Goal: Task Accomplishment & Management: Manage account settings

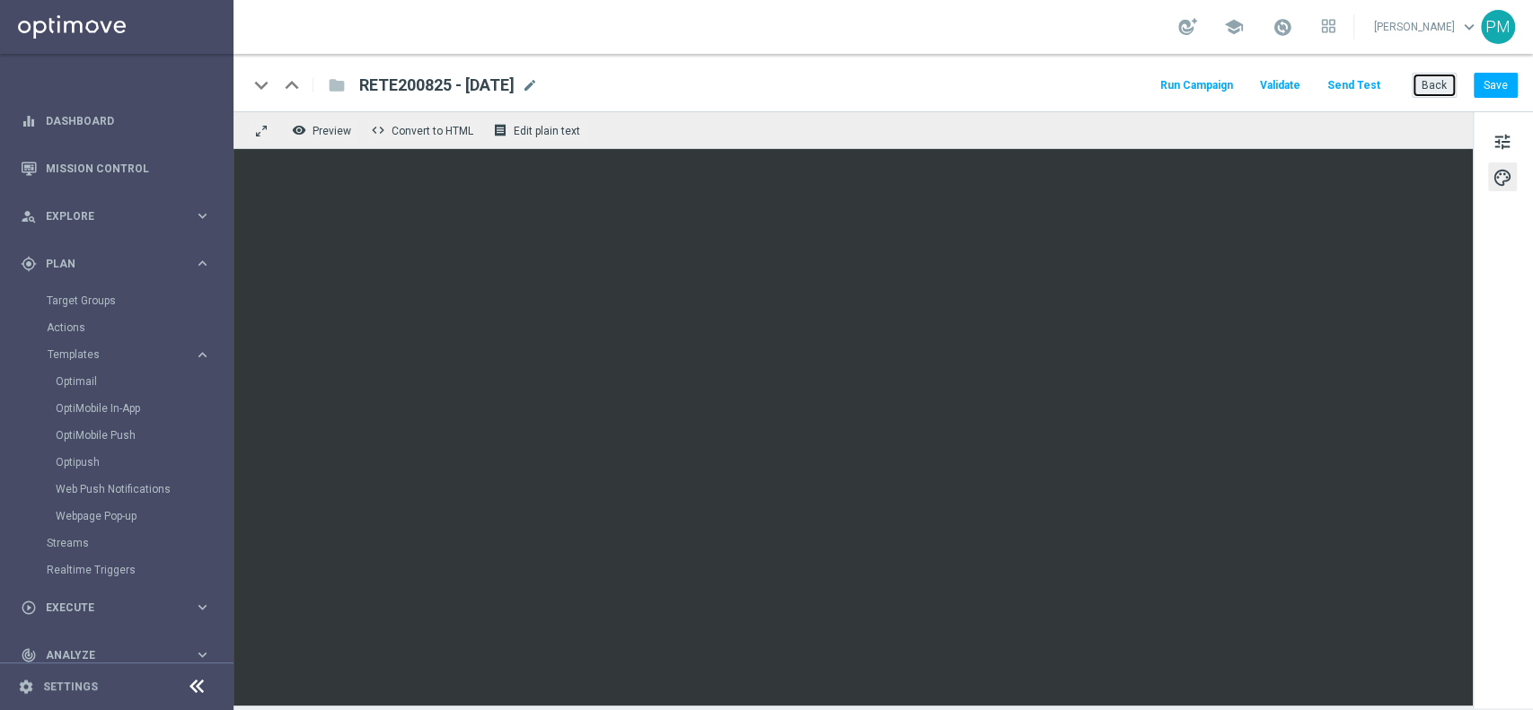
click at [1444, 83] on button "Back" at bounding box center [1433, 85] width 45 height 25
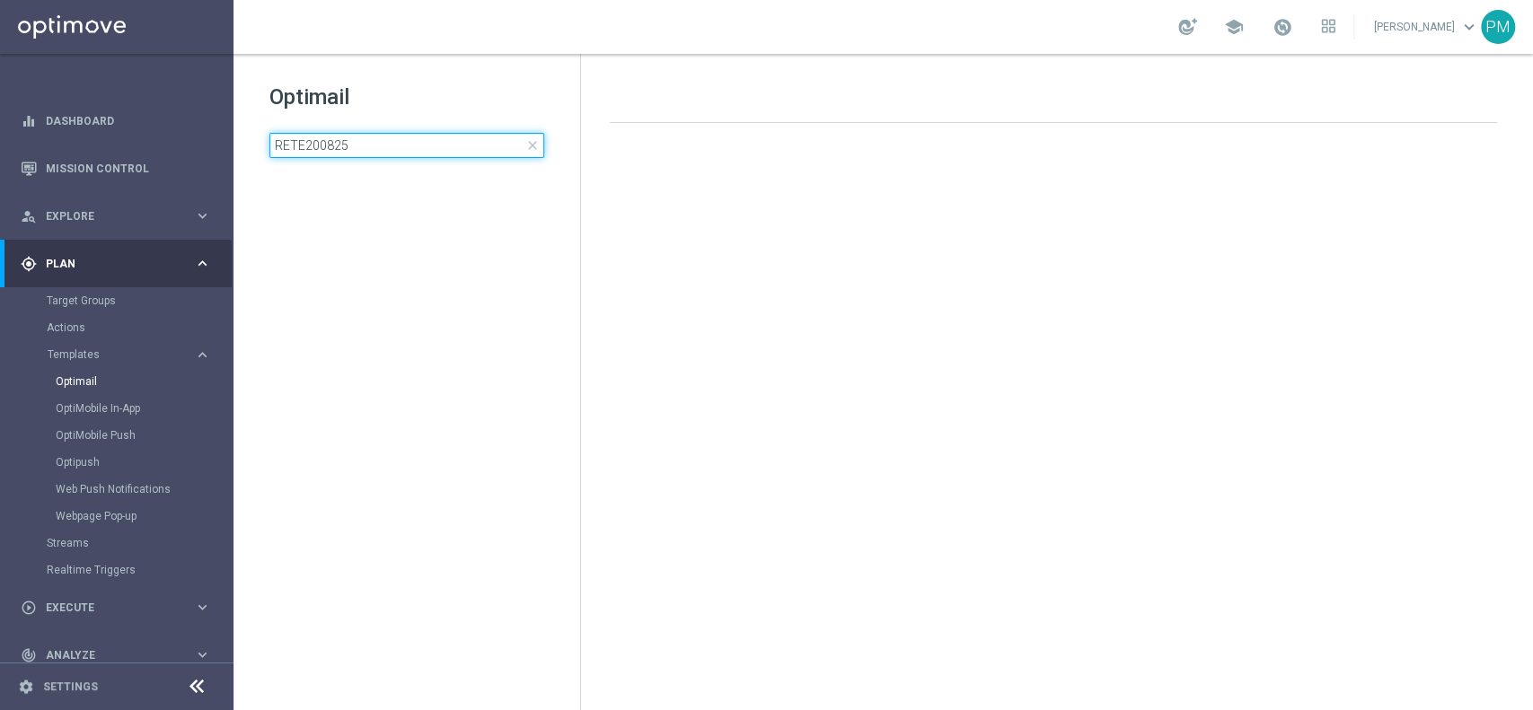
click at [400, 146] on input "RETE200825" at bounding box center [406, 145] width 275 height 25
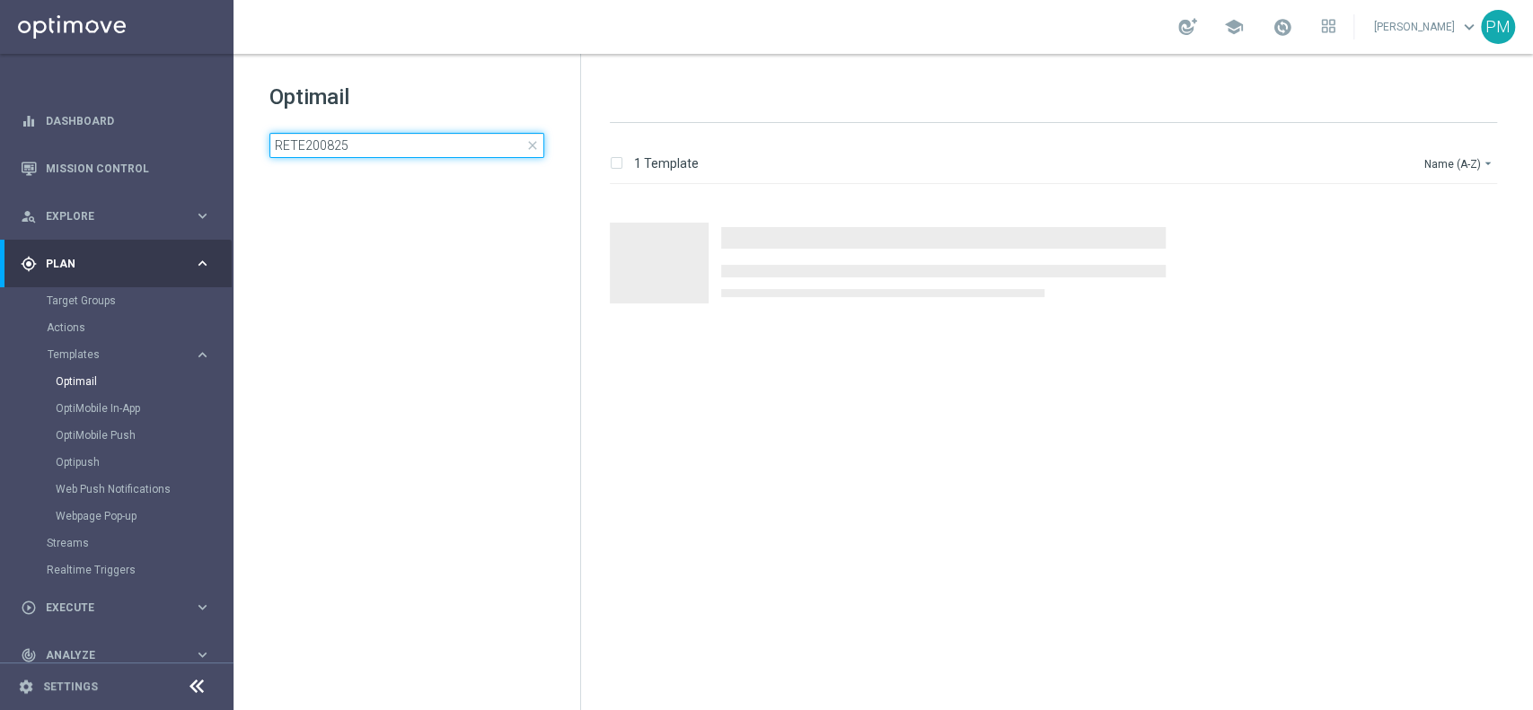
click at [400, 146] on input "RETE200825" at bounding box center [406, 145] width 275 height 25
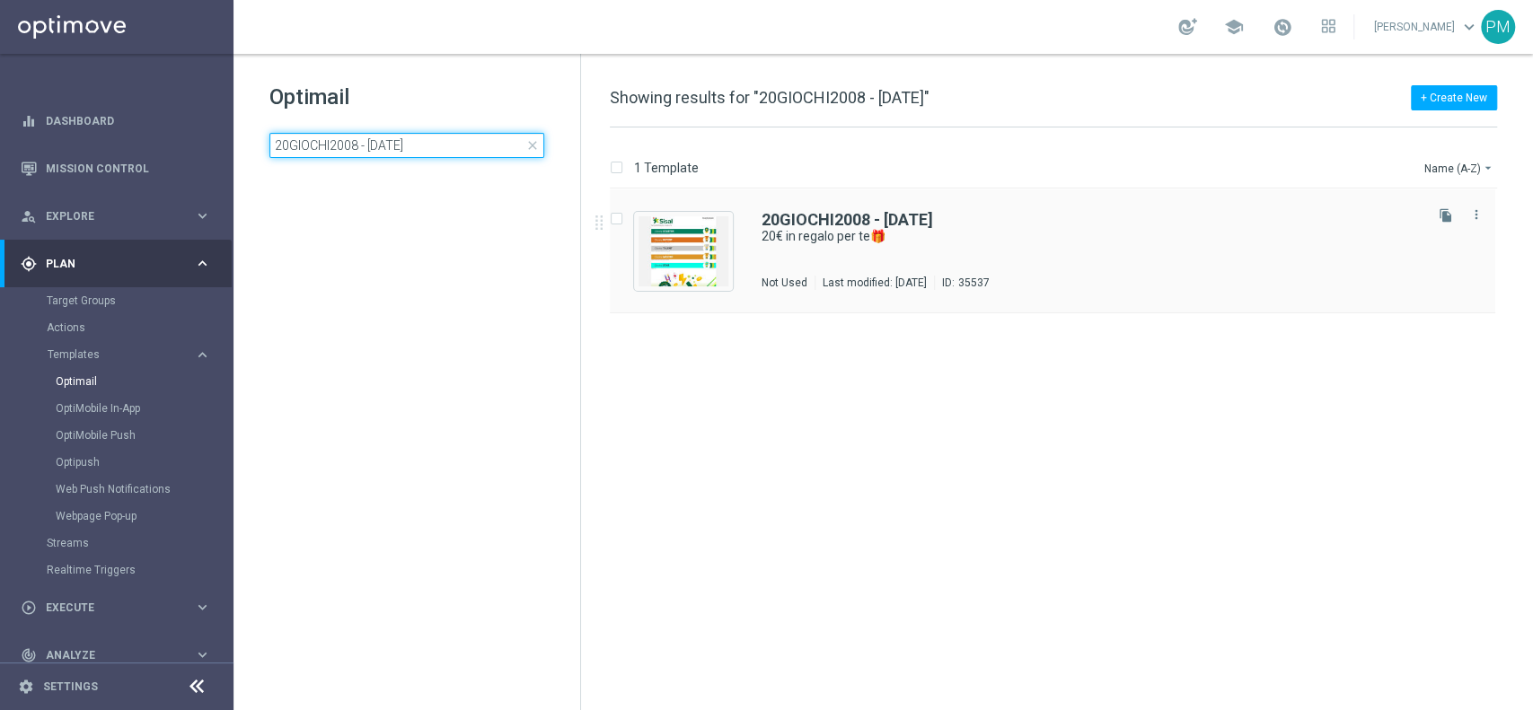
type input "20GIOCHI2008 - [DATE]"
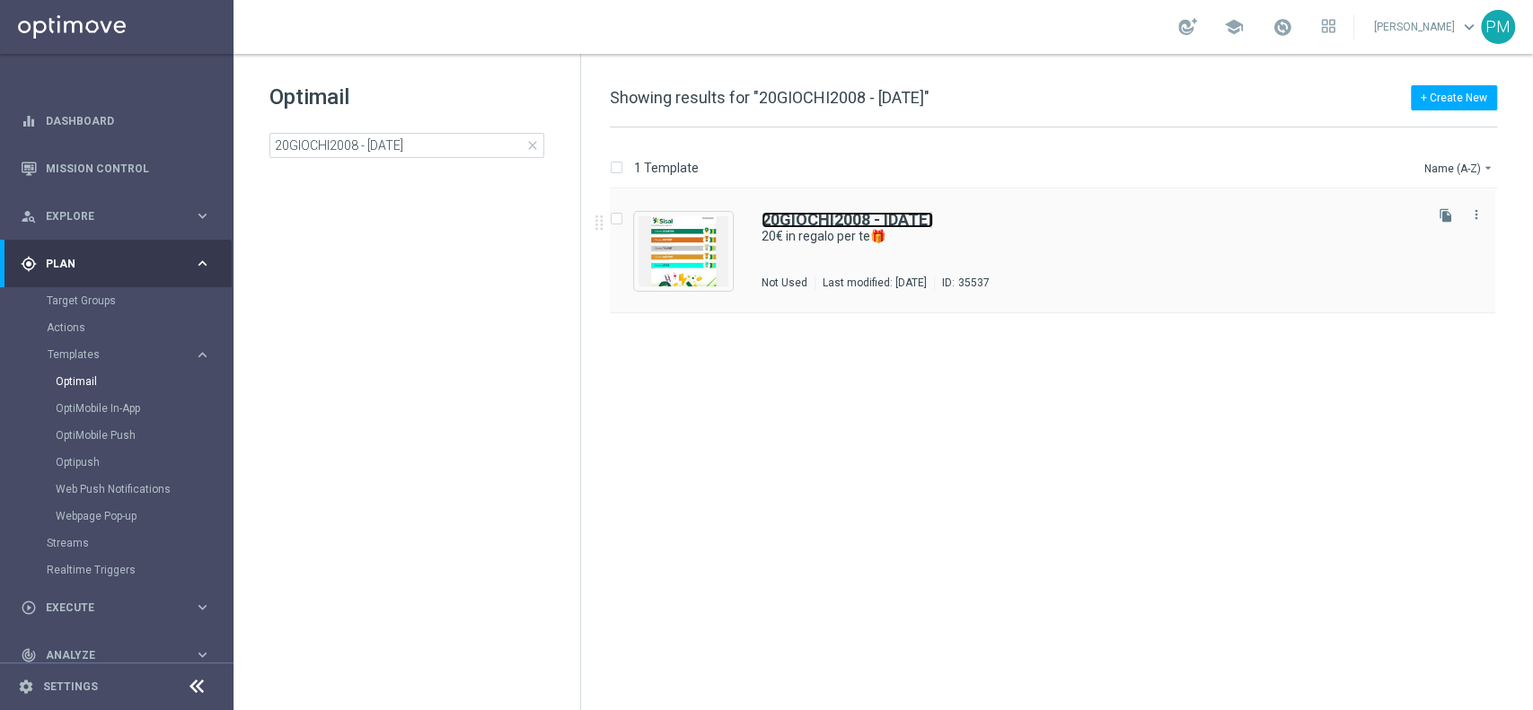
click at [804, 215] on b "20GIOCHI2008 - [DATE]" at bounding box center [846, 219] width 171 height 19
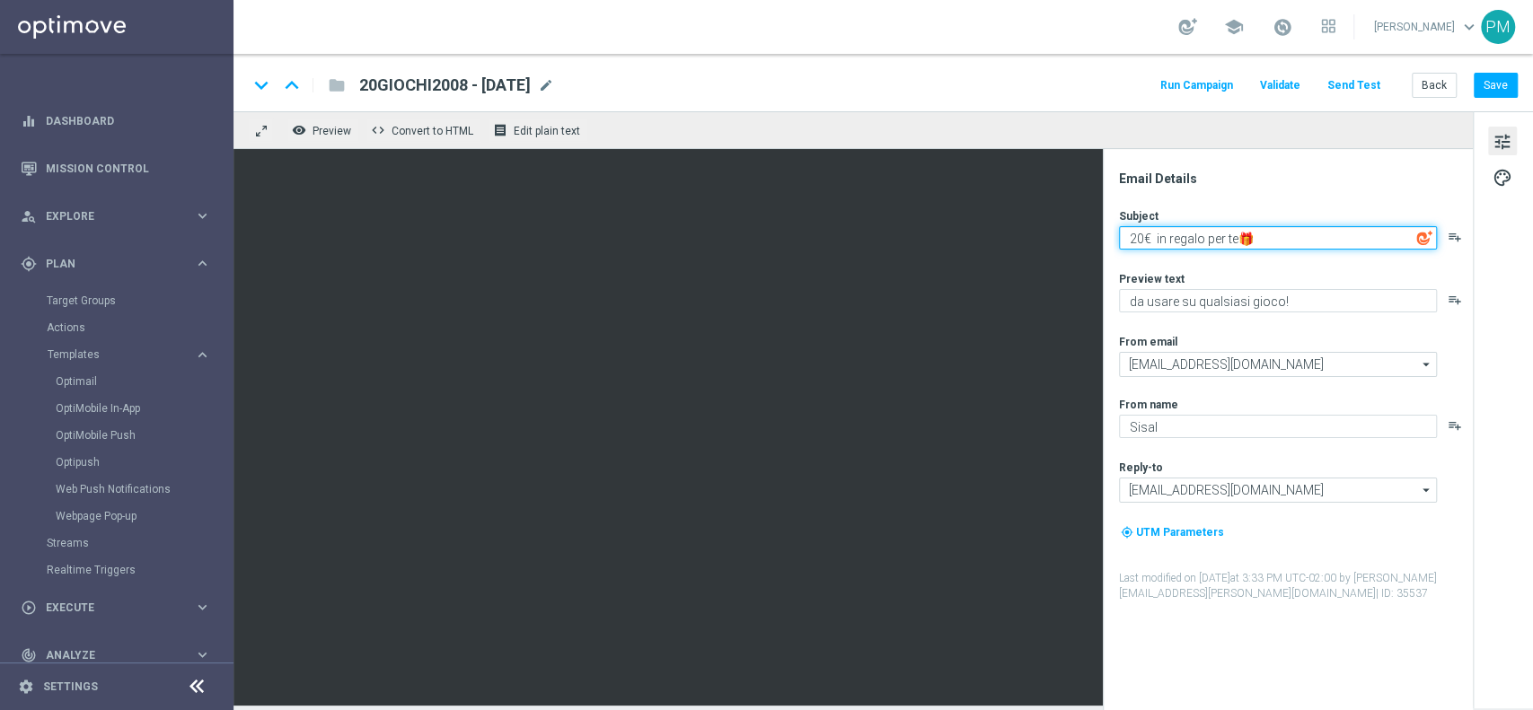
click at [1152, 238] on textarea "20€ in regalo per te🎁" at bounding box center [1278, 237] width 318 height 23
click at [1238, 233] on textarea "20€ in regalo per te🎁" at bounding box center [1278, 237] width 318 height 23
type textarea "20€ in regalo per te 🎁"
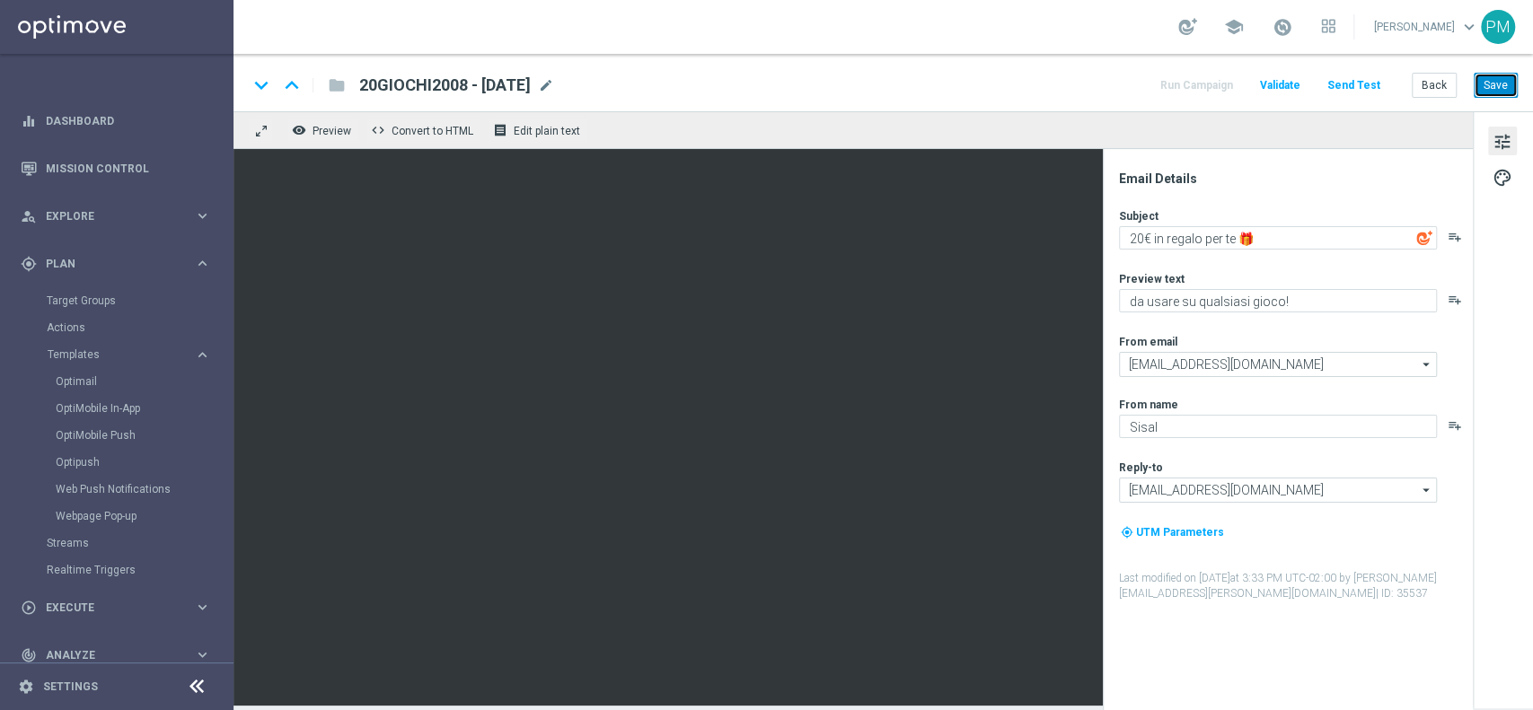
click at [1507, 79] on button "Save" at bounding box center [1495, 85] width 44 height 25
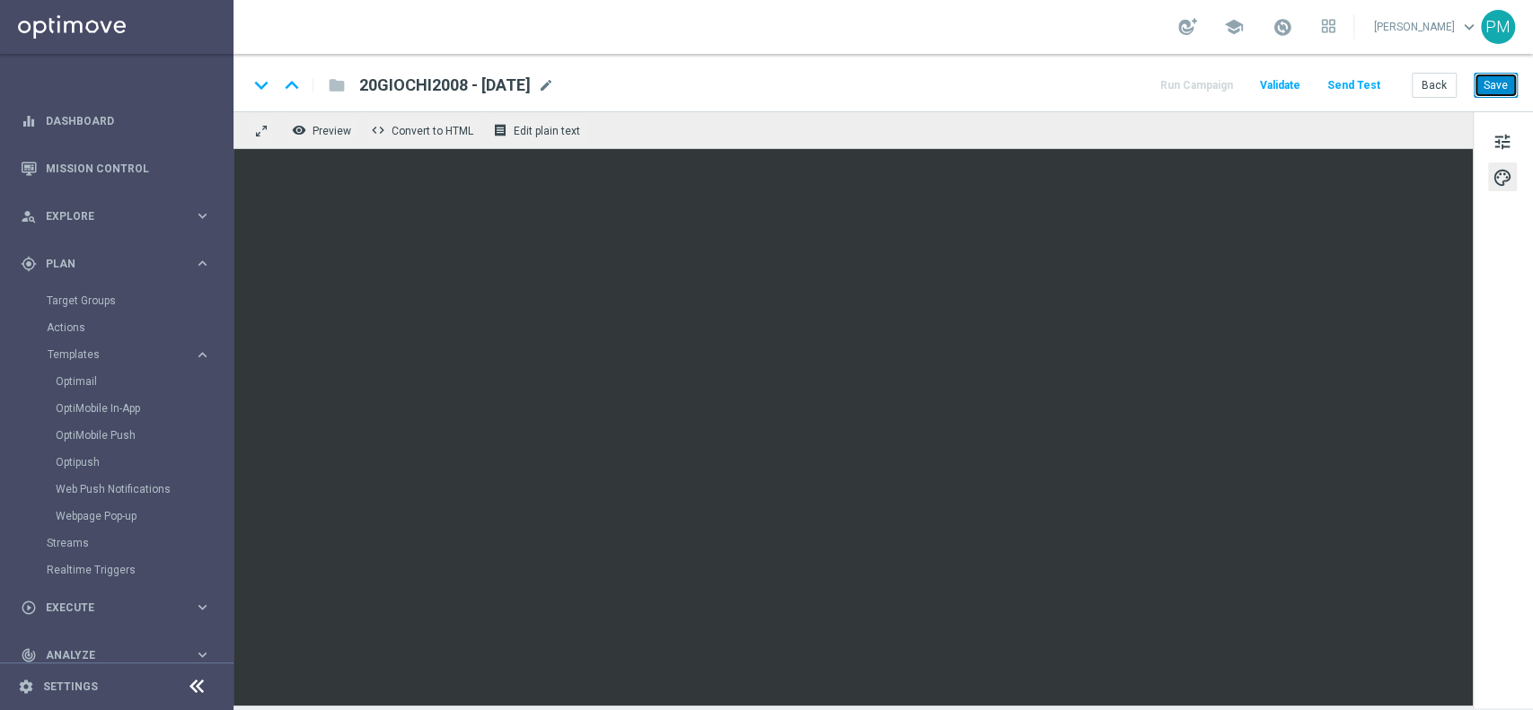
click at [1489, 81] on button "Save" at bounding box center [1495, 85] width 44 height 25
click at [1503, 85] on button "Save" at bounding box center [1495, 85] width 44 height 25
click at [1422, 88] on button "Back" at bounding box center [1433, 85] width 45 height 25
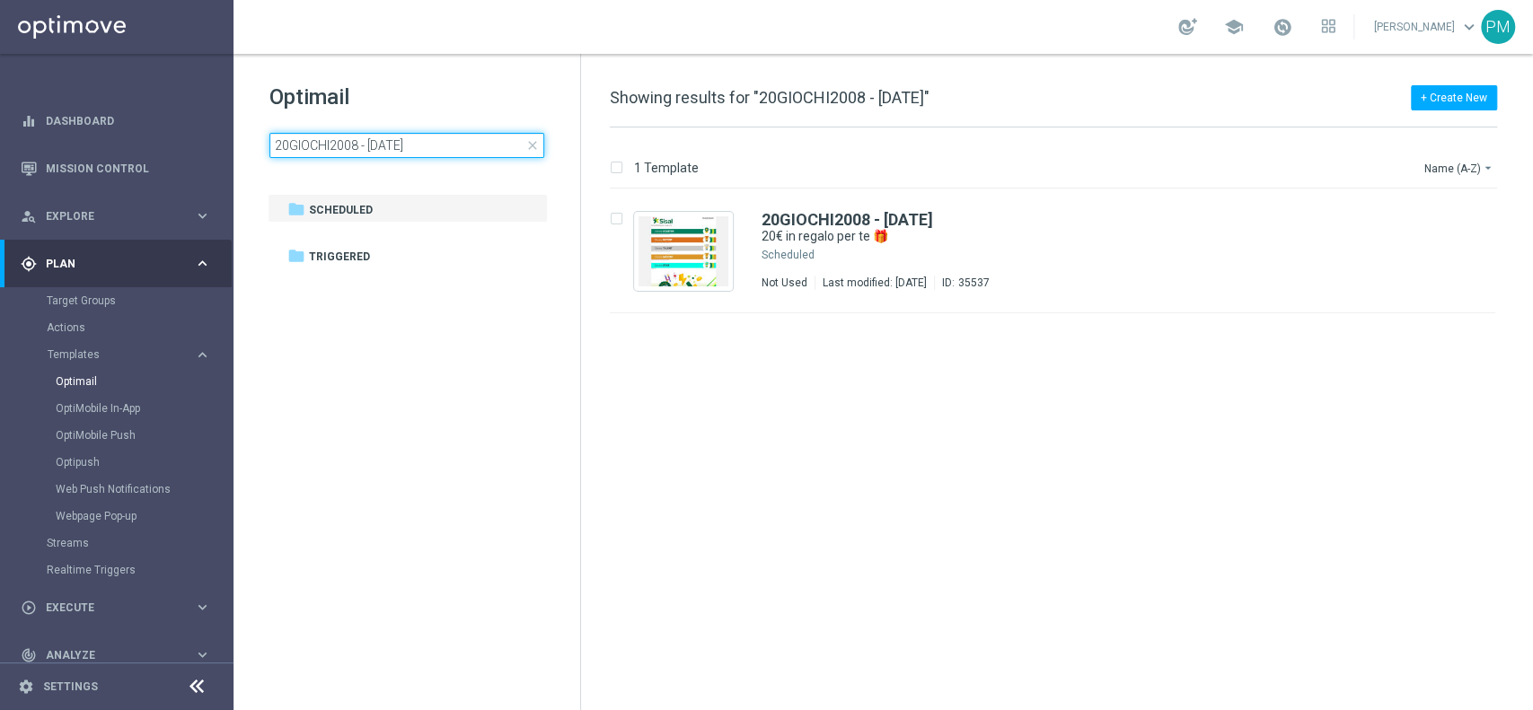
click at [469, 144] on input "20GIOCHI2008 - [DATE]" at bounding box center [406, 145] width 275 height 25
type input "BFGIOCHI200825 - [DATE]"
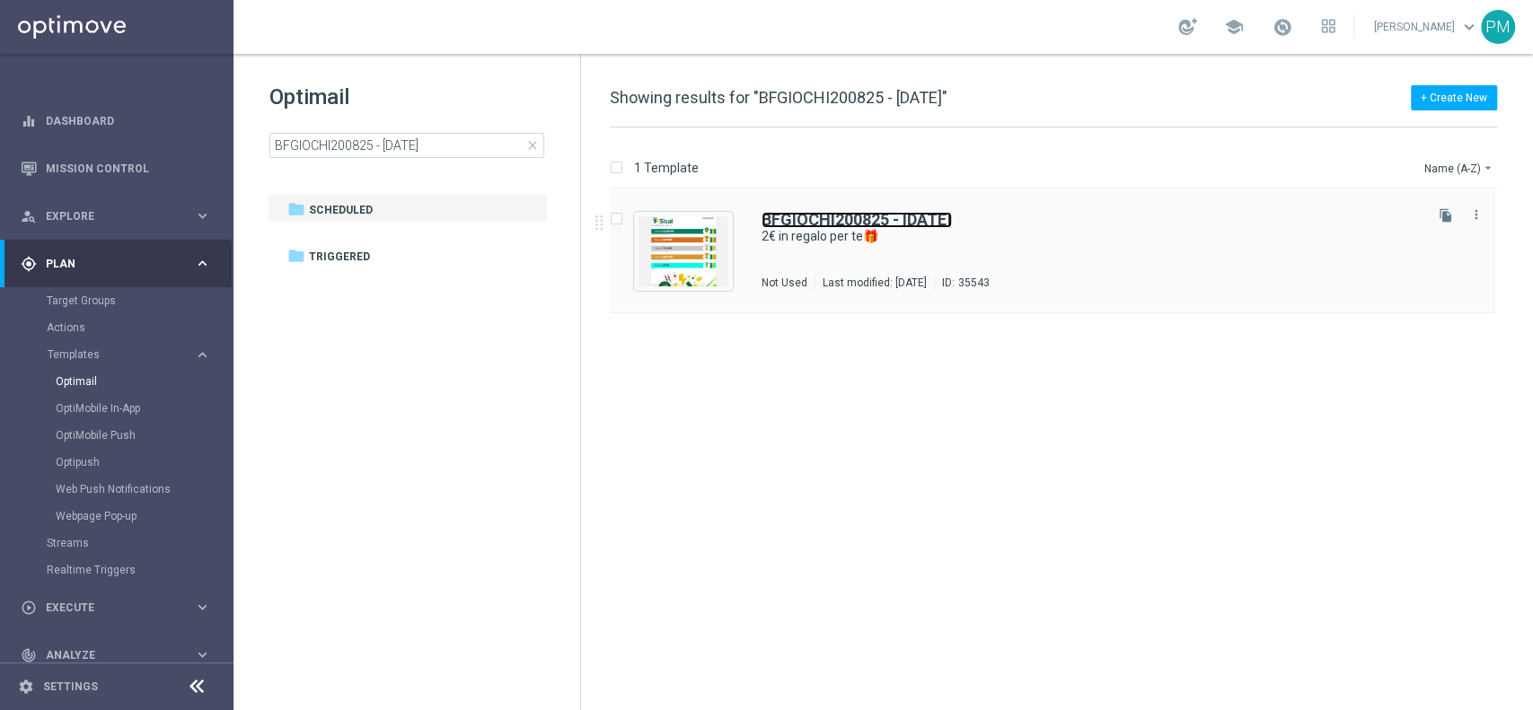
click at [799, 218] on b "BFGIOCHI200825 - [DATE]" at bounding box center [856, 219] width 190 height 19
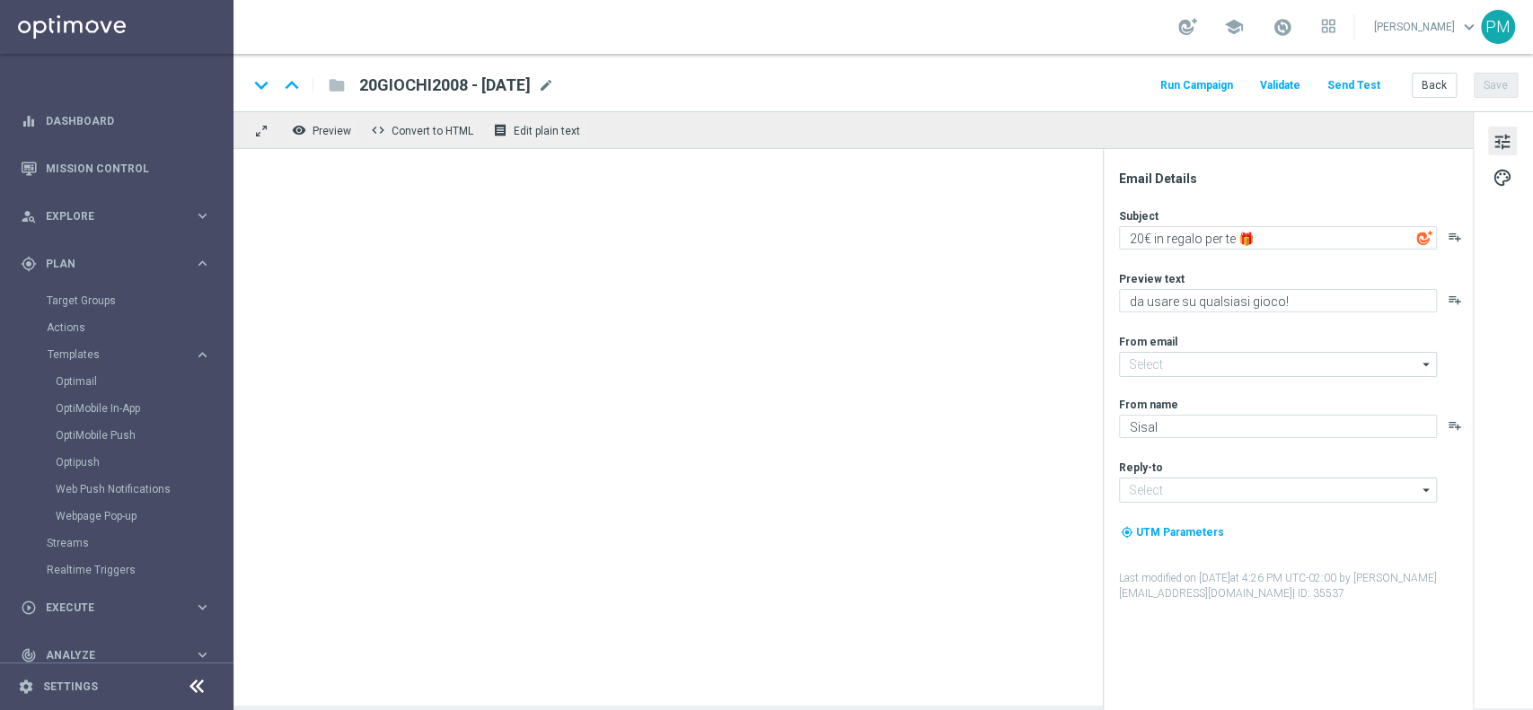
type input "[EMAIL_ADDRESS][DOMAIN_NAME]"
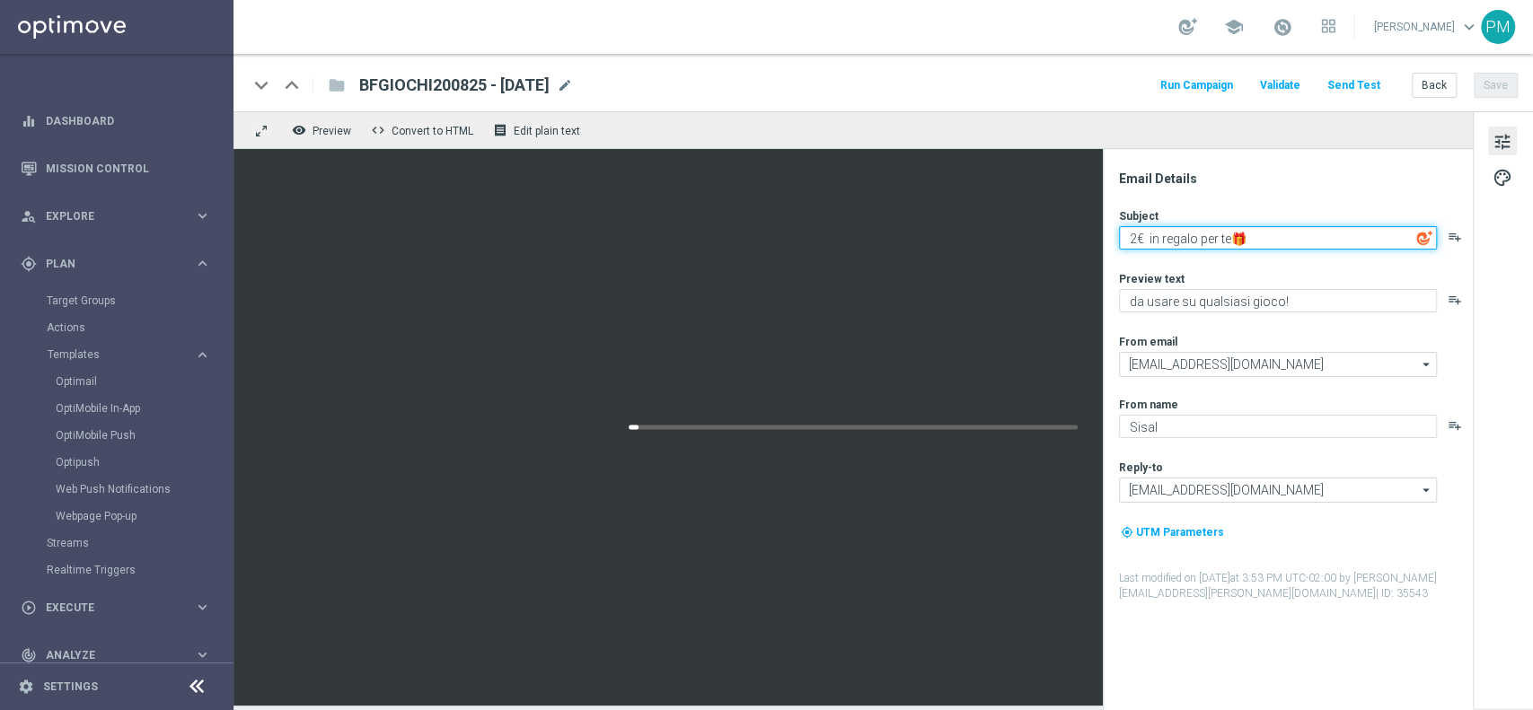
click at [1146, 235] on textarea "2€ in regalo per te🎁" at bounding box center [1278, 237] width 318 height 23
type textarea "2€ in regalo per te🎁"
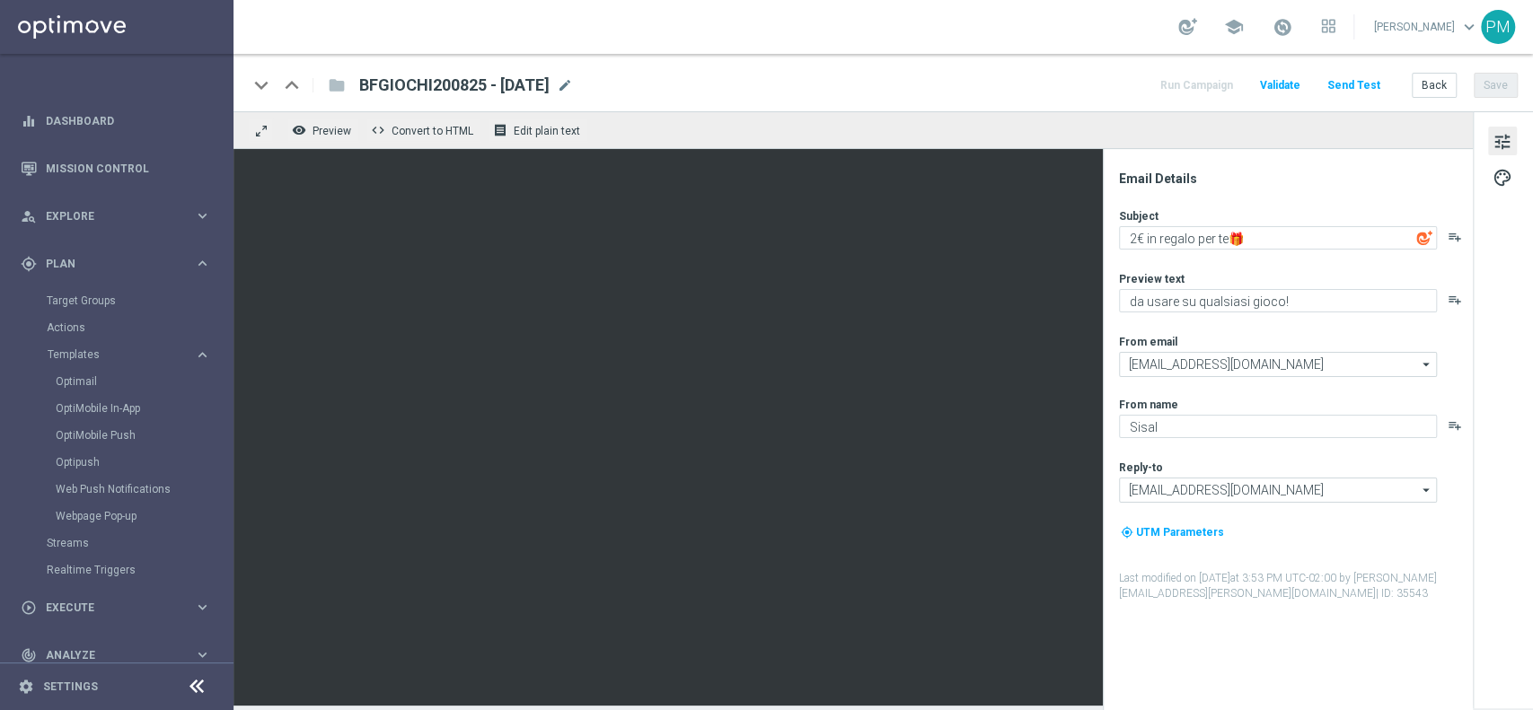
click at [1099, 83] on div "keyboard_arrow_down keyboard_arrow_up folder BFGIOCHI200825 - [DATE] BFGIOCHI20…" at bounding box center [883, 85] width 1270 height 23
click at [1508, 83] on button "Save" at bounding box center [1495, 85] width 44 height 25
click at [1422, 75] on button "Back" at bounding box center [1433, 85] width 45 height 25
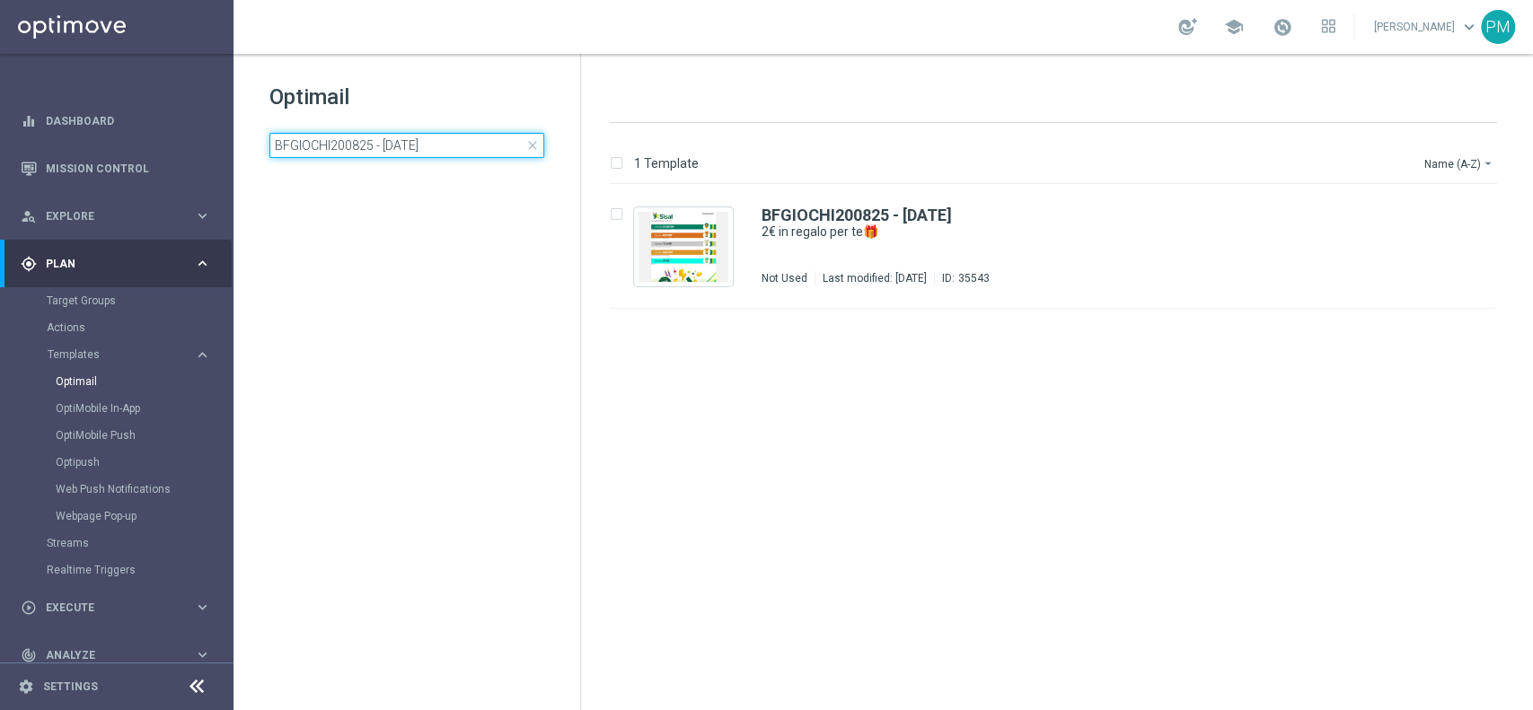
click at [481, 144] on input "BFGIOCHI200825 - [DATE]" at bounding box center [406, 145] width 275 height 25
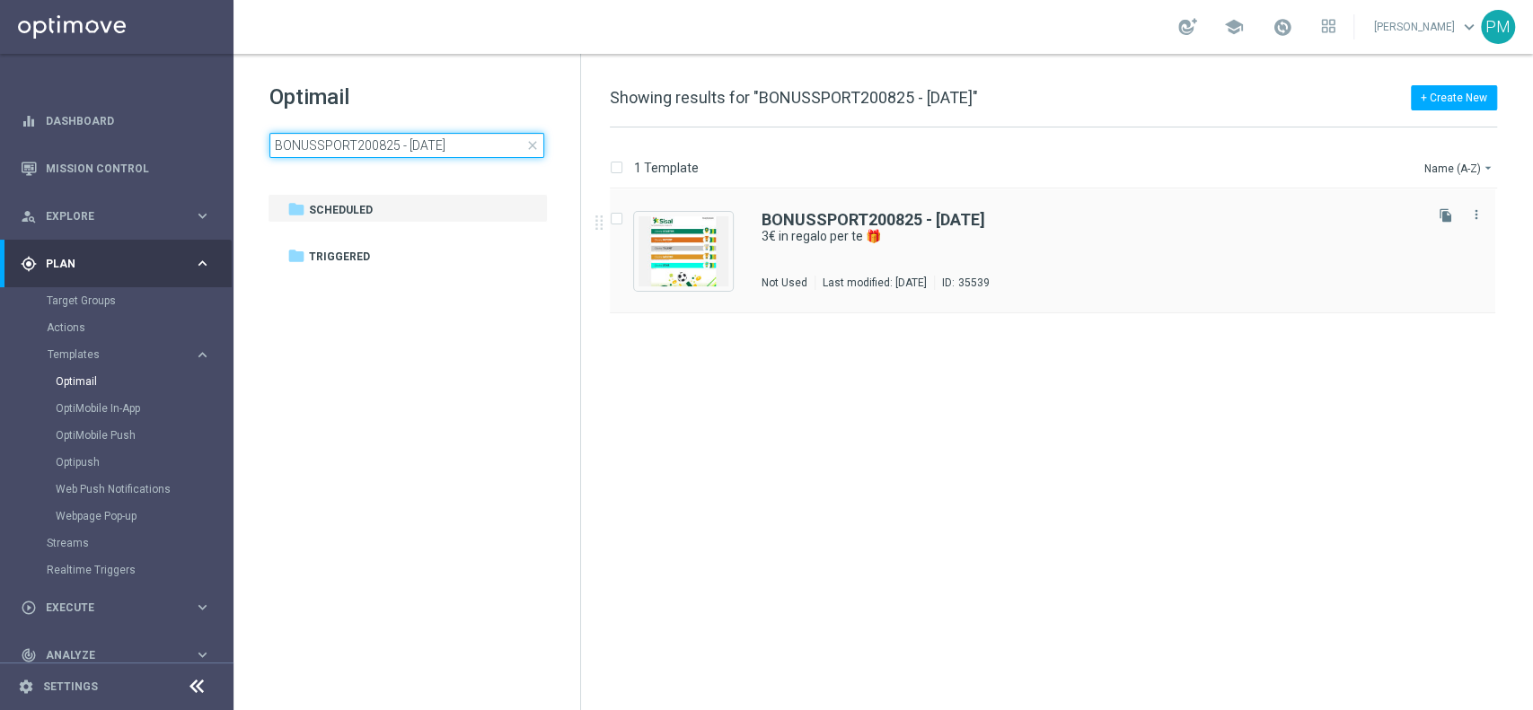
type input "BONUSSPORT200825 - [DATE]"
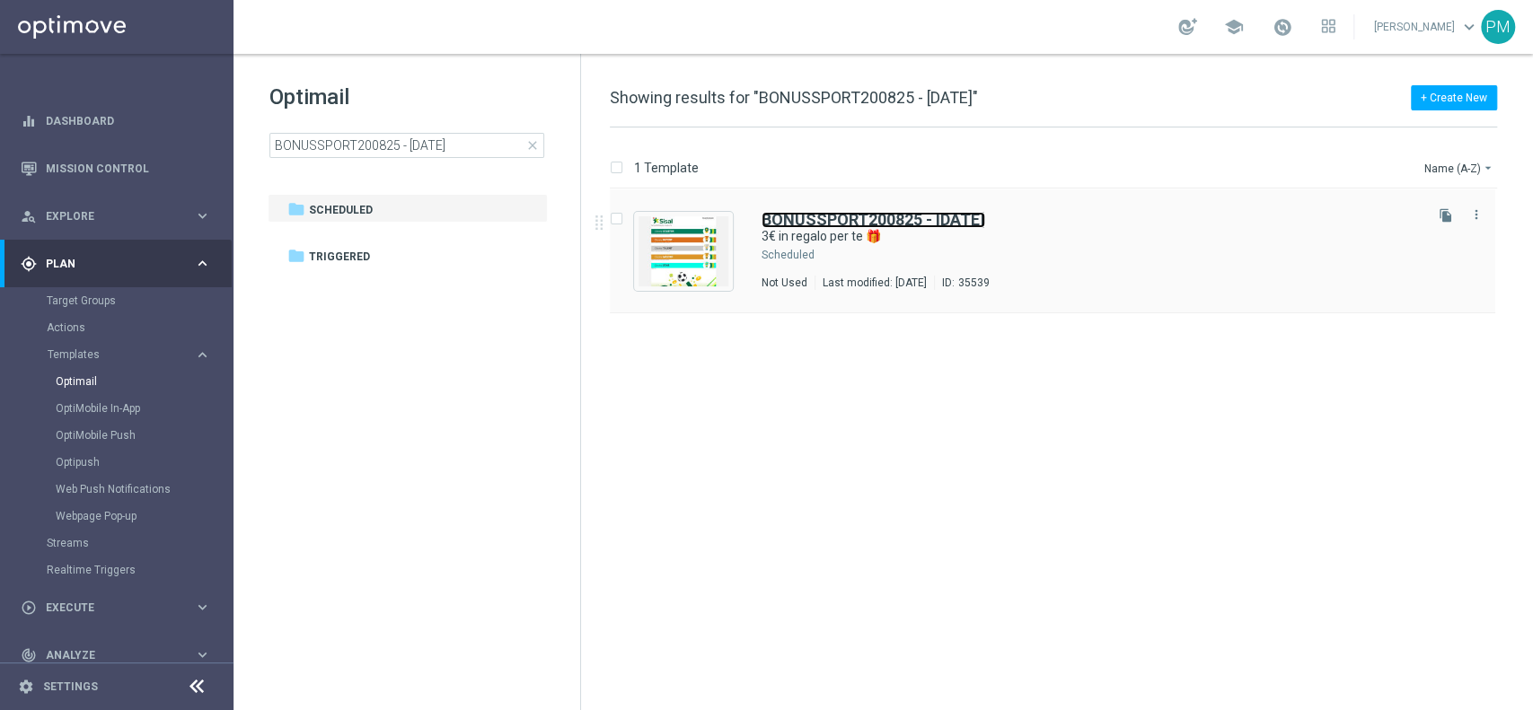
click at [815, 214] on b "BONUSSPORT200825 - [DATE]" at bounding box center [873, 219] width 224 height 19
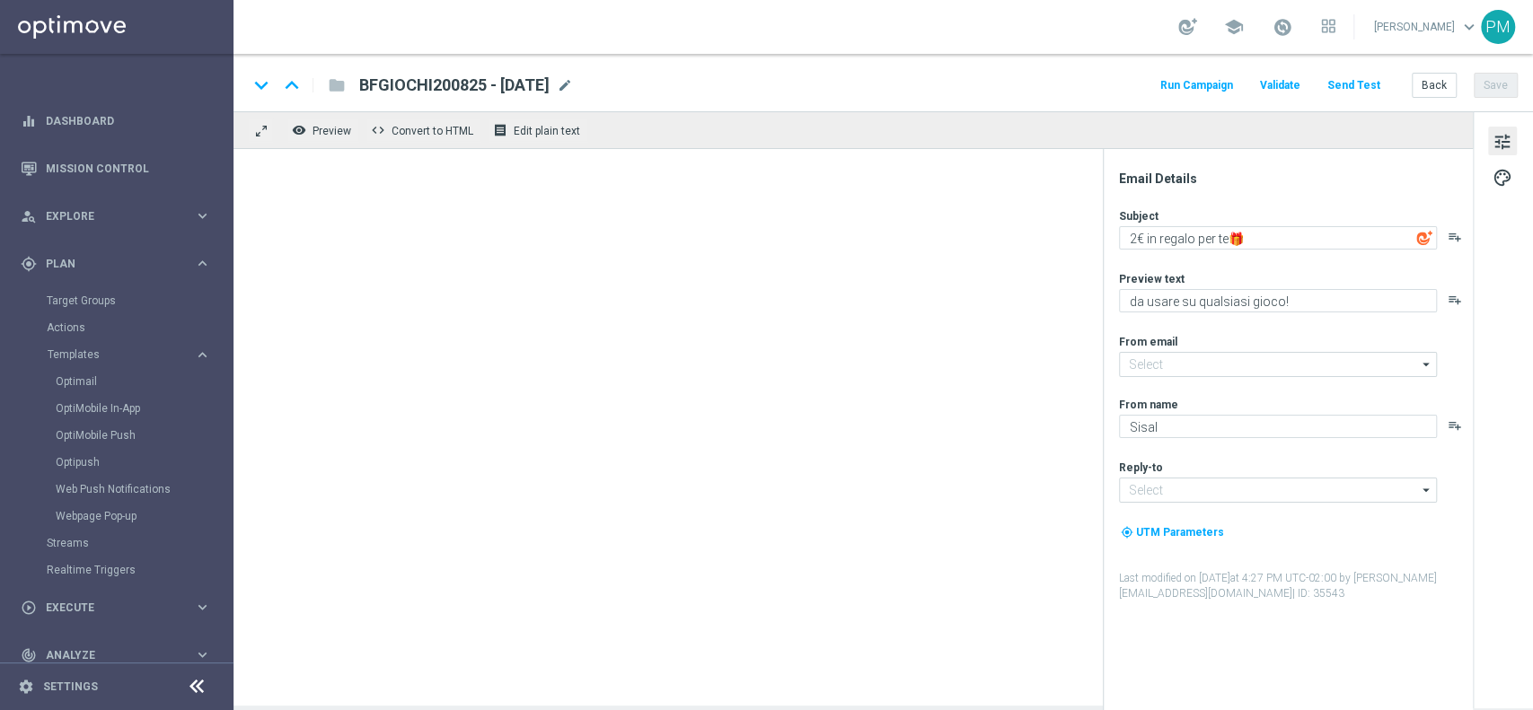
type input "[EMAIL_ADDRESS][DOMAIN_NAME]"
type textarea "3€ in regalo per te 🎁"
type textarea "da usare sulle Scommesse Sportive! ⚽"
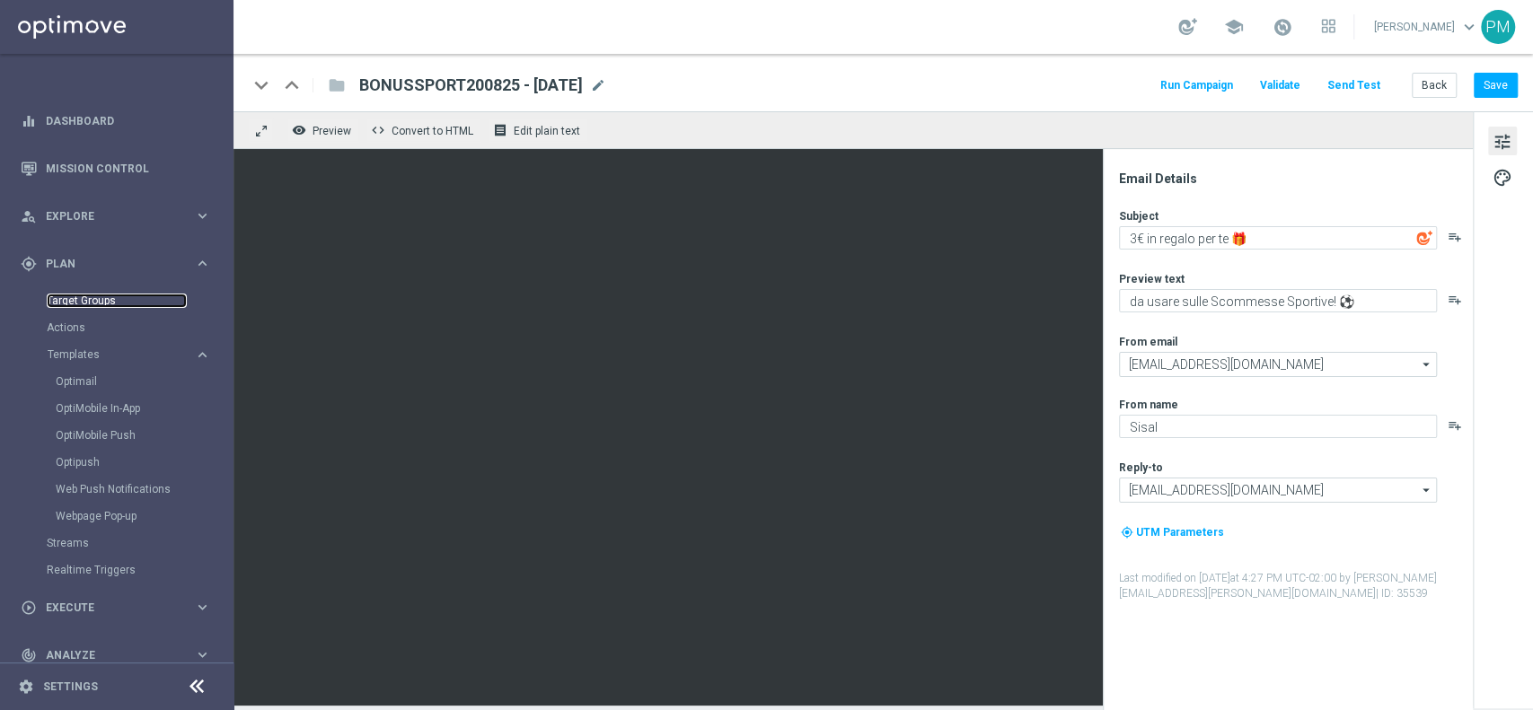
click at [102, 298] on link "Target Groups" at bounding box center [117, 301] width 140 height 14
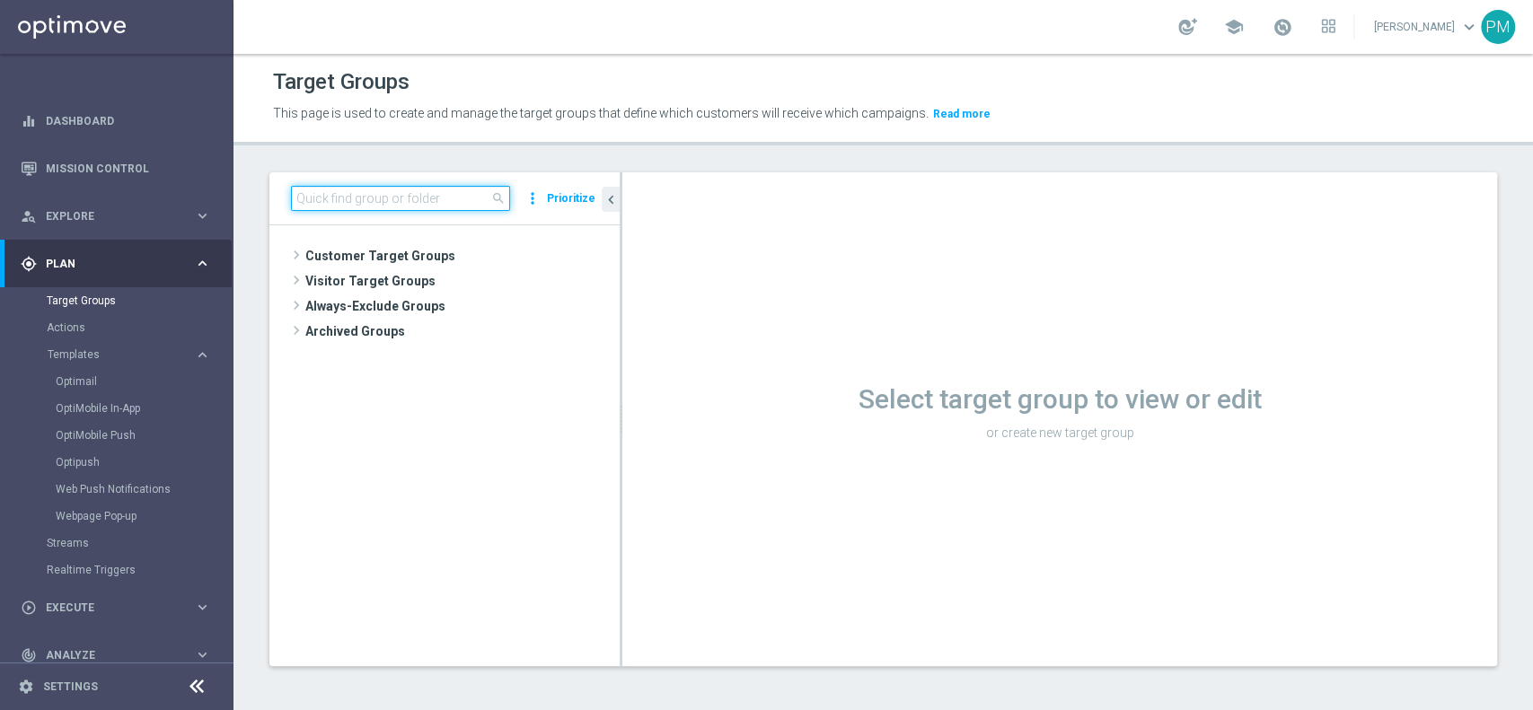
click at [417, 190] on input at bounding box center [400, 198] width 219 height 25
paste input "Churn 0-12M Talent ggr nb > 0 lftime NO NWL NO top"
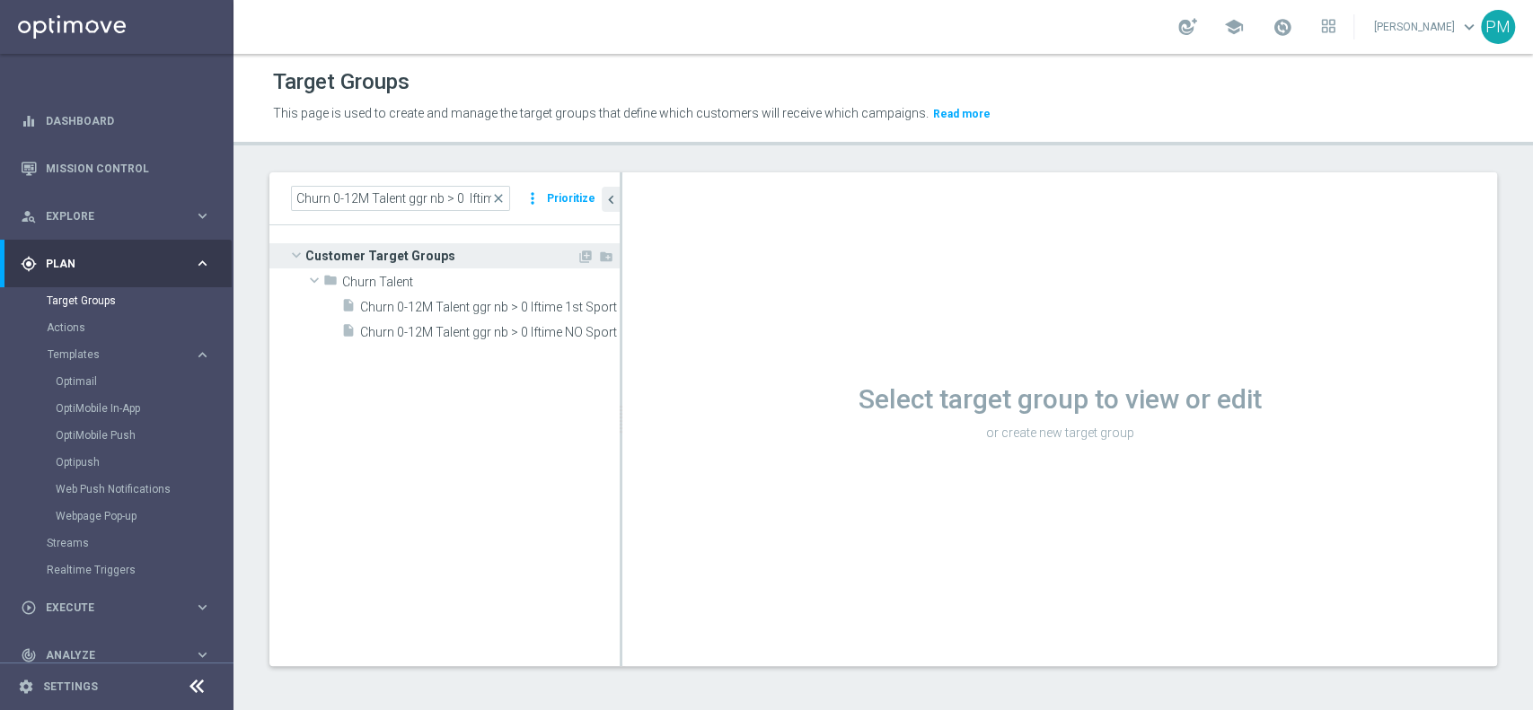
click at [619, 244] on div at bounding box center [444, 255] width 350 height 25
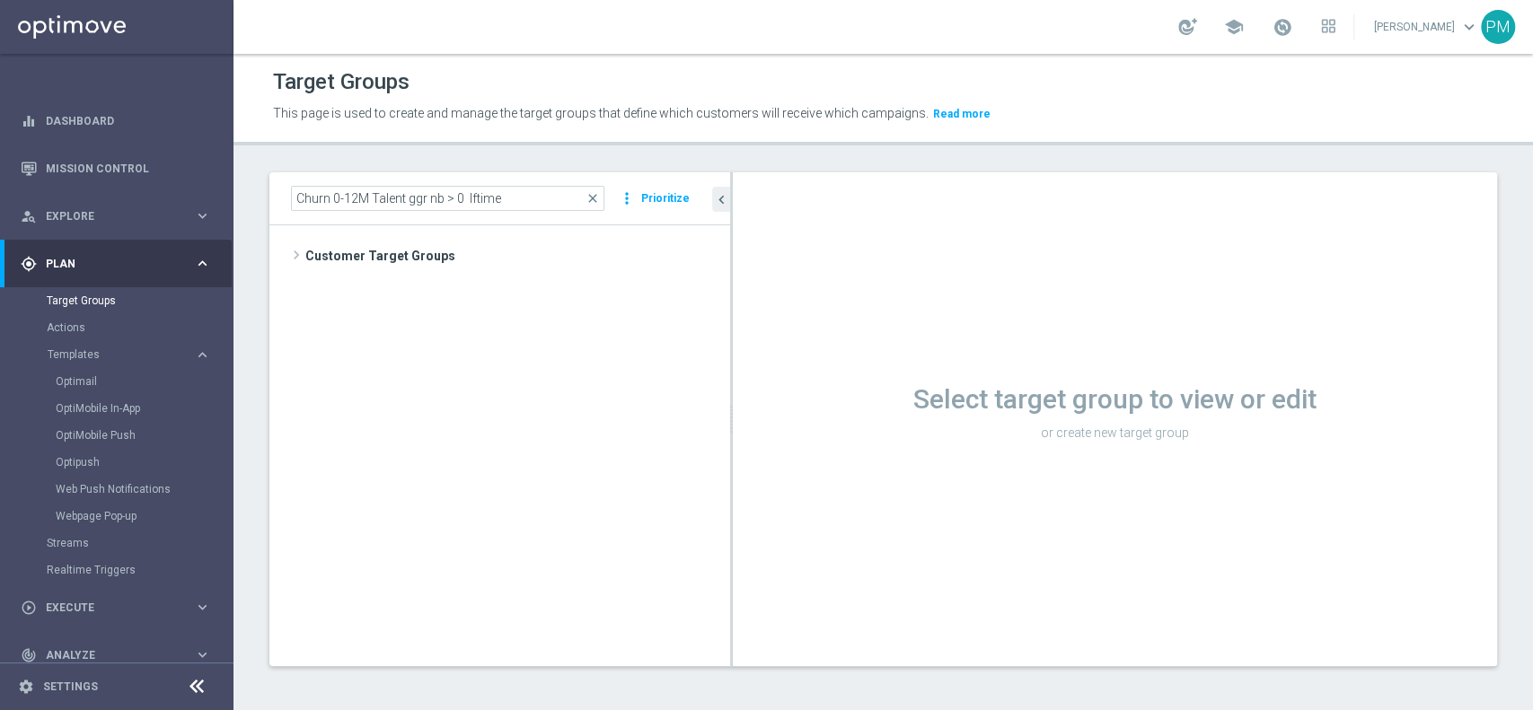
drag, startPoint x: 620, startPoint y: 242, endPoint x: 790, endPoint y: 225, distance: 170.5
click at [790, 225] on as-split "Churn 0-12M Talent ggr nb > 0 lftime close more_vert Prioritize Customer Target…" at bounding box center [882, 419] width 1227 height 494
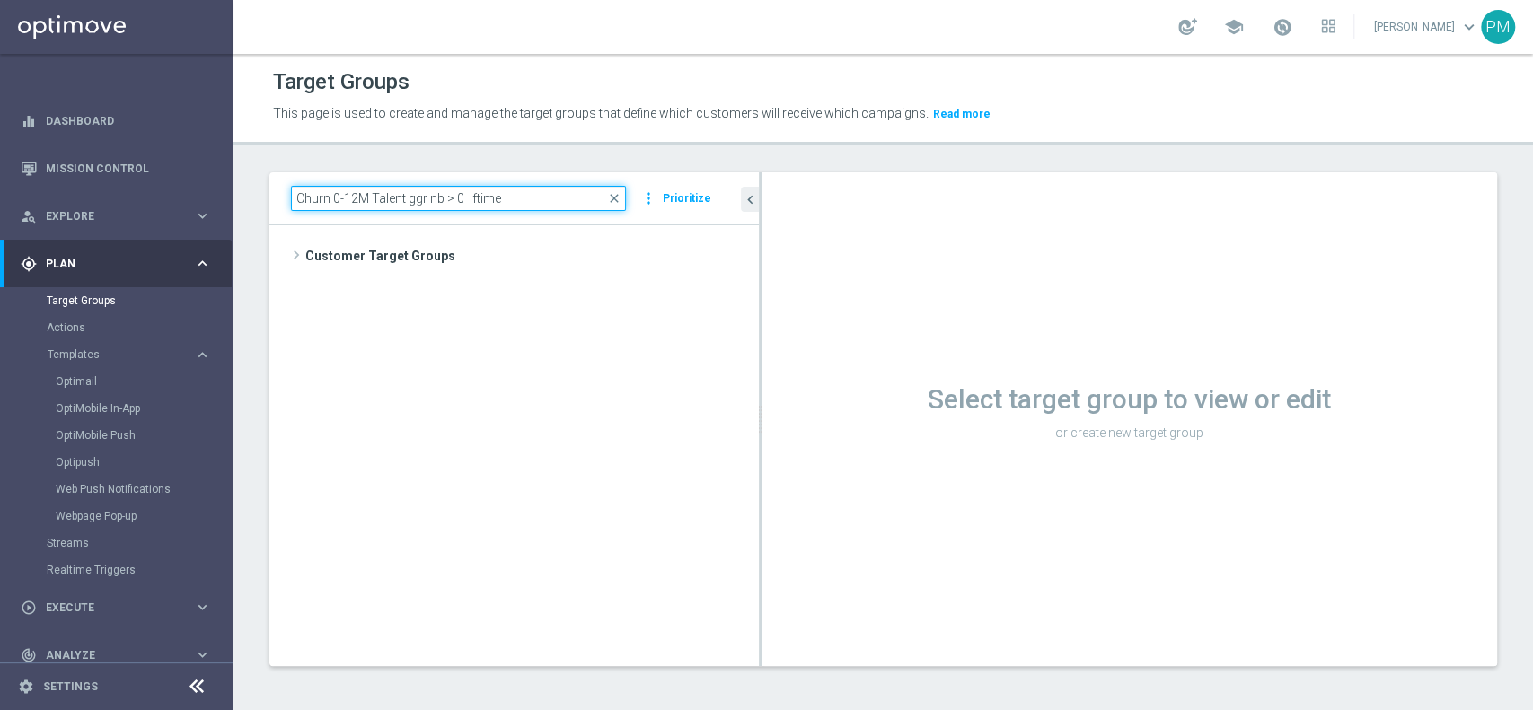
click at [497, 198] on input "Churn 0-12M Talent ggr nb > 0 lftime" at bounding box center [458, 198] width 335 height 25
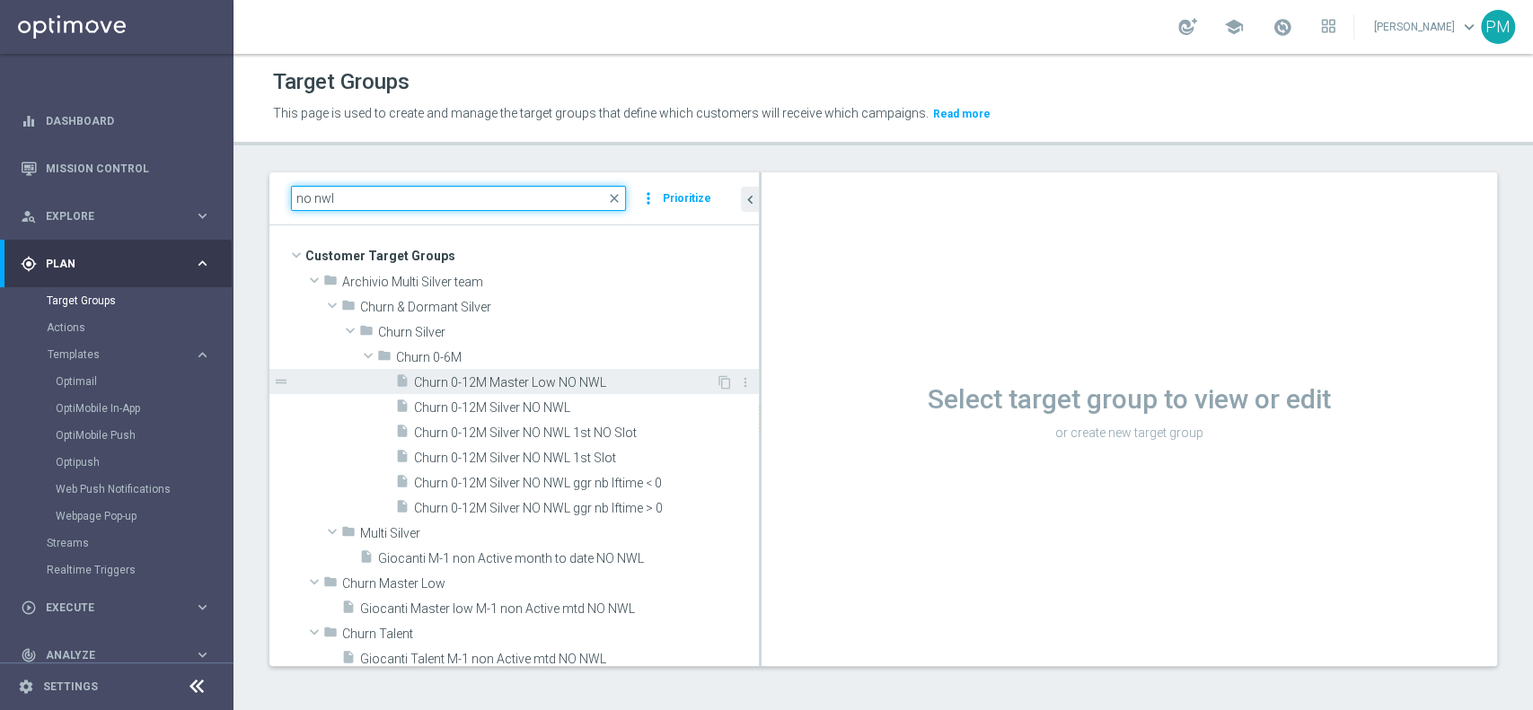
type input "no nwl"
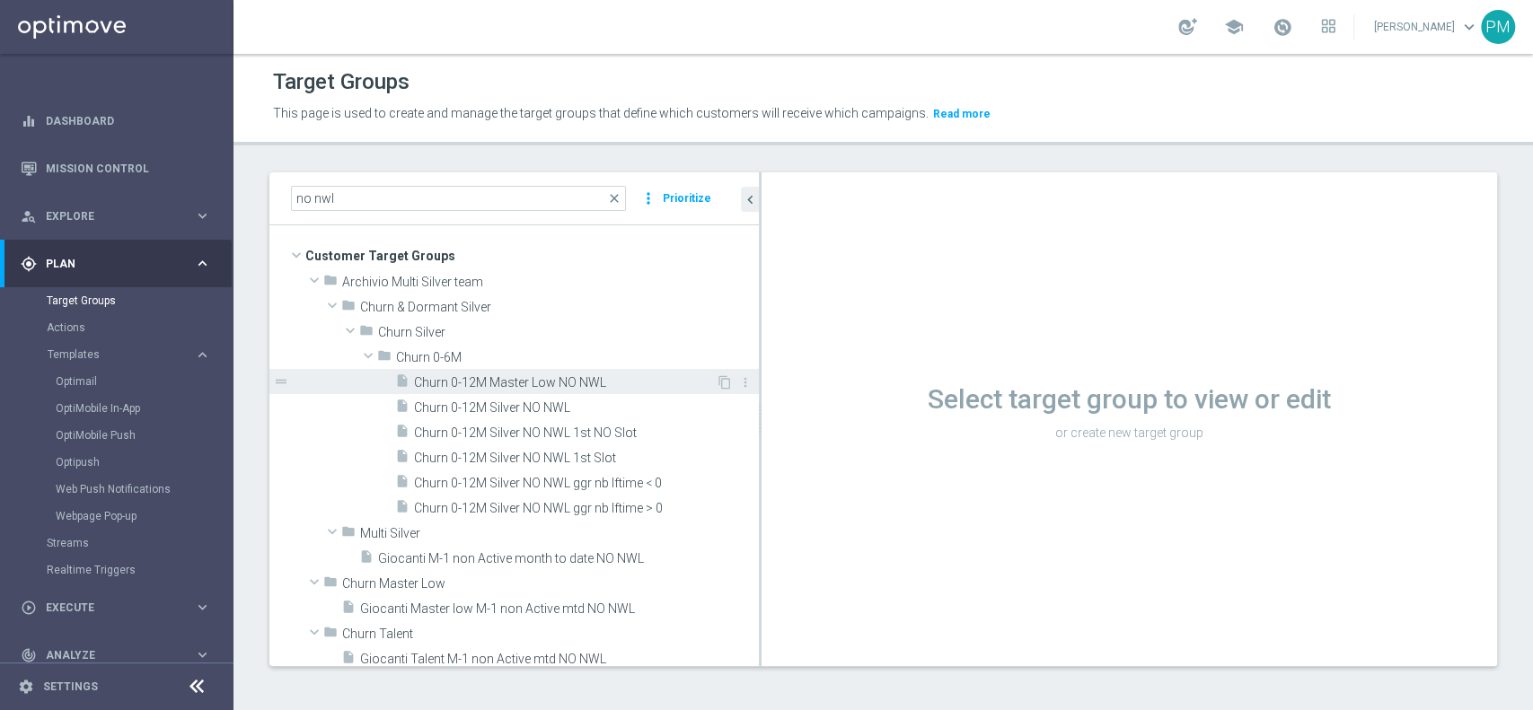
click at [525, 377] on span "Churn 0-12M Master Low NO NWL" at bounding box center [565, 382] width 302 height 15
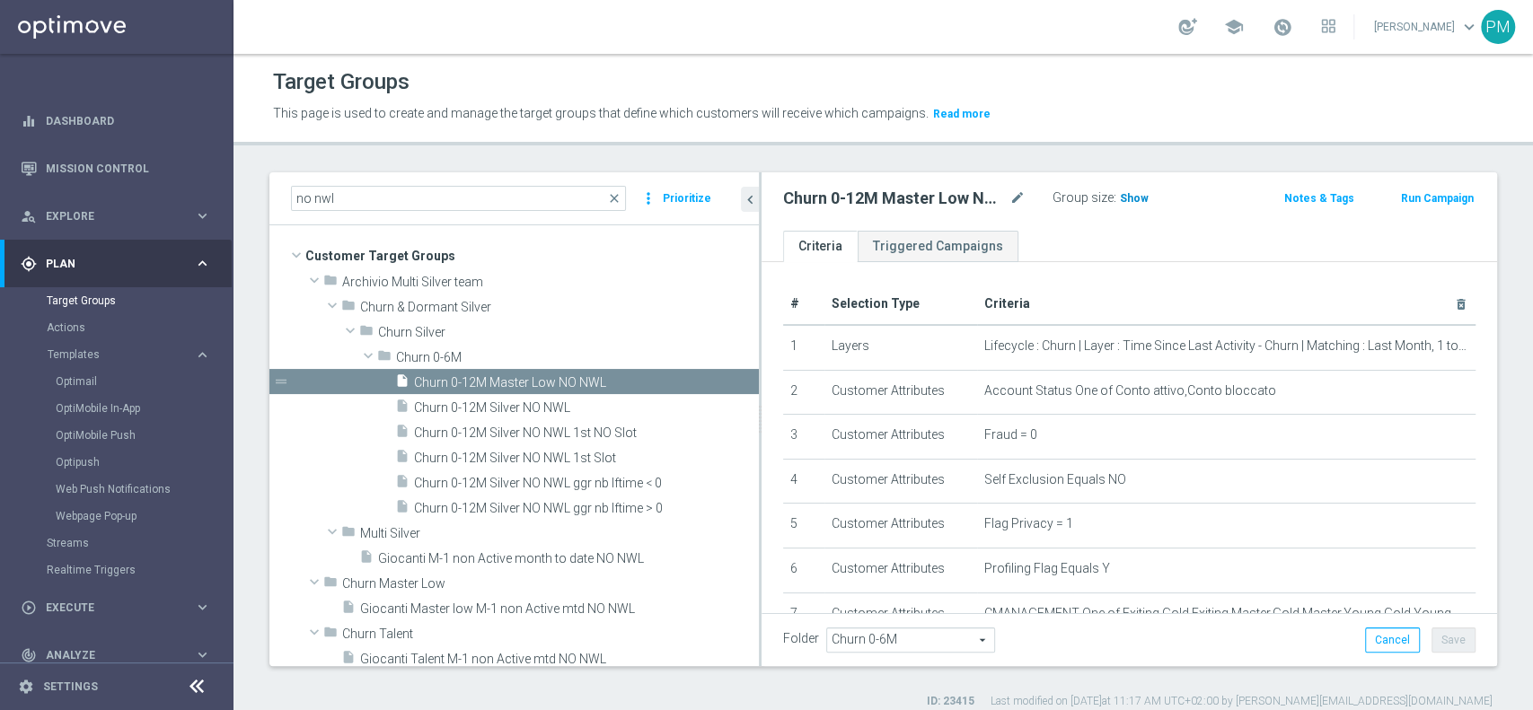
click at [1128, 197] on span "Show" at bounding box center [1134, 198] width 29 height 13
click at [752, 207] on icon "chevron_left" at bounding box center [750, 199] width 17 height 17
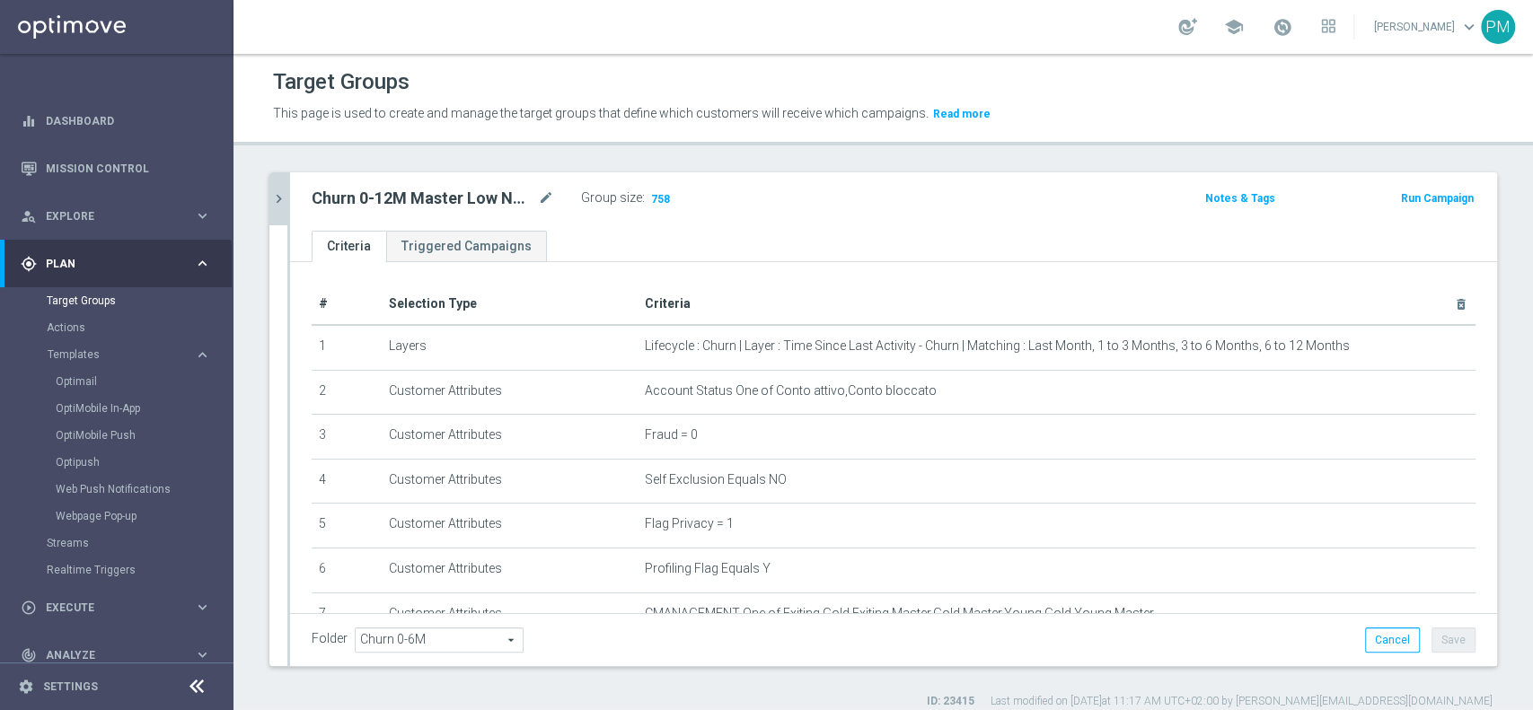
click at [276, 195] on icon "chevron_right" at bounding box center [278, 198] width 17 height 17
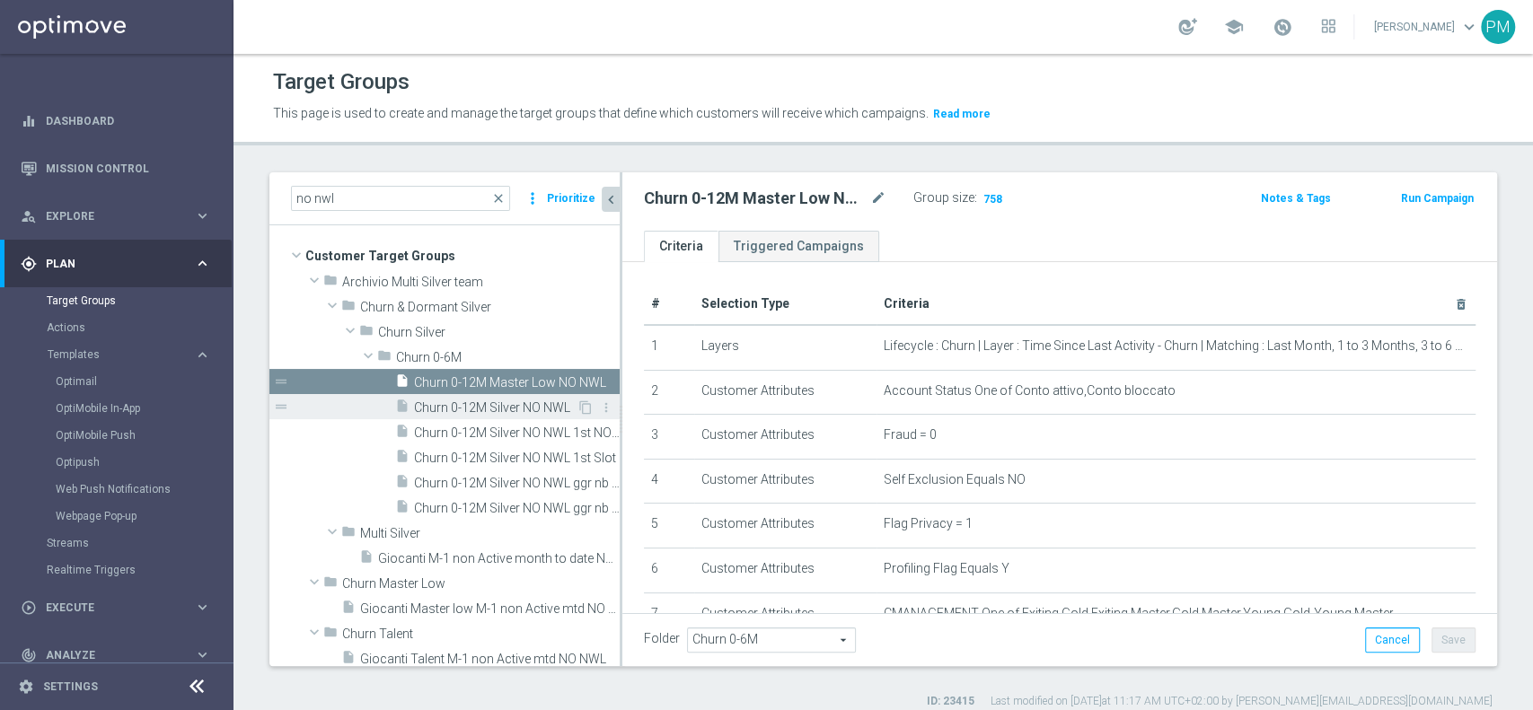
click at [466, 409] on span "Churn 0-12M Silver NO NWL" at bounding box center [495, 407] width 163 height 15
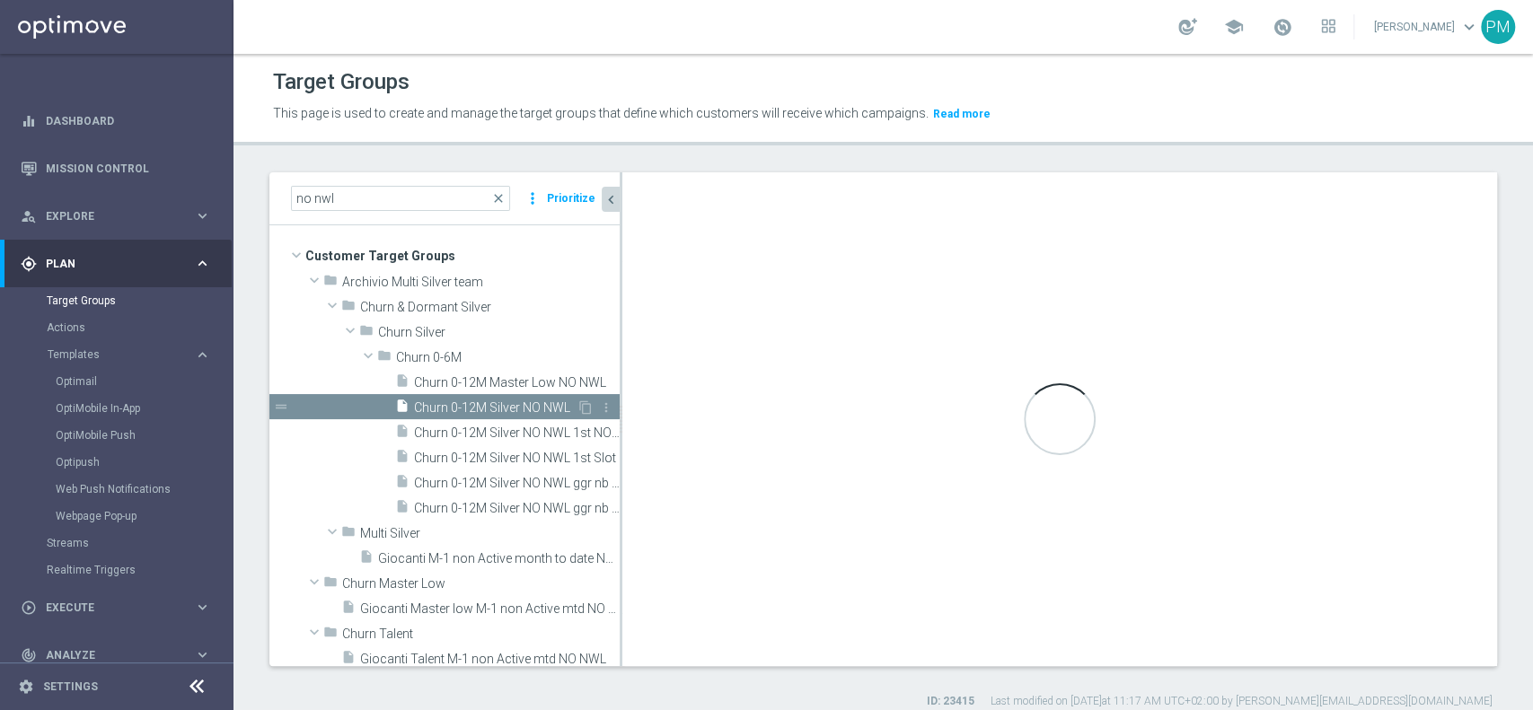
type textarea "1 and 2 and 3 and 4 and 5 and 6 and 7 and 8 and (9 or 12) and 10 and 11"
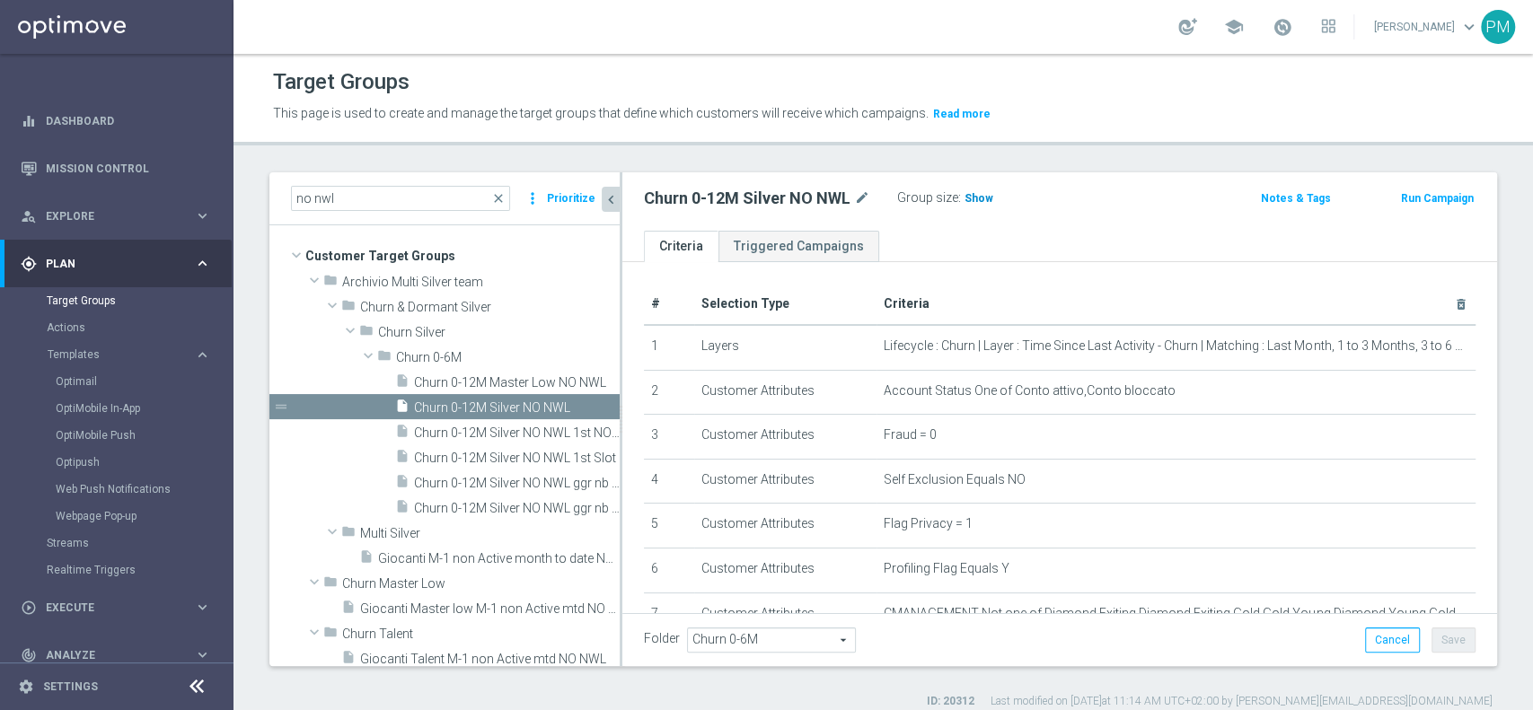
click at [982, 198] on span "Show" at bounding box center [978, 198] width 29 height 13
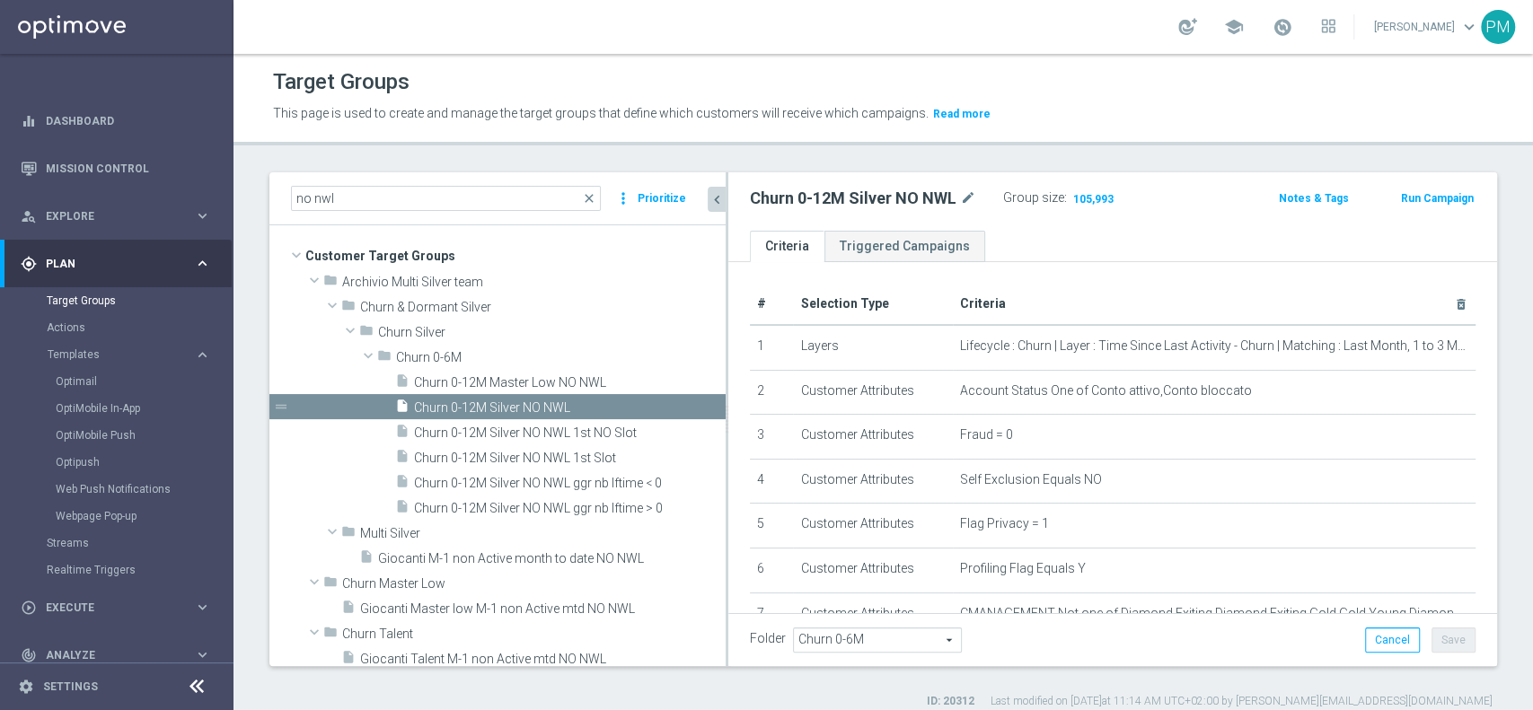
drag, startPoint x: 620, startPoint y: 287, endPoint x: 725, endPoint y: 298, distance: 106.5
click at [725, 298] on div at bounding box center [726, 419] width 3 height 494
click at [684, 406] on icon "content_copy" at bounding box center [691, 407] width 14 height 14
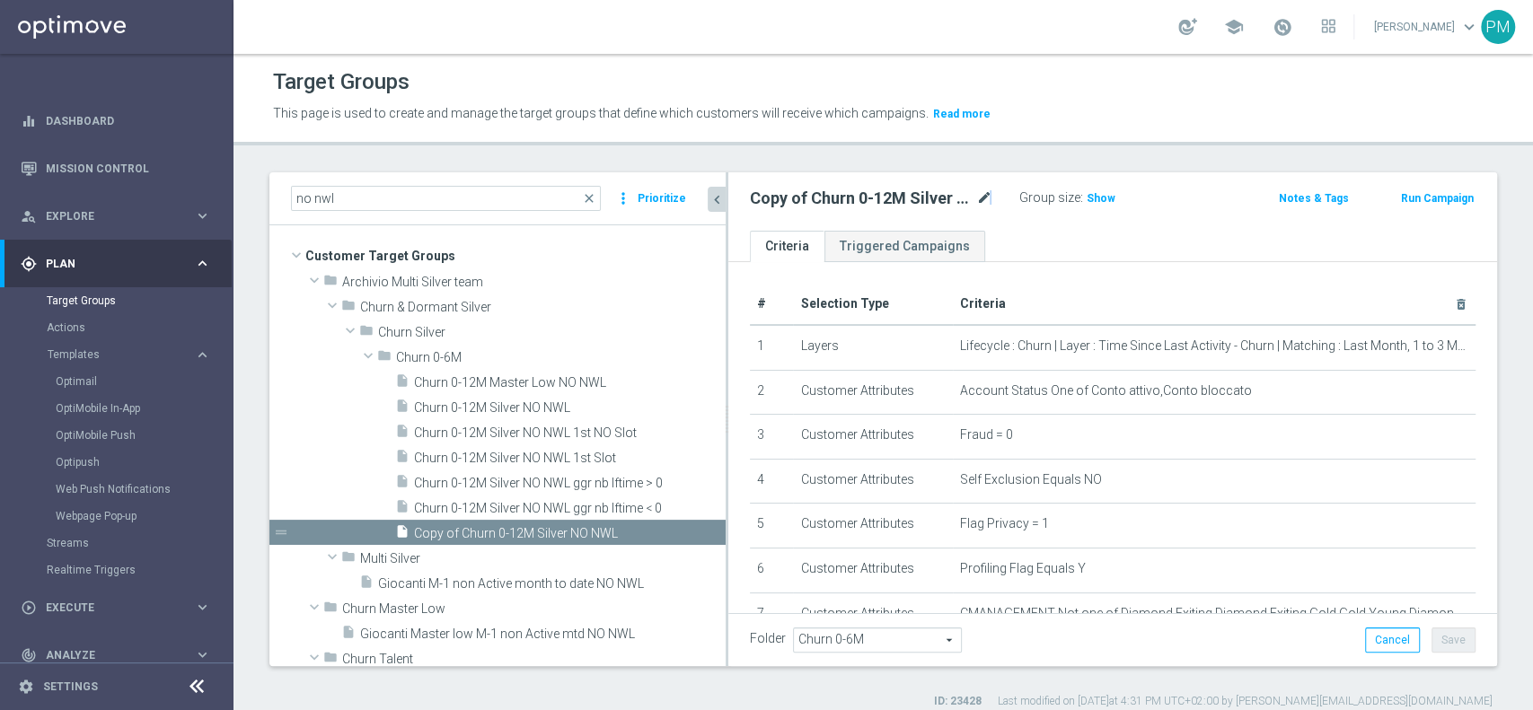
click at [989, 198] on icon "mode_edit" at bounding box center [984, 199] width 16 height 22
type input "Churn 0-12M Talent + Master Low ggr nb > 0 lftime NO NWL TOP 10k"
click at [1186, 202] on div "Group size : Show" at bounding box center [1109, 197] width 180 height 22
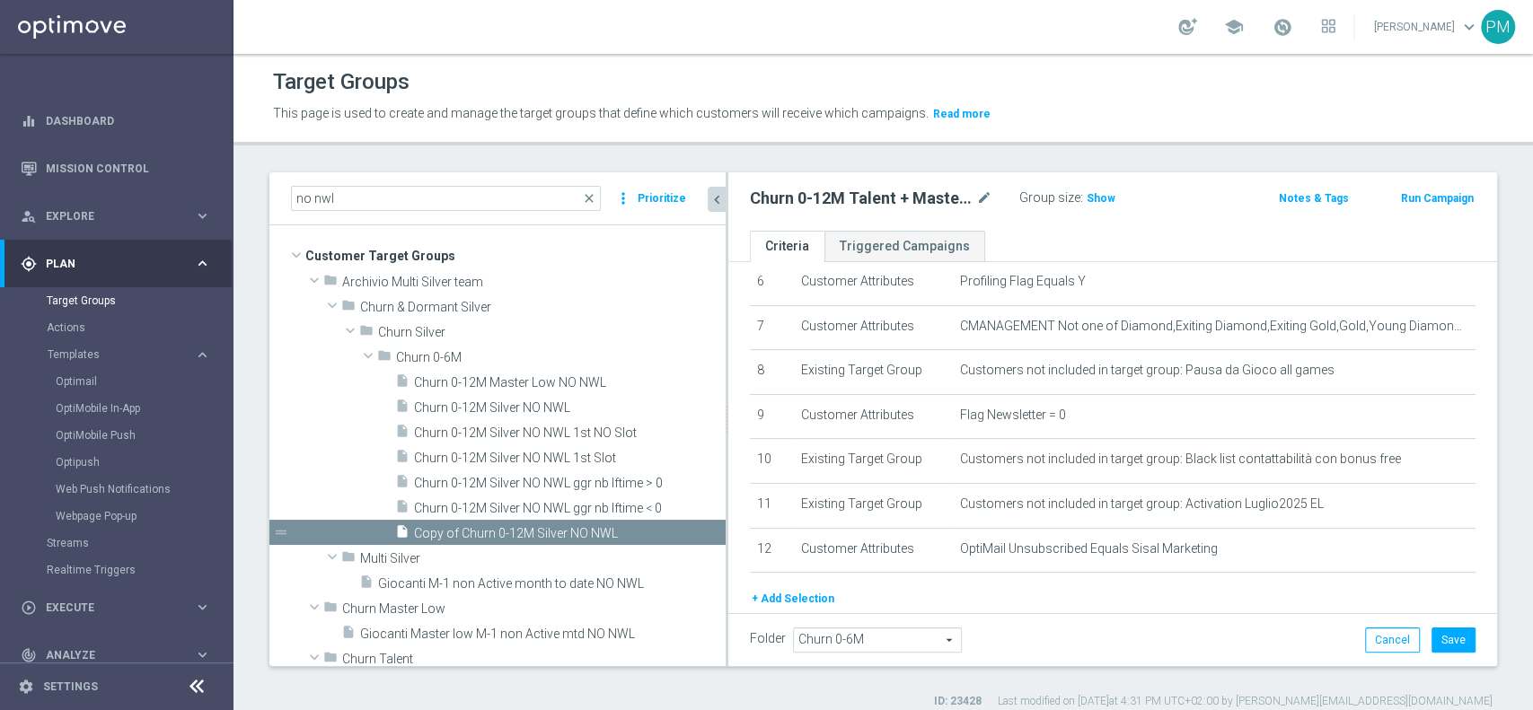
scroll to position [288, 0]
click at [1104, 197] on span "Show" at bounding box center [1100, 198] width 29 height 13
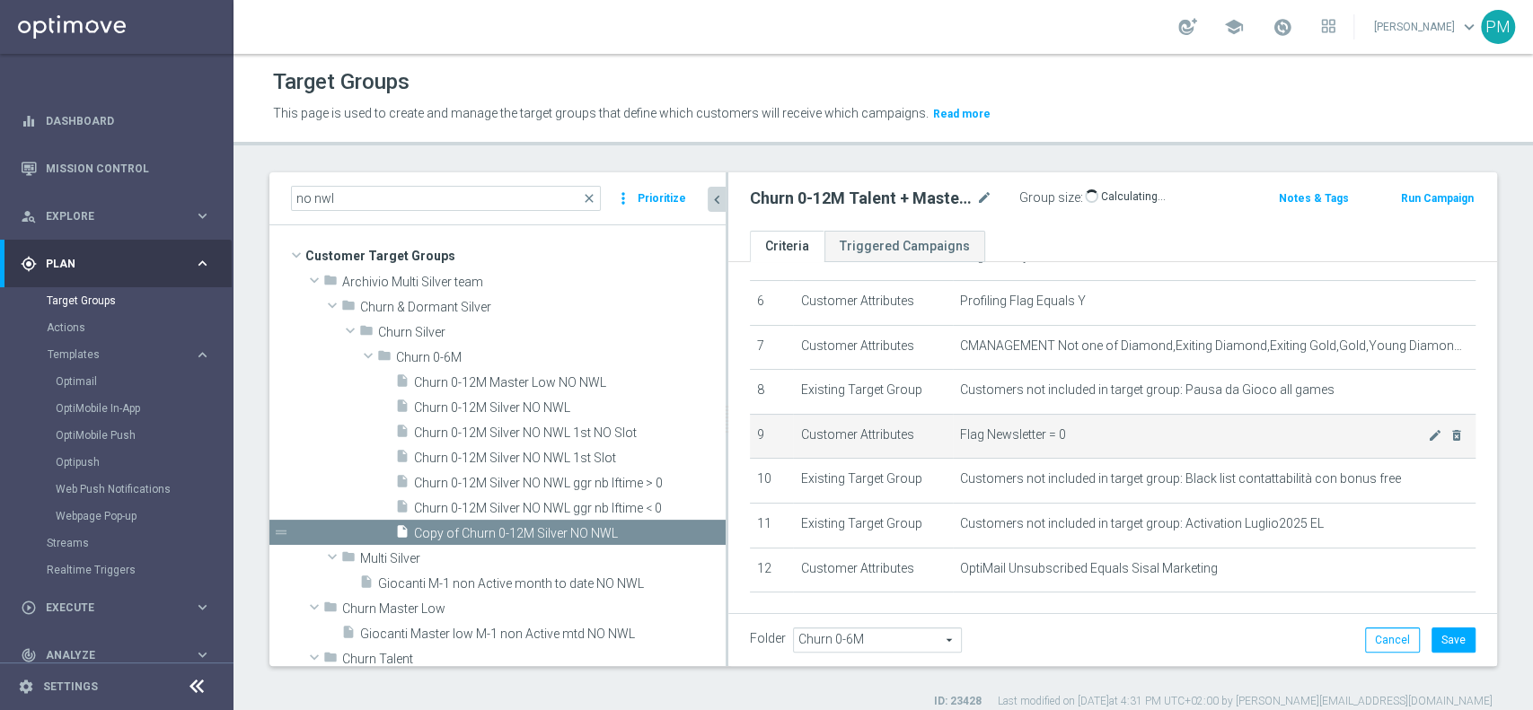
scroll to position [354, 0]
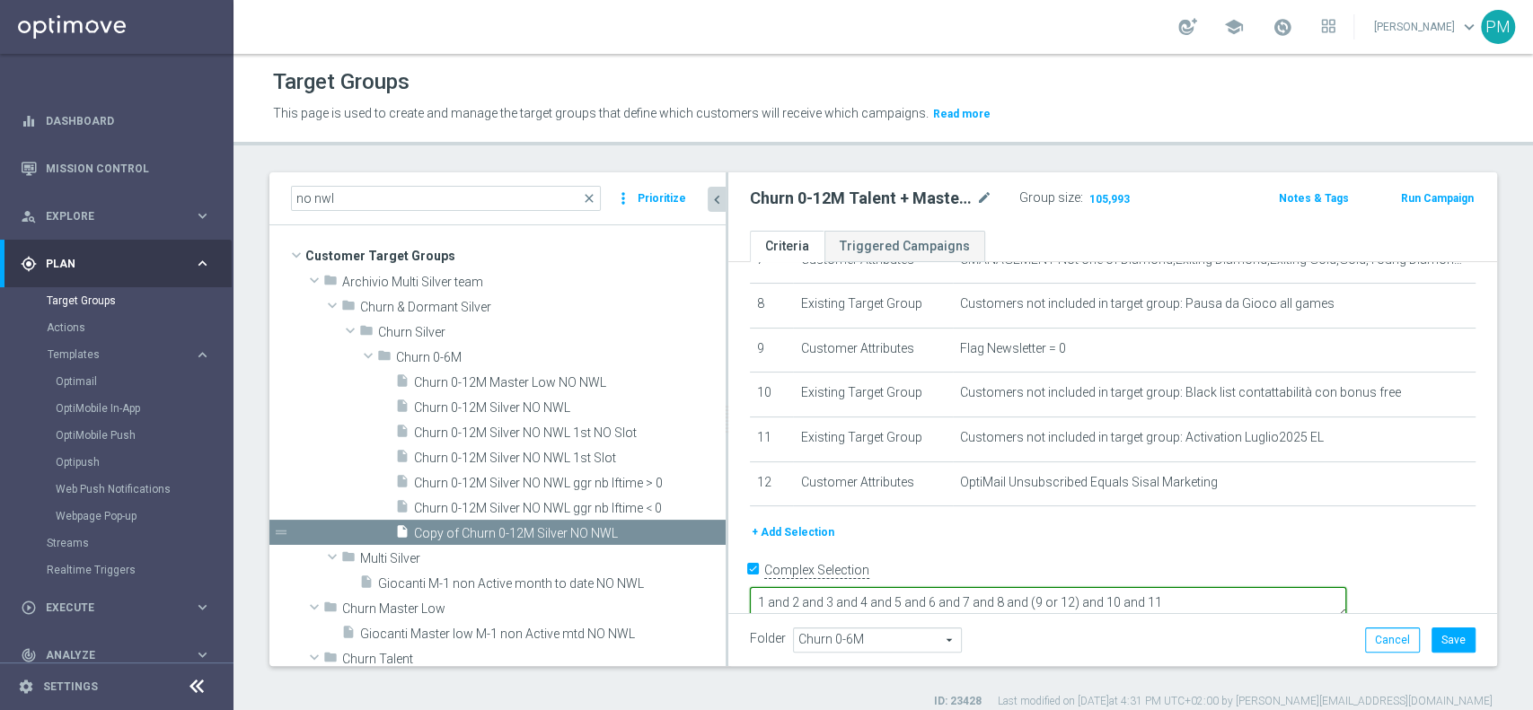
click at [1305, 587] on textarea "1 and 2 and 3 and 4 and 5 and 6 and 7 and 8 and (9 or 12) and 10 and 11" at bounding box center [1048, 602] width 596 height 31
click at [889, 587] on textarea "1 and 2 and 3 and 4 and 5 and 6 and 7 and 8 and (9 or 12) and 10 and 11 ) or 13" at bounding box center [1048, 602] width 596 height 31
click at [1346, 587] on textarea "(1 and 2 and 3 and 4 and 5 and 6 and 7 and 8 and (9 or 12) and 10 and 11 ) or 13" at bounding box center [1048, 602] width 596 height 31
click at [1300, 587] on textarea "(1 and 2 and 3 and 4 and 5 and 6 and 7 and 8 and (9 or 12) and 10 and 11 ) or 13" at bounding box center [1048, 602] width 596 height 31
click at [1346, 587] on textarea "(1 and 2 and 3 and 4 and 5 and 6 and 7 and 8 and (9 or 12) and 10 and 11) or 13" at bounding box center [1048, 602] width 596 height 31
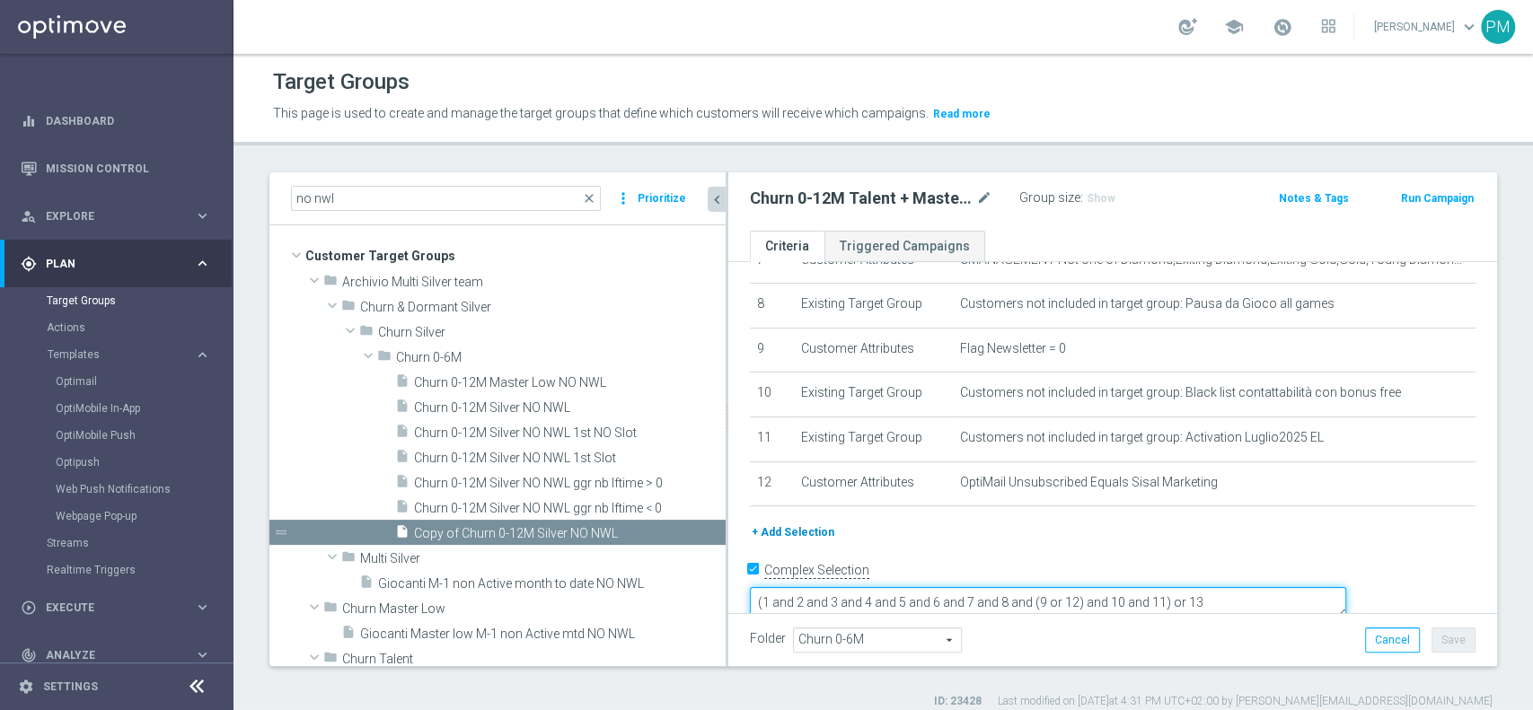
type textarea "(1 and 2 and 3 and 4 and 5 and 6 and 7 and 8 and (9 or 12) and 10 and 11) or 13"
click at [766, 528] on button "+ Add Selection" at bounding box center [793, 533] width 86 height 20
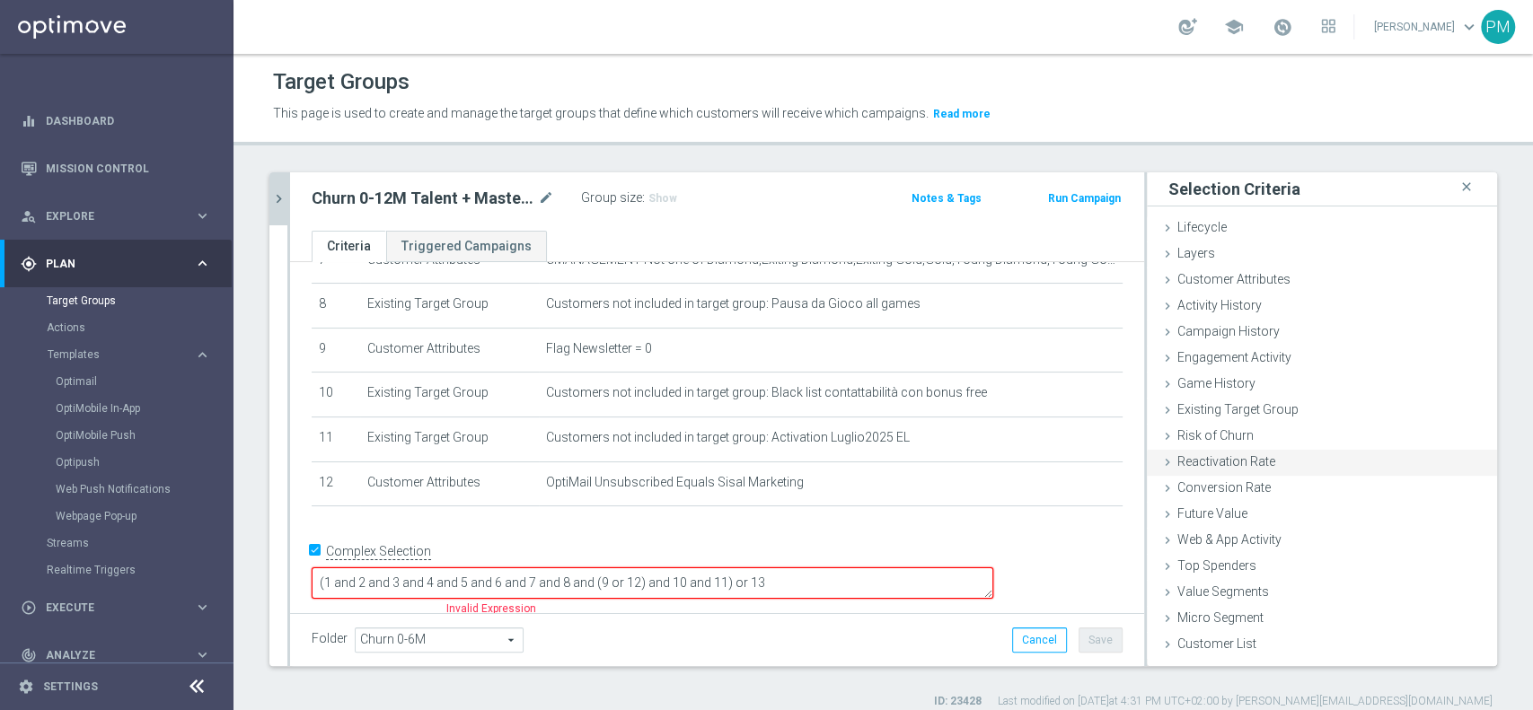
scroll to position [337, 0]
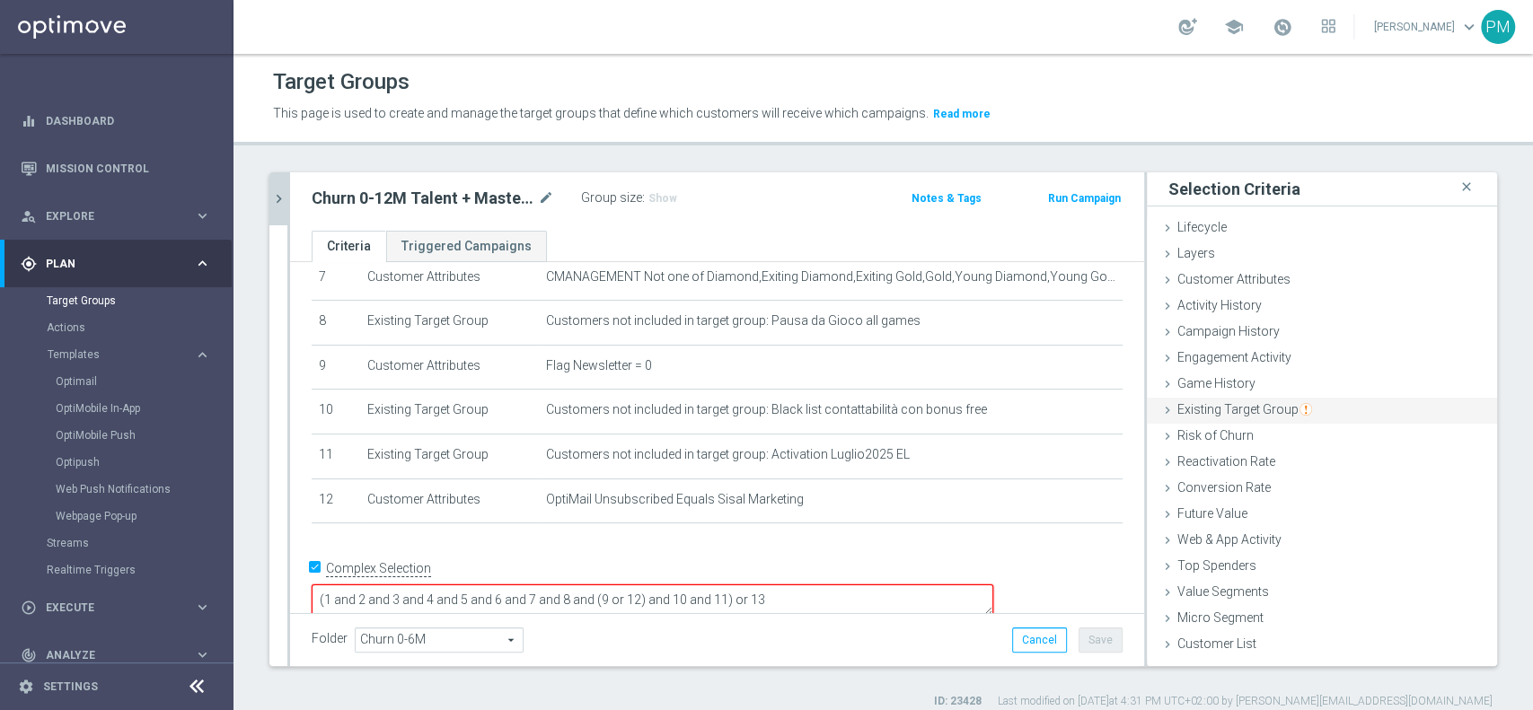
click at [1227, 412] on span "Existing Target Group" at bounding box center [1244, 409] width 135 height 14
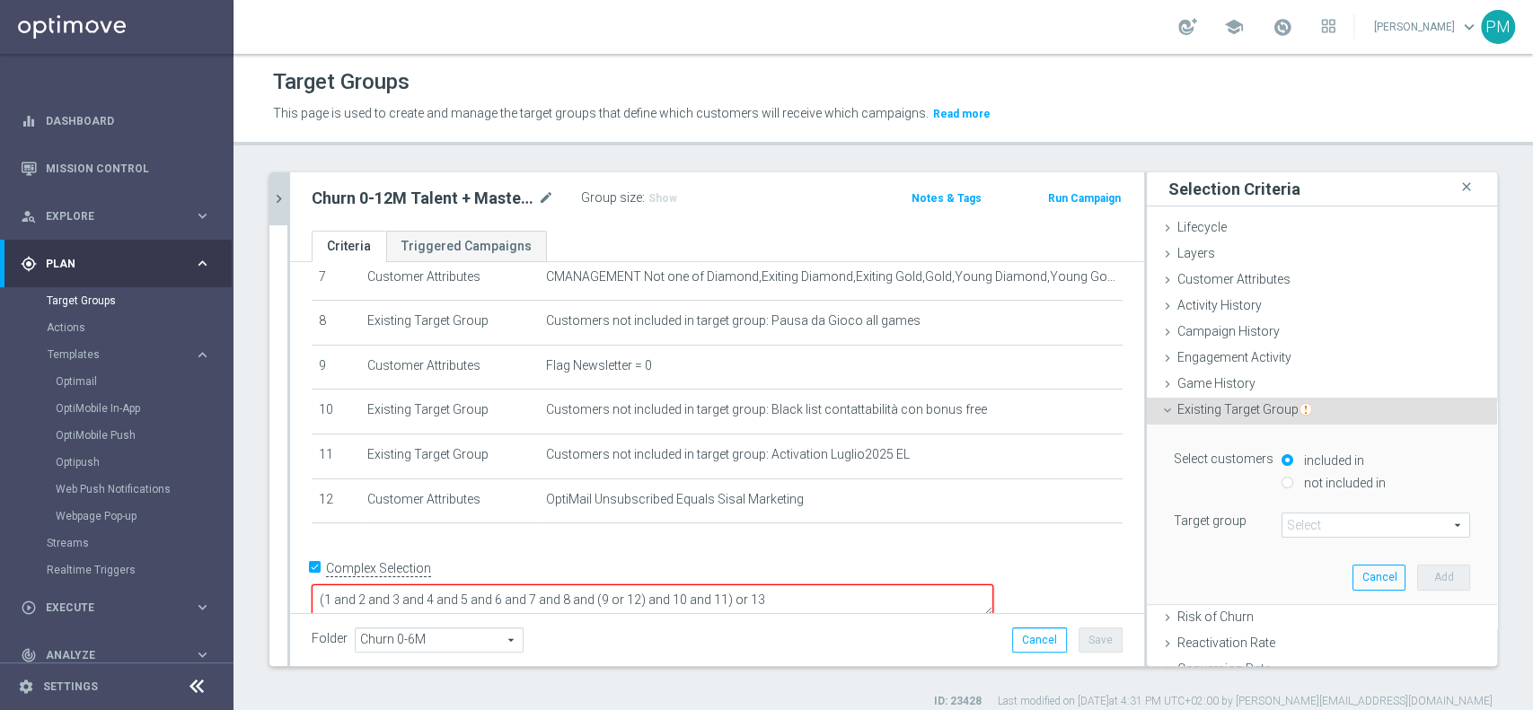
click at [1300, 521] on span at bounding box center [1375, 525] width 187 height 23
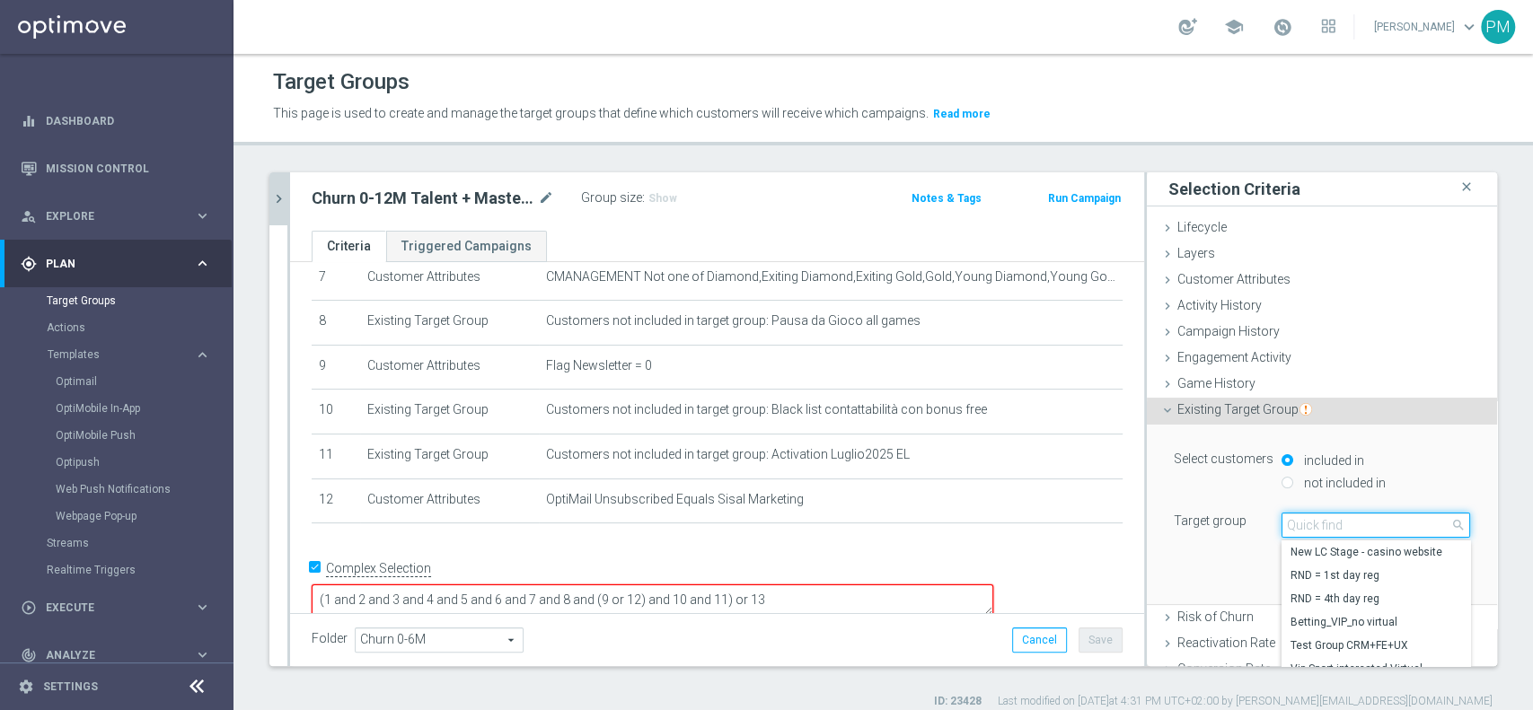
click at [1300, 521] on input "search" at bounding box center [1375, 525] width 189 height 25
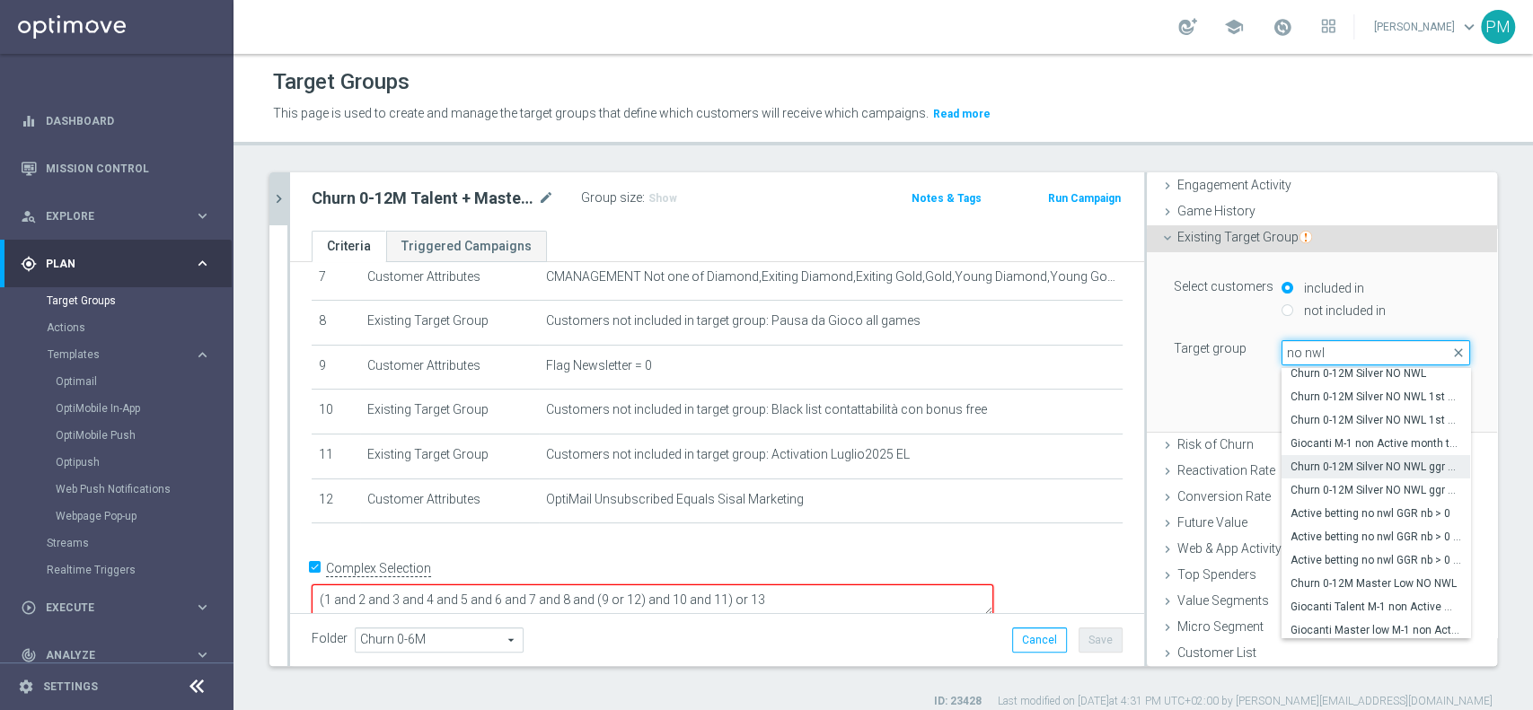
scroll to position [32, 0]
type input "no nwl"
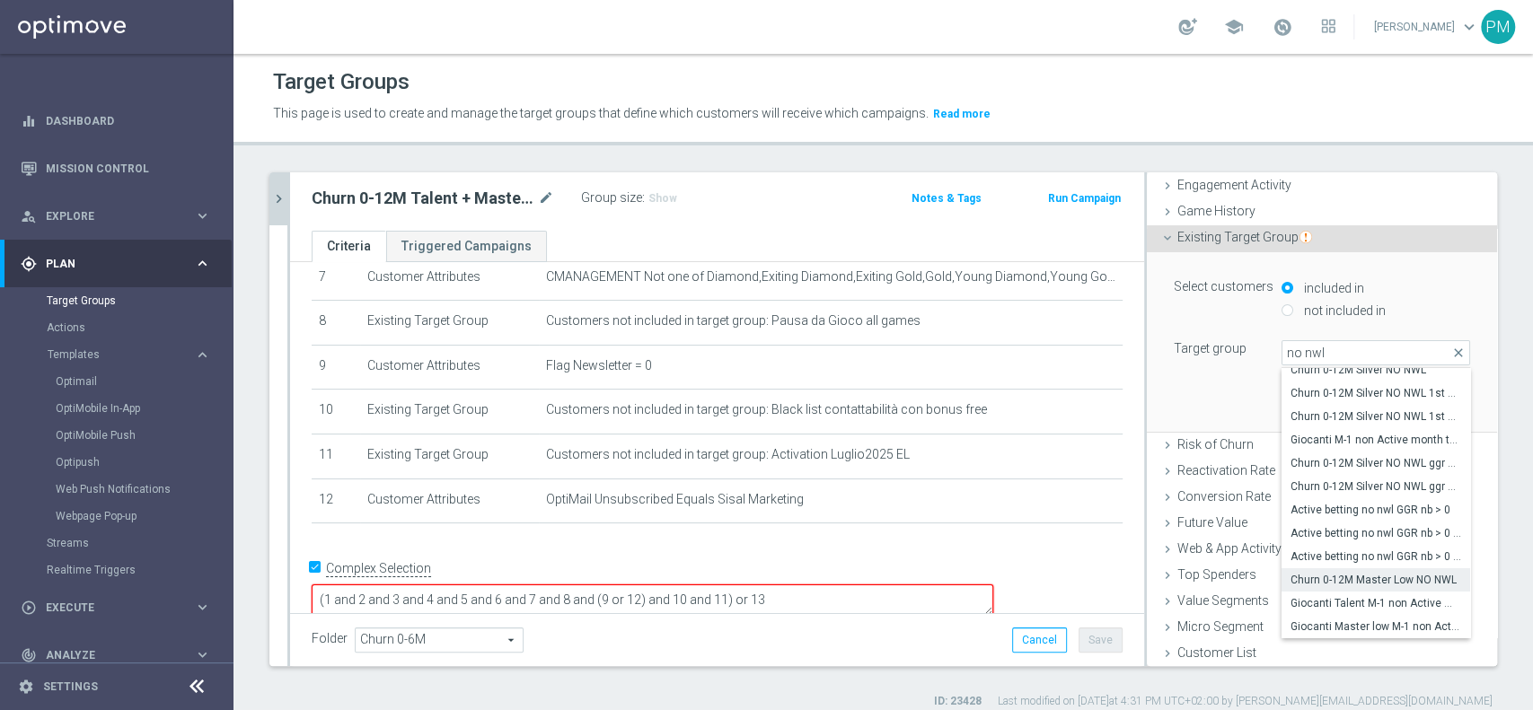
click at [1329, 578] on span "Churn 0-12M Master Low NO NWL" at bounding box center [1375, 580] width 171 height 14
type input "Churn 0-12M Master Low NO NWL"
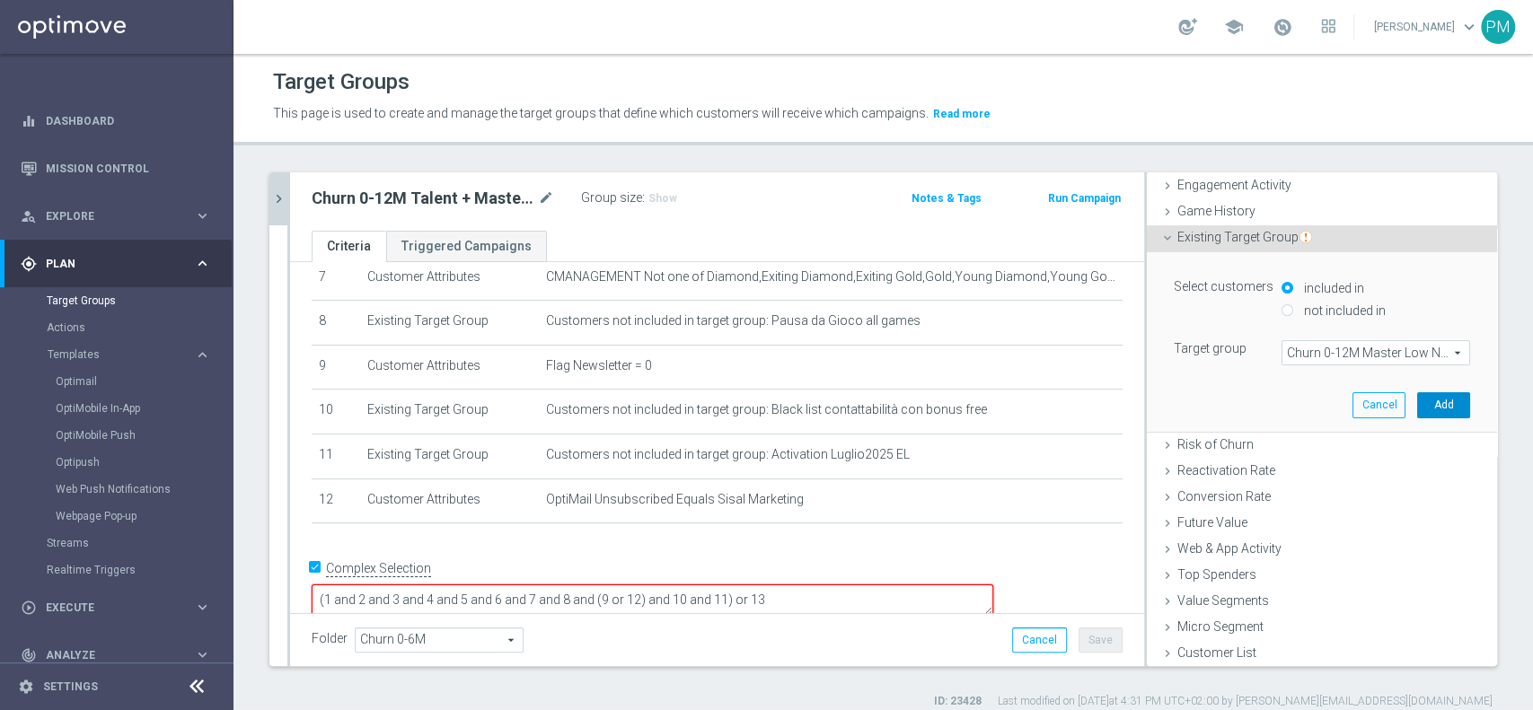
click at [1417, 407] on button "Add" at bounding box center [1443, 404] width 53 height 25
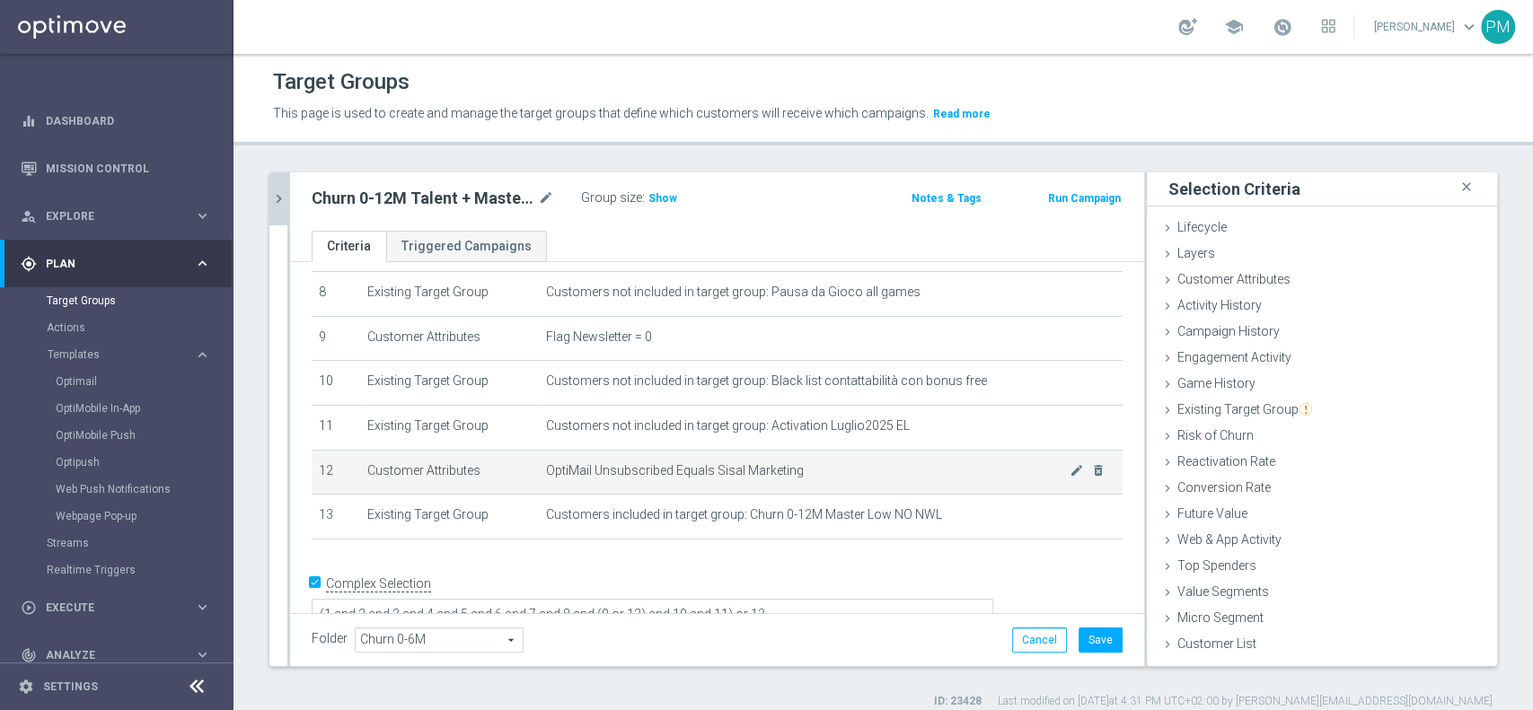
scroll to position [380, 0]
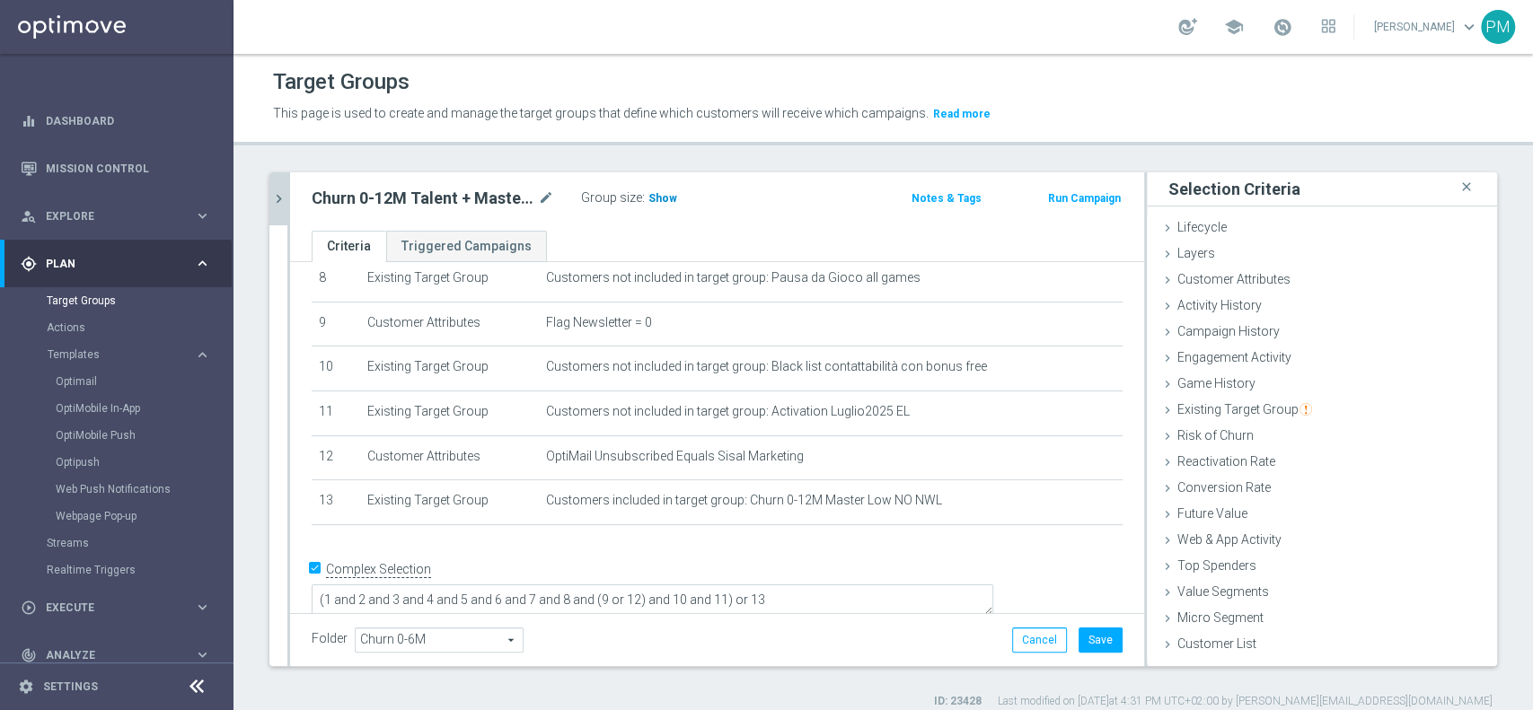
click at [663, 192] on span "Show" at bounding box center [662, 198] width 29 height 13
click at [848, 586] on textarea "(1 and 2 and 3 and 4 and 5 and 6 and 7 and 8 and (9 or 12) and 10 and 11) or 13" at bounding box center [652, 601] width 681 height 31
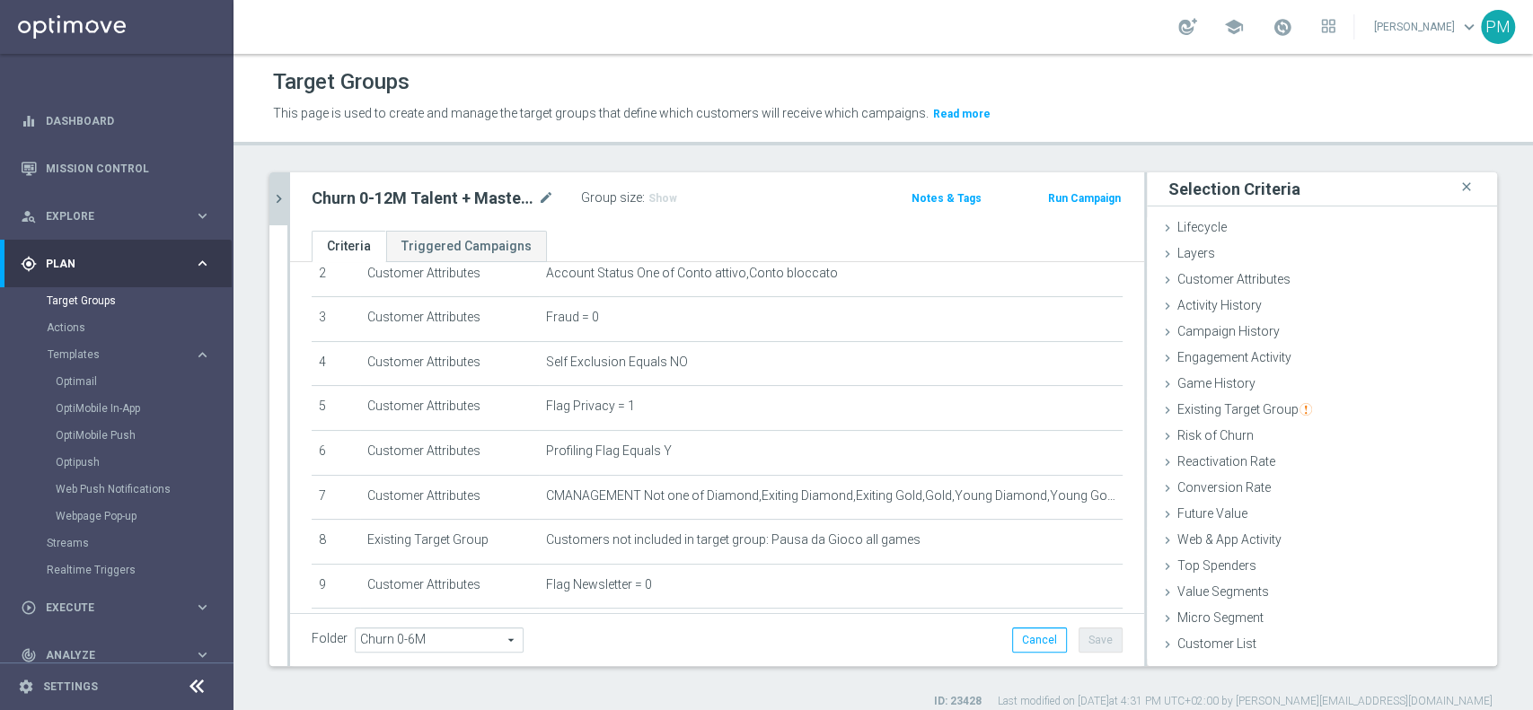
scroll to position [382, 0]
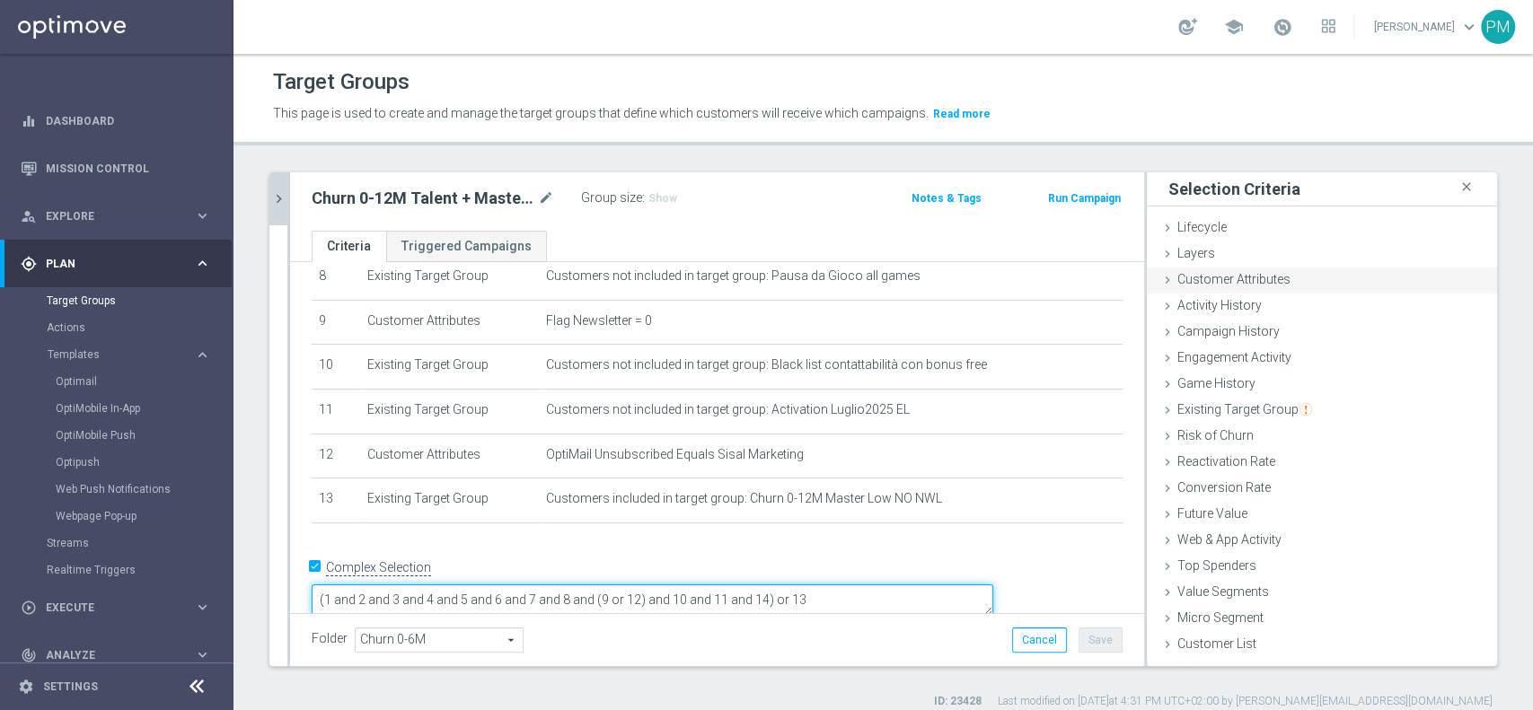
type textarea "(1 and 2 and 3 and 4 and 5 and 6 and 7 and 8 and (9 or 12) and 10 and 11 and 14…"
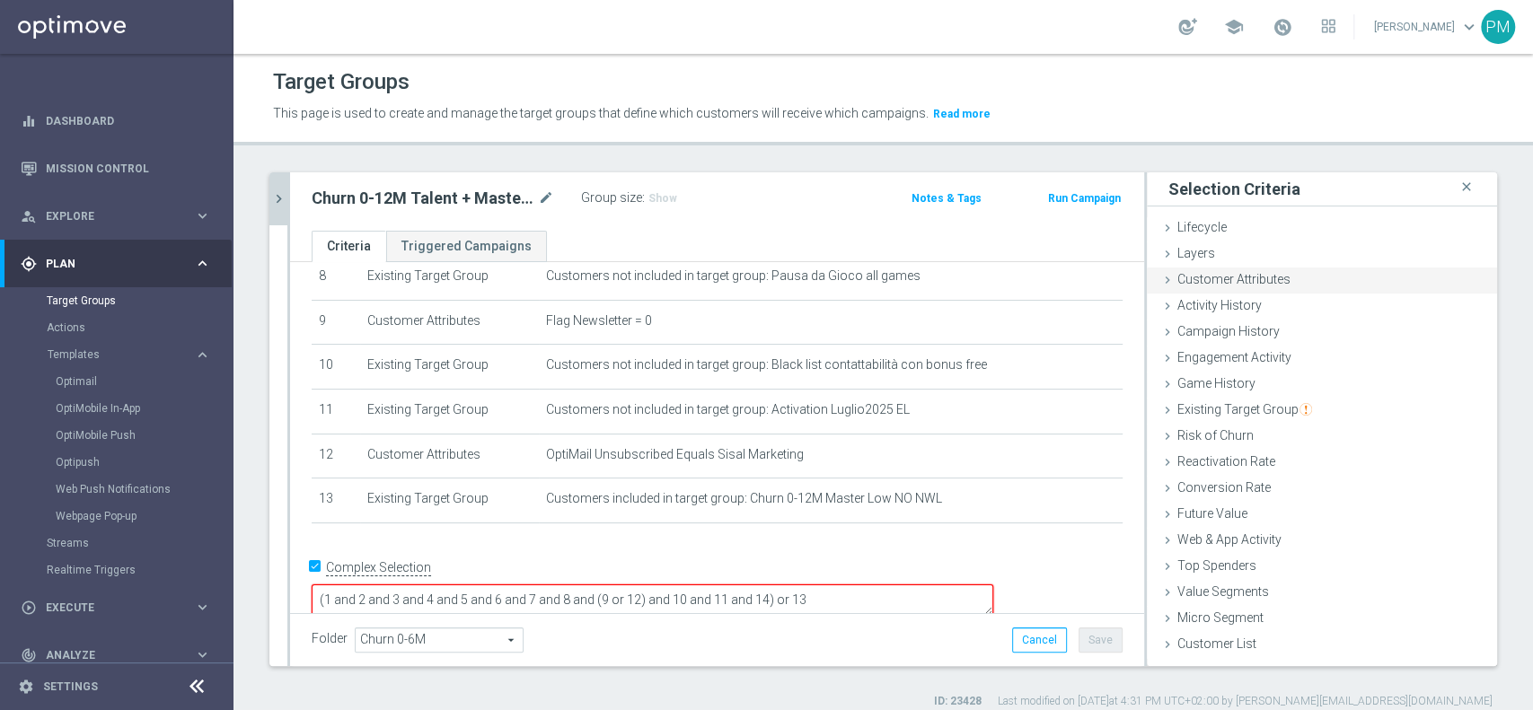
click at [1316, 277] on div "Customer Attributes done" at bounding box center [1322, 281] width 350 height 27
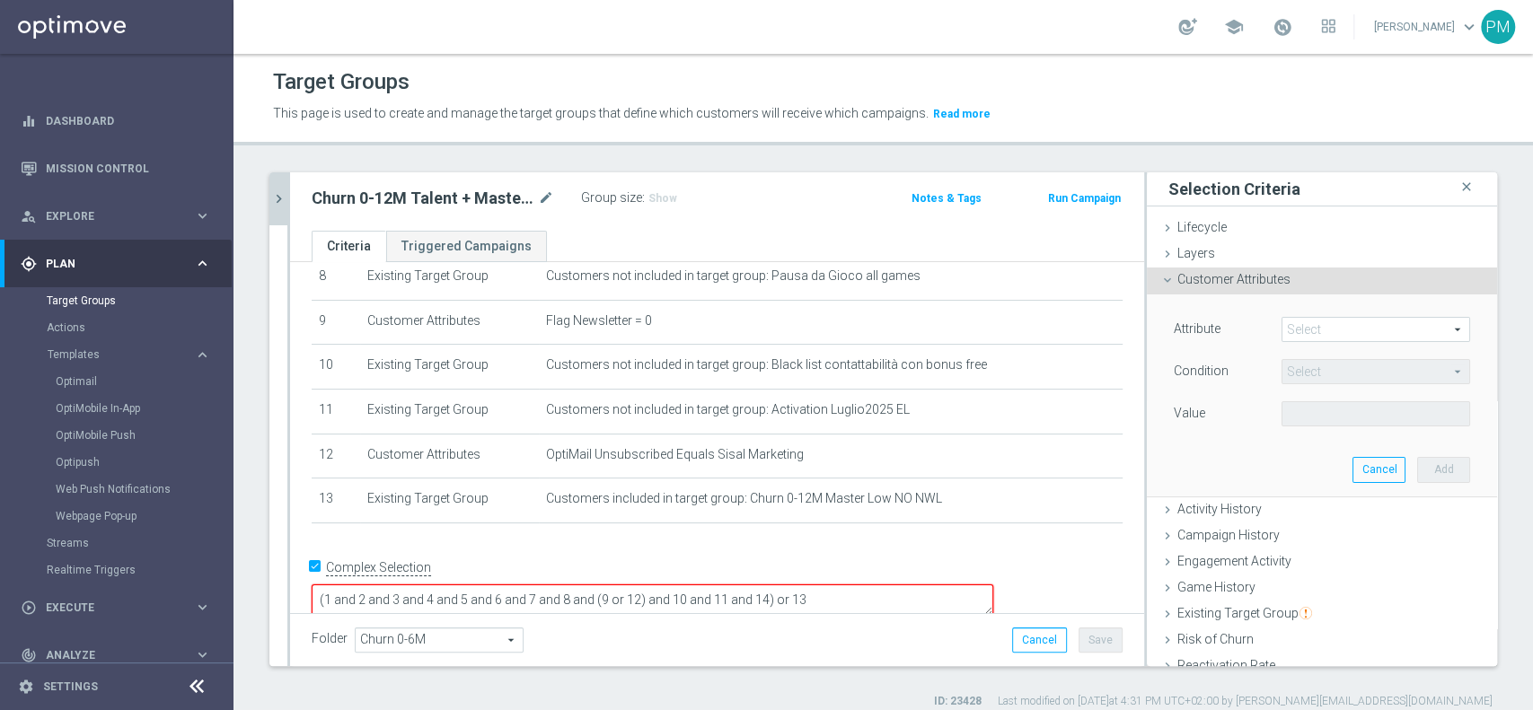
click at [1297, 328] on span at bounding box center [1375, 329] width 187 height 23
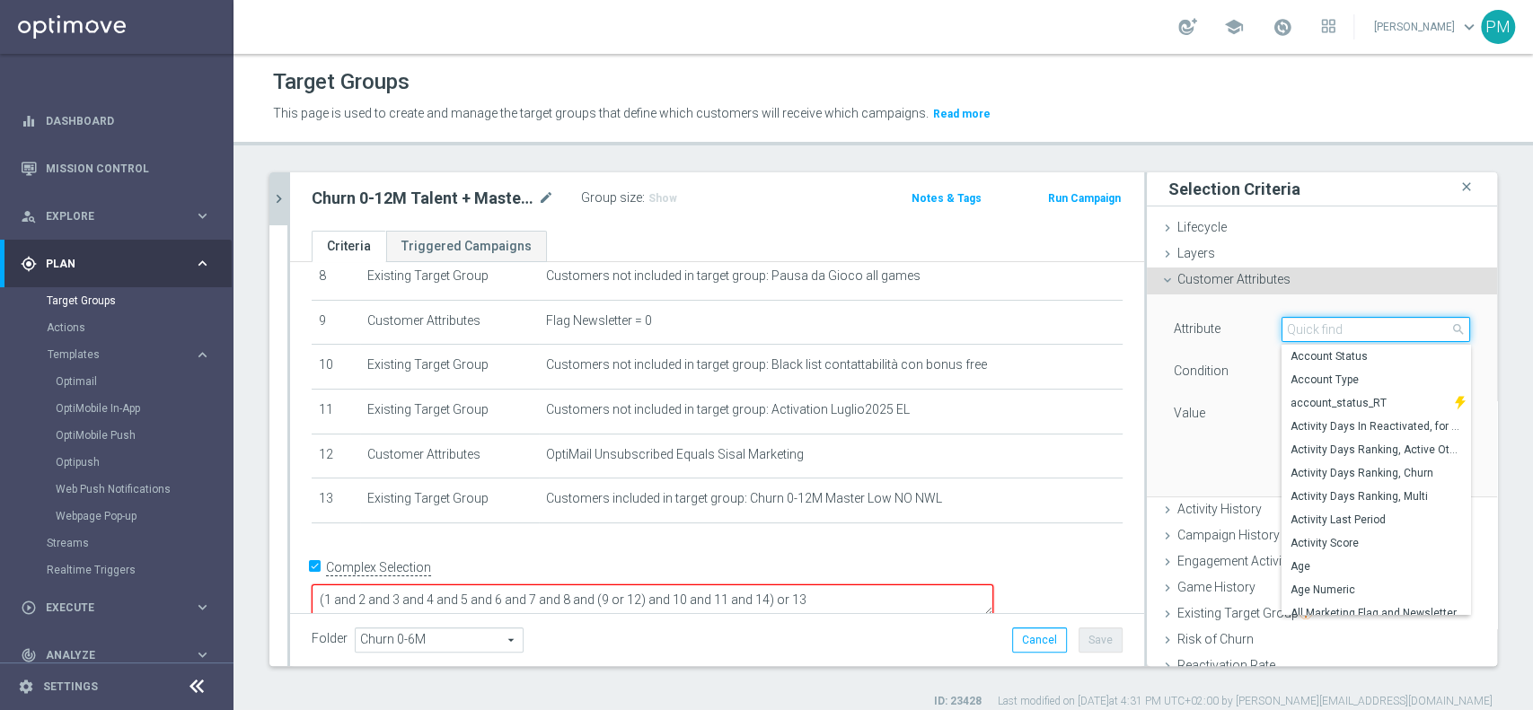
click at [1297, 328] on input "search" at bounding box center [1375, 329] width 189 height 25
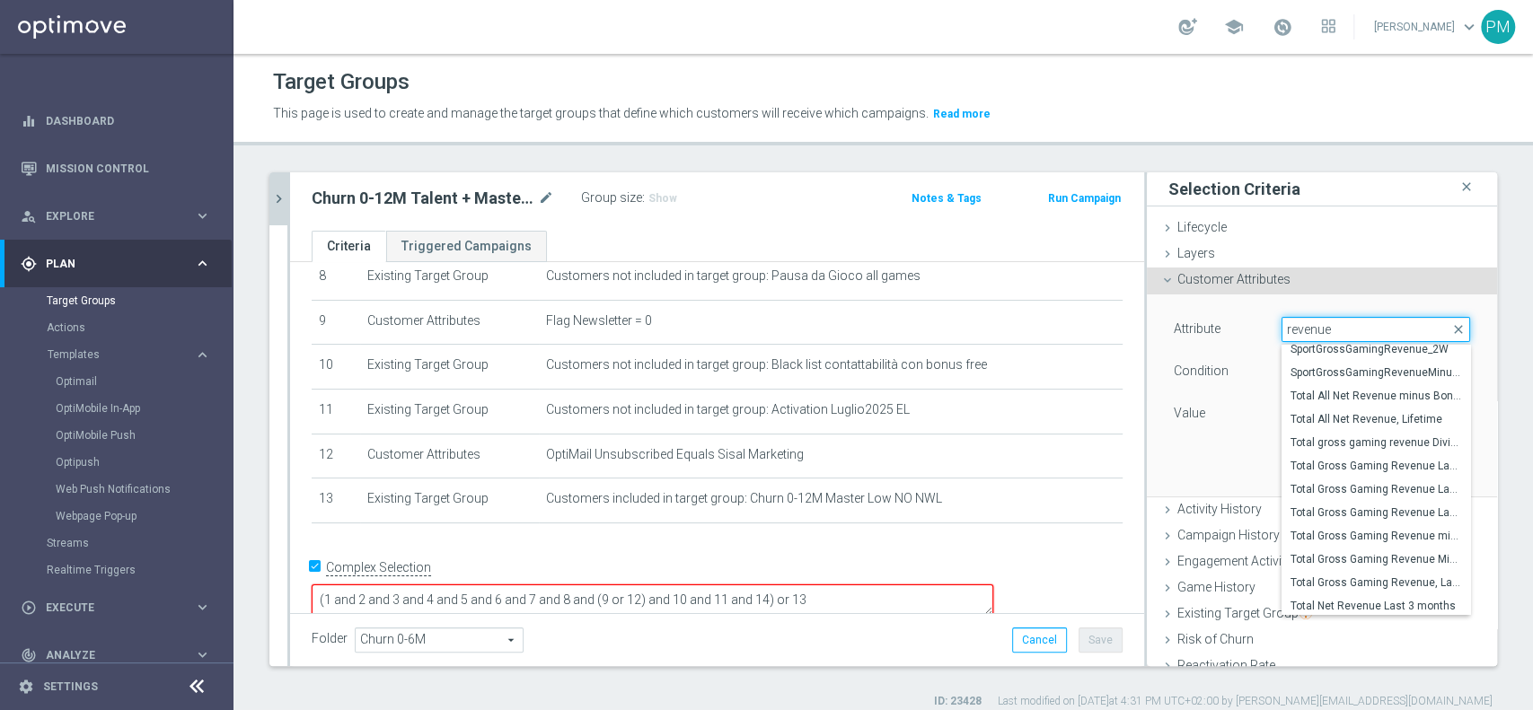
scroll to position [754, 0]
type input "revenue"
click at [1362, 523] on span "Total Gross Gaming Revenue minus Bonus Consumed, Lifetime" at bounding box center [1375, 530] width 171 height 14
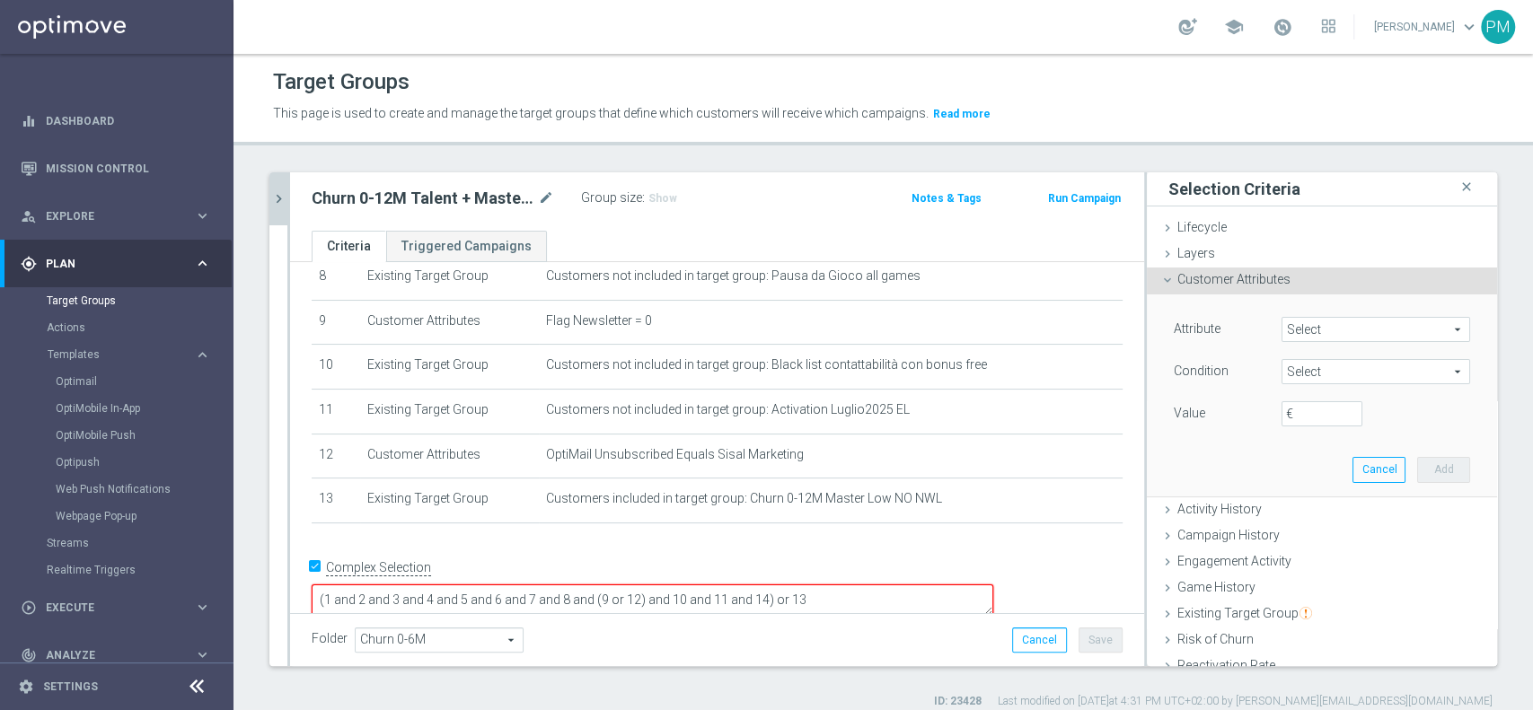
type input "Total Gross Gaming Revenue minus Bonus Consumed, Lifetime"
click at [1315, 374] on span "=" at bounding box center [1375, 371] width 187 height 23
click at [1292, 481] on label ">" at bounding box center [1375, 491] width 189 height 23
type input ">"
click at [1290, 409] on input "€" at bounding box center [1321, 413] width 81 height 25
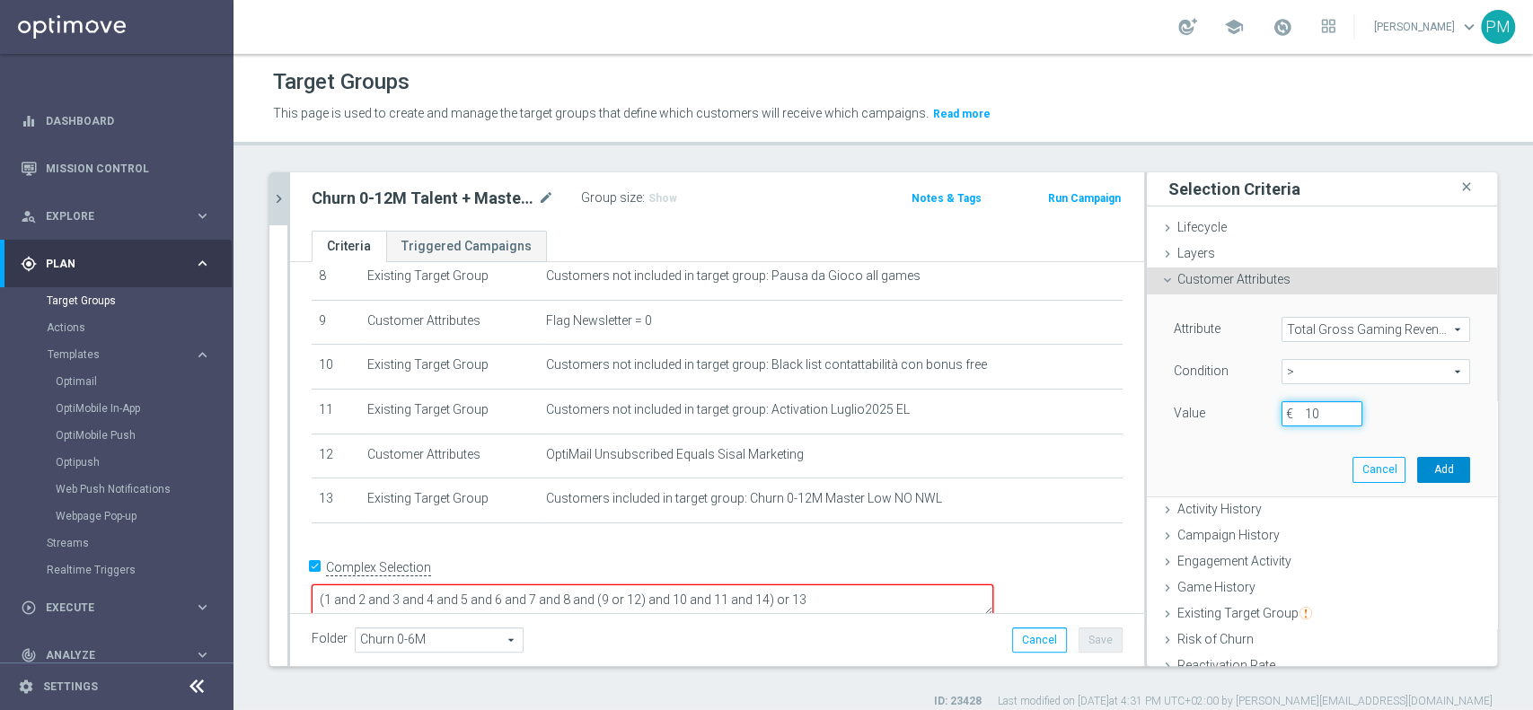
type input "10"
click at [1417, 465] on button "Add" at bounding box center [1443, 469] width 53 height 25
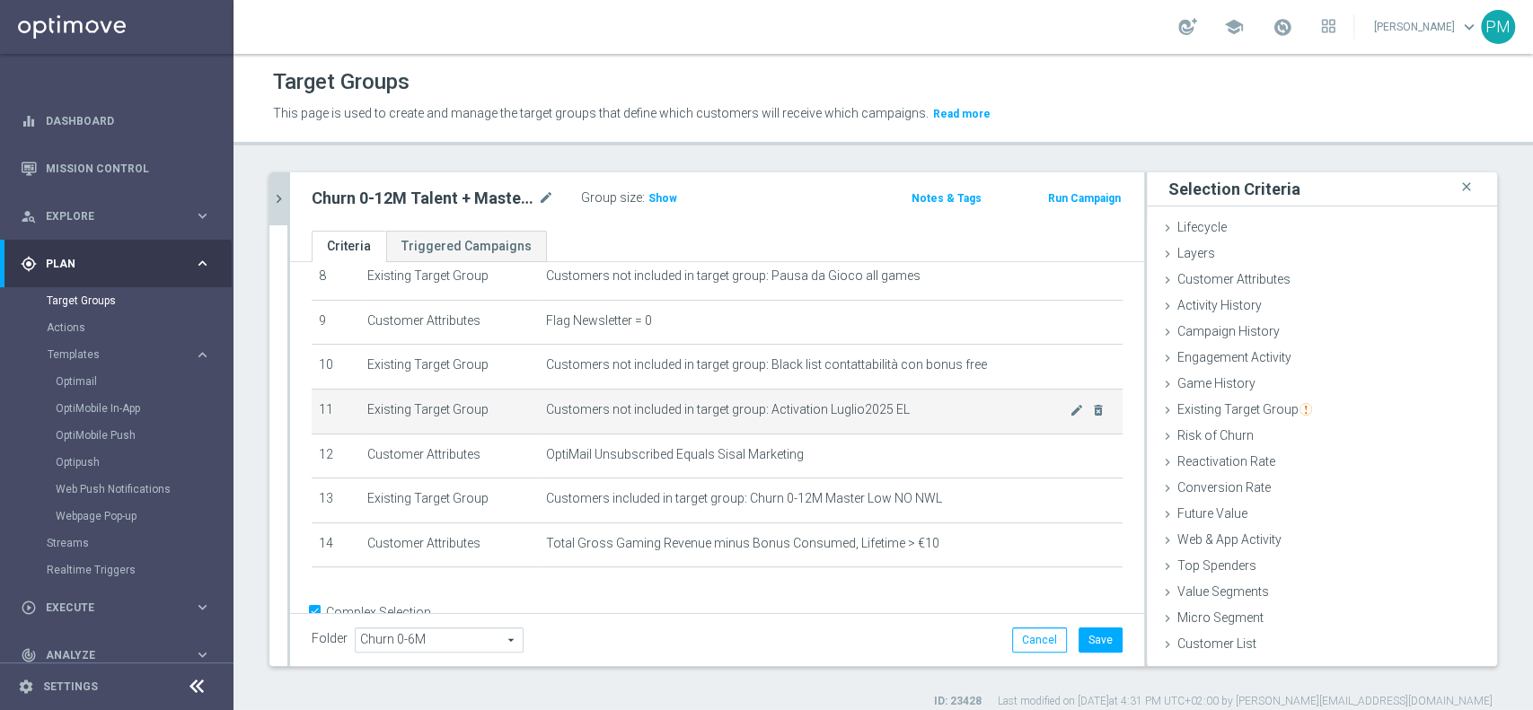
scroll to position [425, 0]
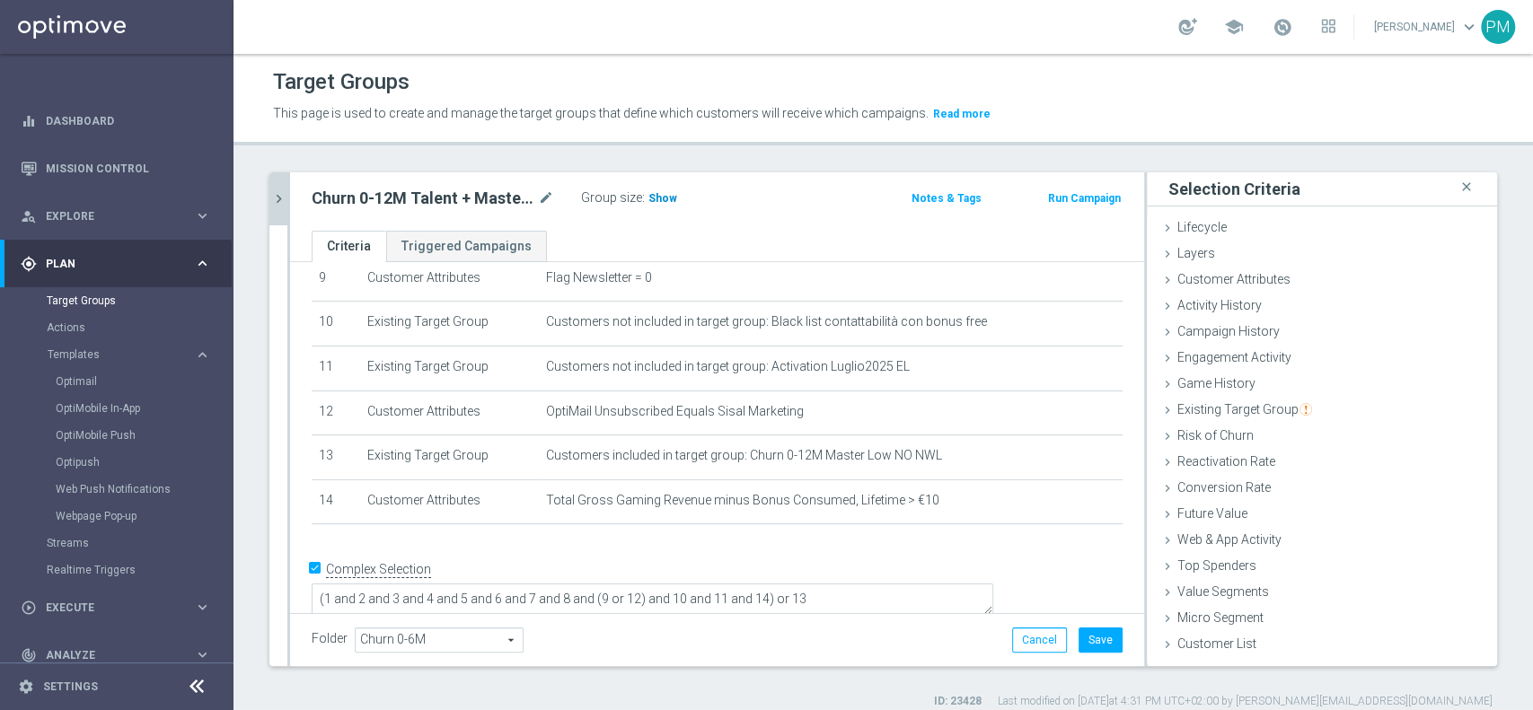
click at [665, 198] on span "Show" at bounding box center [662, 198] width 29 height 13
click at [1085, 644] on button "Save" at bounding box center [1100, 640] width 44 height 25
click at [548, 196] on icon "mode_edit" at bounding box center [546, 199] width 16 height 22
click at [404, 198] on input "Churn 0-12M Talent + Master Low ggr nb > 0 lftime NO NWL TOP 10k" at bounding box center [433, 200] width 242 height 25
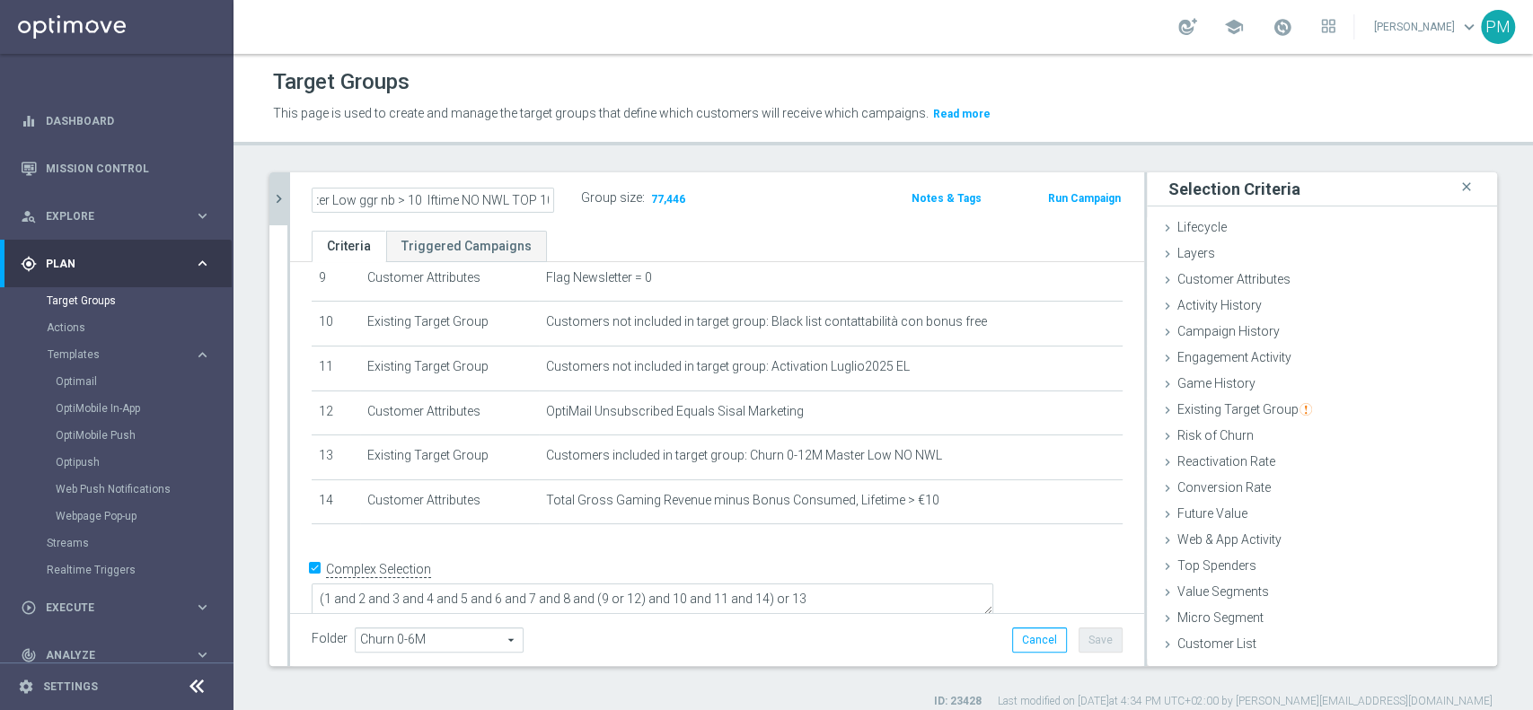
type input "Churn 0-12M Talent + Master Low ggr nb > 10 lftime NO NWL TOP 10k"
click at [774, 174] on div "Churn 0-12M Talent + Master Low ggr nb > 10 lftime NO NWL TOP 10k Group size : …" at bounding box center [717, 201] width 854 height 58
click at [1078, 636] on button "Save" at bounding box center [1100, 640] width 44 height 25
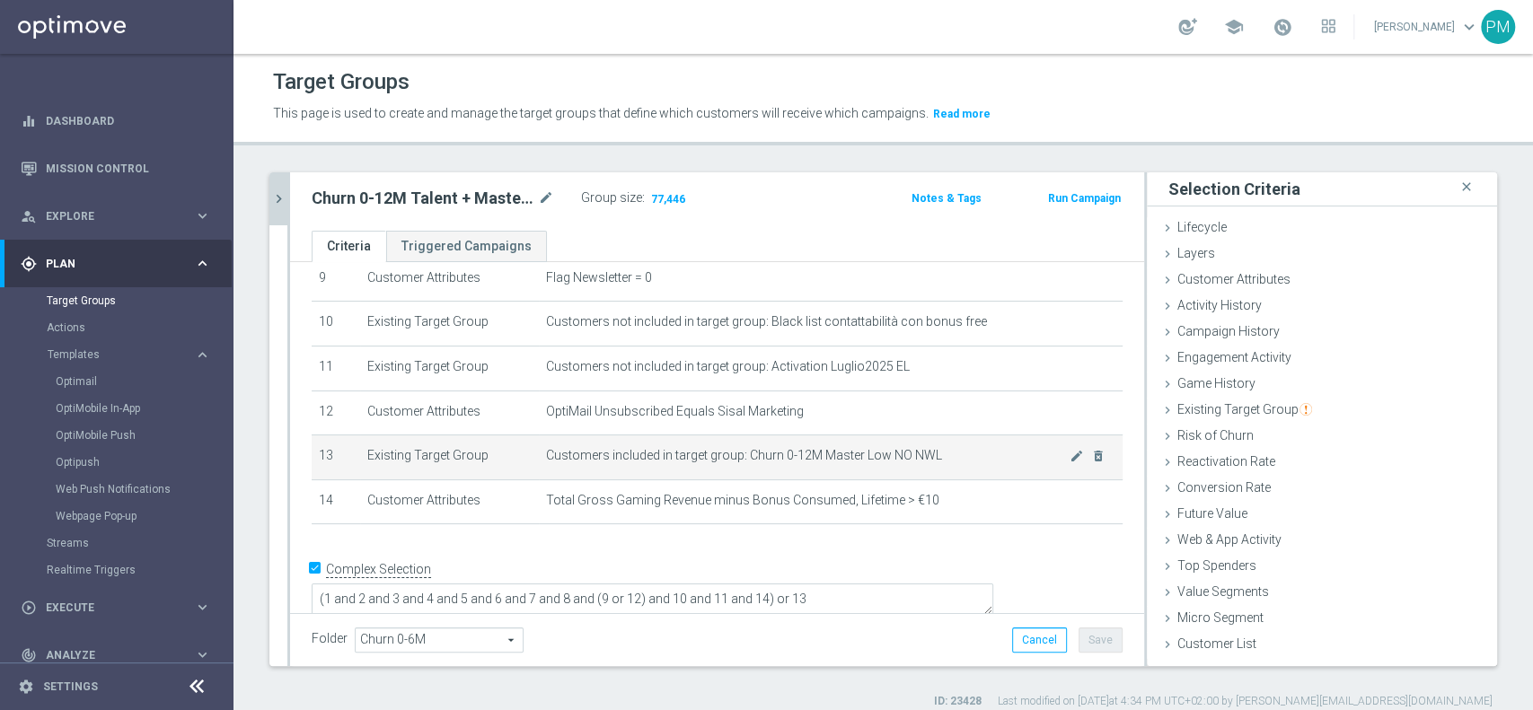
scroll to position [14, 0]
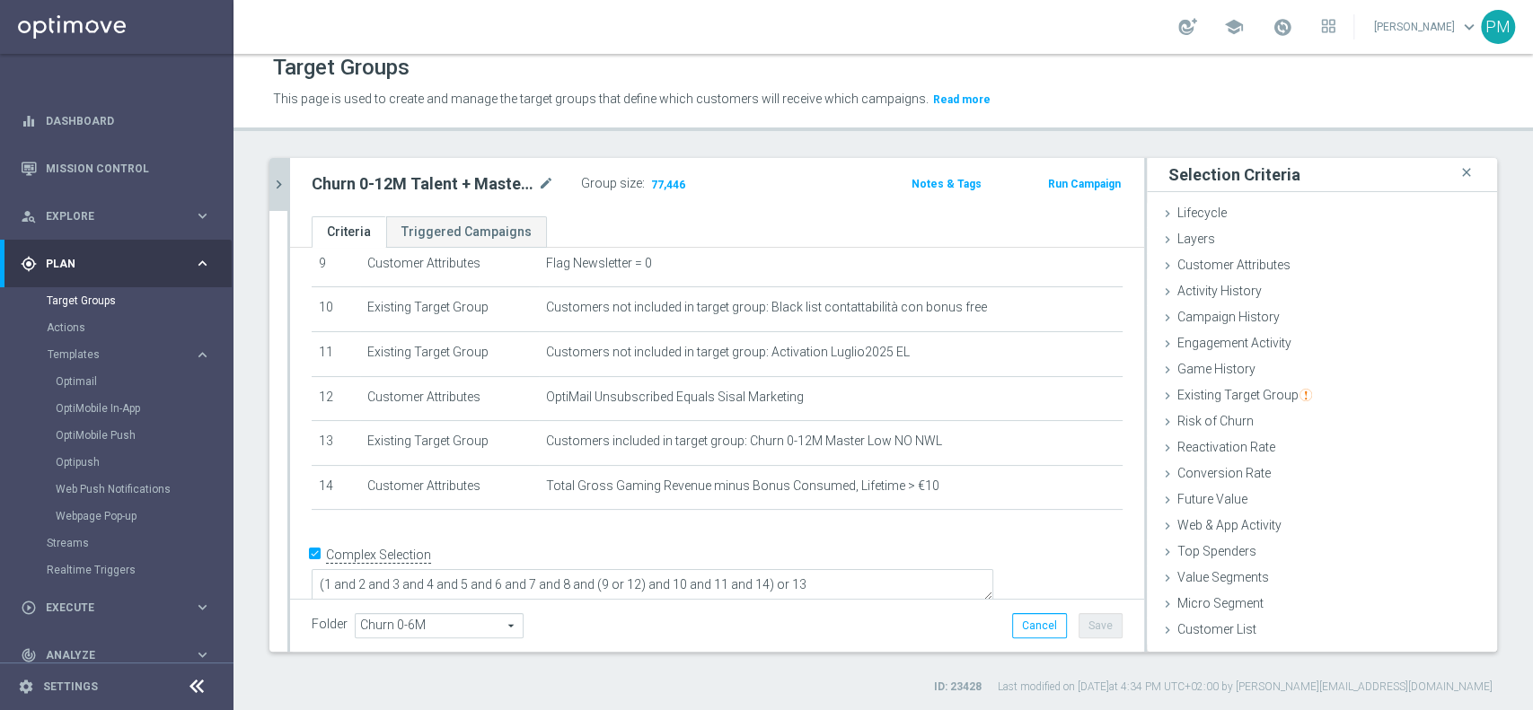
click at [271, 187] on icon "chevron_right" at bounding box center [278, 184] width 17 height 17
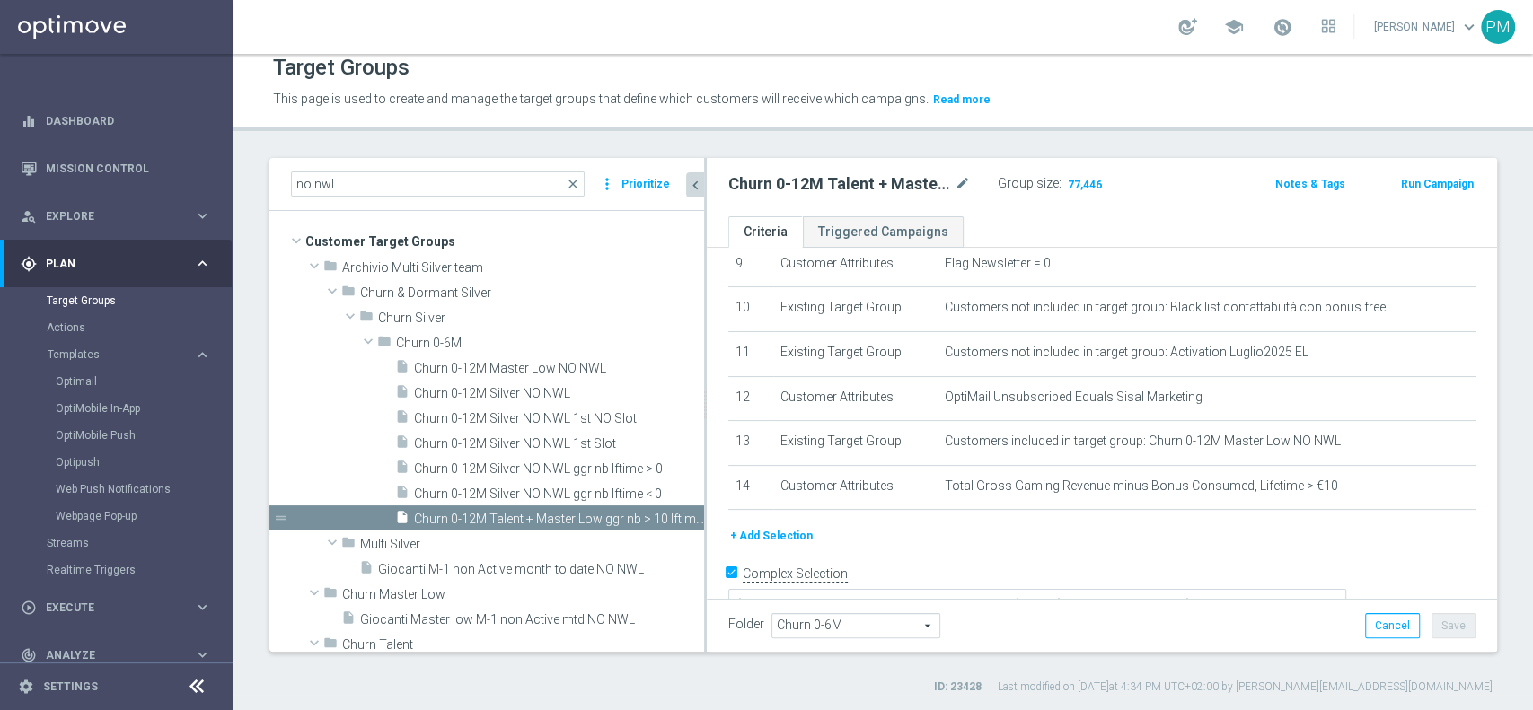
drag, startPoint x: 620, startPoint y: 308, endPoint x: 706, endPoint y: 320, distance: 87.0
click at [706, 320] on div at bounding box center [705, 405] width 3 height 494
click at [664, 393] on icon "content_copy" at bounding box center [671, 393] width 14 height 14
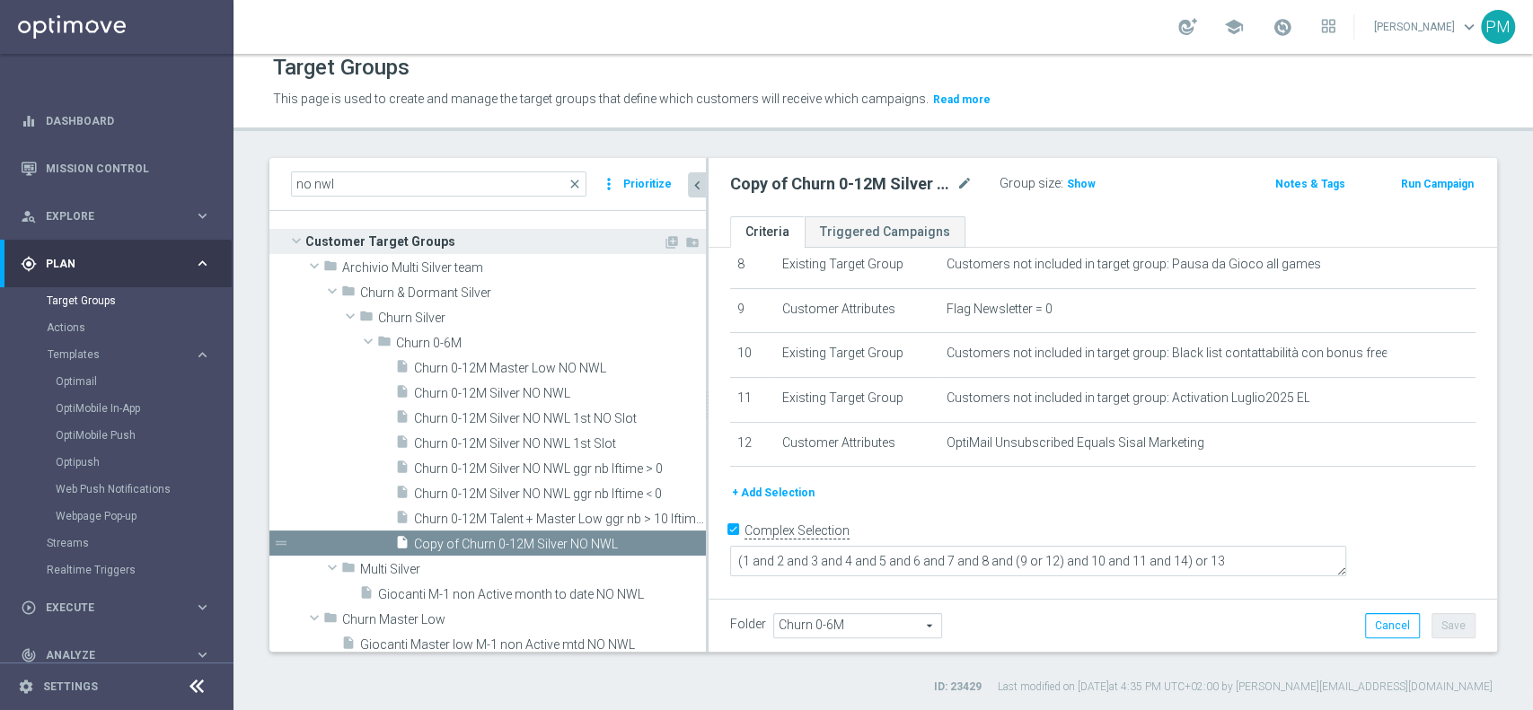
type textarea "1 and 2 and 3 and 4 and 5 and 6 and 7 and 8 and (9 or 12) and 10 and 11"
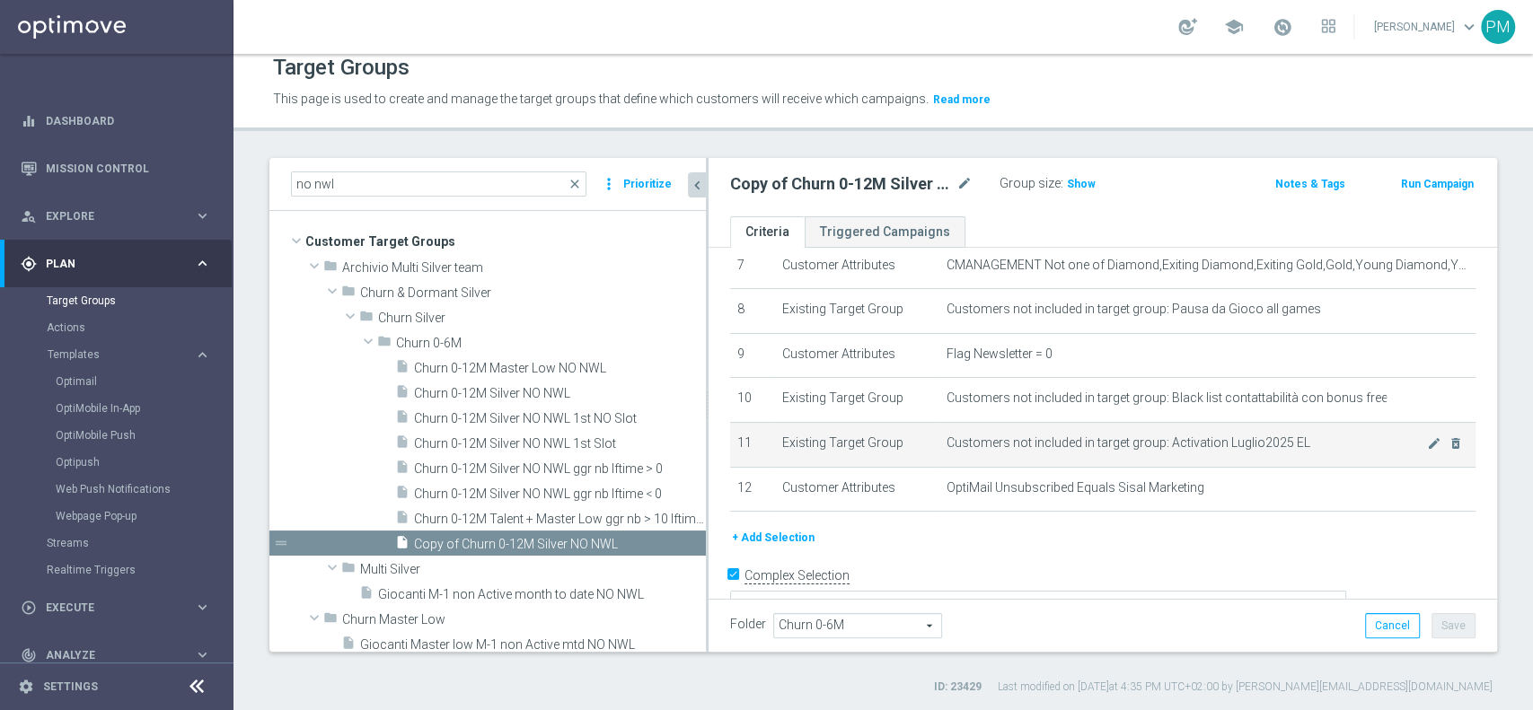
scroll to position [354, 0]
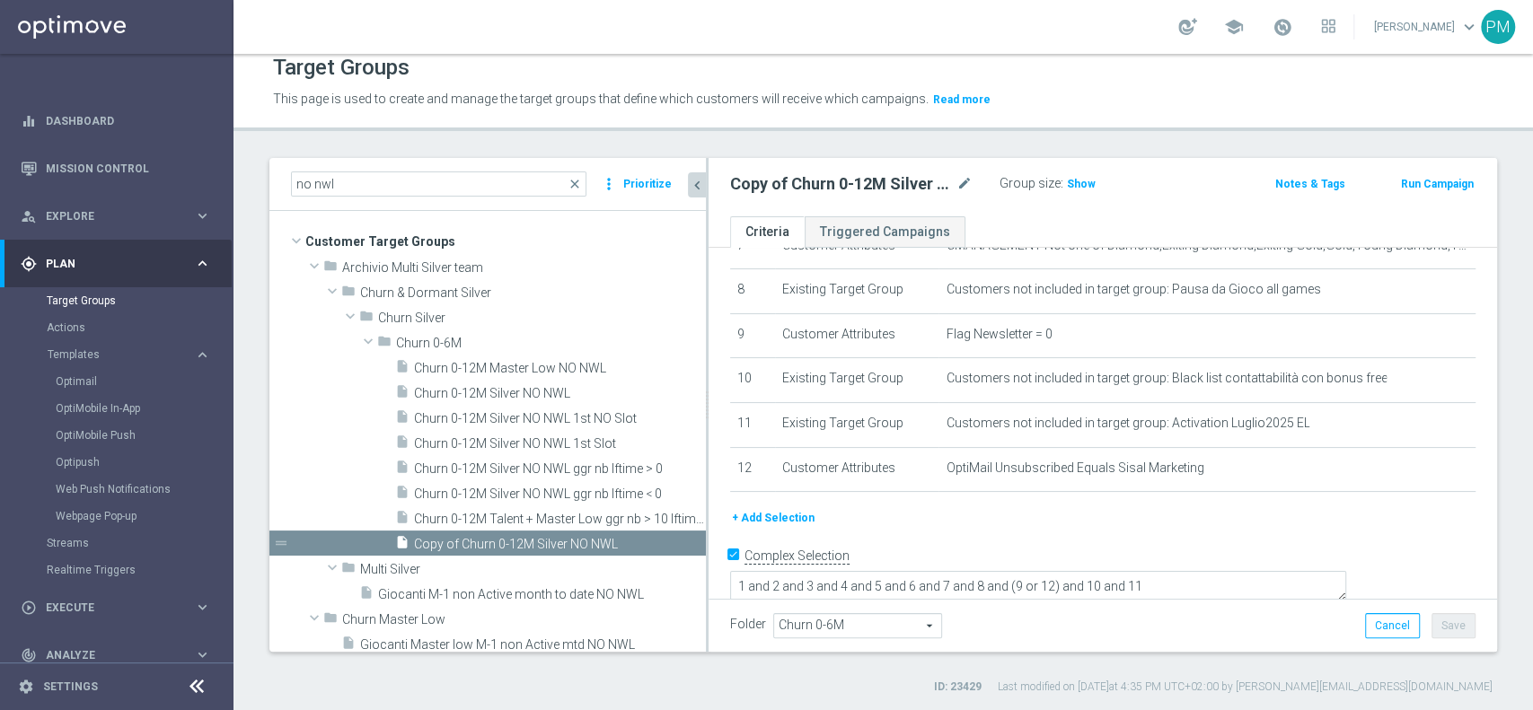
click at [769, 514] on button "+ Add Selection" at bounding box center [773, 518] width 86 height 20
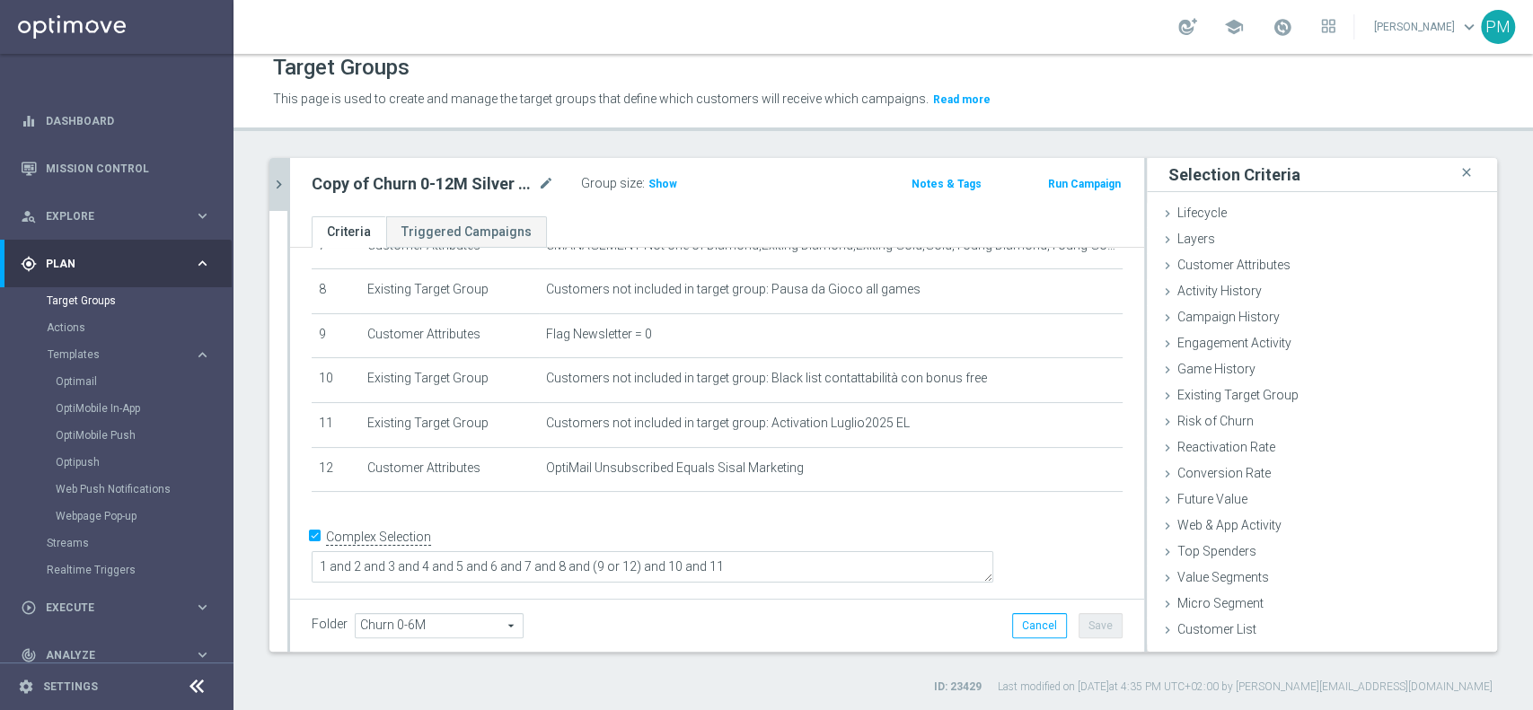
scroll to position [335, 0]
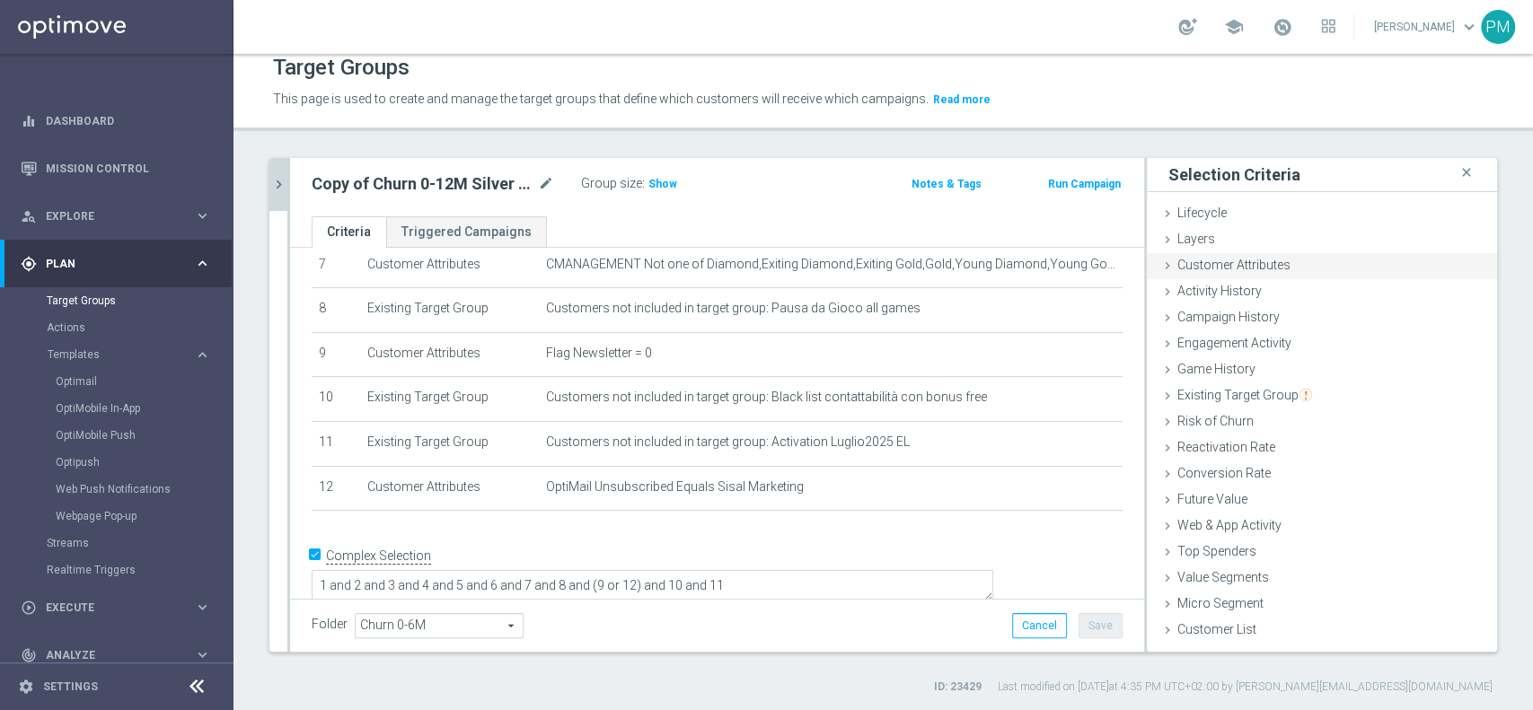
click at [1305, 255] on div "Customer Attributes done selection saved" at bounding box center [1322, 266] width 350 height 27
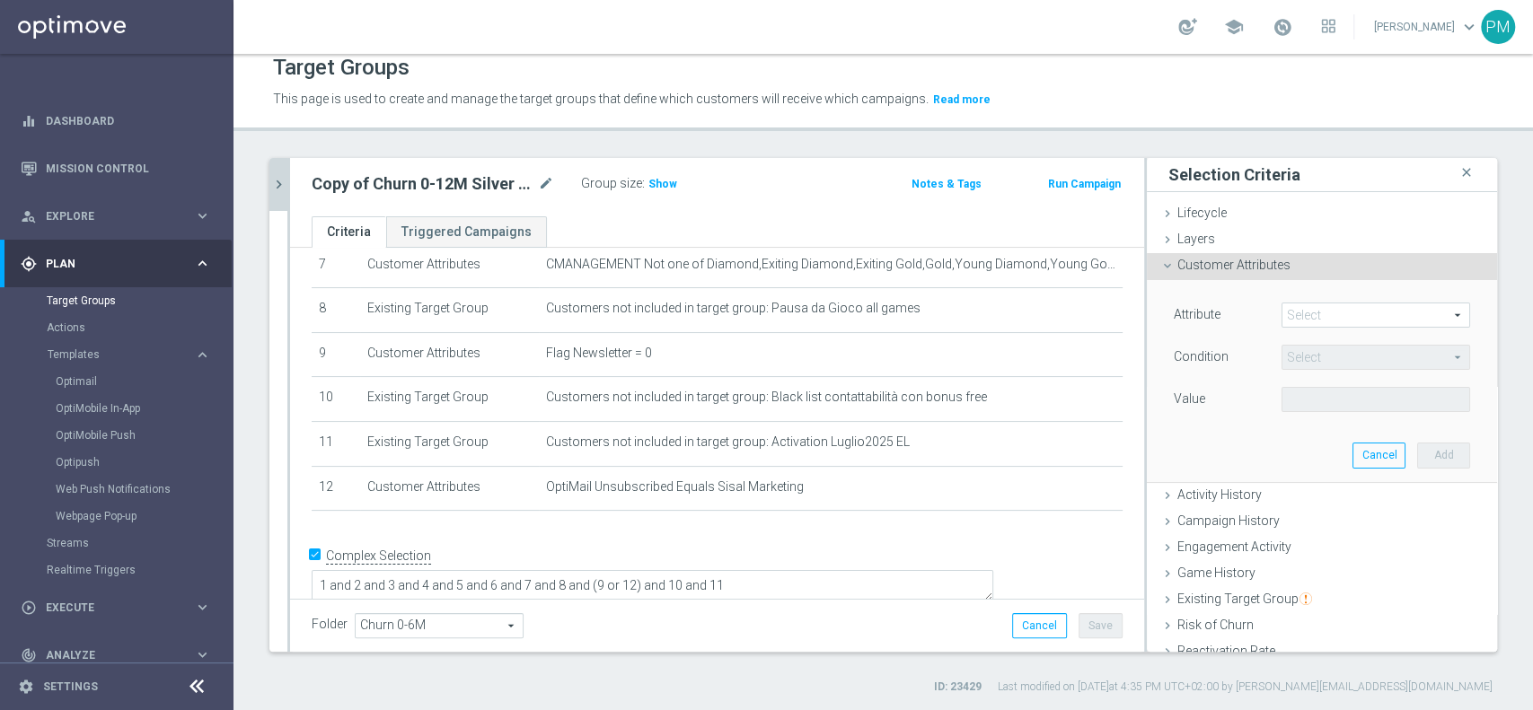
click at [1322, 309] on span at bounding box center [1375, 314] width 187 height 23
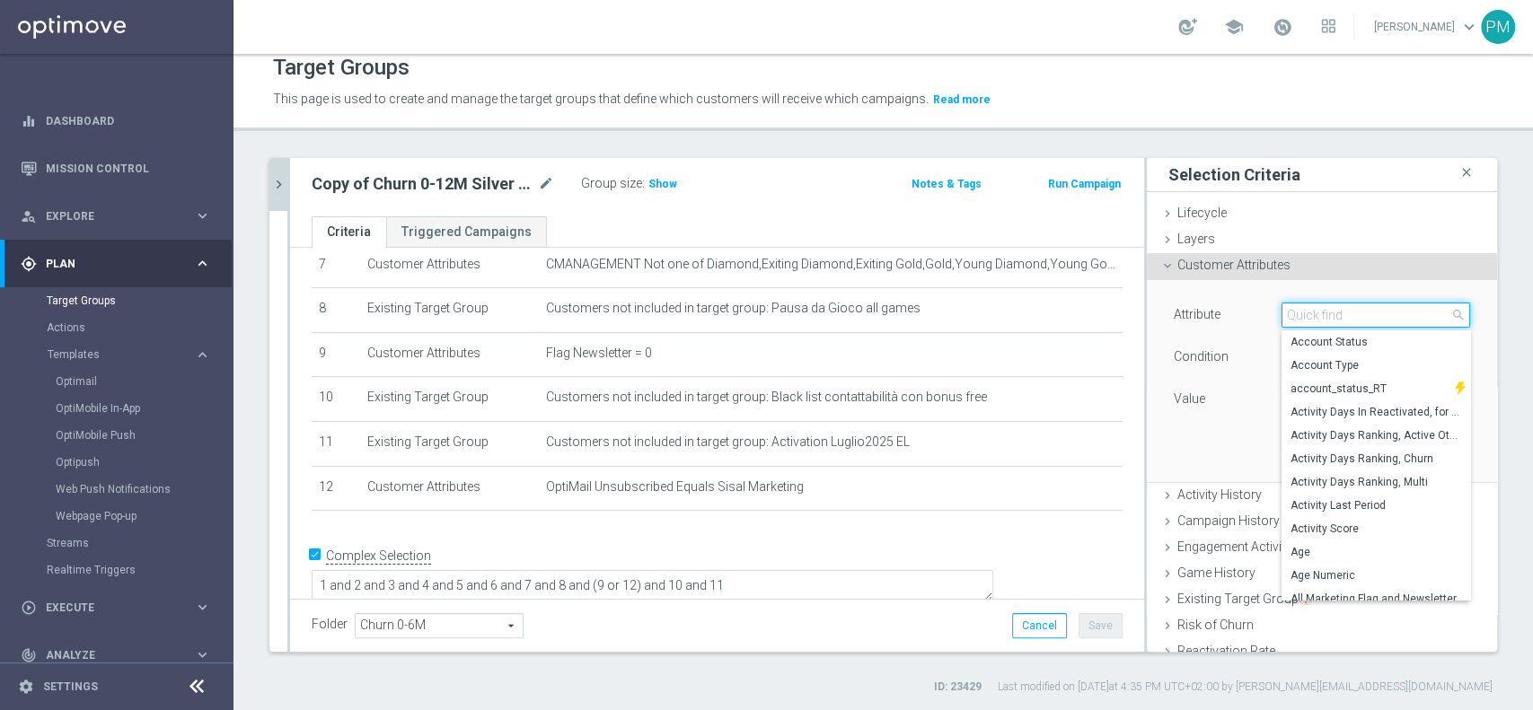
click at [1322, 309] on input "search" at bounding box center [1375, 315] width 189 height 25
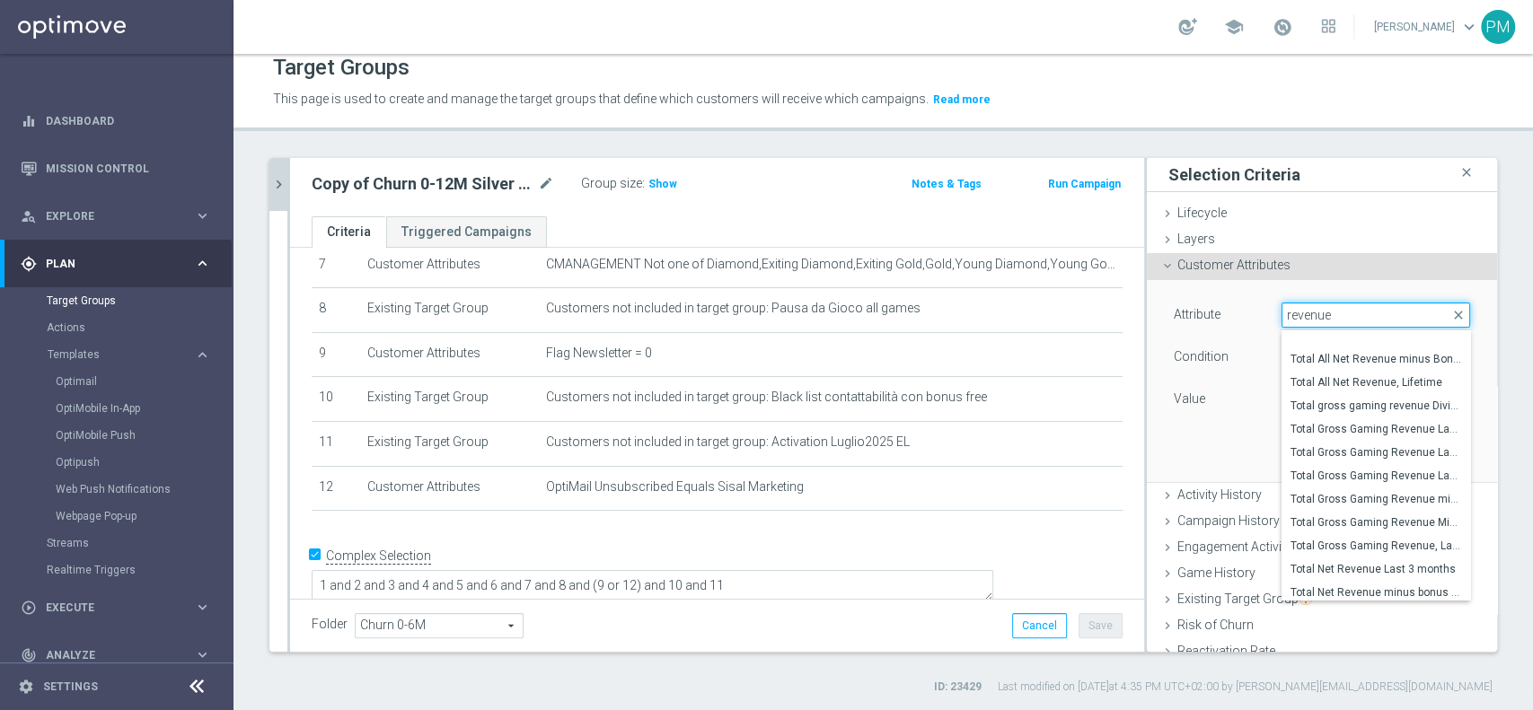
scroll to position [801, 0]
type input "revenue"
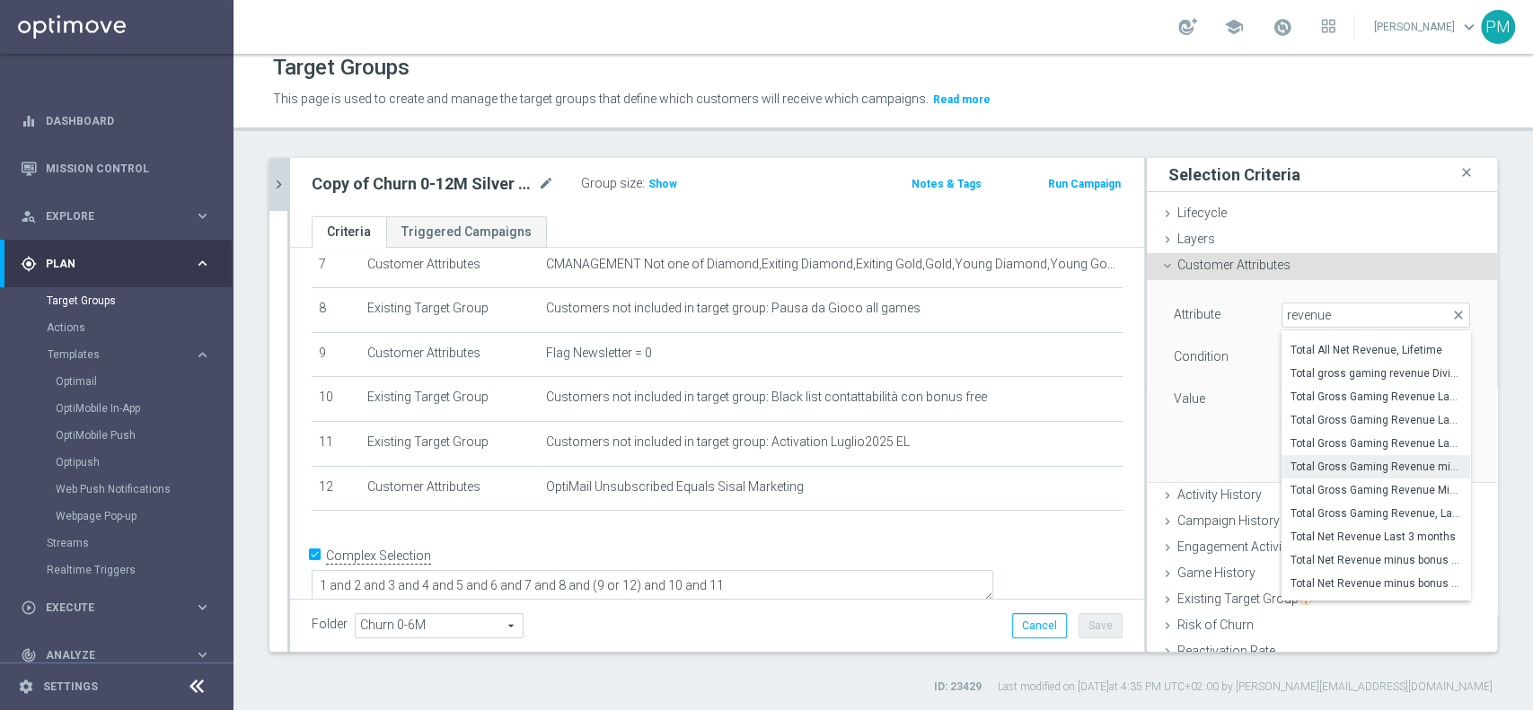
click at [1339, 461] on span "Total Gross Gaming Revenue minus Bonus Consumed, Lifetime" at bounding box center [1375, 467] width 171 height 14
type input "Total Gross Gaming Revenue minus Bonus Consumed, Lifetime"
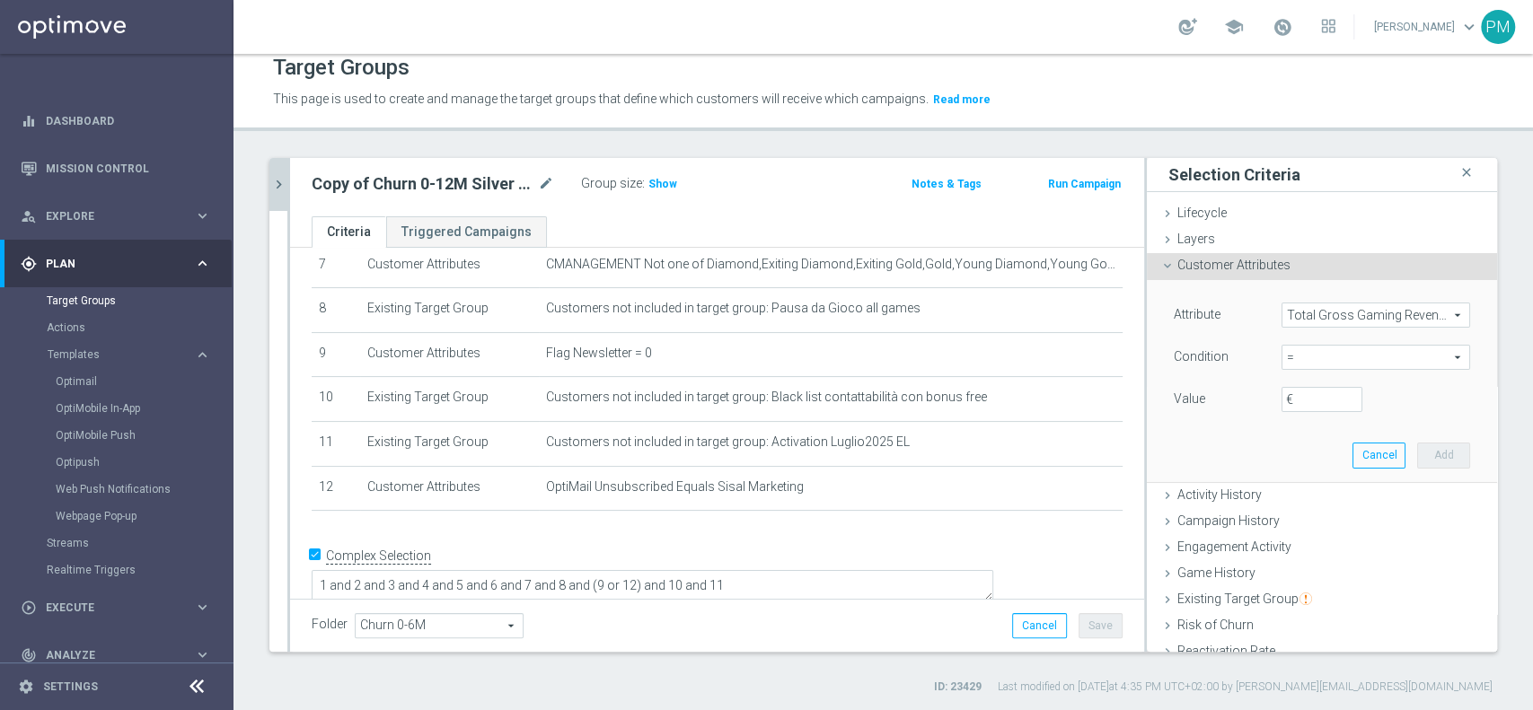
click at [1286, 359] on span "=" at bounding box center [1375, 357] width 187 height 23
click at [1293, 517] on span "between" at bounding box center [1375, 524] width 171 height 14
type input "between"
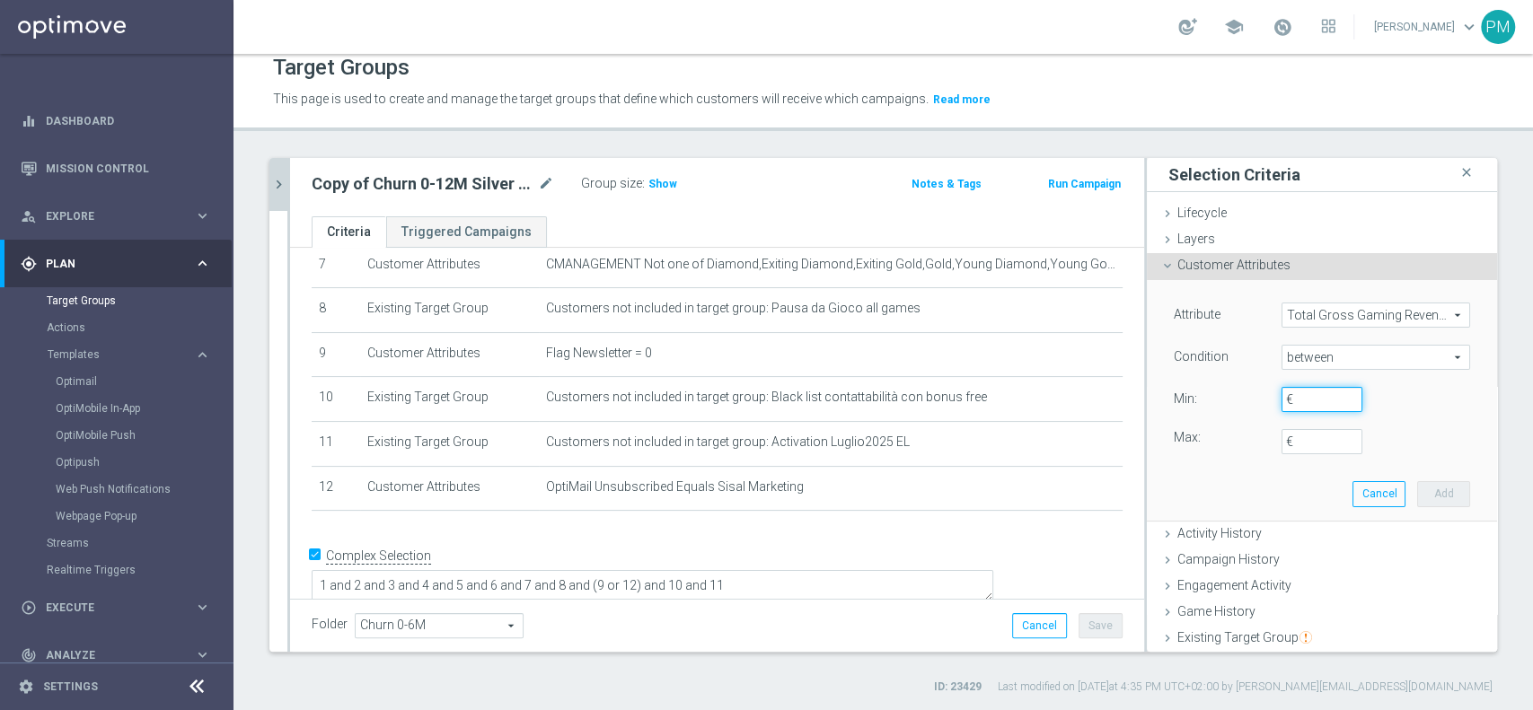
click at [1281, 397] on input "€" at bounding box center [1321, 399] width 81 height 25
type input "0"
click at [1285, 436] on input "€" at bounding box center [1321, 441] width 81 height 25
type input "10"
click at [1417, 497] on button "Add" at bounding box center [1443, 493] width 53 height 25
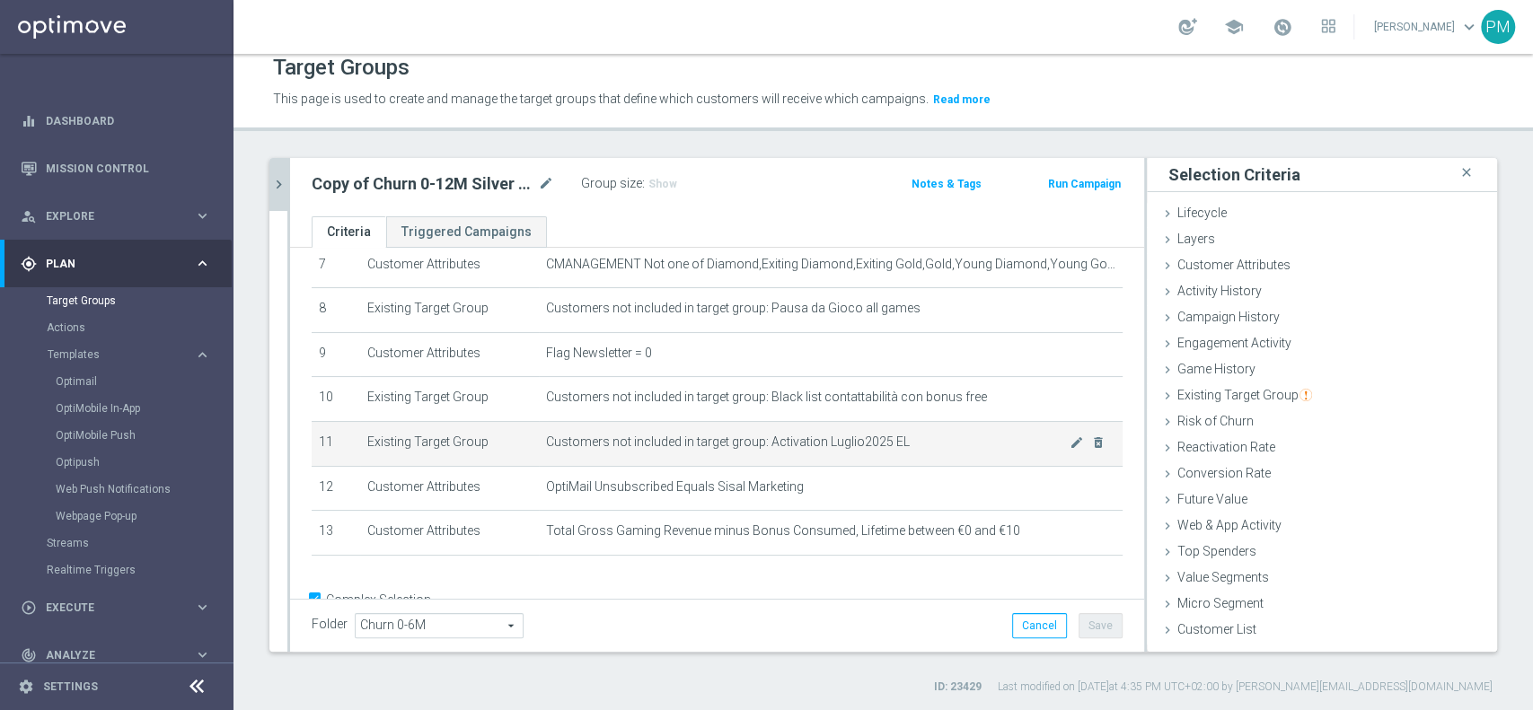
scroll to position [382, 0]
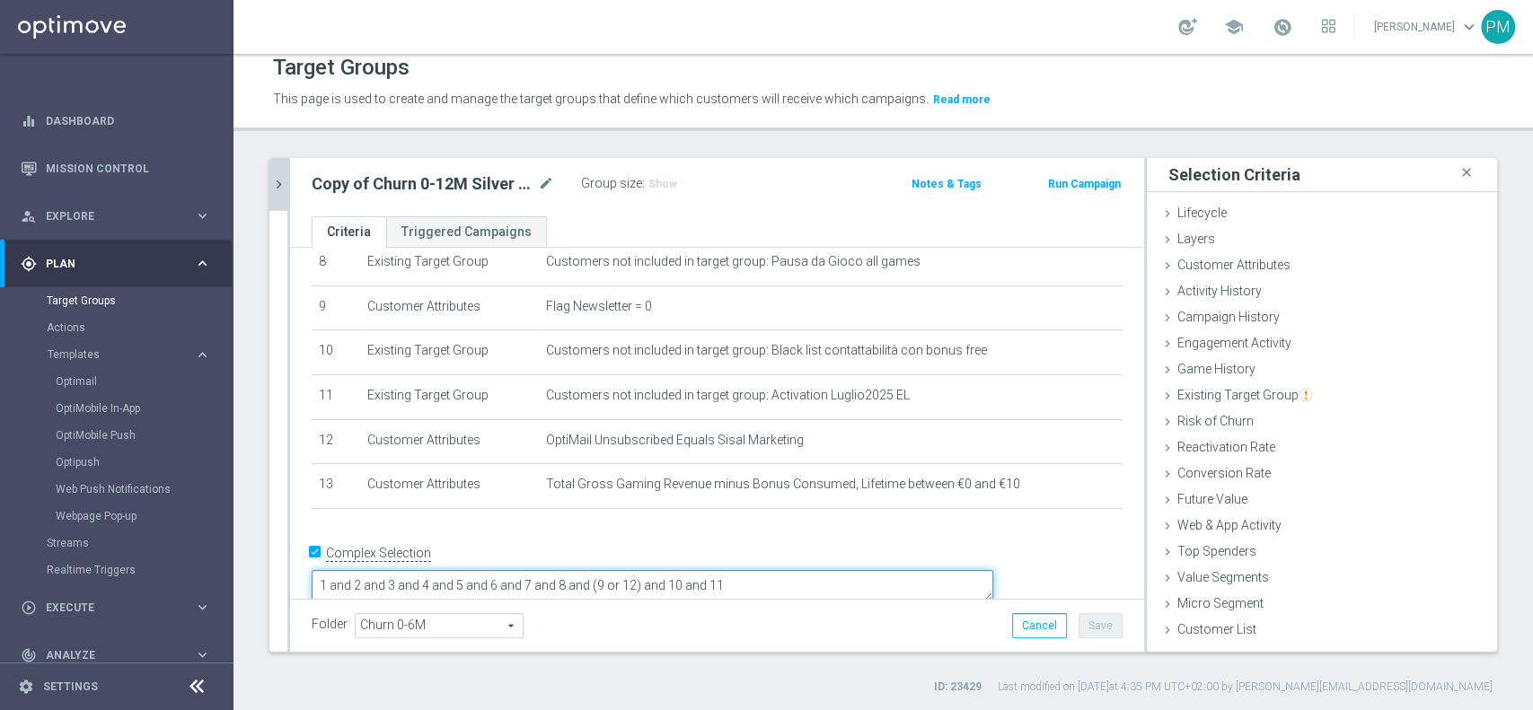
click at [908, 570] on textarea "1 and 2 and 3 and 4 and 5 and 6 and 7 and 8 and (9 or 12) and 10 and 11" at bounding box center [652, 585] width 681 height 31
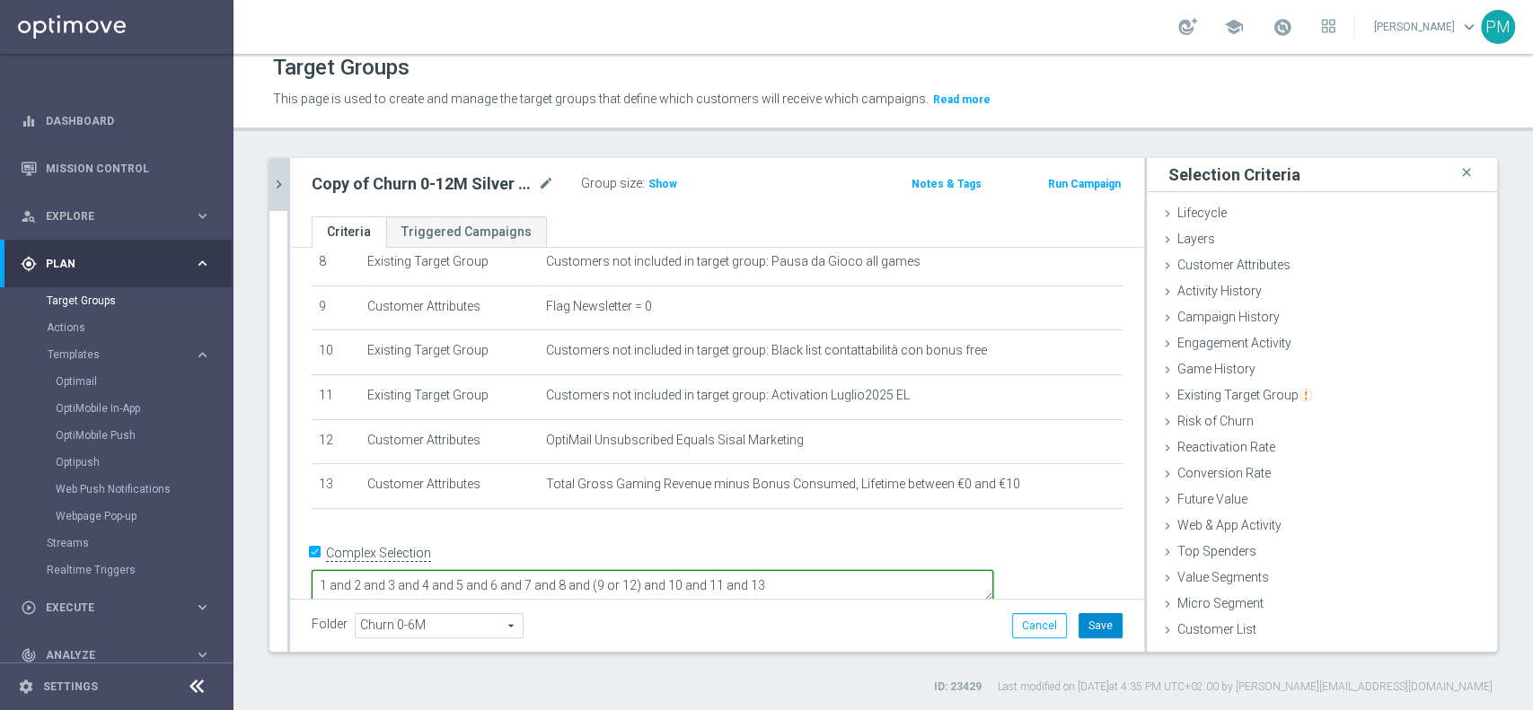
type textarea "1 and 2 and 3 and 4 and 5 and 6 and 7 and 8 and (9 or 12) and 10 and 11 and 13"
click at [1083, 621] on button "Save" at bounding box center [1100, 625] width 44 height 25
click at [668, 183] on span "Show" at bounding box center [662, 184] width 29 height 13
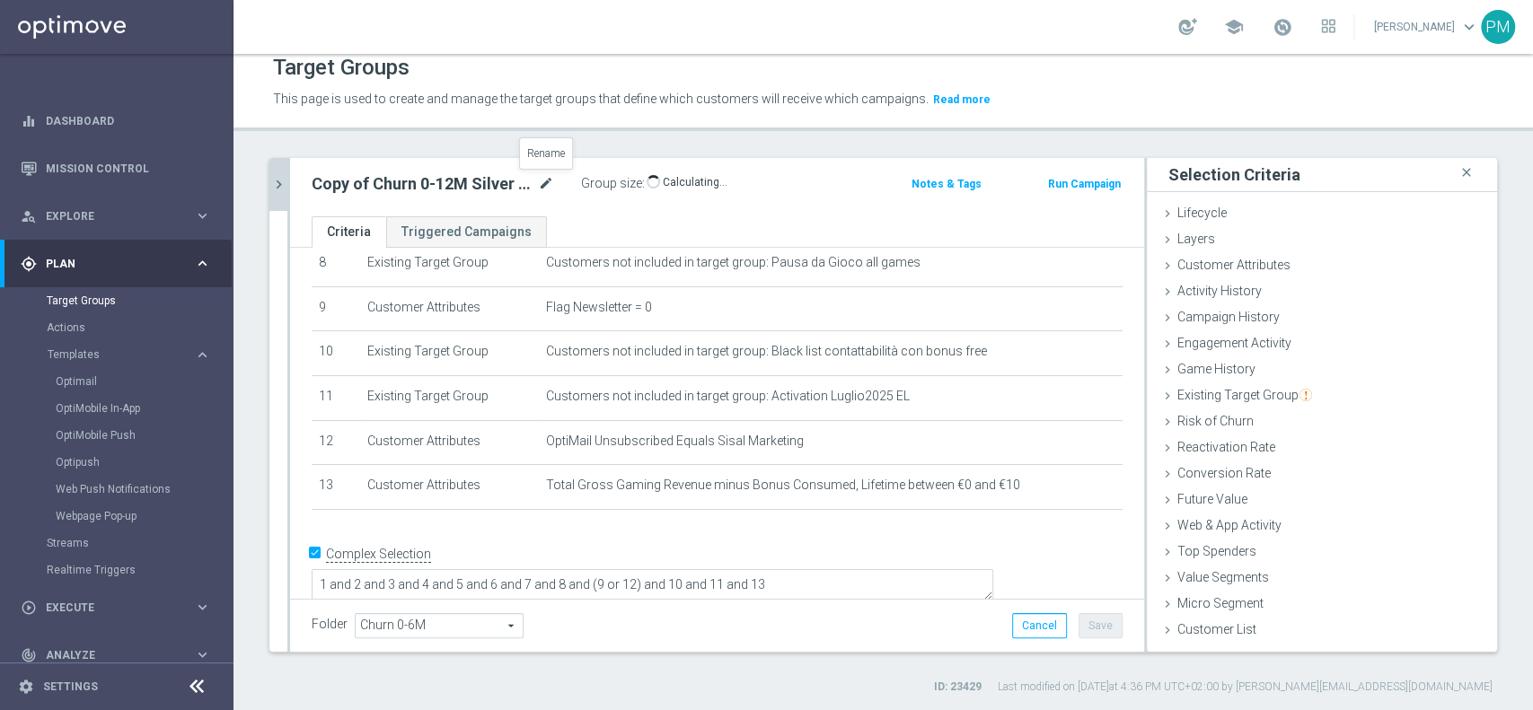
click at [544, 184] on icon "mode_edit" at bounding box center [546, 184] width 16 height 22
type input "Churn 0-12M Talent ggr nb > 0 lftime NO NWL NO top"
click at [632, 132] on div "Target Groups This page is used to create and manage the target groups that def…" at bounding box center [882, 382] width 1299 height 656
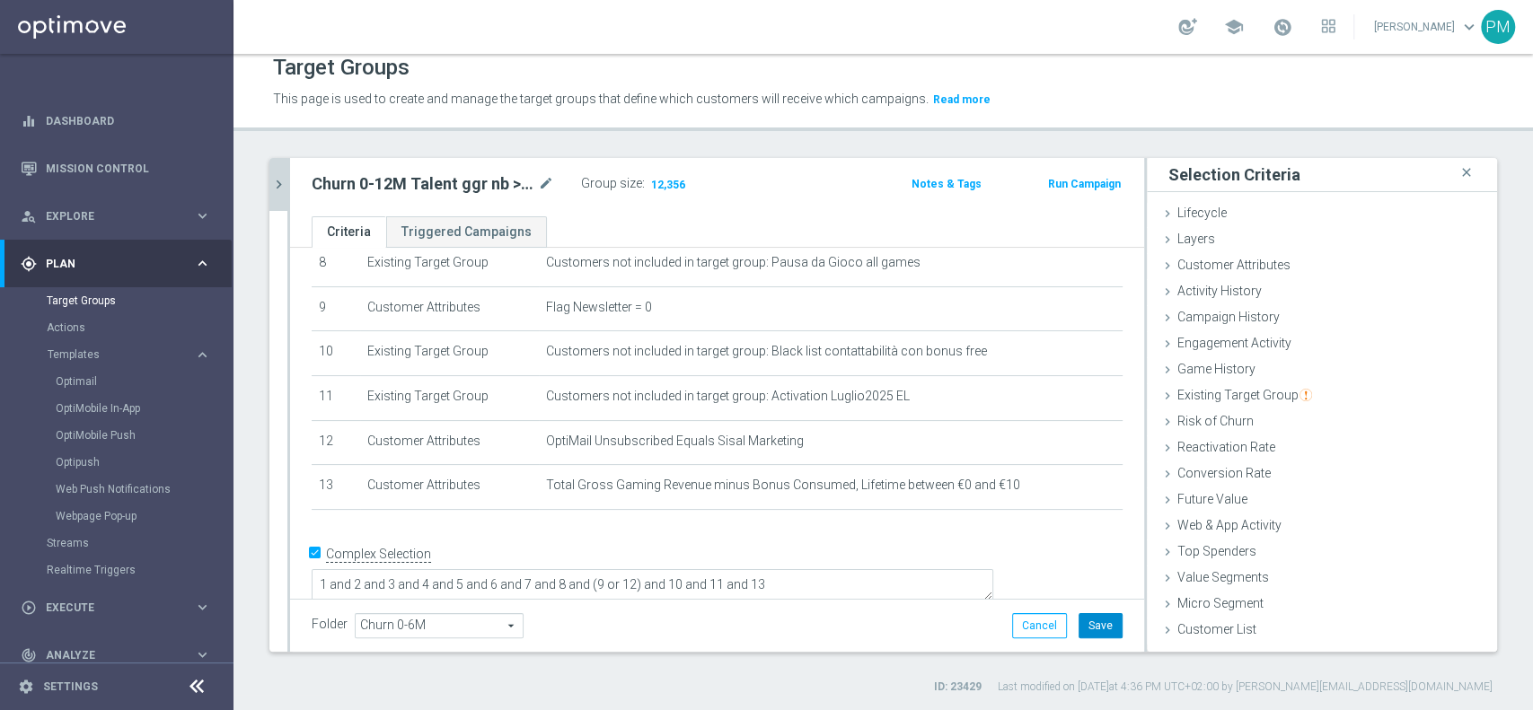
click at [1079, 621] on button "Save" at bounding box center [1100, 625] width 44 height 25
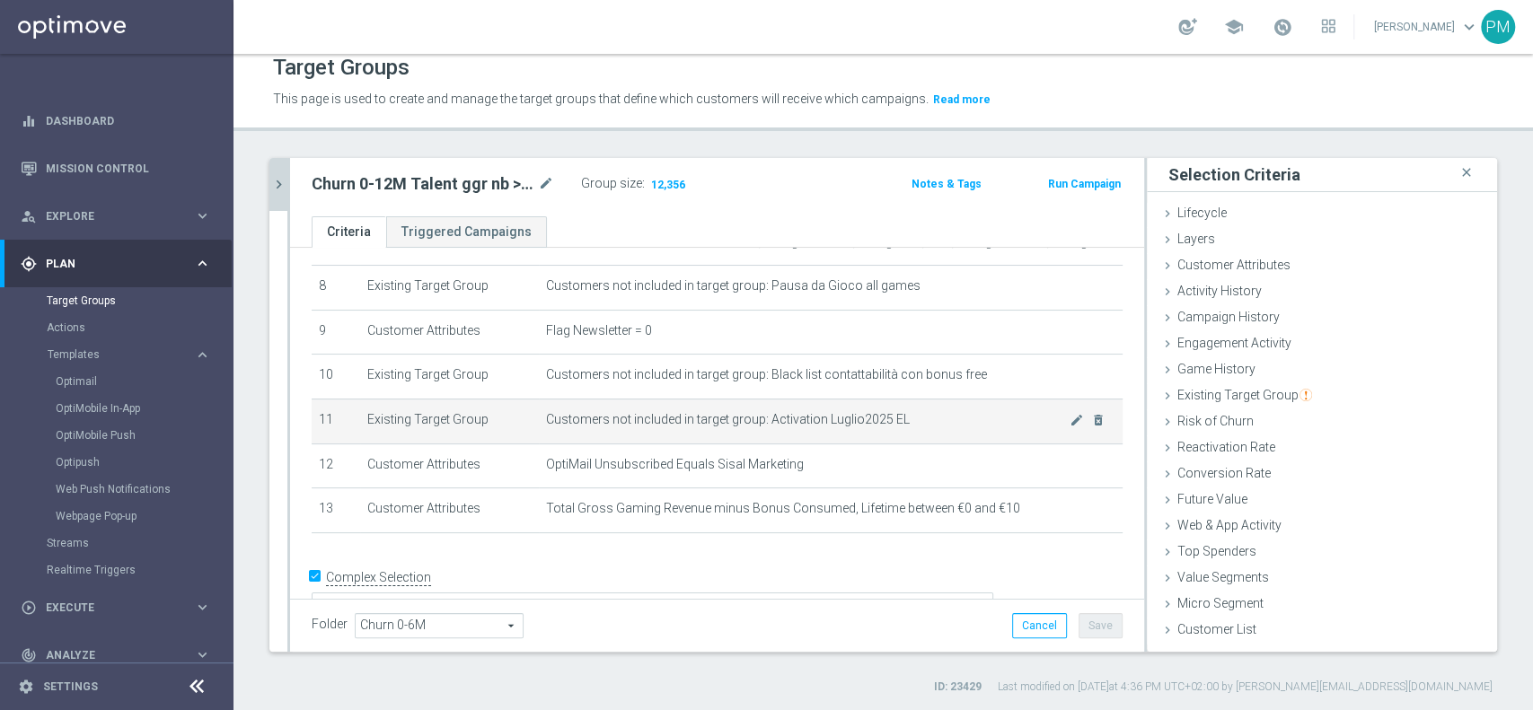
scroll to position [352, 0]
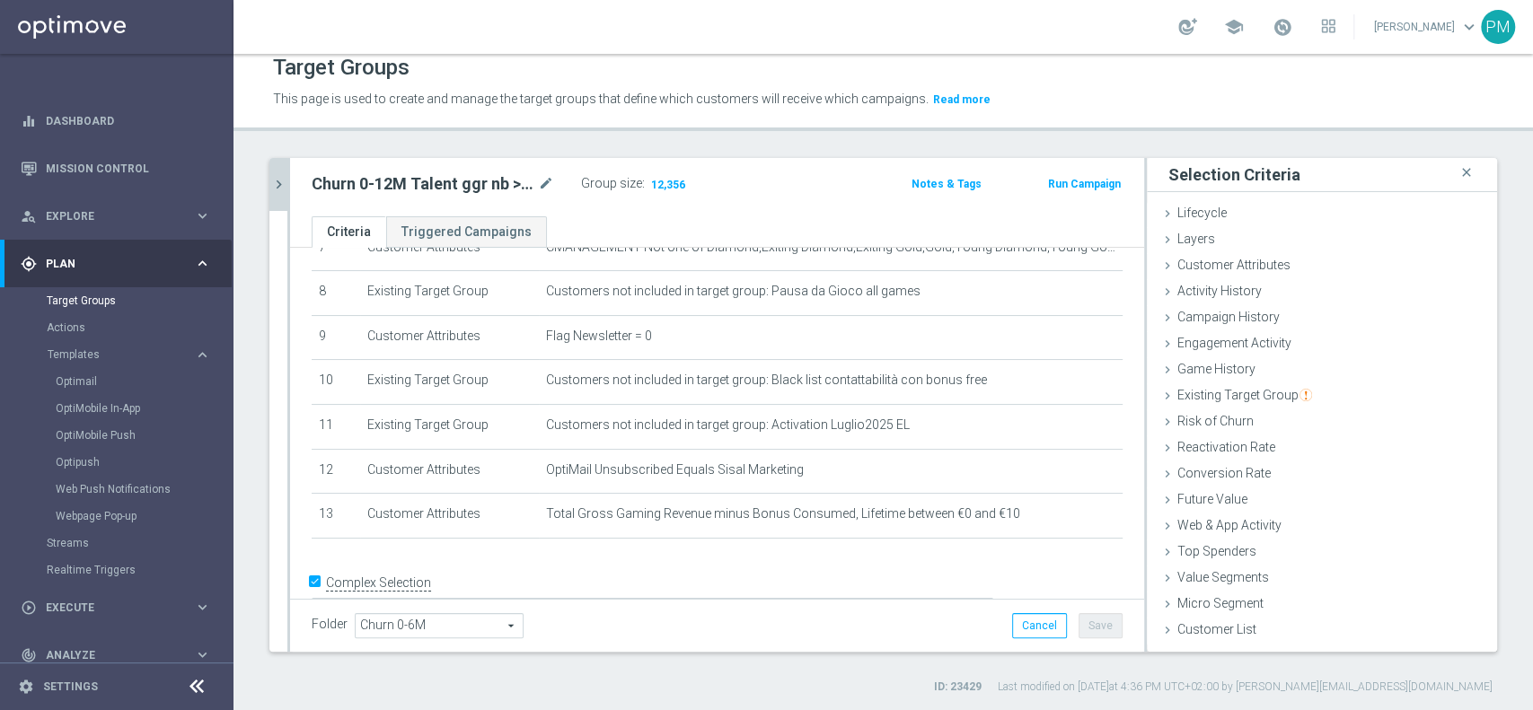
click at [284, 177] on icon "chevron_right" at bounding box center [278, 184] width 17 height 17
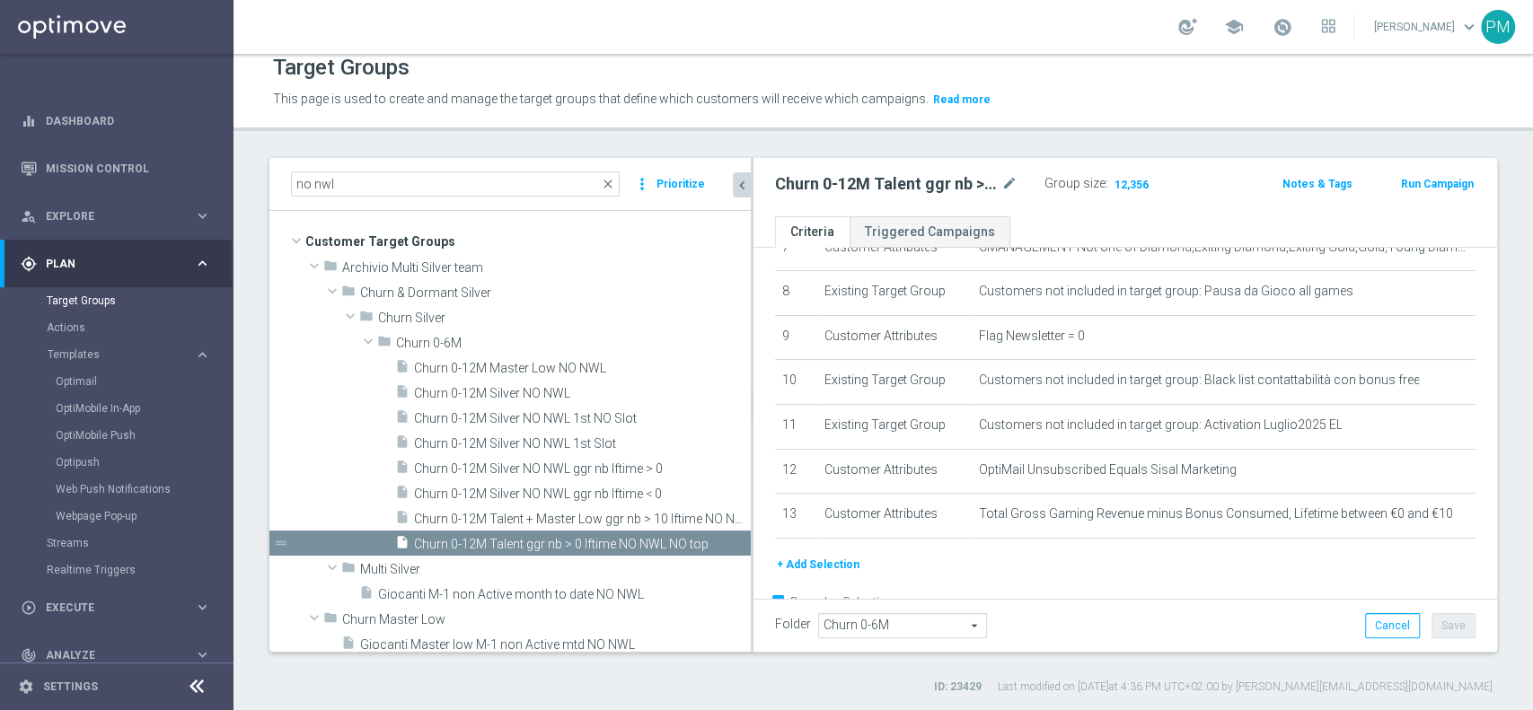
drag, startPoint x: 620, startPoint y: 280, endPoint x: 751, endPoint y: 289, distance: 131.4
click at [751, 289] on div at bounding box center [752, 405] width 3 height 494
click at [607, 513] on span "Churn 0-12M Talent + Master Low ggr nb > 10 lftime NO NWL TOP 10k" at bounding box center [562, 519] width 296 height 15
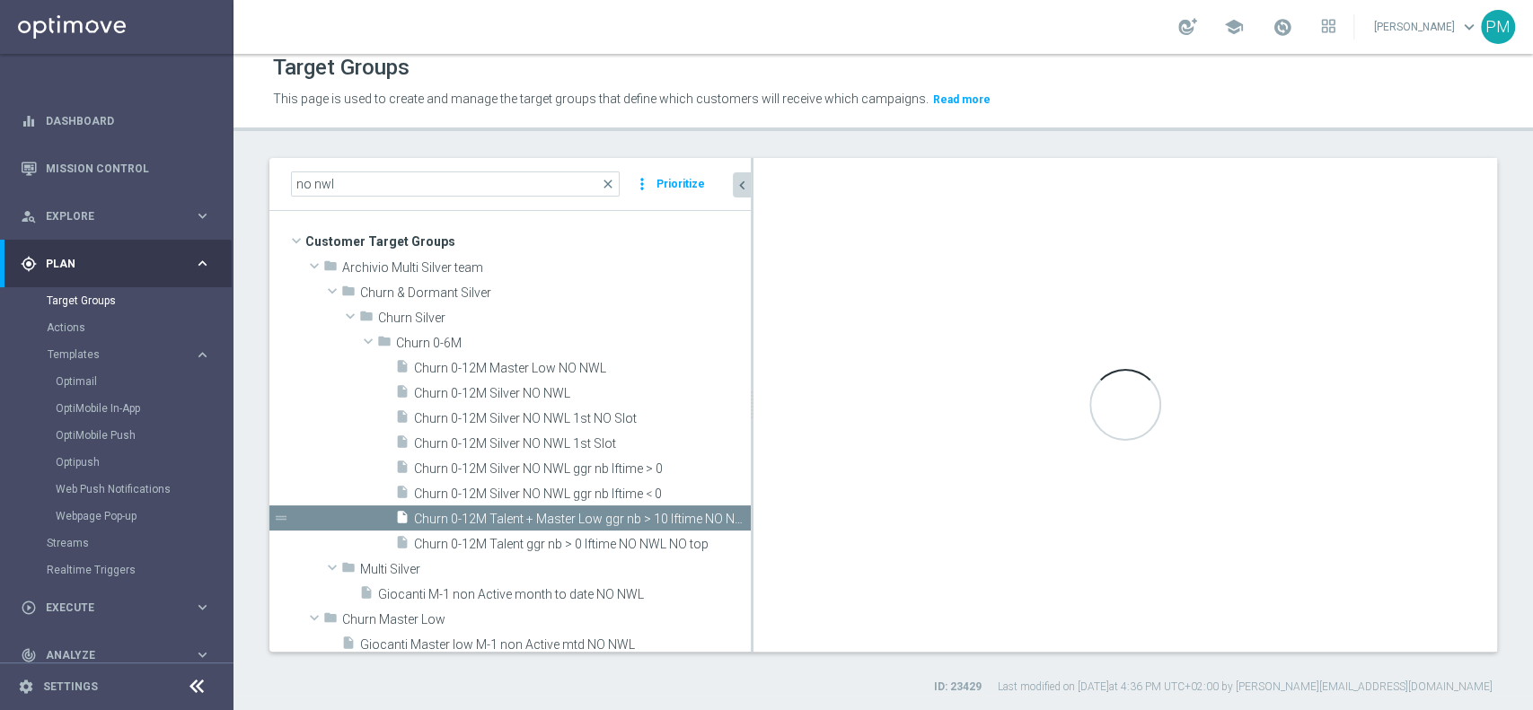
type textarea "(1 and 2 and 3 and 4 and 5 and 6 and 7 and 8 and (9 or 12) and 10 and 11 and 14…"
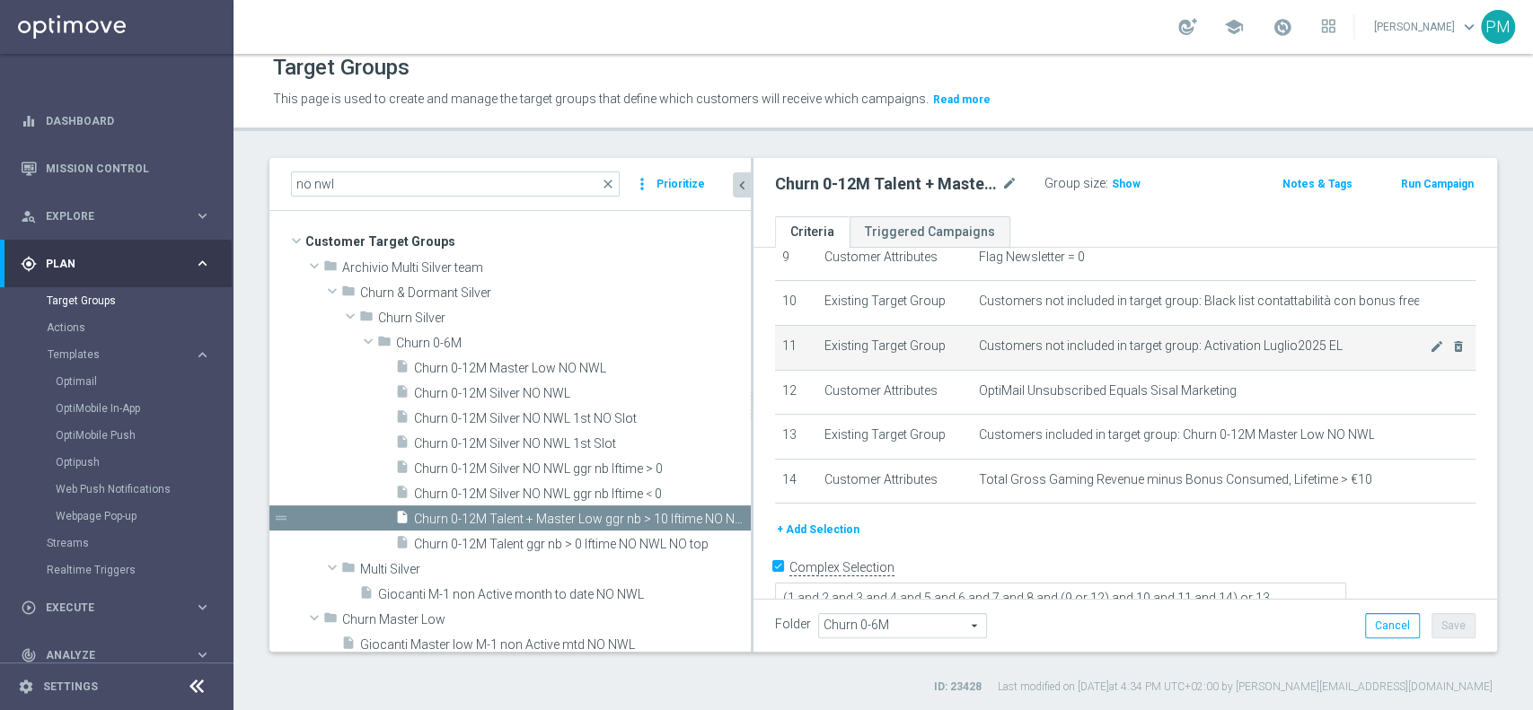
scroll to position [444, 0]
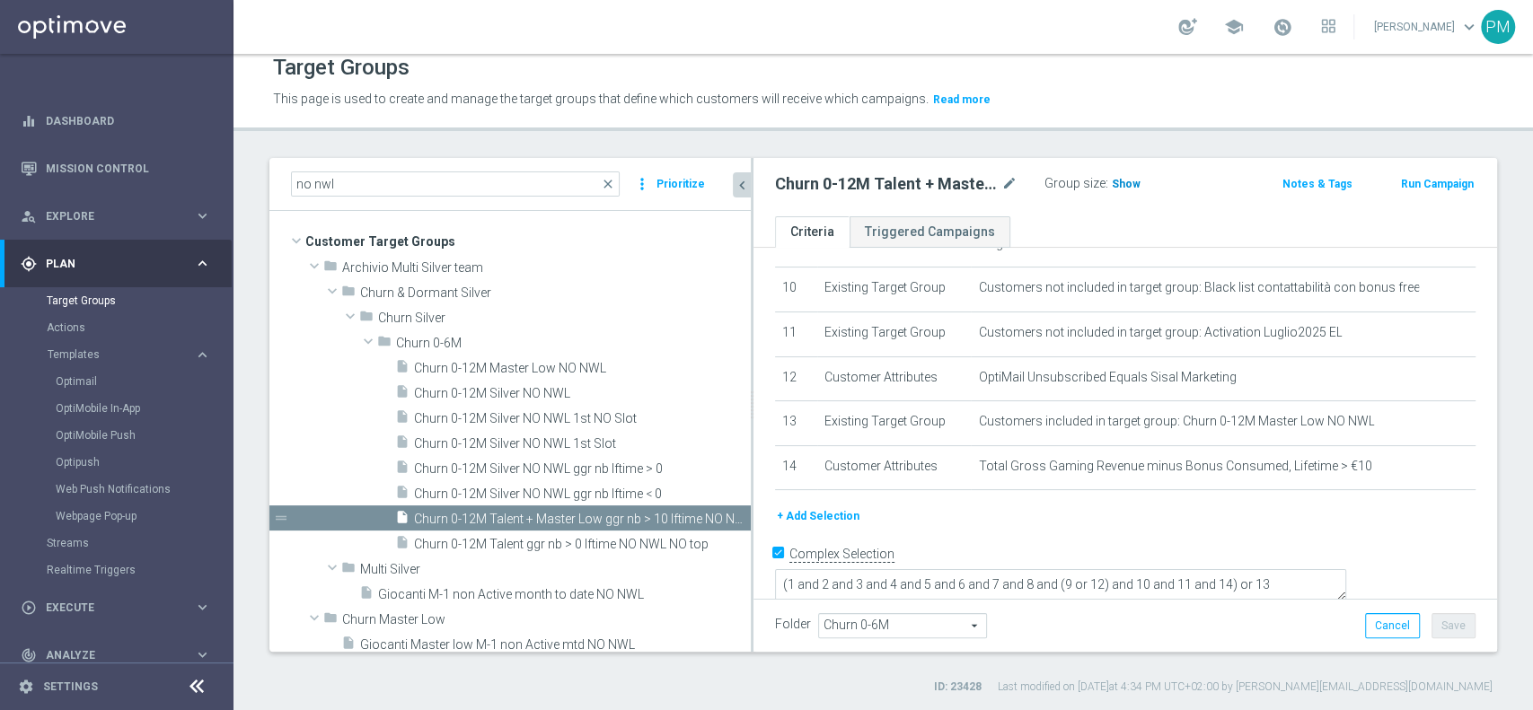
click at [1127, 178] on span "Show" at bounding box center [1126, 184] width 29 height 13
click at [89, 354] on span "Templates" at bounding box center [112, 354] width 128 height 11
click at [84, 352] on span "Templates" at bounding box center [112, 354] width 128 height 11
click at [81, 382] on link "Optimail" at bounding box center [121, 381] width 131 height 14
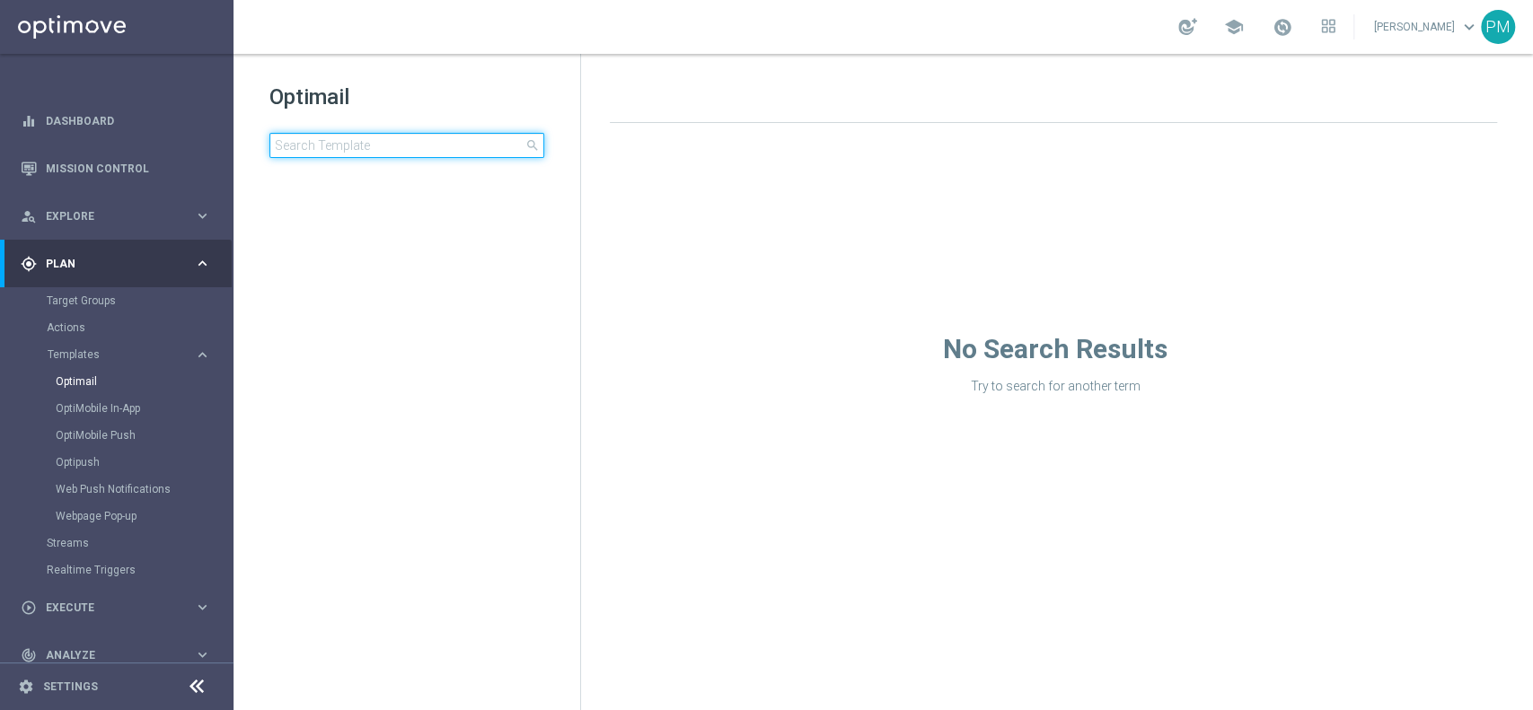
click at [407, 145] on input at bounding box center [406, 145] width 275 height 25
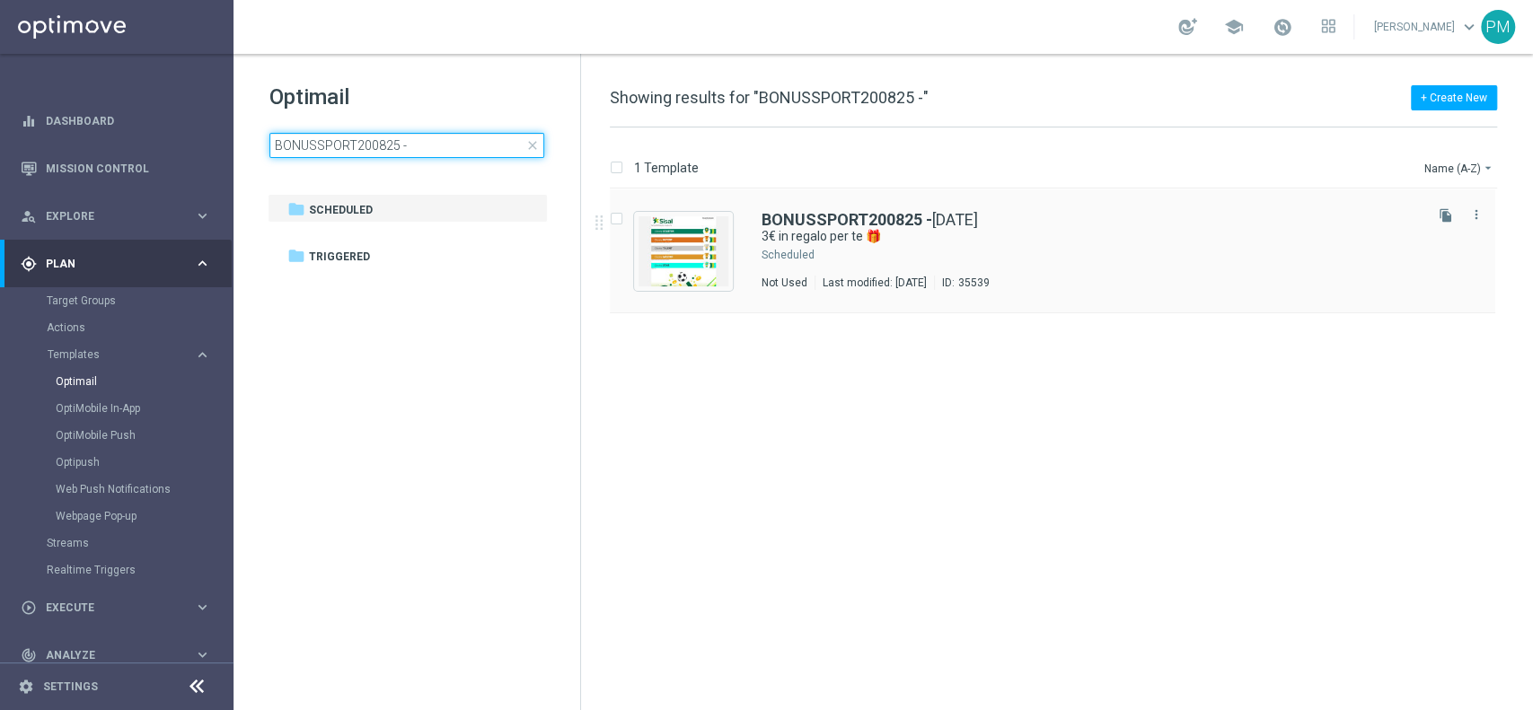
type input "BONUSSPORT200825 -"
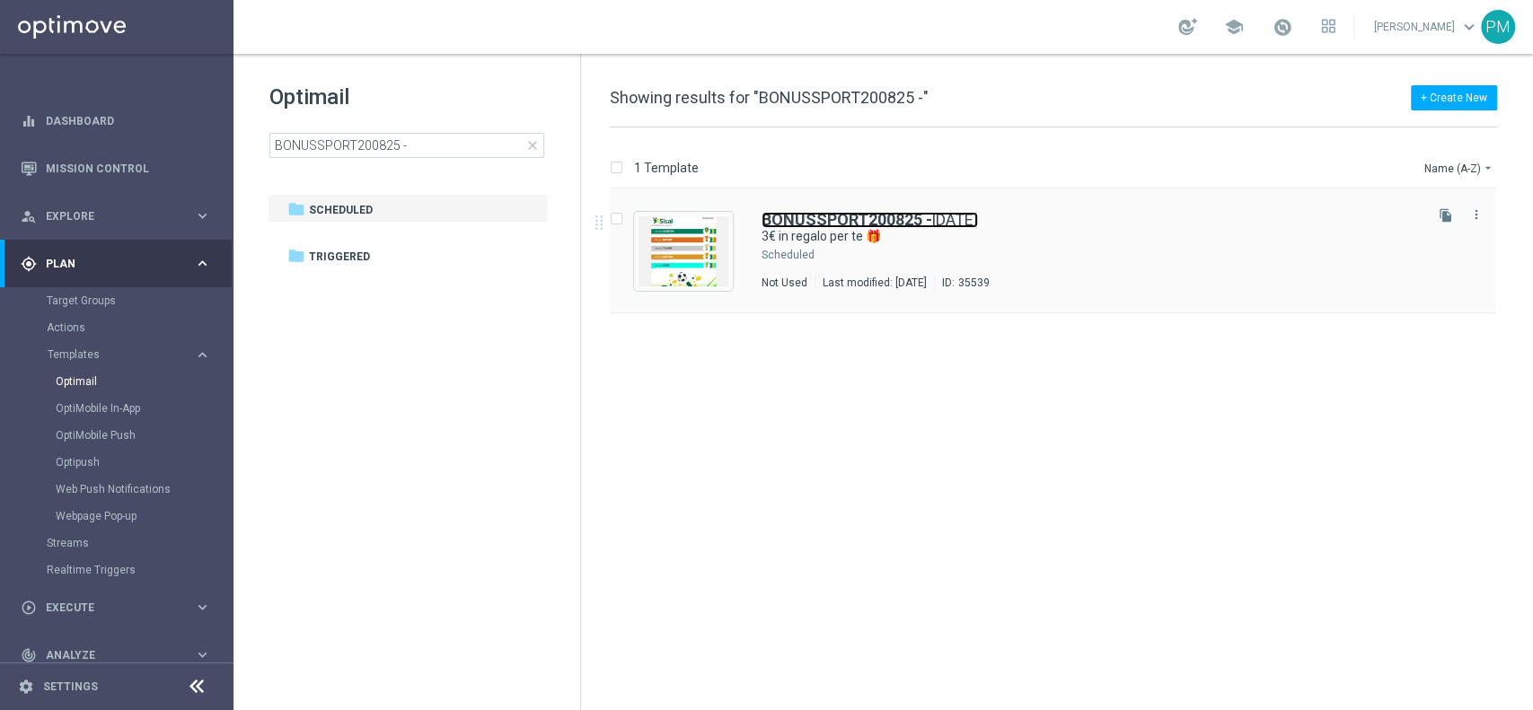
click at [818, 217] on b "BONUSSPORT200825 -" at bounding box center [846, 219] width 171 height 19
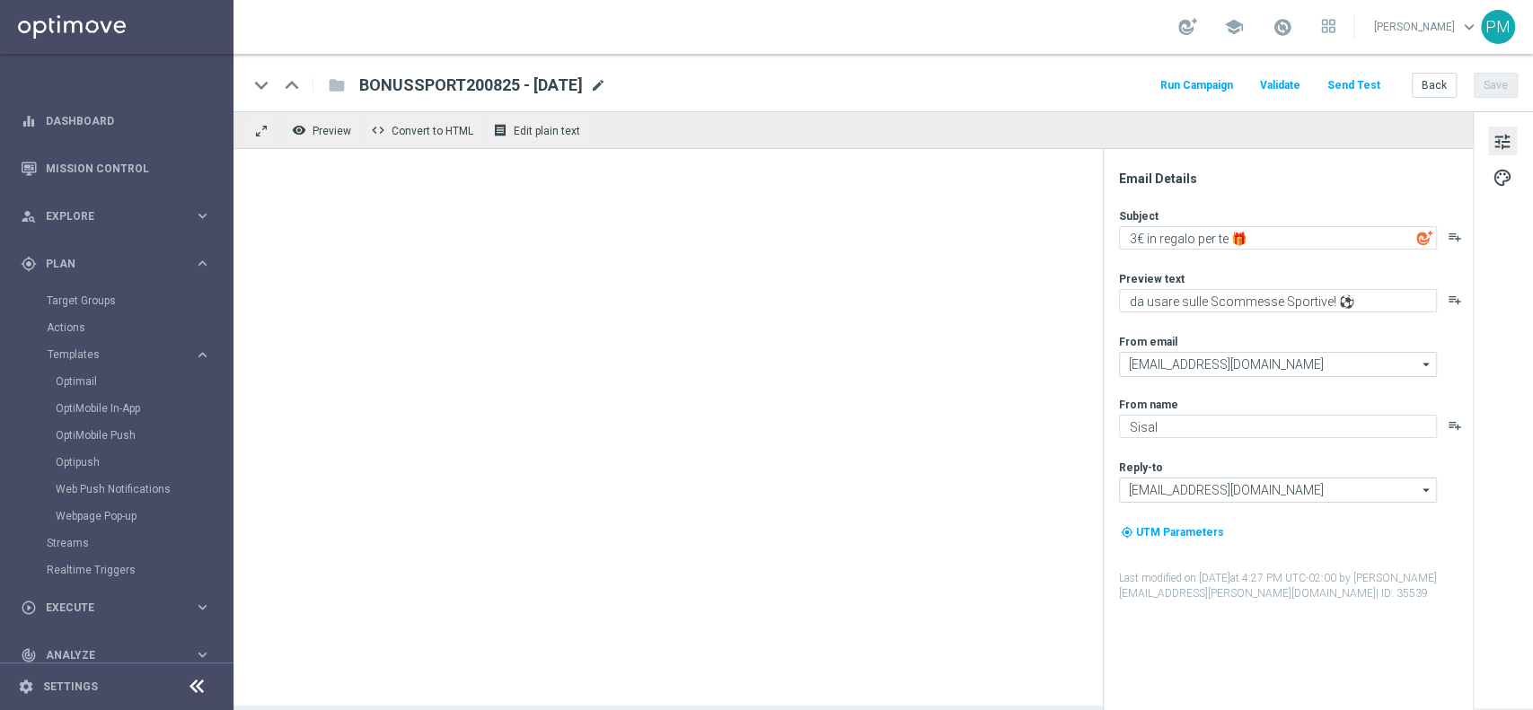
click at [606, 81] on span "mode_edit" at bounding box center [598, 85] width 16 height 16
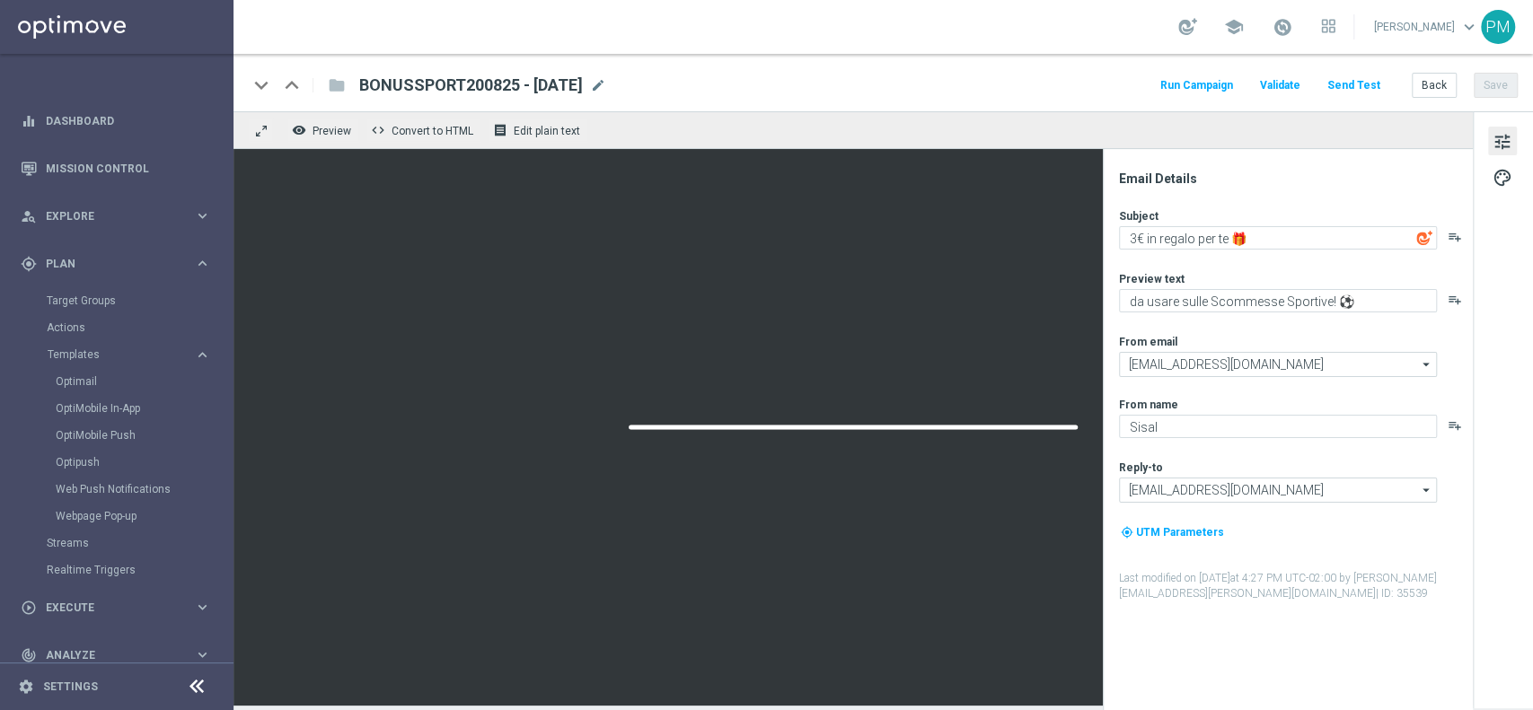
click at [970, 74] on div "keyboard_arrow_down keyboard_arrow_up folder BONUSSPORT200825 - [DATE] BONUSSPO…" at bounding box center [883, 85] width 1270 height 23
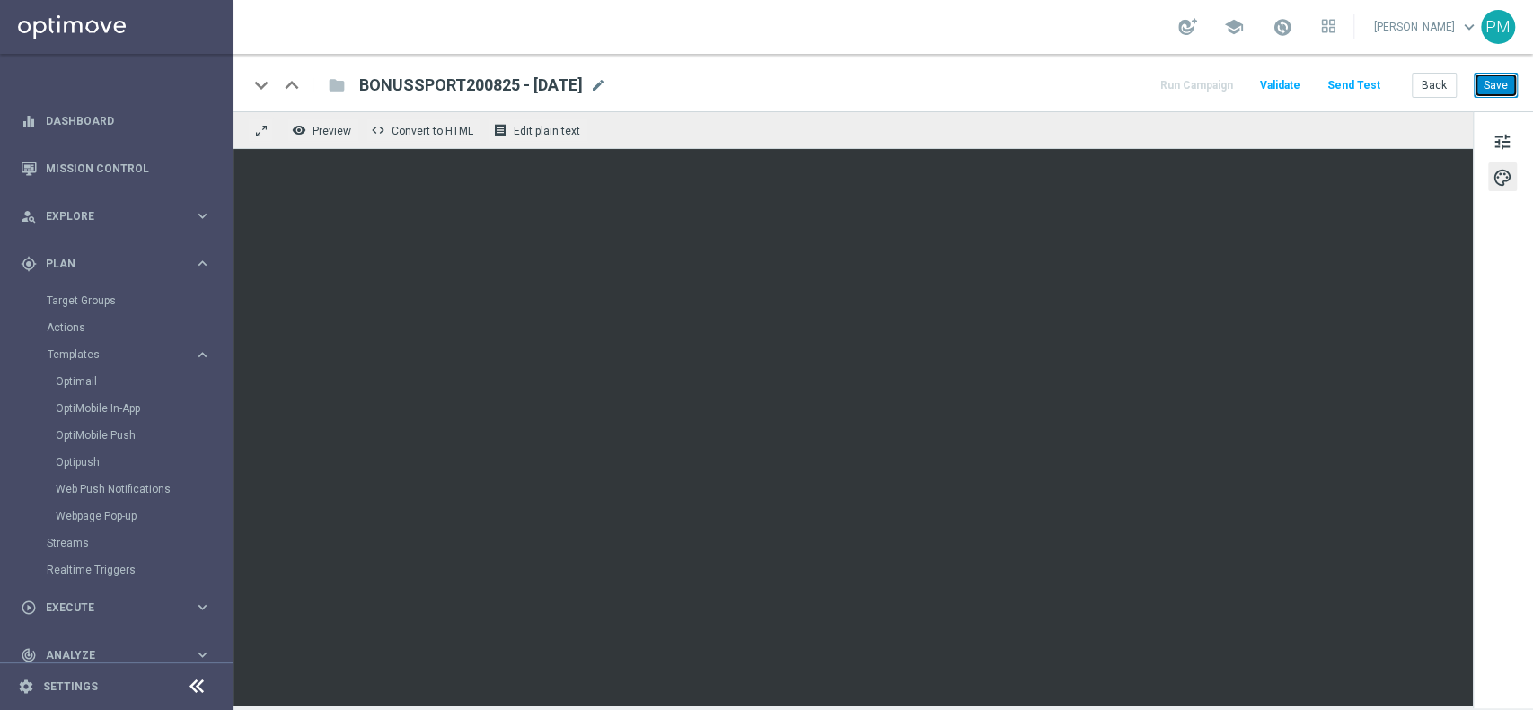
click at [1507, 83] on button "Save" at bounding box center [1495, 85] width 44 height 25
click at [1427, 83] on button "Back" at bounding box center [1433, 85] width 45 height 25
click at [1432, 74] on button "Back" at bounding box center [1433, 85] width 45 height 25
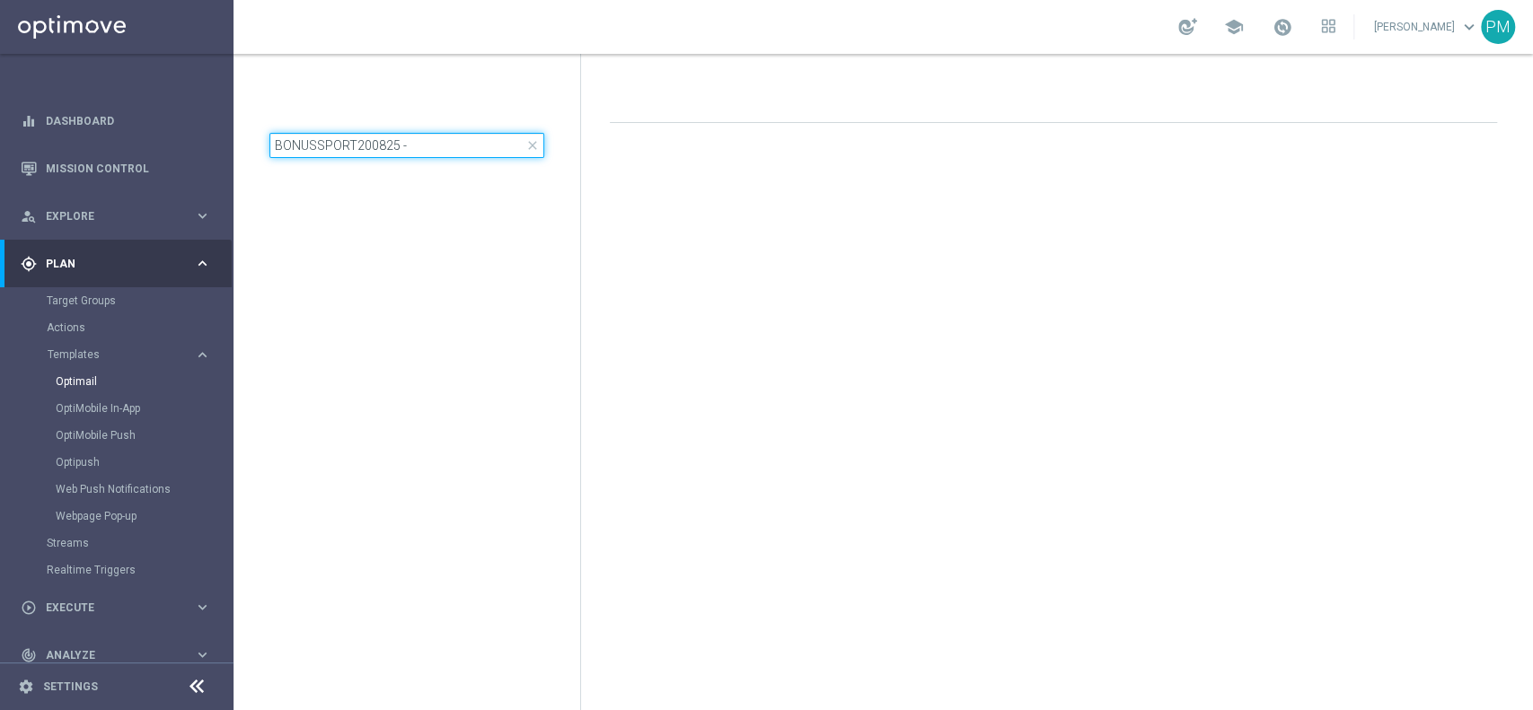
click at [441, 133] on input "BONUSSPORT200825 -" at bounding box center [406, 145] width 275 height 25
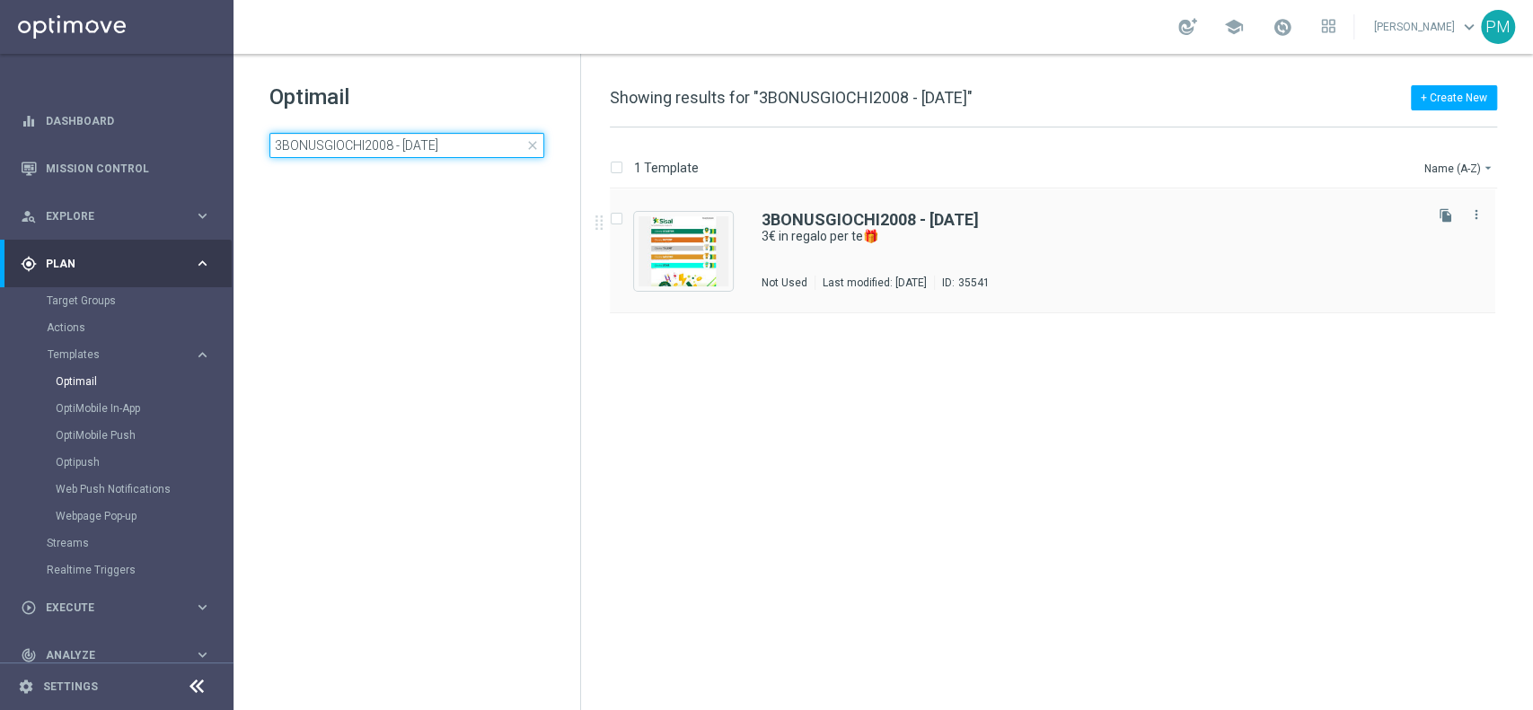
type input "3BONUSGIOCHI2008 - [DATE]"
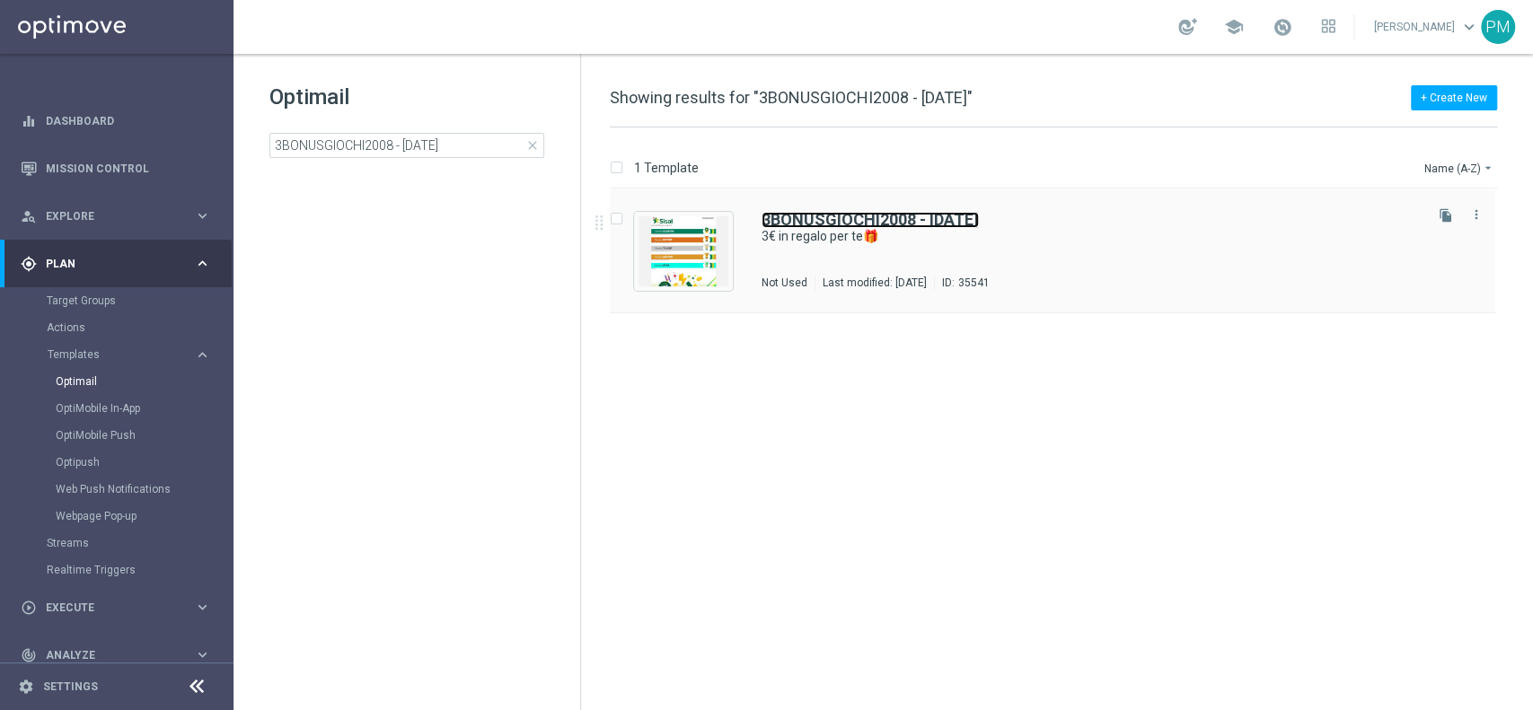
click at [826, 212] on b "3BONUSGIOCHI2008 - [DATE]" at bounding box center [869, 219] width 217 height 19
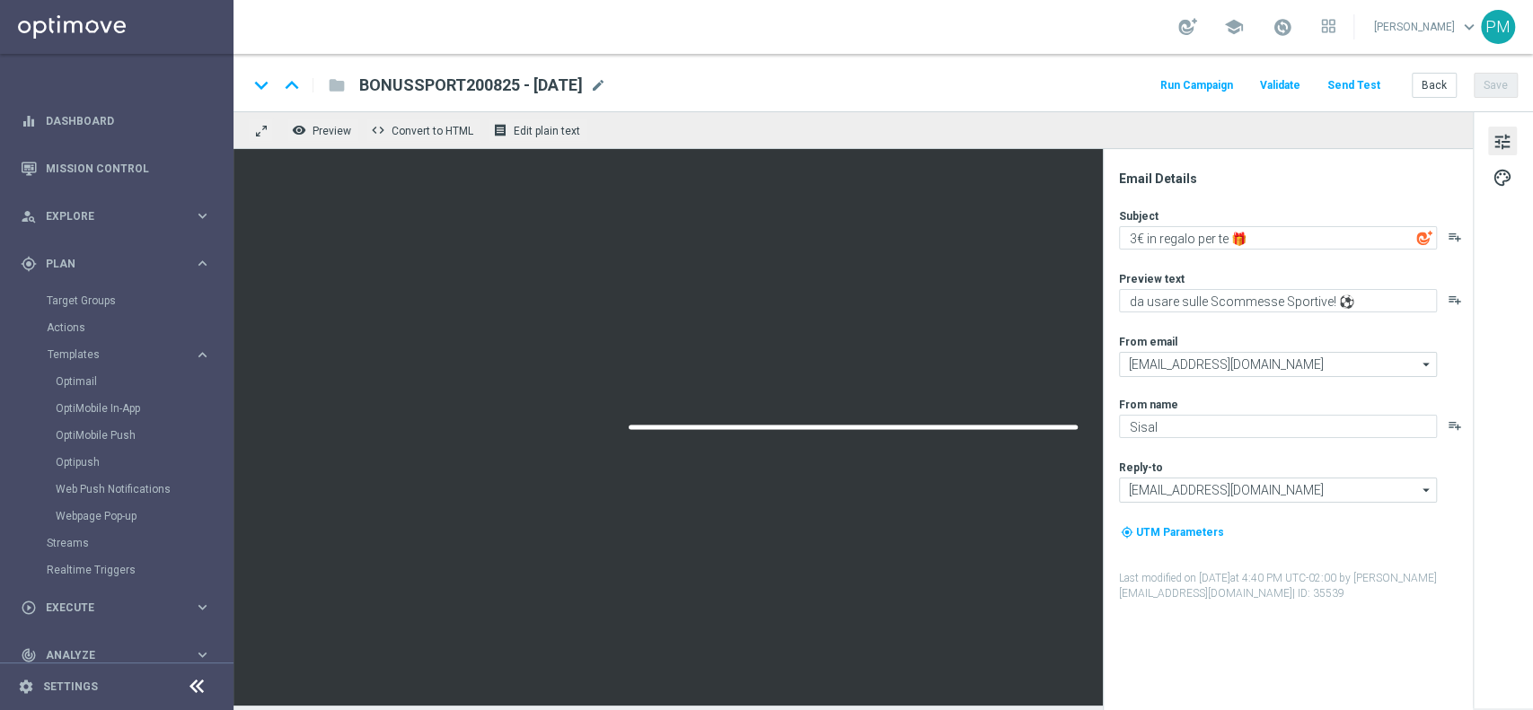
type textarea "3€ in regalo per te🎁"
type textarea "da usare su qualsiasi gioco!"
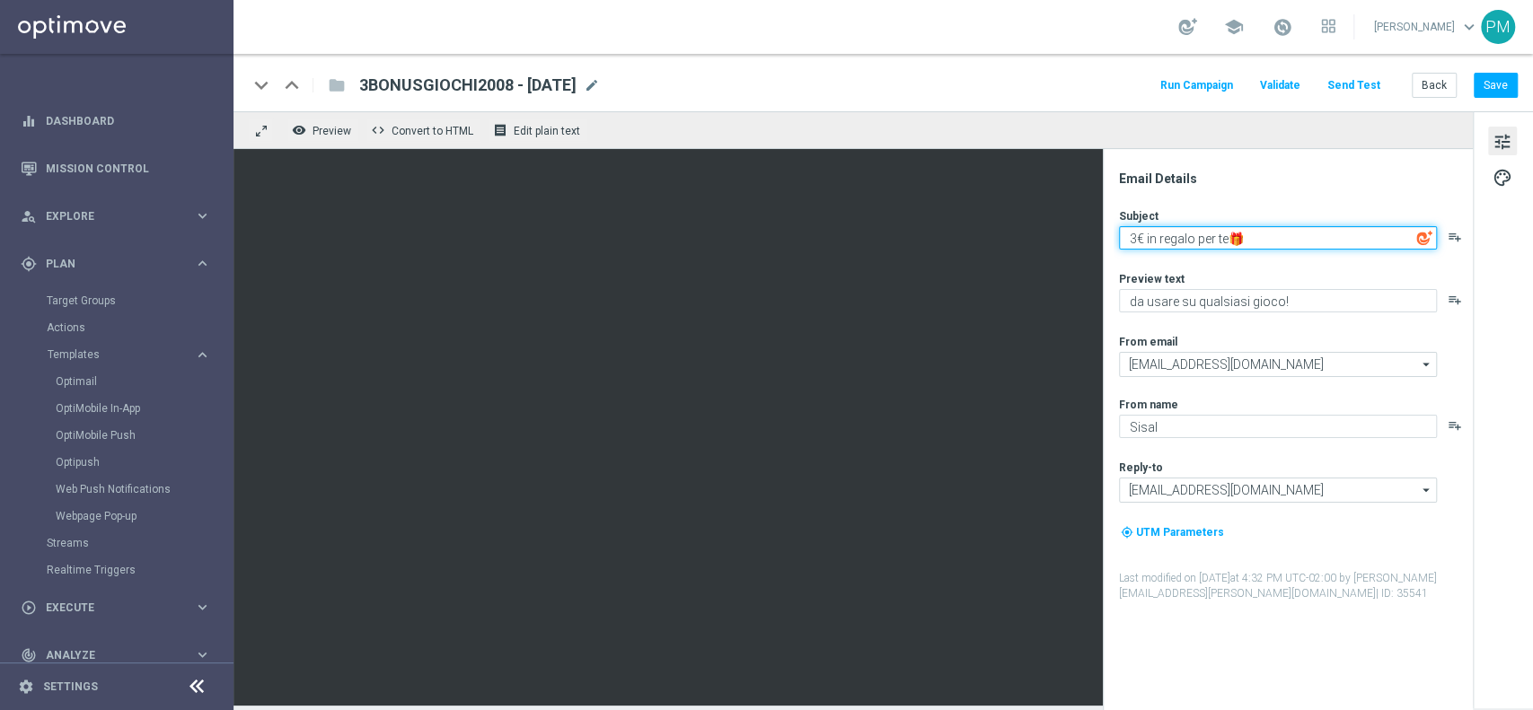
click at [1228, 241] on textarea "3€ in regalo per te🎁" at bounding box center [1278, 237] width 318 height 23
type textarea "3€ in regalo per te 🎁"
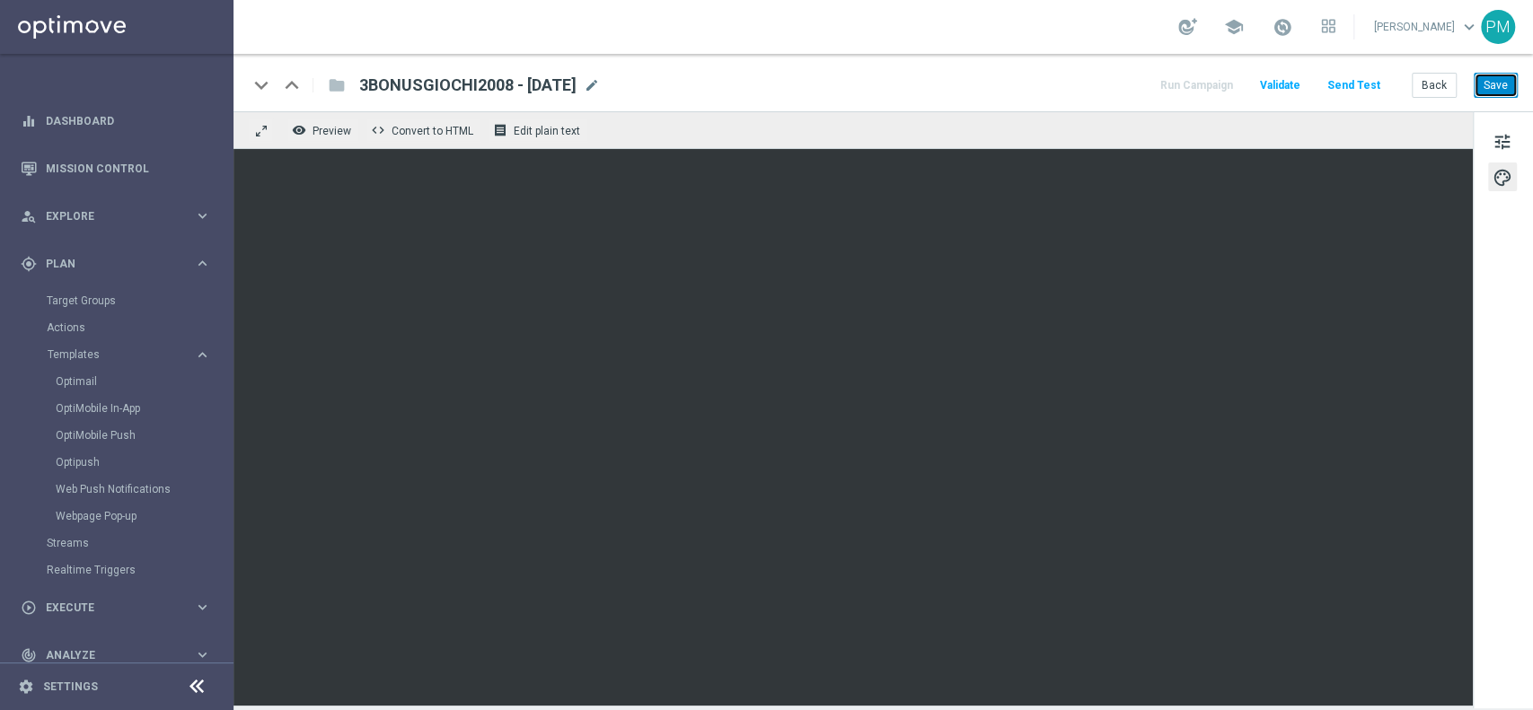
click at [1504, 76] on button "Save" at bounding box center [1495, 85] width 44 height 25
click at [1428, 75] on button "Back" at bounding box center [1433, 85] width 45 height 25
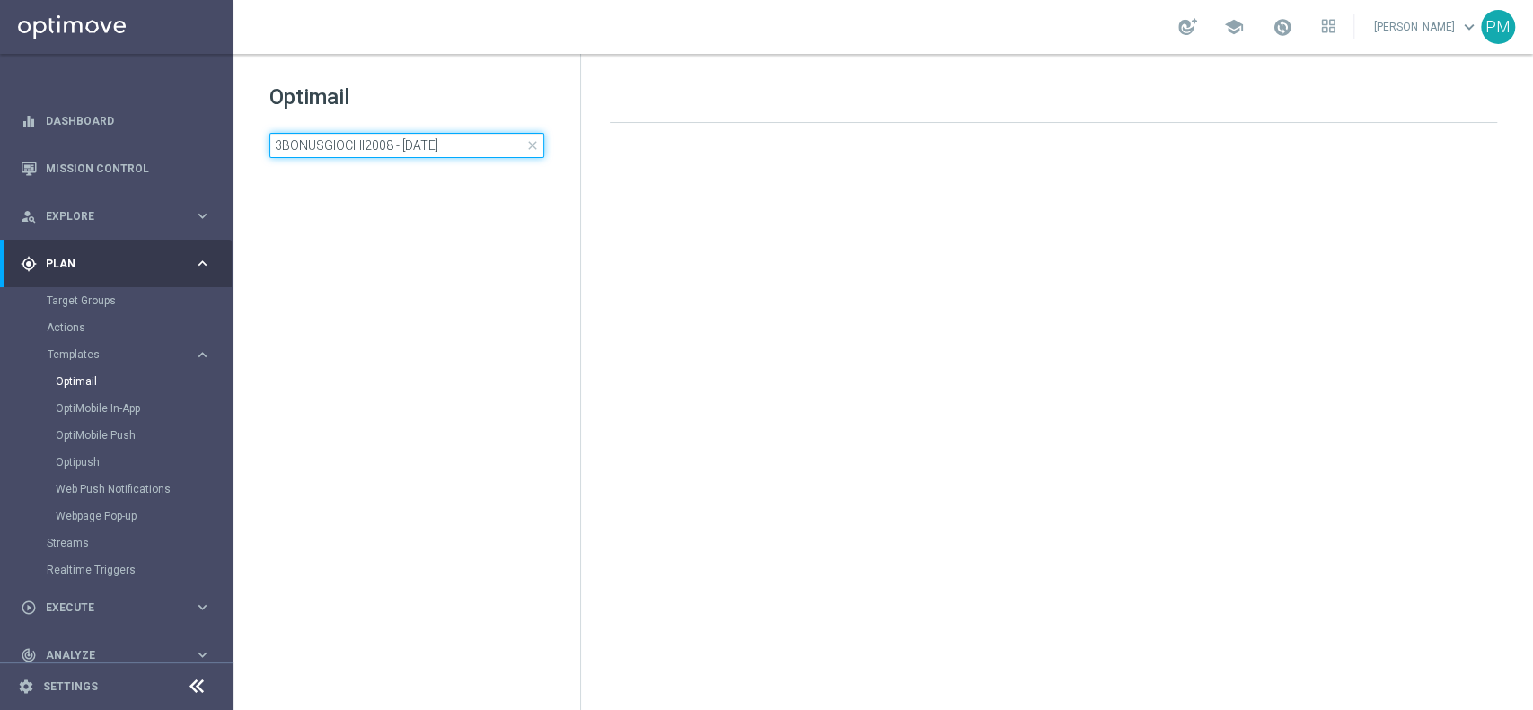
click at [431, 144] on input "3BONUSGIOCHI2008 - [DATE]" at bounding box center [406, 145] width 275 height 25
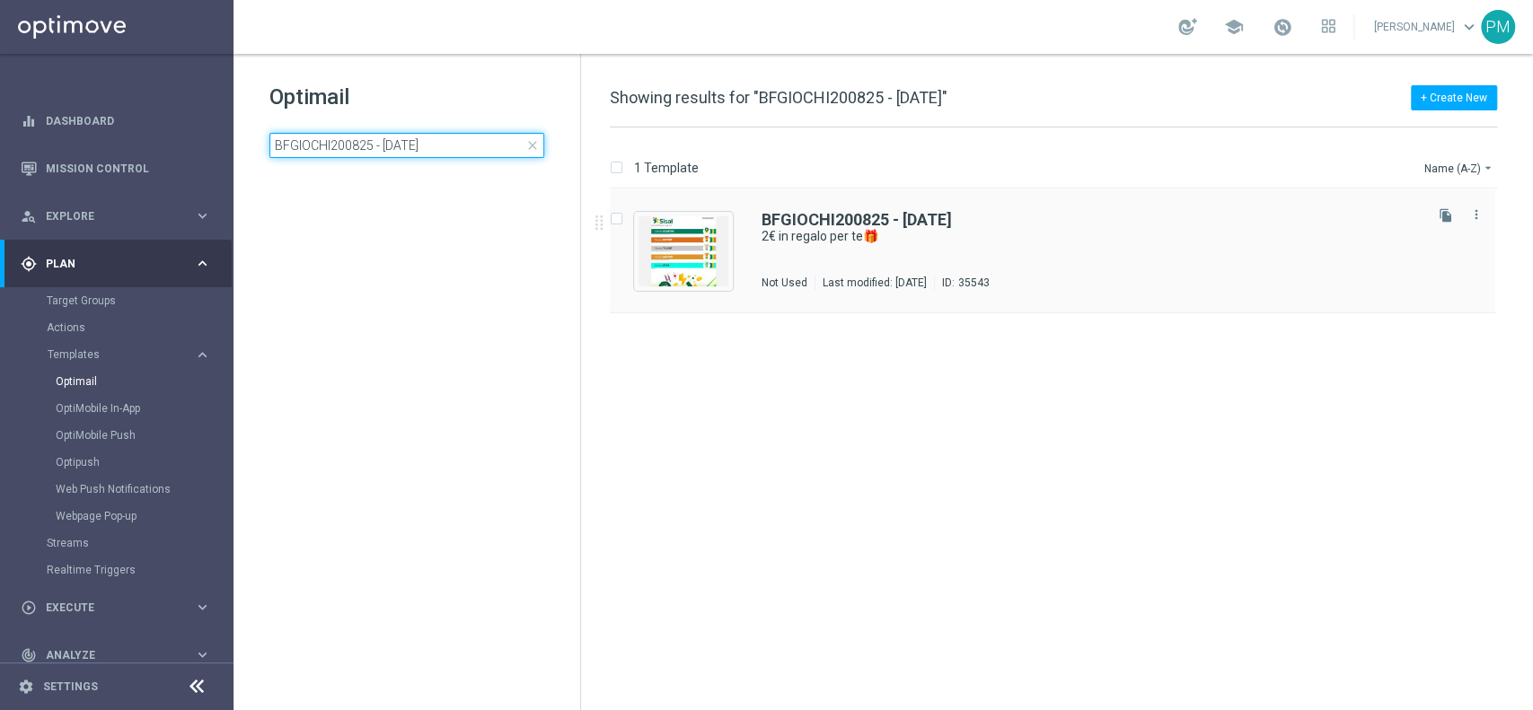
type input "BFGIOCHI200825 - [DATE]"
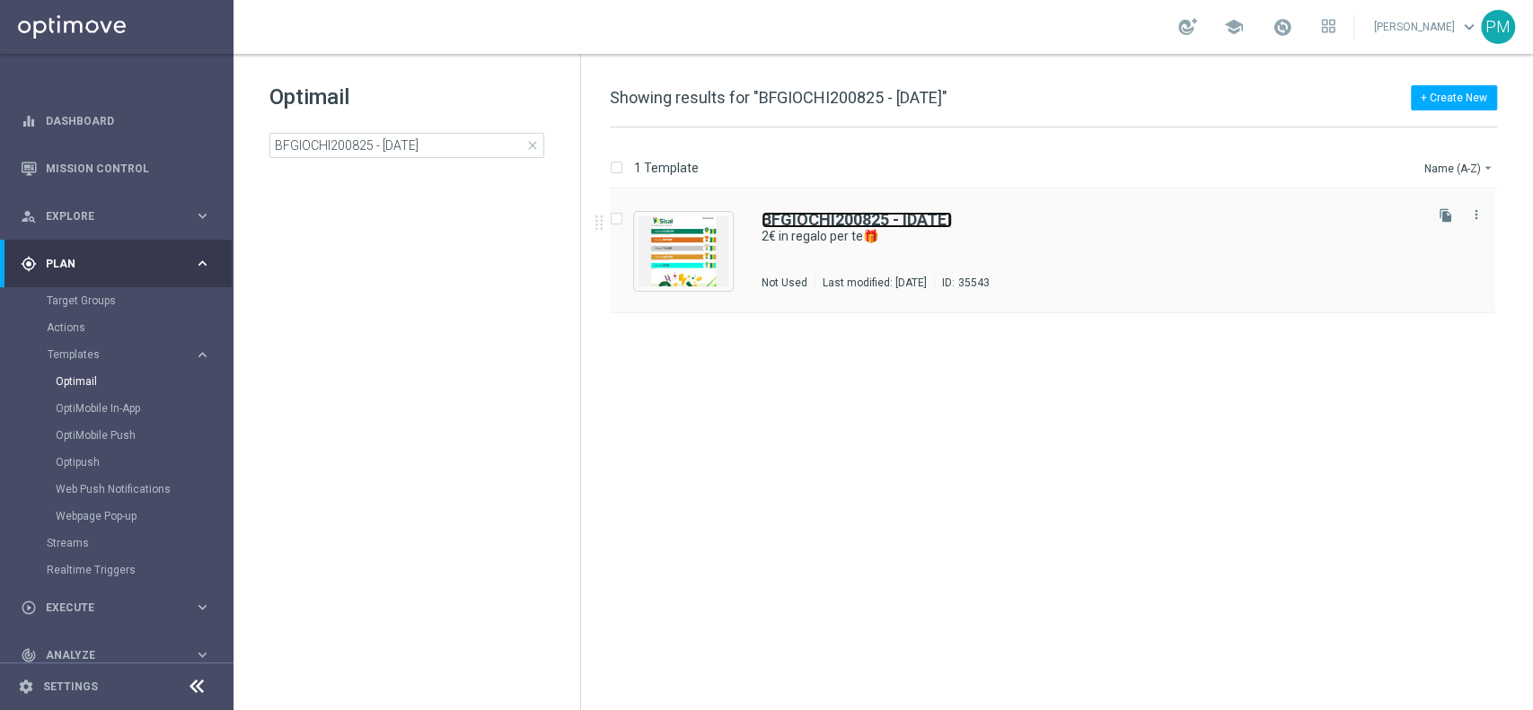
click at [818, 212] on b "BFGIOCHI200825 - [DATE]" at bounding box center [856, 219] width 190 height 19
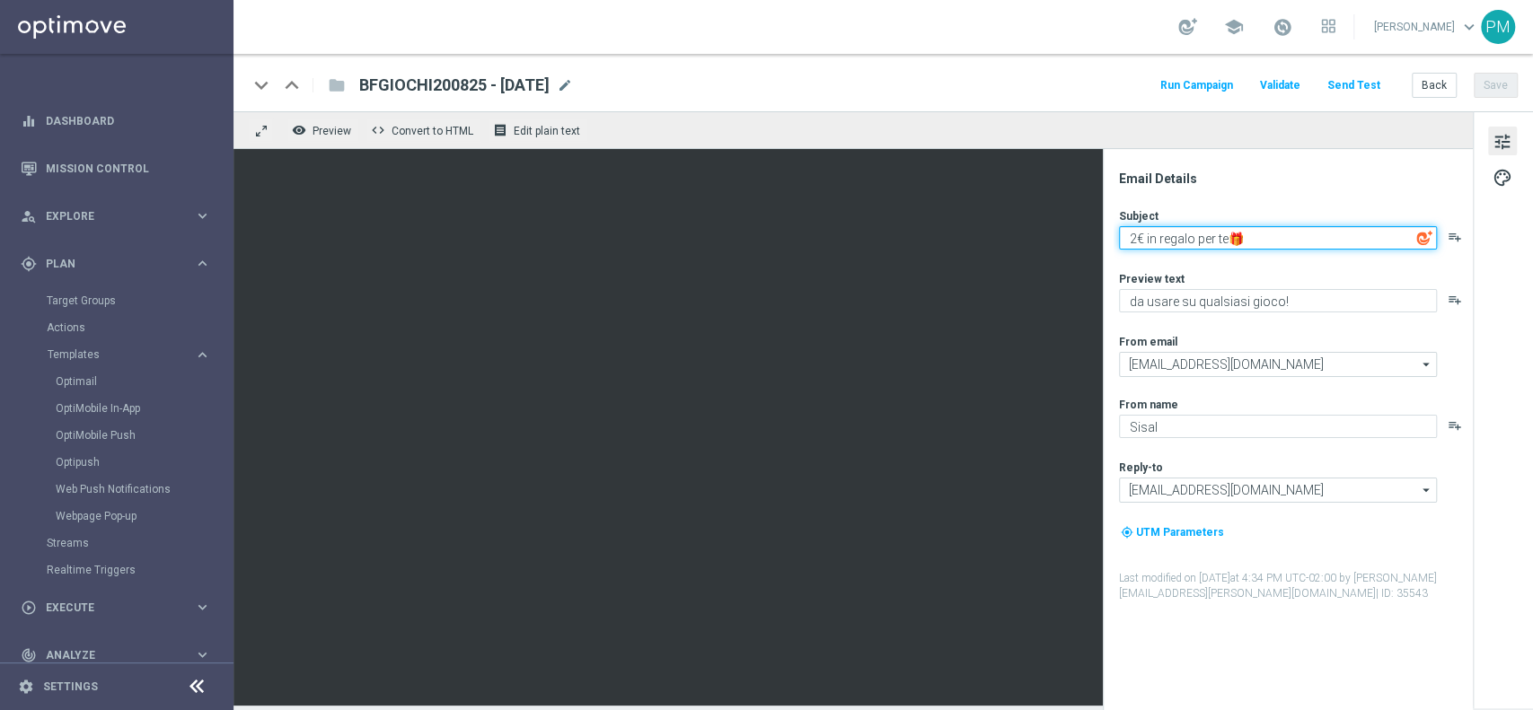
click at [1224, 234] on textarea "2€ in regalo per te🎁" at bounding box center [1278, 237] width 318 height 23
type textarea "2€ in regalo per te🎁"
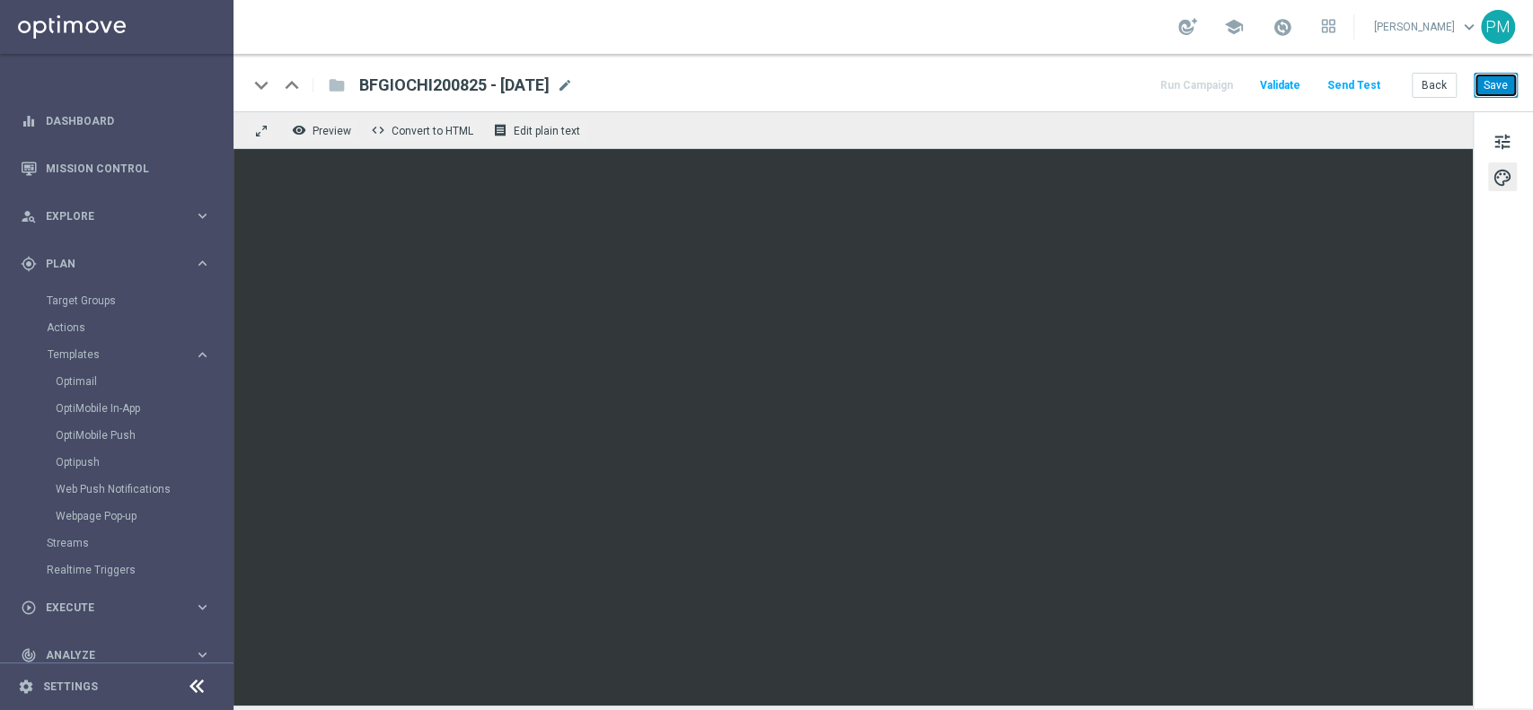
click at [1498, 88] on button "Save" at bounding box center [1495, 85] width 44 height 25
click at [1491, 81] on button "Save" at bounding box center [1495, 85] width 44 height 25
click at [1429, 83] on button "Back" at bounding box center [1433, 85] width 45 height 25
click at [1437, 80] on button "Back" at bounding box center [1433, 85] width 45 height 25
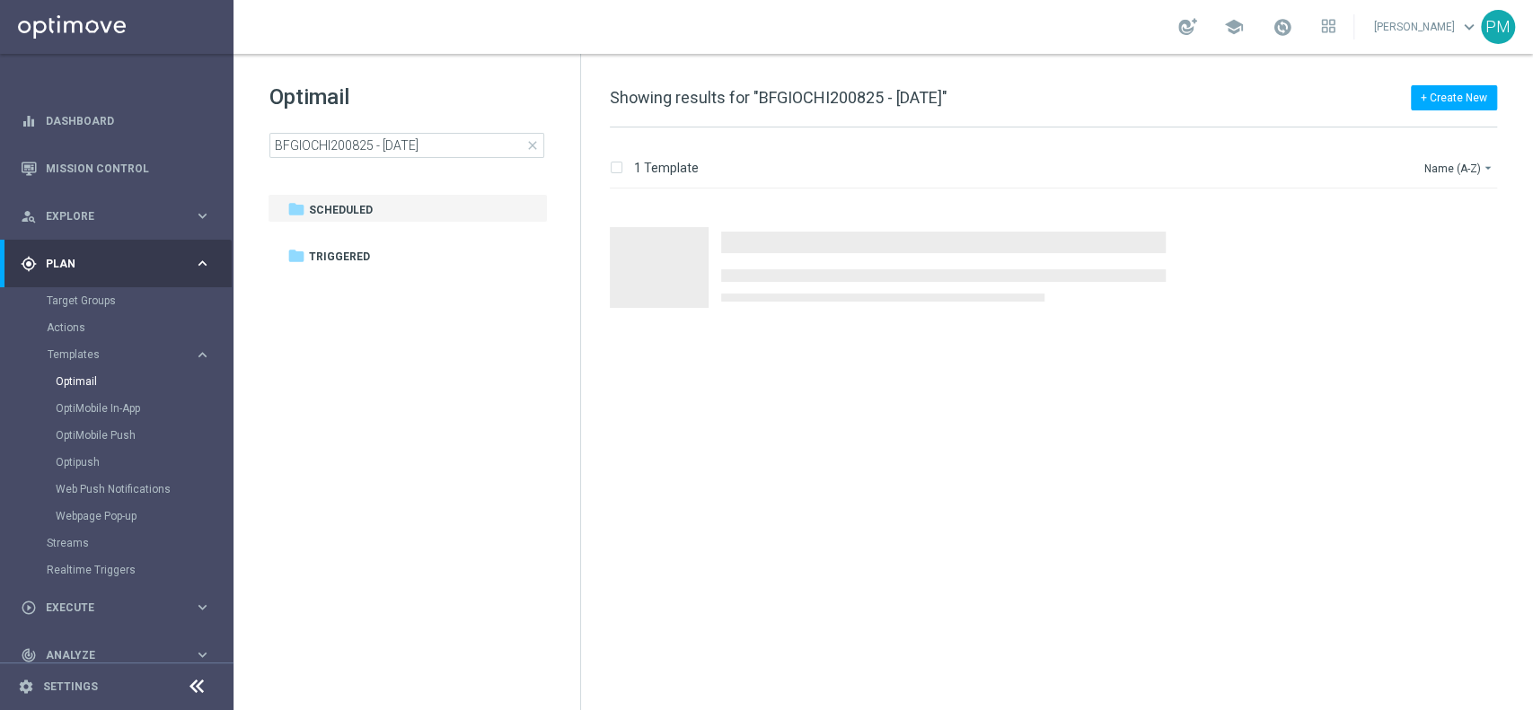
click at [404, 132] on div "Optimail BFGIOCHI200825 - [DATE] close" at bounding box center [424, 120] width 311 height 75
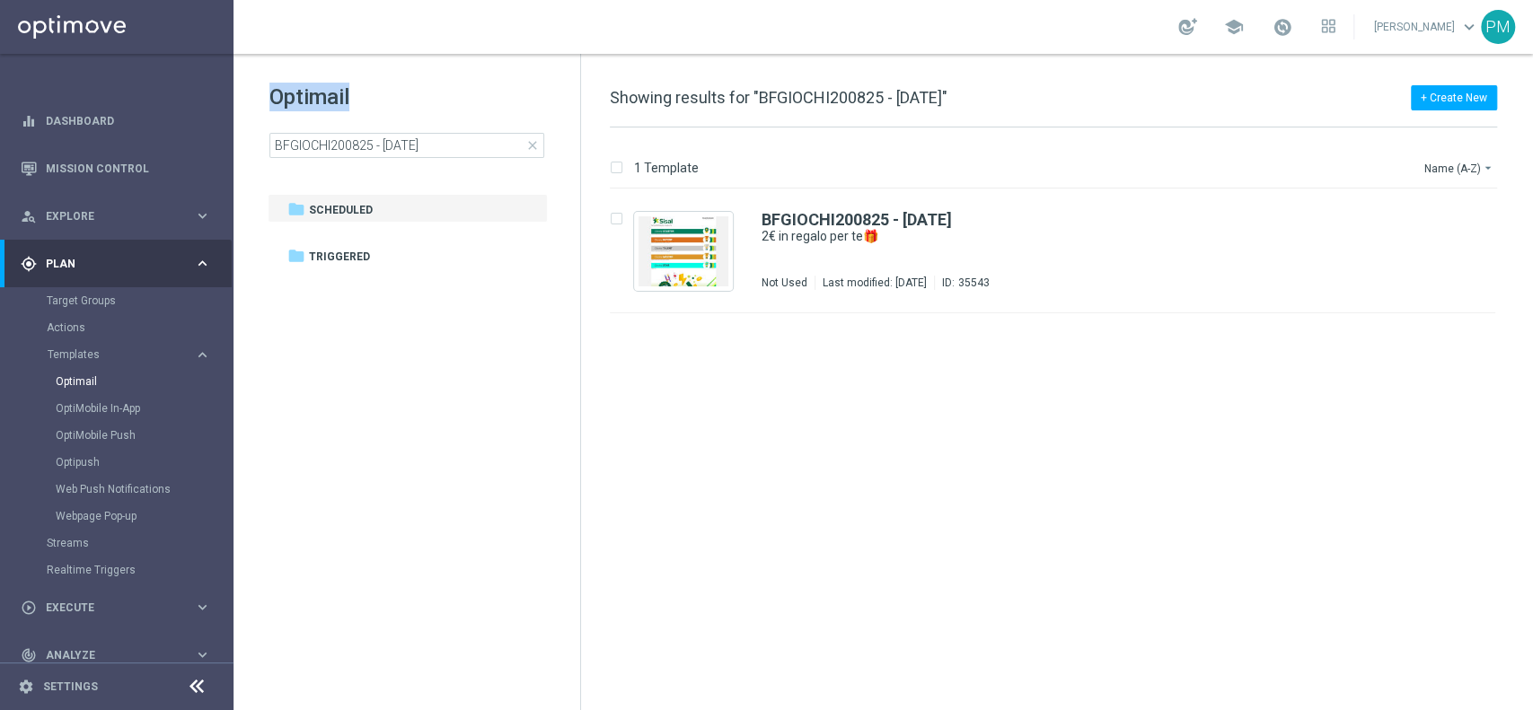
click at [404, 132] on div "Optimail BFGIOCHI200825 - [DATE] close" at bounding box center [424, 120] width 311 height 75
click at [406, 143] on input "BFGIOCHI200825 - [DATE]" at bounding box center [406, 145] width 275 height 25
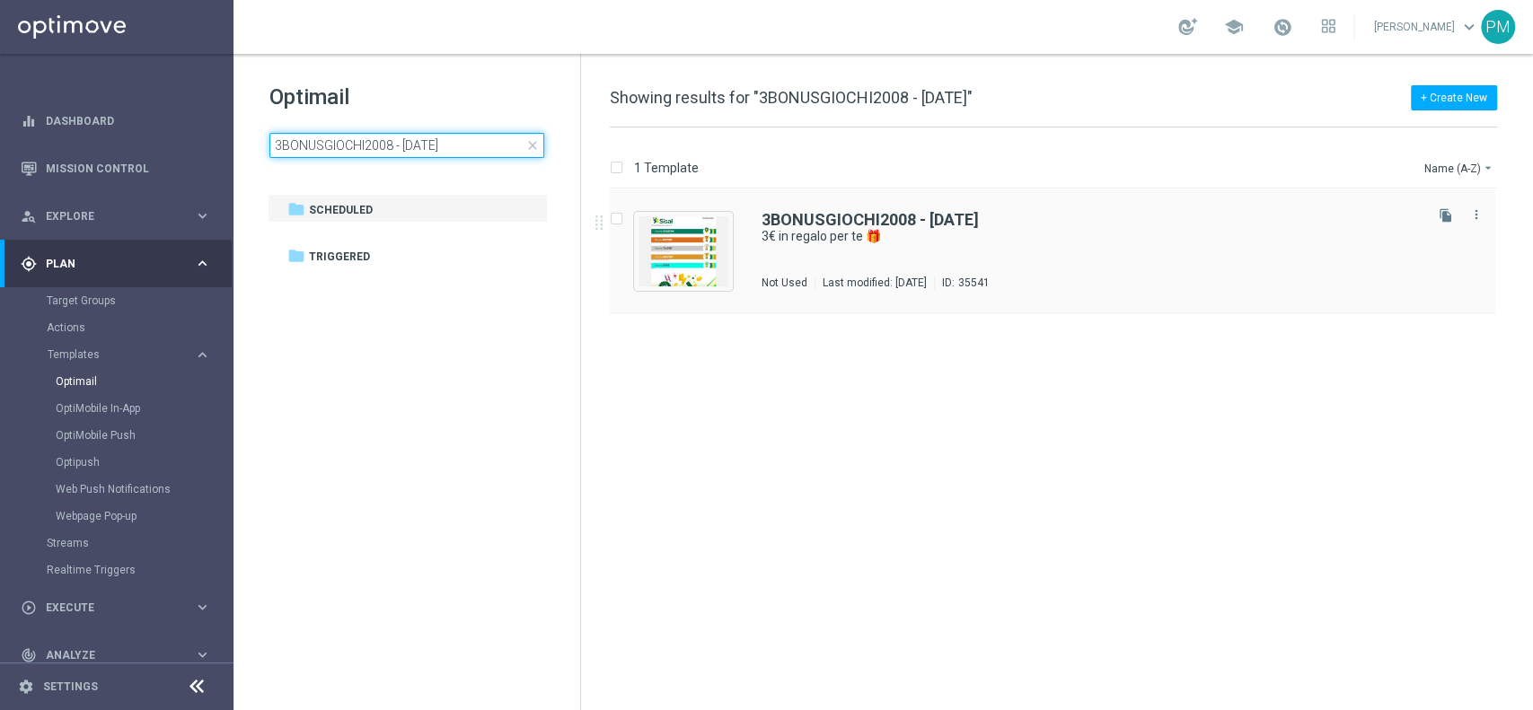
type input "3BONUSGIOCHI2008 - [DATE]"
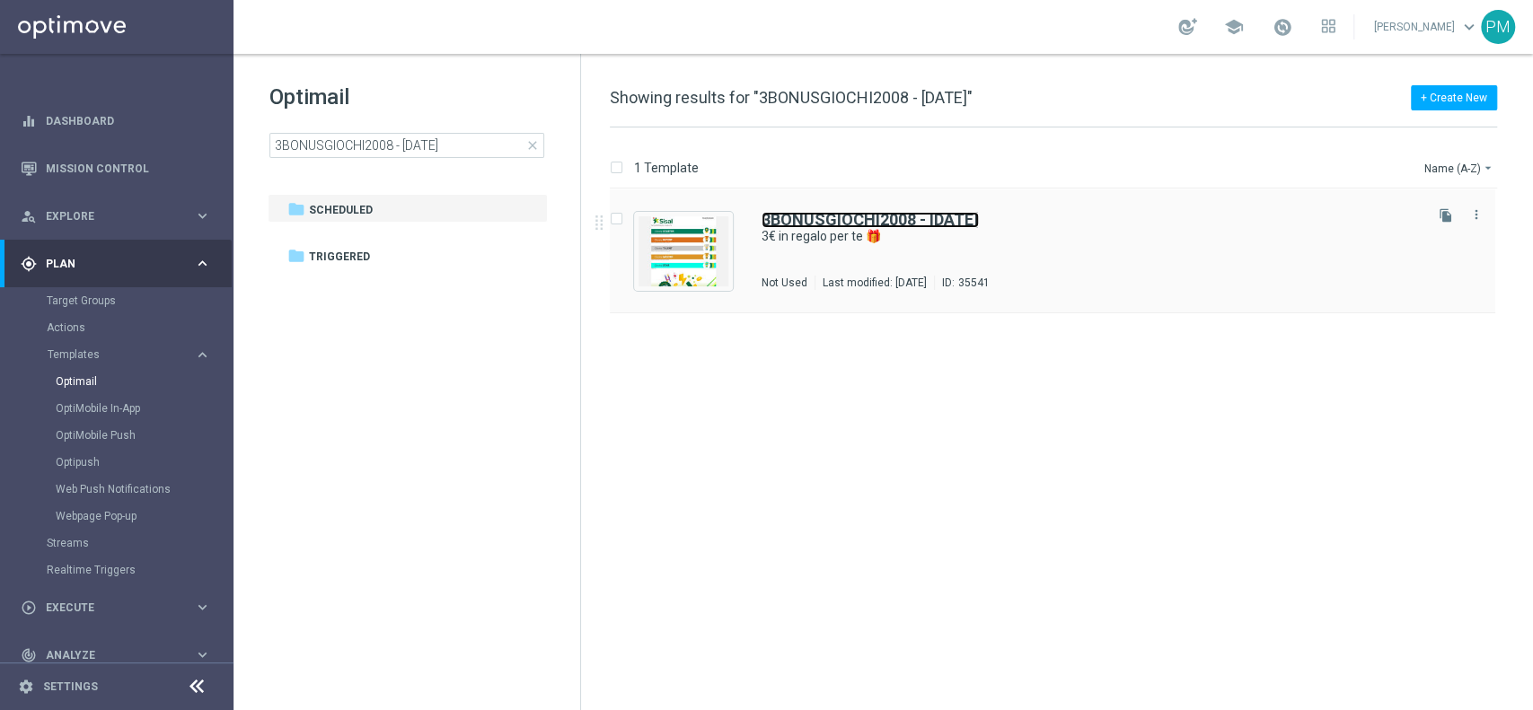
click at [818, 216] on b "3BONUSGIOCHI2008 - [DATE]" at bounding box center [869, 219] width 217 height 19
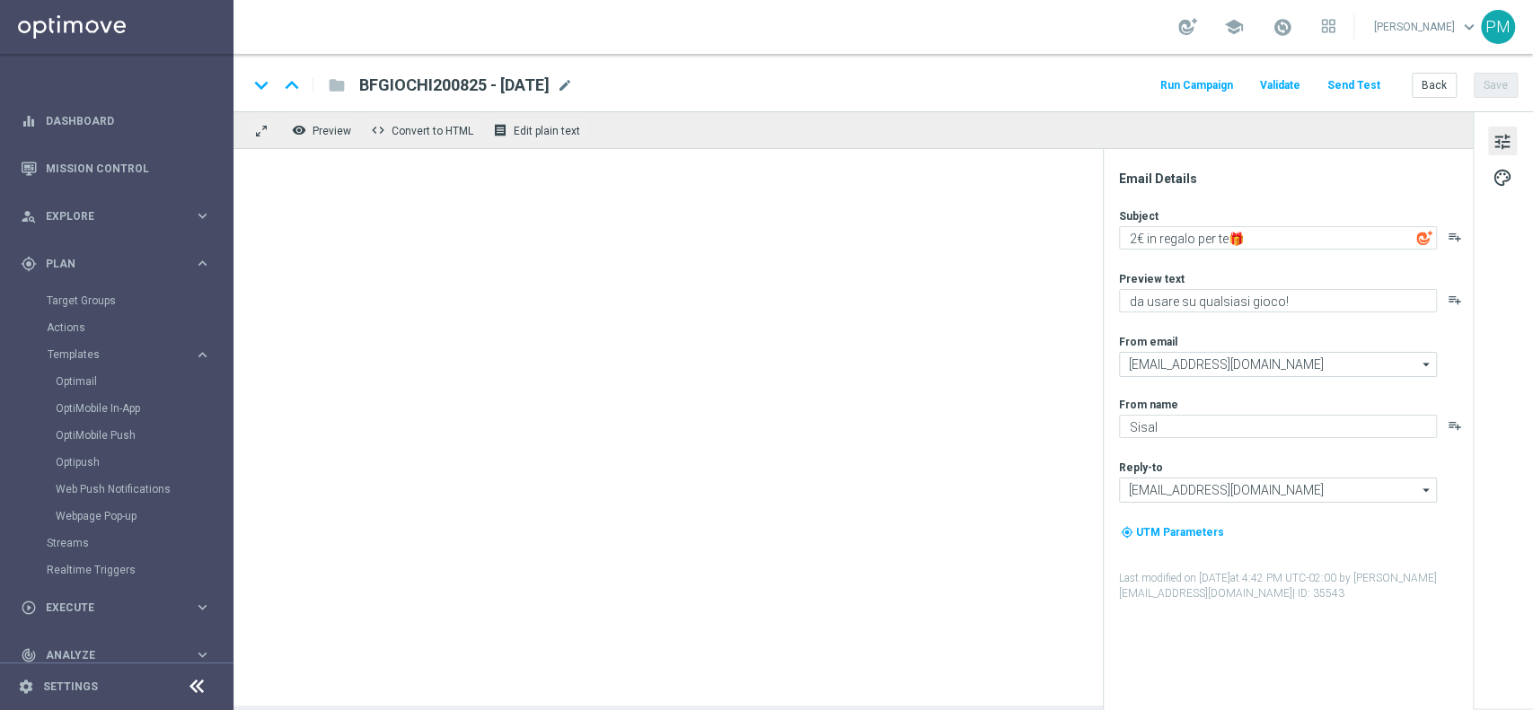
type textarea "3€ in regalo per te 🎁"
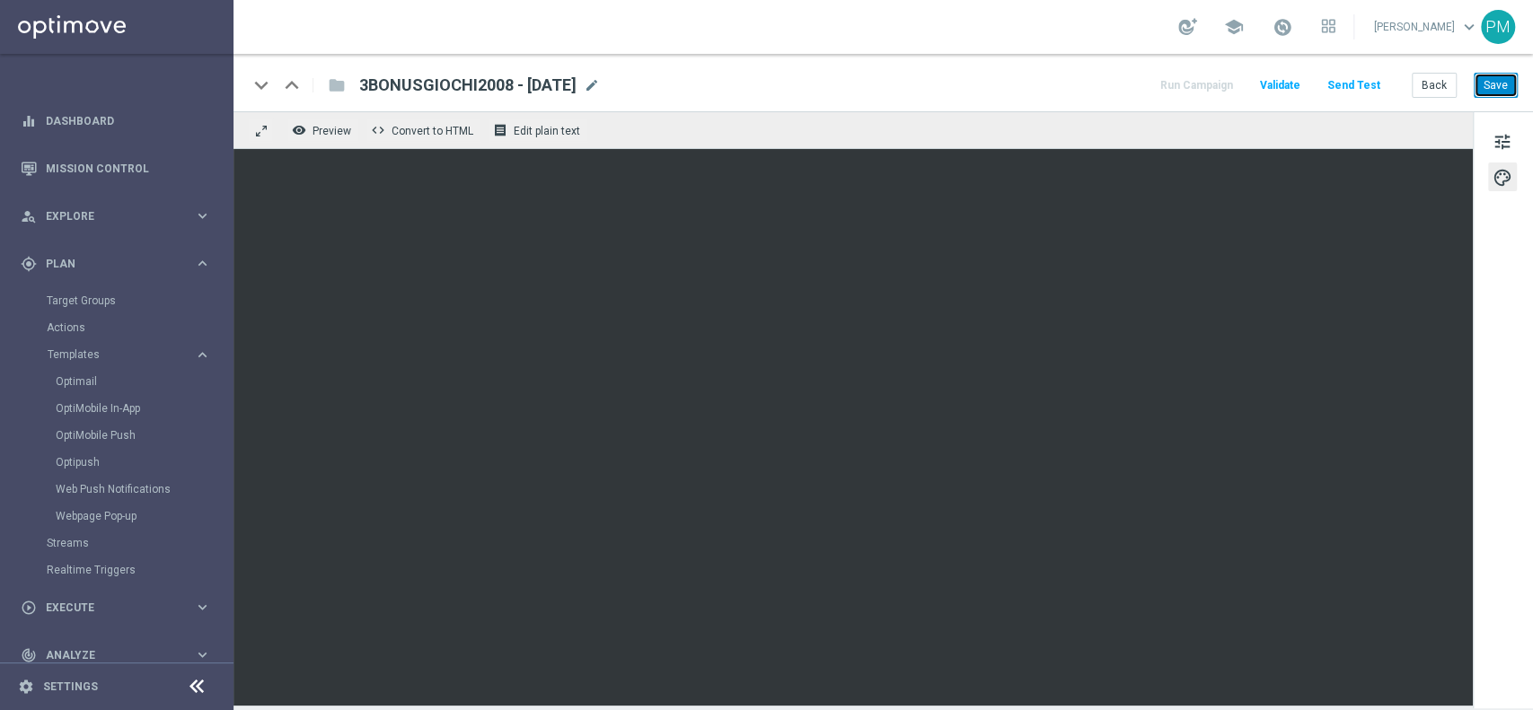
click at [1498, 83] on button "Save" at bounding box center [1495, 85] width 44 height 25
click at [1432, 83] on button "Back" at bounding box center [1433, 85] width 45 height 25
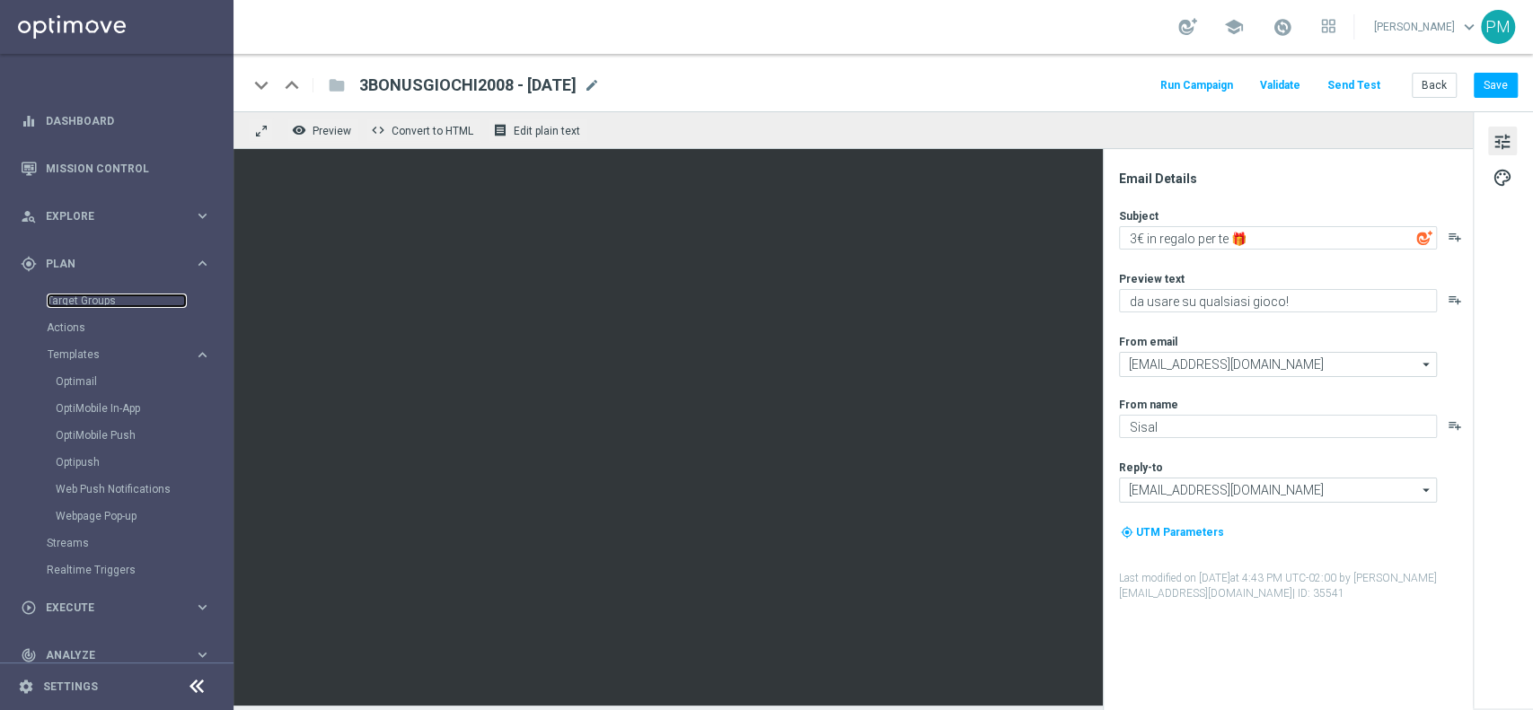
drag, startPoint x: 83, startPoint y: 298, endPoint x: 267, endPoint y: 30, distance: 325.0
click at [83, 298] on link "Target Groups" at bounding box center [117, 301] width 140 height 14
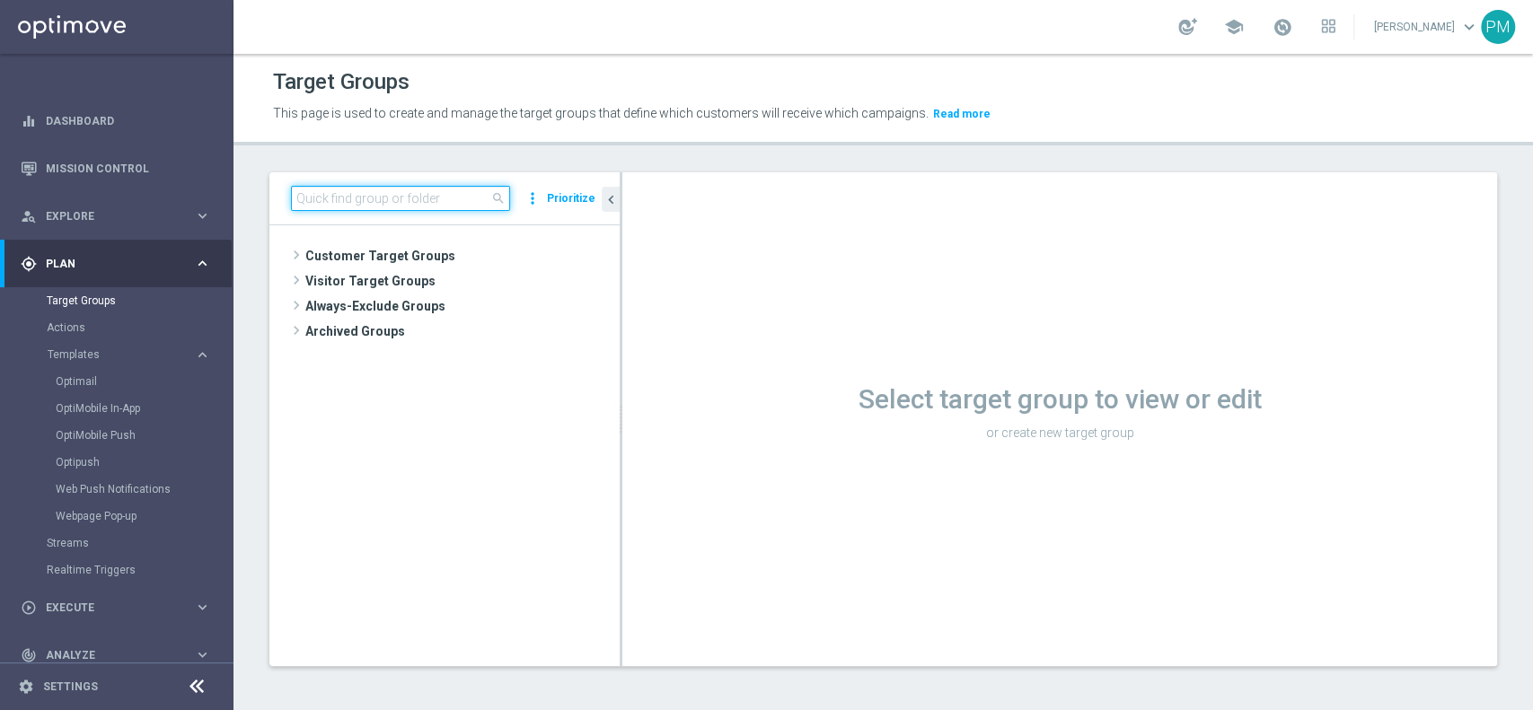
click at [389, 192] on input at bounding box center [400, 198] width 219 height 25
paste input "Churn 0-12M Talent ggr nb > 0 lftime NO NWL NO top"
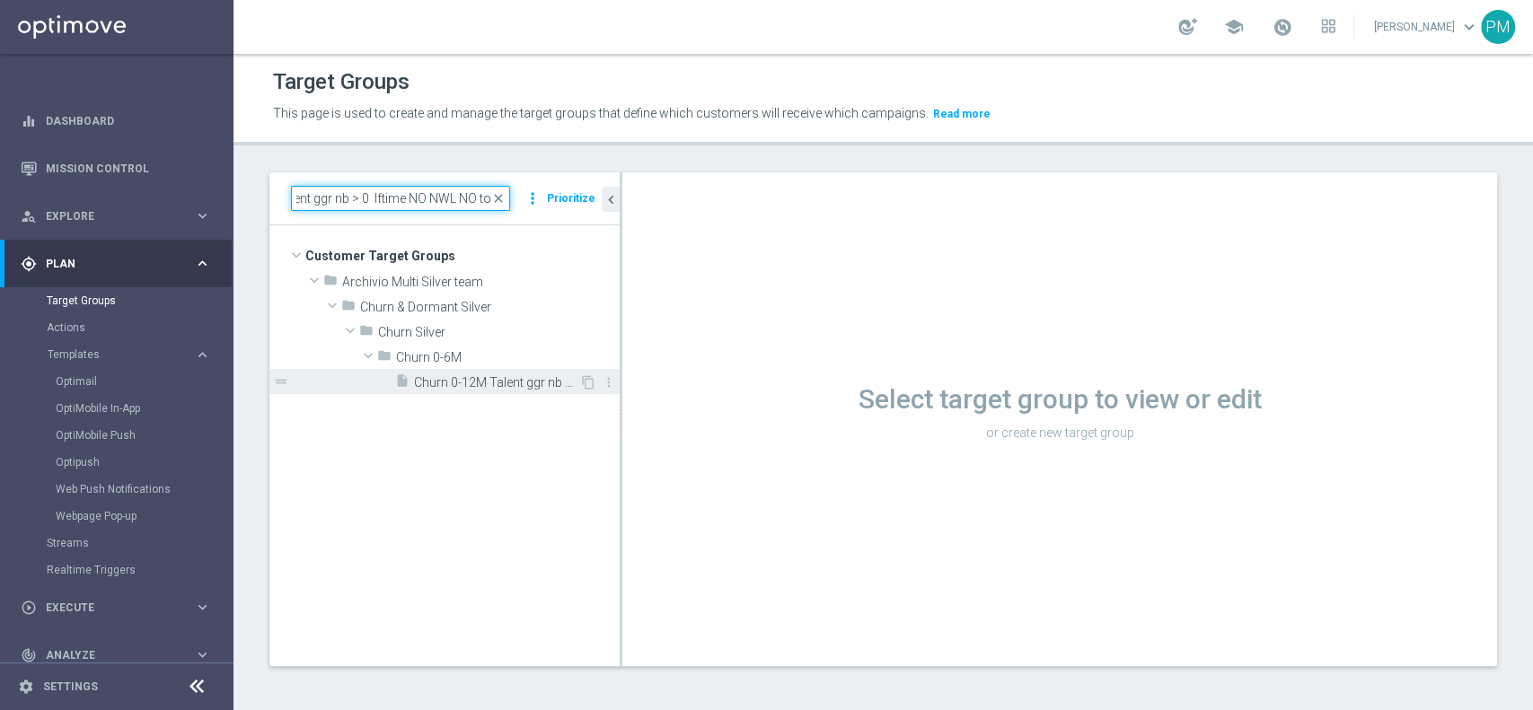
type input "Churn 0-12M Talent ggr nb > 0 lftime NO NWL NO top"
click at [473, 373] on div "insert_drive_file Churn 0-12M Talent ggr nb > 0 lftime NO NWL NO top" at bounding box center [487, 381] width 184 height 25
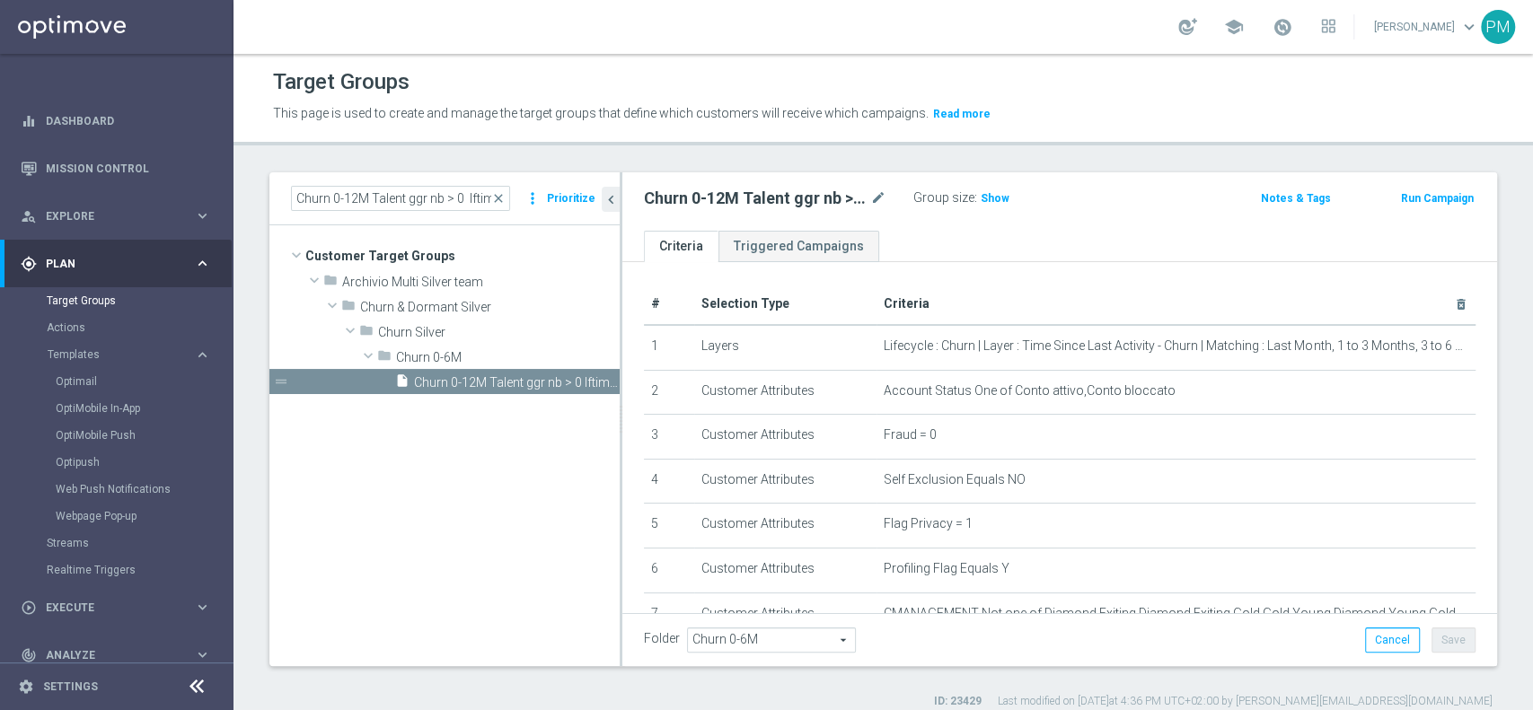
click at [1415, 197] on button "Run Campaign" at bounding box center [1437, 199] width 76 height 20
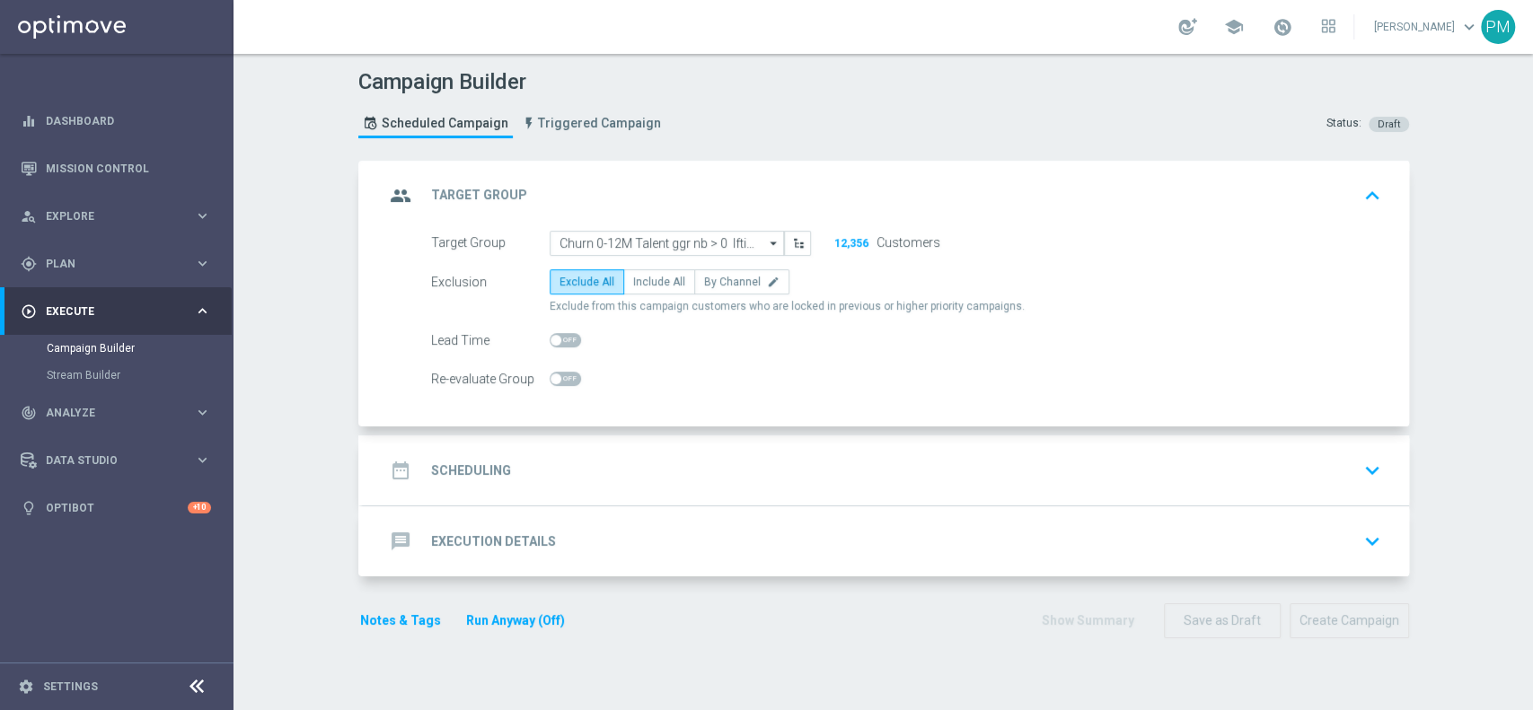
click at [620, 450] on div "date_range Scheduling keyboard_arrow_down" at bounding box center [886, 470] width 1046 height 70
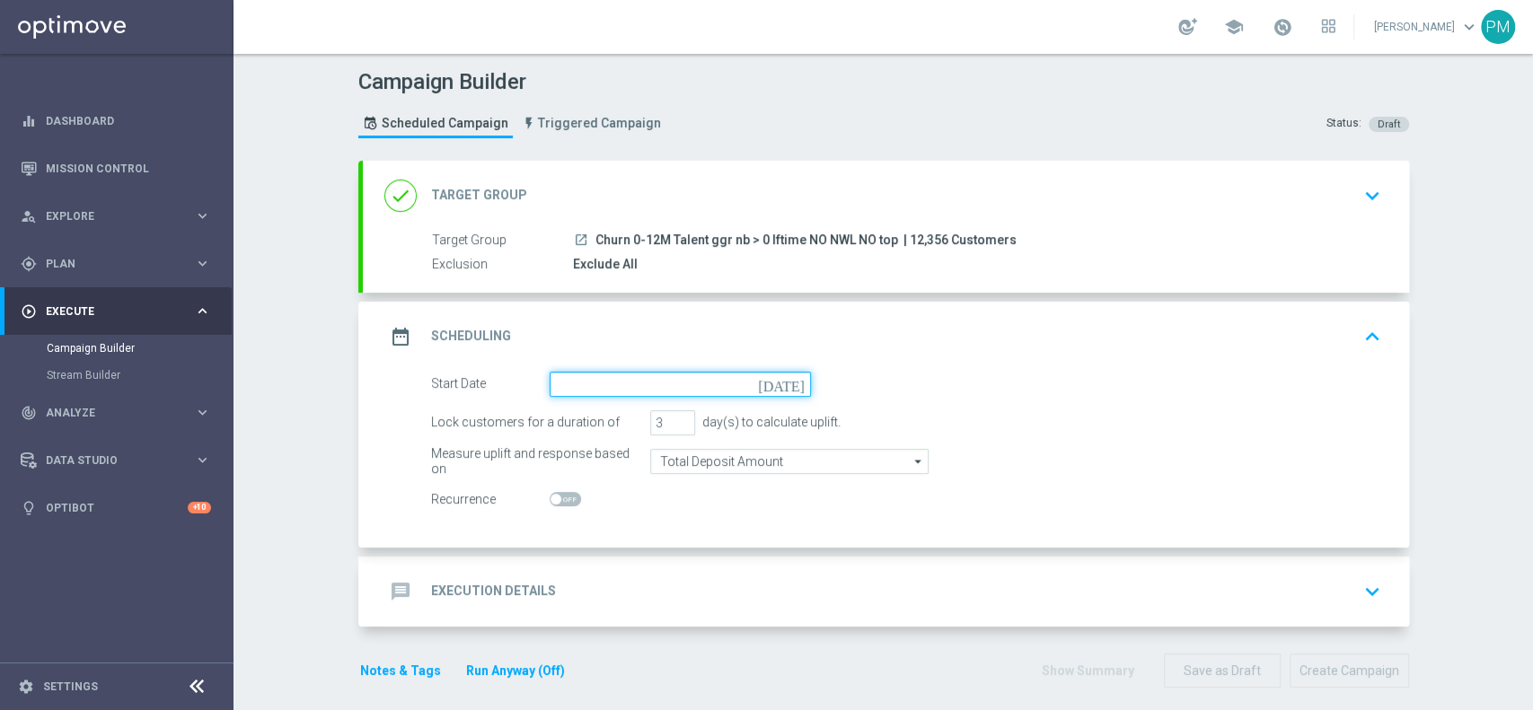
click at [653, 391] on input at bounding box center [679, 384] width 261 height 25
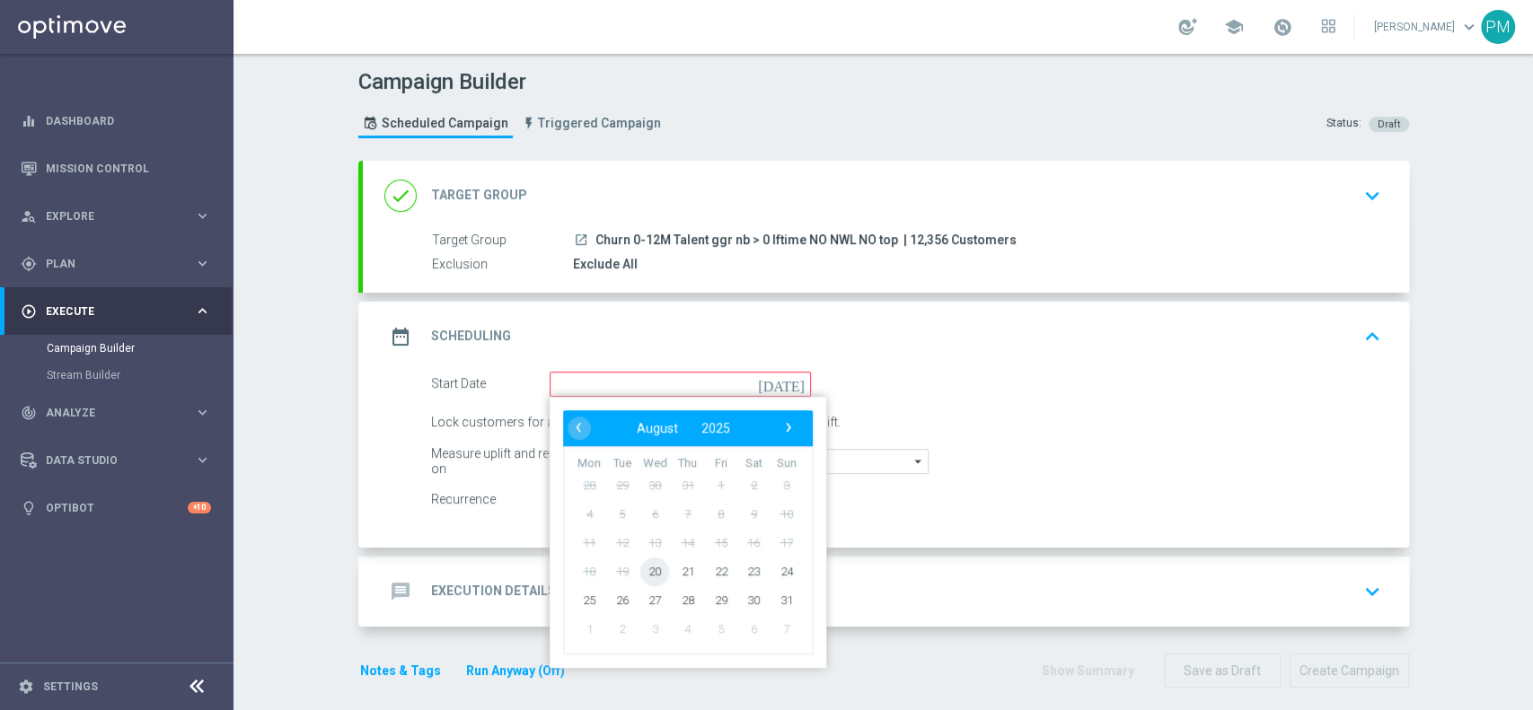
click at [644, 569] on span "20" at bounding box center [654, 571] width 29 height 29
type input "[DATE]"
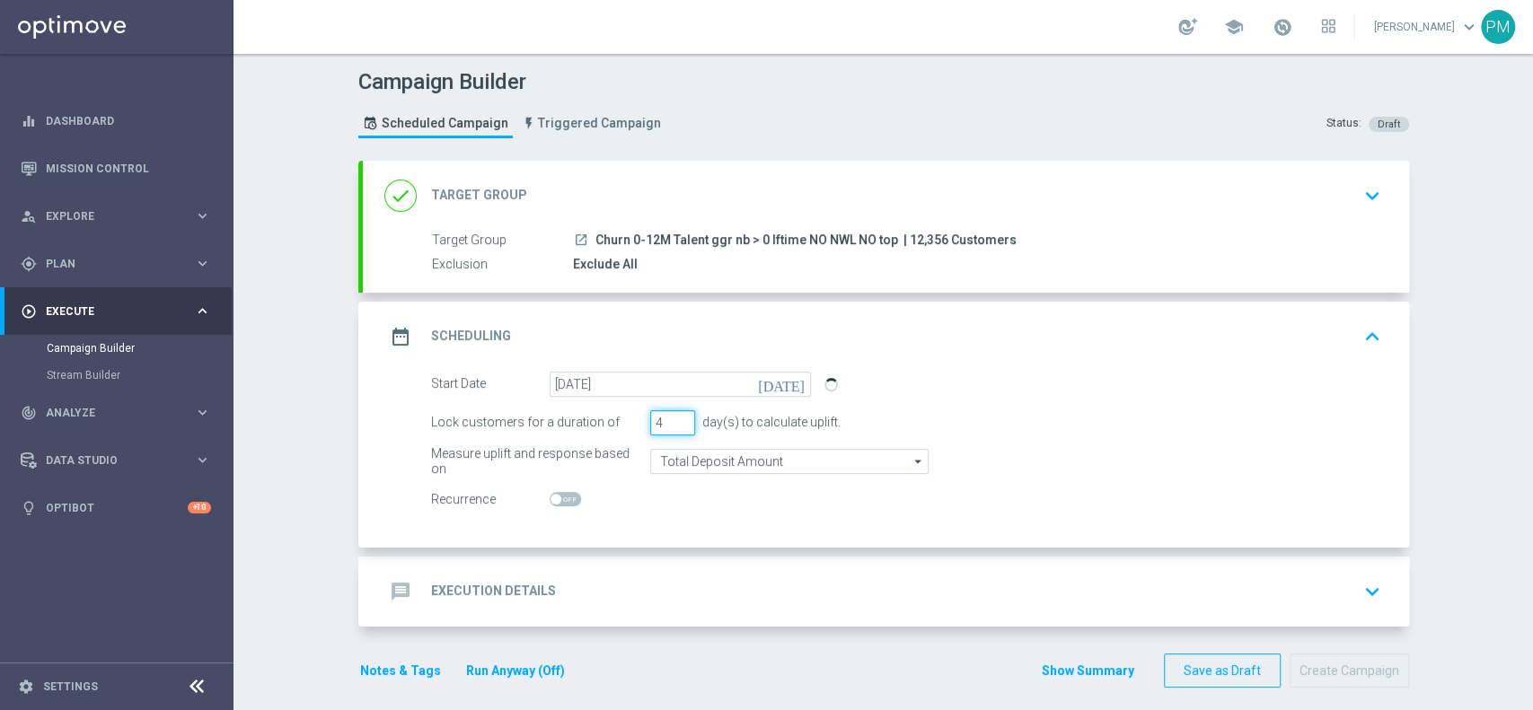
type input "4"
click at [673, 413] on input "4" at bounding box center [672, 422] width 45 height 25
click at [641, 568] on div "message Execution Details keyboard_arrow_down" at bounding box center [886, 592] width 1046 height 70
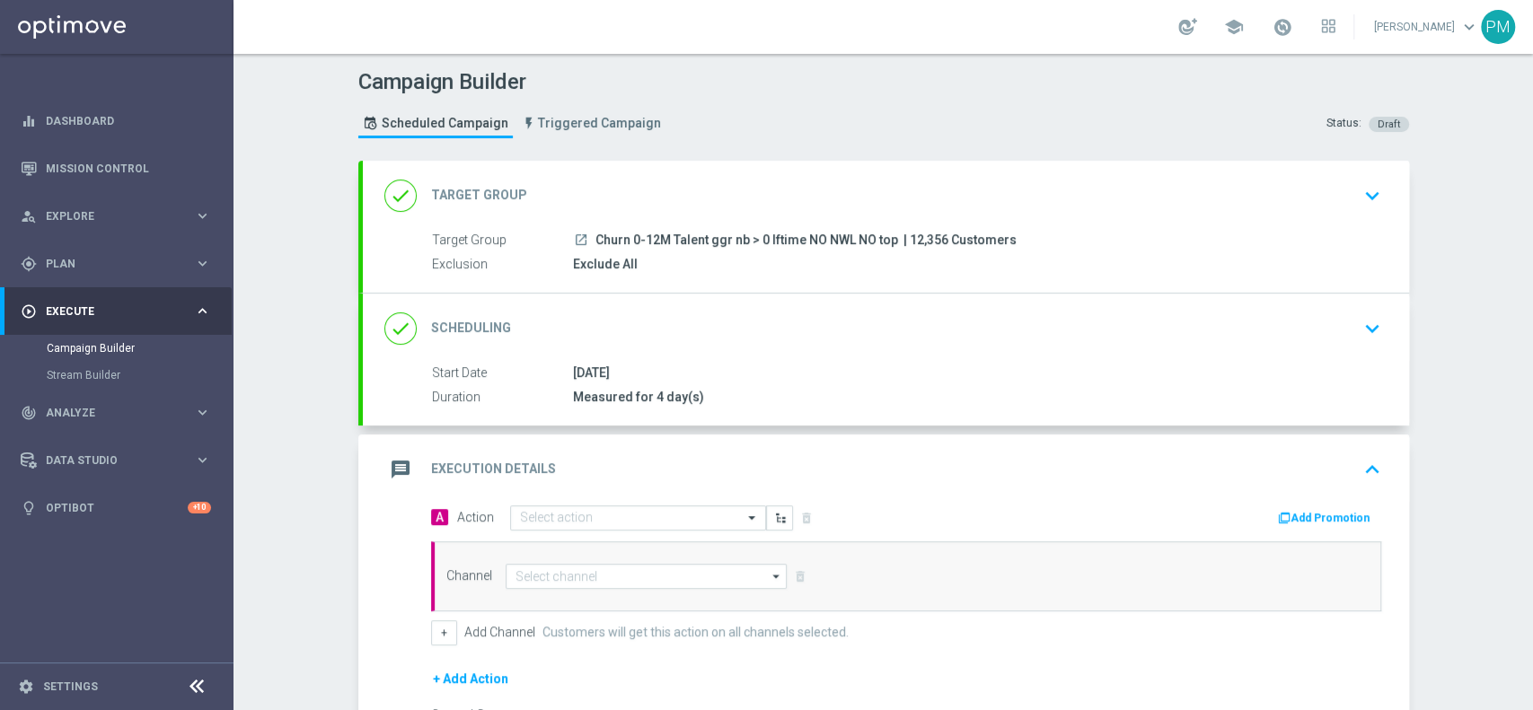
scroll to position [215, 0]
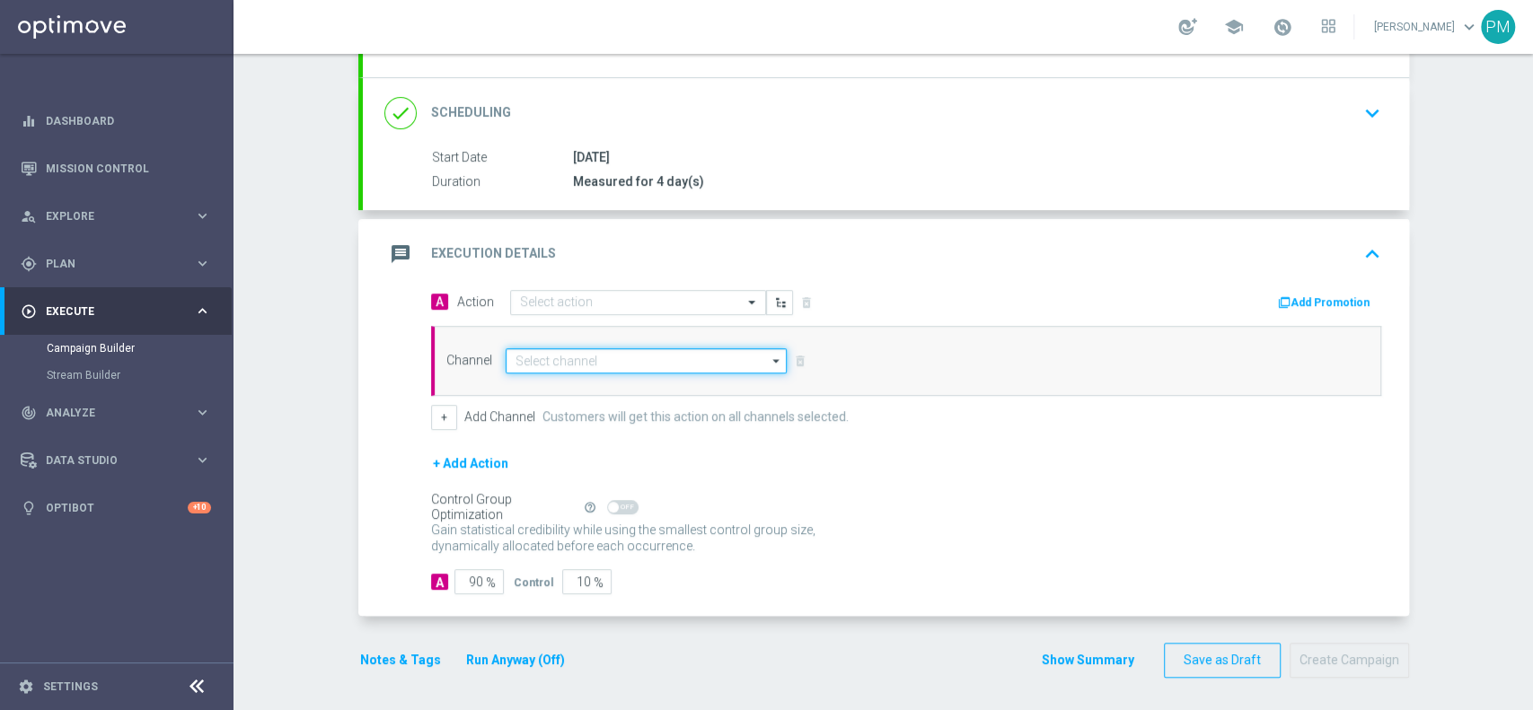
click at [564, 349] on input at bounding box center [646, 360] width 282 height 25
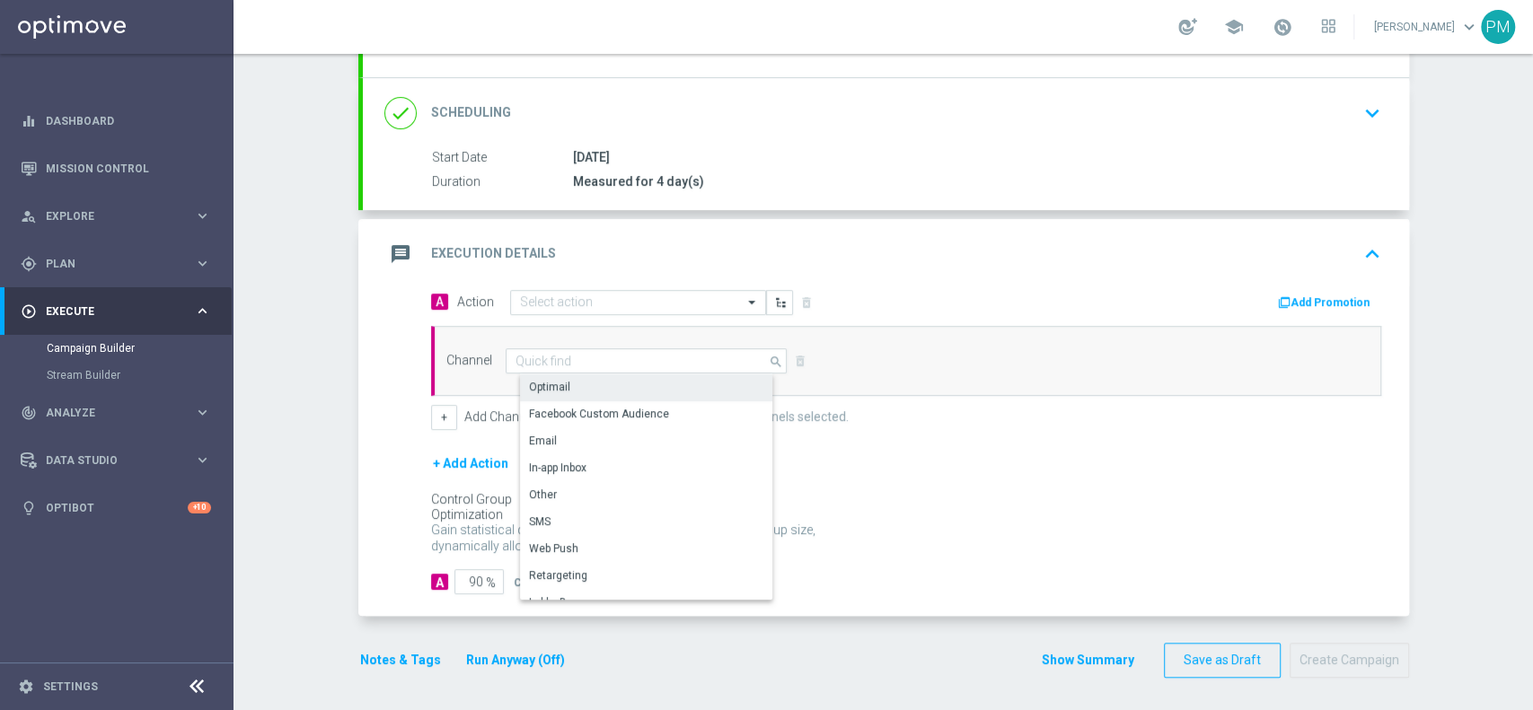
click at [572, 386] on div "Optimail" at bounding box center [654, 386] width 268 height 25
type input "Optimail"
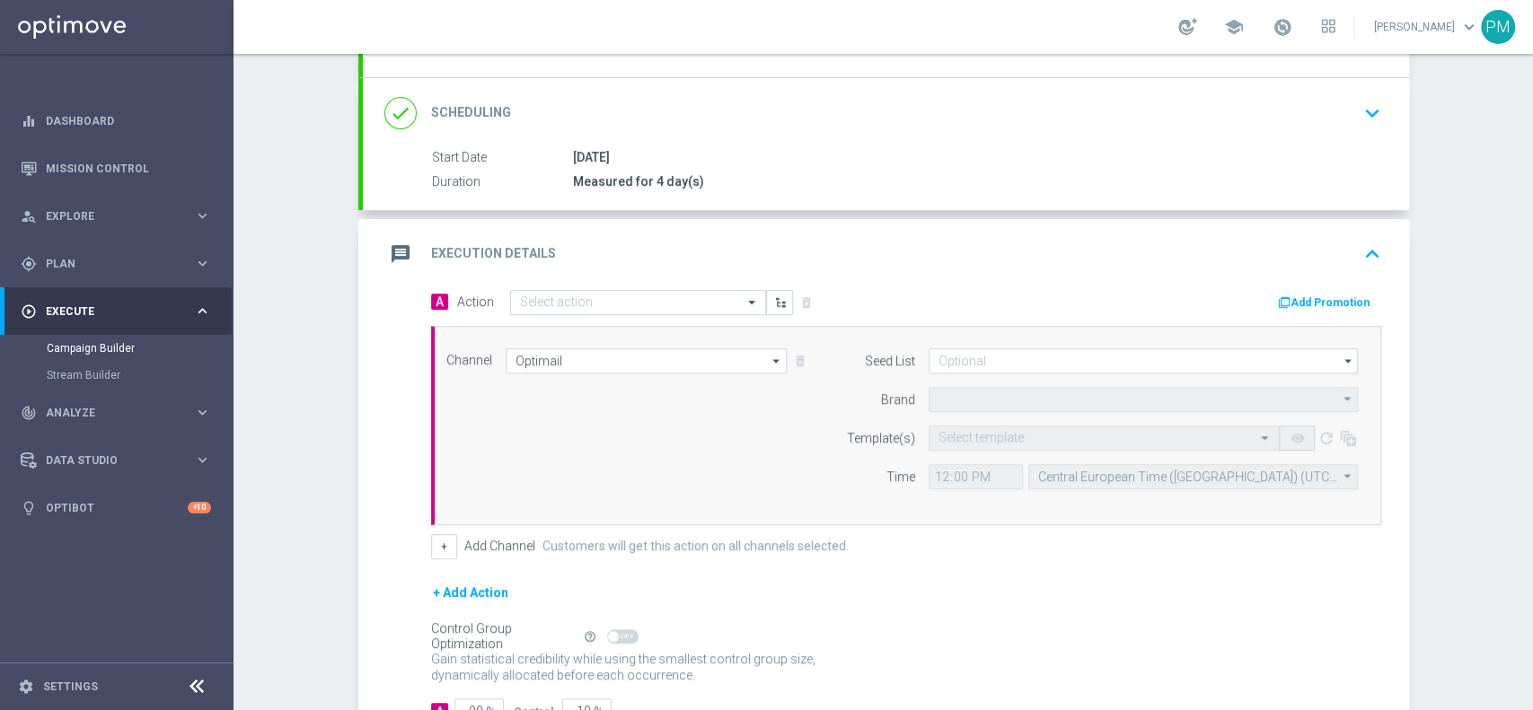
type input "Sisal Marketing"
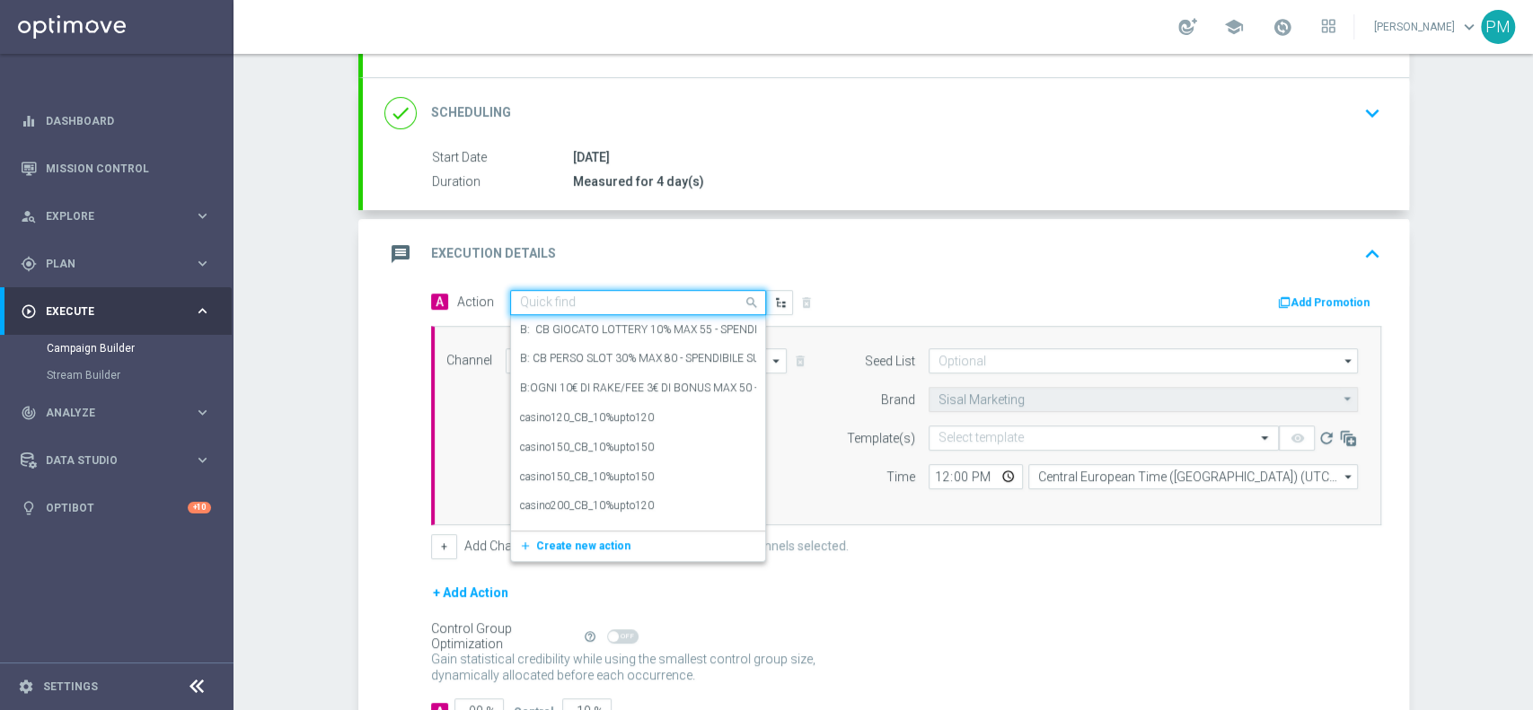
click at [561, 302] on input "text" at bounding box center [620, 302] width 200 height 15
paste input "BF 1€ TUTTI I GIOCHI"
type input "BF 1€ TUTTI I GIOCHI"
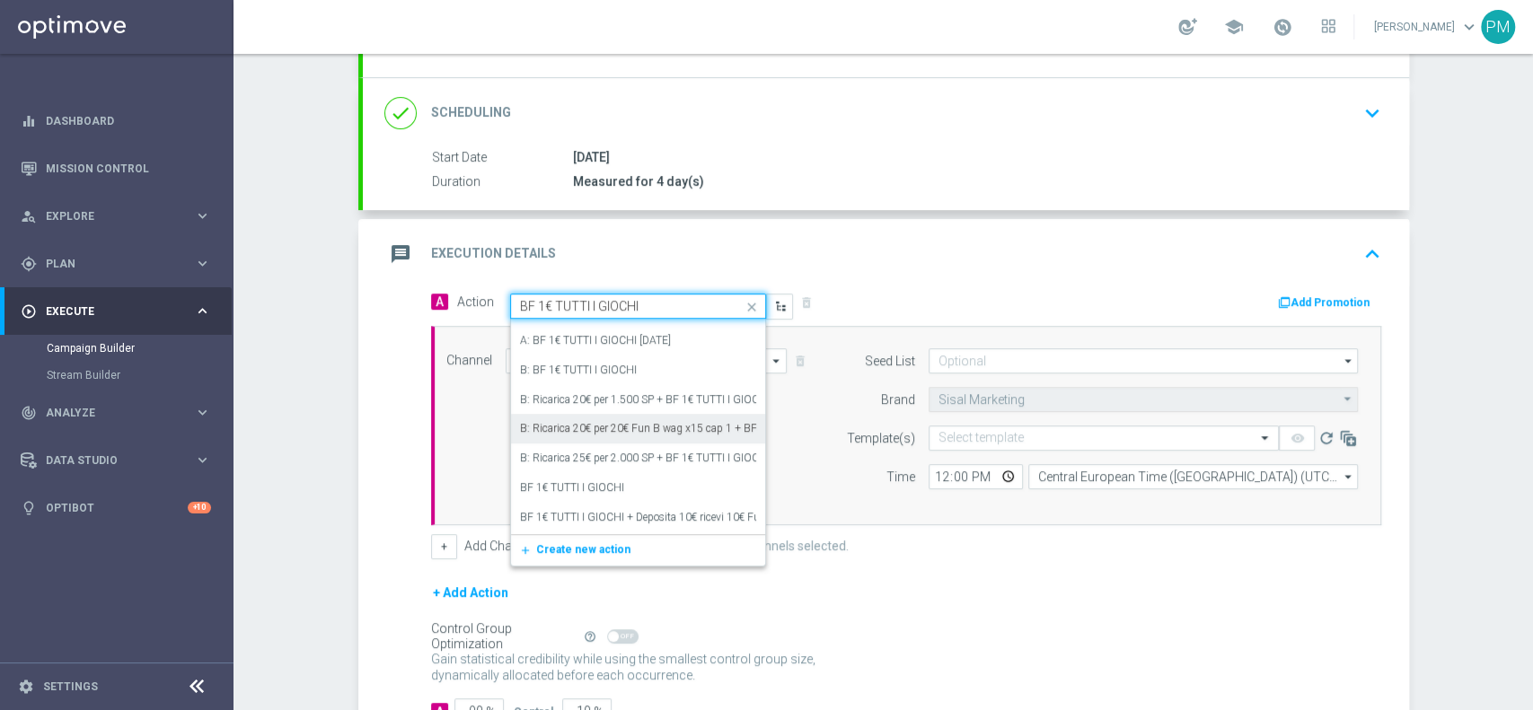
scroll to position [31, 0]
click at [571, 467] on div "BF 1€ TUTTI I GIOCHI edit" at bounding box center [638, 480] width 236 height 30
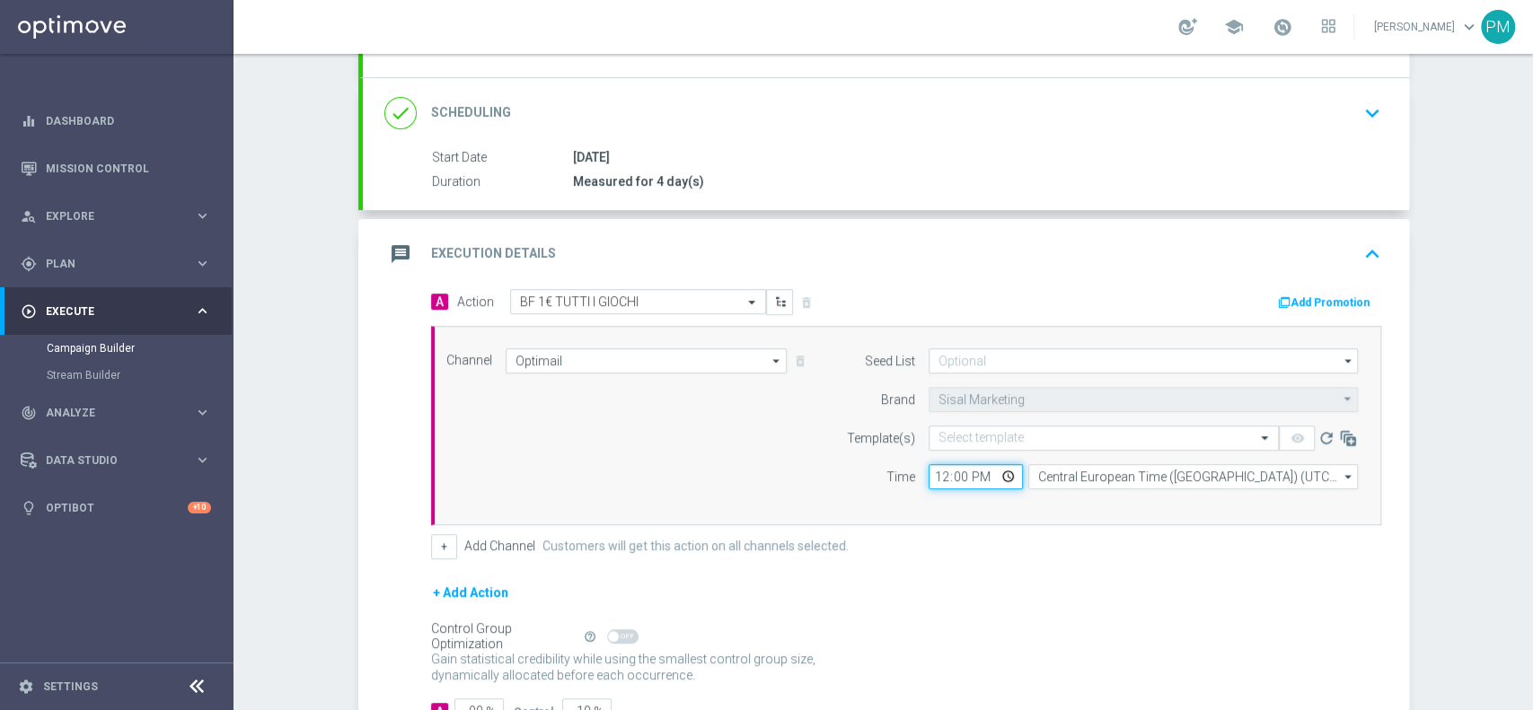
click at [929, 473] on input "12:00" at bounding box center [975, 476] width 94 height 25
type input "18:30"
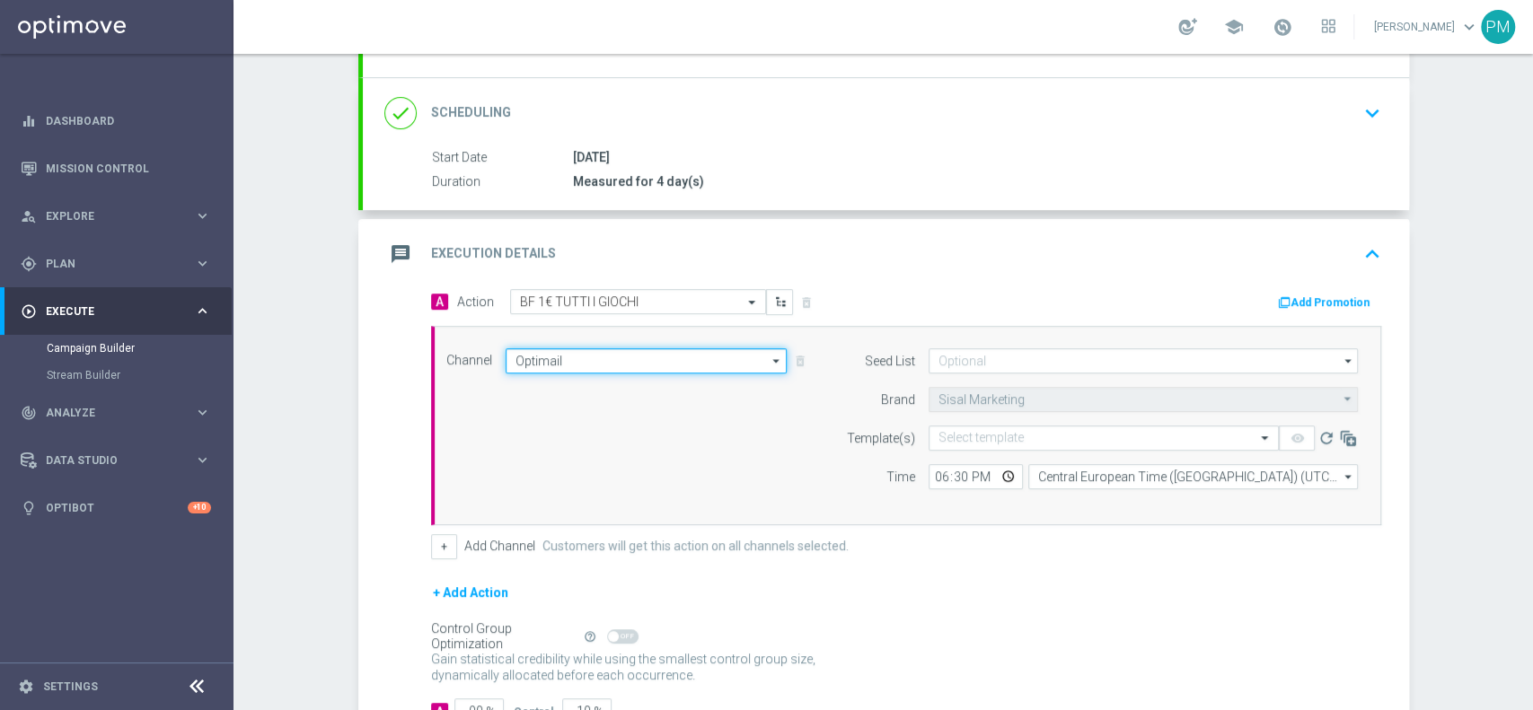
click at [600, 354] on input "Optimail" at bounding box center [646, 360] width 282 height 25
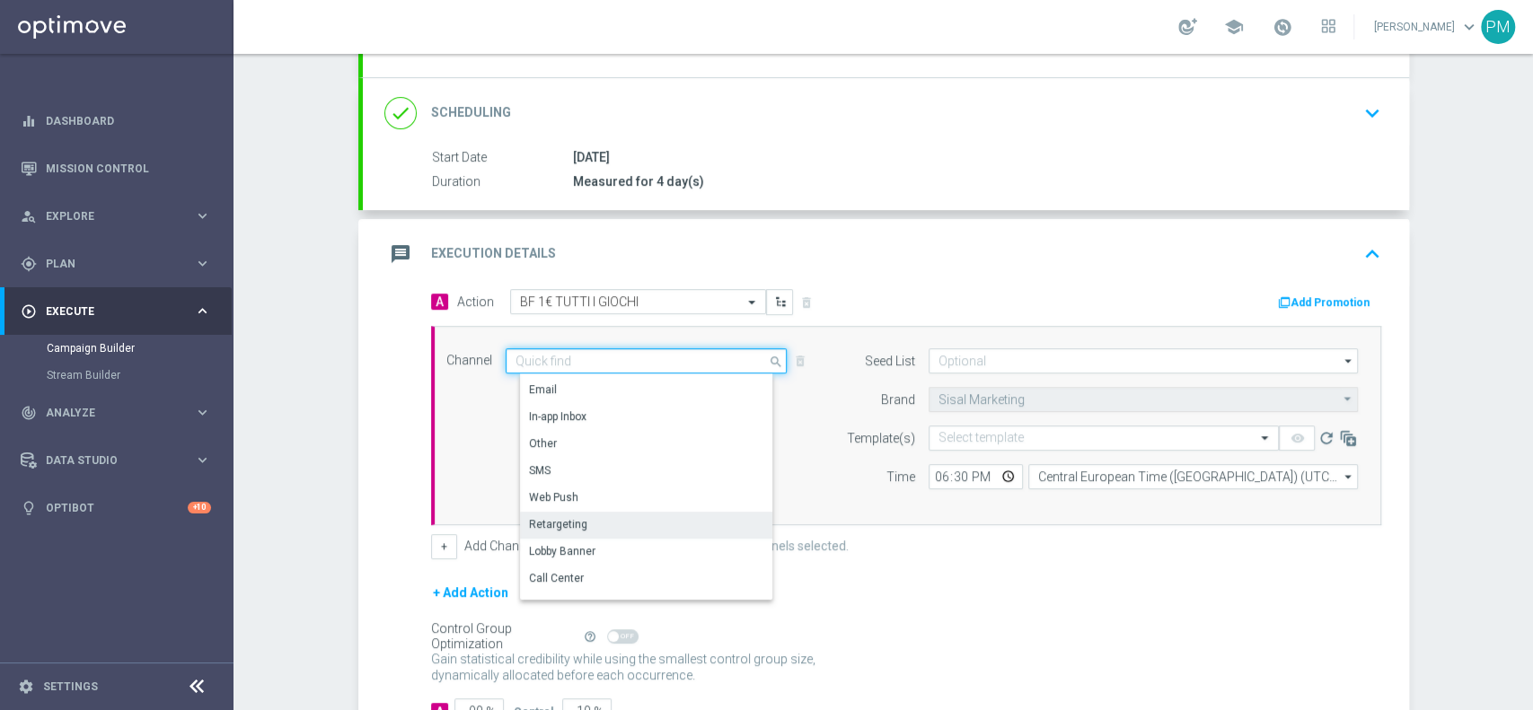
scroll to position [36, 0]
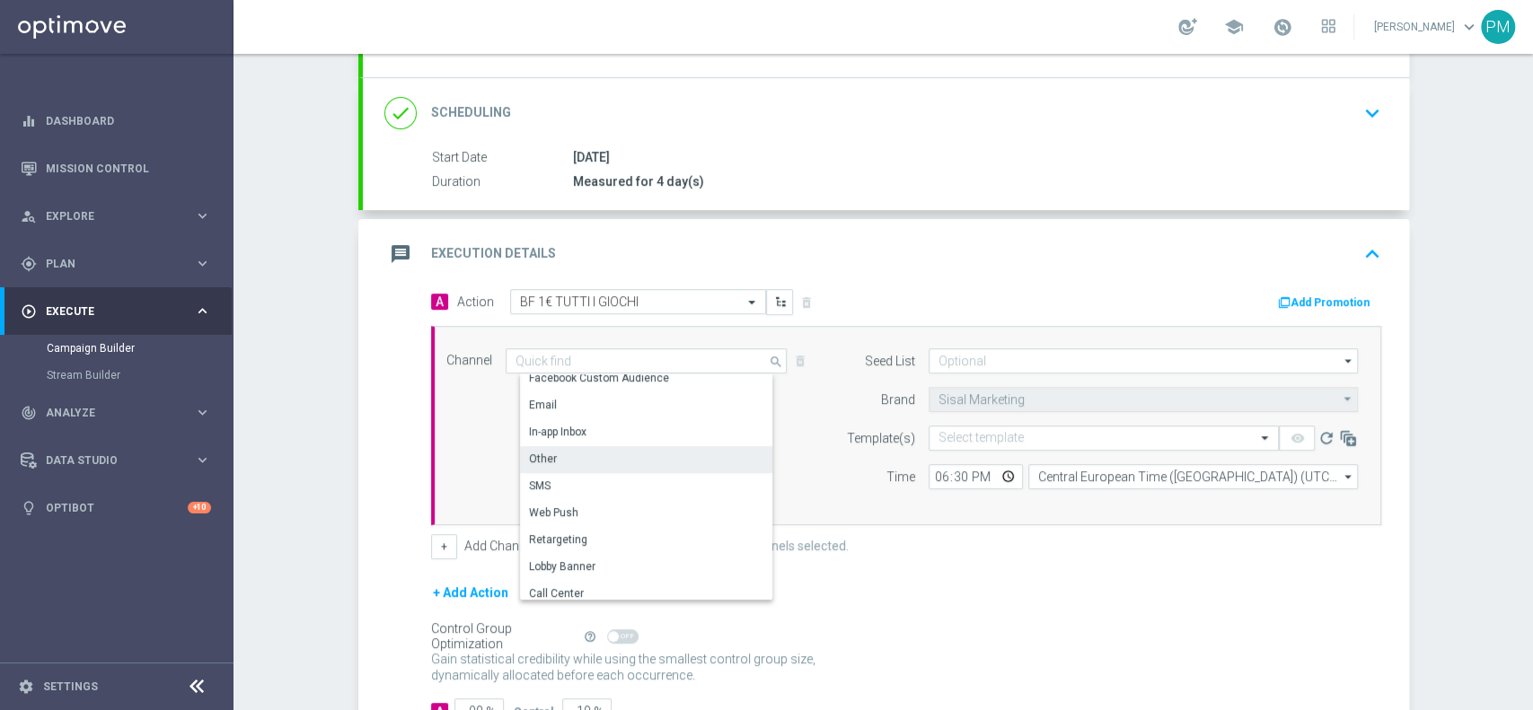
click at [586, 456] on div "Other" at bounding box center [654, 458] width 268 height 25
type input "Other"
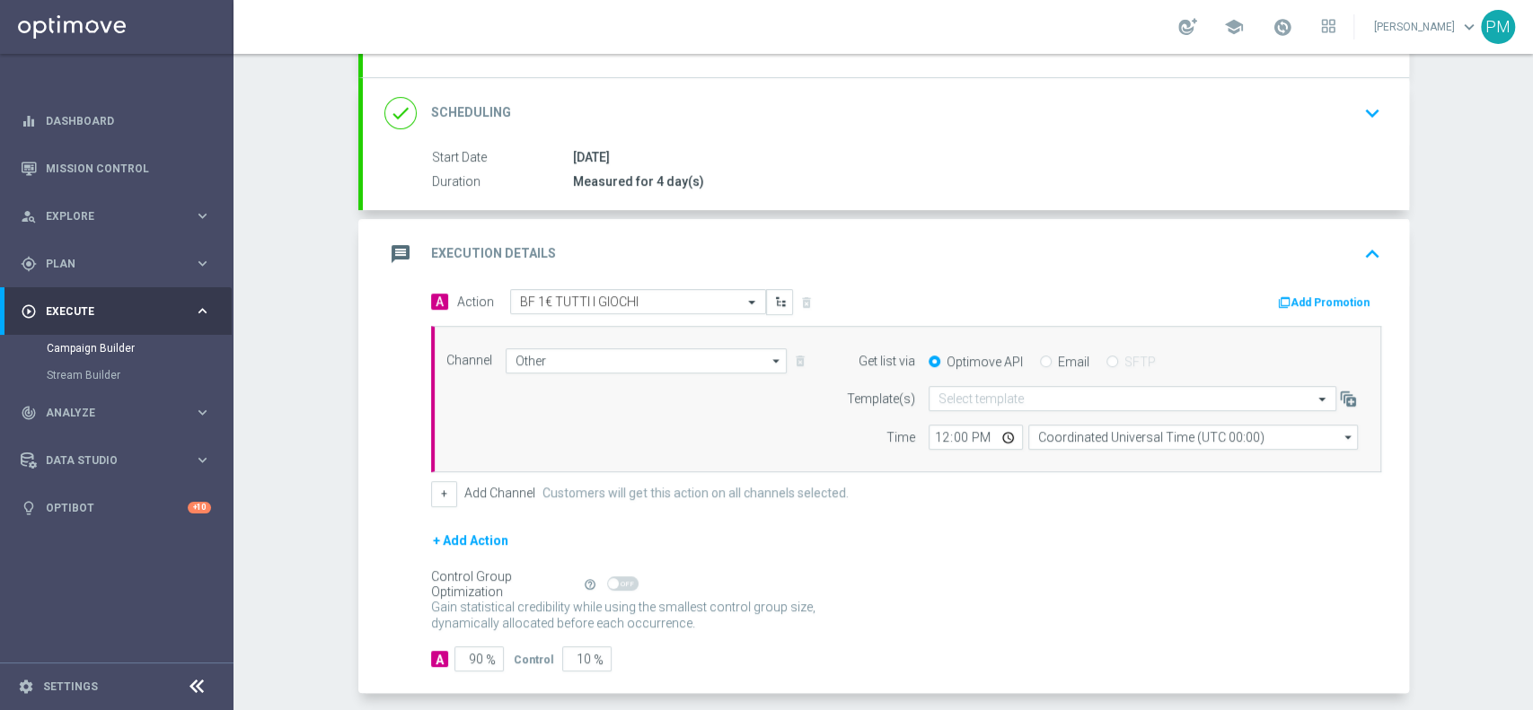
click at [1041, 364] on div "Email" at bounding box center [1064, 362] width 49 height 16
click at [1041, 361] on div "Email" at bounding box center [1064, 362] width 49 height 16
click at [1040, 360] on input "Email" at bounding box center [1046, 363] width 12 height 12
radio input "true"
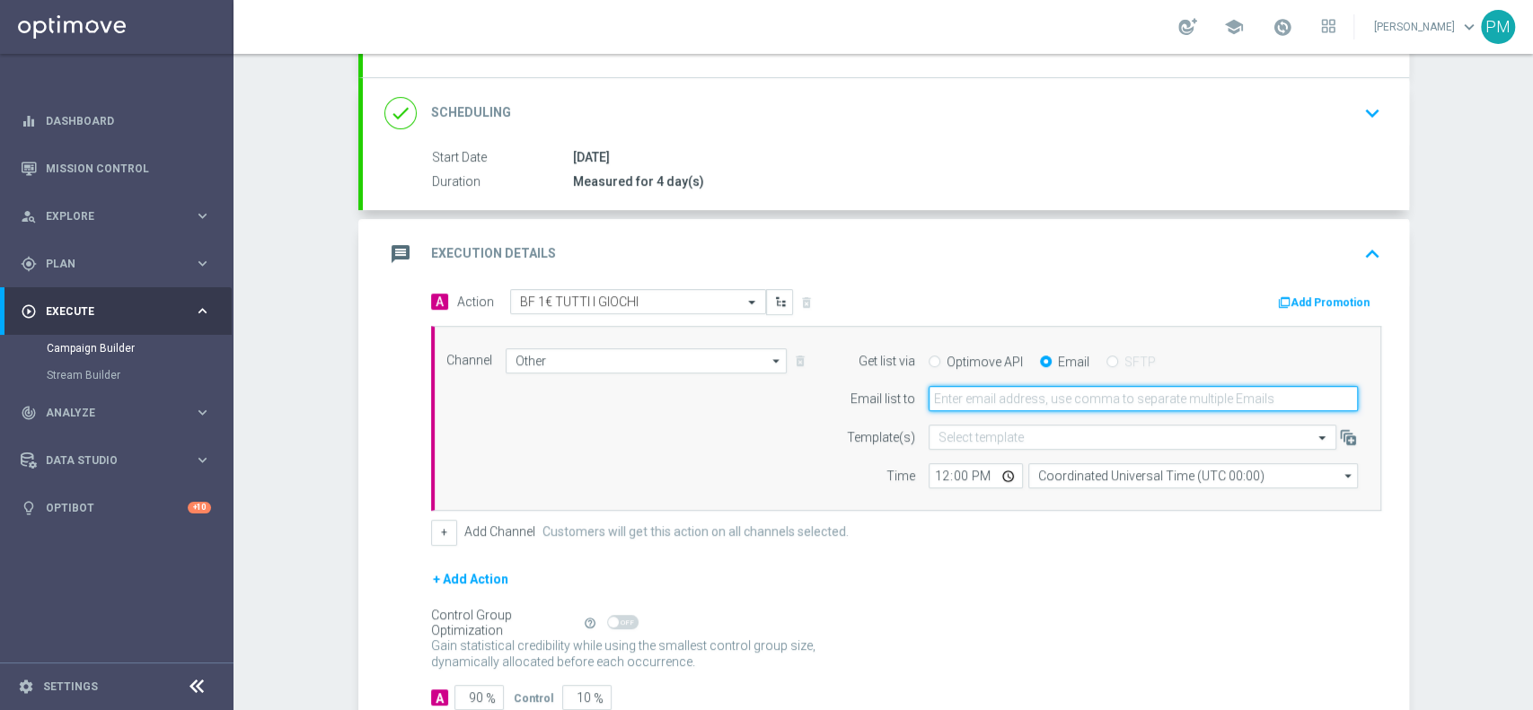
click at [1019, 396] on input "email" at bounding box center [1142, 398] width 429 height 25
type input "[PERSON_NAME][EMAIL_ADDRESS][PERSON_NAME][DOMAIN_NAME]"
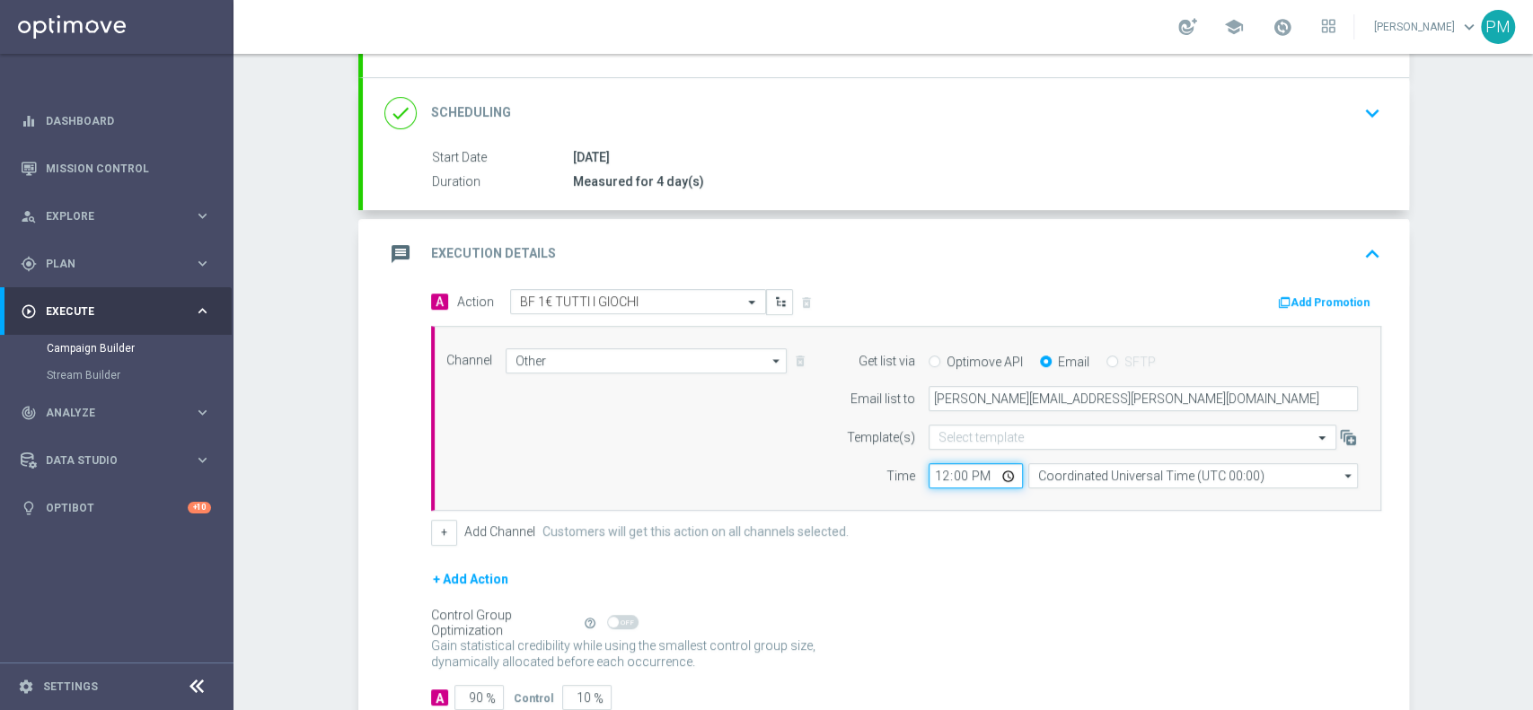
click at [928, 471] on input "12:00" at bounding box center [975, 475] width 94 height 25
type input "18:30"
click at [976, 434] on input "text" at bounding box center [1114, 437] width 352 height 15
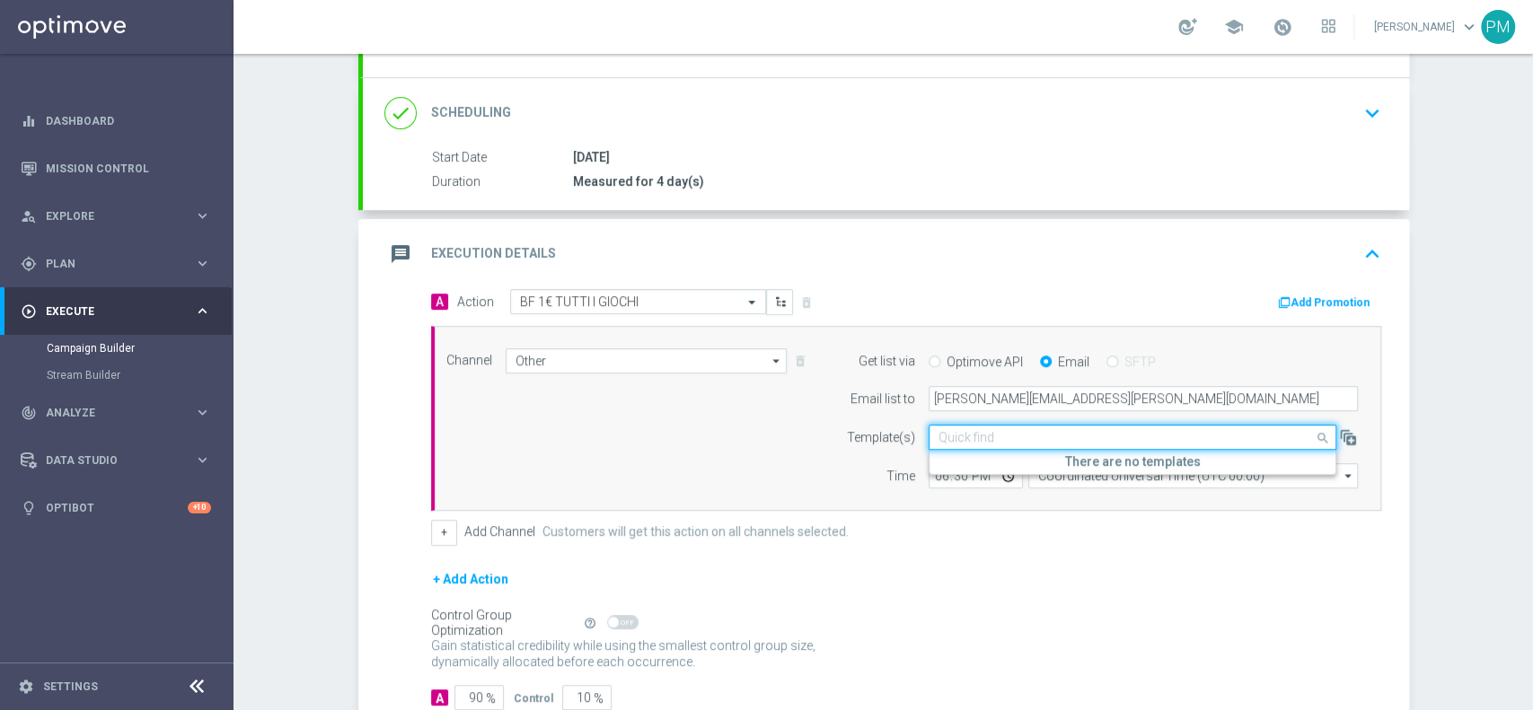
paste input "230056"
type input "2"
click at [1303, 299] on button "Add Promotion" at bounding box center [1326, 303] width 100 height 20
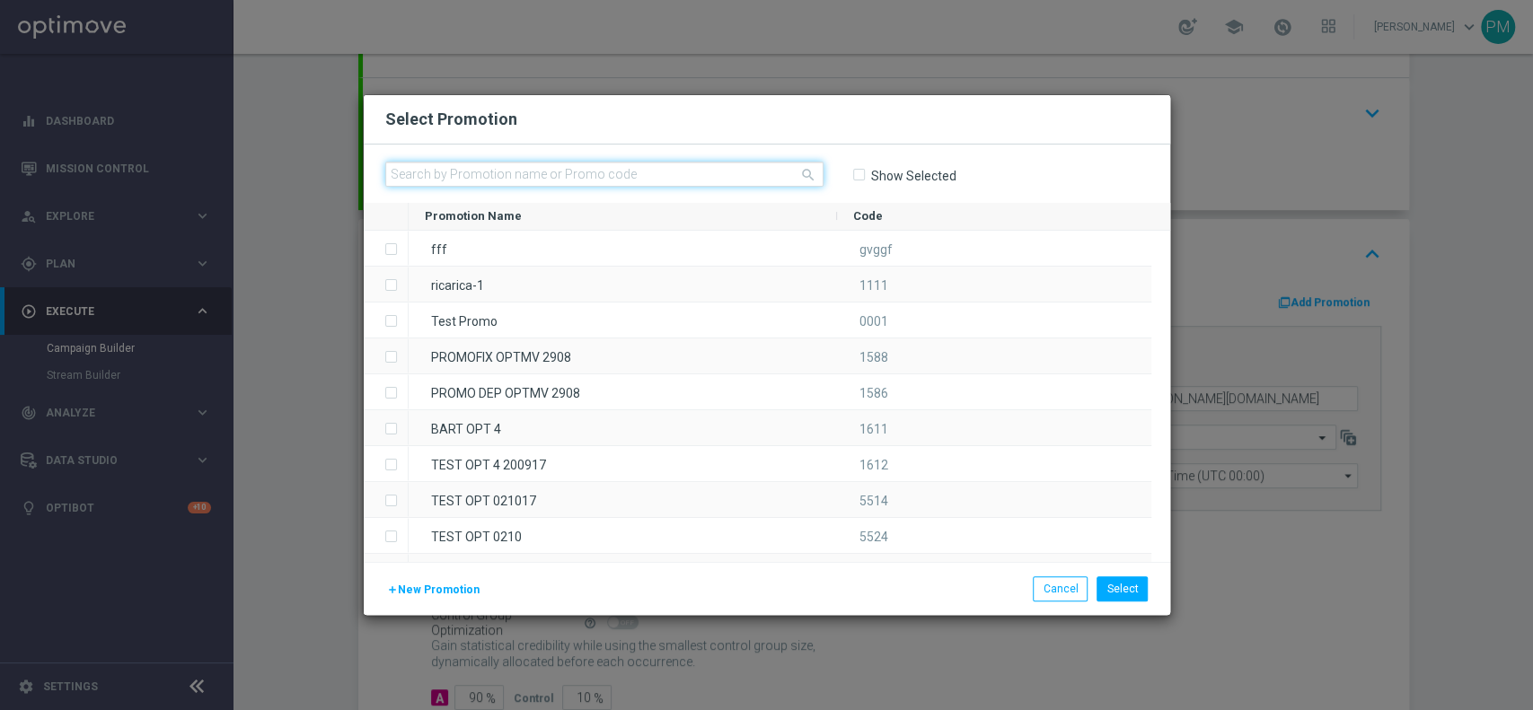
click at [740, 169] on input "text" at bounding box center [604, 174] width 438 height 25
paste input "230056"
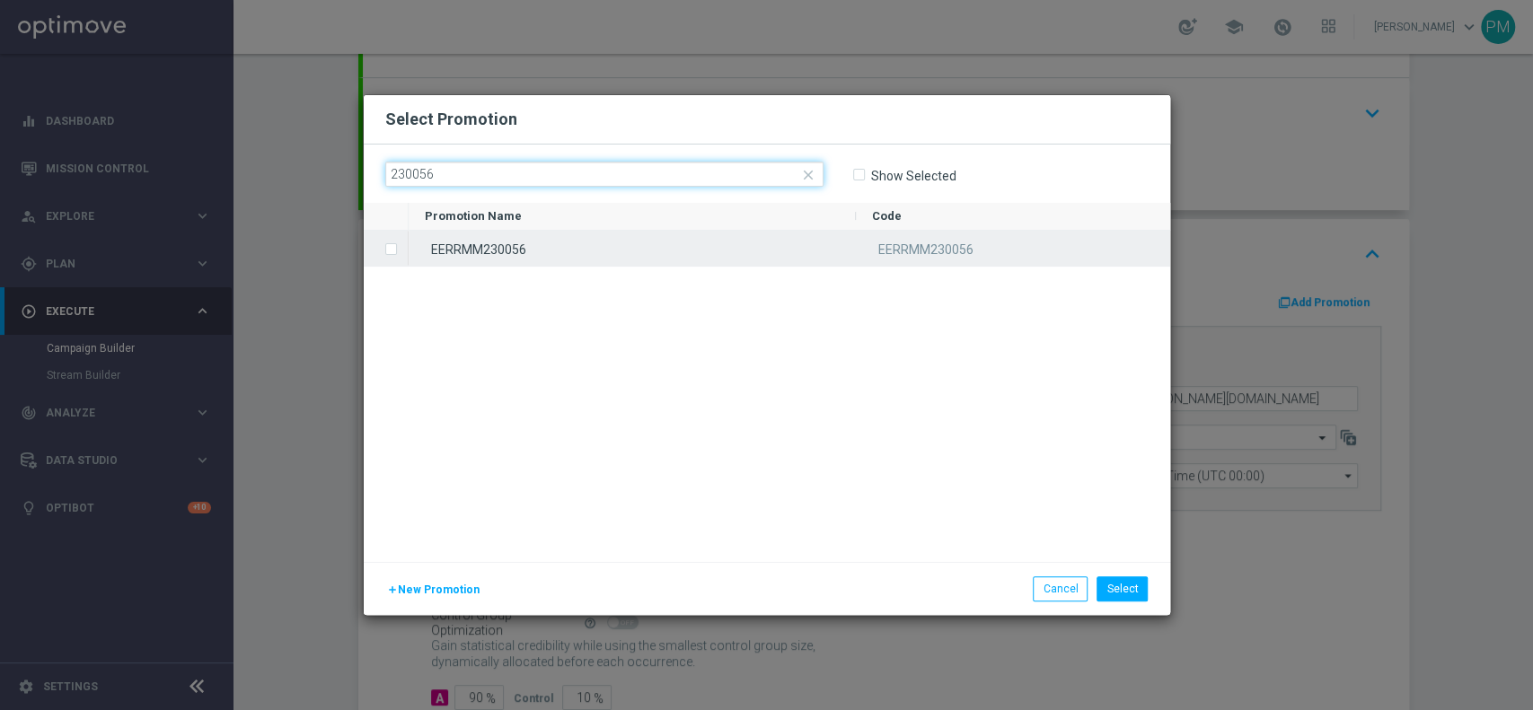
type input "230056"
click at [667, 253] on div "EERRMM230056" at bounding box center [632, 248] width 447 height 35
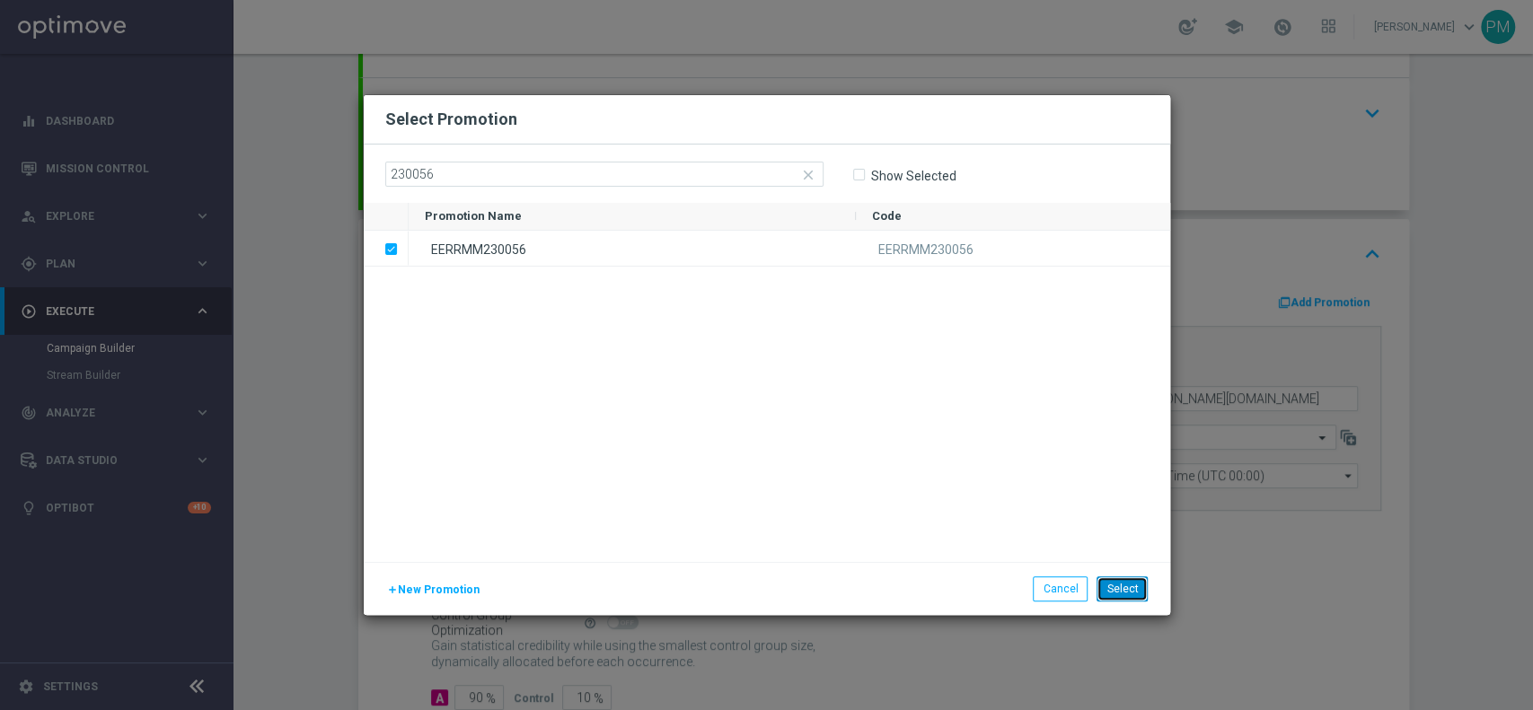
click at [1120, 585] on button "Select" at bounding box center [1121, 588] width 51 height 25
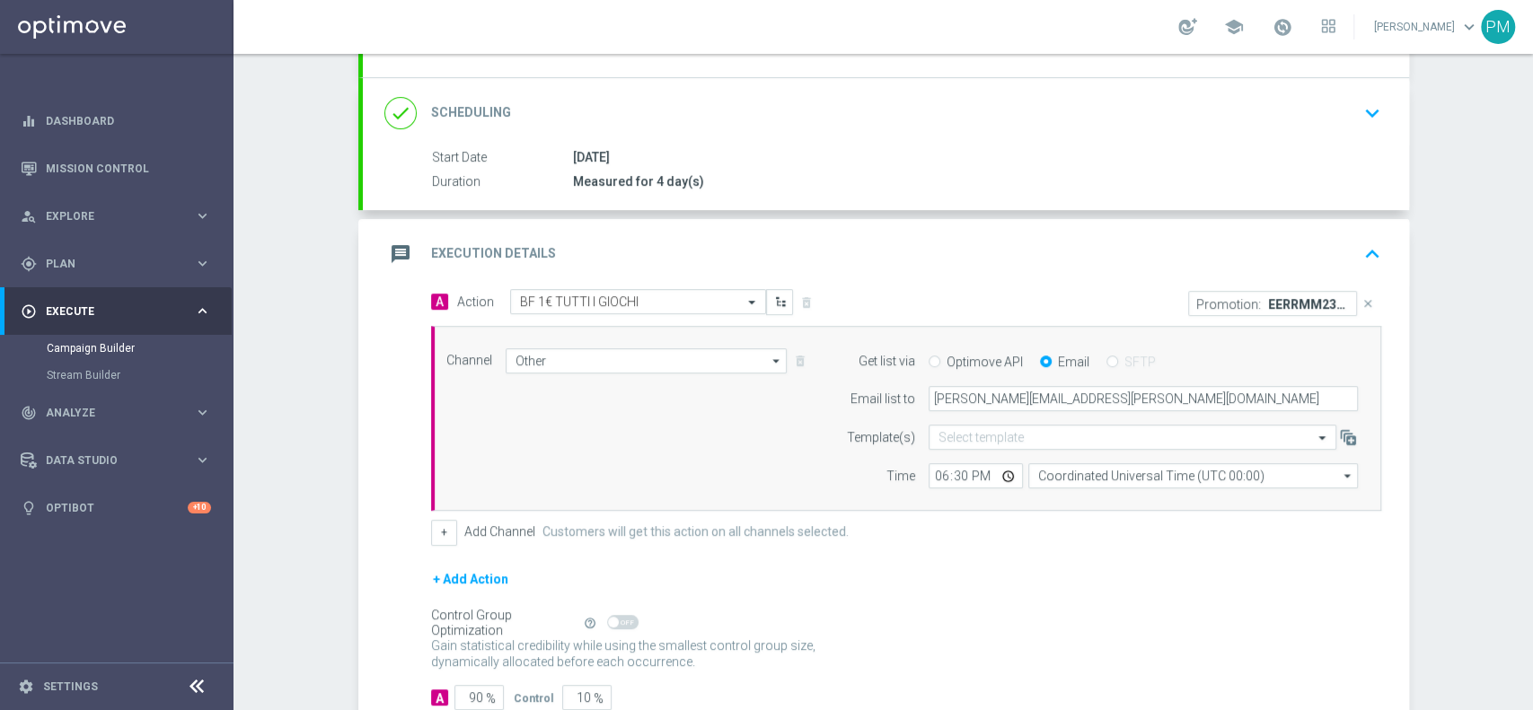
click at [1016, 237] on div "message Execution Details keyboard_arrow_up" at bounding box center [885, 254] width 1003 height 34
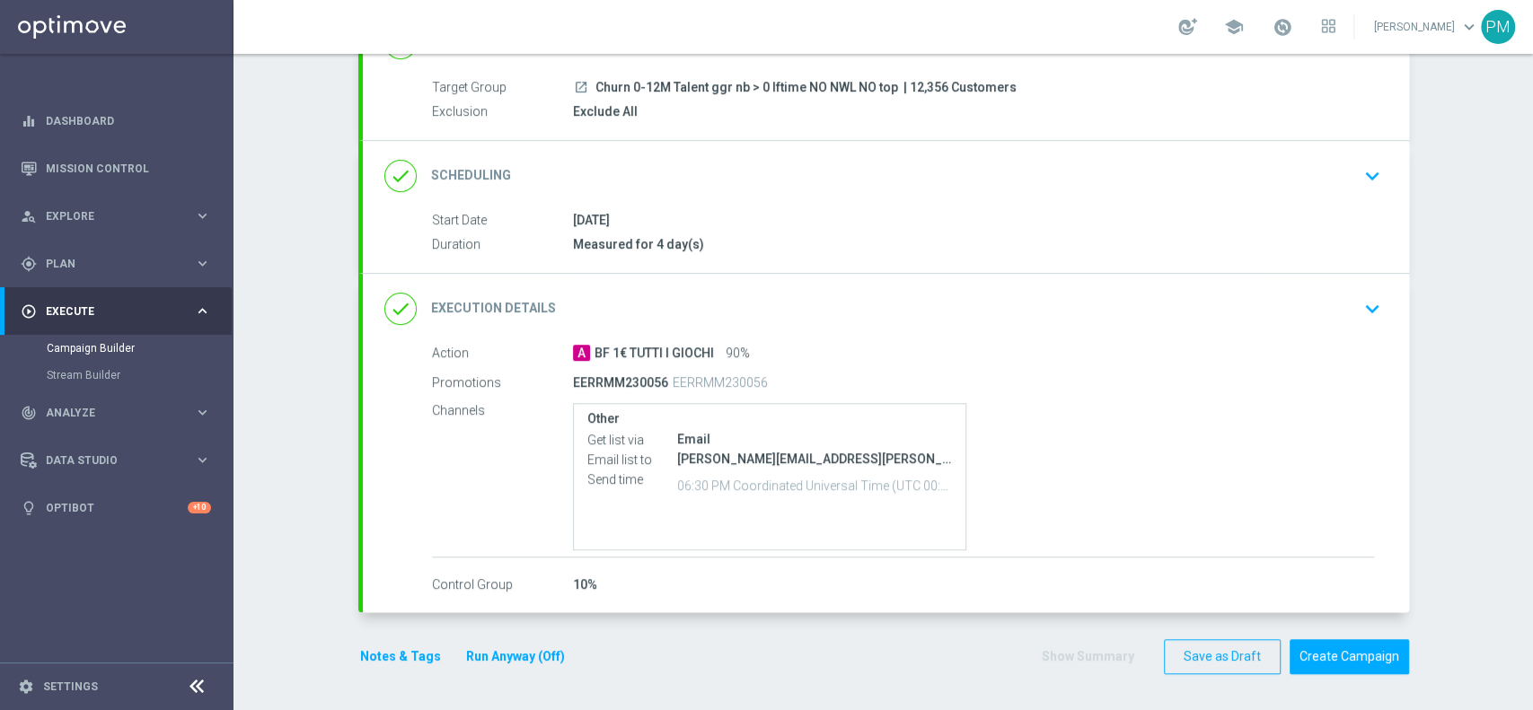
scroll to position [151, 0]
click at [380, 655] on button "Notes & Tags" at bounding box center [400, 659] width 84 height 22
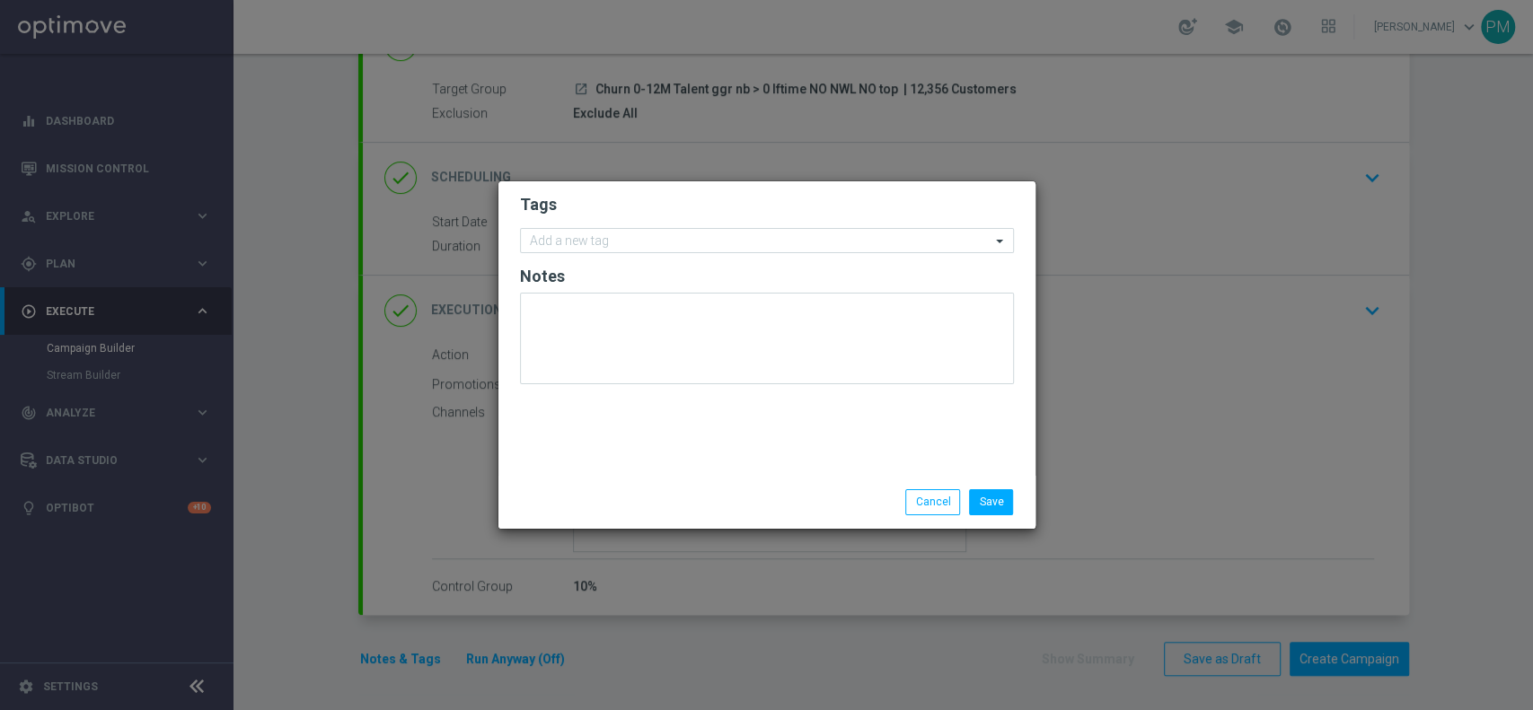
click at [658, 226] on form "Tags Add a new tag Notes" at bounding box center [767, 293] width 494 height 208
click at [657, 242] on input "text" at bounding box center [760, 241] width 461 height 15
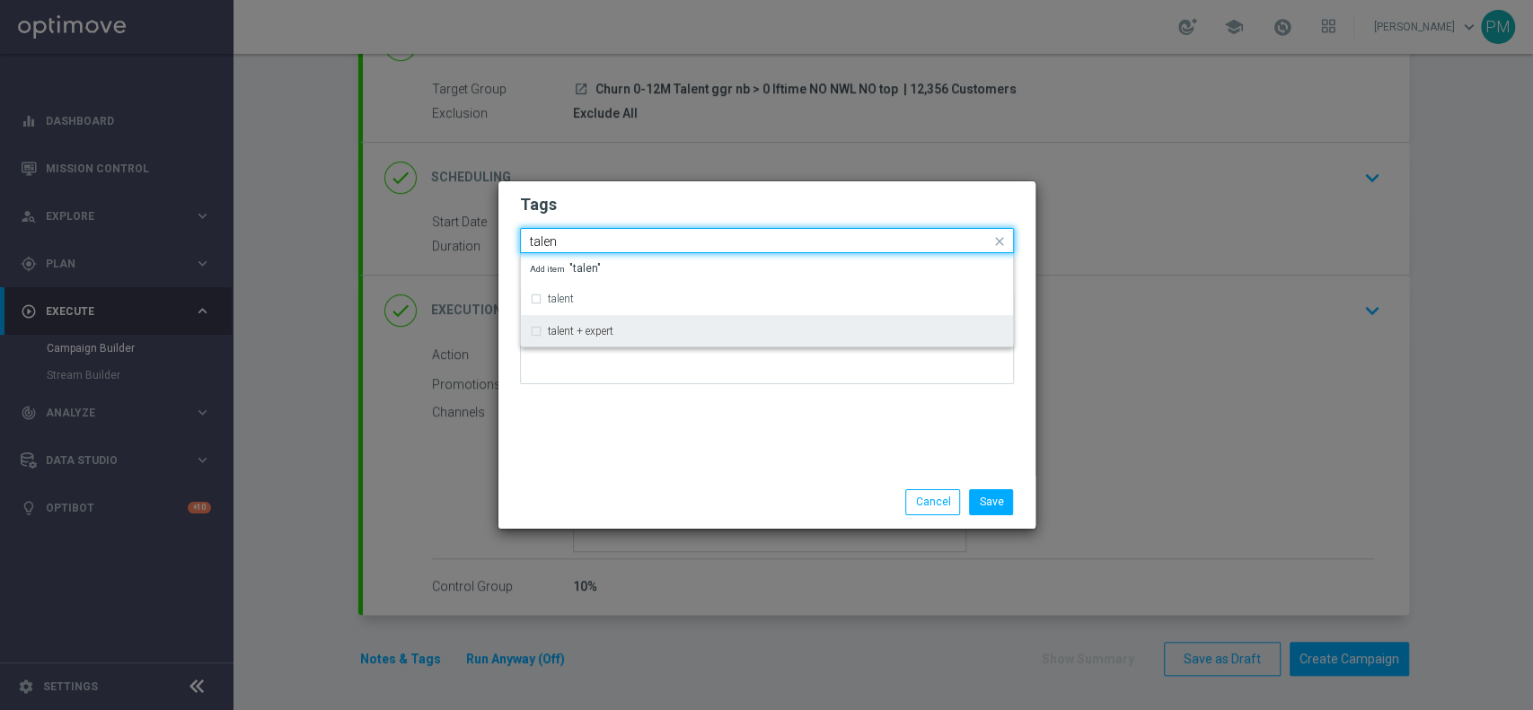
click at [646, 320] on div "talent + expert" at bounding box center [767, 331] width 474 height 29
type input "talen"
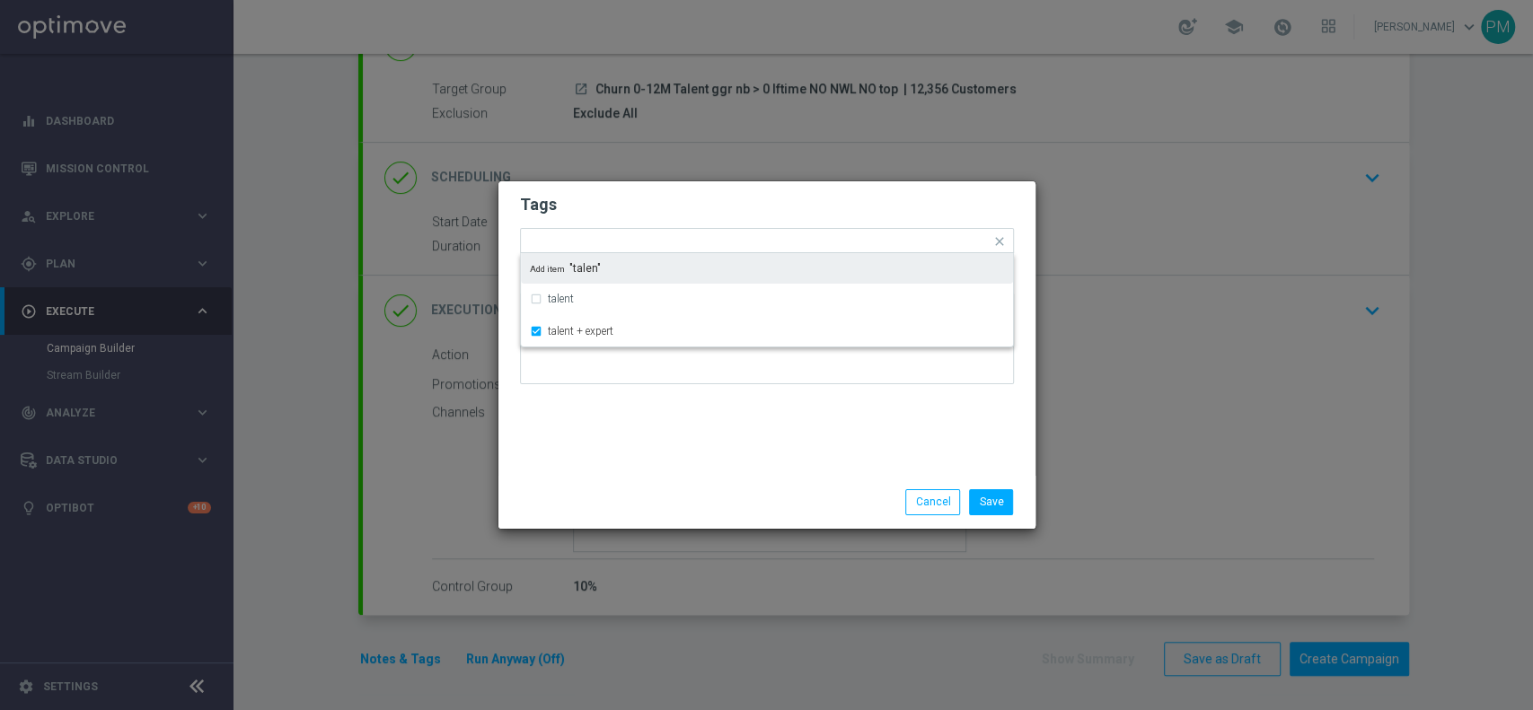
click at [725, 201] on h2 "Tags" at bounding box center [767, 205] width 494 height 22
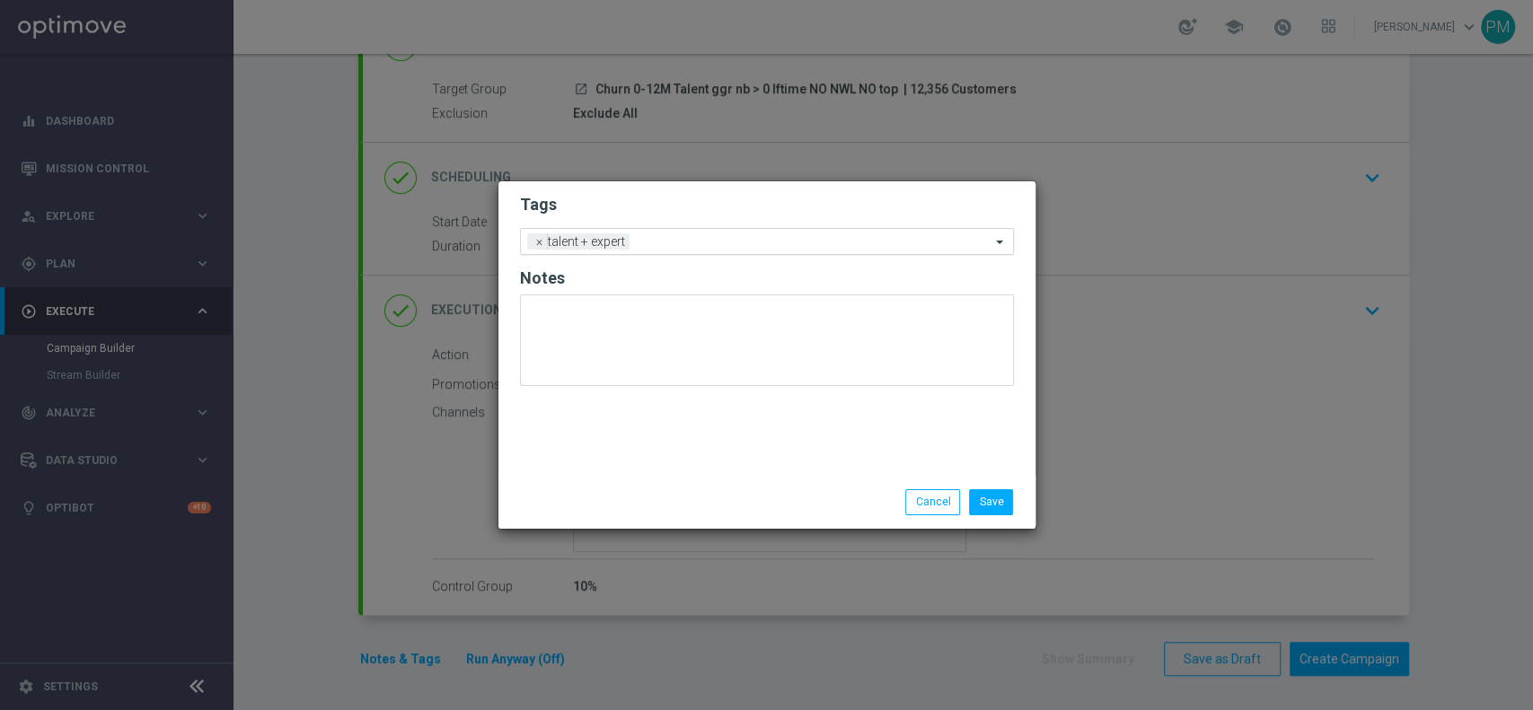
click at [749, 231] on div "Add a new tag × talent + expert" at bounding box center [756, 241] width 470 height 25
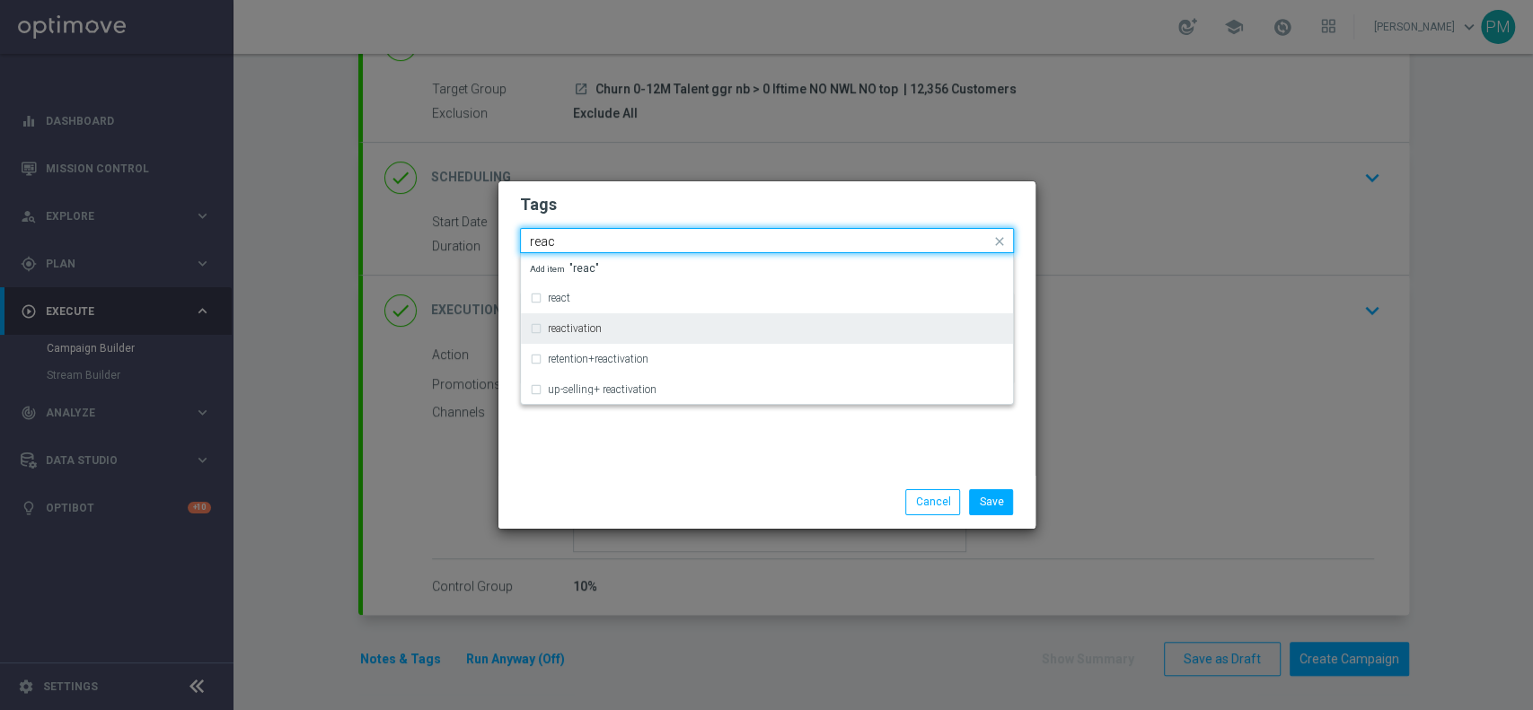
click at [726, 329] on div "reactivation" at bounding box center [776, 328] width 456 height 11
type input "reac"
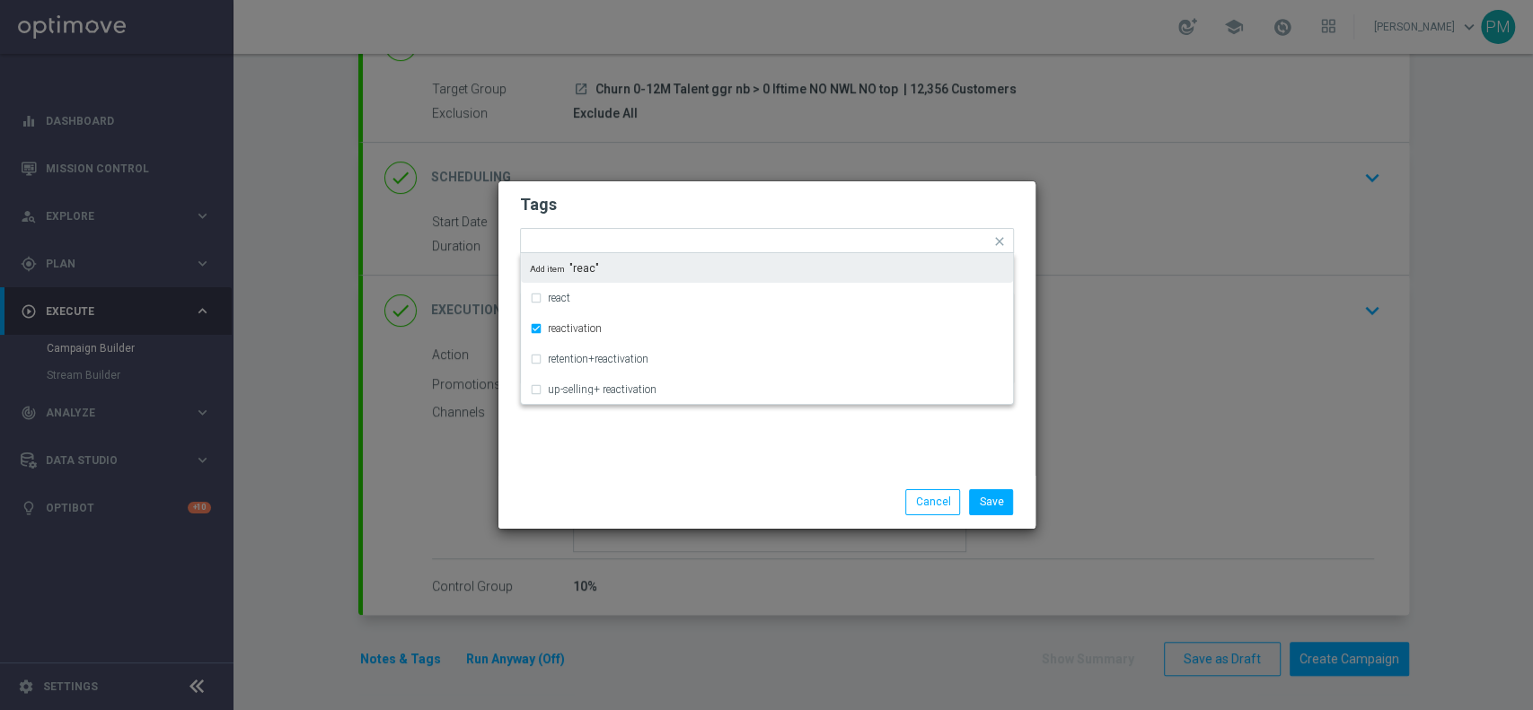
drag, startPoint x: 792, startPoint y: 202, endPoint x: 822, endPoint y: 230, distance: 41.3
click at [797, 207] on h2 "Tags" at bounding box center [767, 205] width 494 height 22
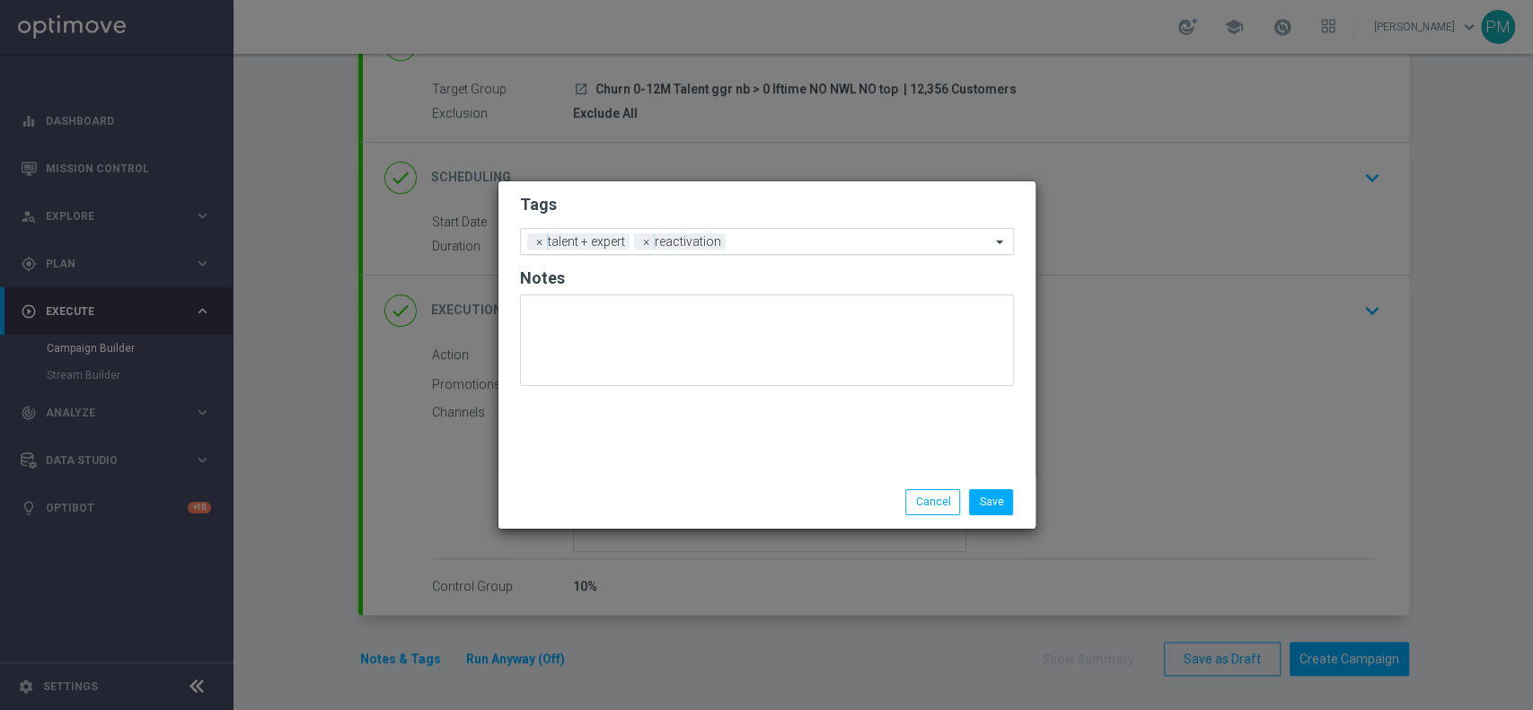
click at [830, 242] on input "text" at bounding box center [862, 242] width 258 height 15
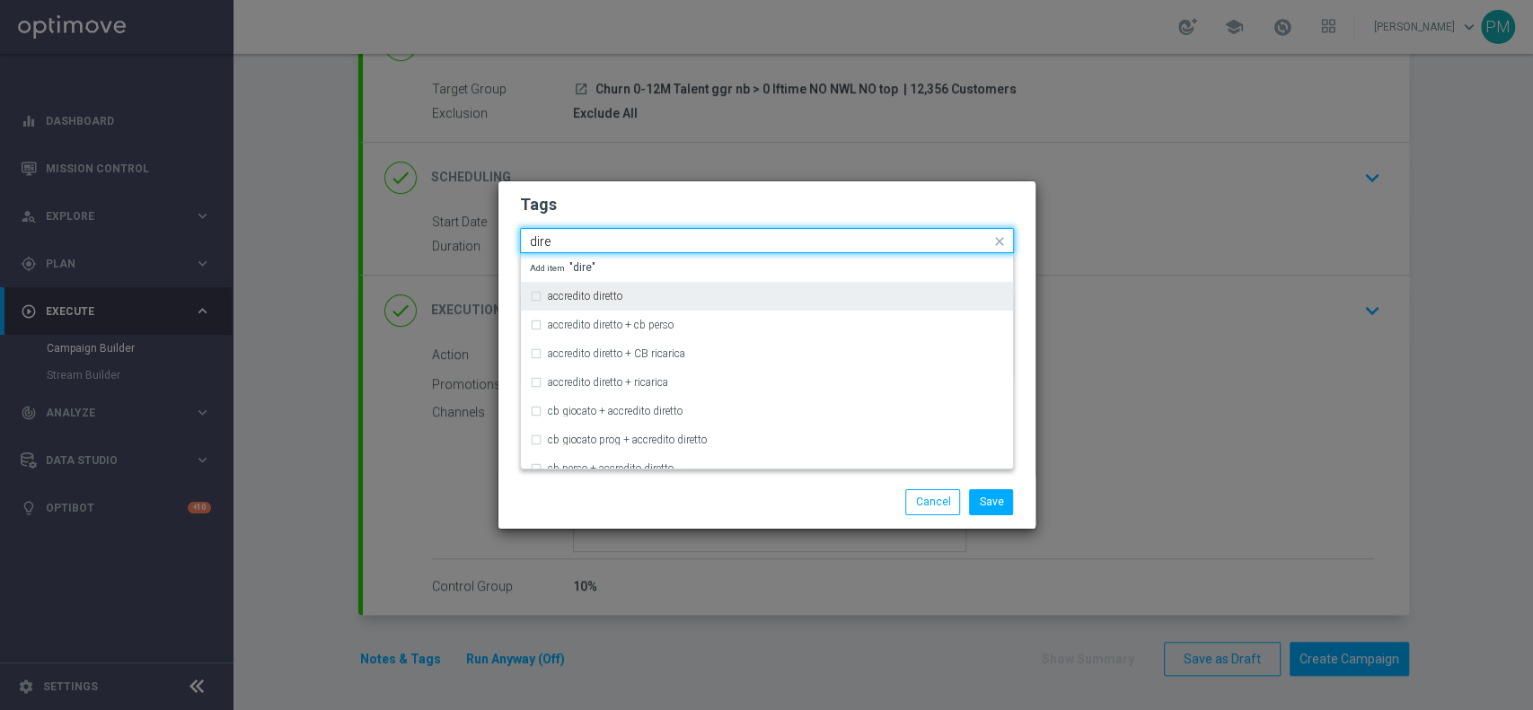
click at [812, 300] on div "accredito diretto" at bounding box center [776, 296] width 456 height 11
type input "dire"
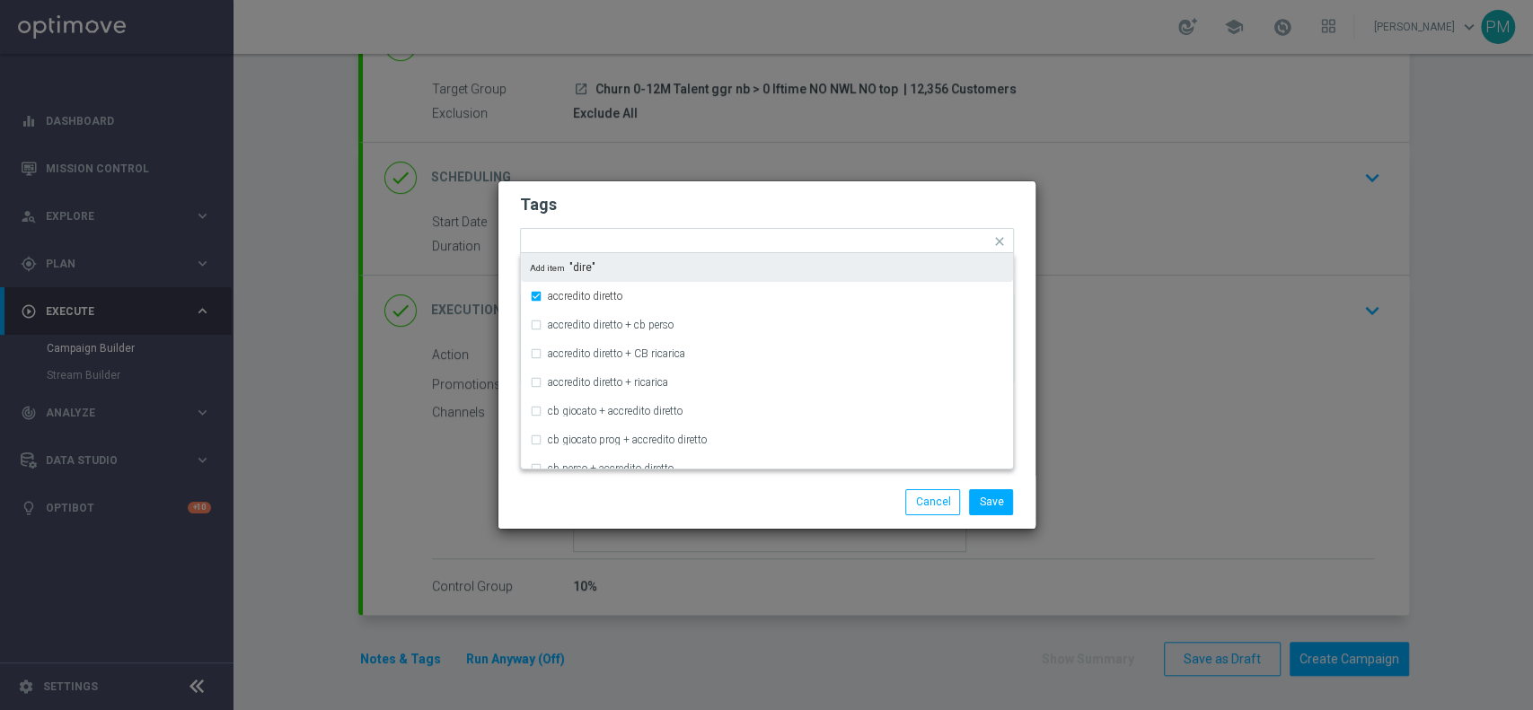
click at [846, 207] on h2 "Tags" at bounding box center [767, 205] width 494 height 22
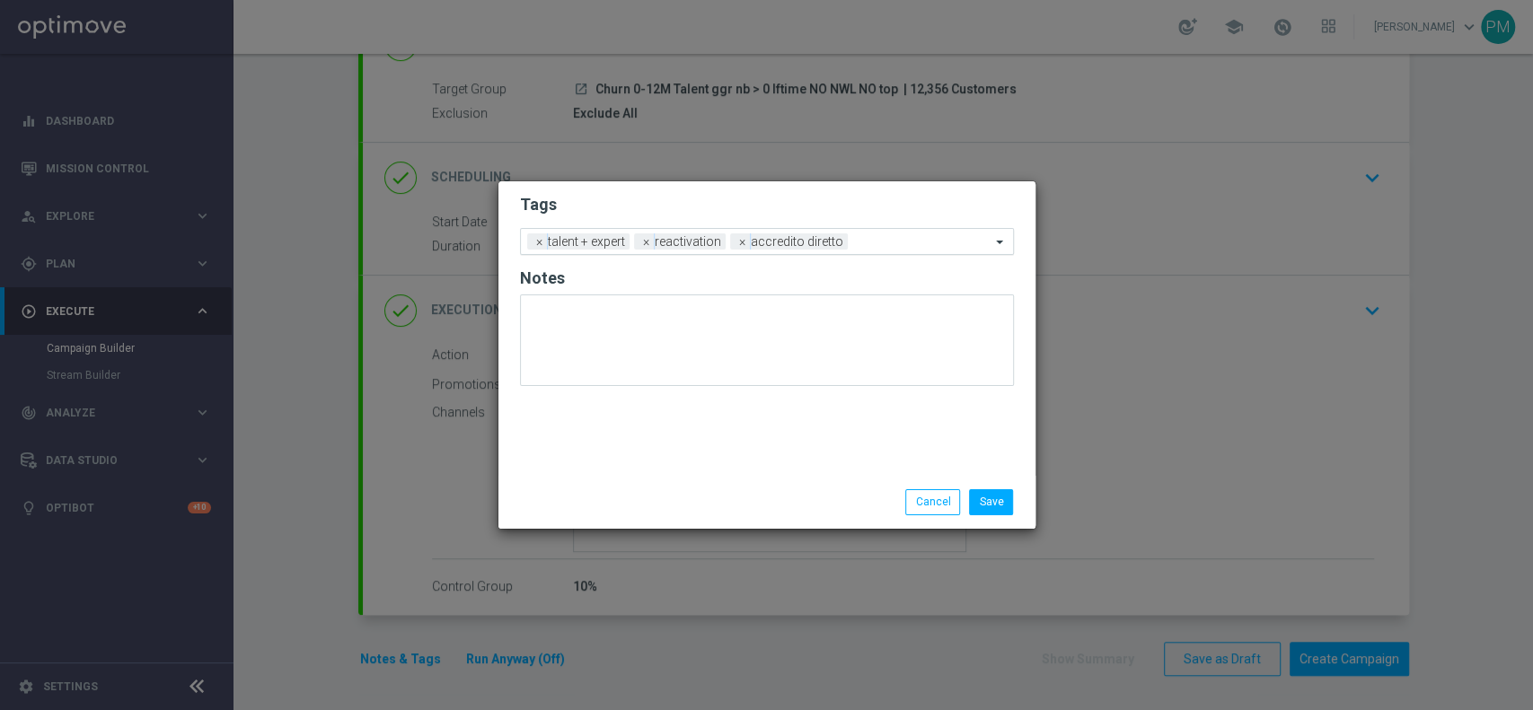
click at [898, 239] on input "text" at bounding box center [923, 242] width 136 height 15
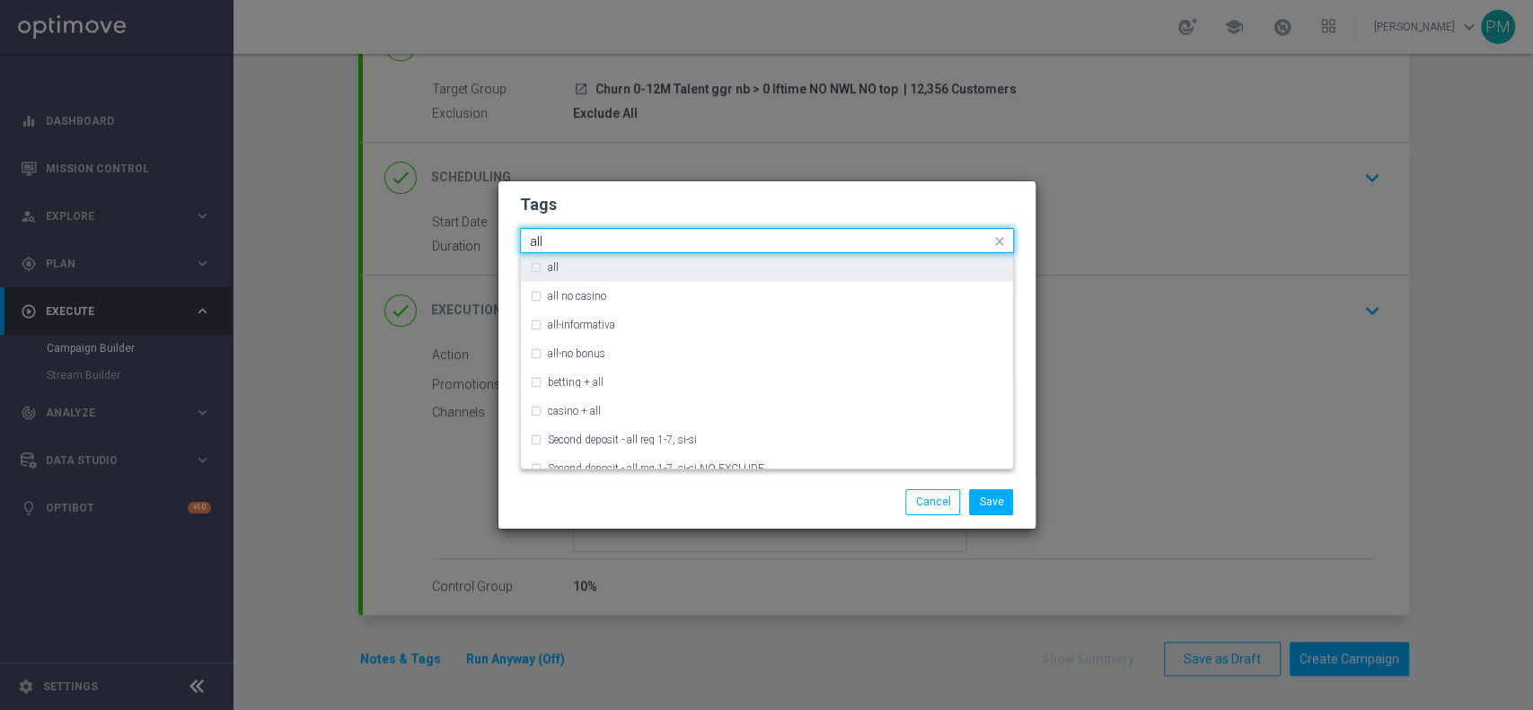
click at [888, 267] on div "all" at bounding box center [776, 267] width 456 height 11
type input "all"
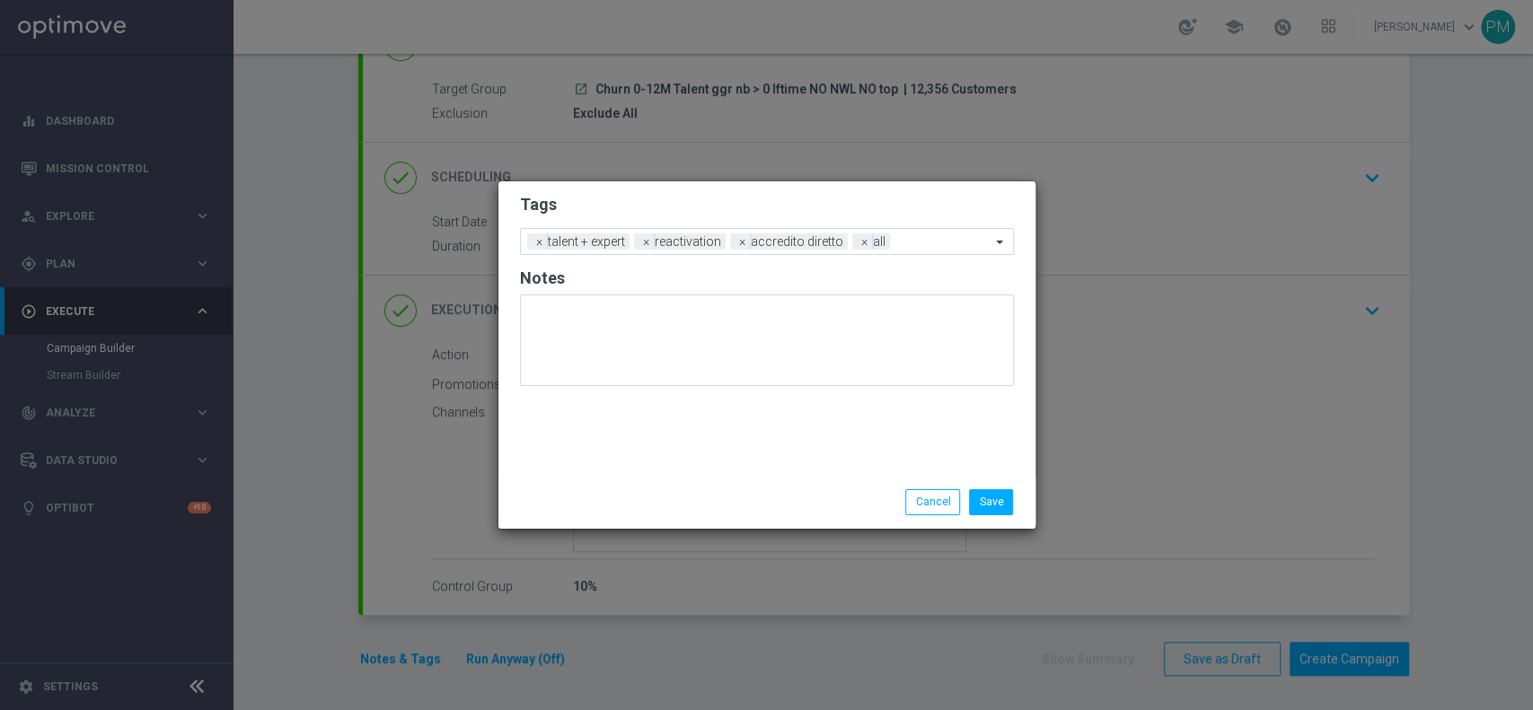
click at [908, 190] on form "Tags Add a new tag × talent + expert × reactivation × accredito diretto × all N…" at bounding box center [767, 294] width 494 height 210
click at [928, 241] on input "text" at bounding box center [943, 242] width 93 height 15
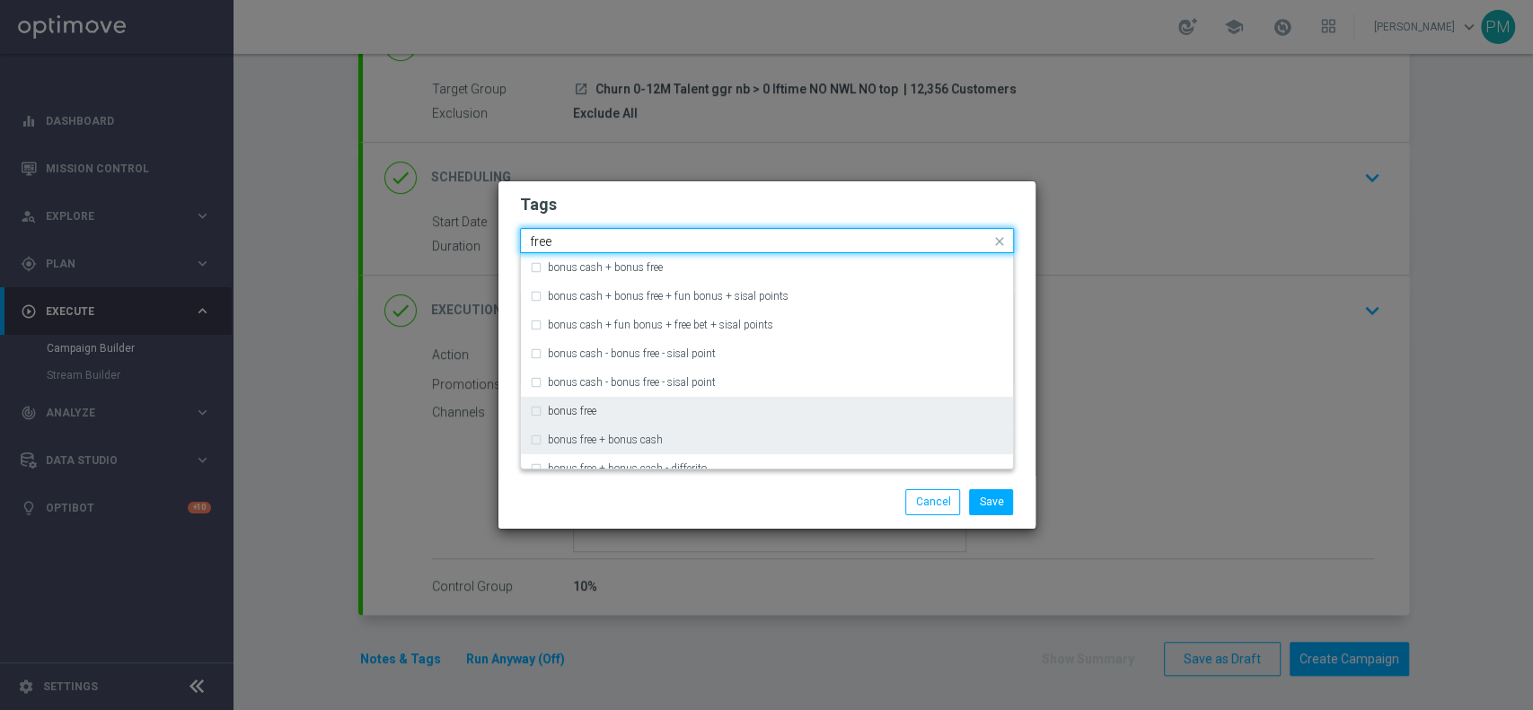
drag, startPoint x: 750, startPoint y: 414, endPoint x: 848, endPoint y: 449, distance: 104.8
click at [750, 413] on div "bonus free" at bounding box center [776, 411] width 456 height 11
type input "free"
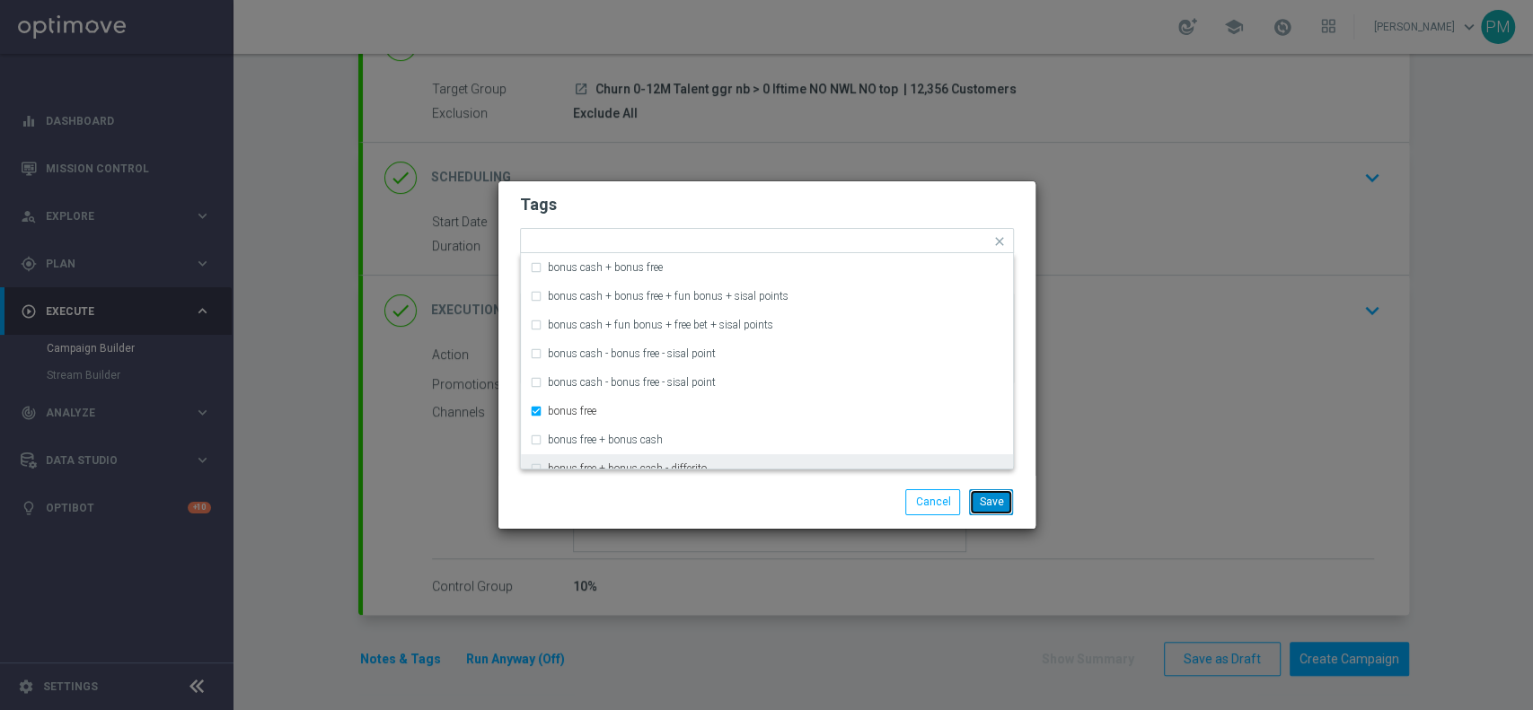
click at [977, 497] on button "Save" at bounding box center [991, 501] width 44 height 25
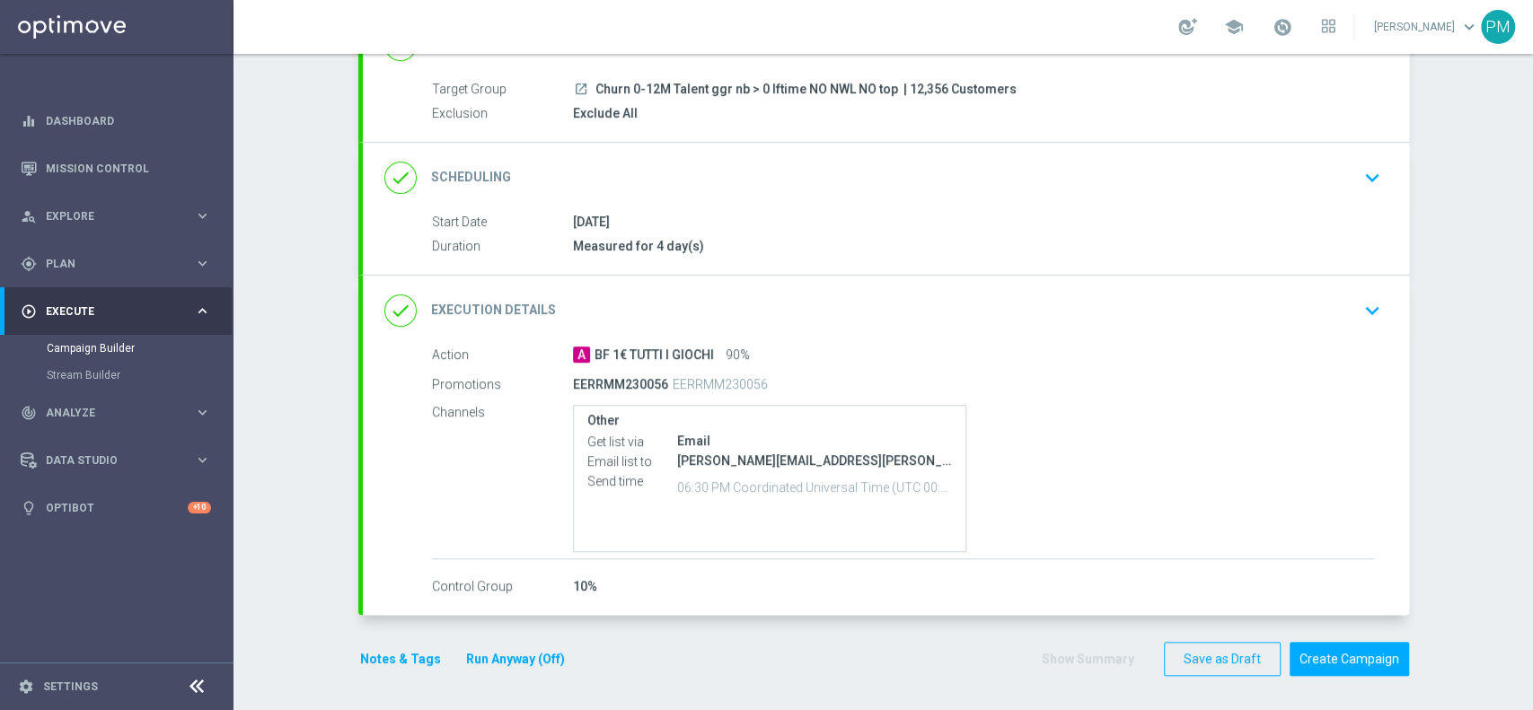
click at [857, 157] on div "done Scheduling keyboard_arrow_down" at bounding box center [886, 178] width 1046 height 70
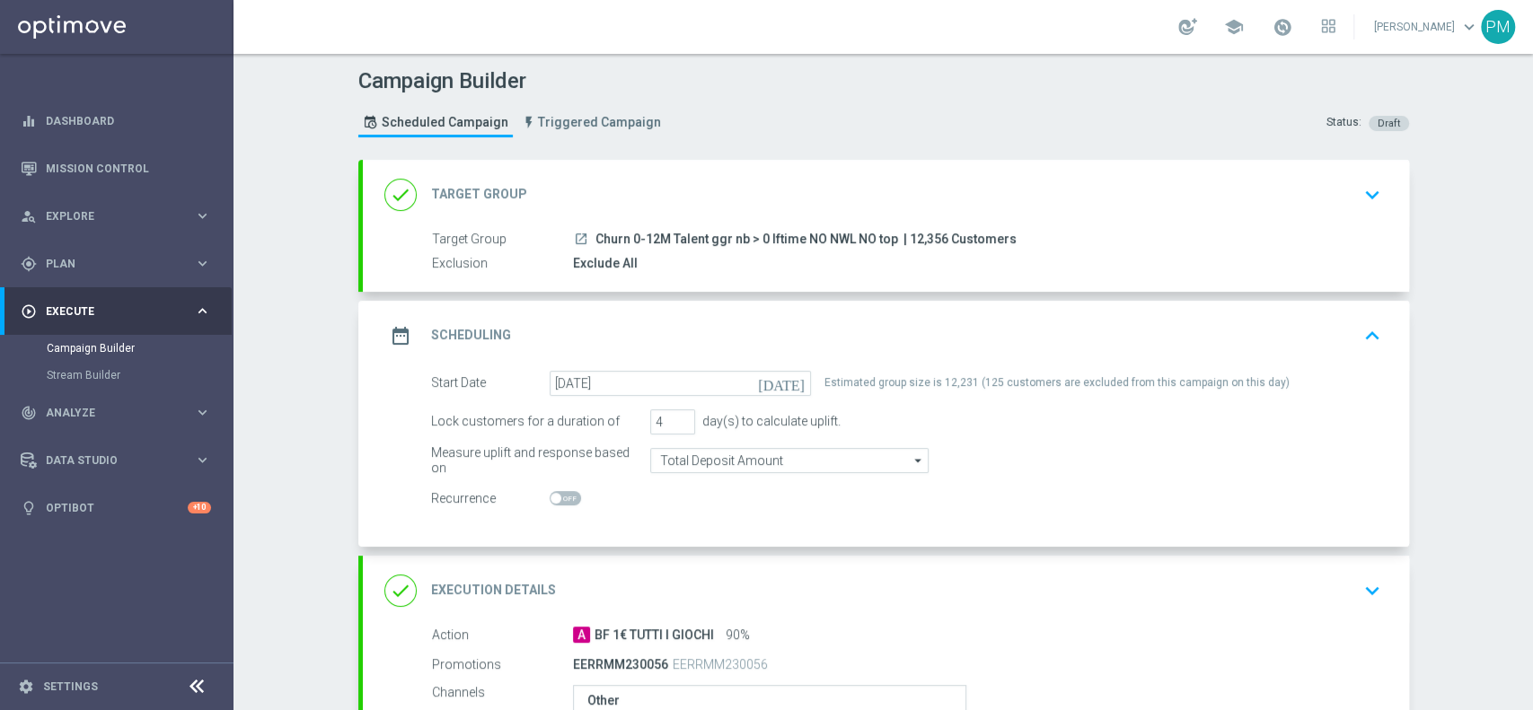
scroll to position [280, 0]
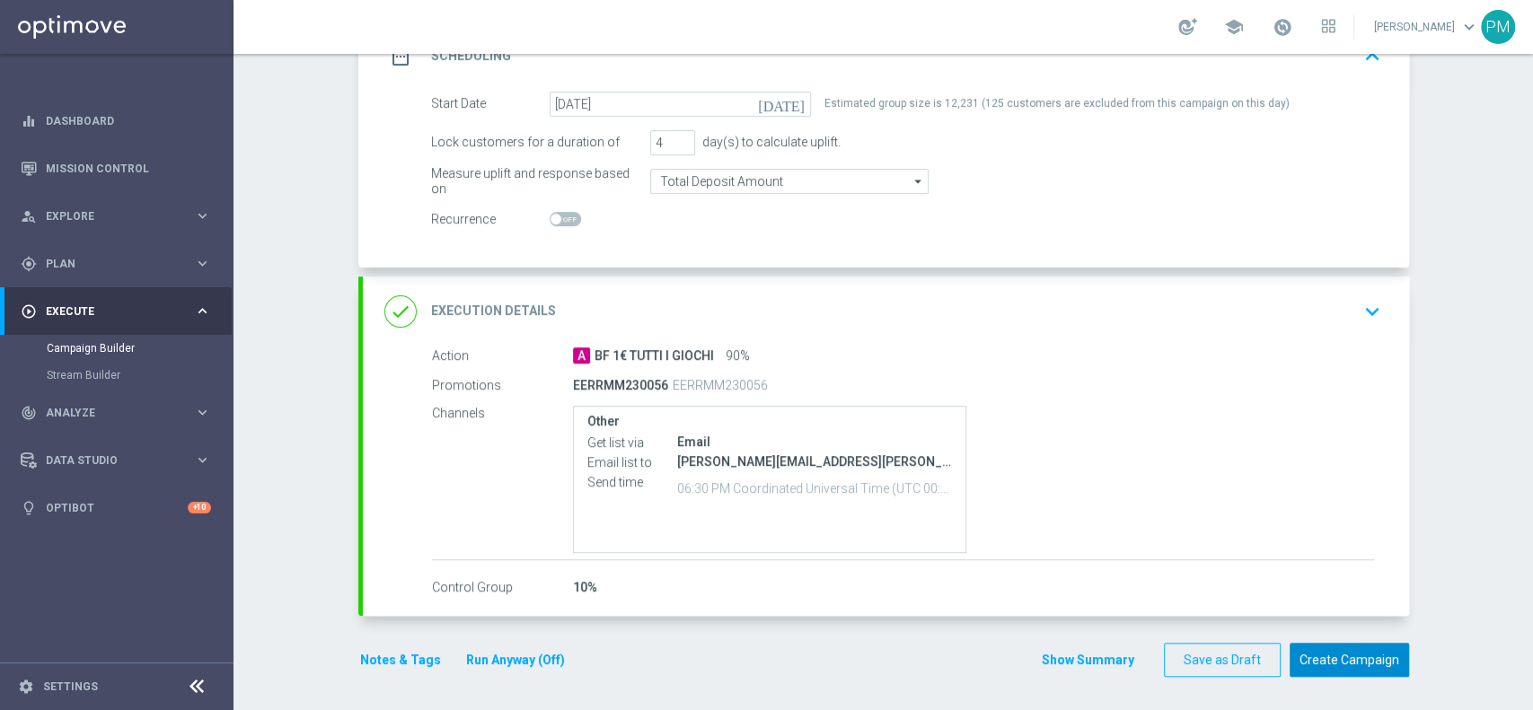
click at [1329, 657] on button "Create Campaign" at bounding box center [1348, 660] width 119 height 35
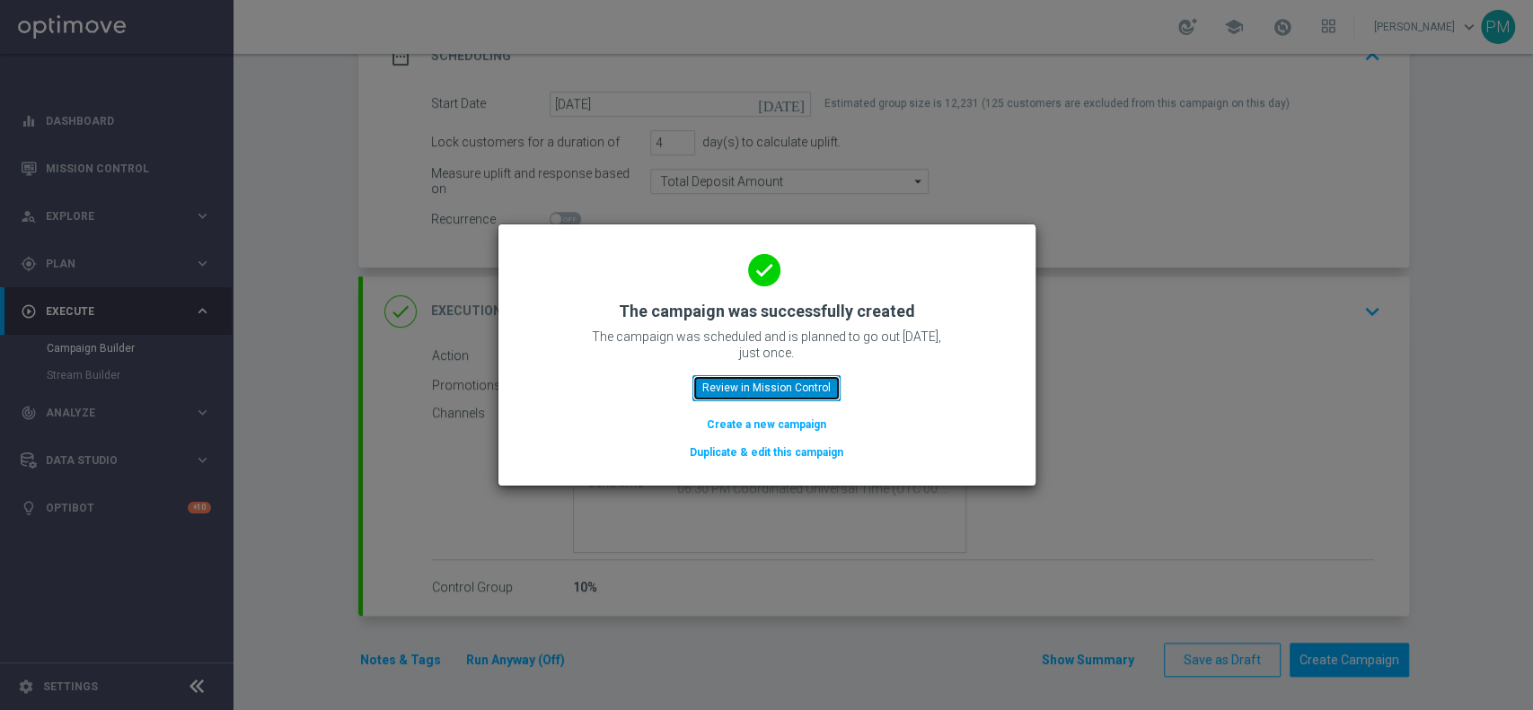
click at [788, 399] on button "Review in Mission Control" at bounding box center [766, 387] width 148 height 25
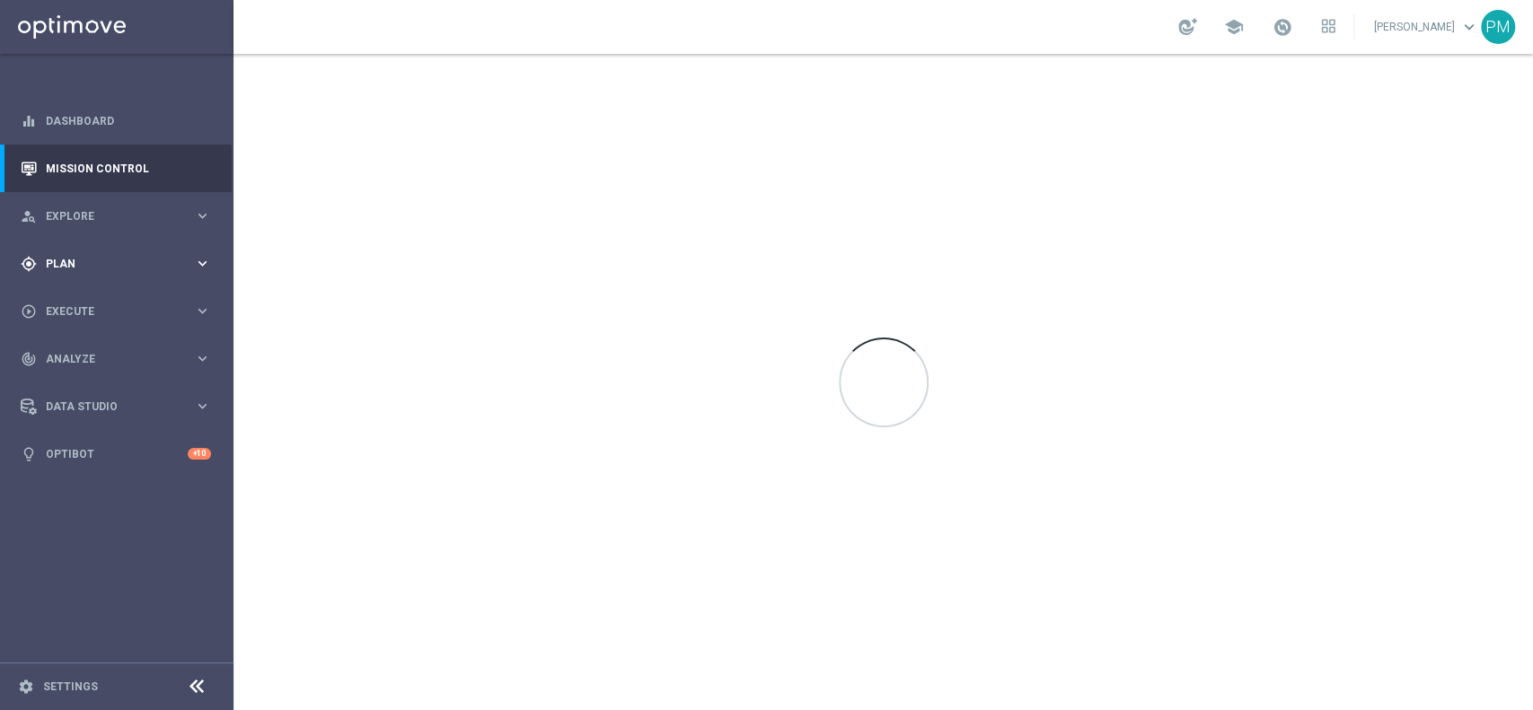
click at [92, 250] on div "gps_fixed Plan keyboard_arrow_right" at bounding box center [116, 264] width 232 height 48
click at [87, 301] on link "Target Groups" at bounding box center [117, 301] width 140 height 14
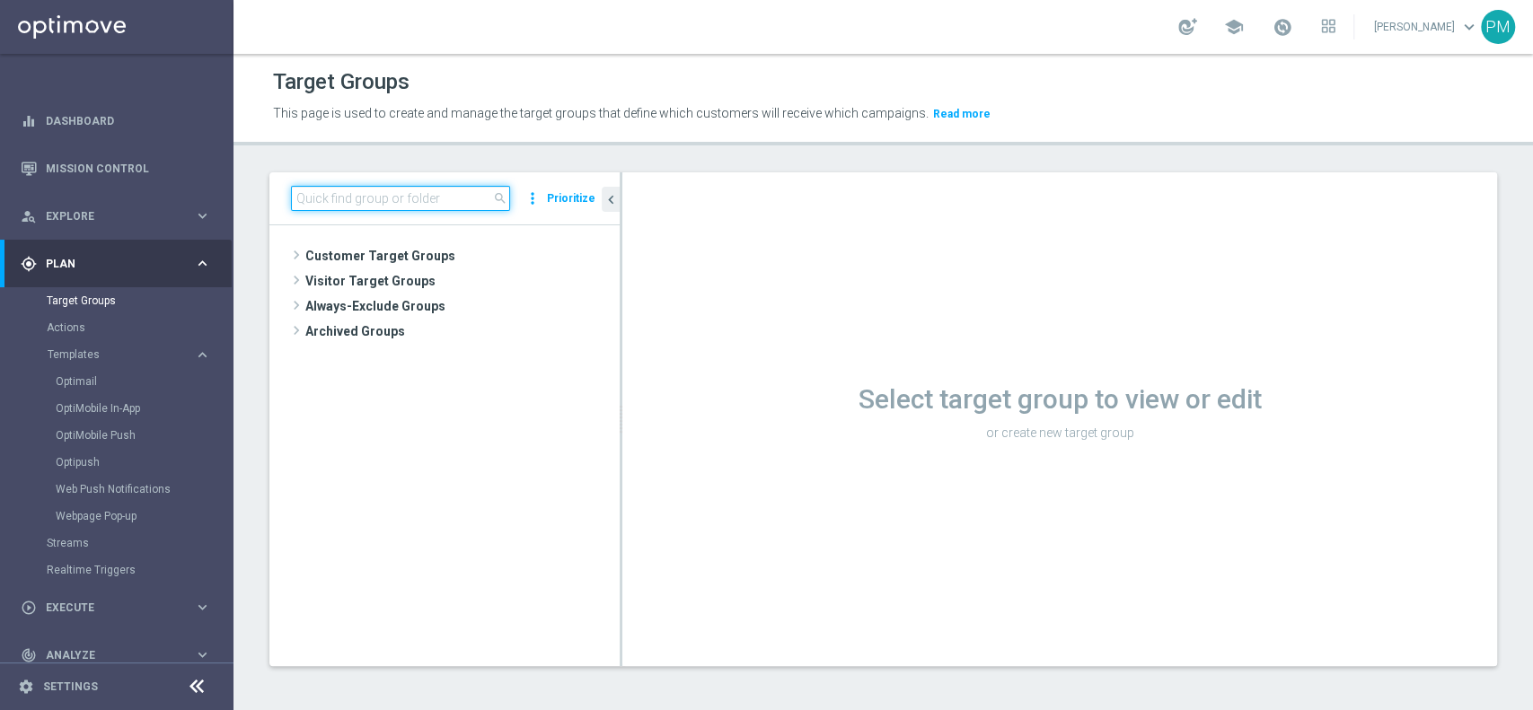
click at [363, 198] on input at bounding box center [400, 198] width 219 height 25
paste input "Churn 0-12M Talent ggr nb > 0 lftime 1st Sport"
type input "Churn 0-12M Talent ggr nb > 0 lftime 1st Sport"
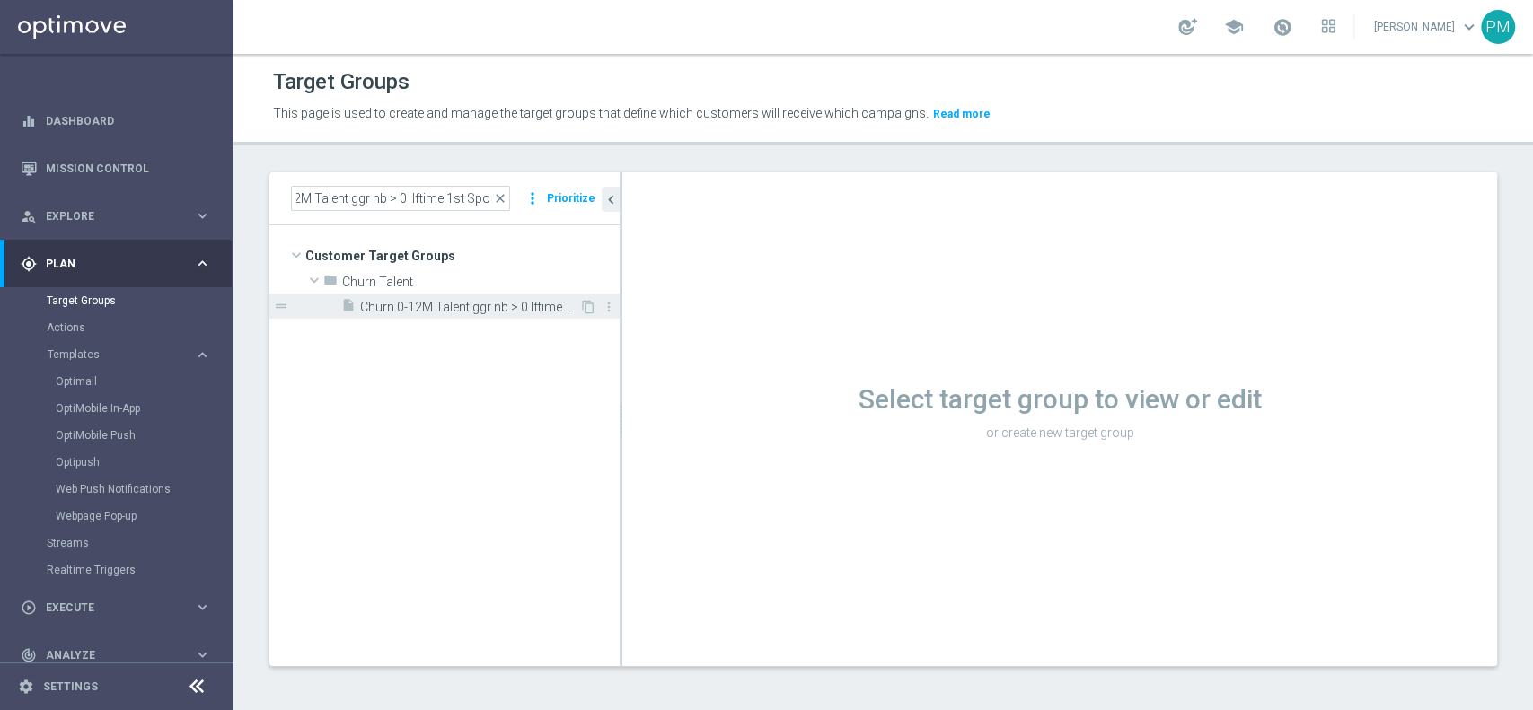
click at [440, 312] on span "Churn 0-12M Talent ggr nb > 0 lftime 1st Sport" at bounding box center [469, 307] width 219 height 15
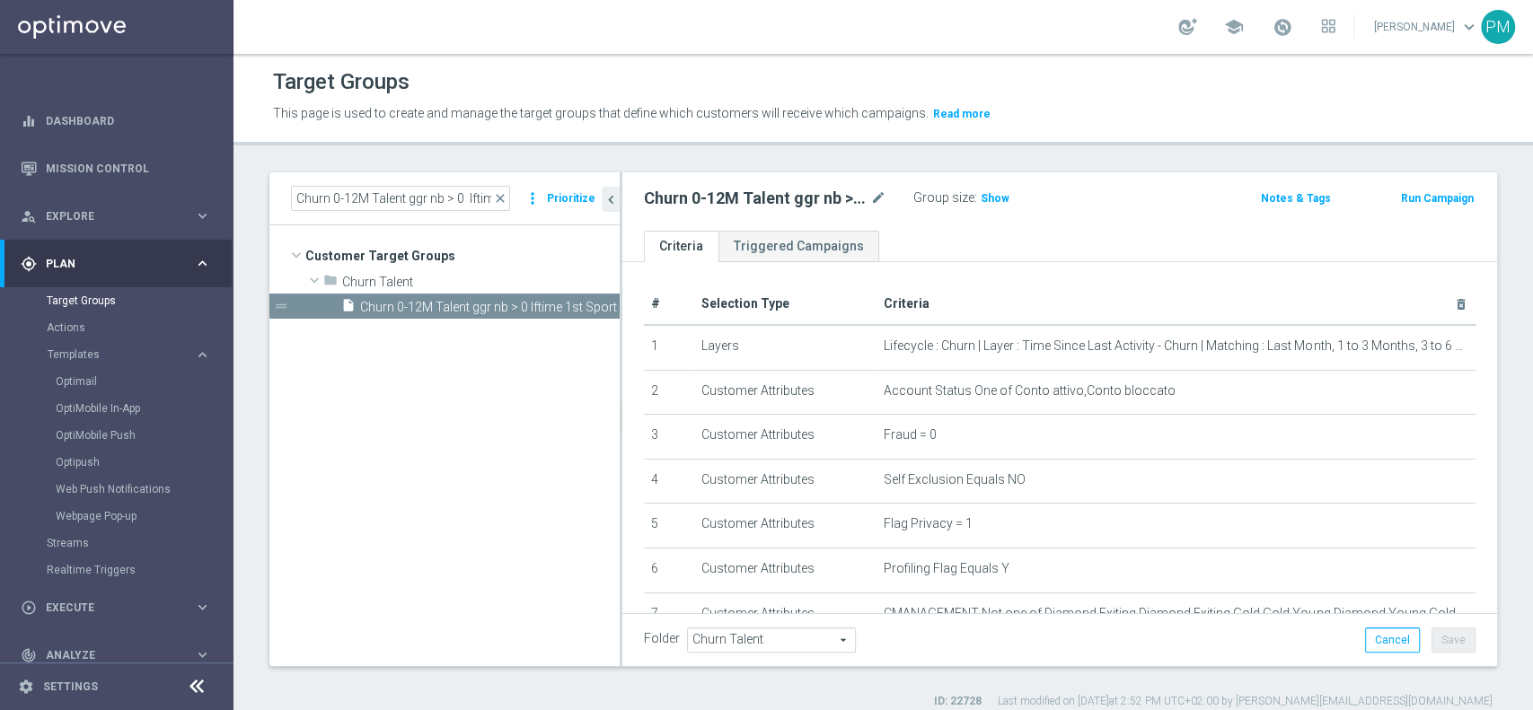
click at [1405, 199] on button "Run Campaign" at bounding box center [1437, 199] width 76 height 20
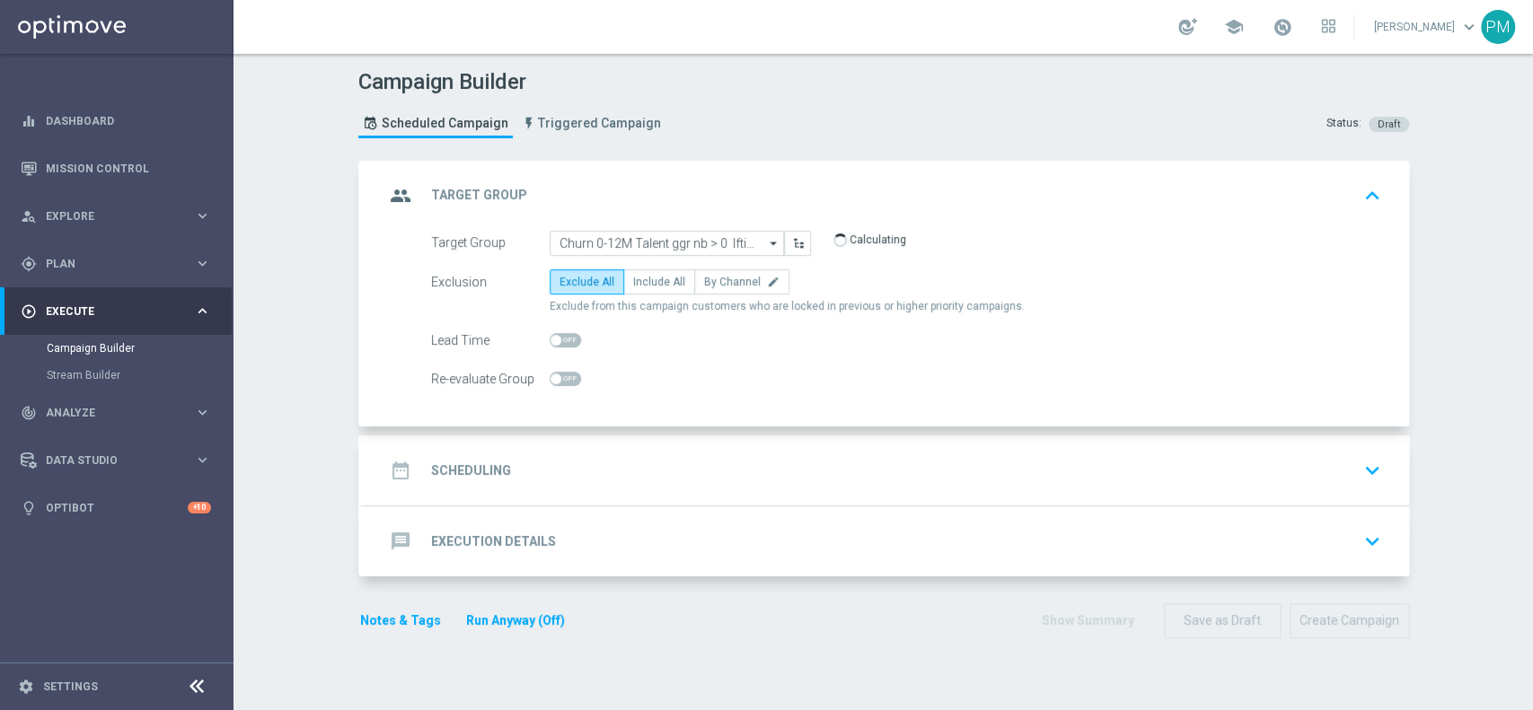
click at [692, 468] on div "date_range Scheduling keyboard_arrow_down" at bounding box center [885, 470] width 1003 height 34
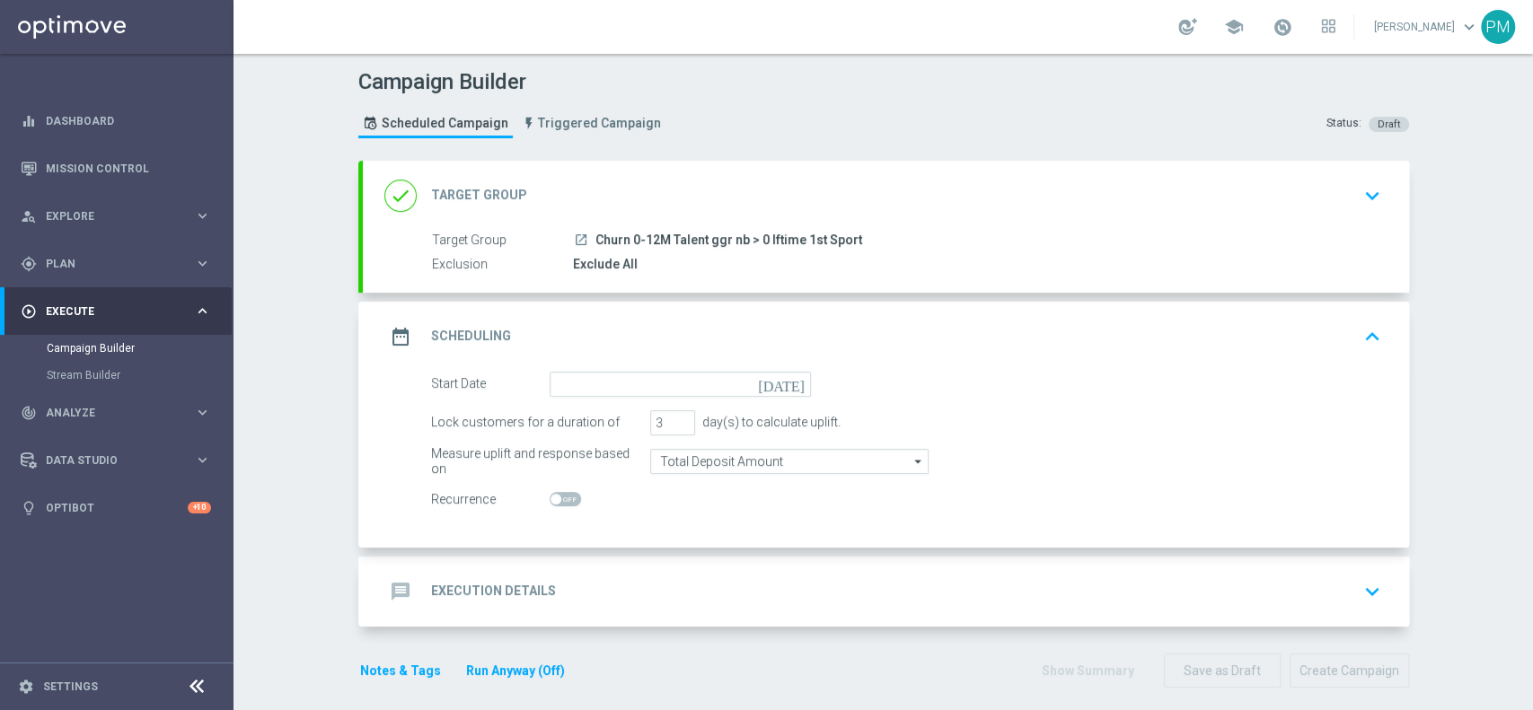
scroll to position [12, 0]
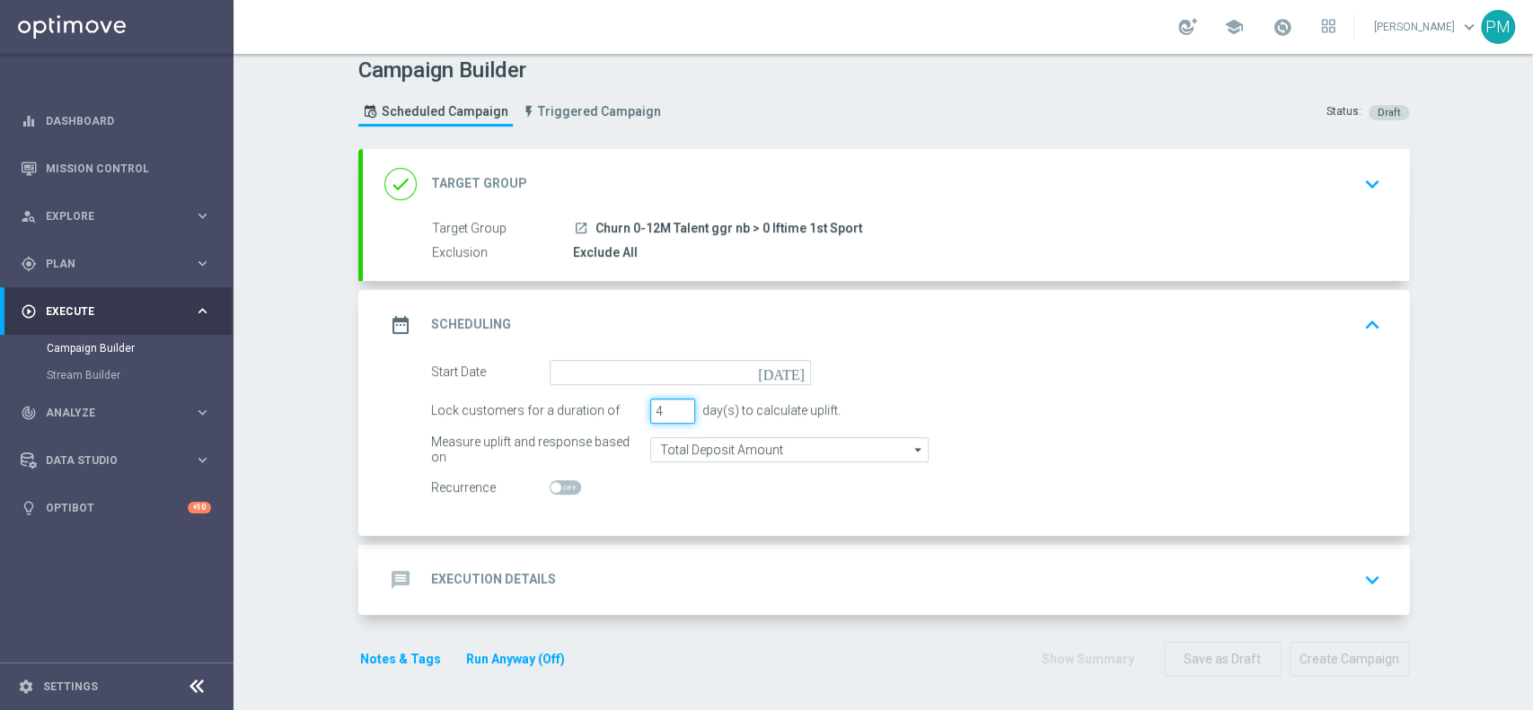
type input "4"
click at [672, 406] on input "4" at bounding box center [672, 411] width 45 height 25
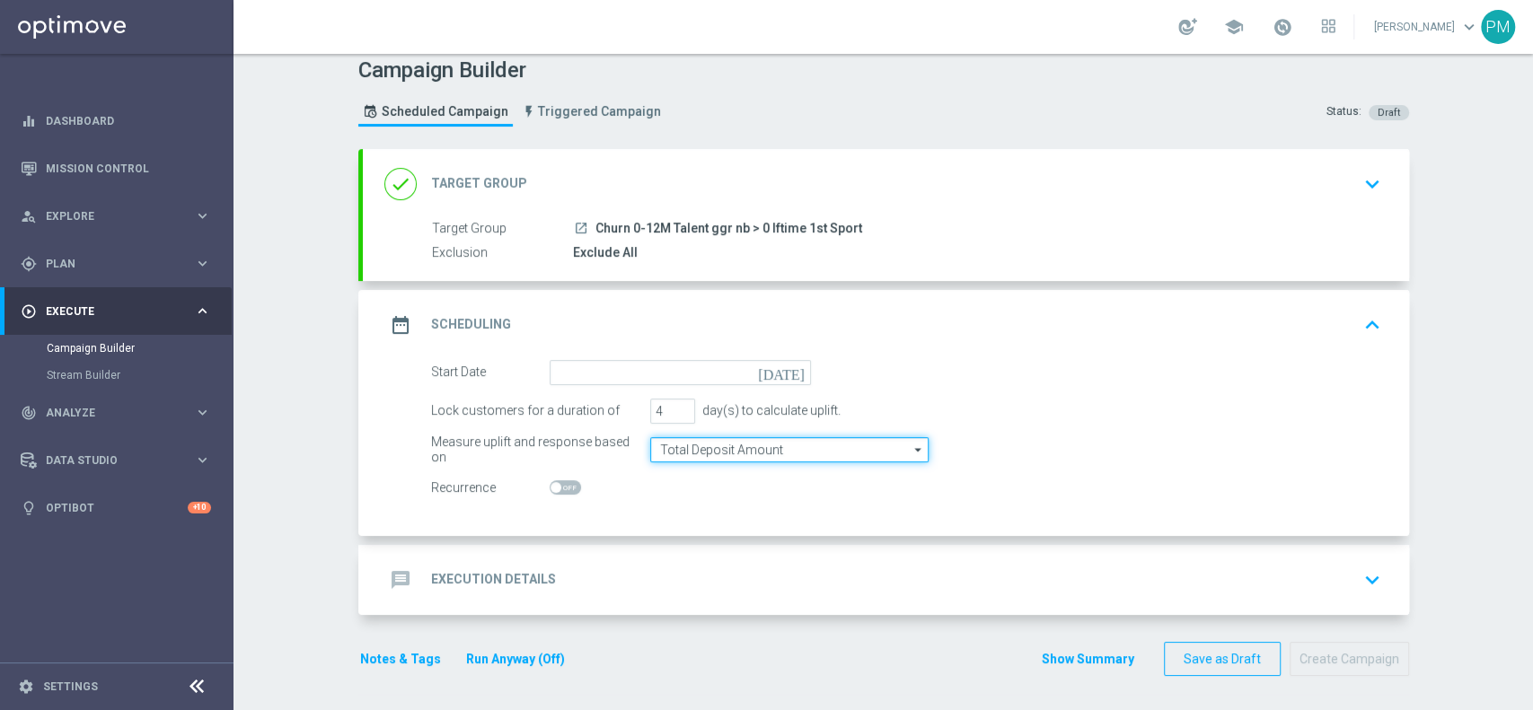
click at [685, 450] on input "Total Deposit Amount" at bounding box center [789, 449] width 278 height 25
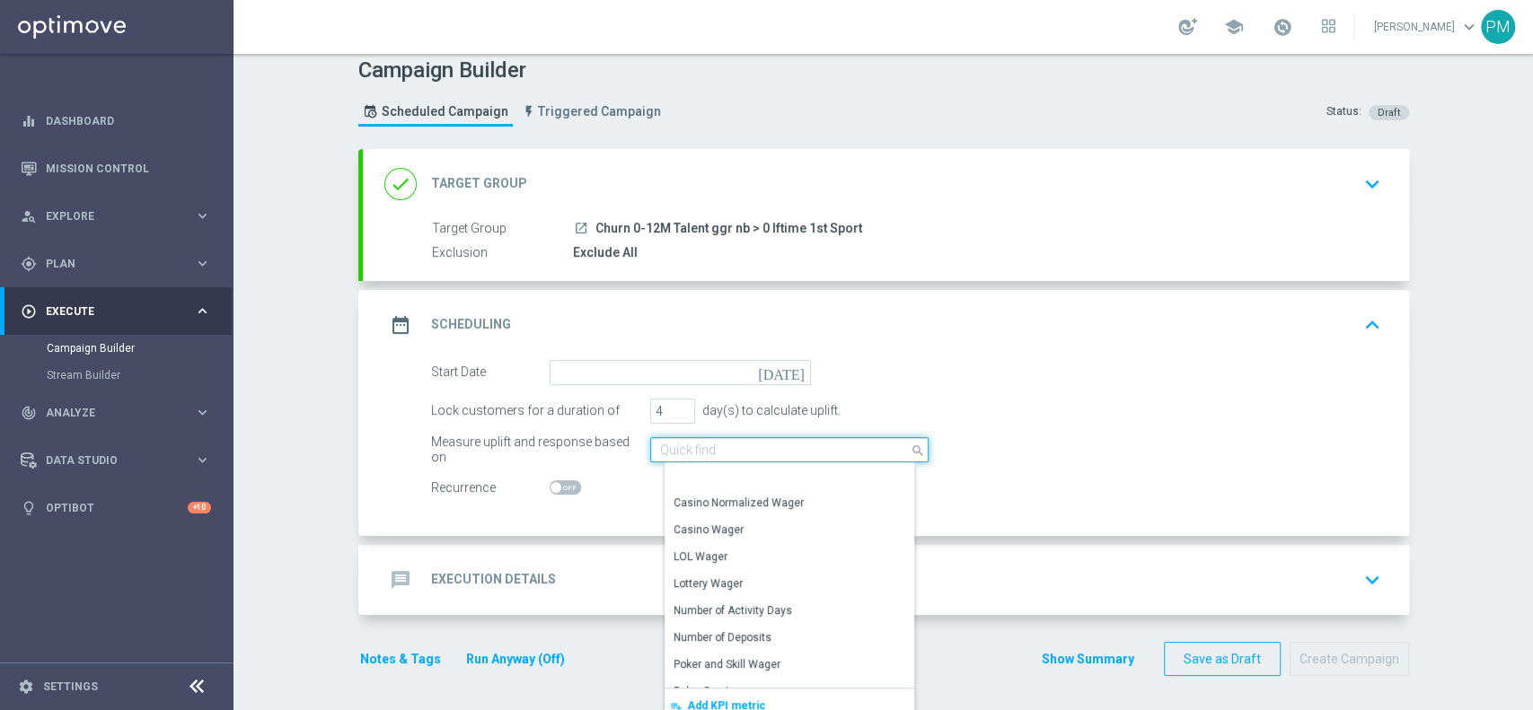
scroll to position [410, 0]
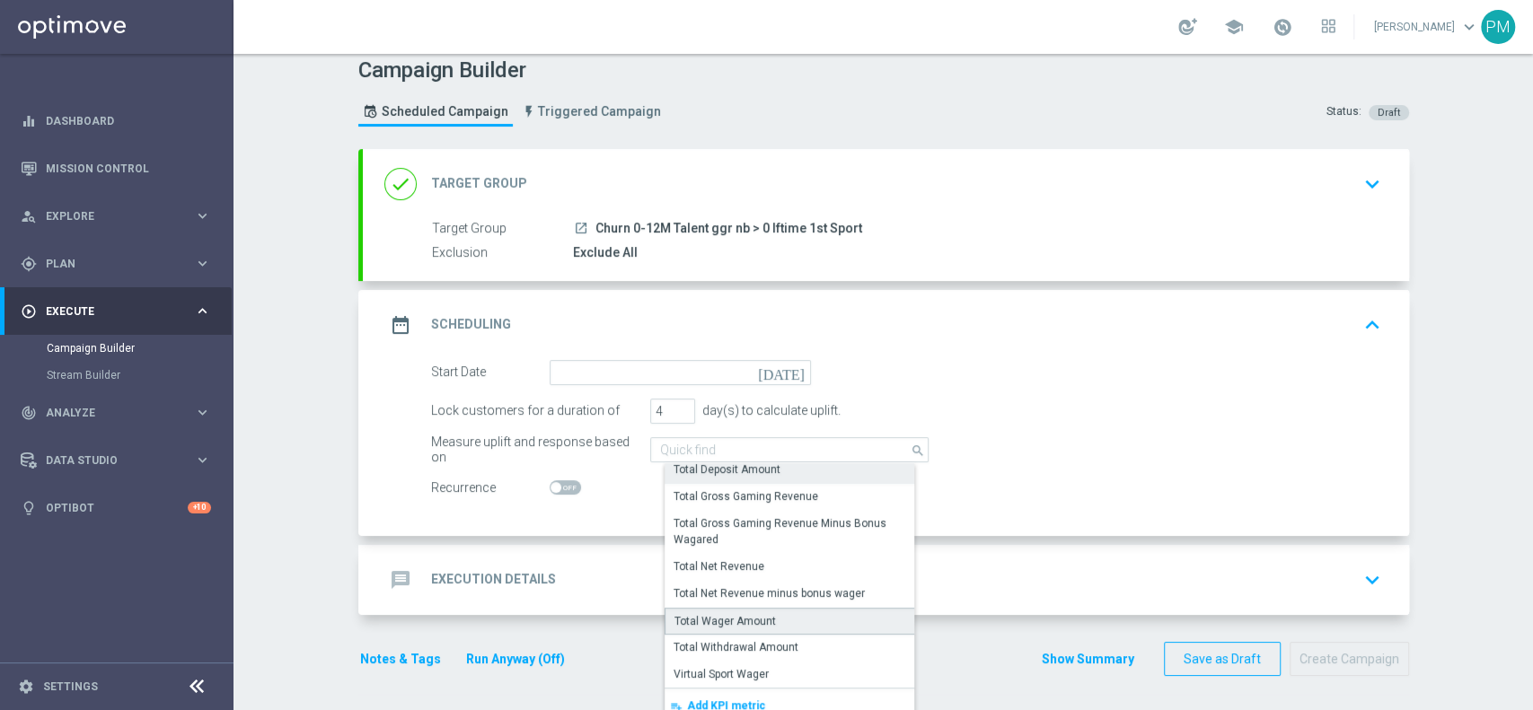
click at [741, 626] on div "Total Wager Amount" at bounding box center [724, 621] width 101 height 16
type input "Total Wager Amount"
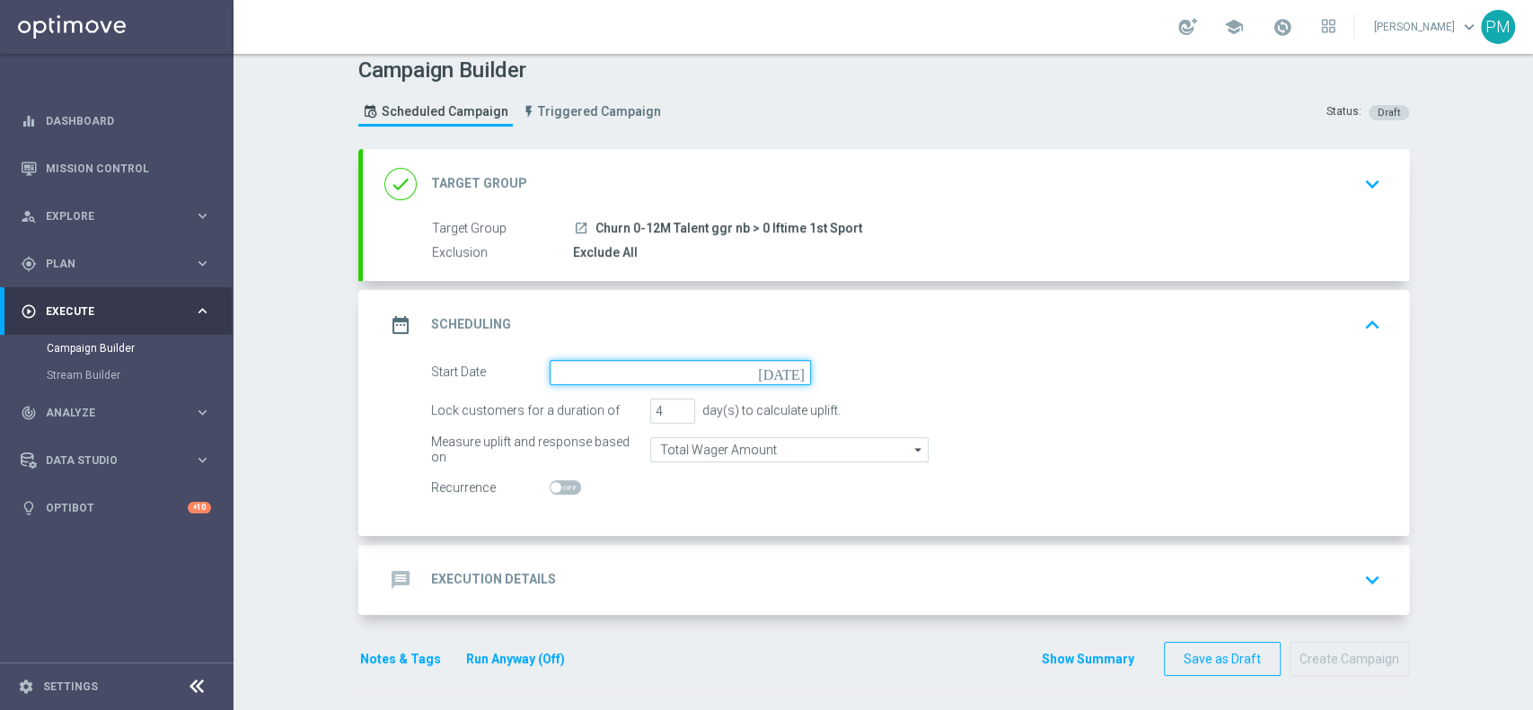
click at [660, 364] on input at bounding box center [679, 372] width 261 height 25
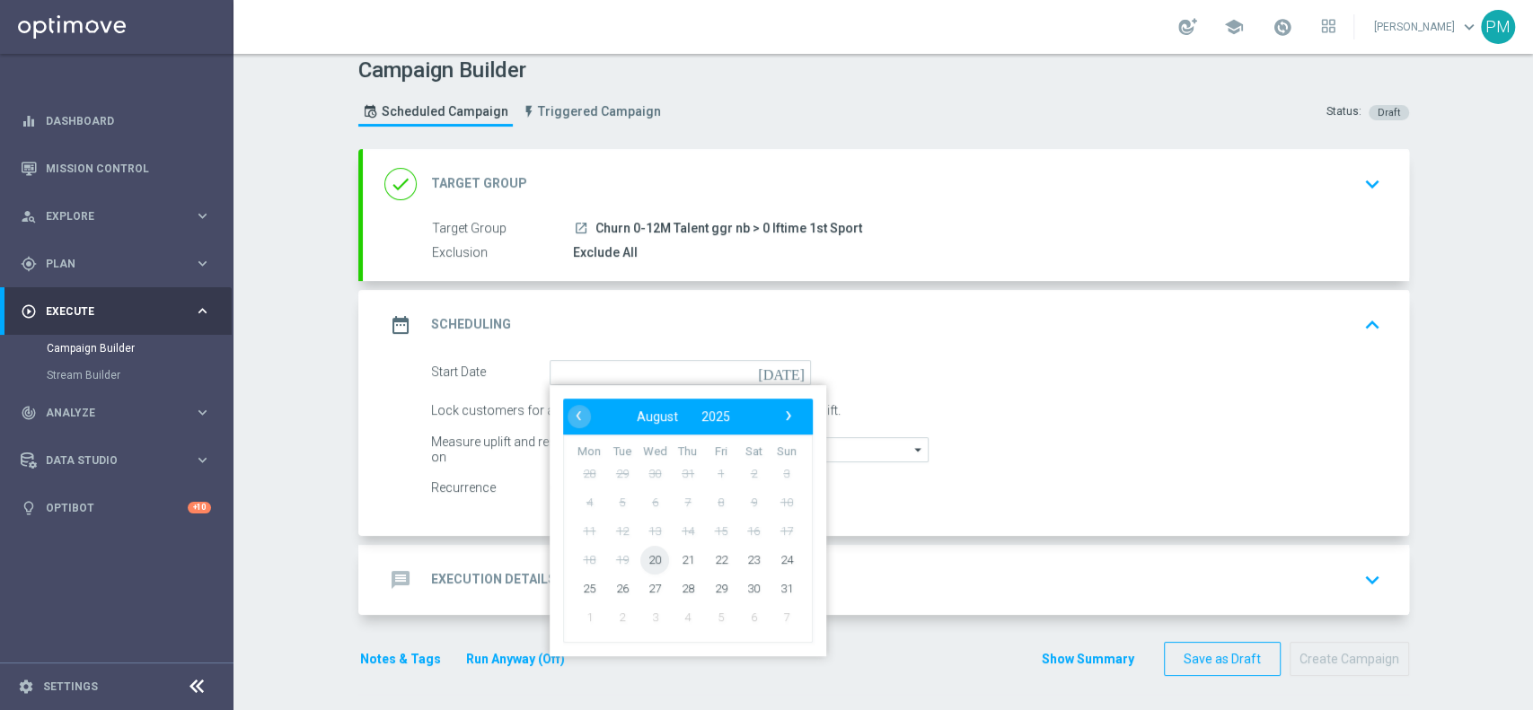
click at [648, 561] on span "20" at bounding box center [654, 559] width 29 height 29
type input "[DATE]"
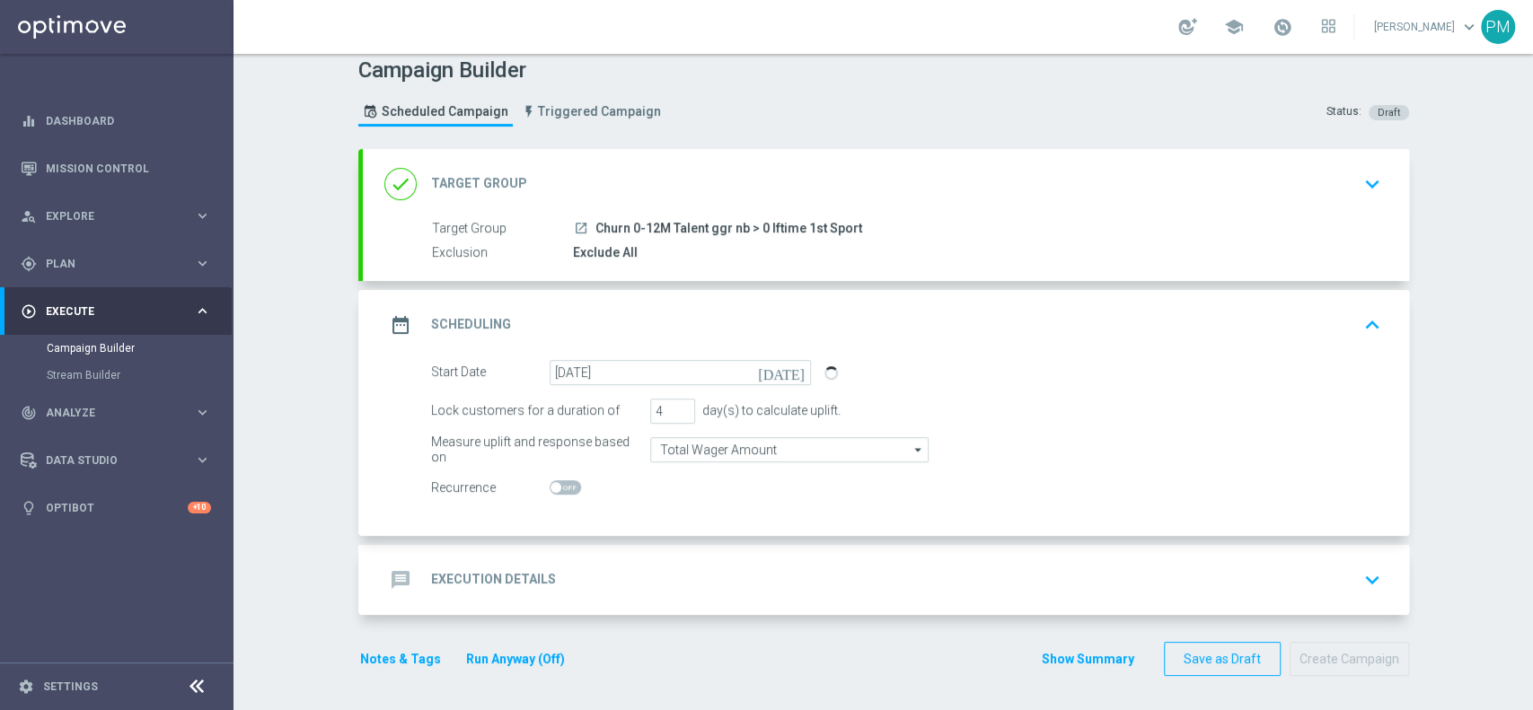
click at [661, 564] on div "message Execution Details keyboard_arrow_down" at bounding box center [885, 580] width 1003 height 34
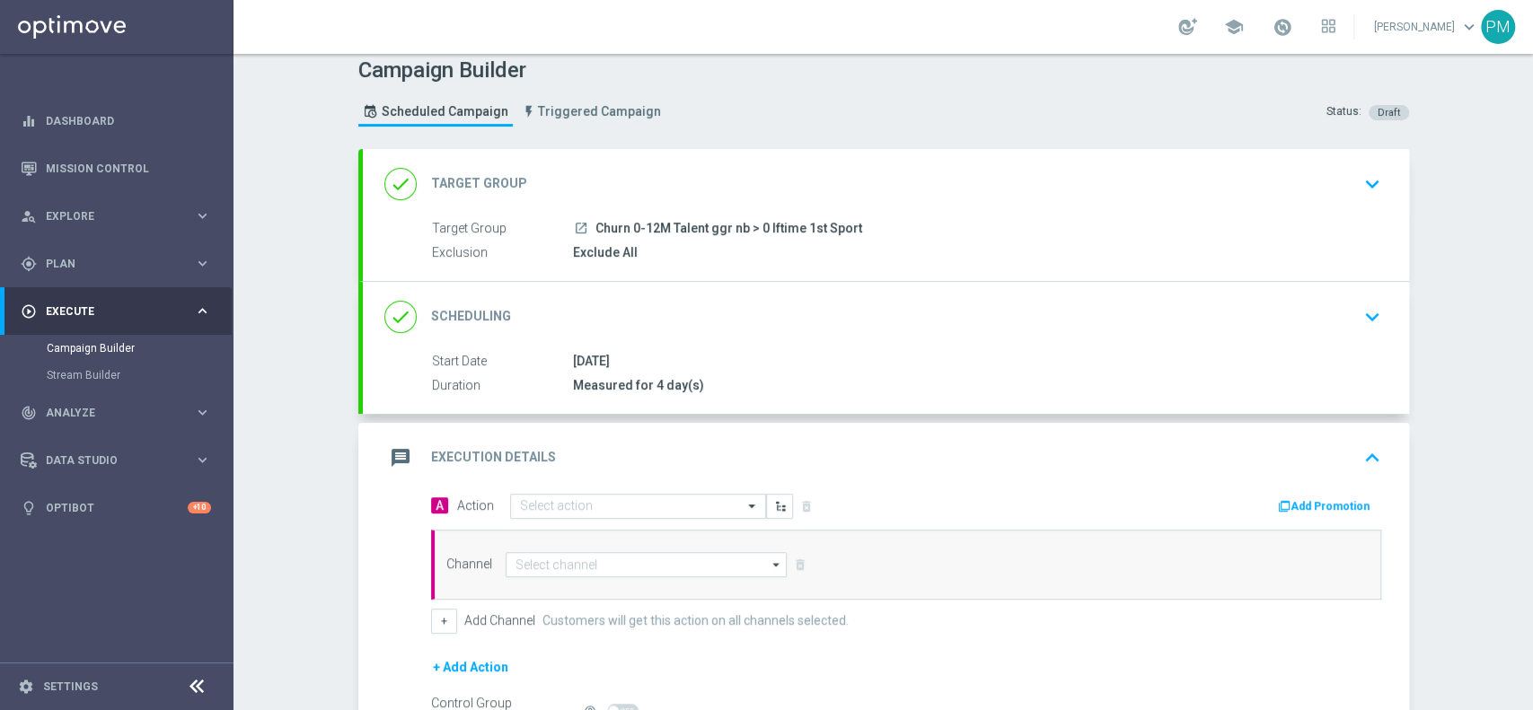
scroll to position [215, 0]
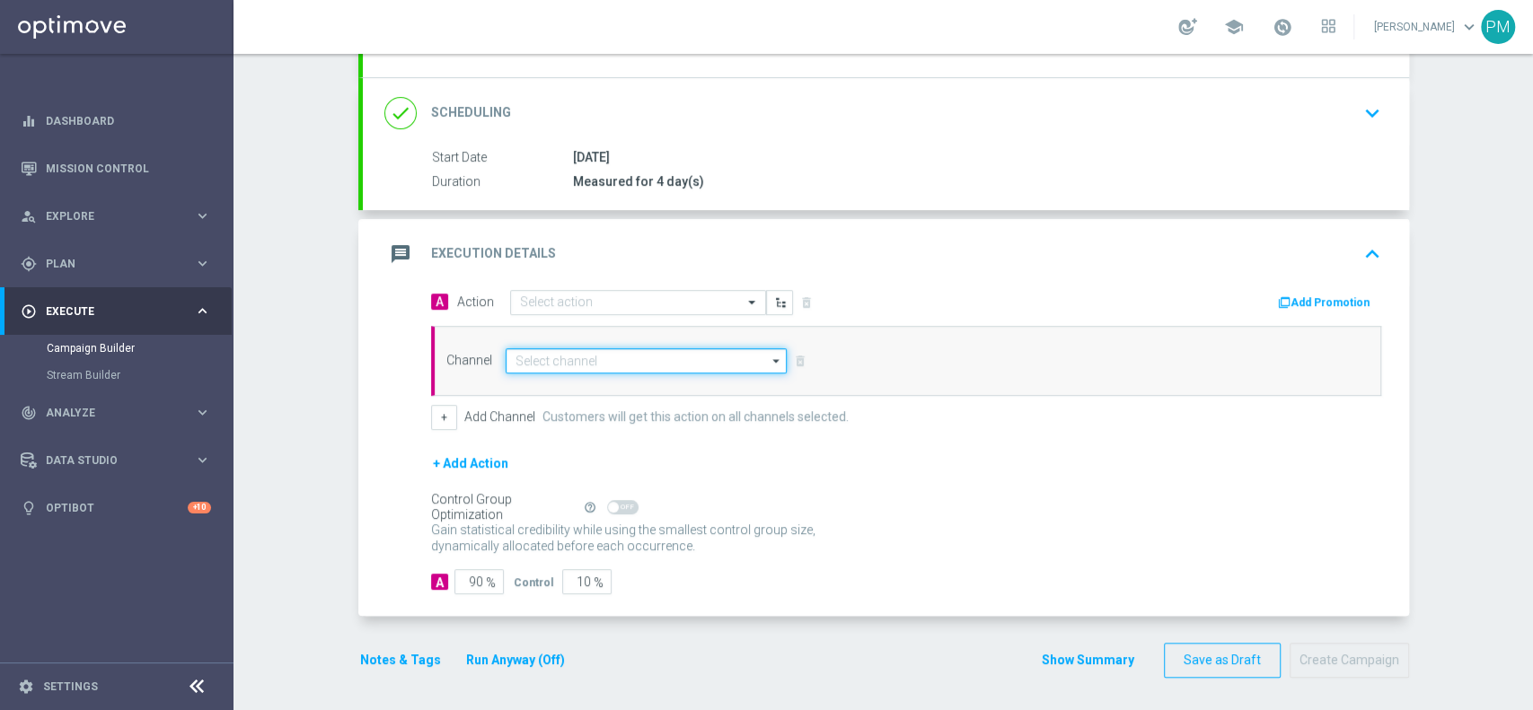
click at [583, 365] on input at bounding box center [646, 360] width 282 height 25
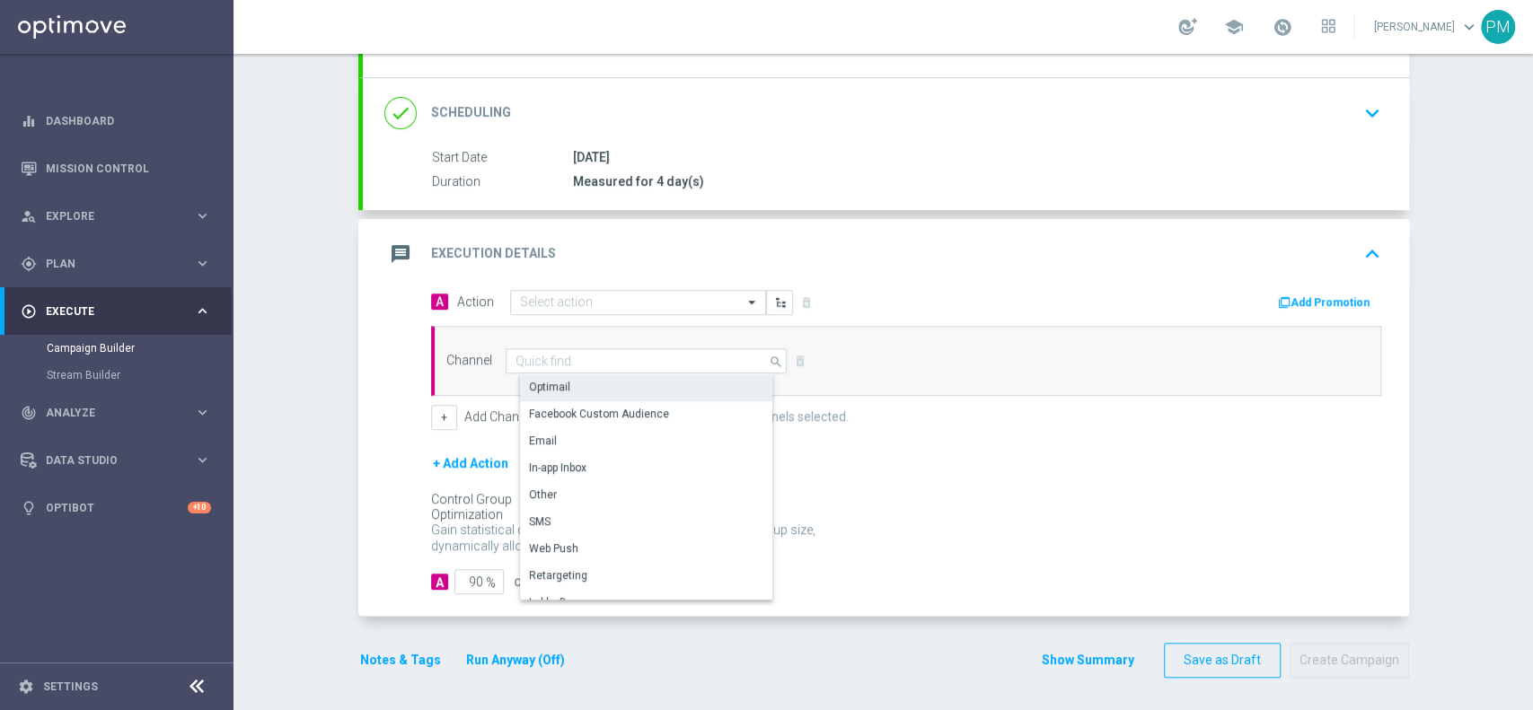
click at [581, 385] on div "Optimail" at bounding box center [654, 386] width 268 height 25
type input "Optimail"
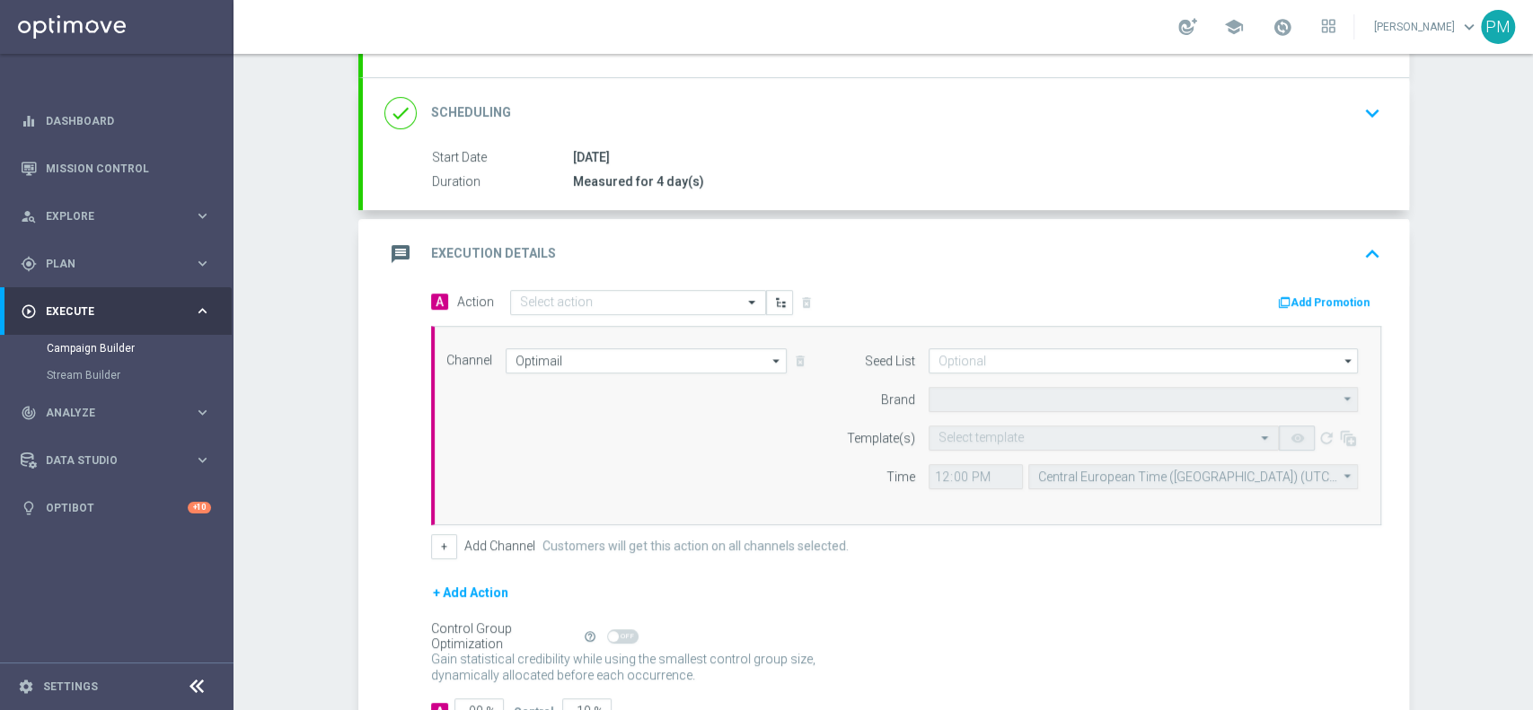
type input "Sisal Marketing"
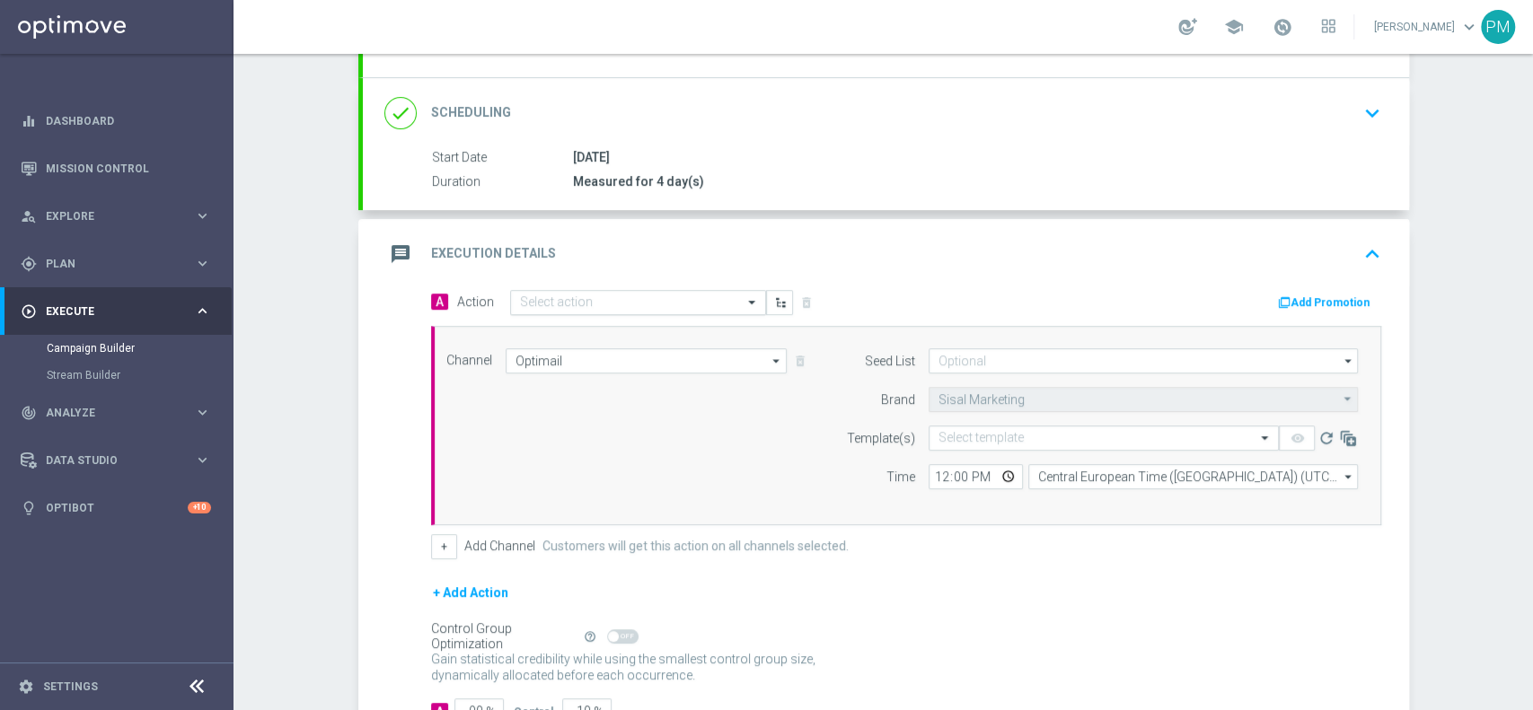
click at [557, 295] on input "text" at bounding box center [620, 302] width 200 height 15
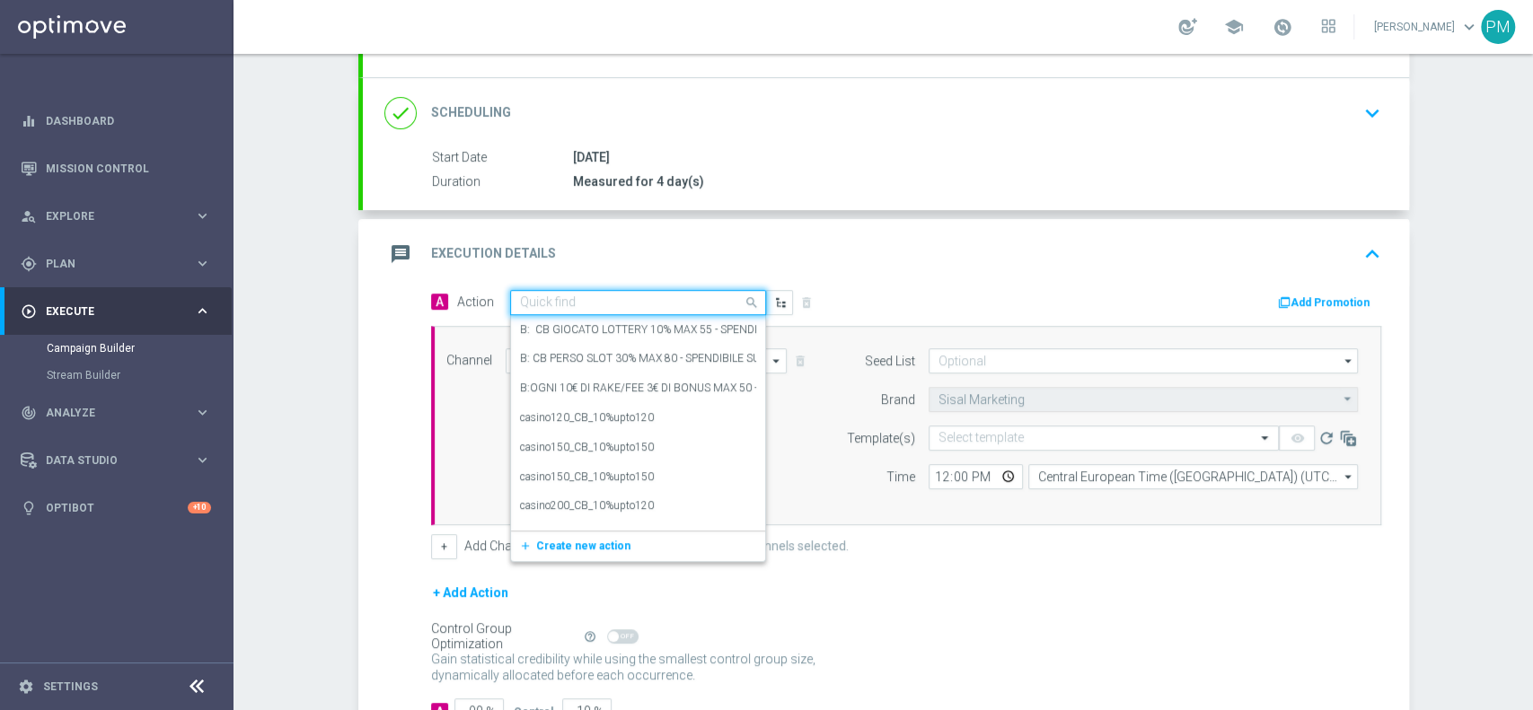
paste input "BONUSSPORT200825"
type input "BONUSSPORT200825"
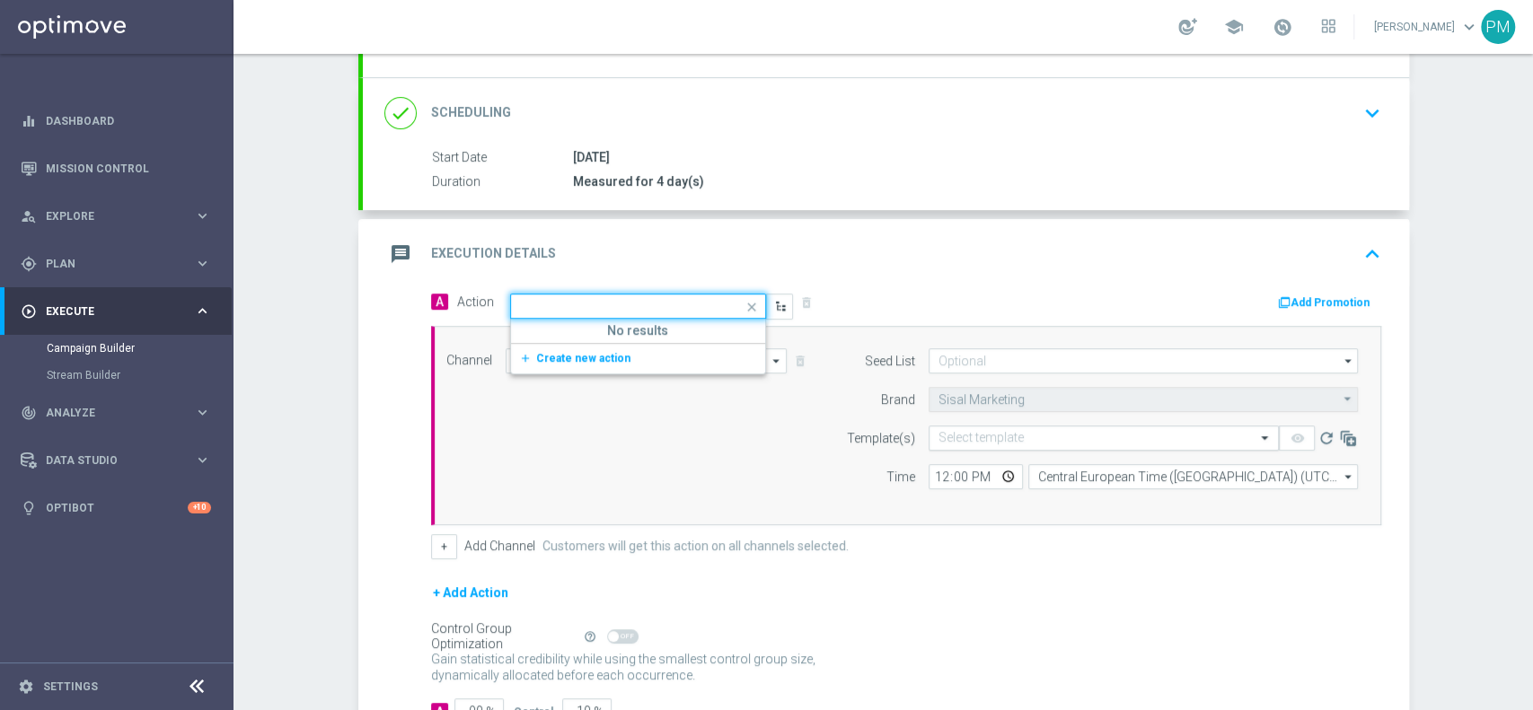
click at [975, 442] on input "text" at bounding box center [1085, 438] width 294 height 15
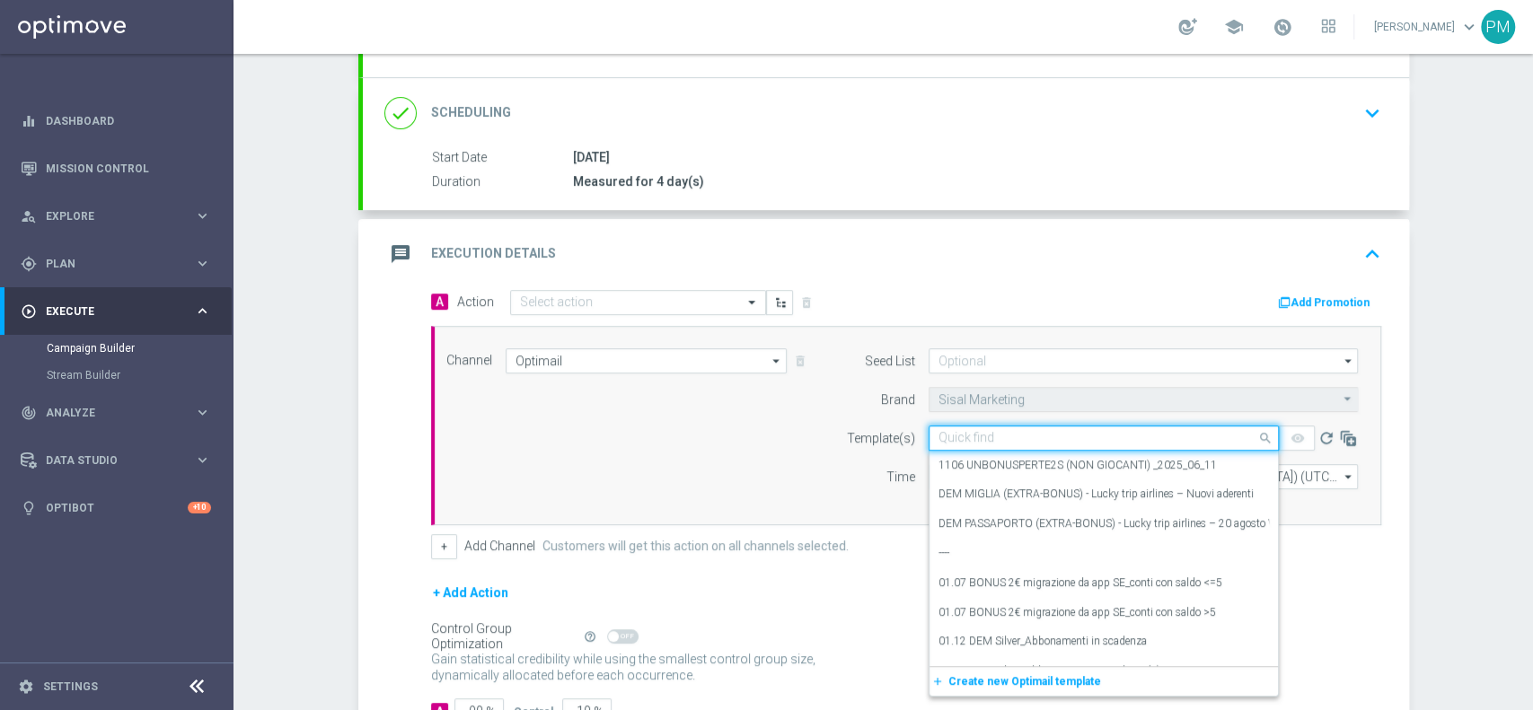
paste input "BONUSSPORT200825"
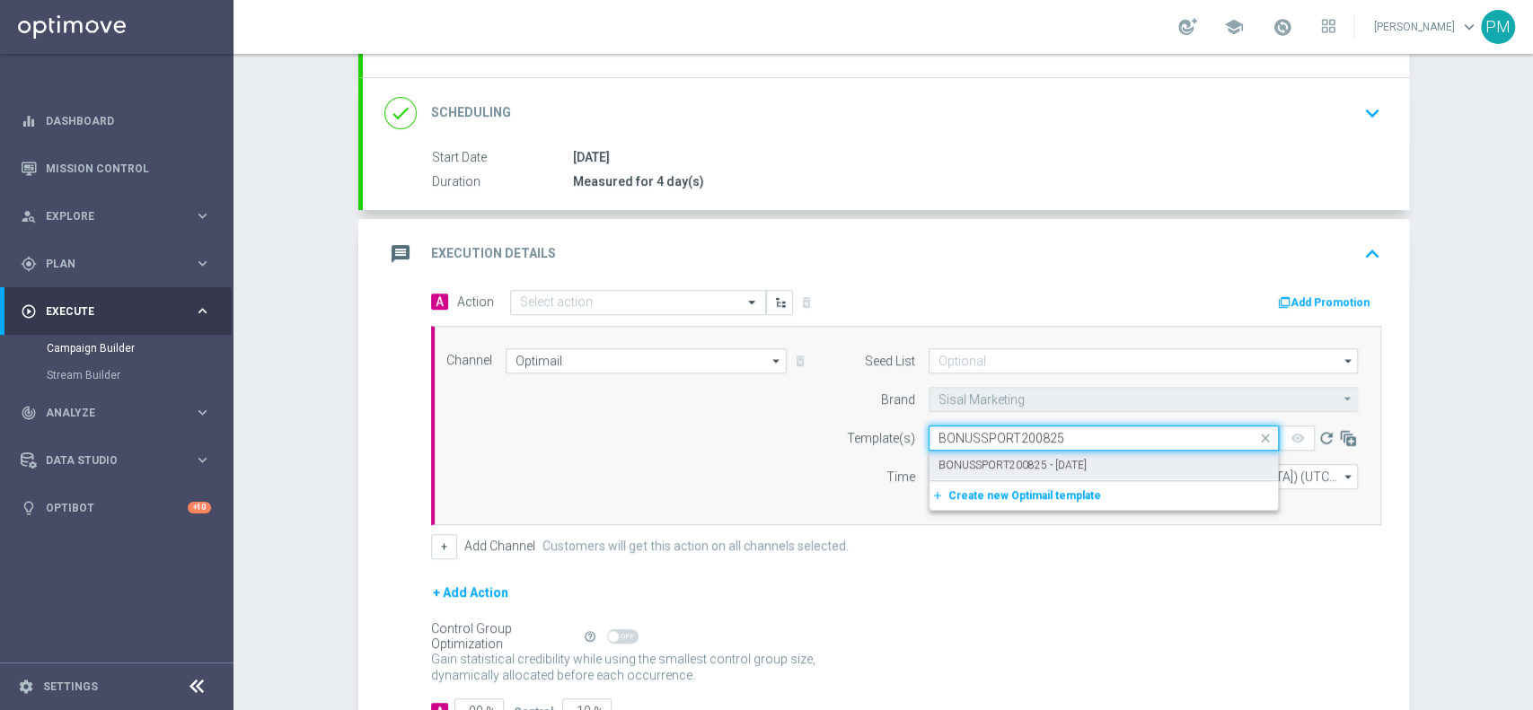
click at [982, 459] on label "BONUSSPORT200825 - [DATE]" at bounding box center [1012, 465] width 148 height 15
type input "BONUSSPORT200825"
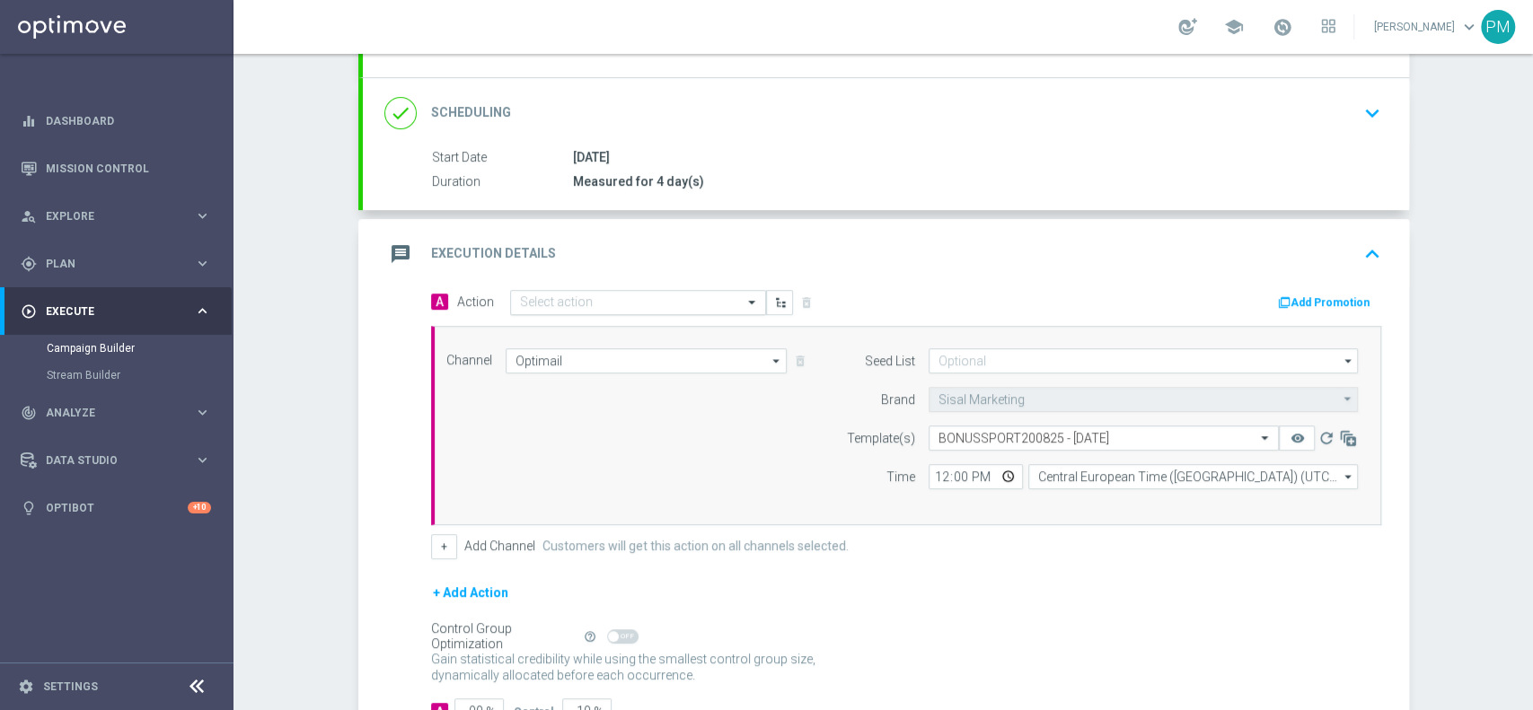
click at [575, 300] on input "text" at bounding box center [620, 302] width 200 height 15
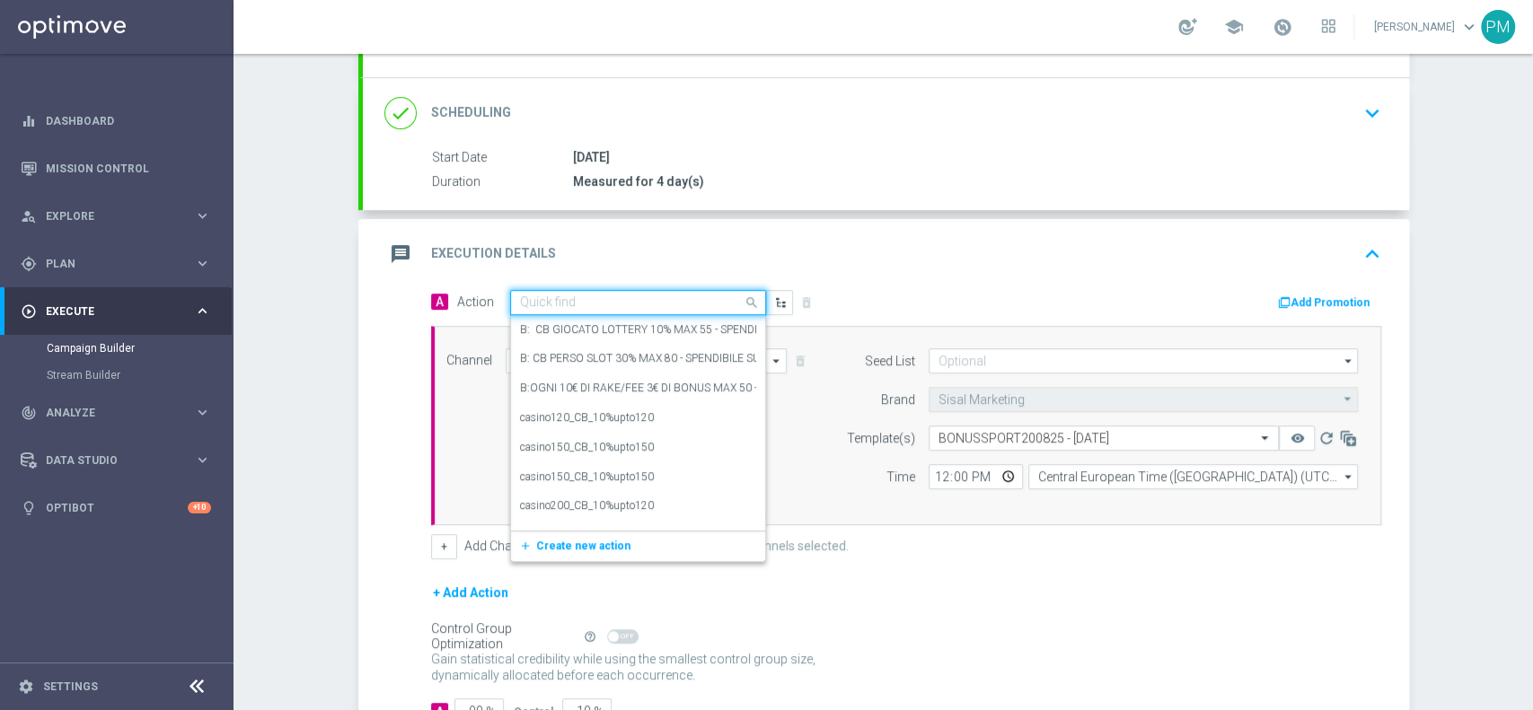
paste input "BF 3€ SPORT"
type input "BF 3€ SPORT"
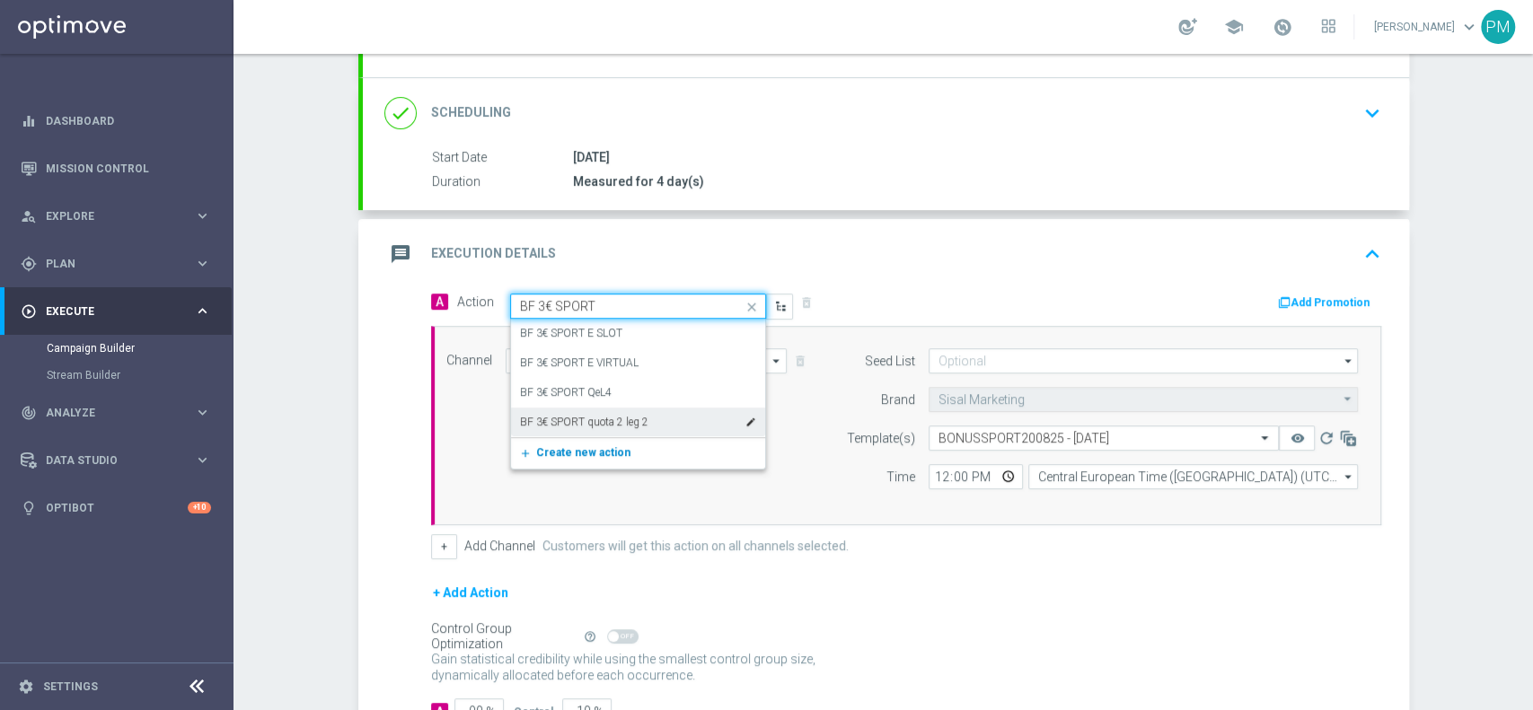
click at [578, 446] on span "Create new action" at bounding box center [583, 452] width 94 height 13
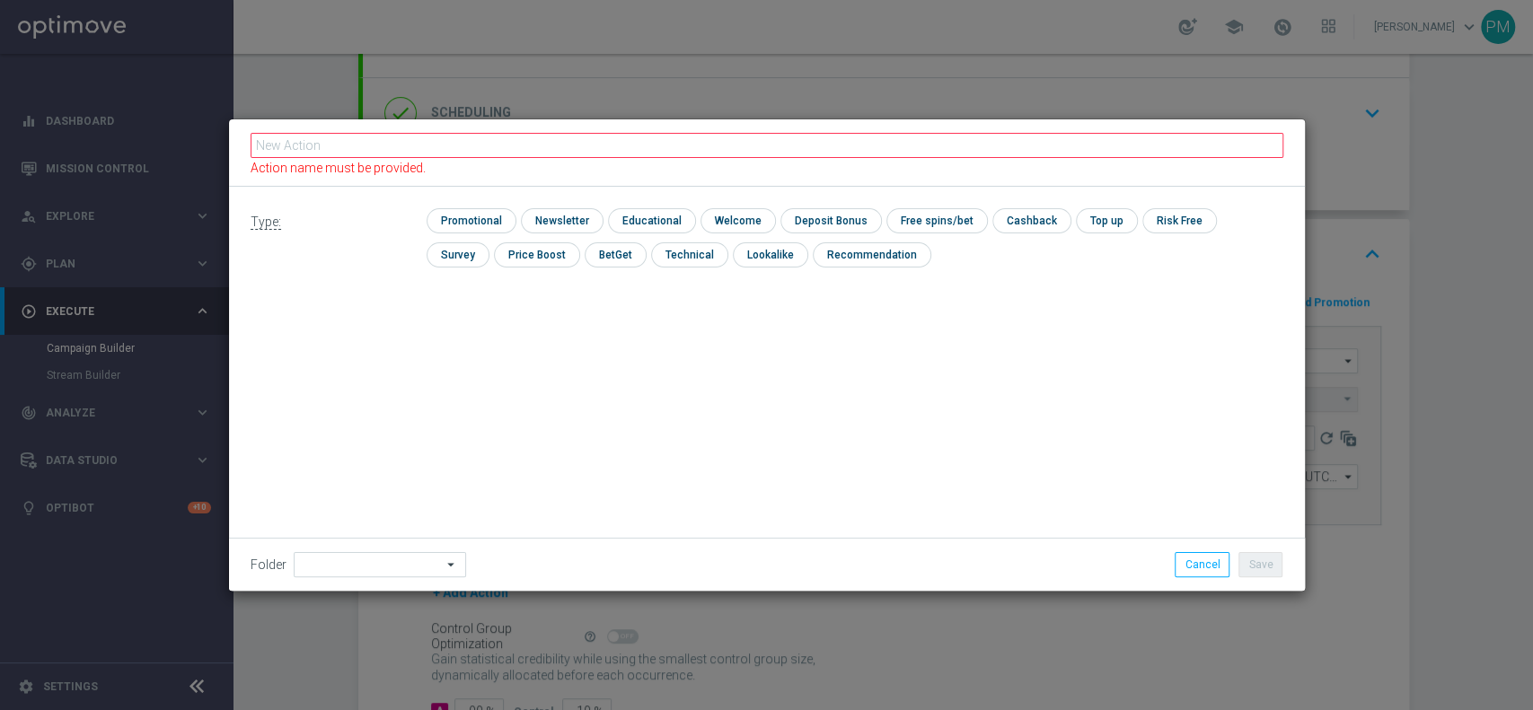
click at [465, 196] on div "Type: check Promotional check Newsletter check Educational check Welcome check …" at bounding box center [767, 245] width 1076 height 116
click at [469, 213] on input "checkbox" at bounding box center [468, 220] width 85 height 24
checkbox input "true"
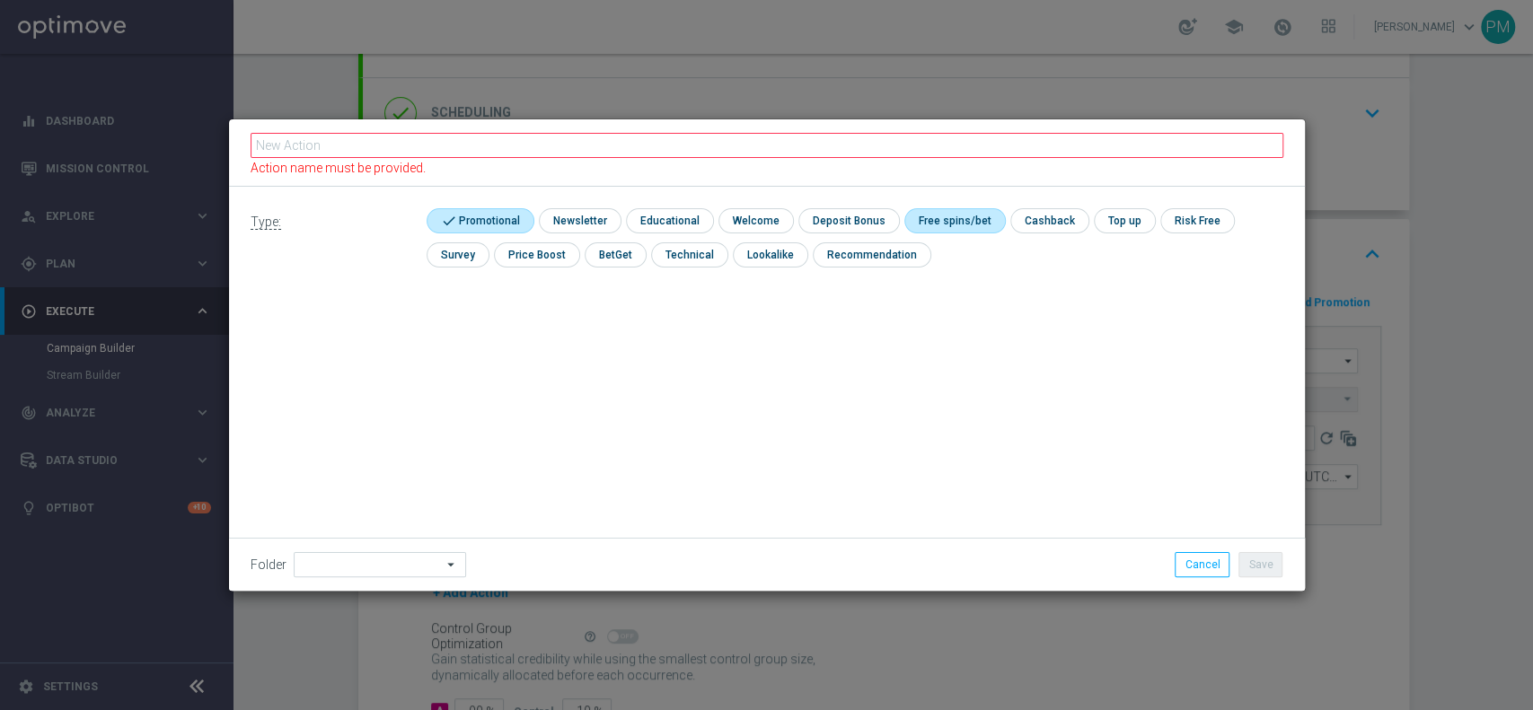
click at [927, 208] on input "checkbox" at bounding box center [952, 220] width 96 height 24
checkbox input "true"
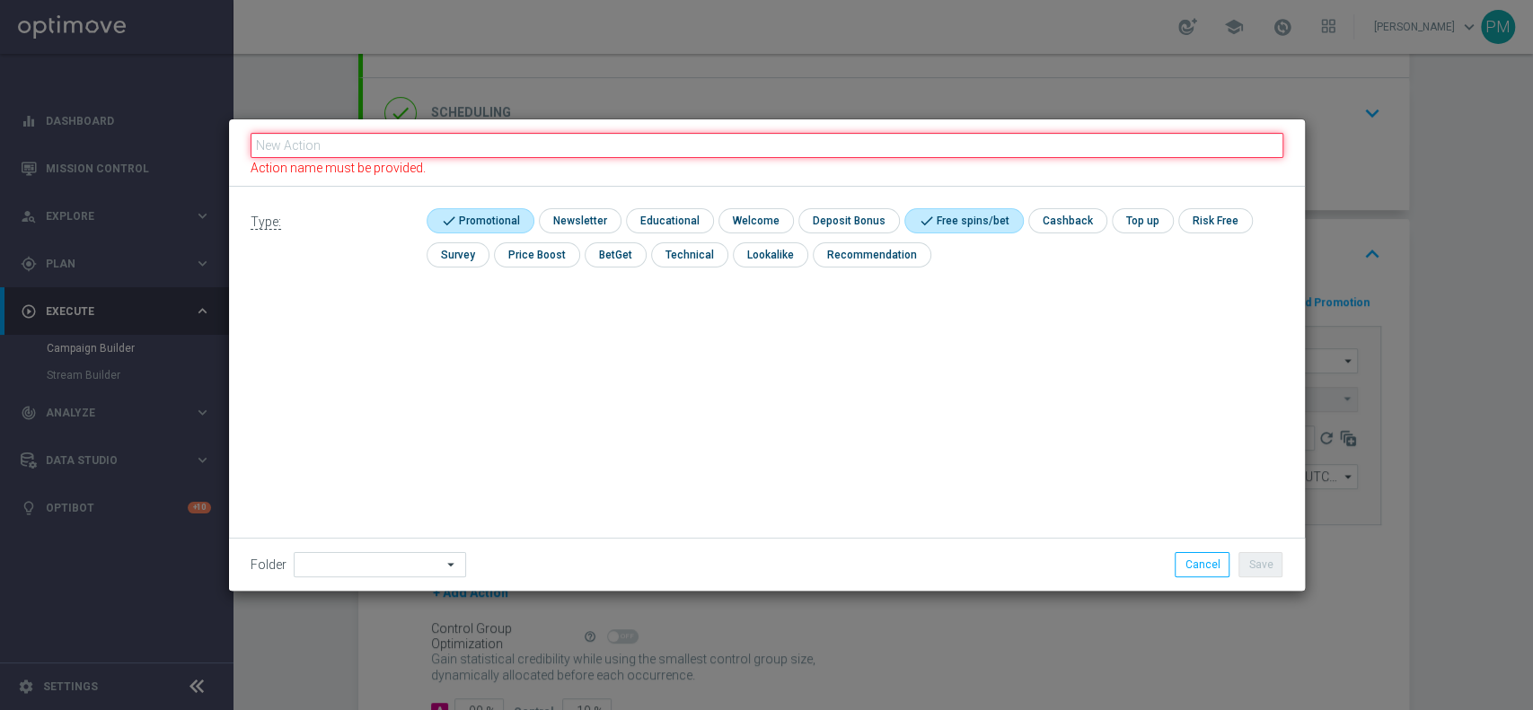
click at [945, 145] on input "text" at bounding box center [766, 145] width 1033 height 25
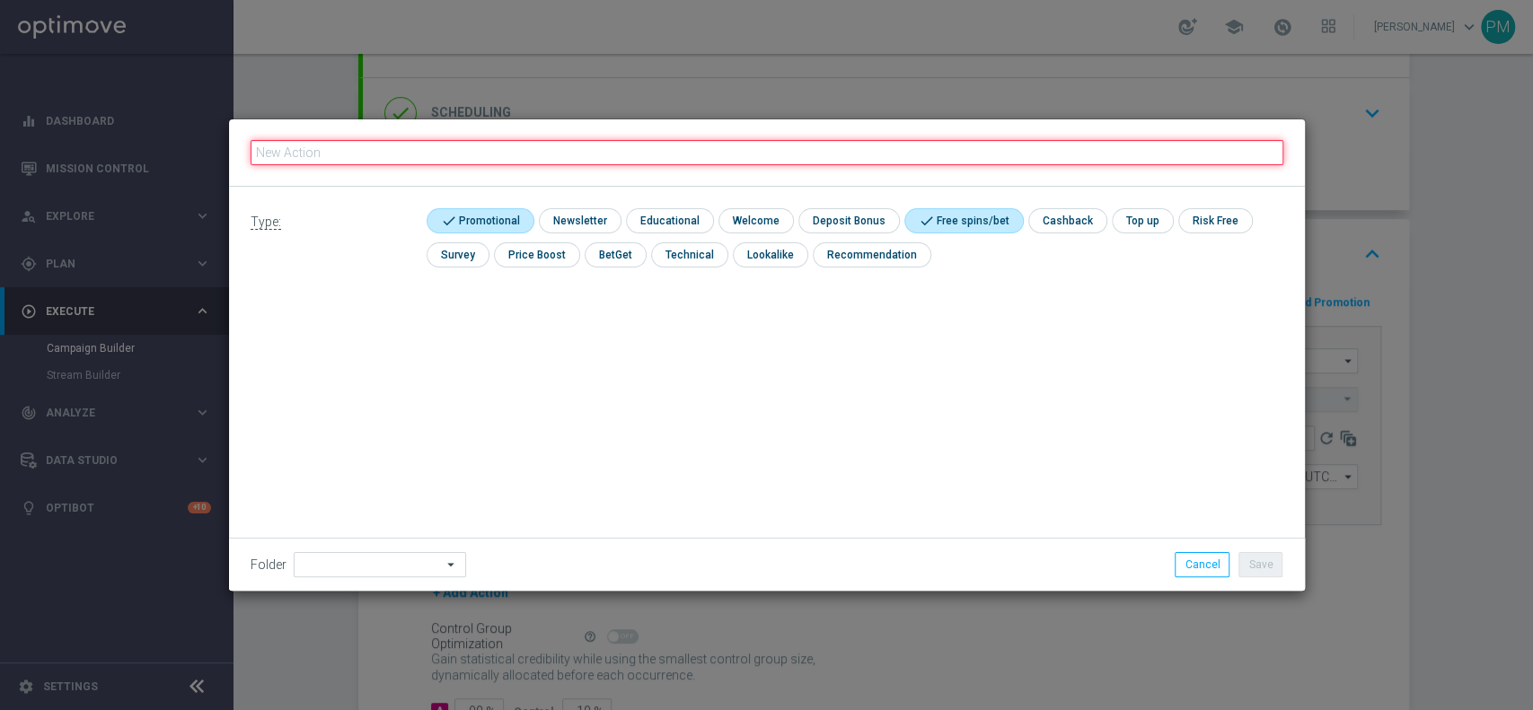
paste input "BF 3€ SPORT"
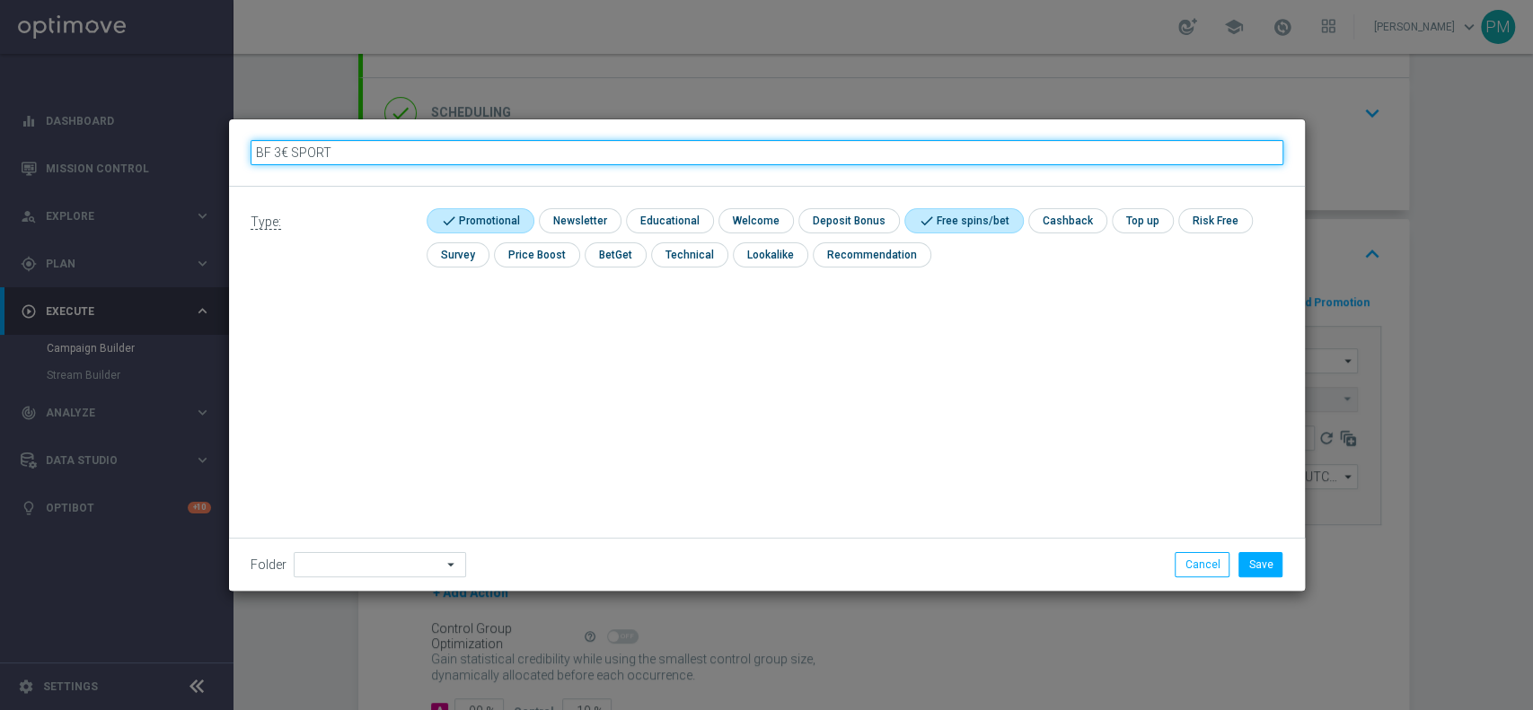
type input "BF 3€ SPORT"
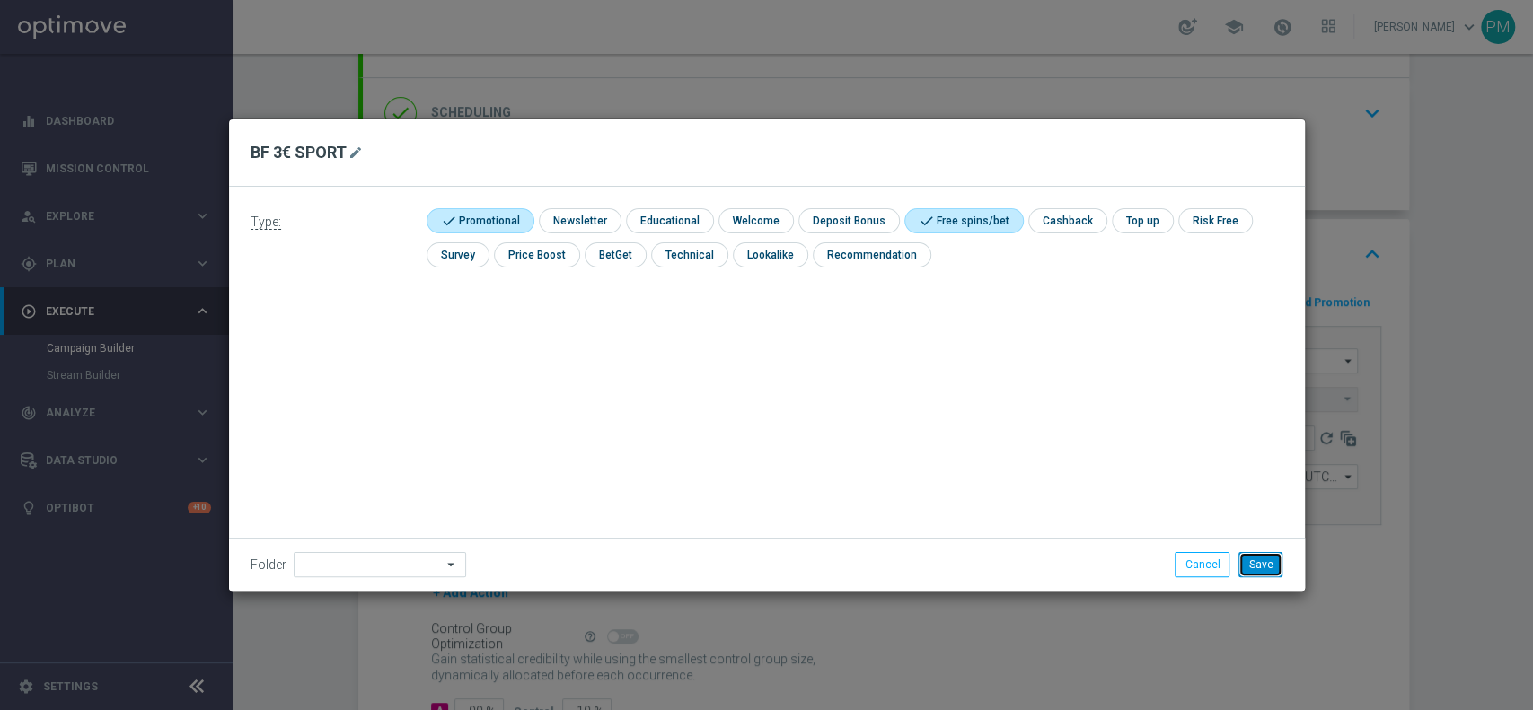
click at [1264, 564] on button "Save" at bounding box center [1260, 564] width 44 height 25
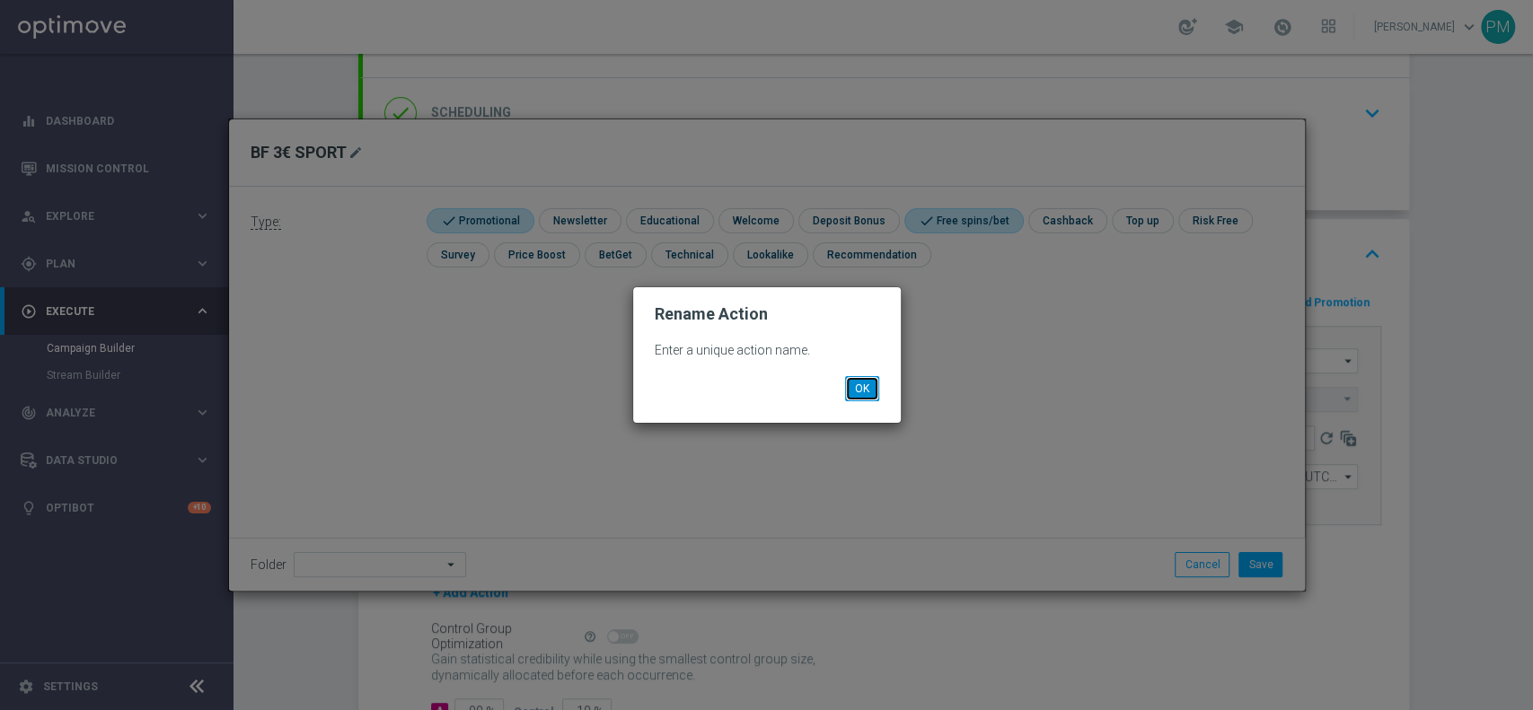
click at [864, 376] on button "OK" at bounding box center [862, 388] width 34 height 25
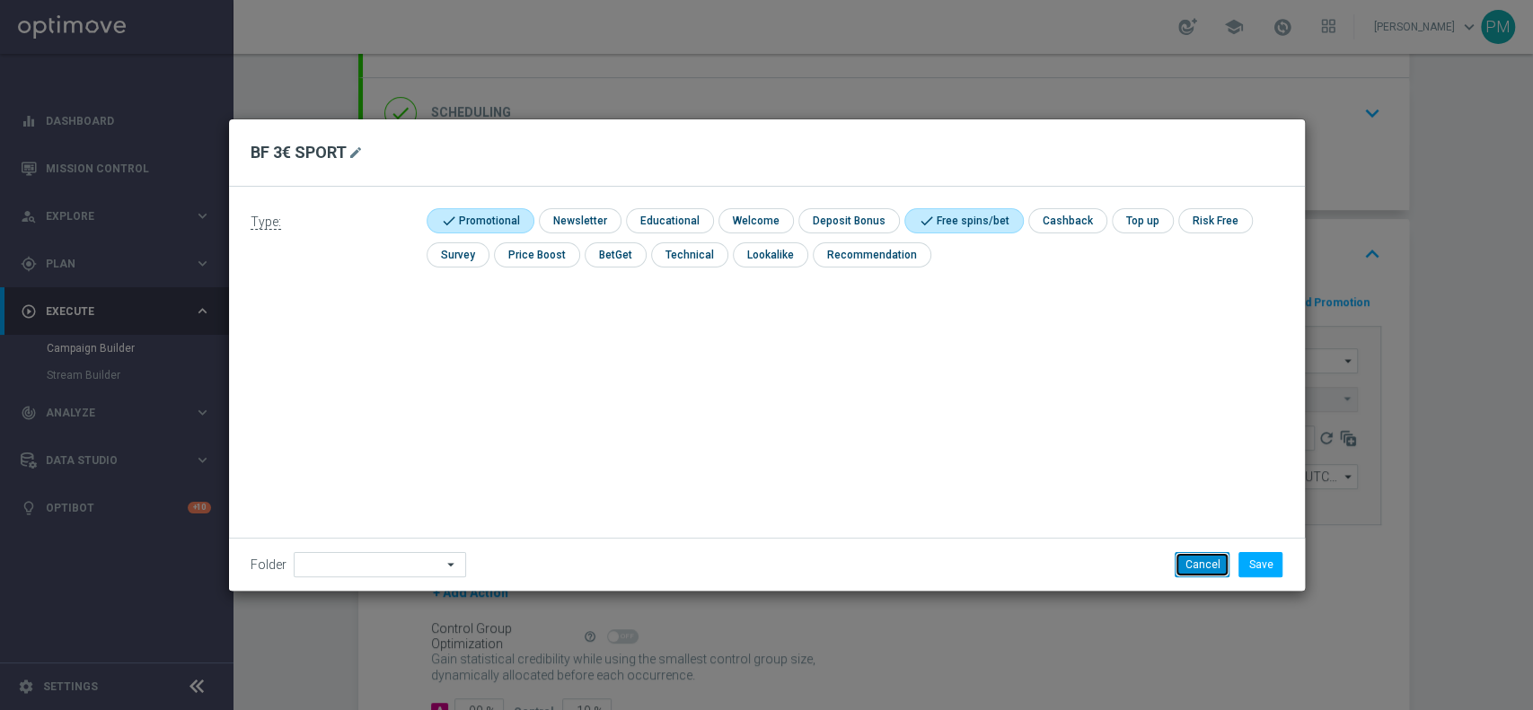
click at [1205, 564] on button "Cancel" at bounding box center [1201, 564] width 55 height 25
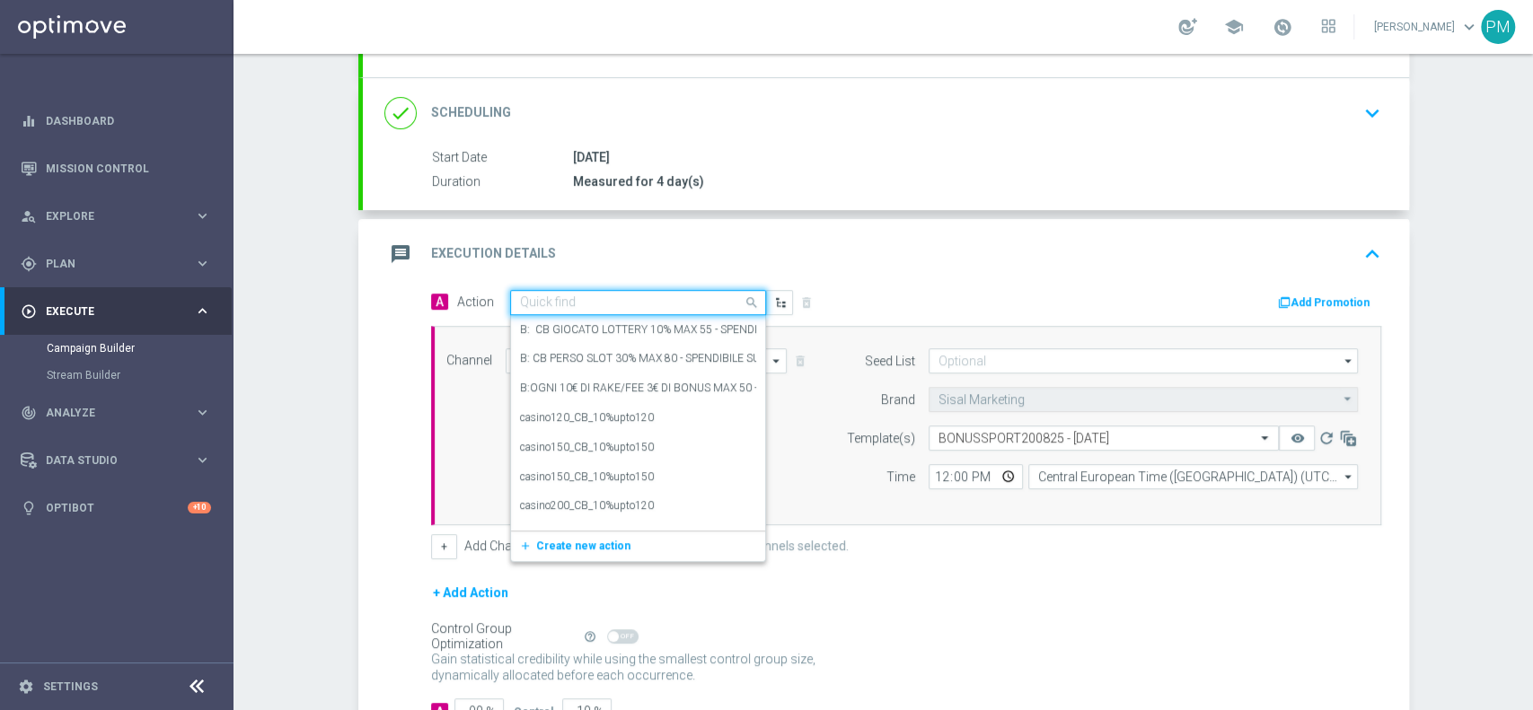
click at [594, 291] on div "Quick find" at bounding box center [638, 302] width 256 height 25
paste input "BF 3€ SPORT"
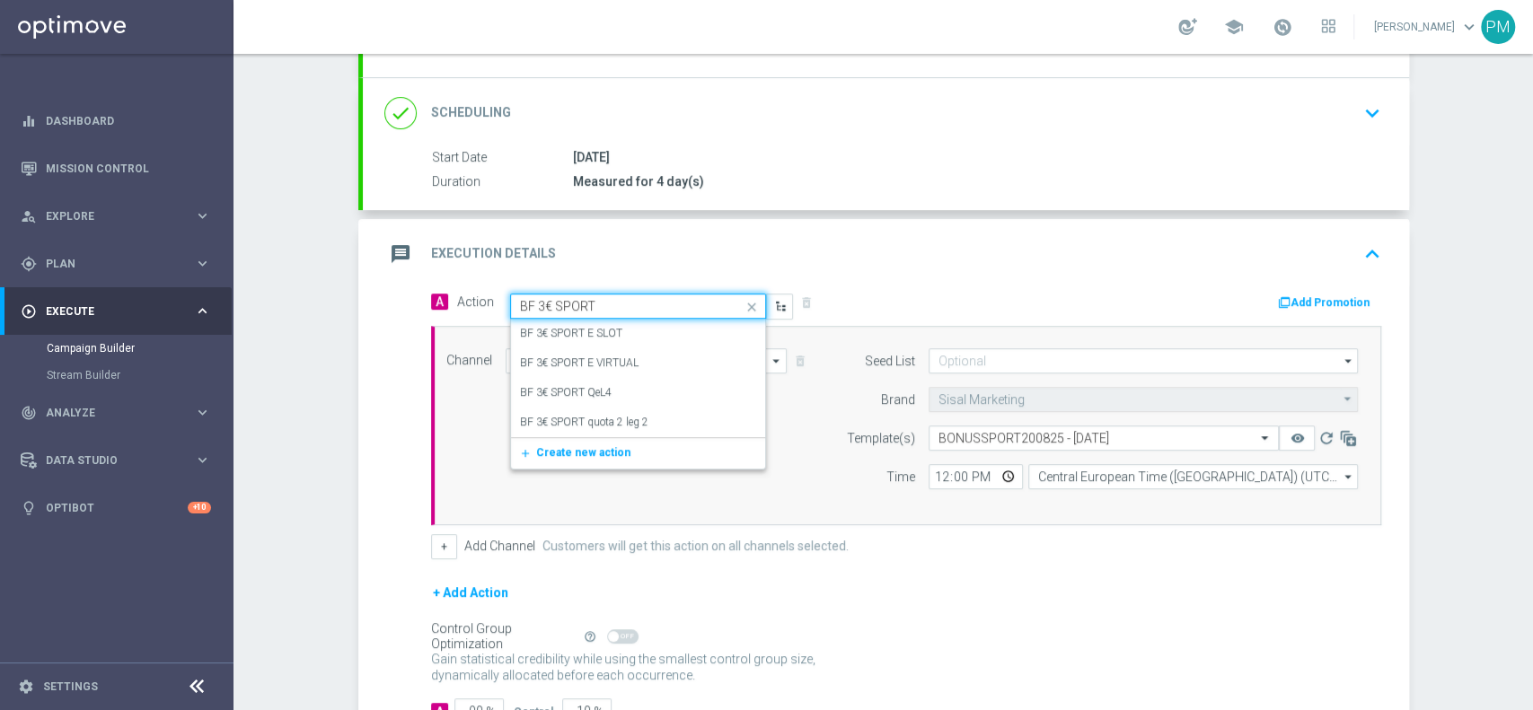
type input "BF 3€ SPORT"
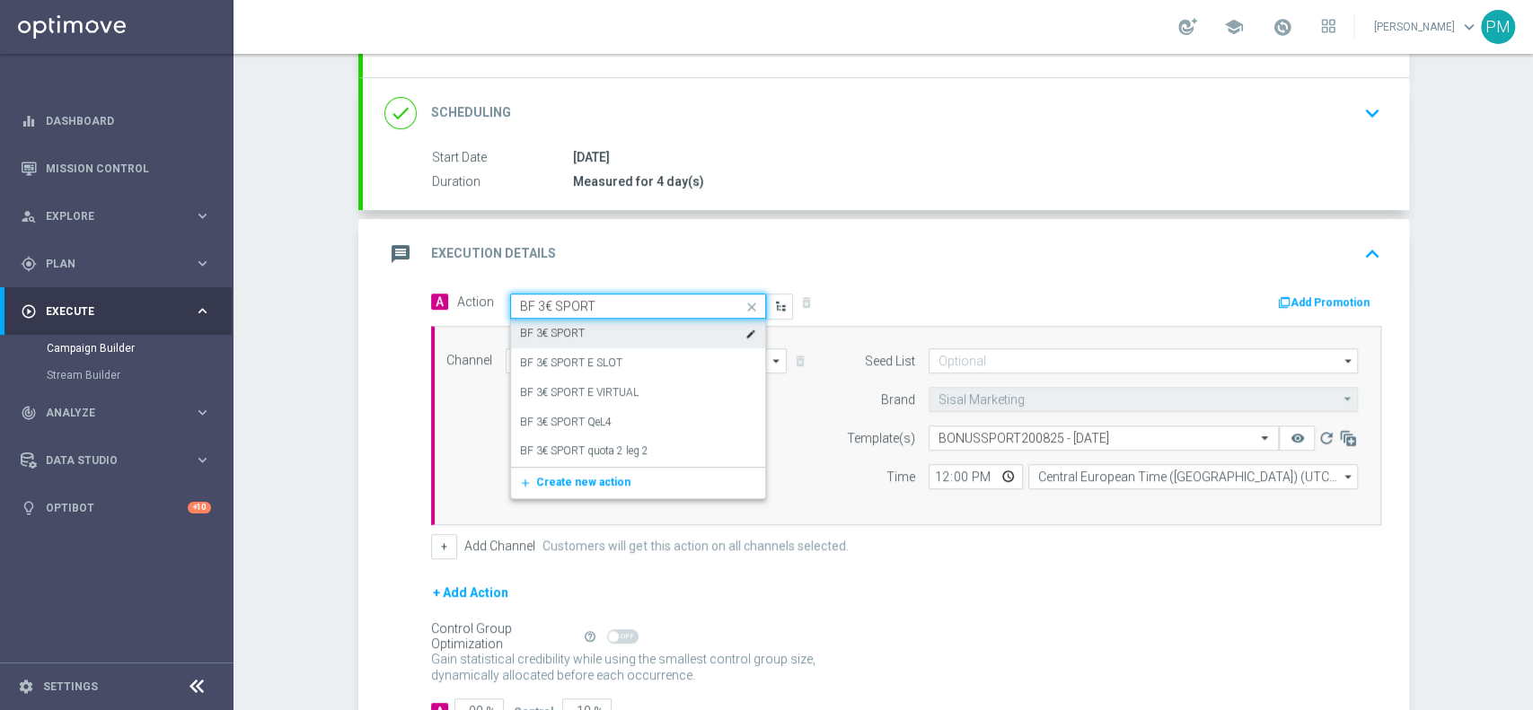
click at [591, 325] on div "BF 3€ SPORT edit" at bounding box center [638, 334] width 236 height 30
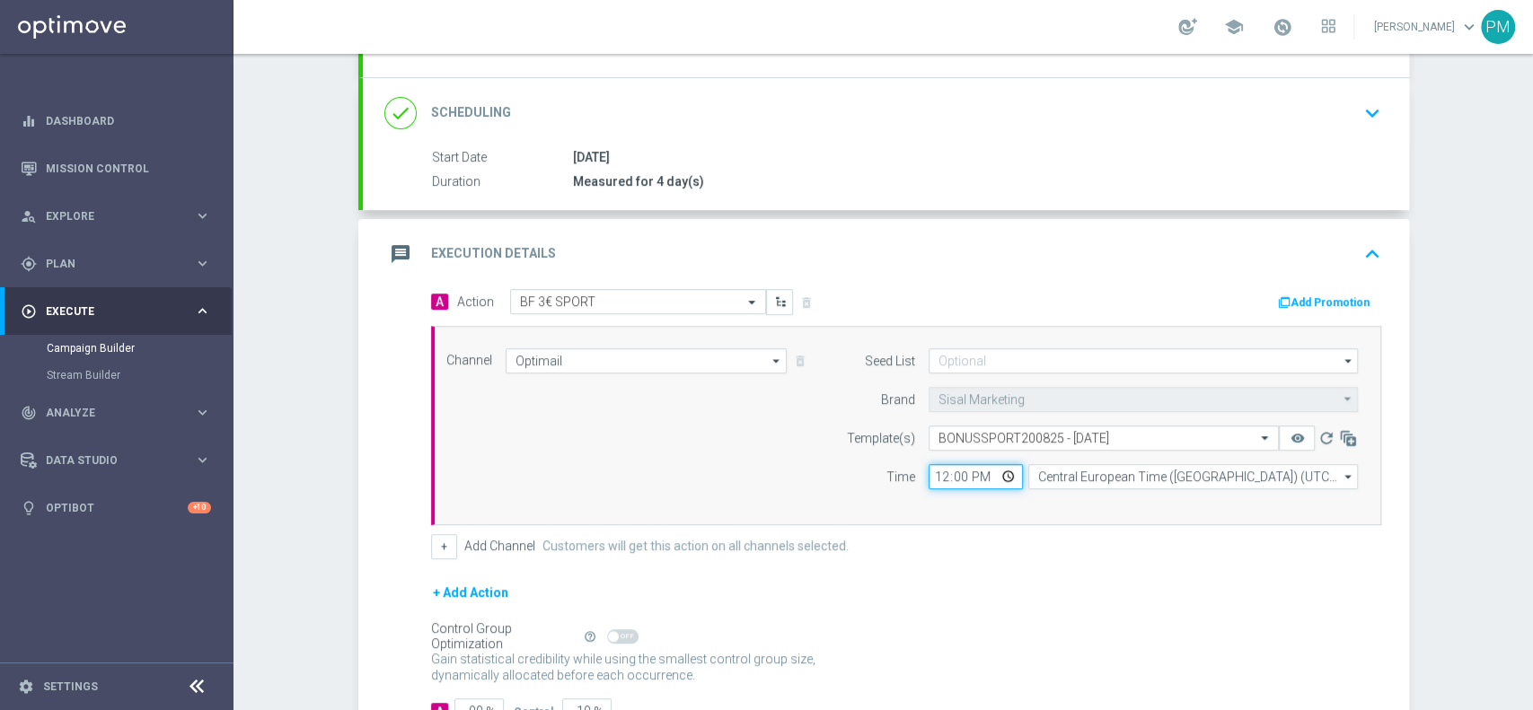
click at [931, 476] on input "12:00" at bounding box center [975, 476] width 94 height 25
type input "18:30"
click at [1333, 296] on button "Add Promotion" at bounding box center [1326, 303] width 100 height 20
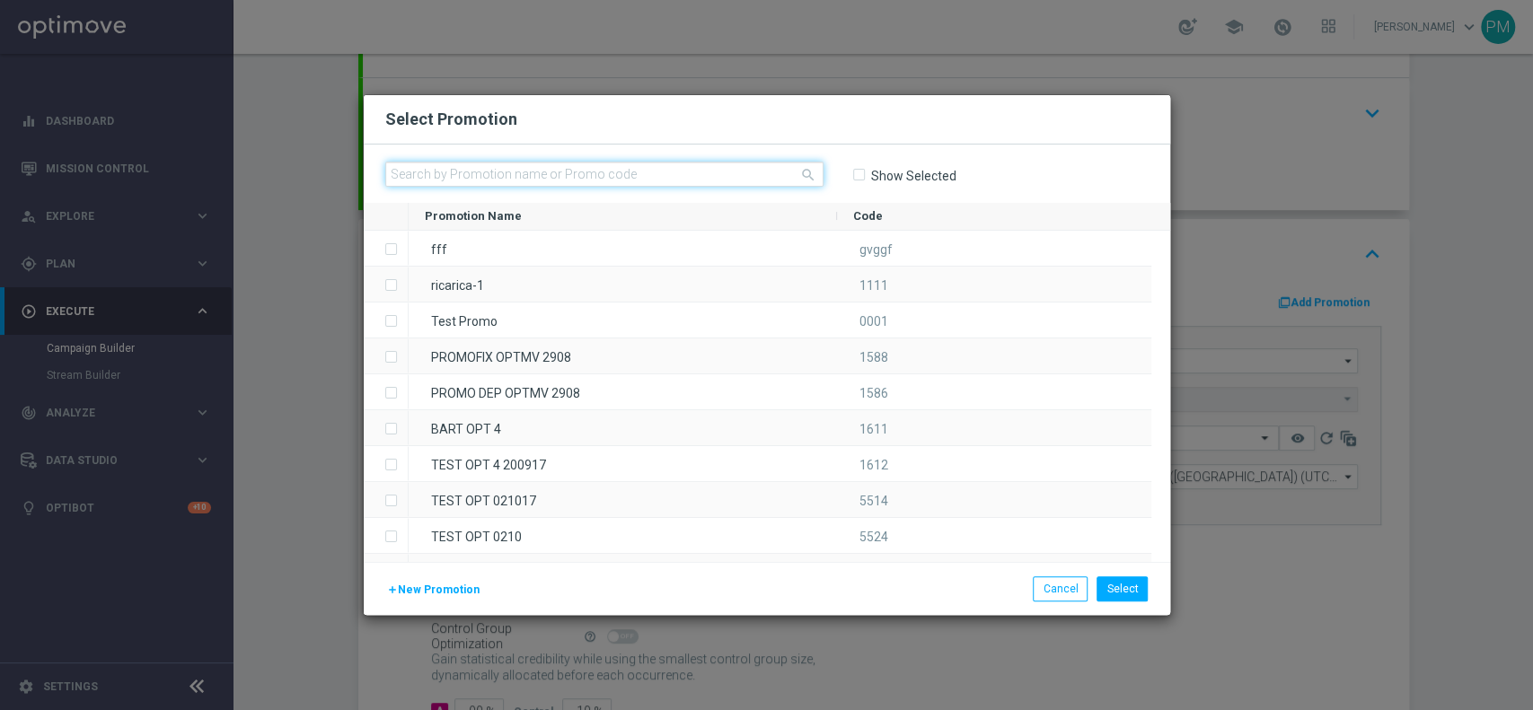
click at [775, 167] on input "text" at bounding box center [604, 174] width 438 height 25
paste input "230057"
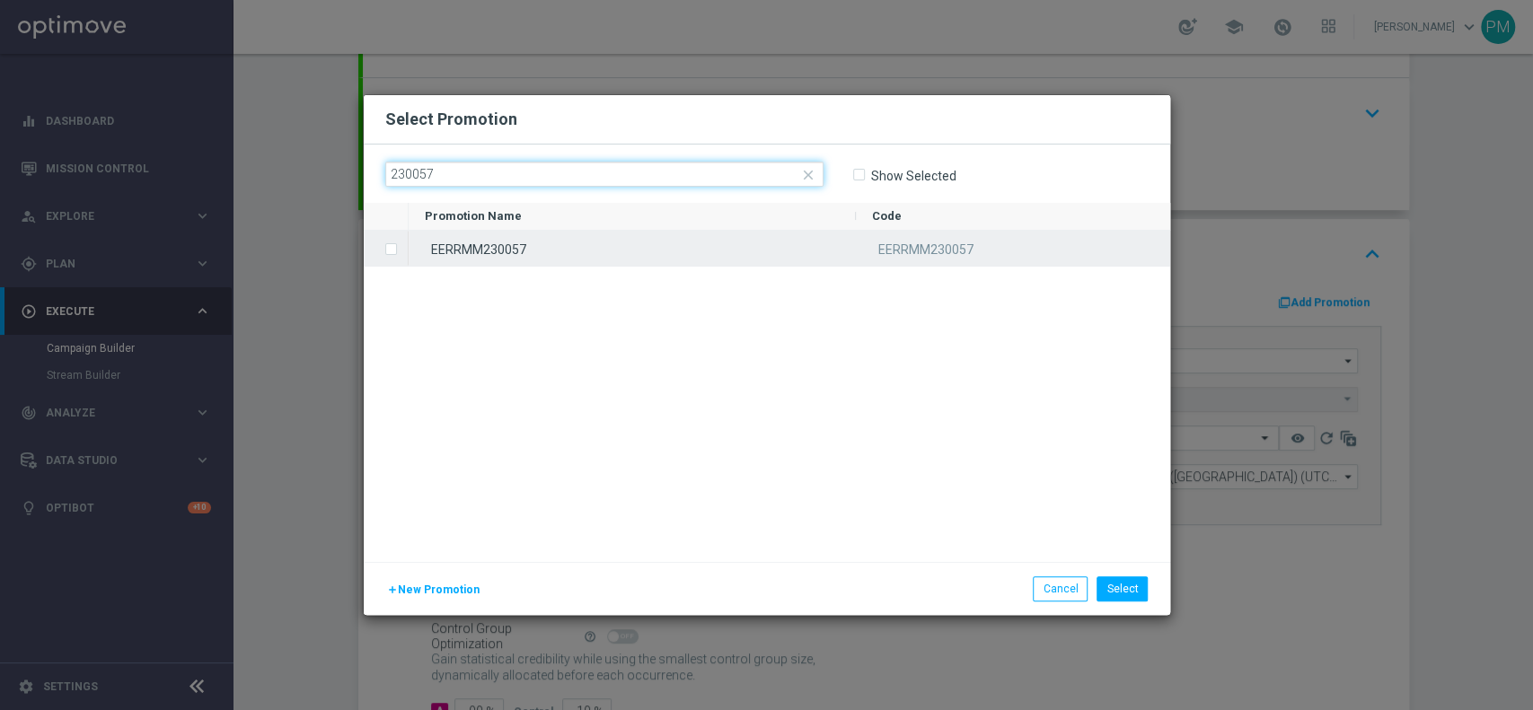
type input "230057"
click at [675, 244] on div "EERRMM230057" at bounding box center [632, 248] width 447 height 35
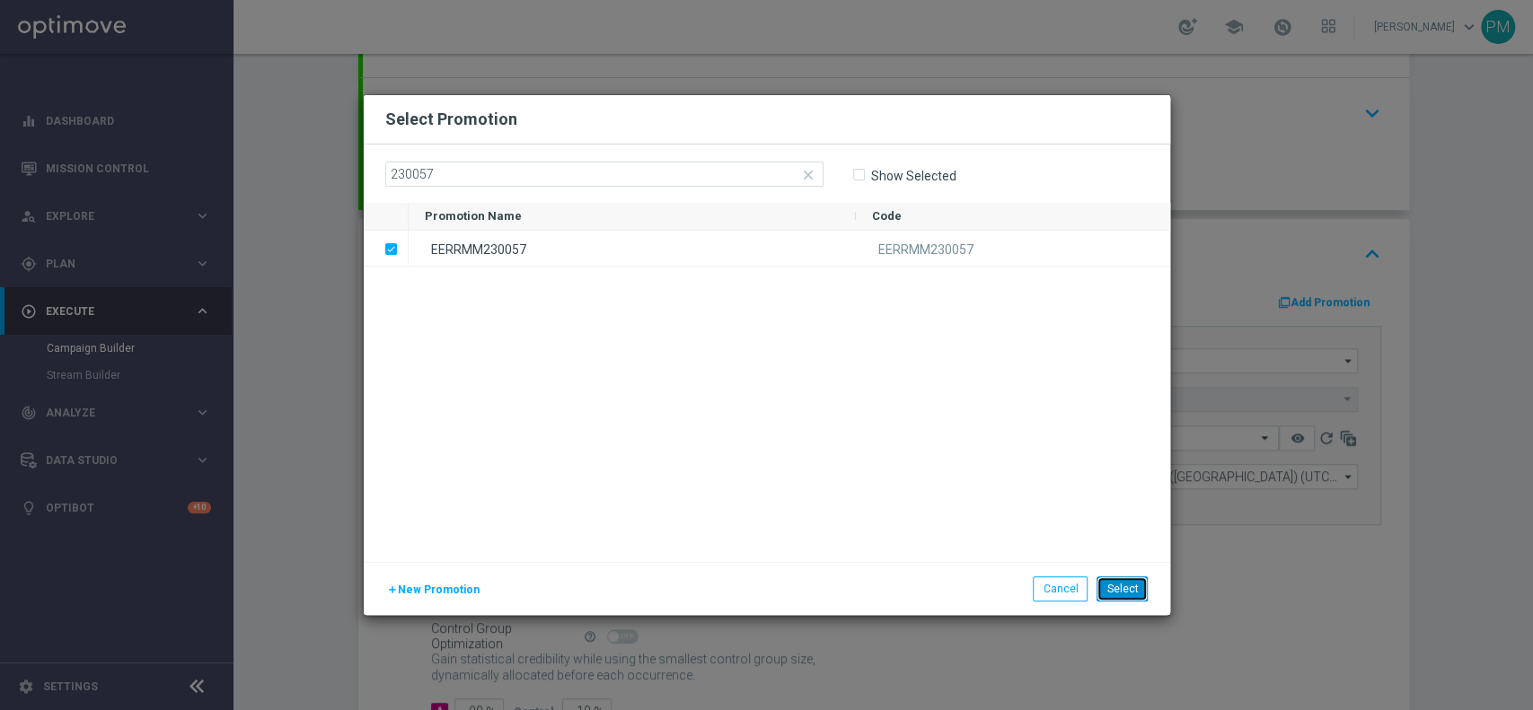
click at [1134, 593] on button "Select" at bounding box center [1121, 588] width 51 height 25
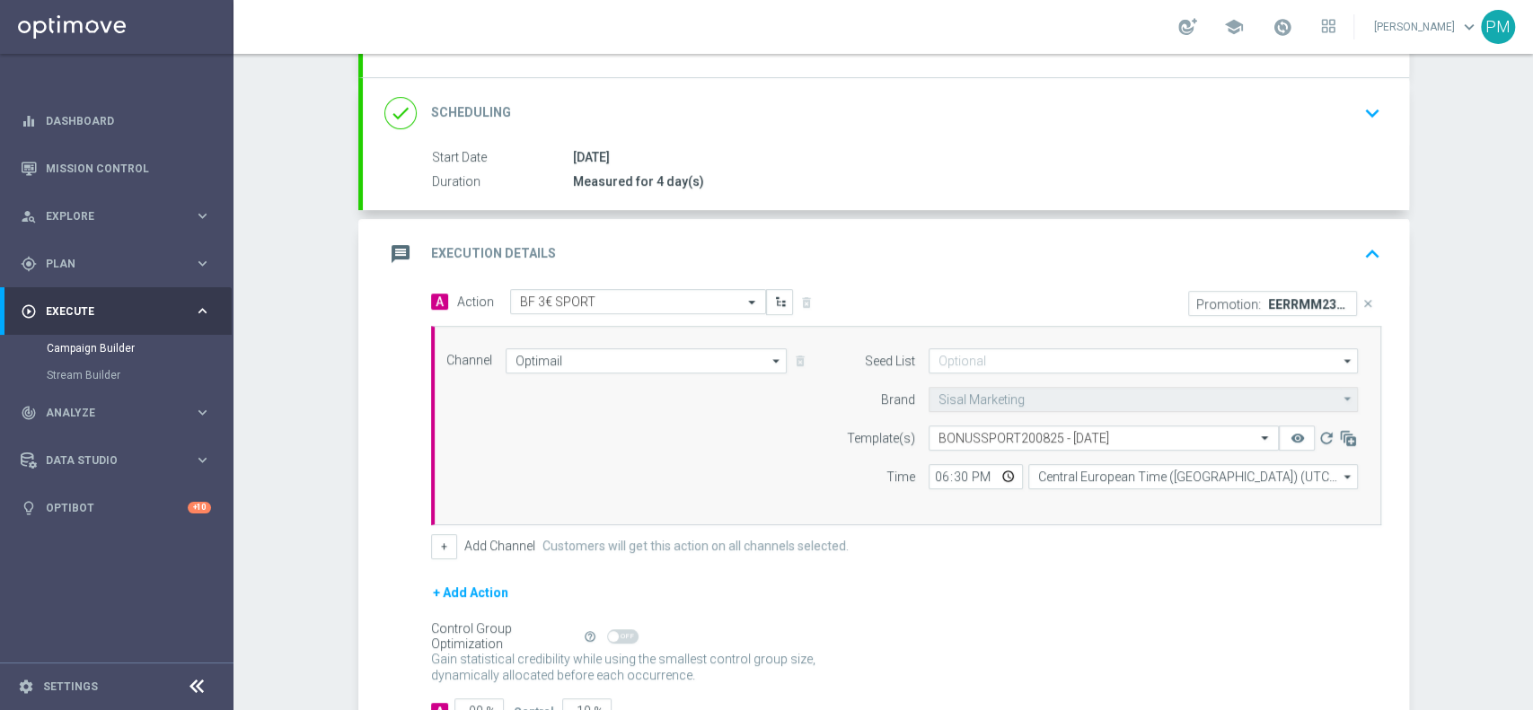
scroll to position [345, 0]
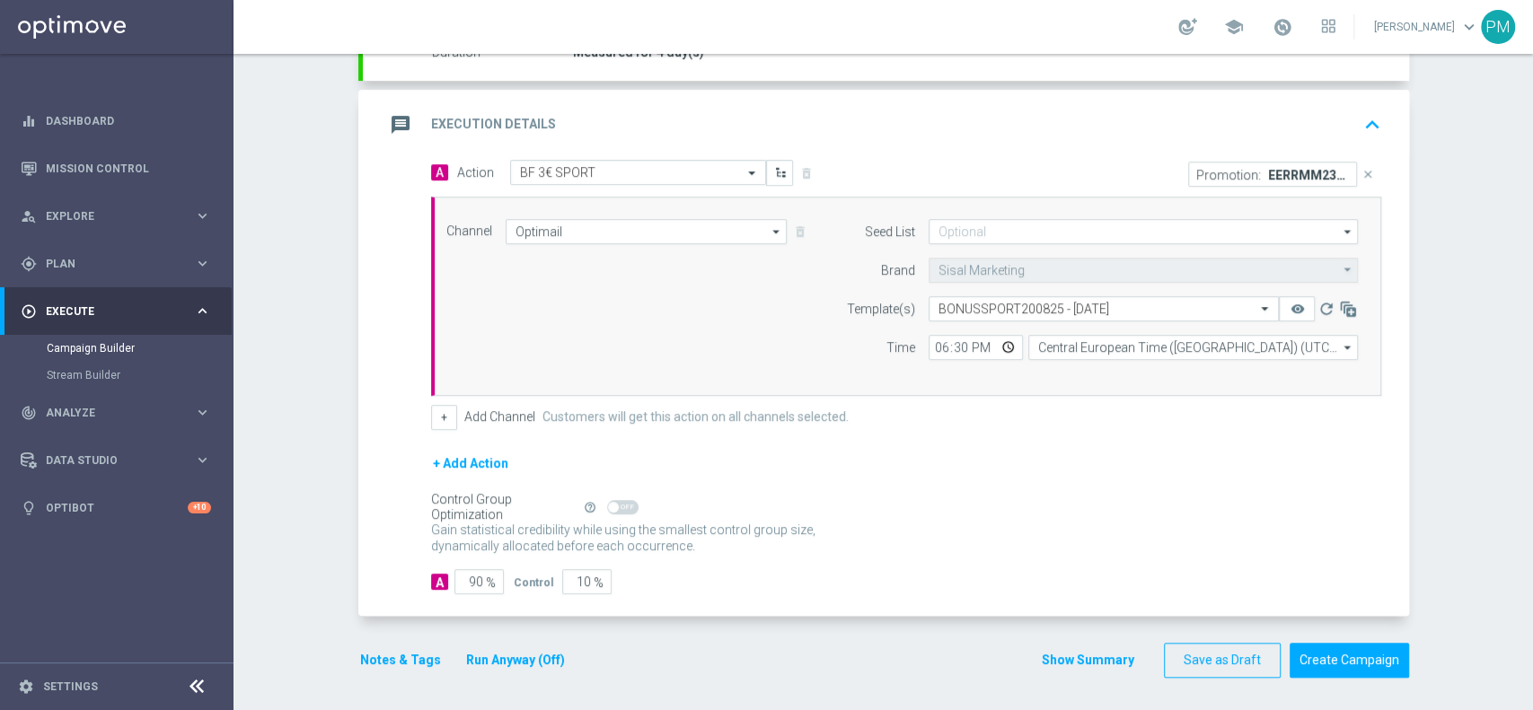
click at [369, 662] on button "Notes & Tags" at bounding box center [400, 660] width 84 height 22
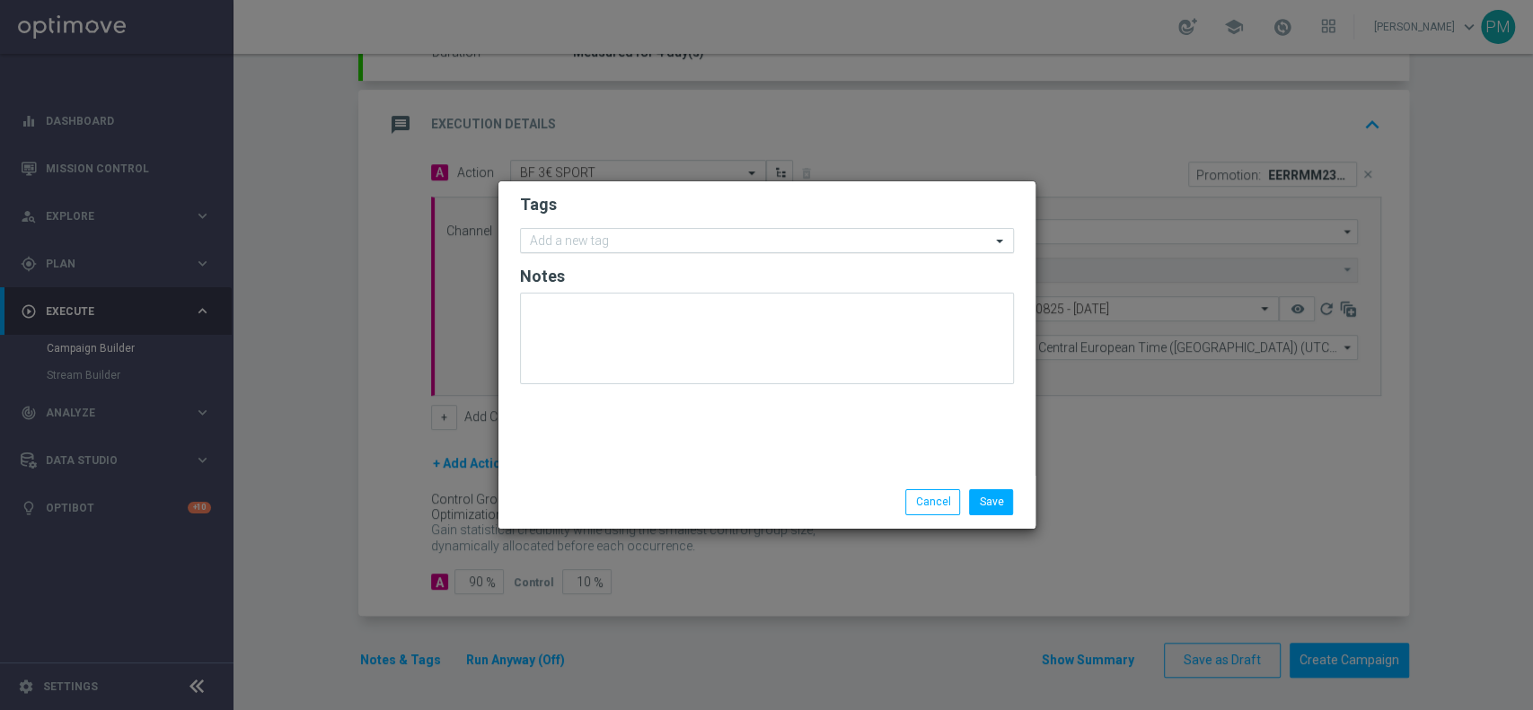
click at [622, 246] on input "text" at bounding box center [760, 241] width 461 height 15
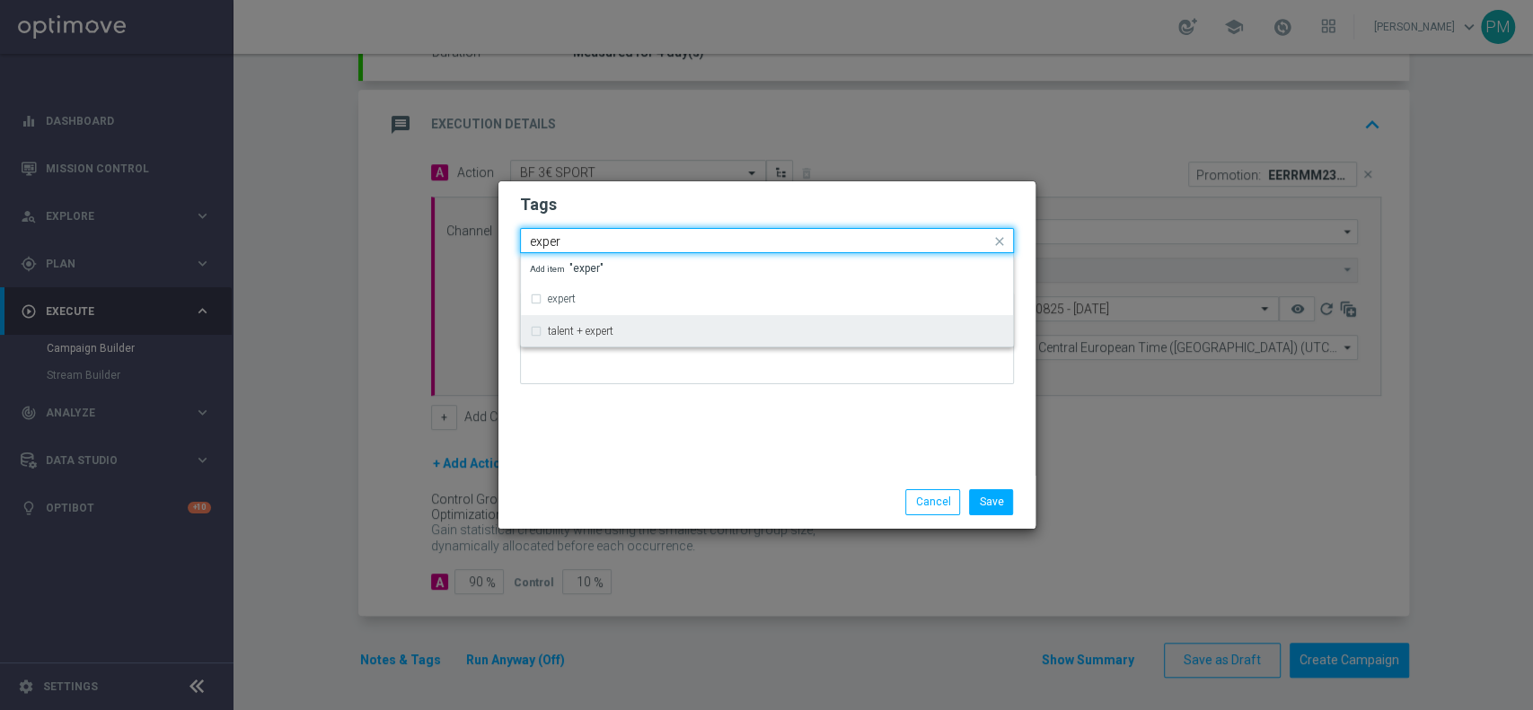
click at [622, 333] on div "talent + expert" at bounding box center [776, 331] width 456 height 11
type input "exper"
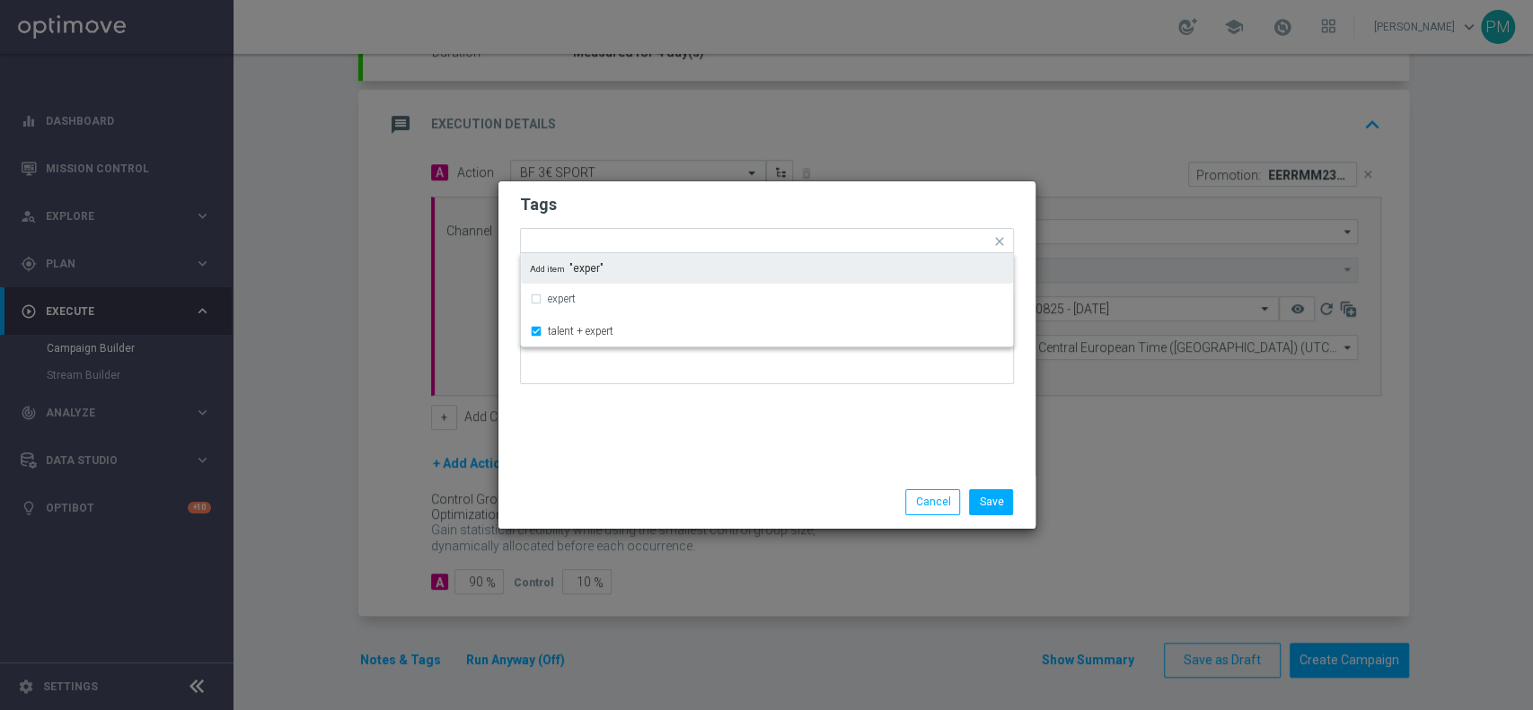
click at [718, 198] on h2 "Tags" at bounding box center [767, 205] width 494 height 22
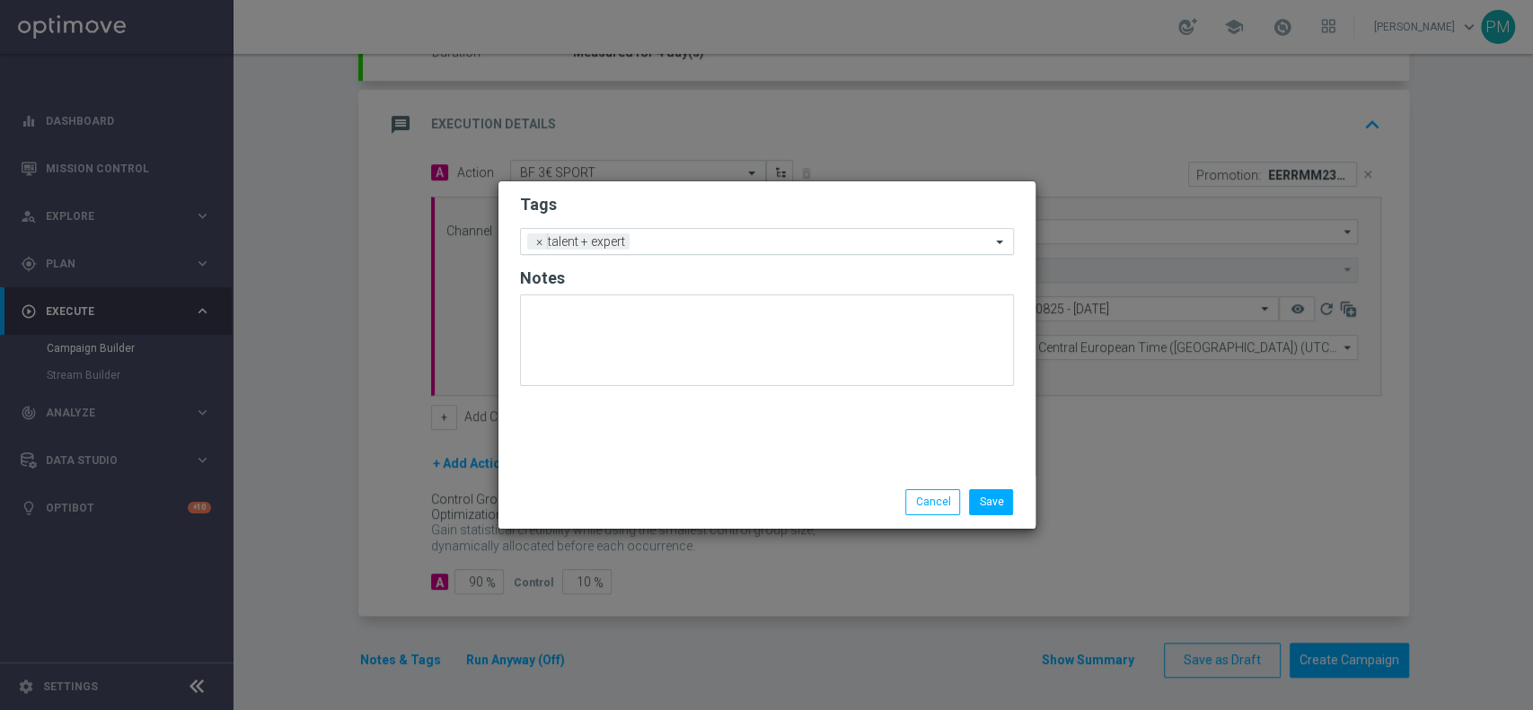
click at [750, 247] on input "text" at bounding box center [814, 242] width 354 height 15
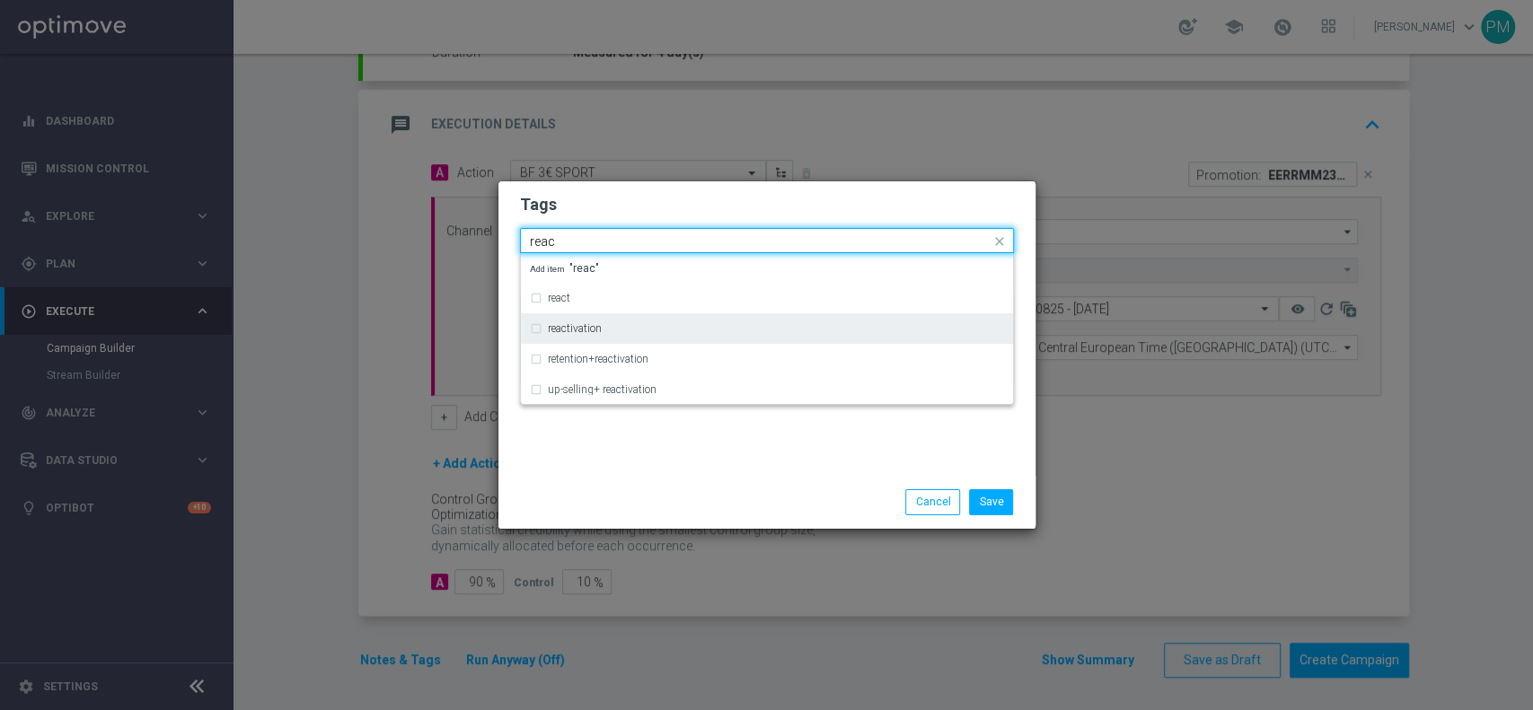
click at [725, 323] on div "reactivation" at bounding box center [776, 328] width 456 height 11
type input "reac"
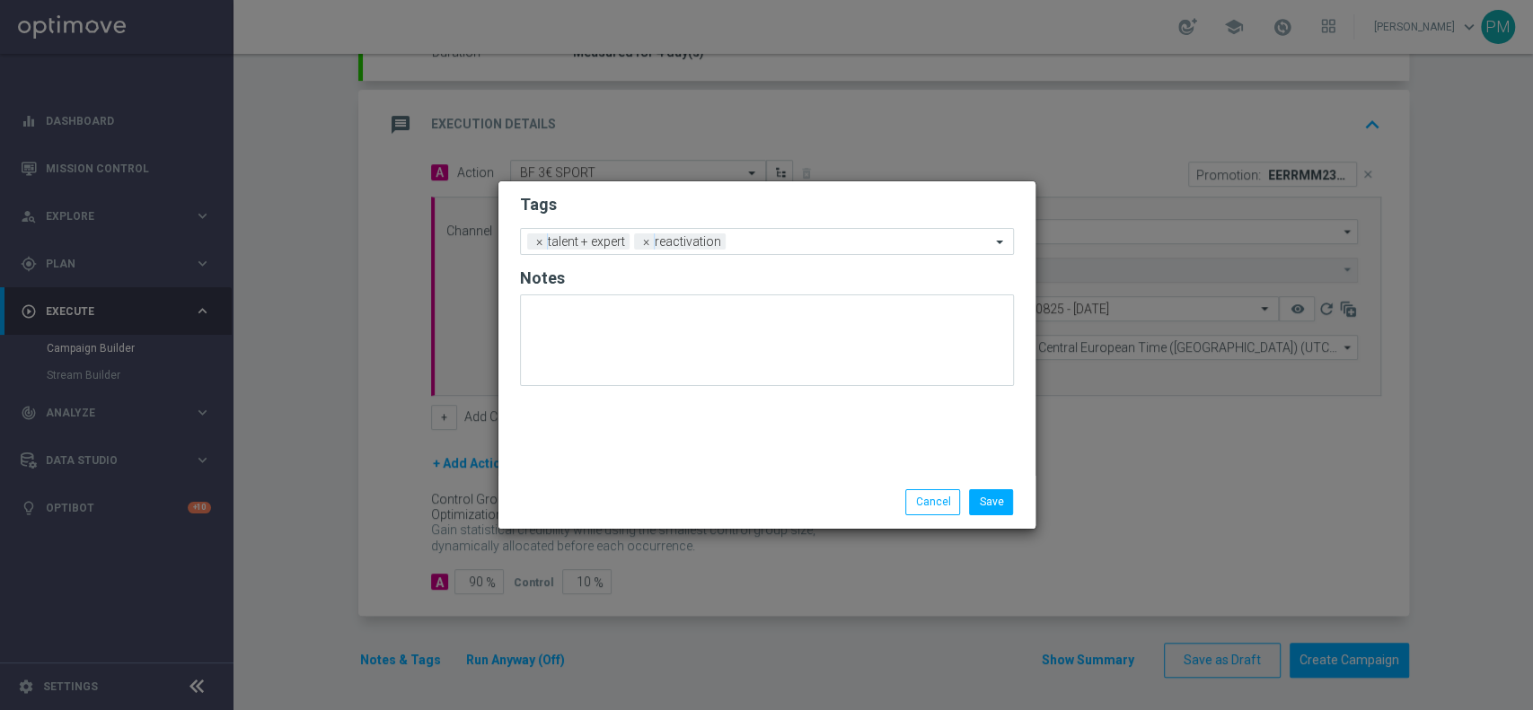
drag, startPoint x: 789, startPoint y: 212, endPoint x: 826, endPoint y: 231, distance: 41.4
click at [790, 212] on h2 "Tags" at bounding box center [767, 205] width 494 height 22
click at [840, 242] on input "text" at bounding box center [862, 242] width 258 height 15
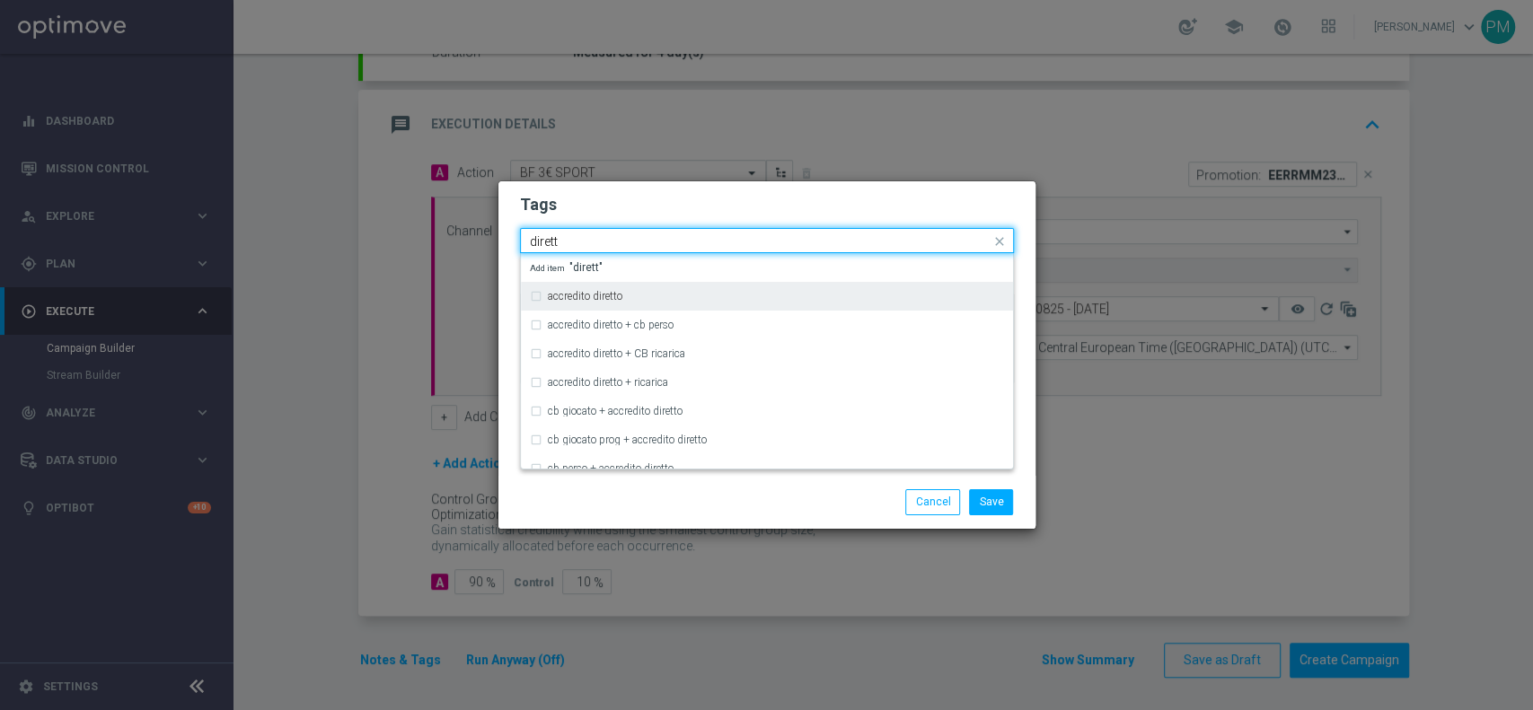
click at [823, 286] on div "accredito diretto" at bounding box center [767, 296] width 474 height 29
type input "dirett"
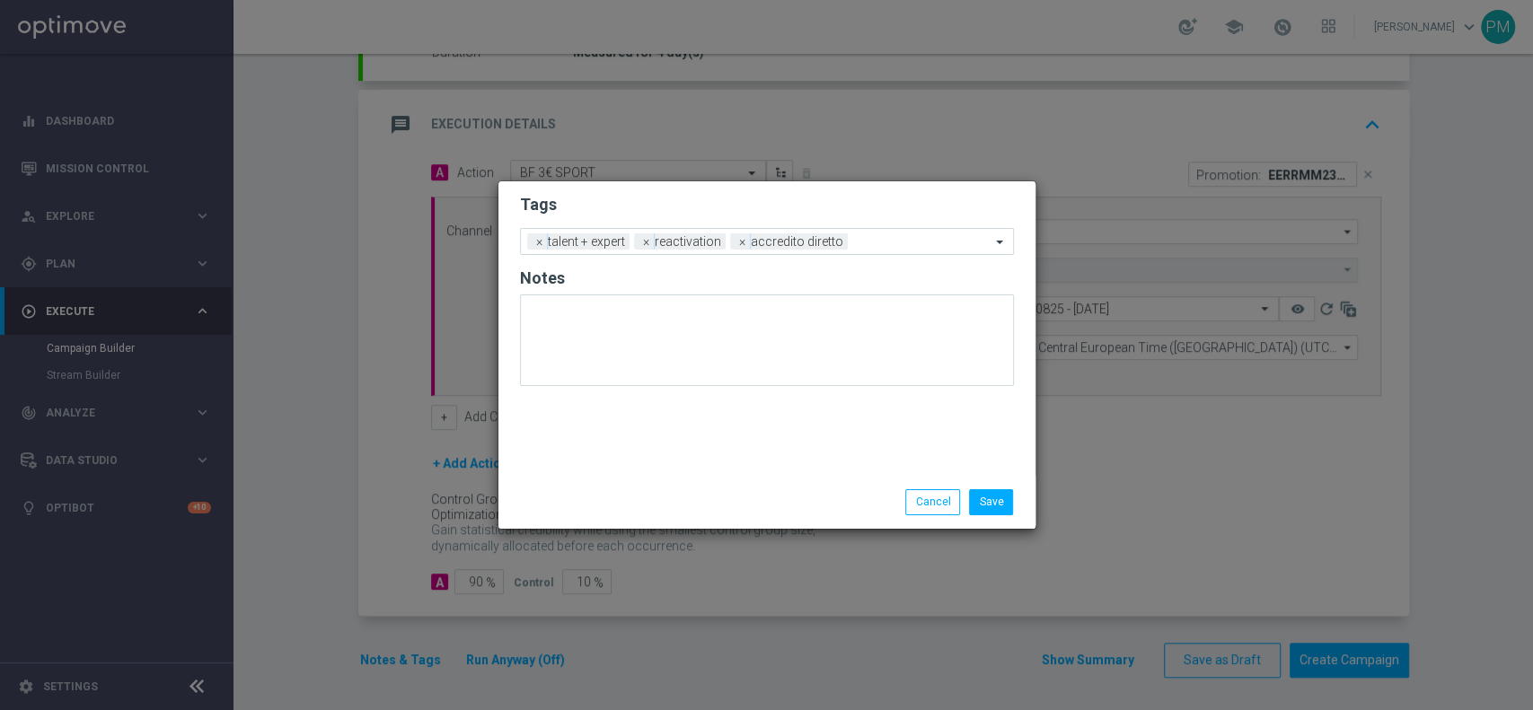
click at [848, 205] on h2 "Tags" at bounding box center [767, 205] width 494 height 22
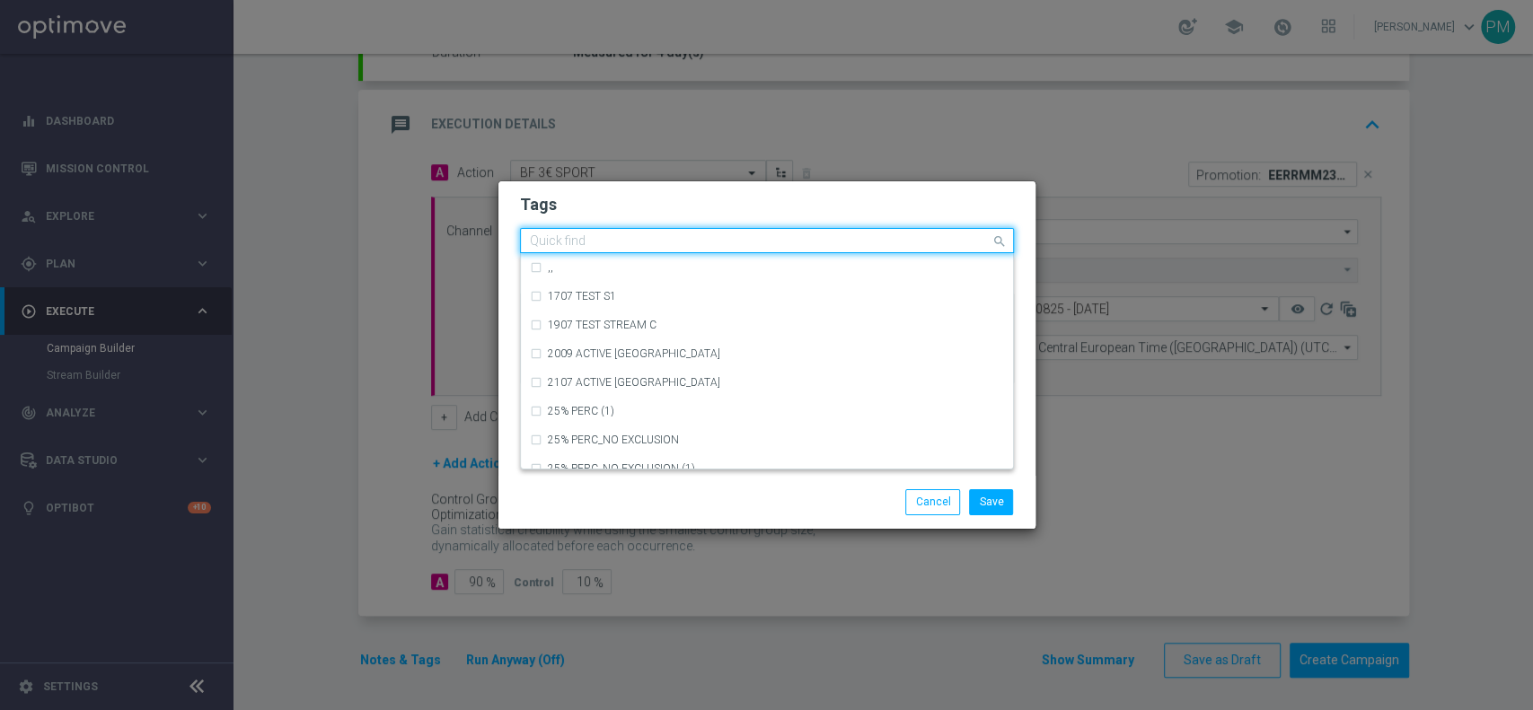
click at [886, 236] on input "text" at bounding box center [760, 241] width 461 height 15
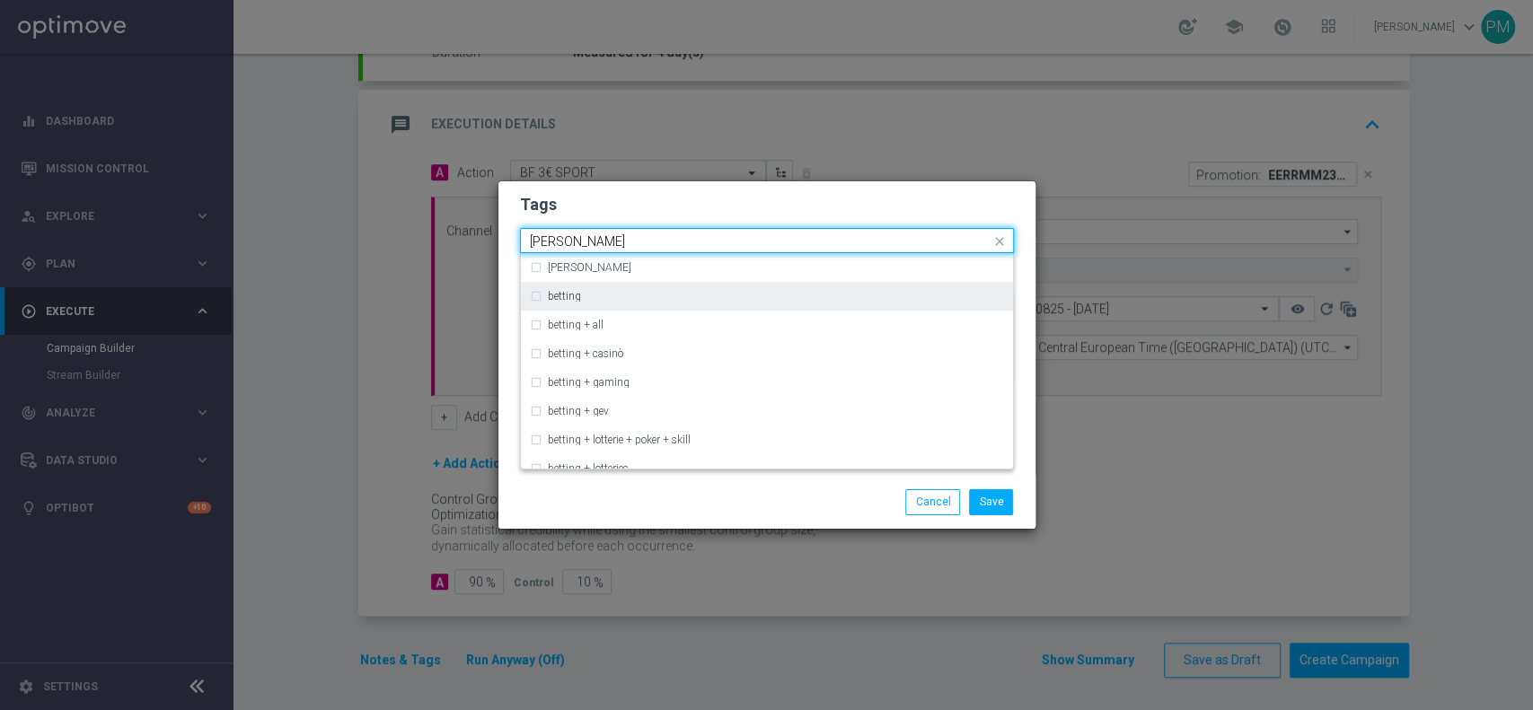
drag, startPoint x: 801, startPoint y: 291, endPoint x: 820, endPoint y: 236, distance: 57.9
click at [801, 290] on div "betting" at bounding box center [767, 296] width 474 height 29
type input "[PERSON_NAME]"
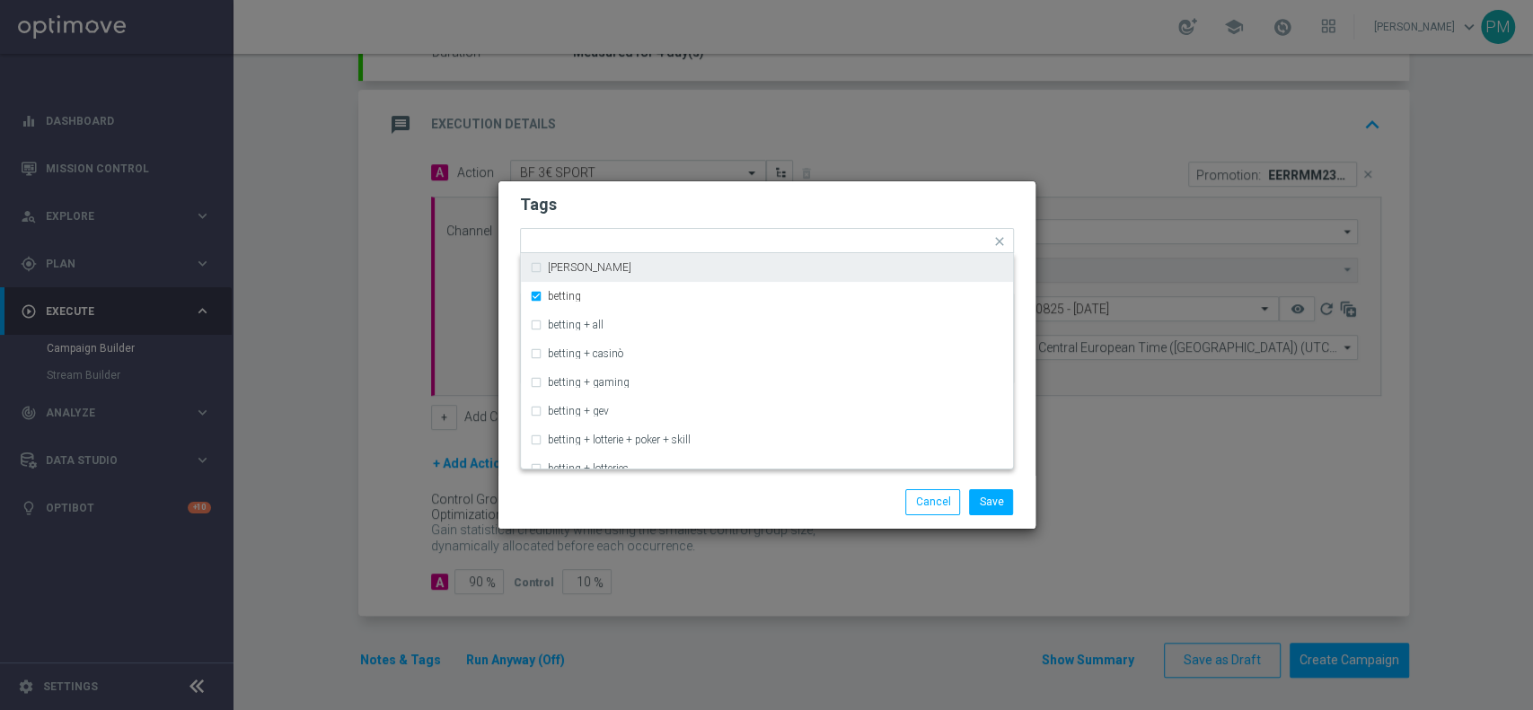
drag, startPoint x: 839, startPoint y: 194, endPoint x: 896, endPoint y: 225, distance: 64.7
click at [841, 194] on h2 "Tags" at bounding box center [767, 205] width 494 height 22
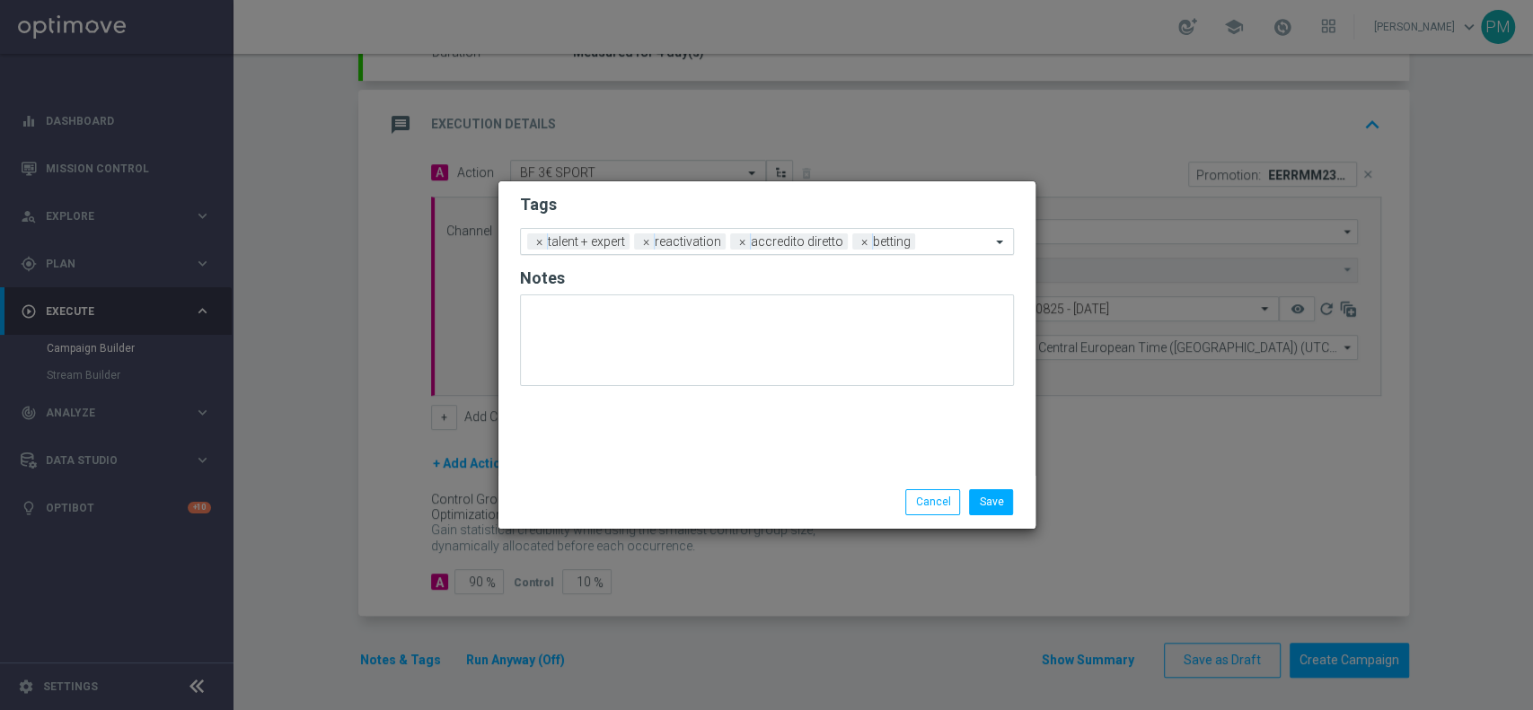
click at [938, 247] on input "text" at bounding box center [956, 242] width 68 height 15
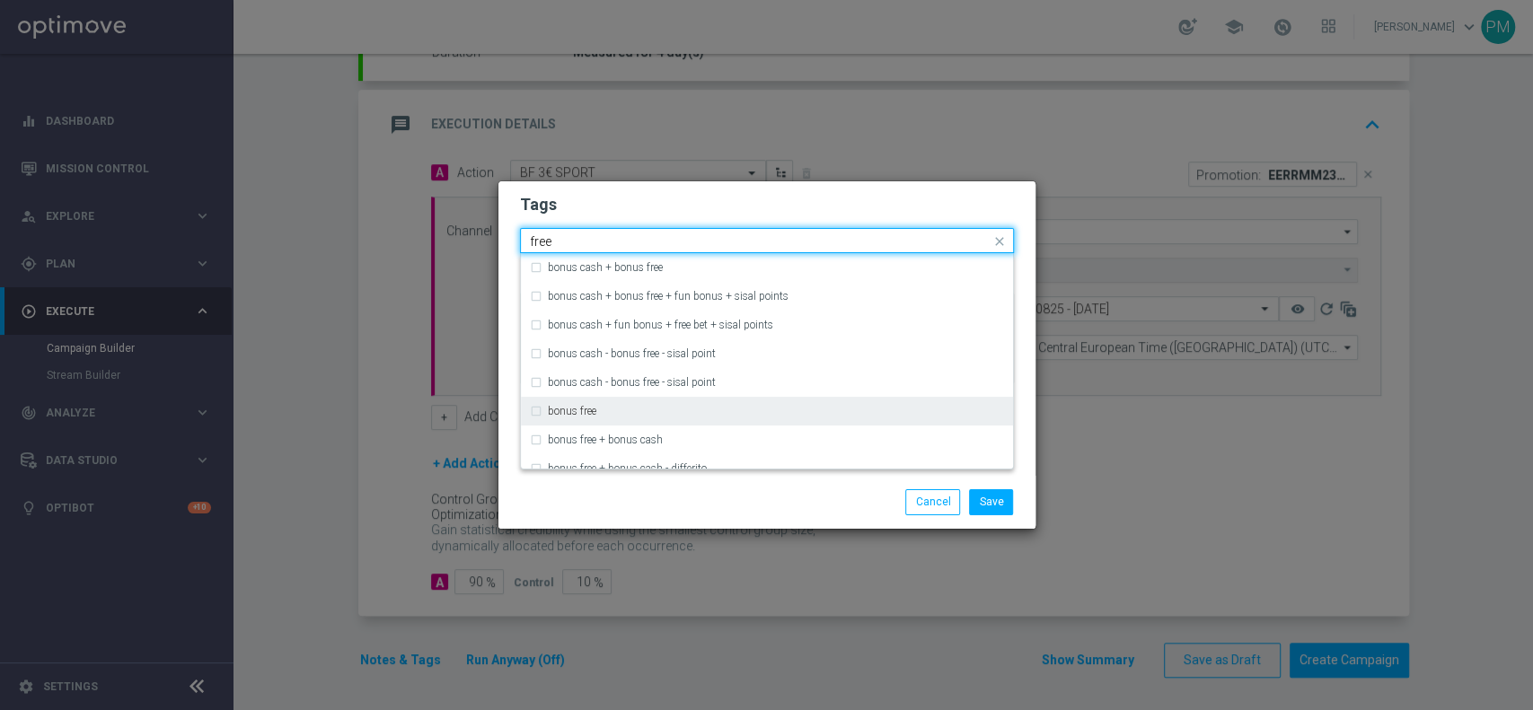
click at [738, 413] on div "bonus free" at bounding box center [776, 411] width 456 height 11
type input "free"
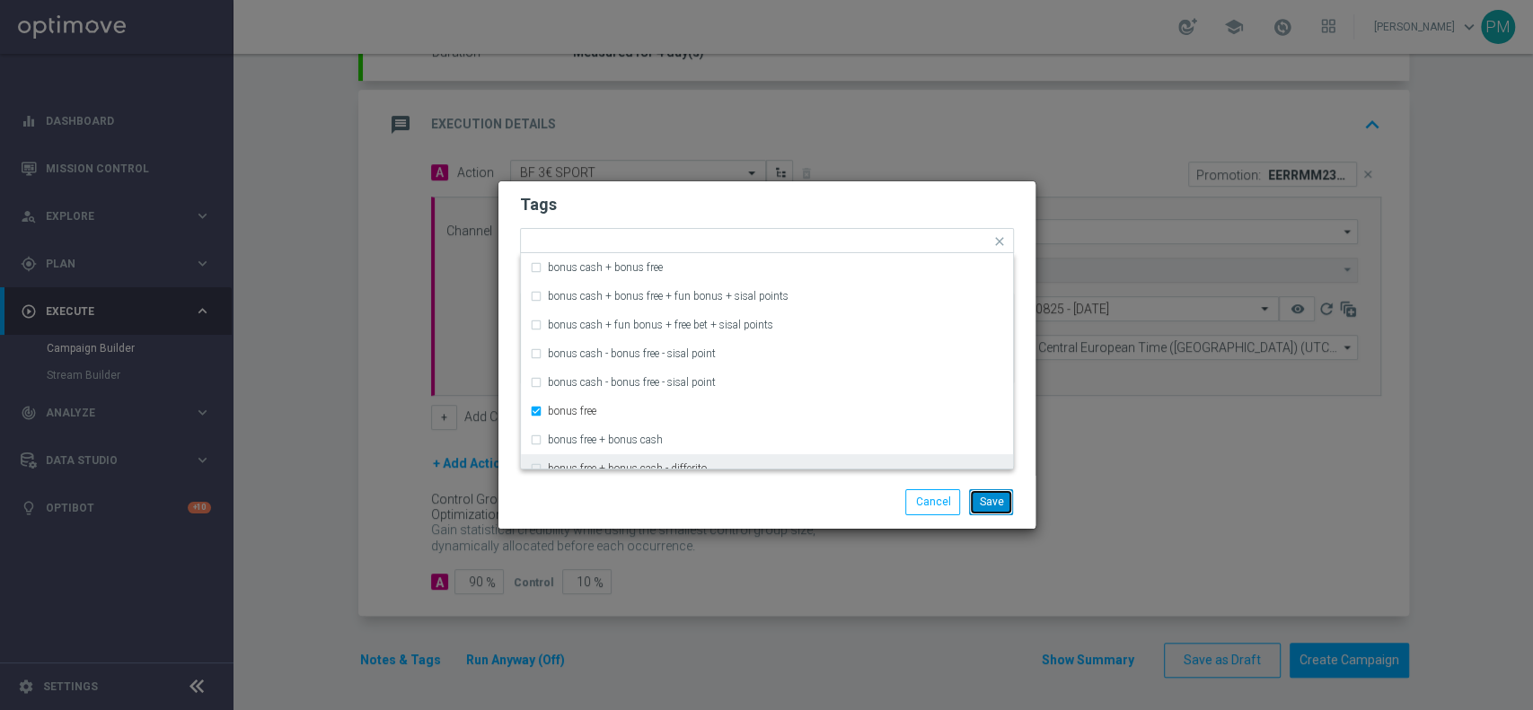
click at [984, 502] on button "Save" at bounding box center [991, 501] width 44 height 25
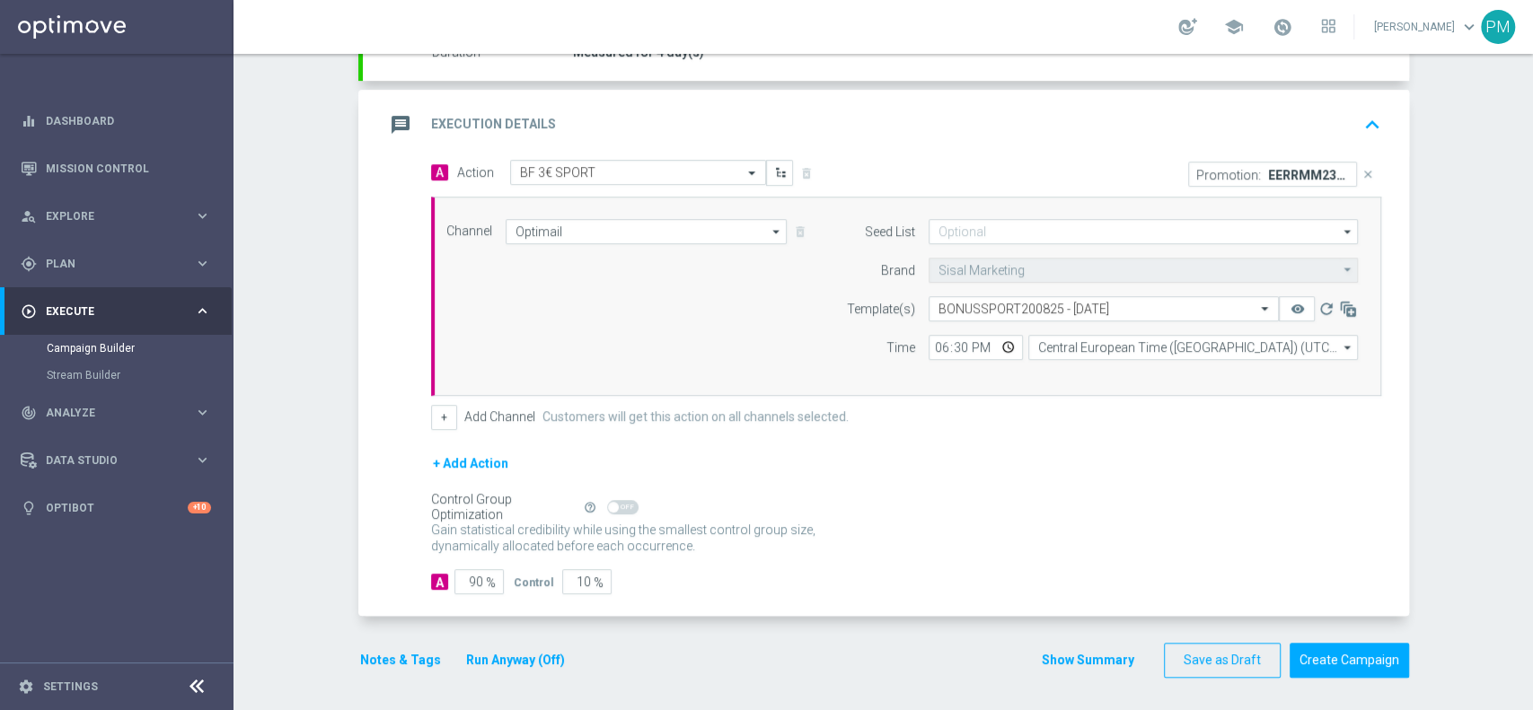
click at [998, 133] on div "message Execution Details keyboard_arrow_up" at bounding box center [885, 125] width 1003 height 34
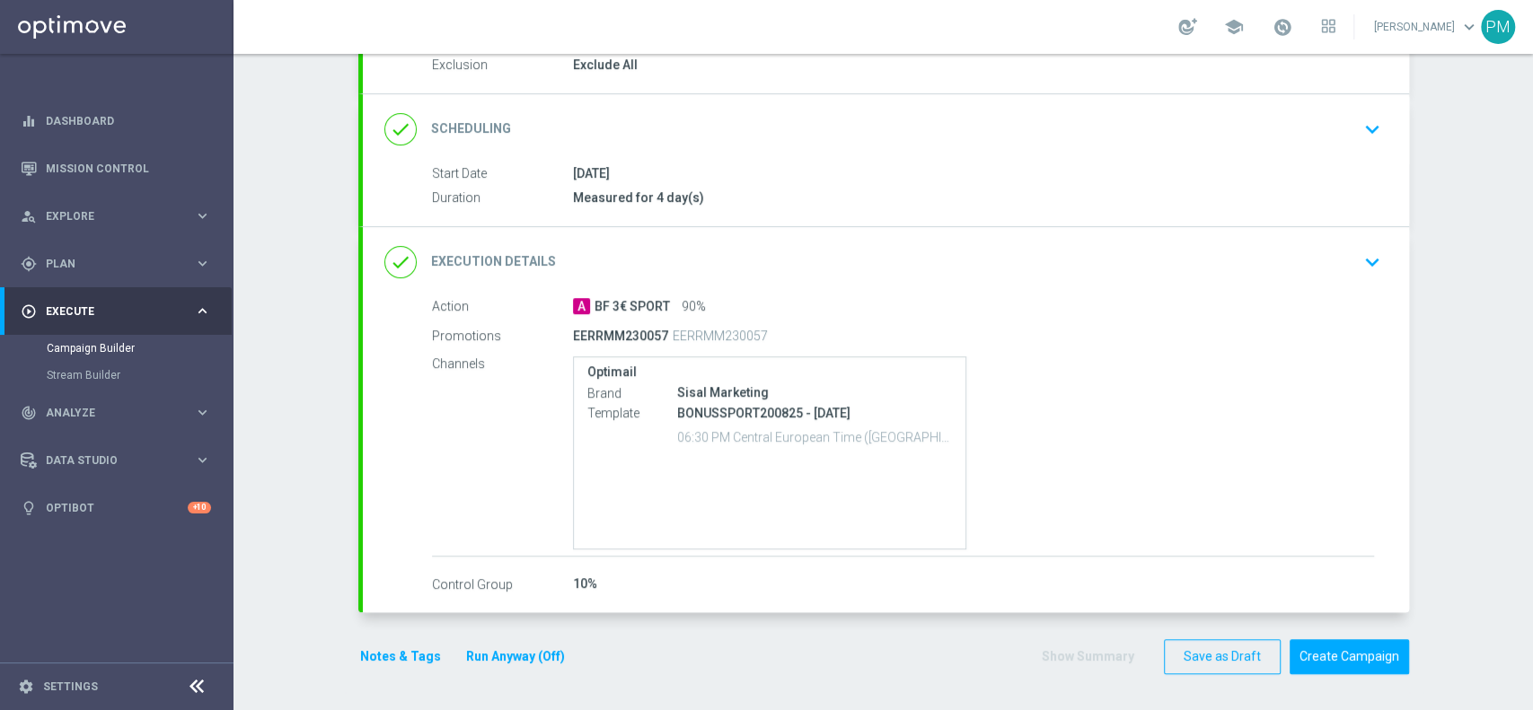
scroll to position [197, 0]
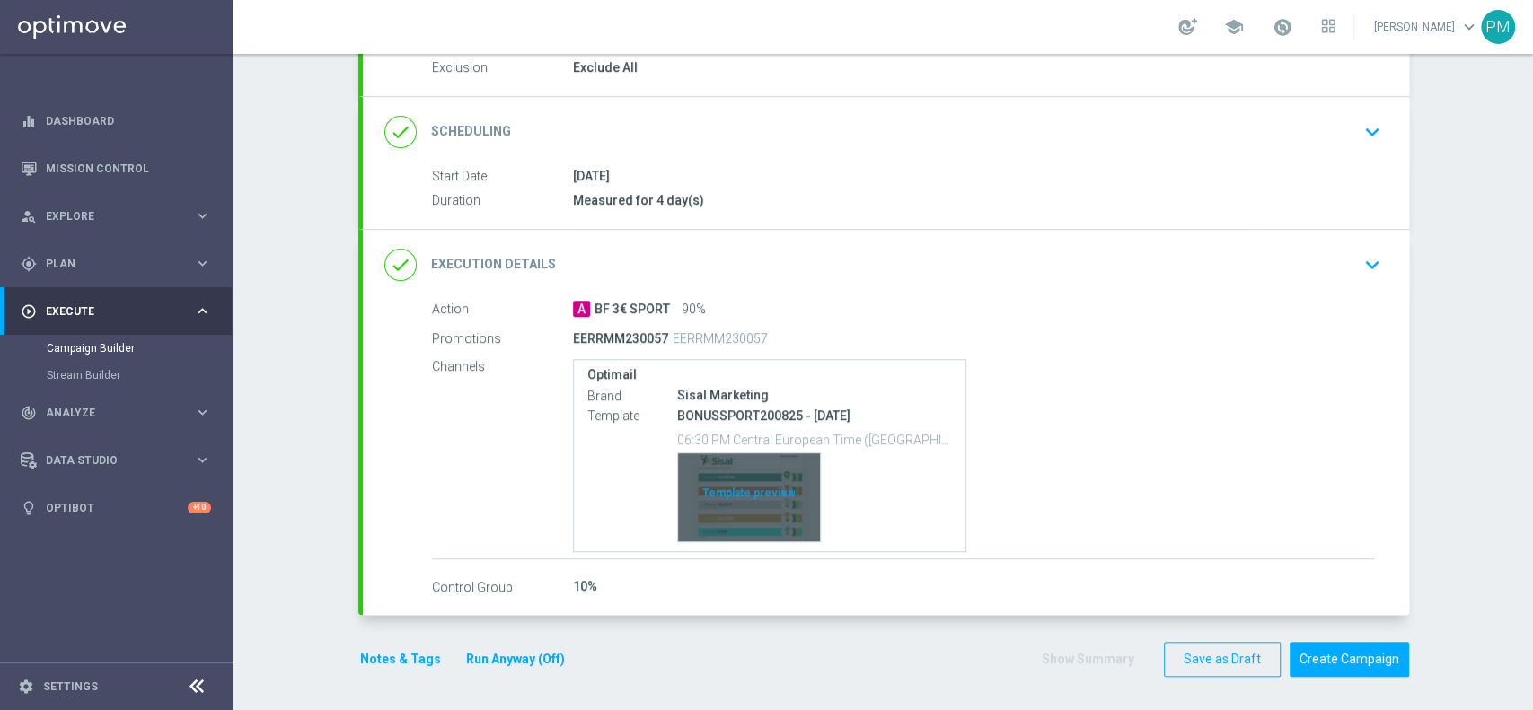
click at [742, 470] on div "Template preview" at bounding box center [749, 497] width 142 height 88
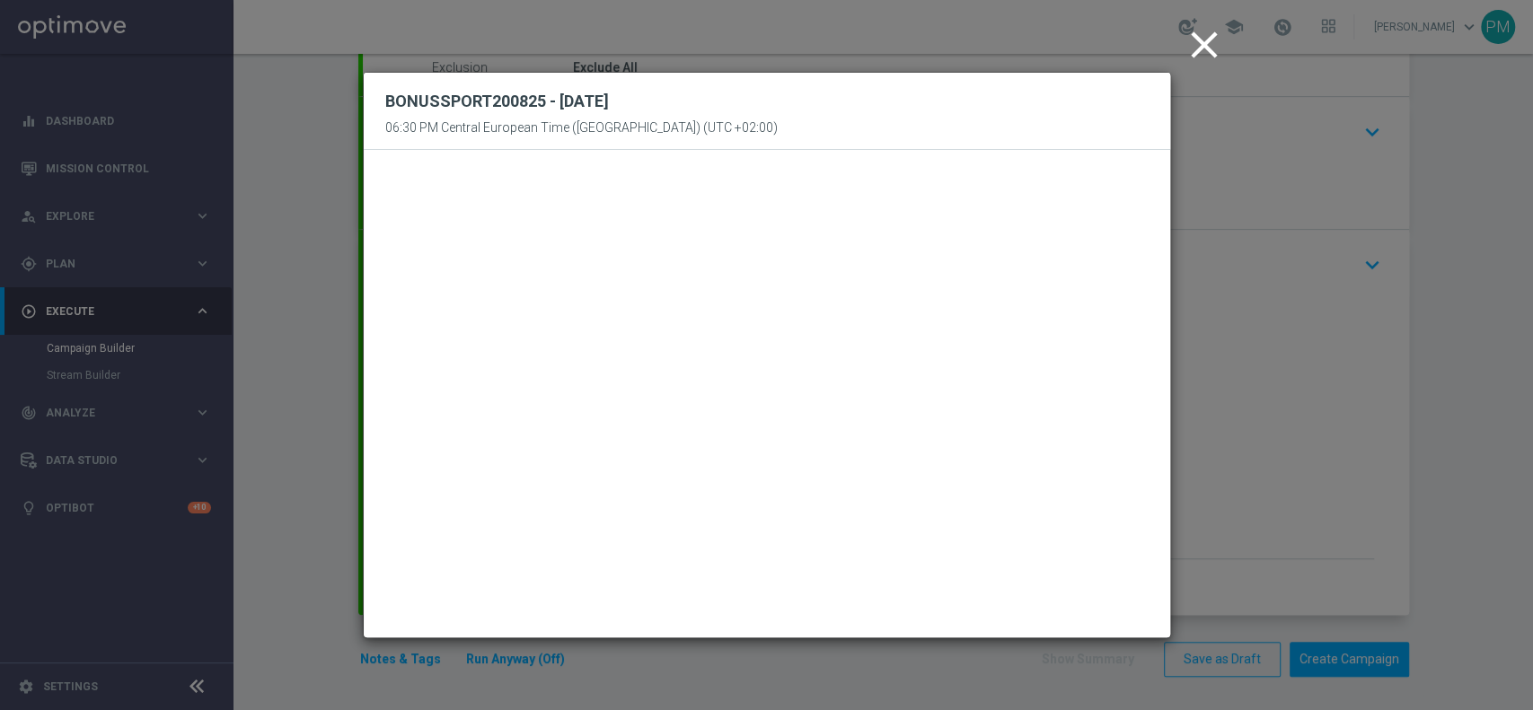
click at [1195, 47] on icon "close" at bounding box center [1204, 44] width 45 height 45
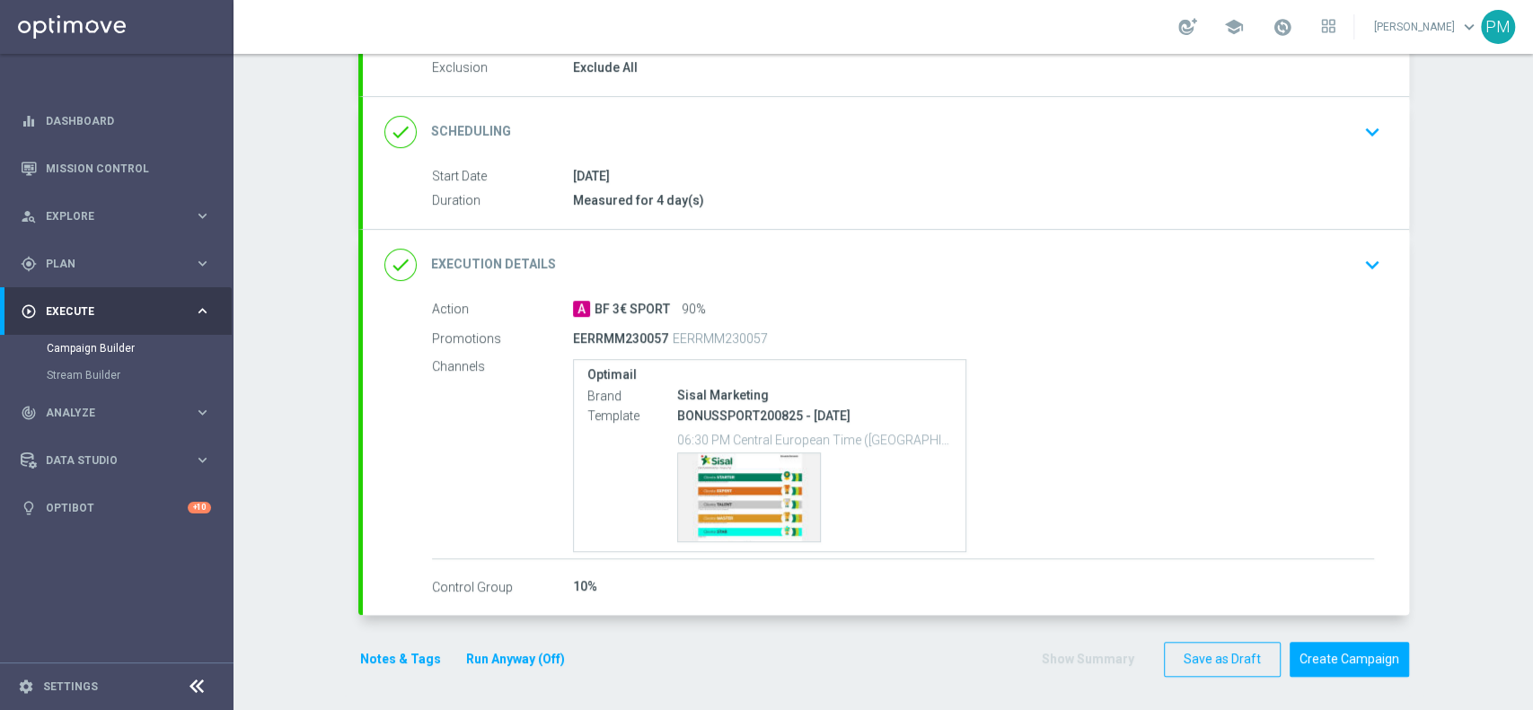
scroll to position [0, 0]
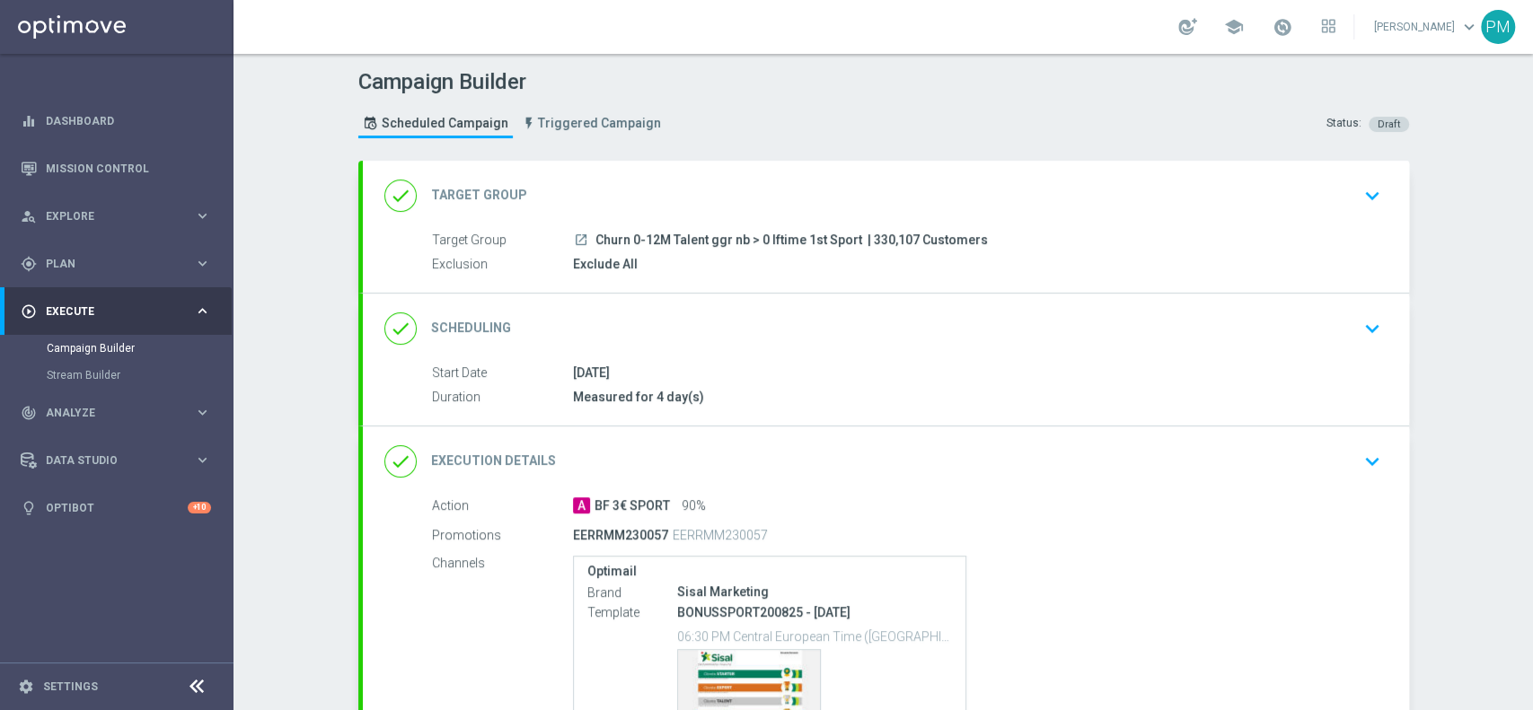
click at [918, 340] on div "done Scheduling keyboard_arrow_down" at bounding box center [885, 329] width 1003 height 34
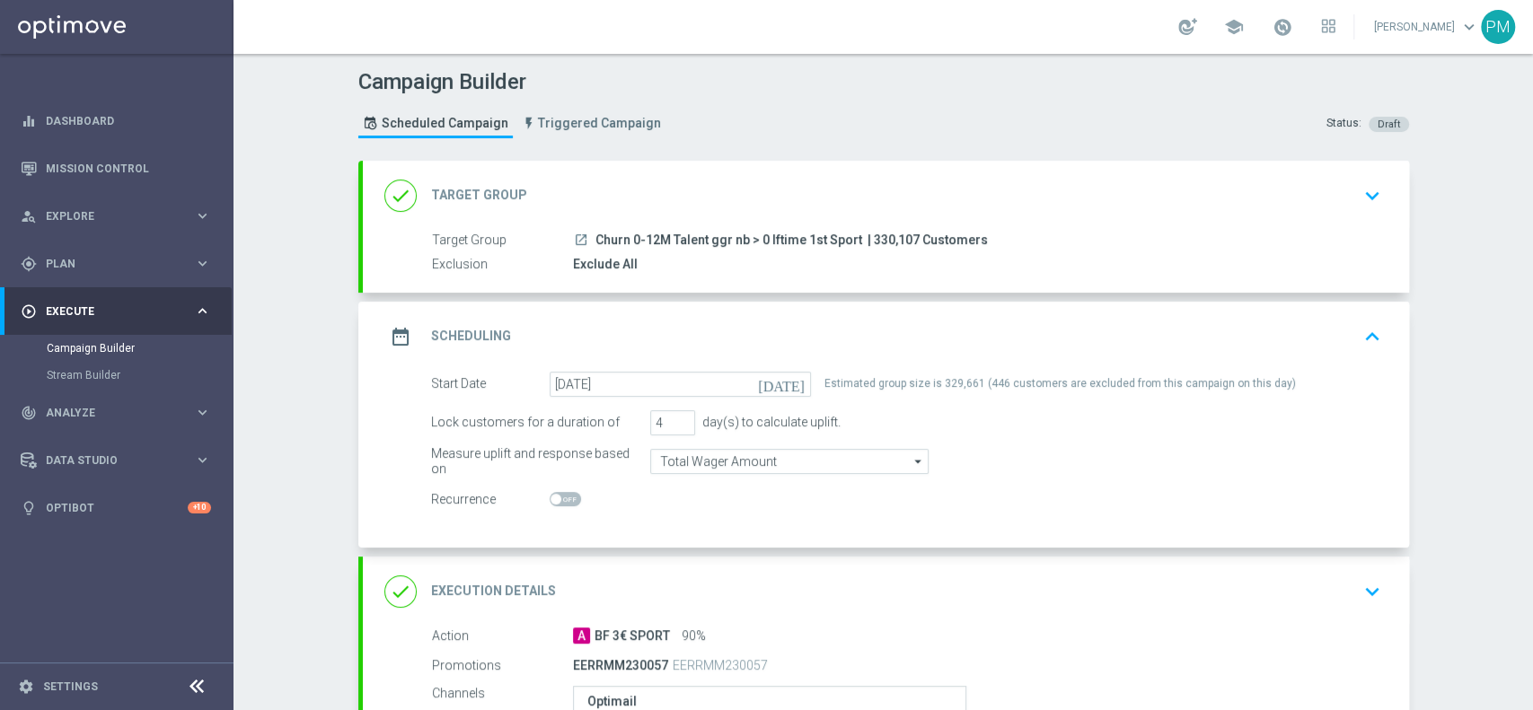
scroll to position [327, 0]
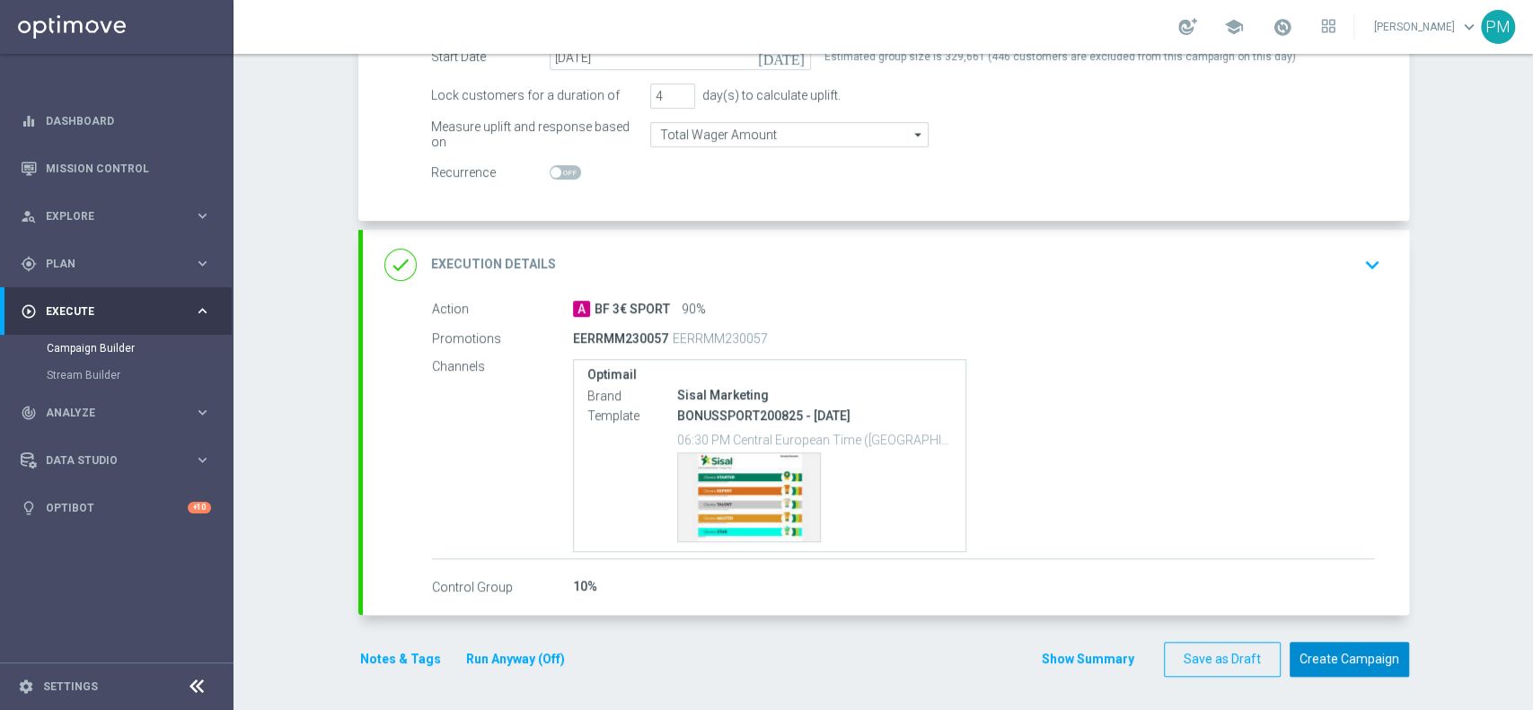
click at [1308, 660] on button "Create Campaign" at bounding box center [1348, 659] width 119 height 35
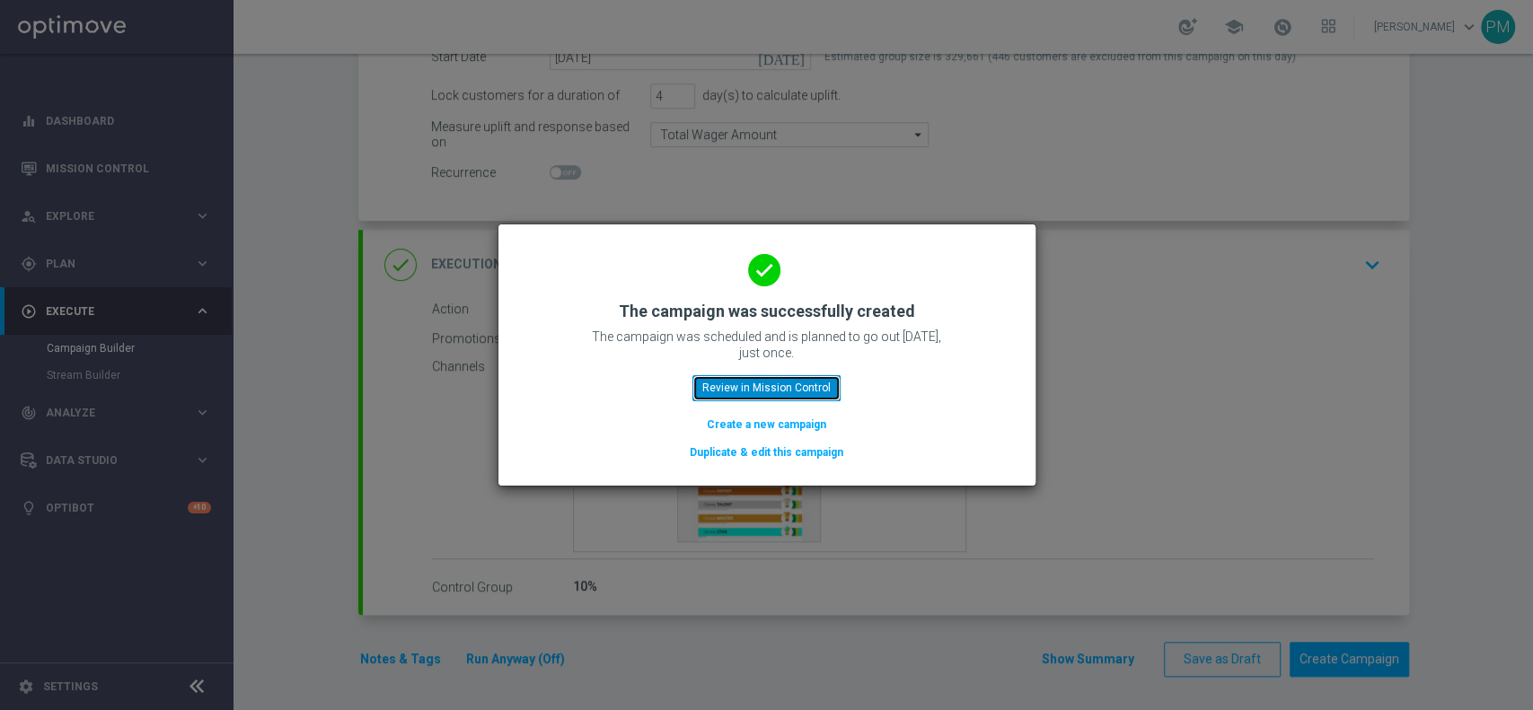
click at [772, 391] on button "Review in Mission Control" at bounding box center [766, 387] width 148 height 25
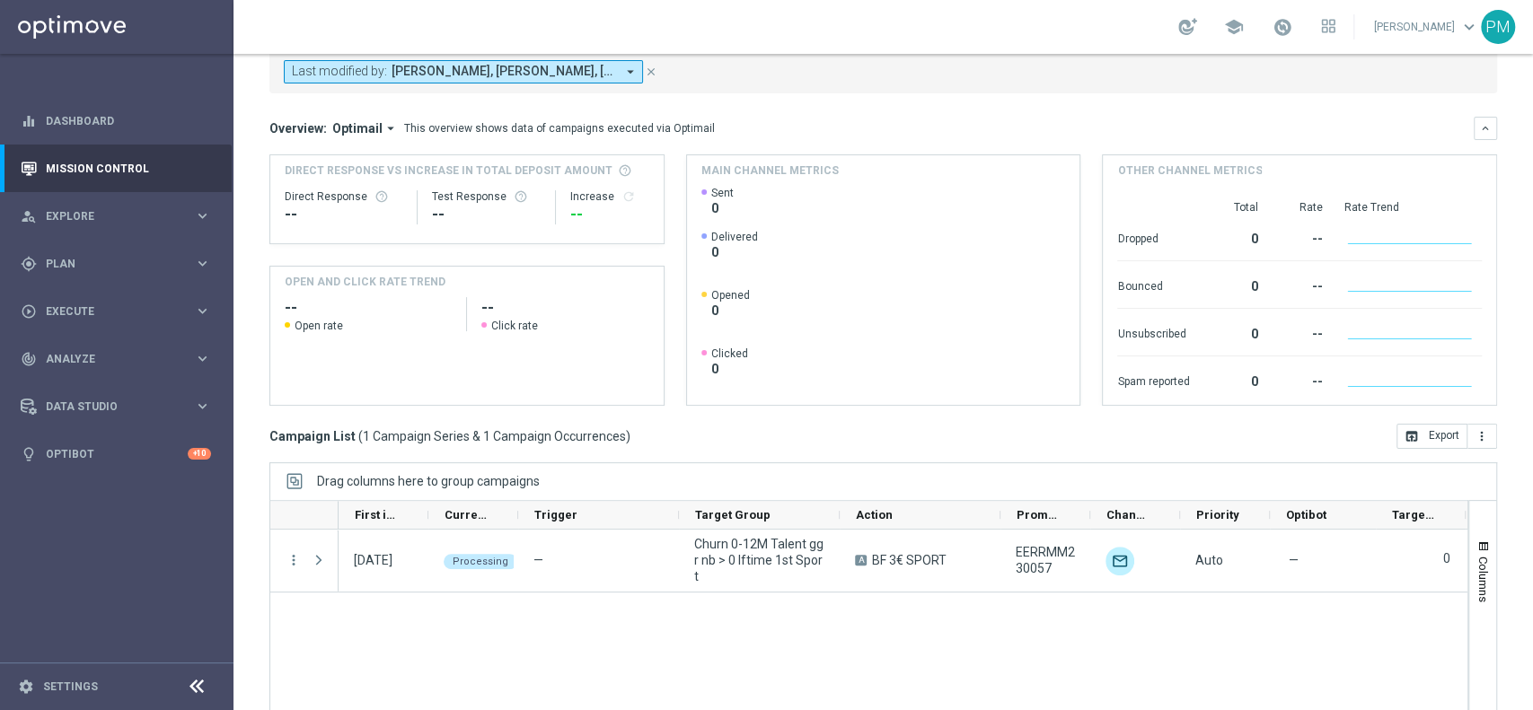
scroll to position [186, 0]
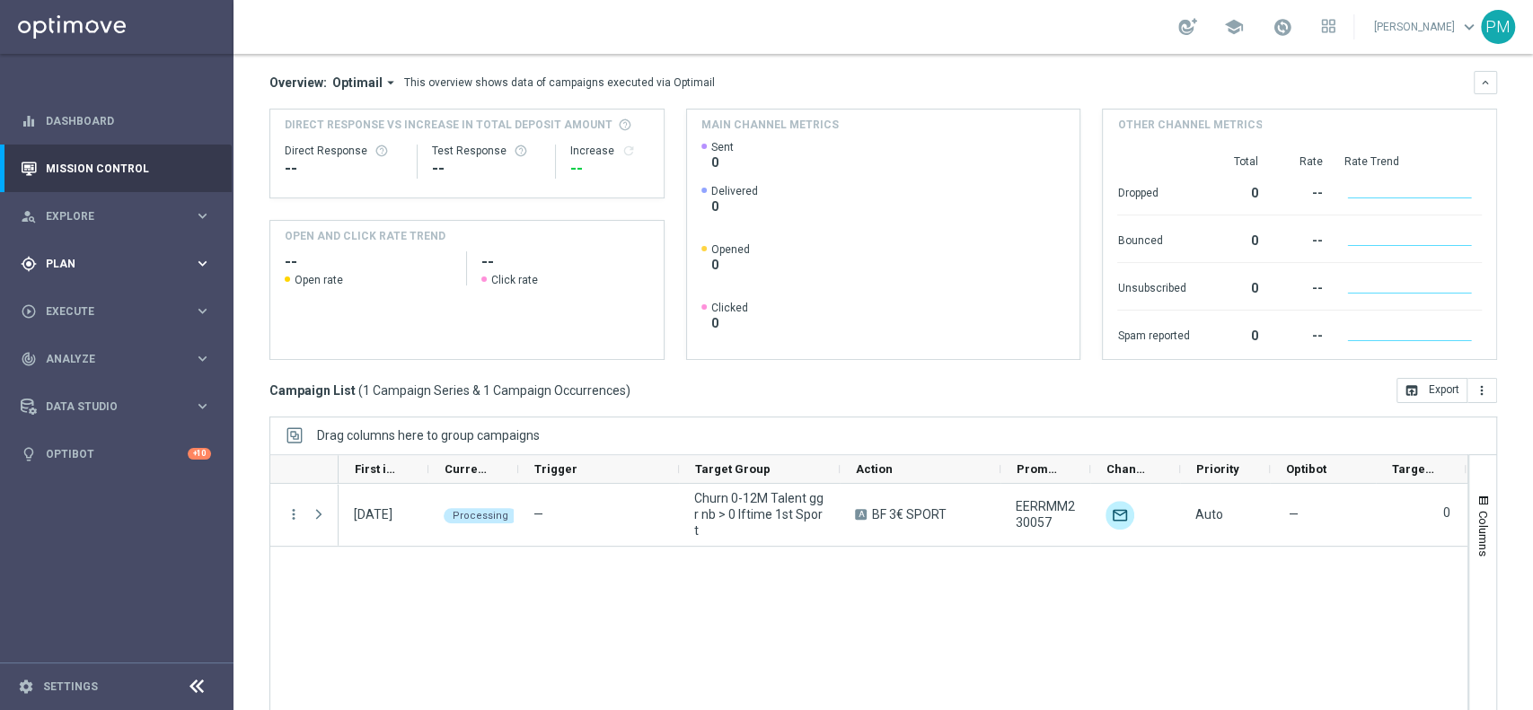
click at [65, 259] on span "Plan" at bounding box center [120, 264] width 148 height 11
click at [70, 298] on link "Target Groups" at bounding box center [117, 301] width 140 height 14
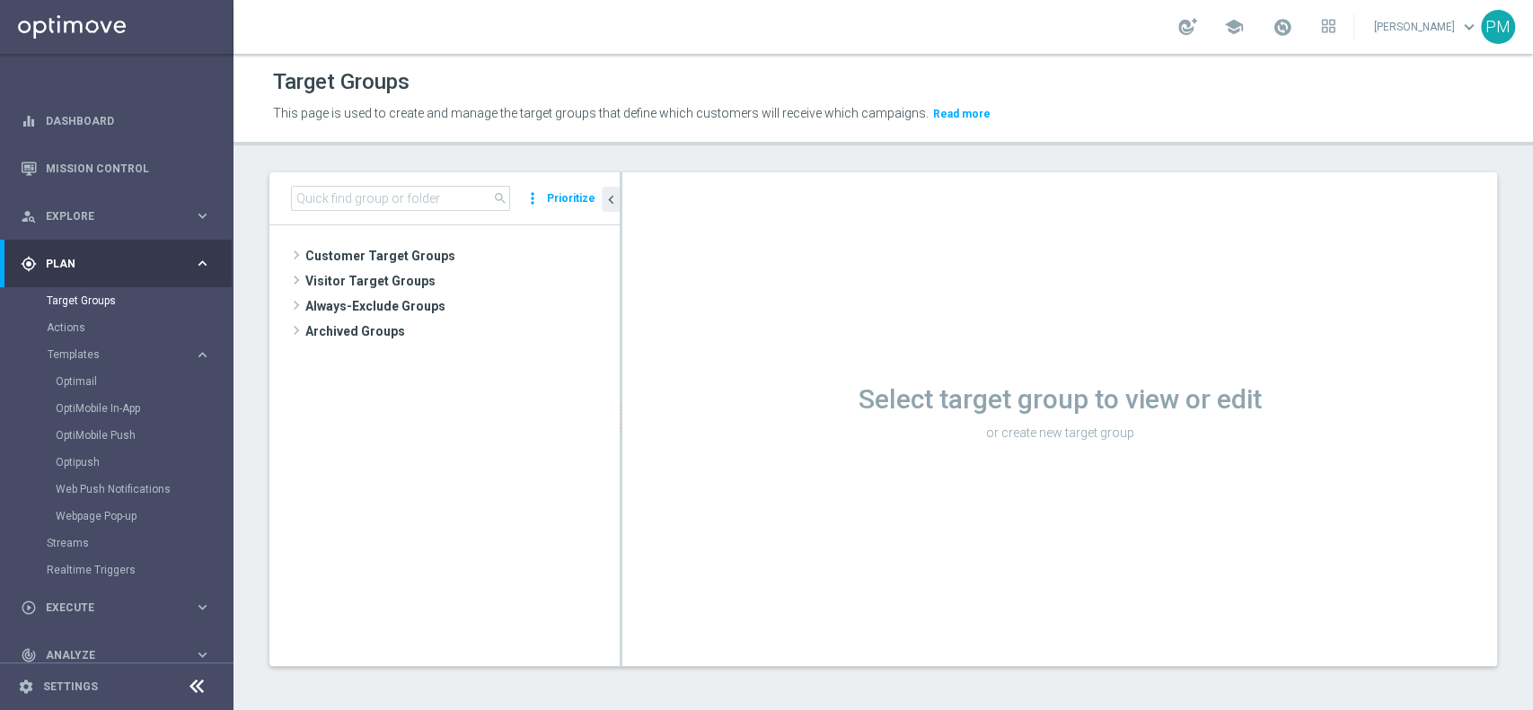
click at [403, 189] on div "search more_vert Prioritize" at bounding box center [444, 198] width 350 height 53
click at [403, 193] on input at bounding box center [400, 198] width 219 height 25
paste input "Churn 0-12M Talent ggr nb > 0 lftime NO Sport"
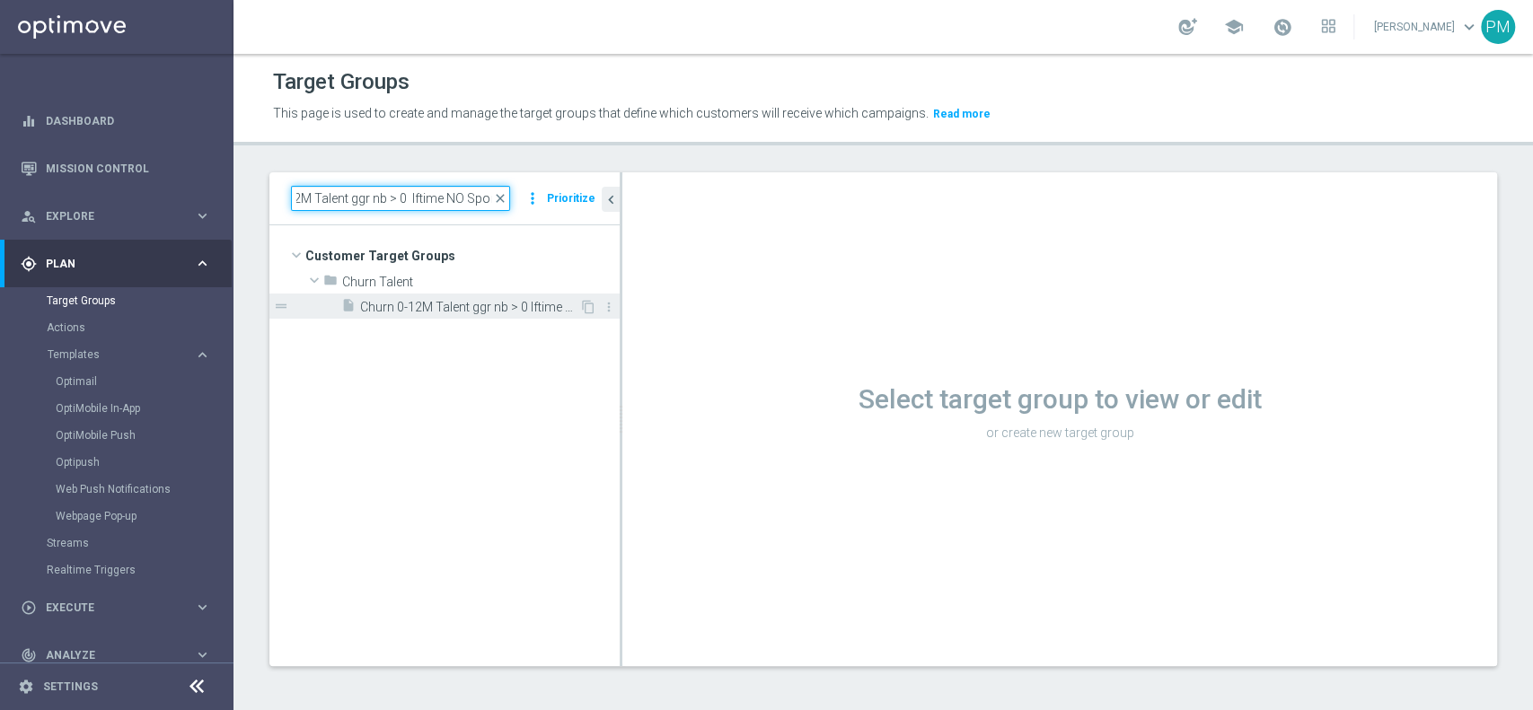
type input "Churn 0-12M Talent ggr nb > 0 lftime NO Sport"
click at [467, 300] on span "Churn 0-12M Talent ggr nb > 0 lftime NO Sport" at bounding box center [469, 307] width 219 height 15
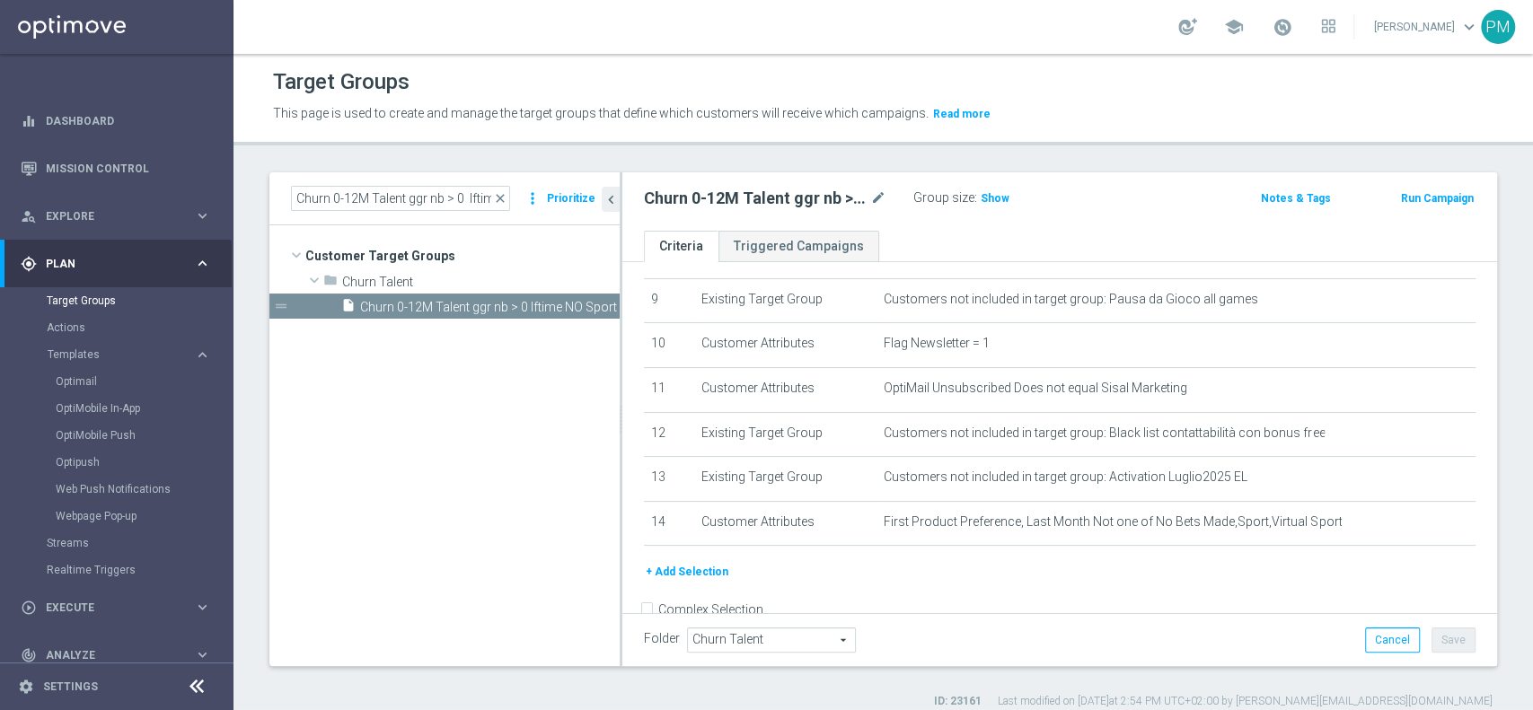
scroll to position [423, 0]
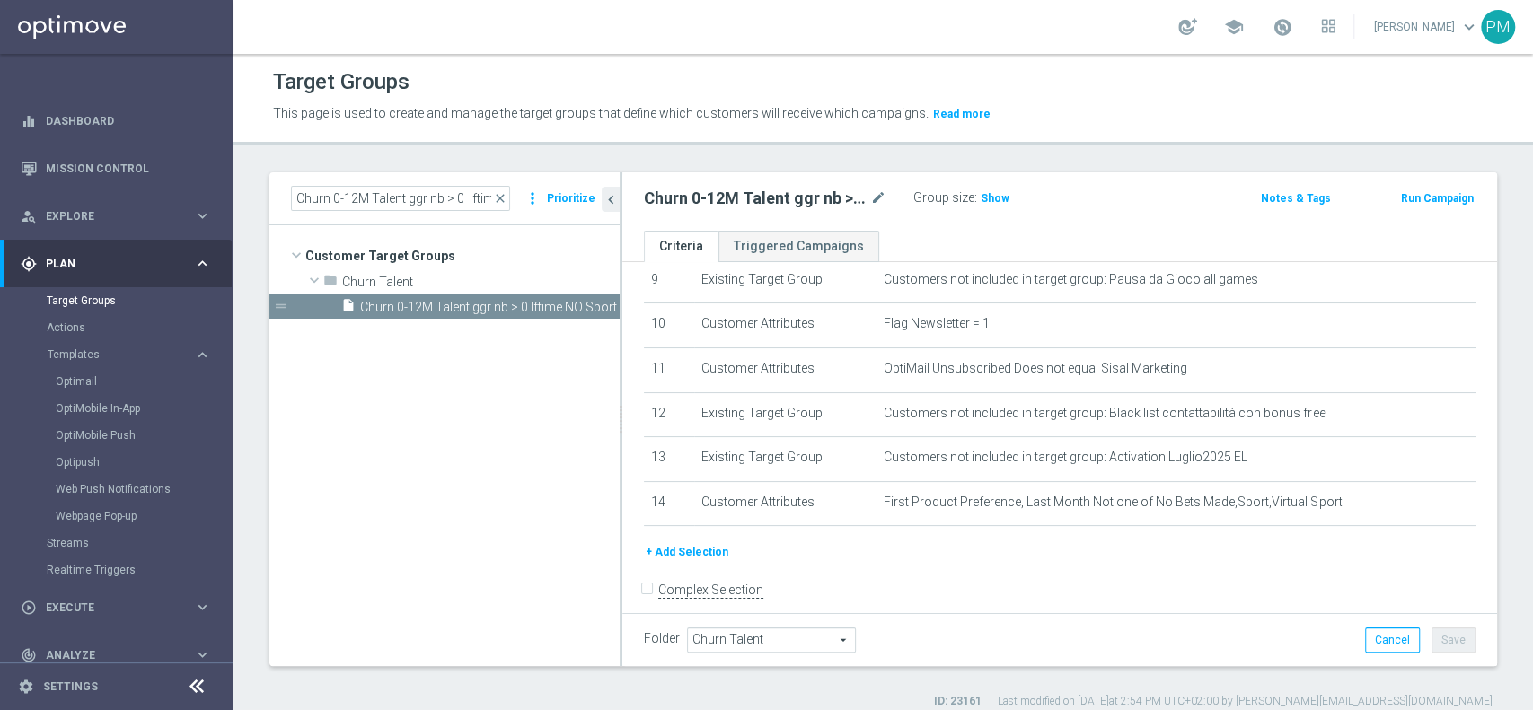
click at [1427, 197] on button "Run Campaign" at bounding box center [1437, 199] width 76 height 20
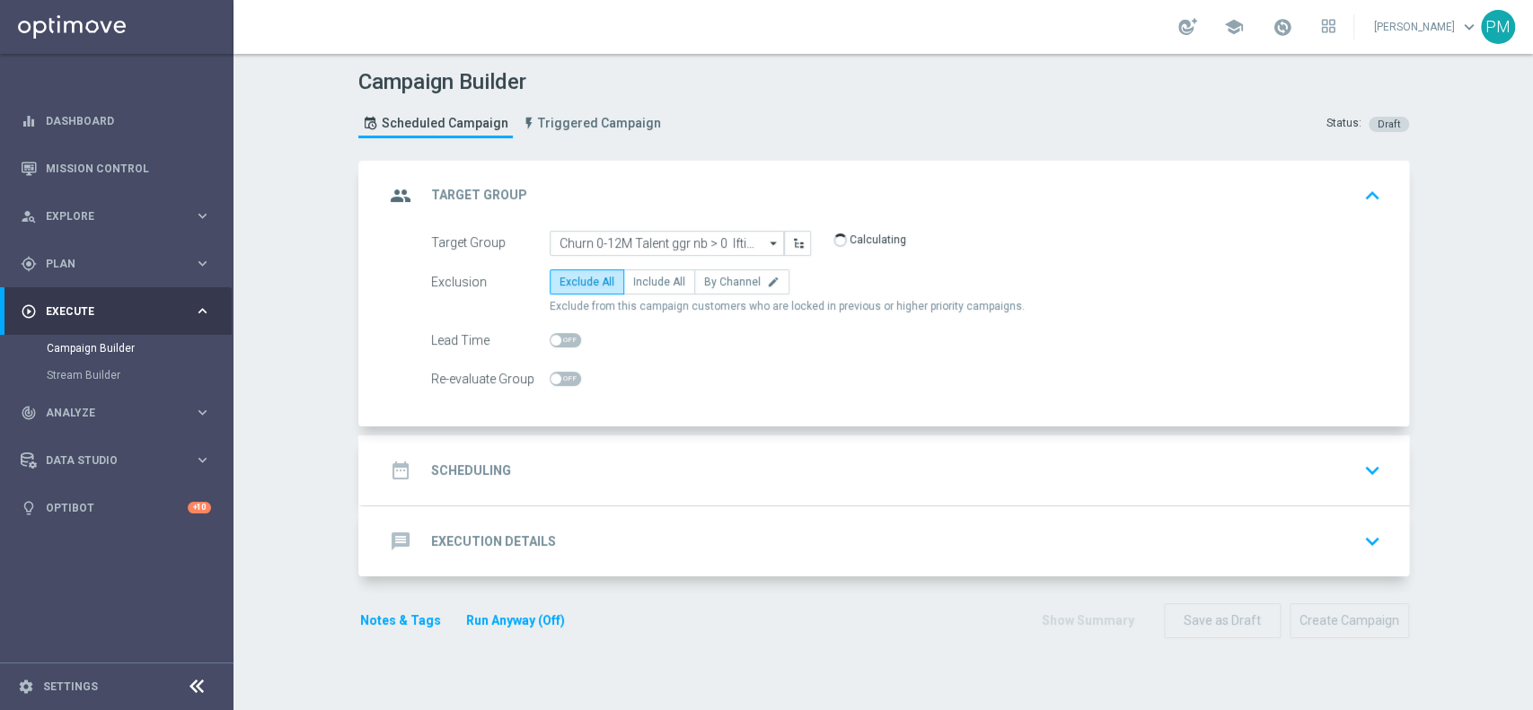
click at [694, 488] on div "date_range Scheduling keyboard_arrow_down" at bounding box center [886, 470] width 1046 height 70
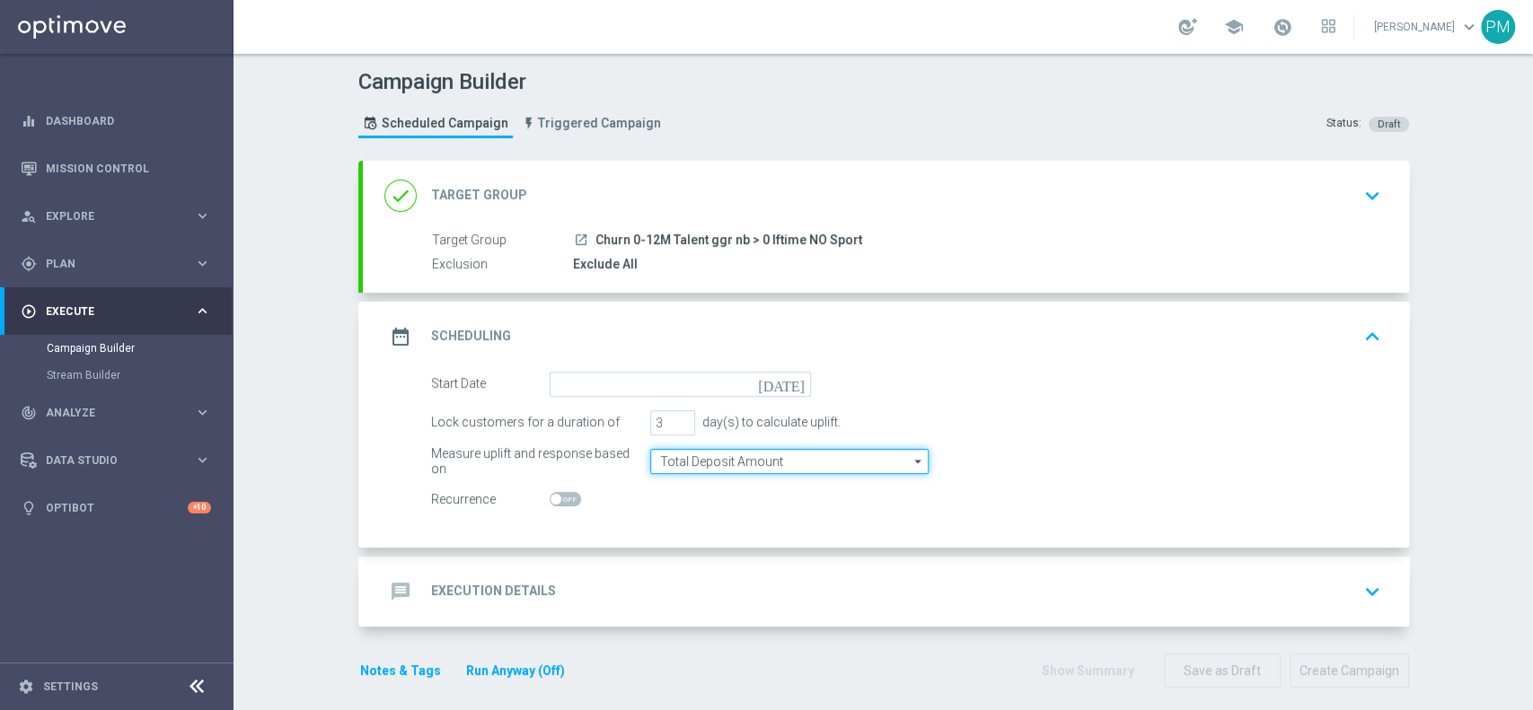
click at [739, 463] on input "Total Deposit Amount" at bounding box center [789, 461] width 278 height 25
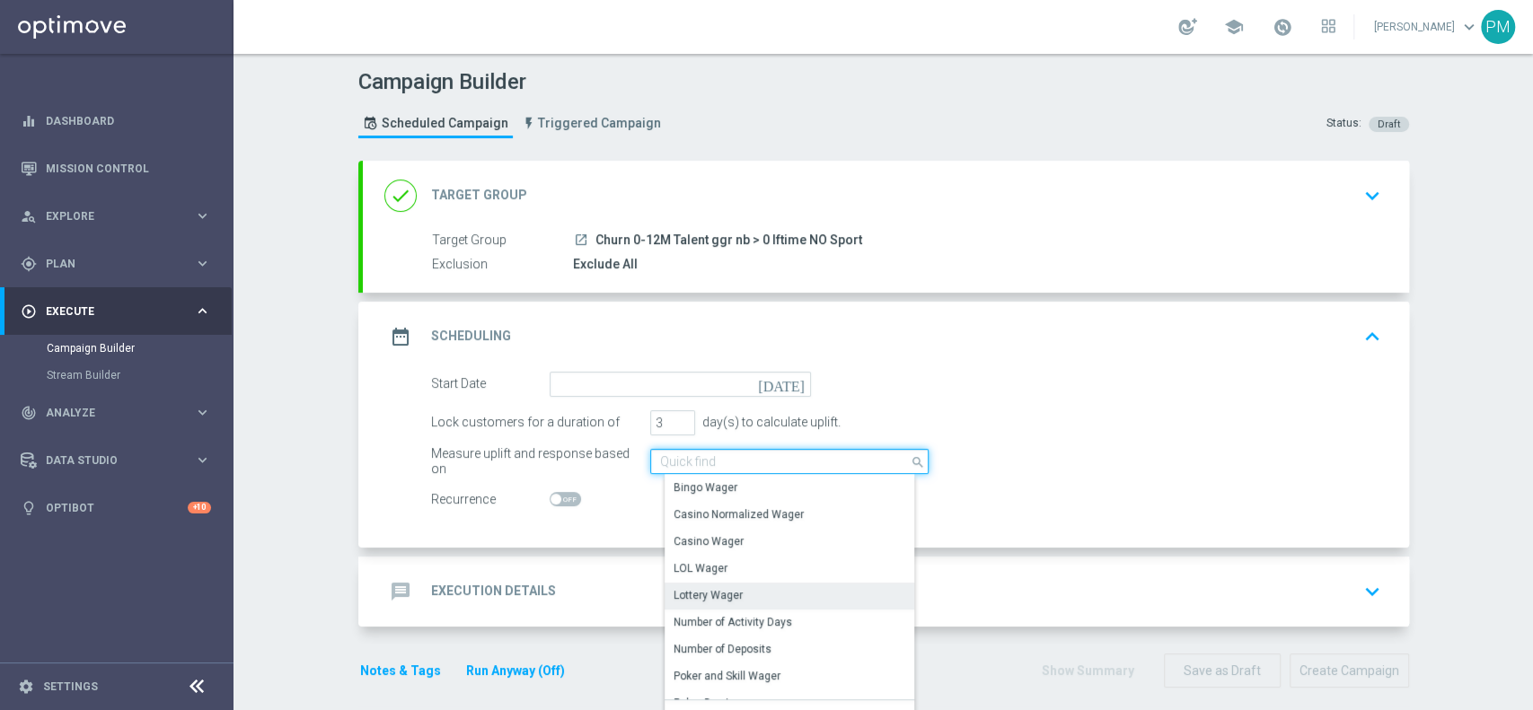
scroll to position [410, 0]
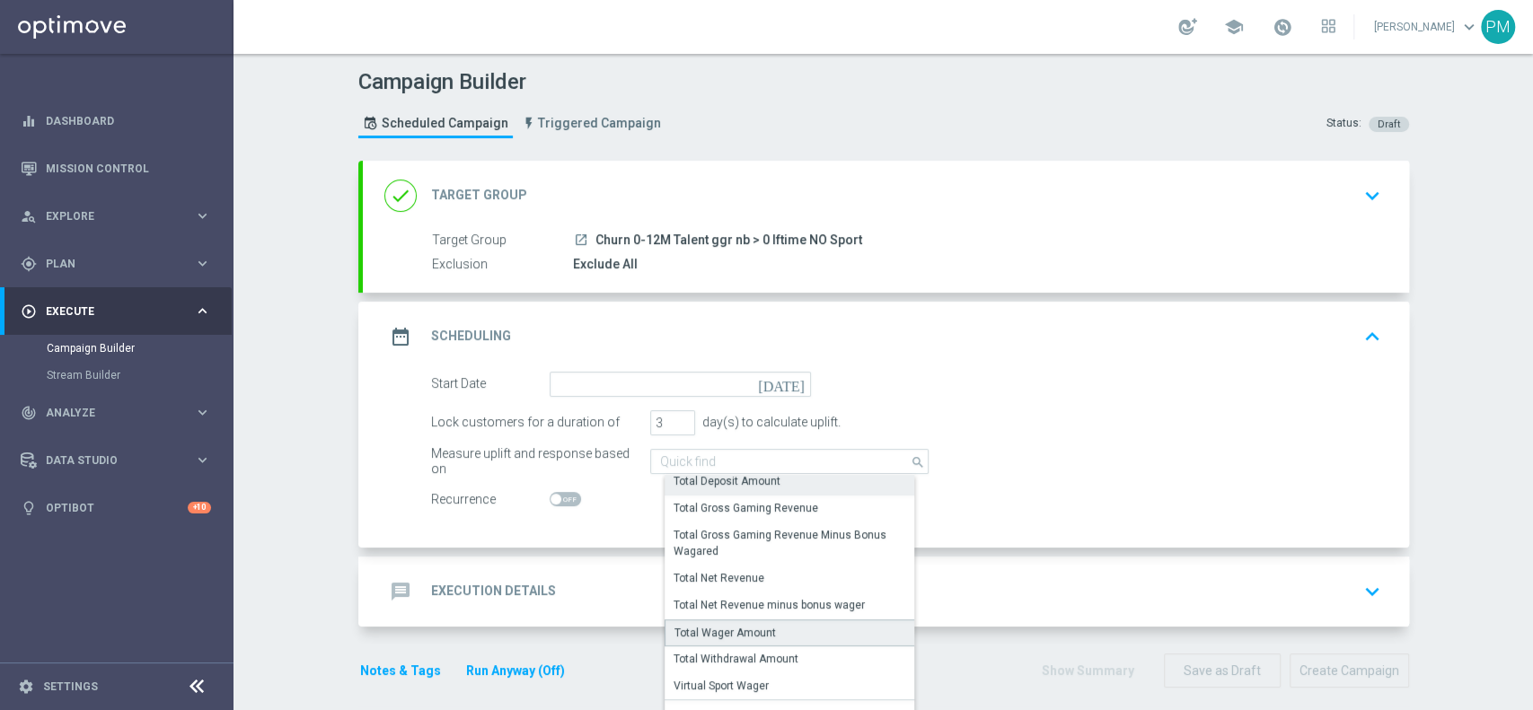
click at [738, 637] on div "Total Wager Amount" at bounding box center [724, 633] width 101 height 16
type input "Total Wager Amount"
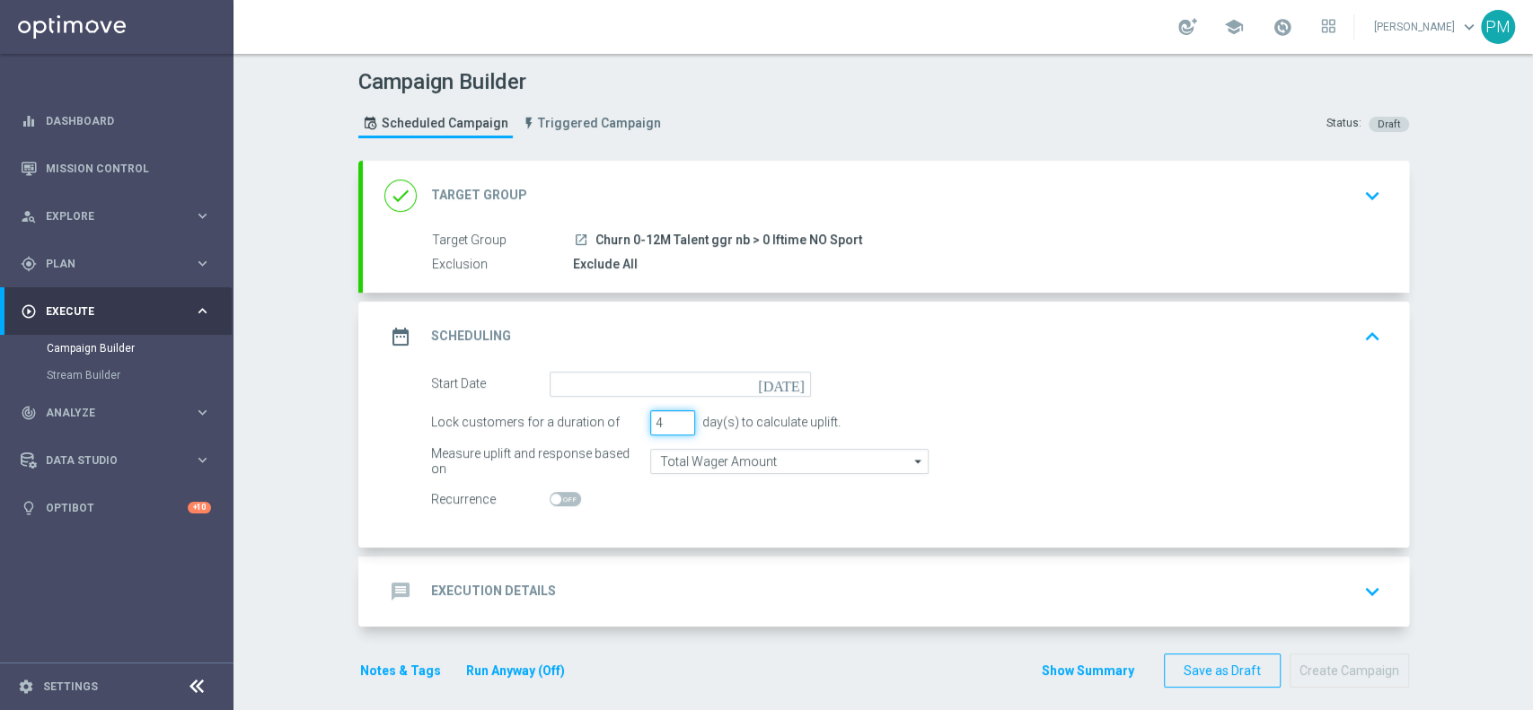
type input "4"
click at [671, 418] on input "4" at bounding box center [672, 422] width 45 height 25
click at [672, 388] on input at bounding box center [679, 384] width 261 height 25
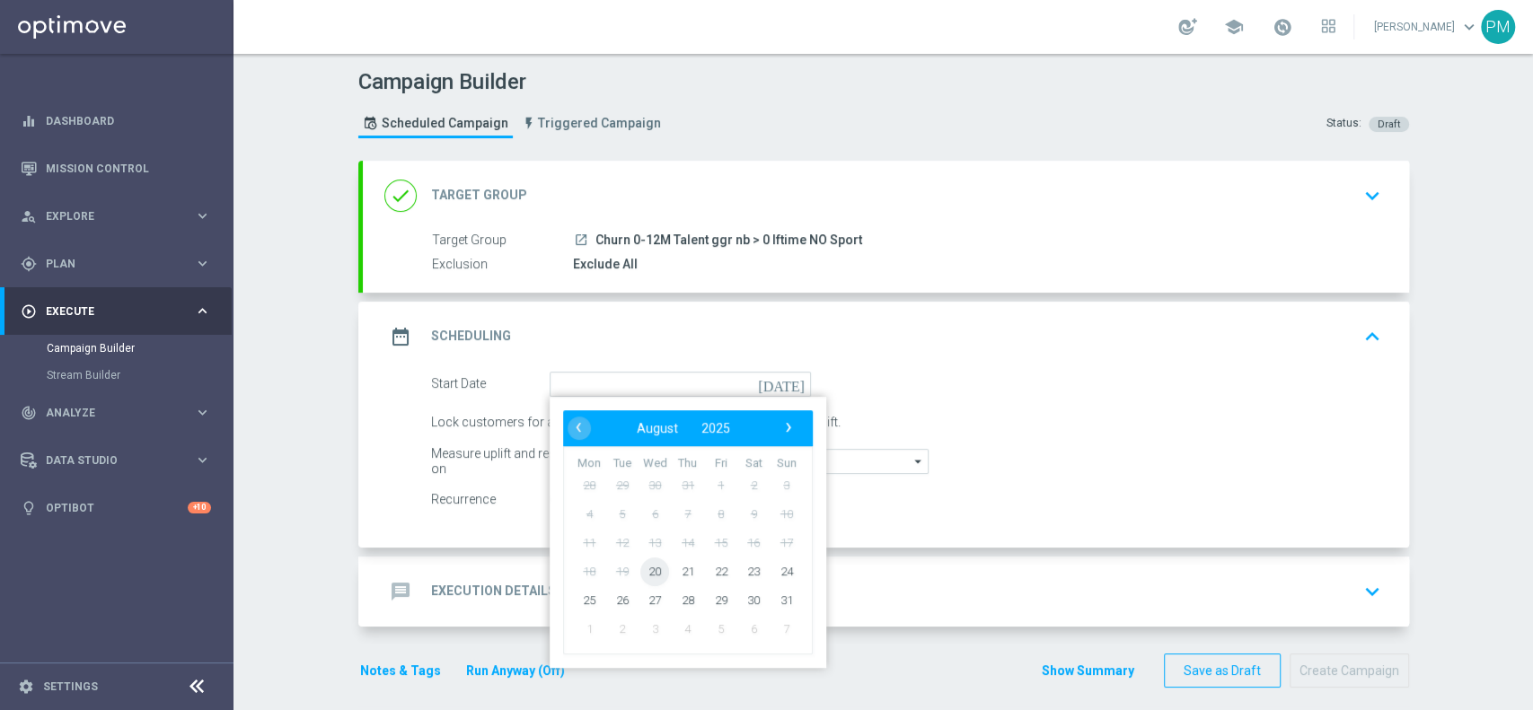
click at [645, 568] on span "20" at bounding box center [654, 571] width 29 height 29
type input "[DATE]"
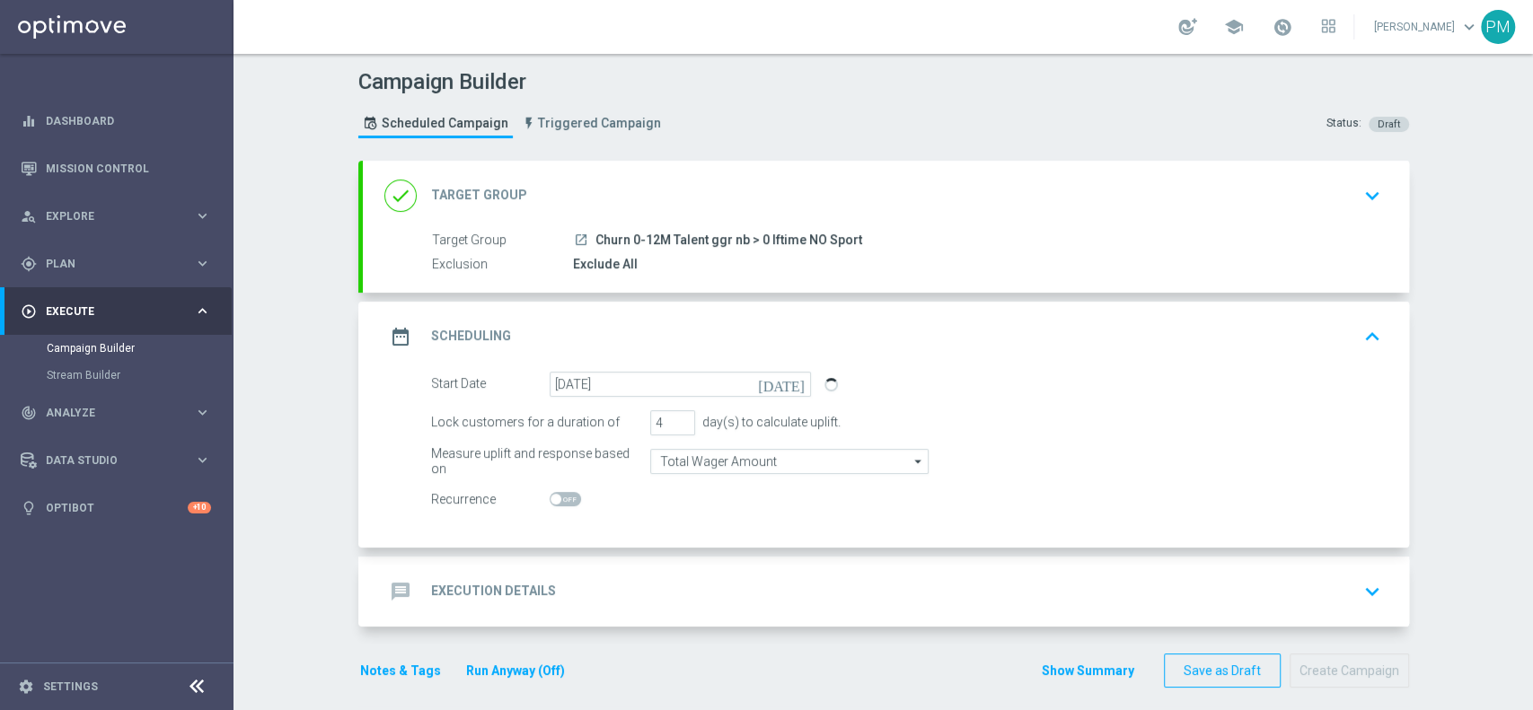
scroll to position [12, 0]
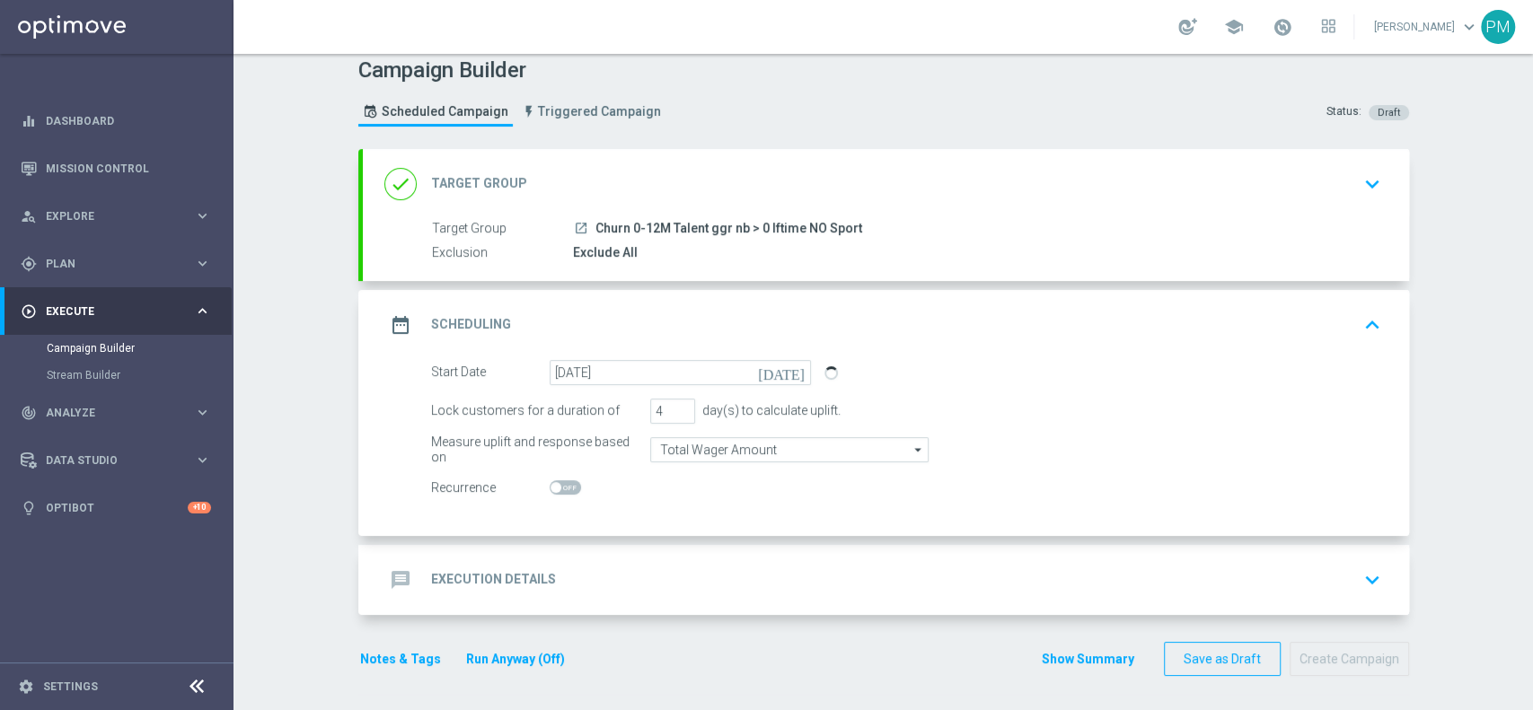
click at [696, 578] on div "message Execution Details keyboard_arrow_down" at bounding box center [885, 580] width 1003 height 34
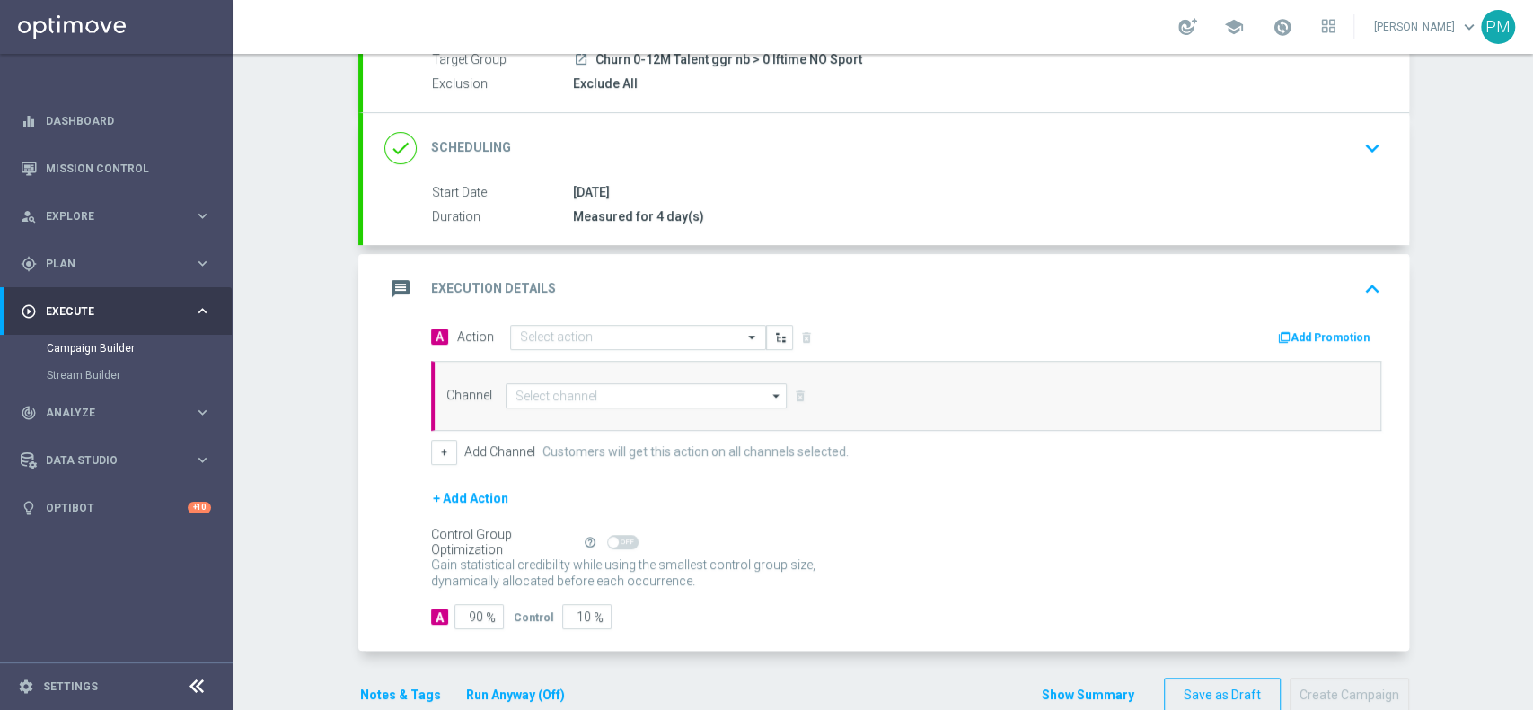
scroll to position [184, 0]
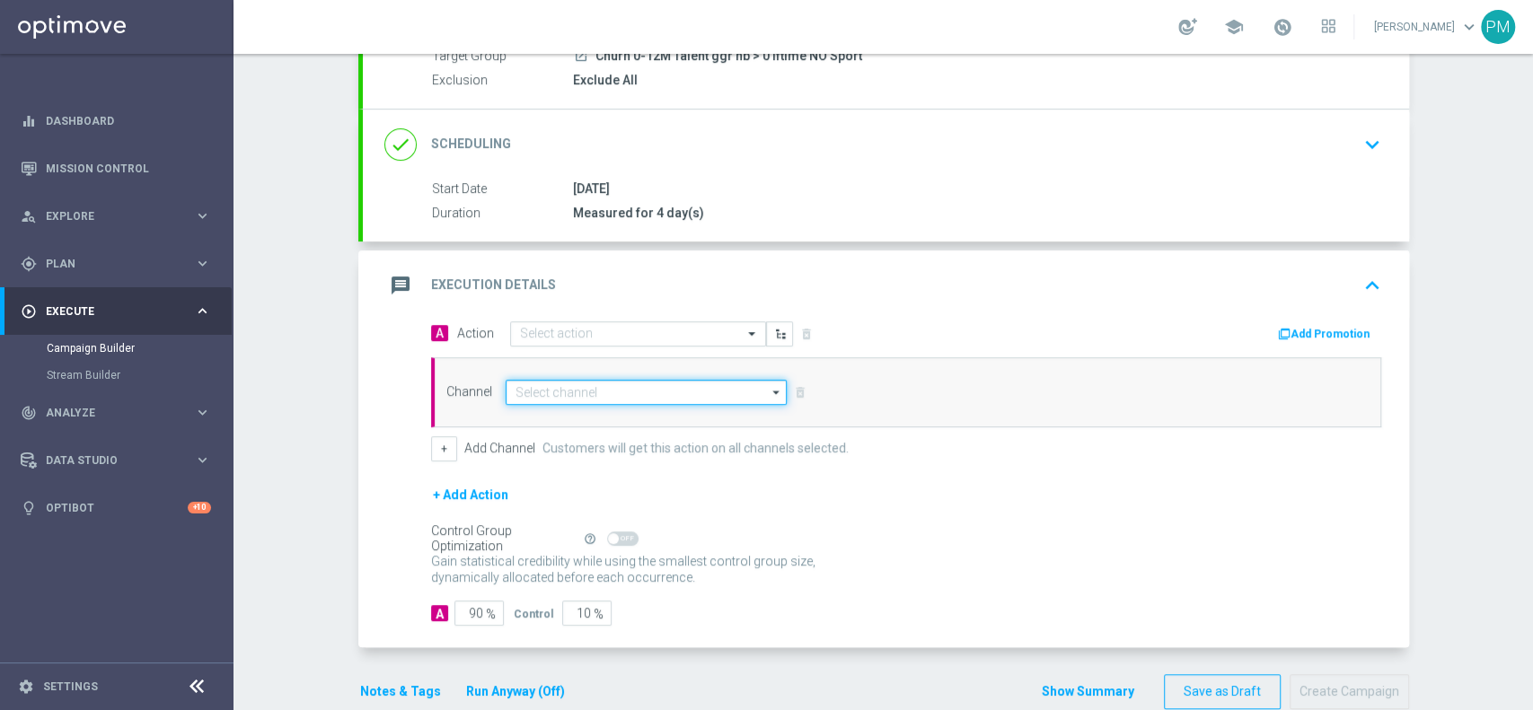
click at [575, 390] on input at bounding box center [646, 392] width 282 height 25
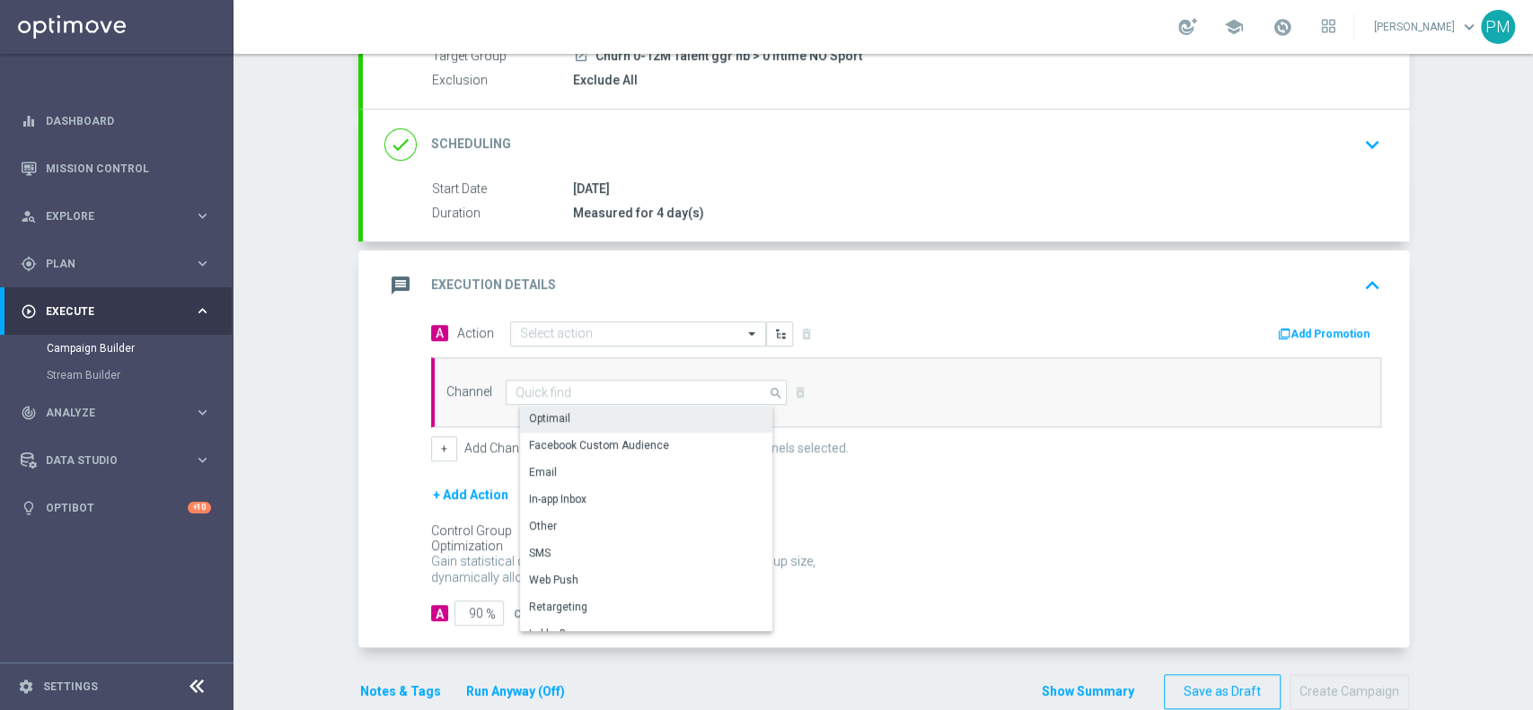
click at [567, 406] on div "Optimail" at bounding box center [654, 418] width 268 height 25
type input "Optimail"
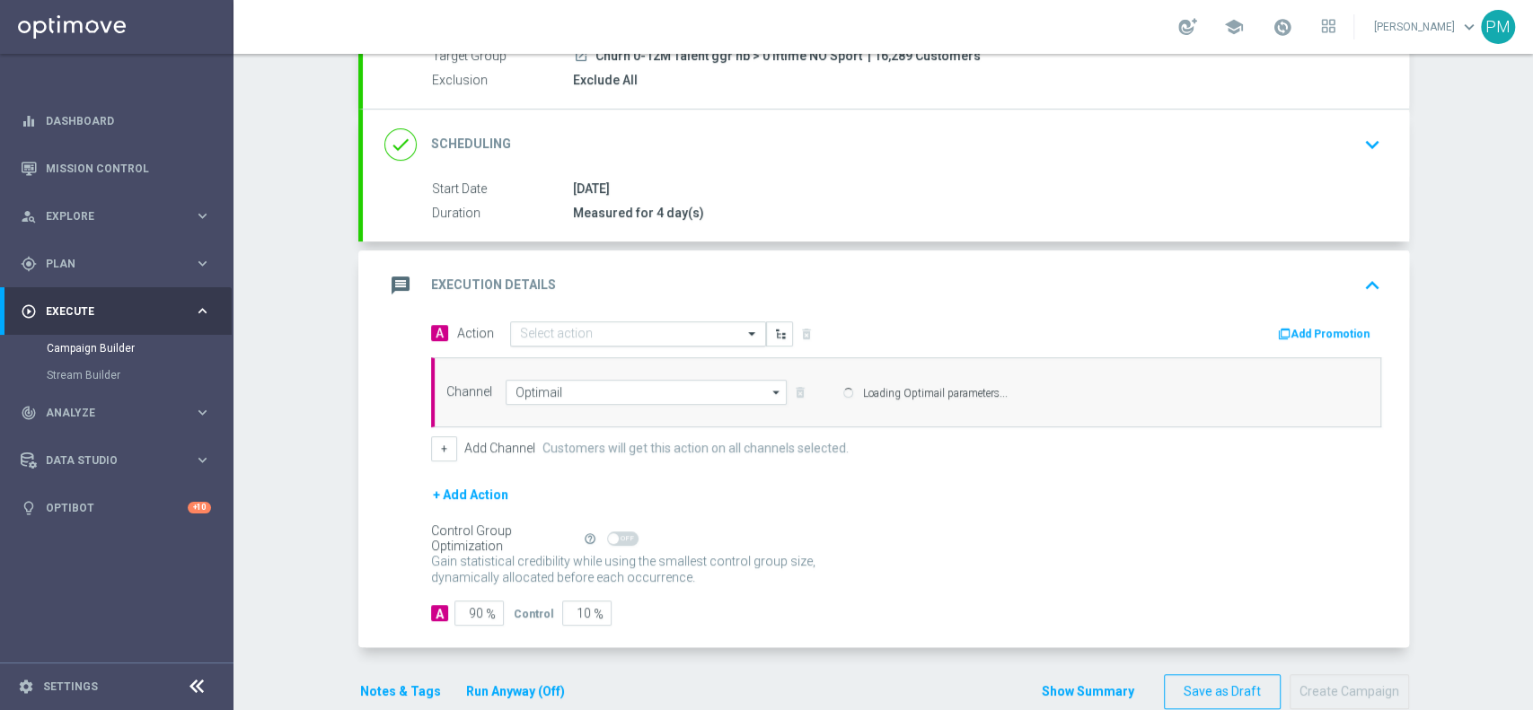
click at [637, 330] on input "text" at bounding box center [620, 334] width 200 height 15
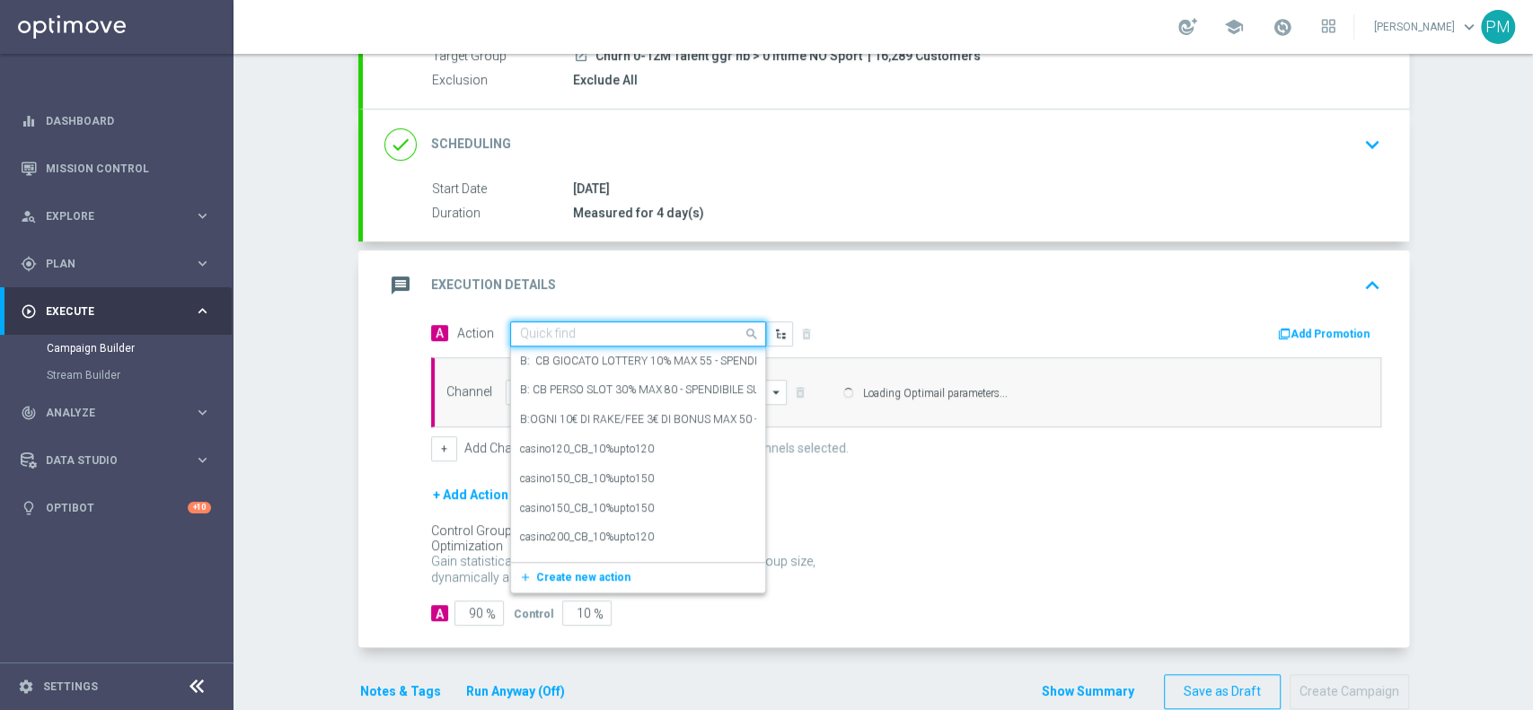
paste input "BF 3€ TUTTI I GIOCHI"
type input "BF 3€ TUTTI I GIOCHI"
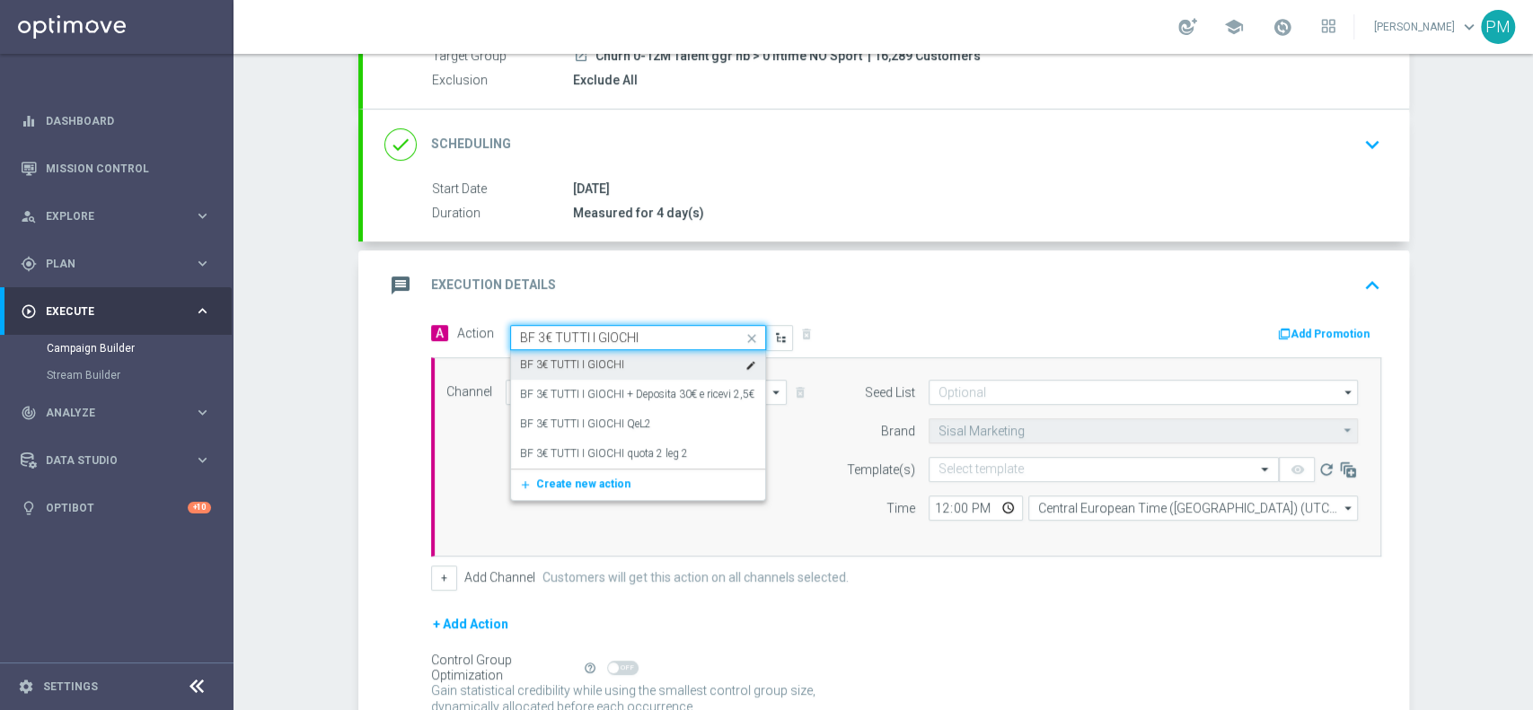
click at [618, 371] on div "BF 3€ TUTTI I GIOCHI edit" at bounding box center [638, 365] width 236 height 30
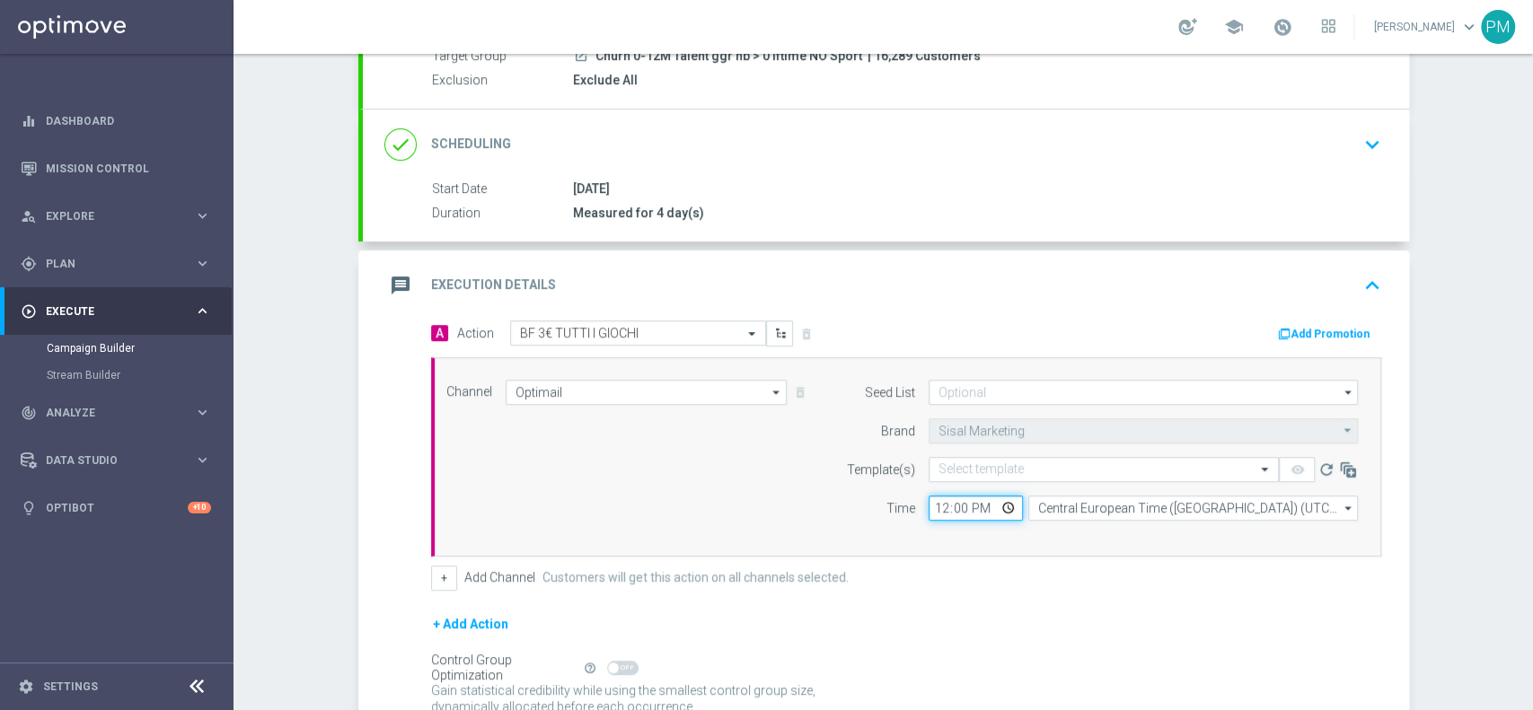
click at [938, 511] on input "12:00" at bounding box center [975, 508] width 94 height 25
type input "18:30"
click at [1058, 464] on input "text" at bounding box center [1085, 469] width 294 height 15
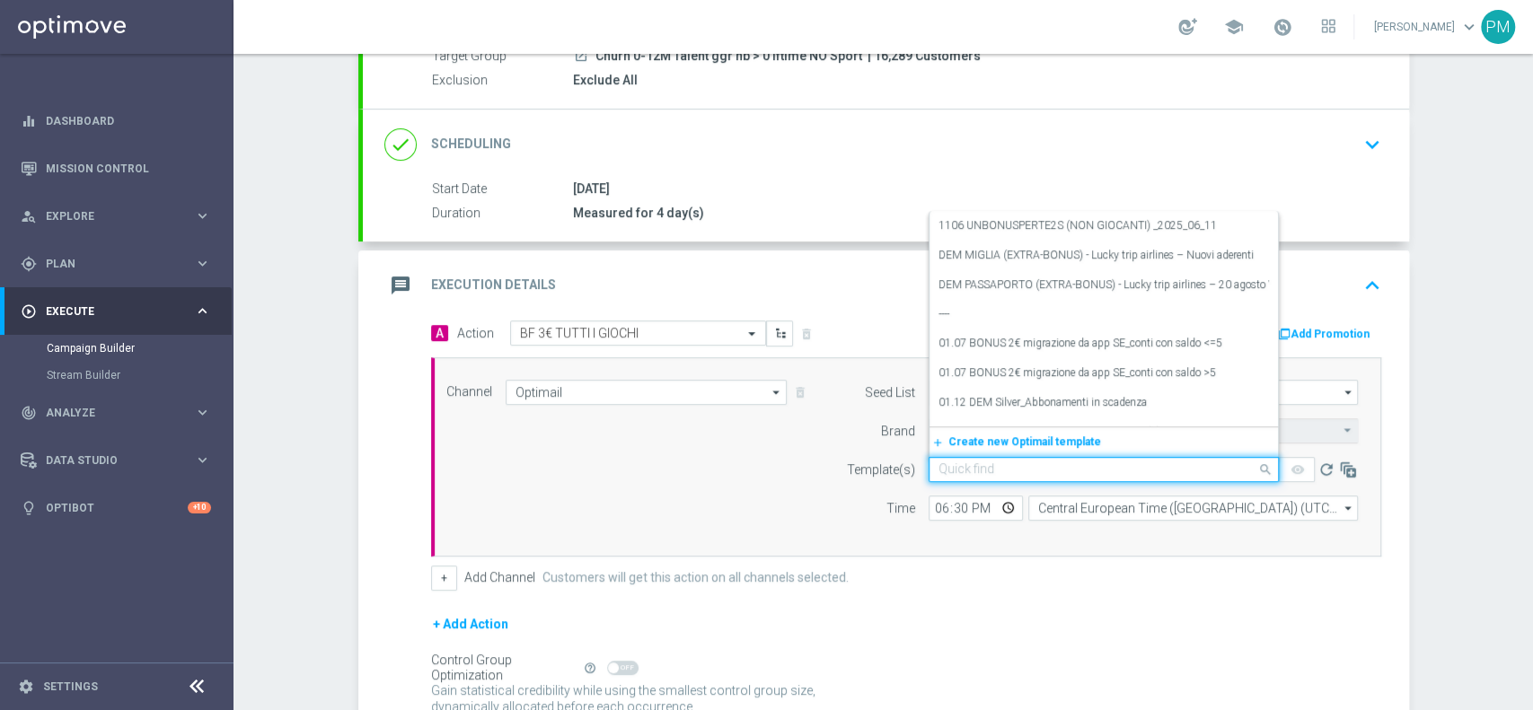
paste input "3BONUSGIOCHI2008"
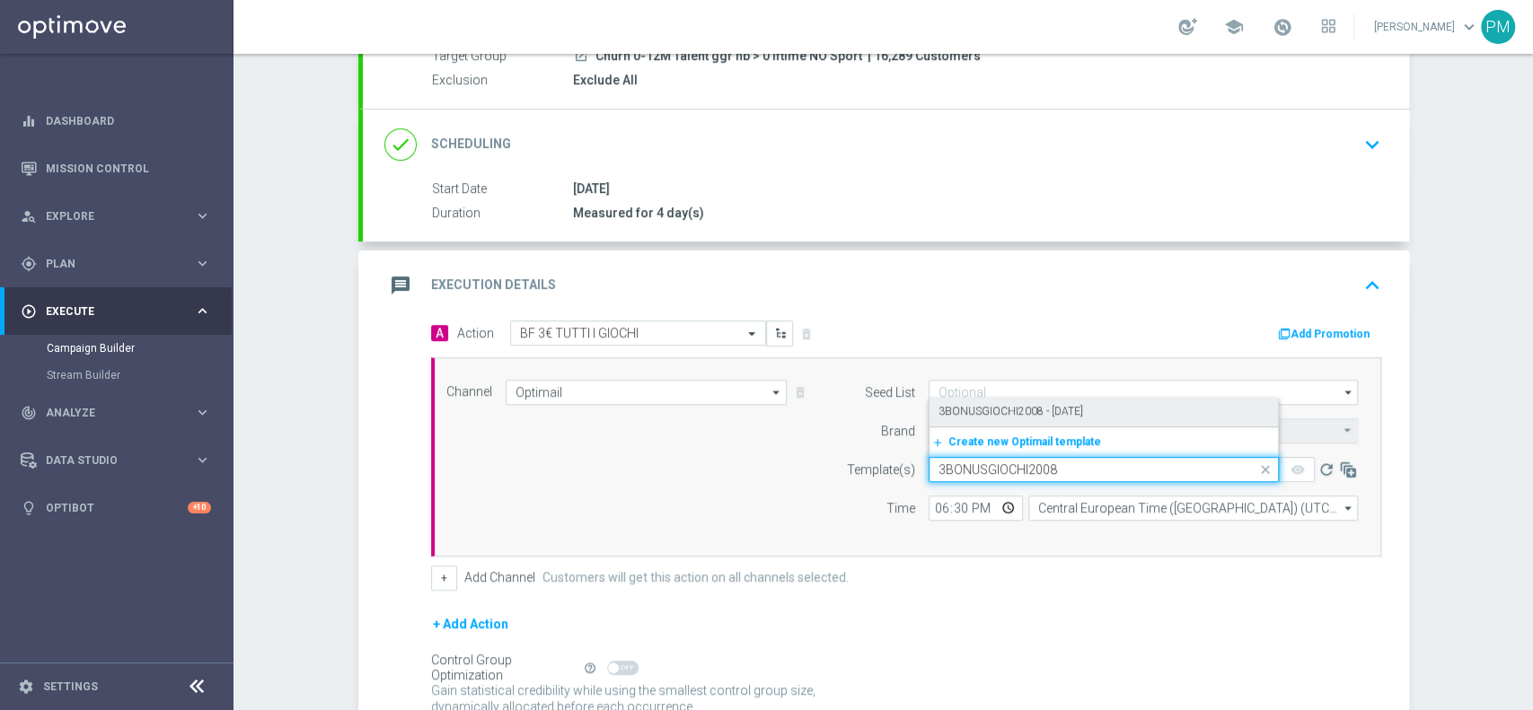
click at [1024, 404] on label "3BONUSGIOCHI2008 - [DATE]" at bounding box center [1010, 411] width 145 height 15
type input "3BONUSGIOCHI2008"
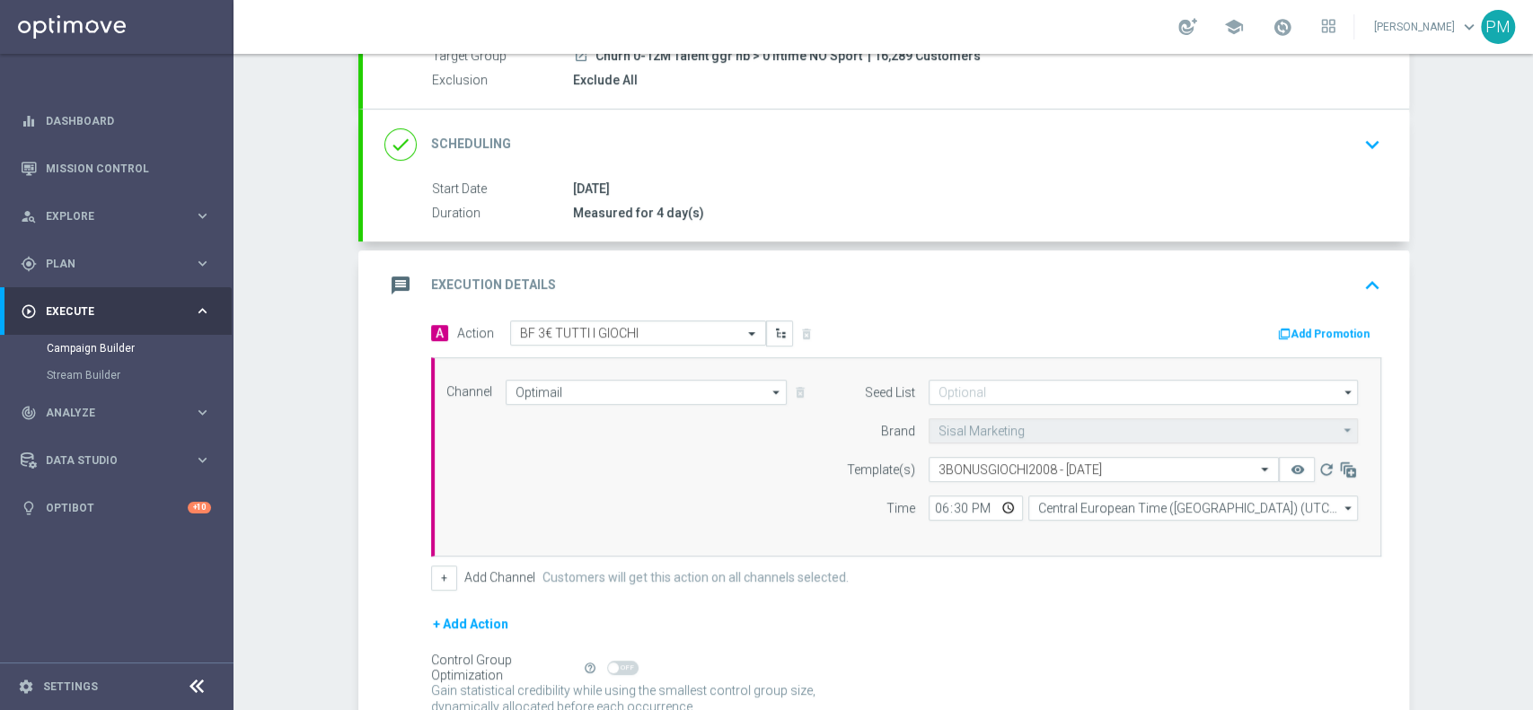
click at [1302, 330] on button "Add Promotion" at bounding box center [1326, 334] width 100 height 20
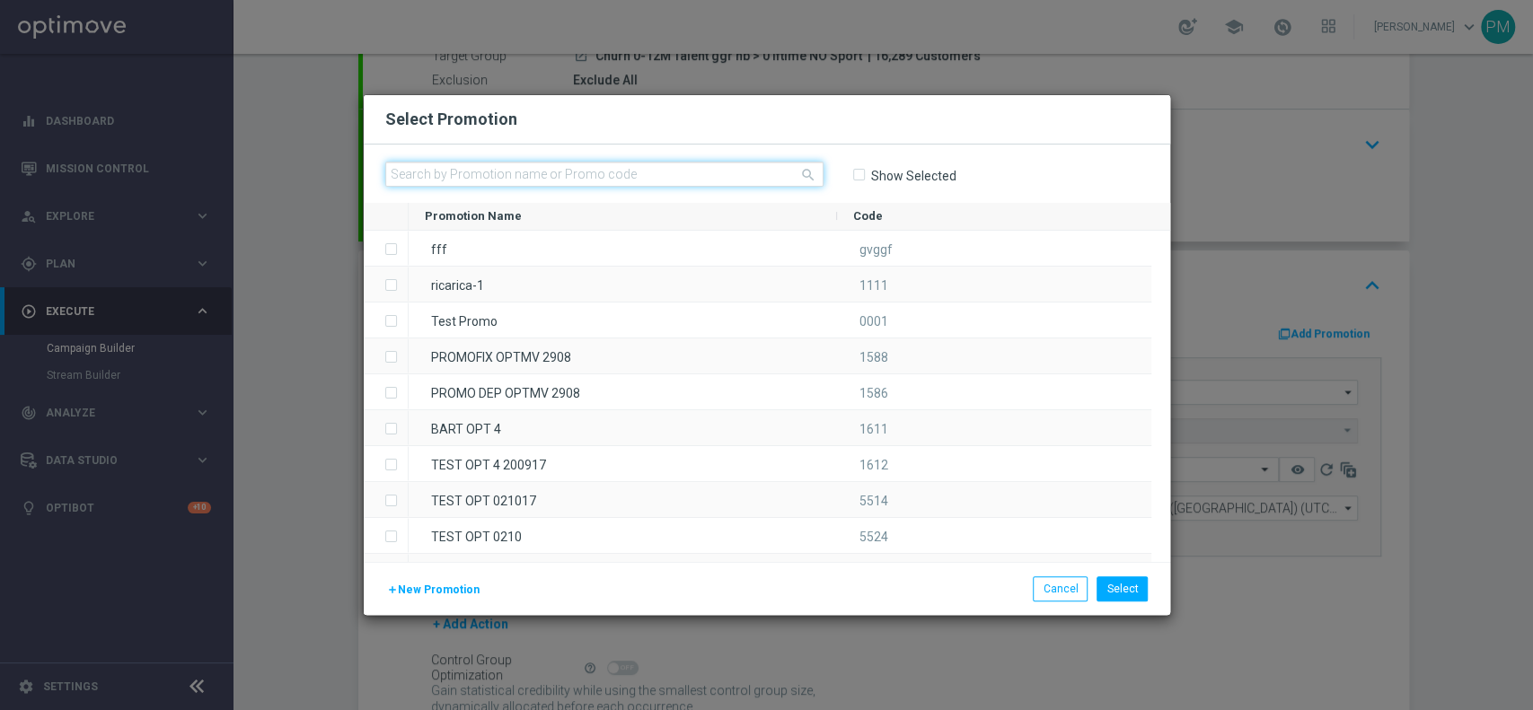
click at [749, 163] on input "text" at bounding box center [604, 174] width 438 height 25
paste input "230065"
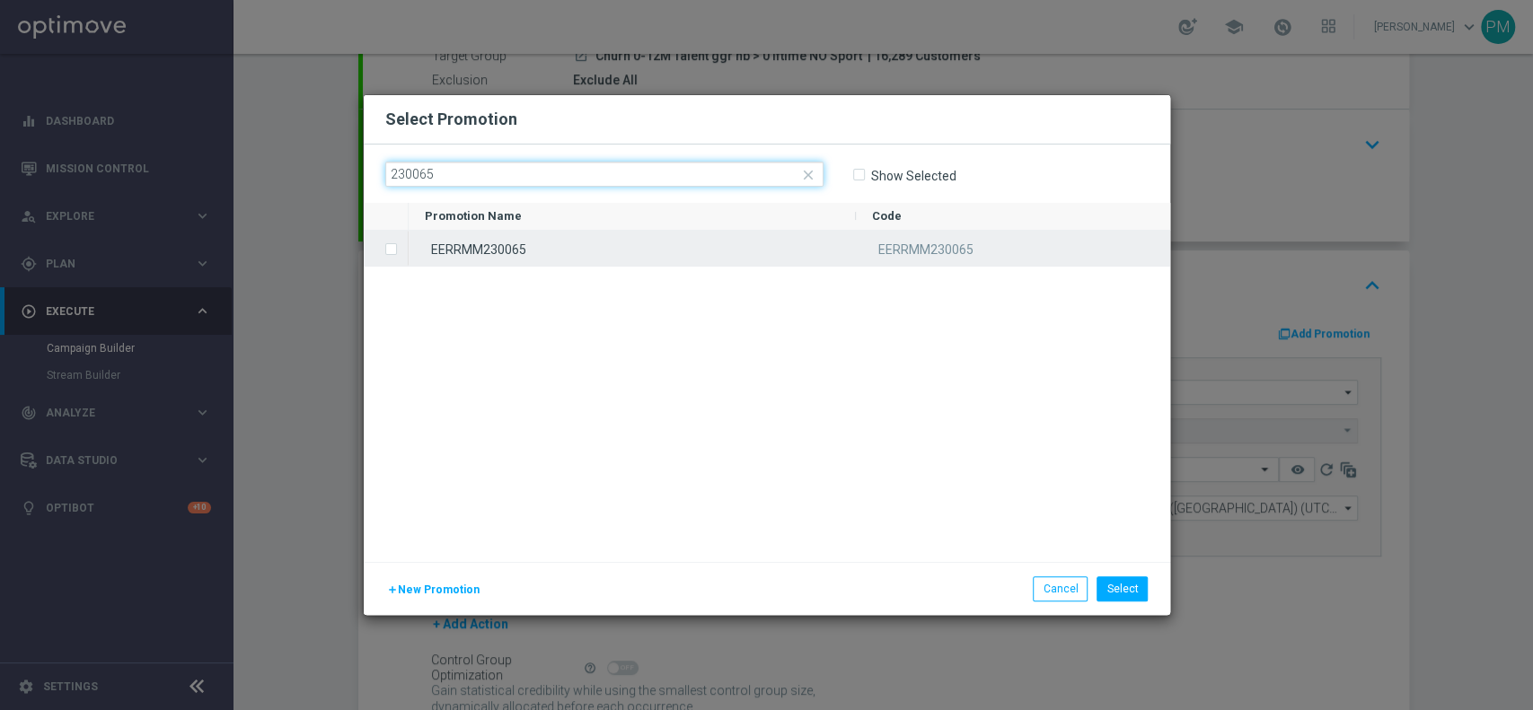
type input "230065"
click at [700, 262] on div "EERRMM230065" at bounding box center [632, 248] width 447 height 35
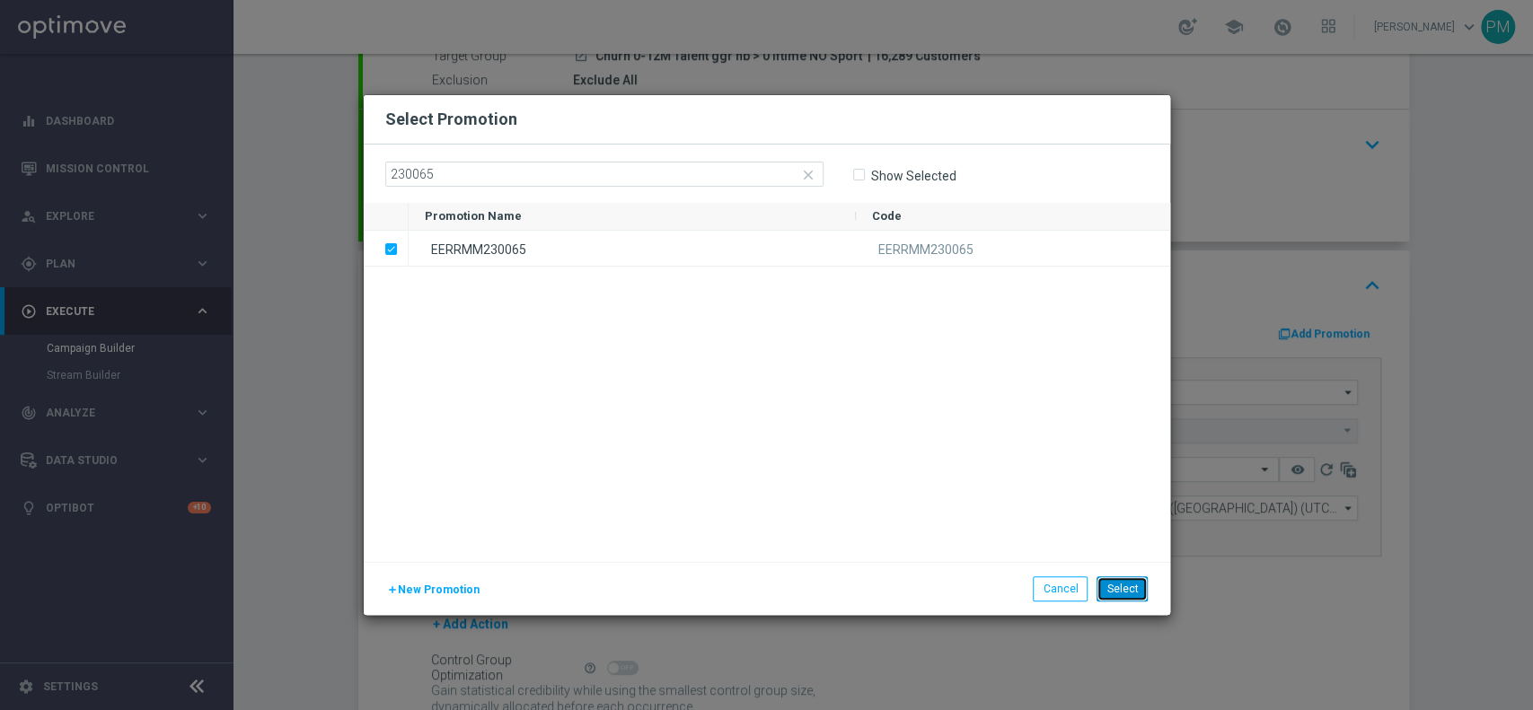
click at [1125, 584] on button "Select" at bounding box center [1121, 588] width 51 height 25
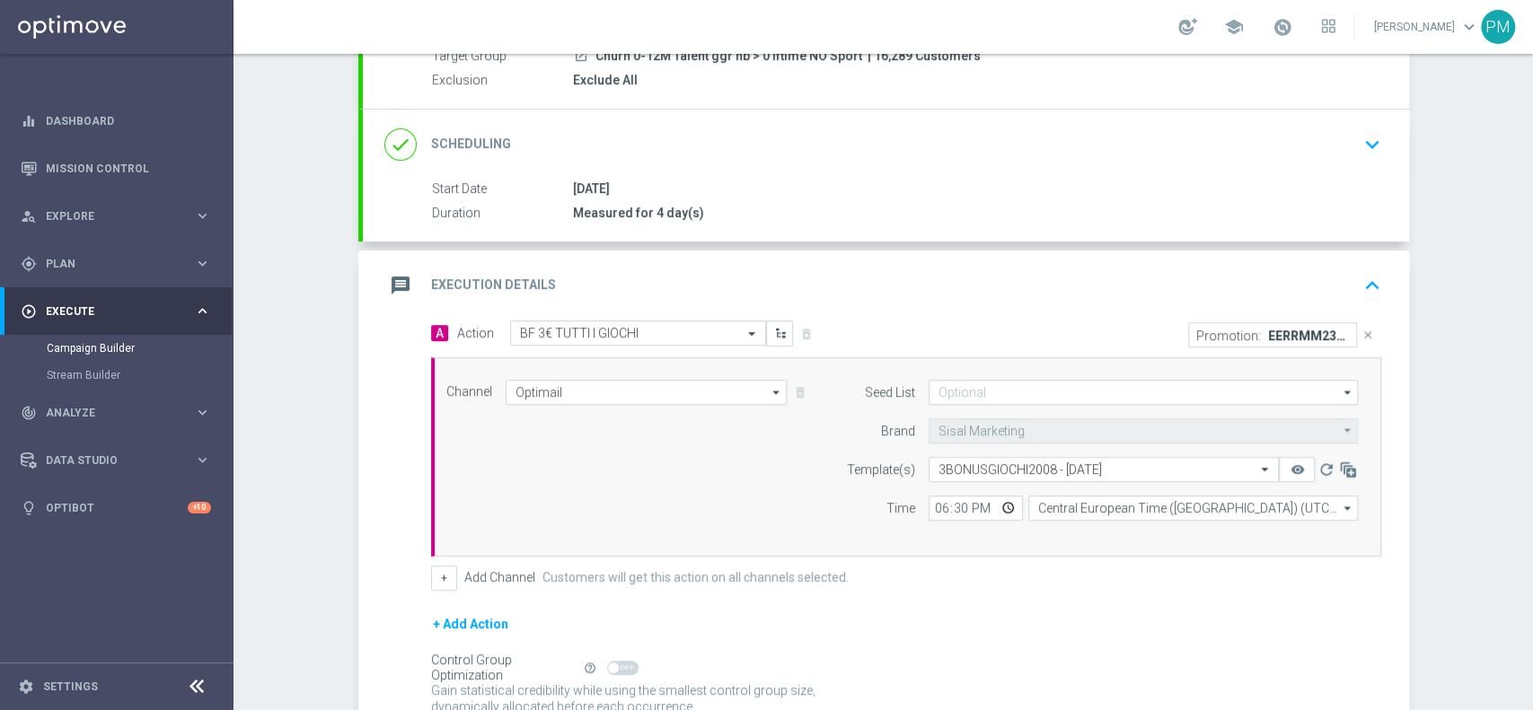
click at [1270, 276] on div "message Execution Details keyboard_arrow_up" at bounding box center [885, 285] width 1003 height 34
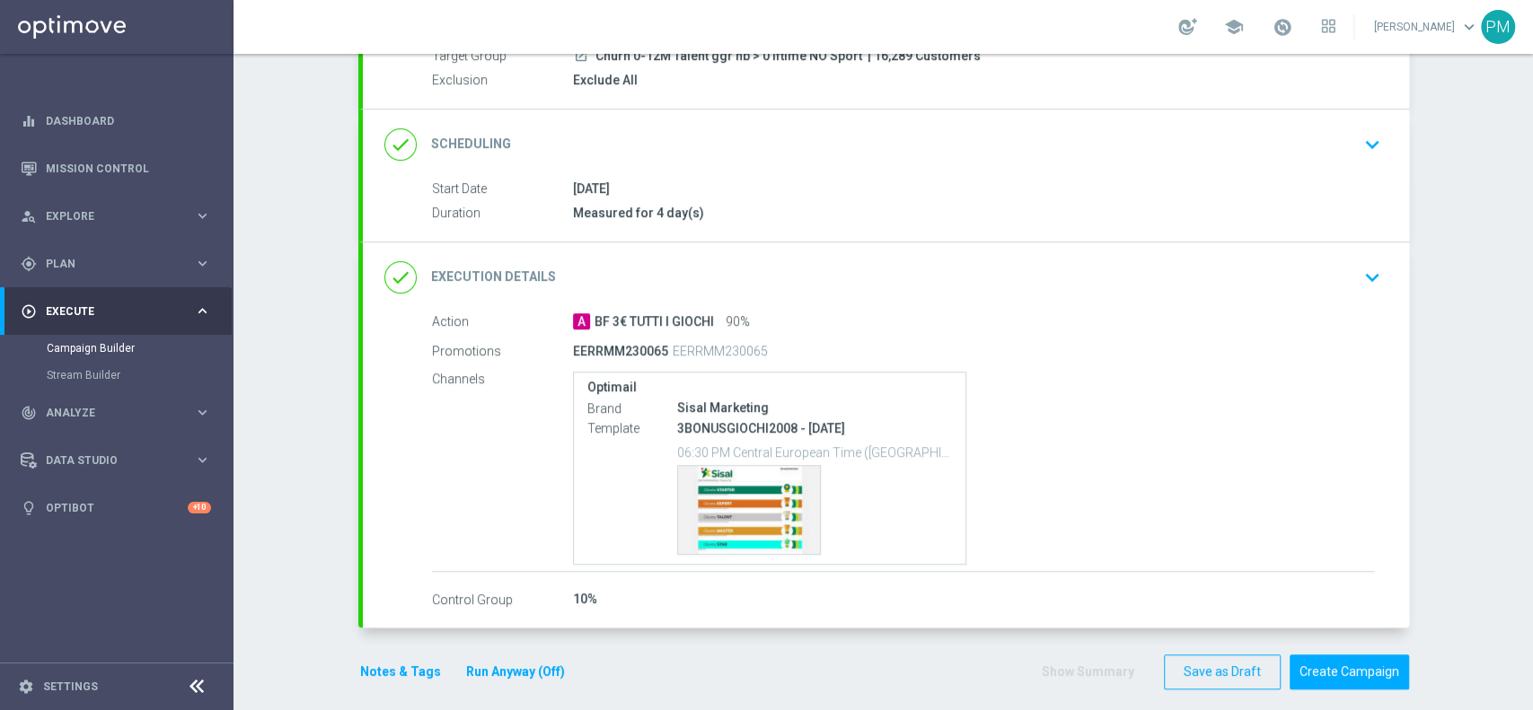
scroll to position [197, 0]
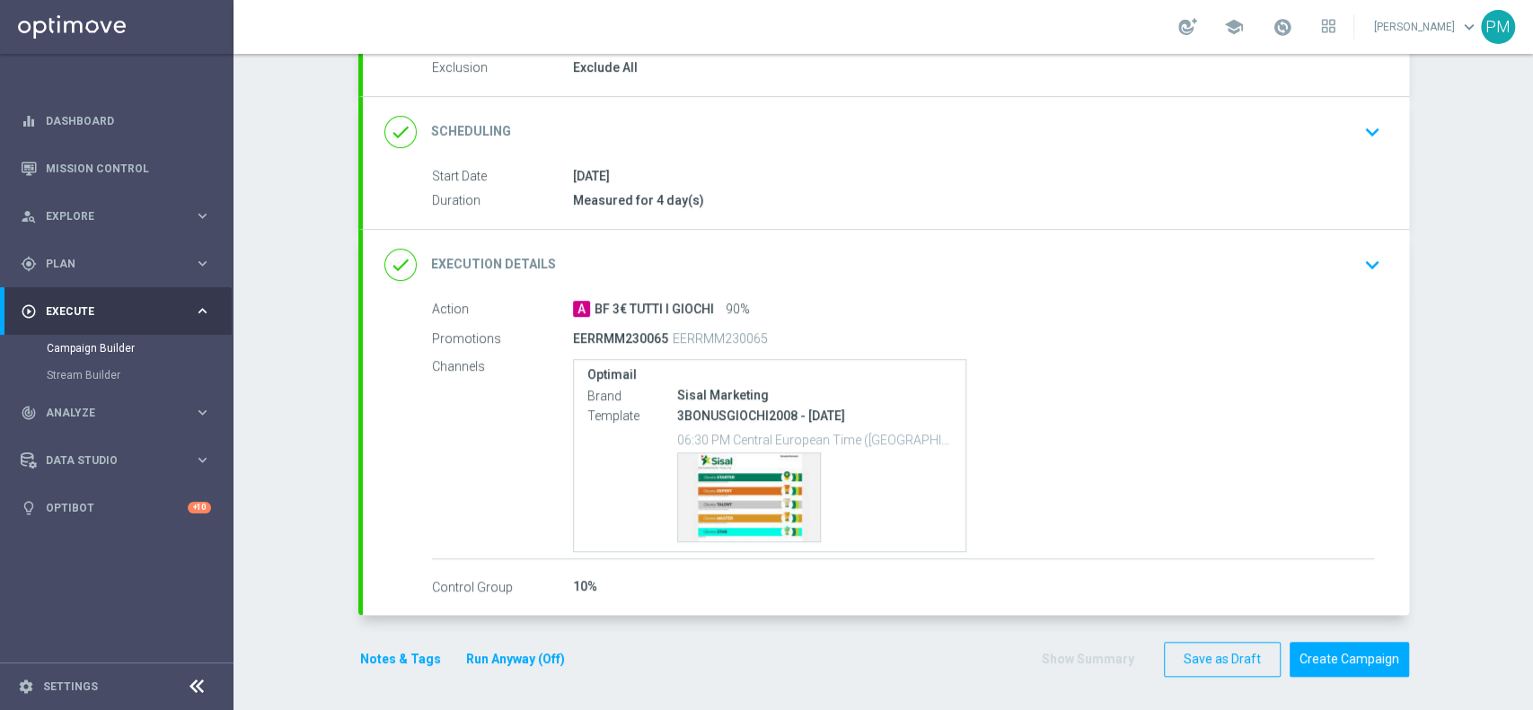
click at [393, 642] on div "Notes & Tags Run Anyway (Off)" at bounding box center [473, 659] width 230 height 35
click at [391, 643] on div "Notes & Tags Run Anyway (Off)" at bounding box center [473, 659] width 230 height 35
click at [391, 649] on button "Notes & Tags" at bounding box center [400, 659] width 84 height 22
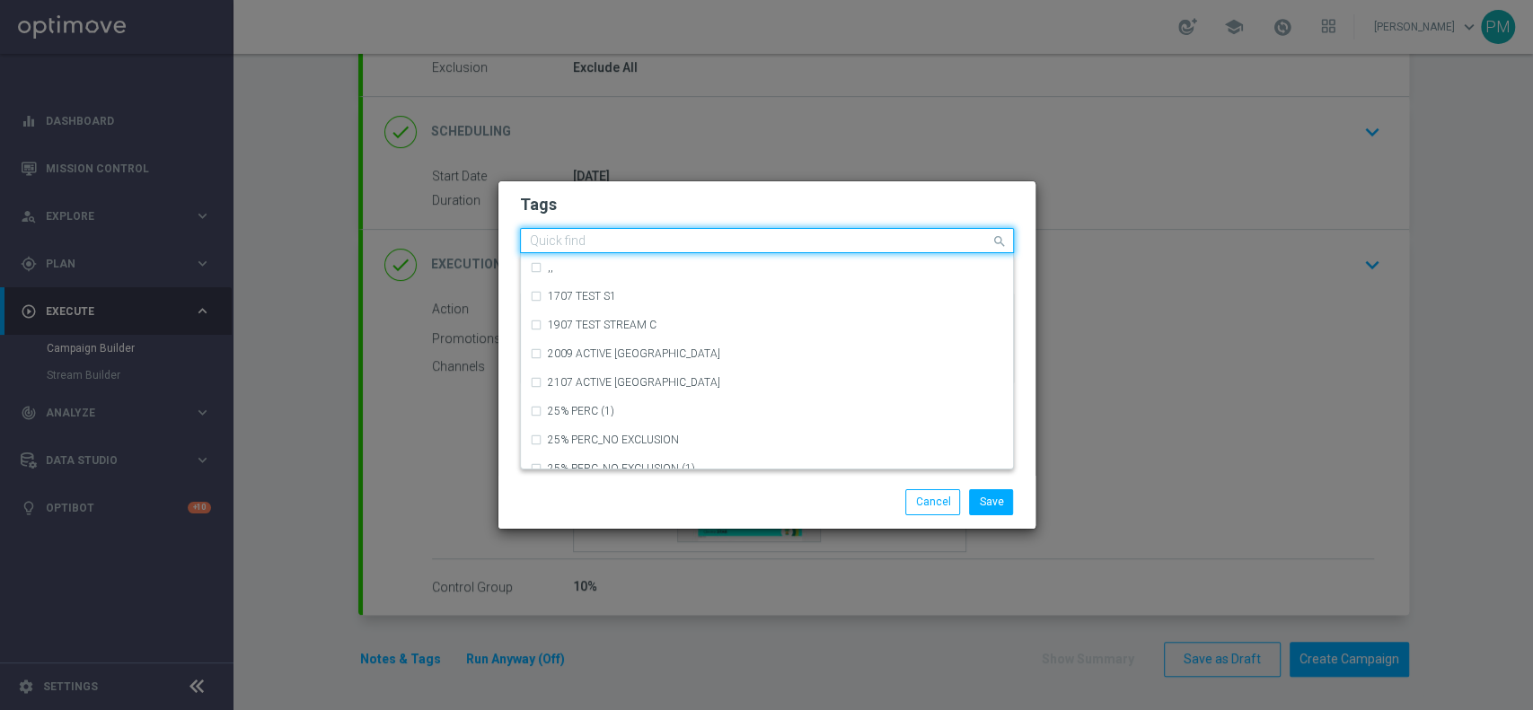
click at [617, 244] on input "text" at bounding box center [760, 241] width 461 height 15
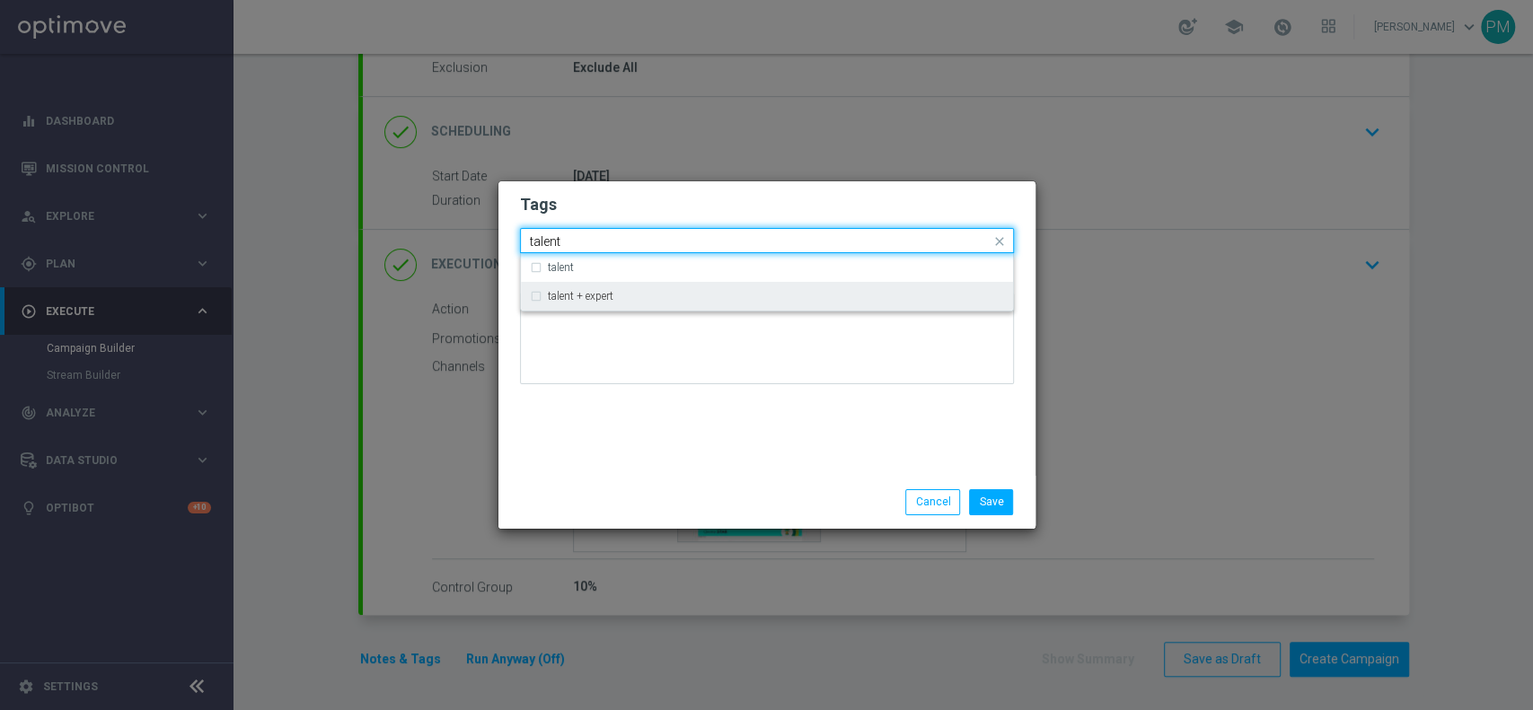
click at [627, 287] on div "talent + expert" at bounding box center [767, 296] width 474 height 29
type input "talent"
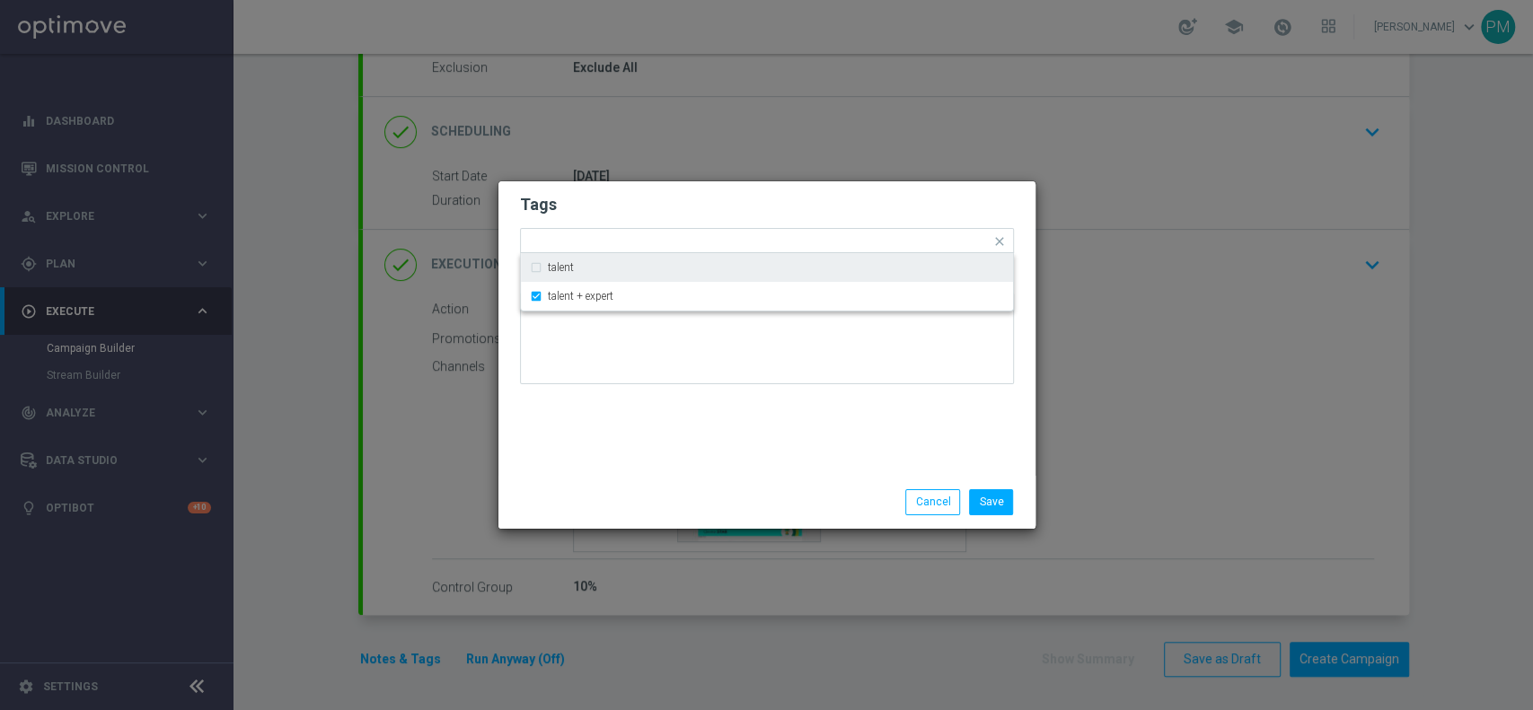
click at [699, 206] on h2 "Tags" at bounding box center [767, 205] width 494 height 22
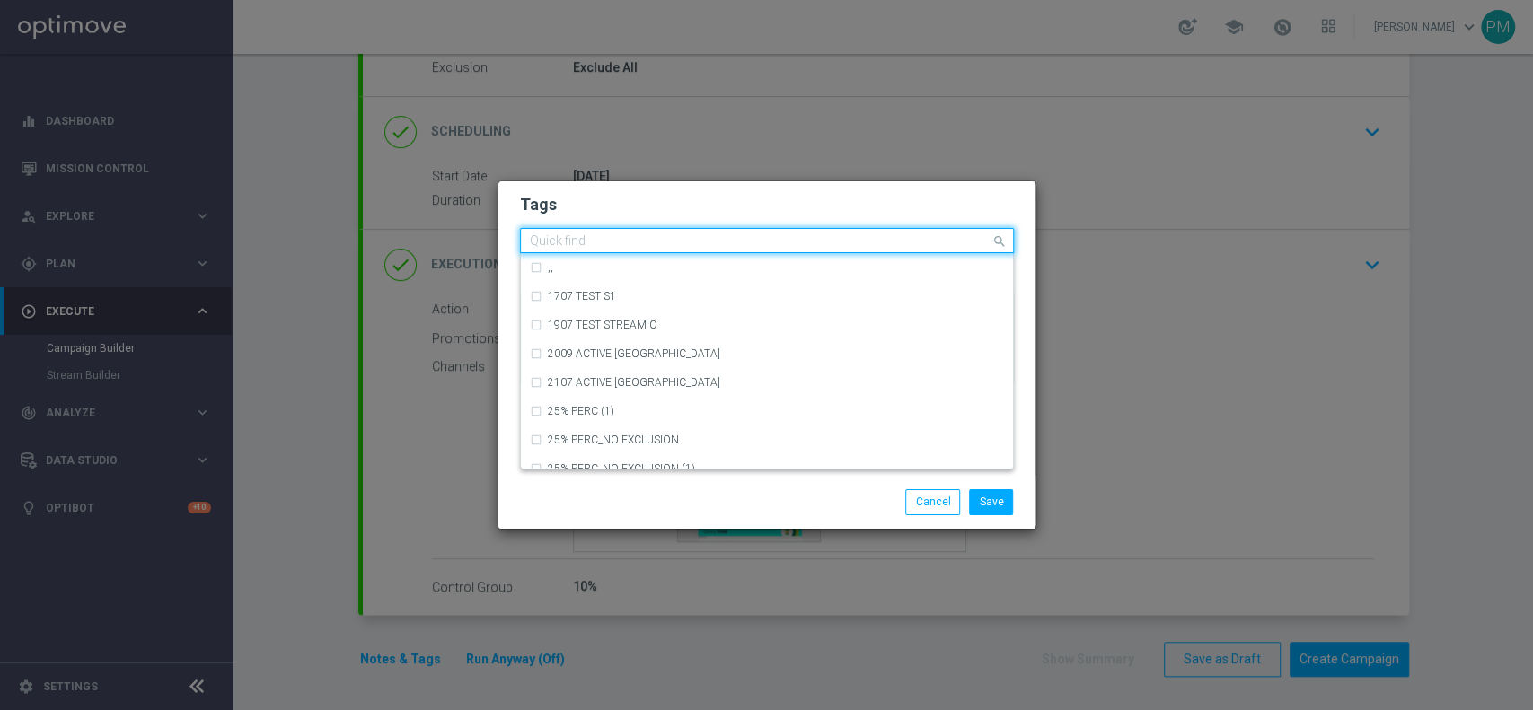
click at [739, 230] on div "Quick find × talent + expert" at bounding box center [756, 241] width 470 height 22
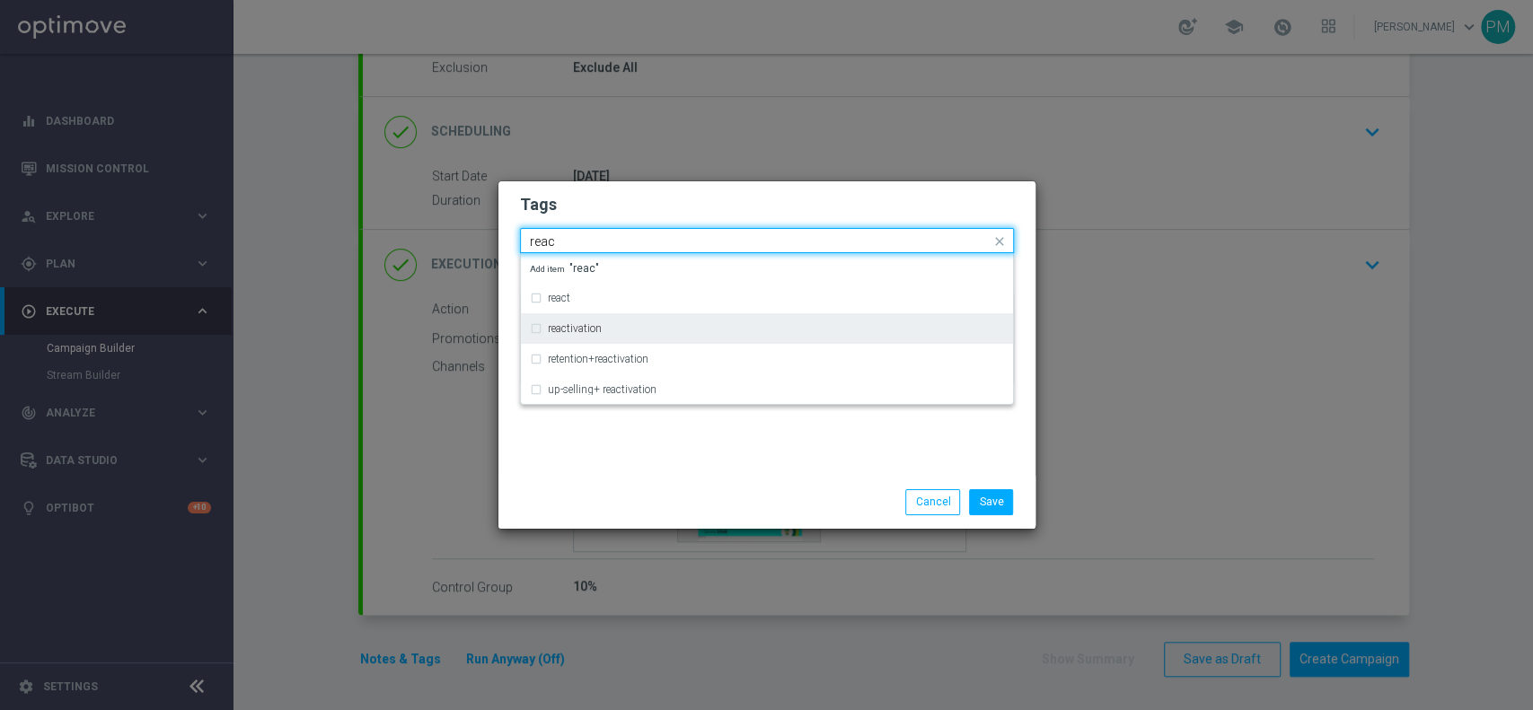
click at [706, 321] on div "reactivation" at bounding box center [767, 328] width 474 height 29
type input "reac"
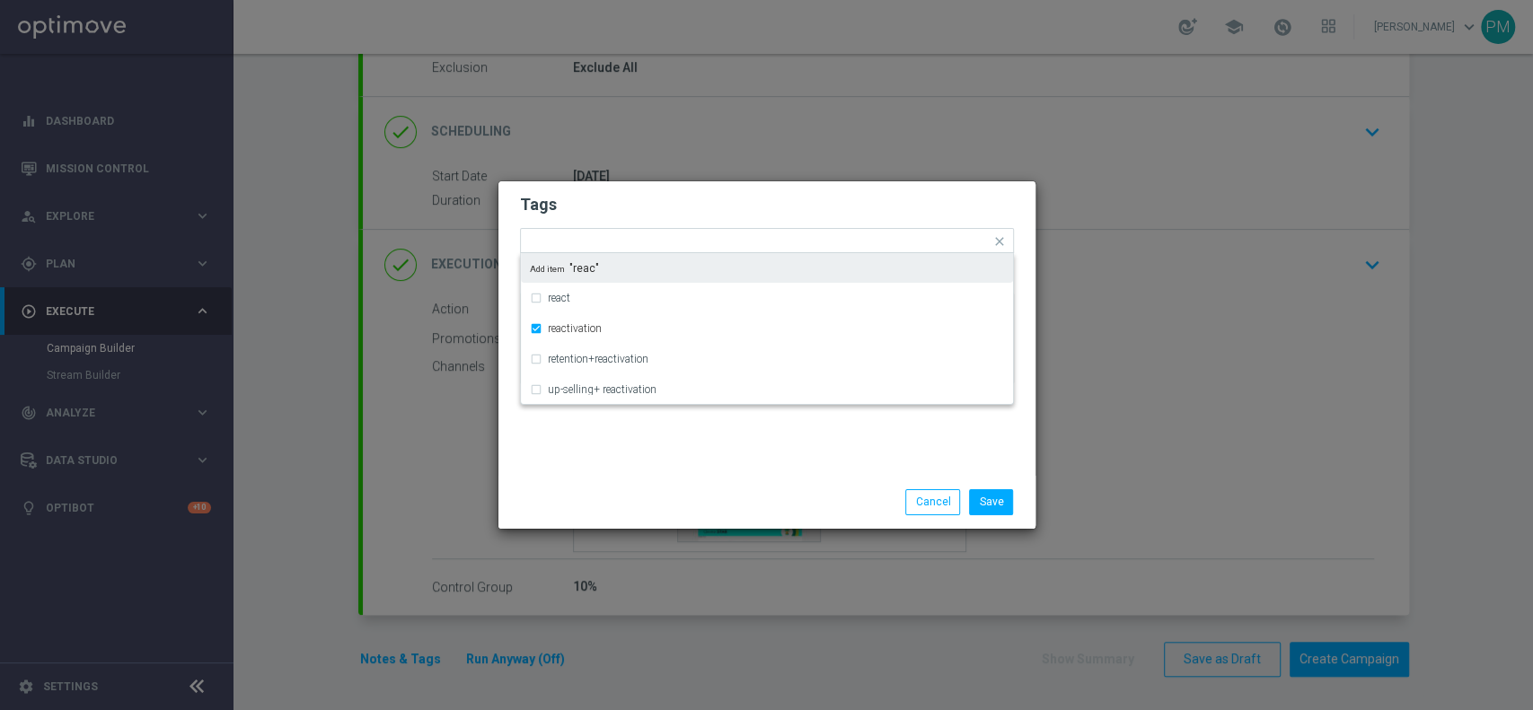
click at [791, 214] on h2 "Tags" at bounding box center [767, 205] width 494 height 22
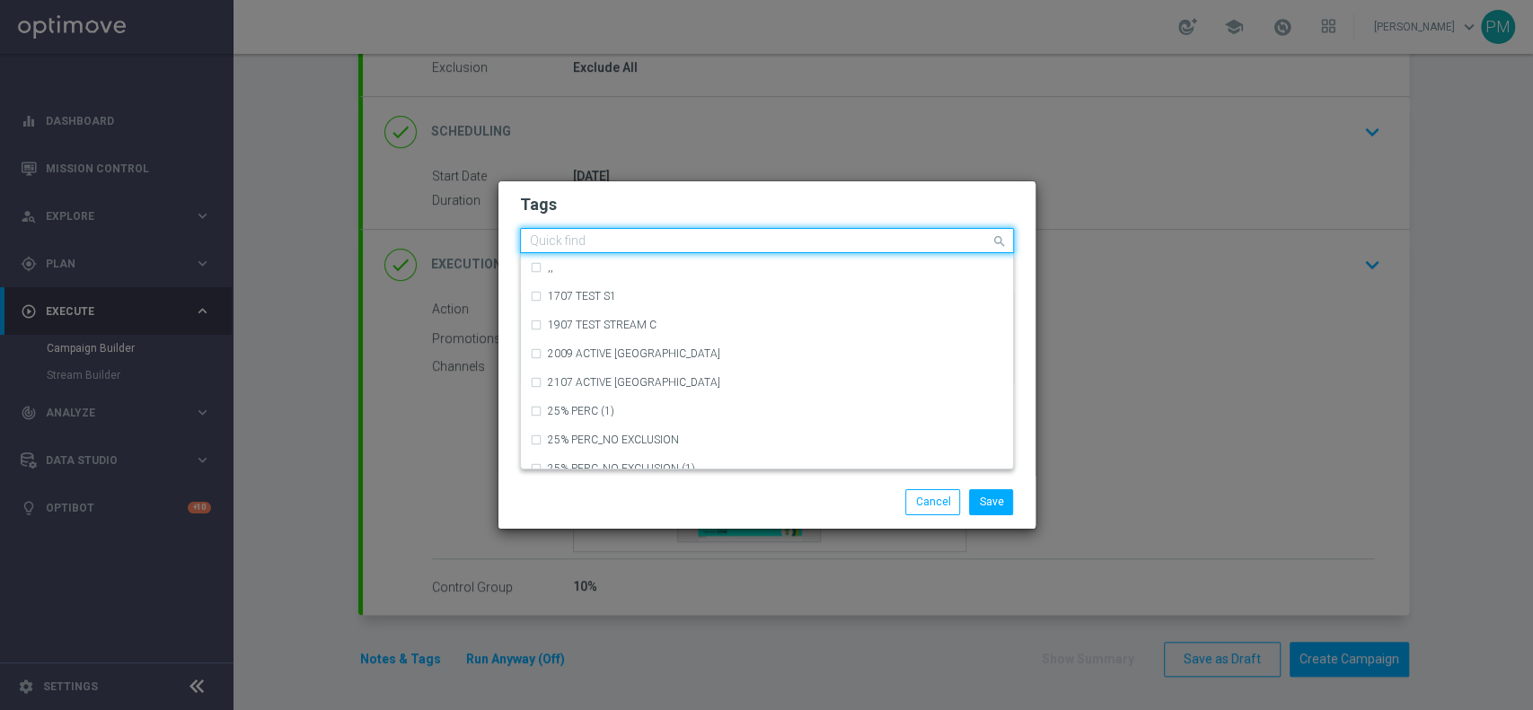
click at [812, 237] on input "text" at bounding box center [760, 241] width 461 height 15
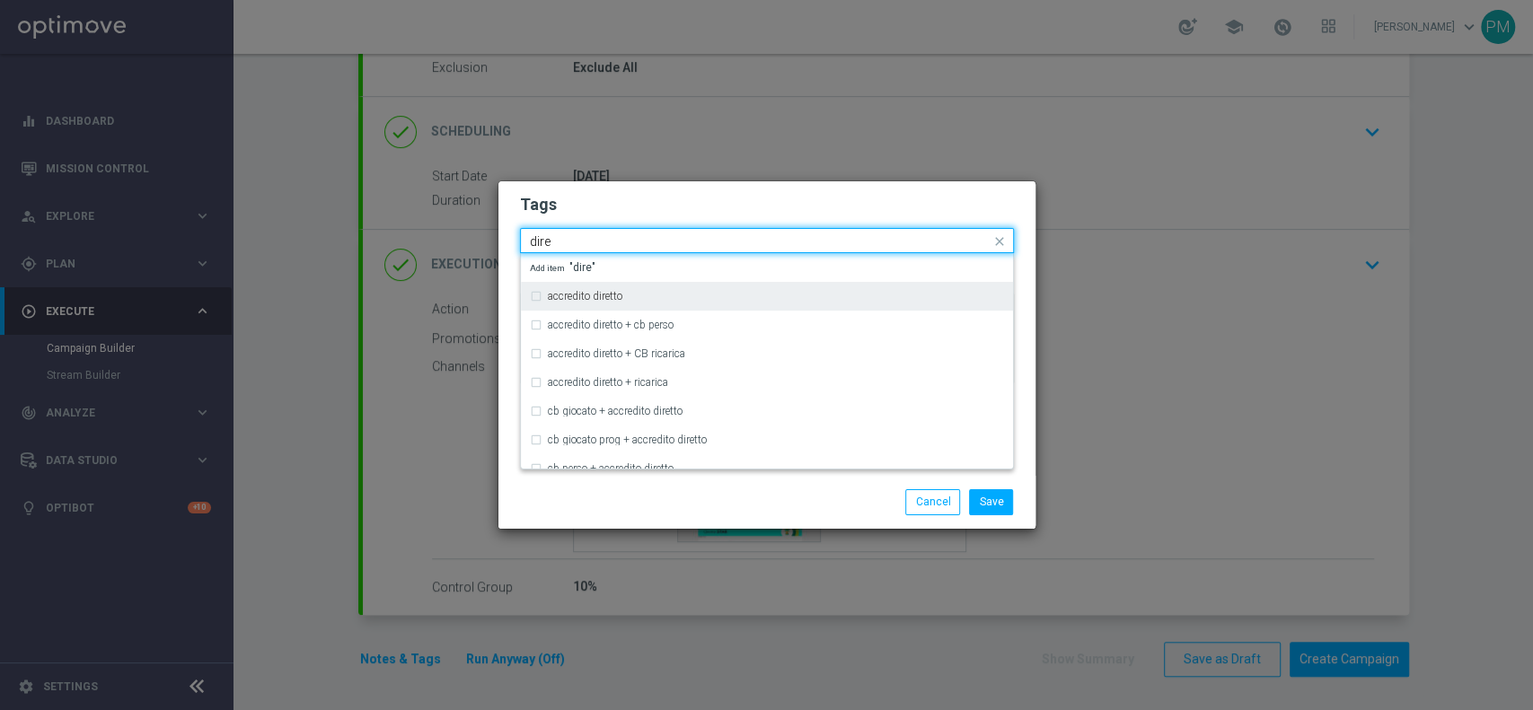
click at [804, 283] on div "accredito diretto" at bounding box center [767, 296] width 474 height 29
type input "dire"
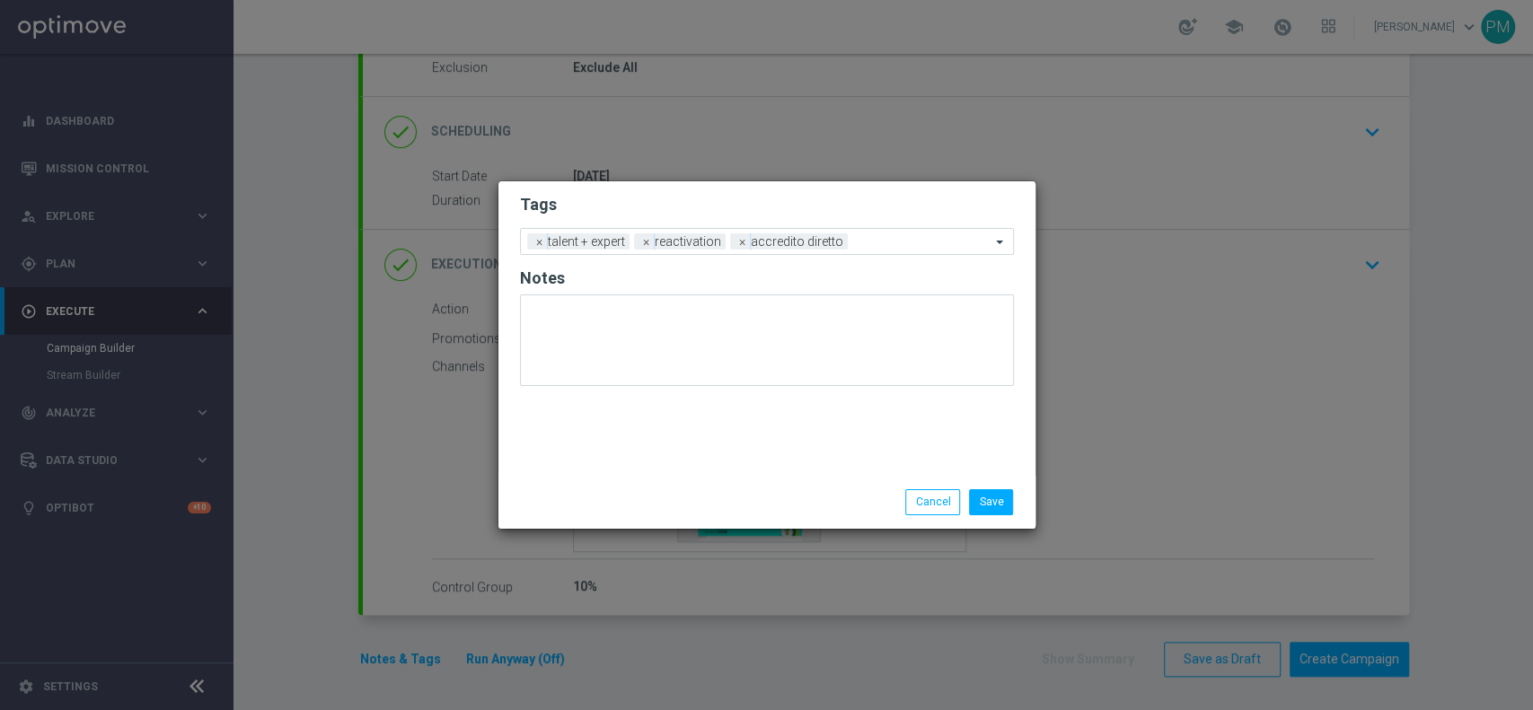
click at [857, 197] on h2 "Tags" at bounding box center [767, 205] width 494 height 22
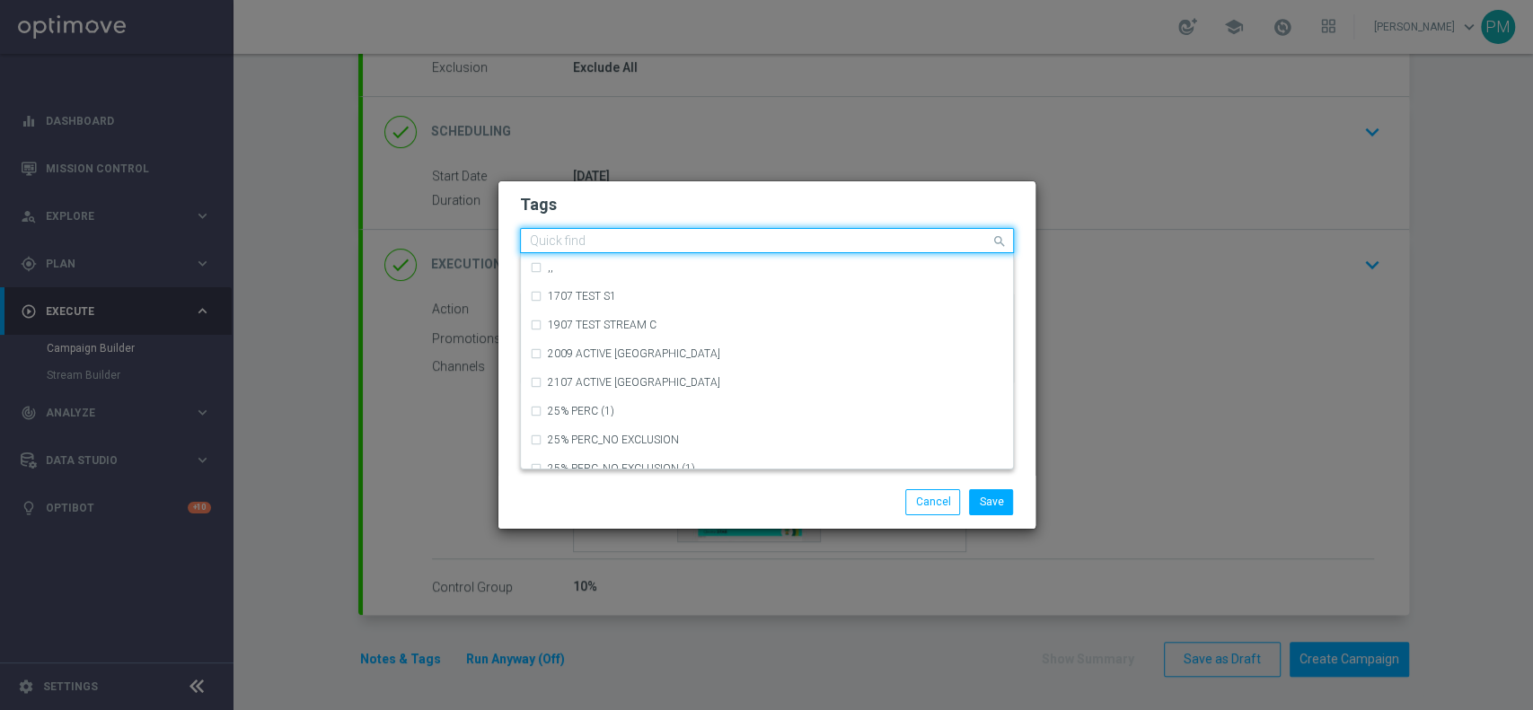
click at [891, 239] on input "text" at bounding box center [760, 241] width 461 height 15
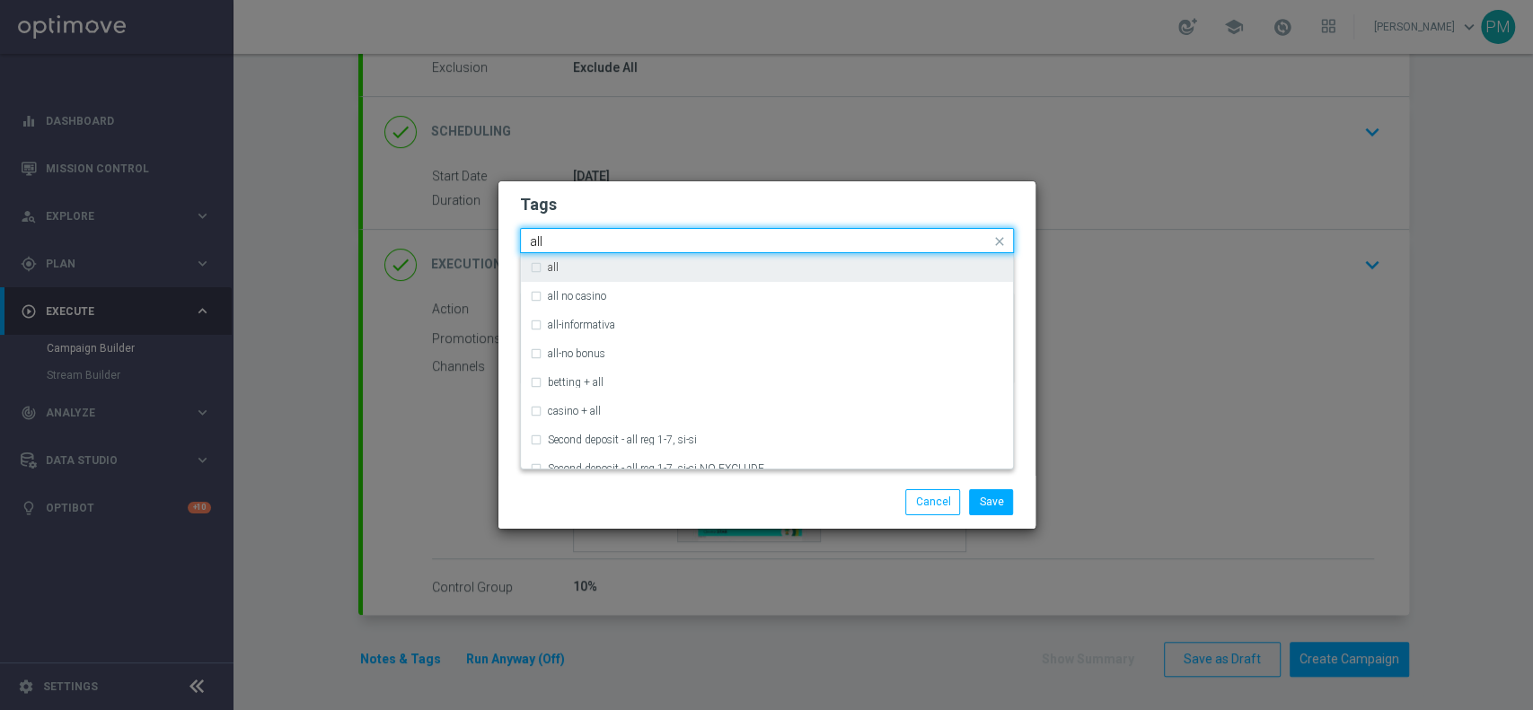
click at [891, 258] on div "all" at bounding box center [767, 267] width 474 height 29
type input "all"
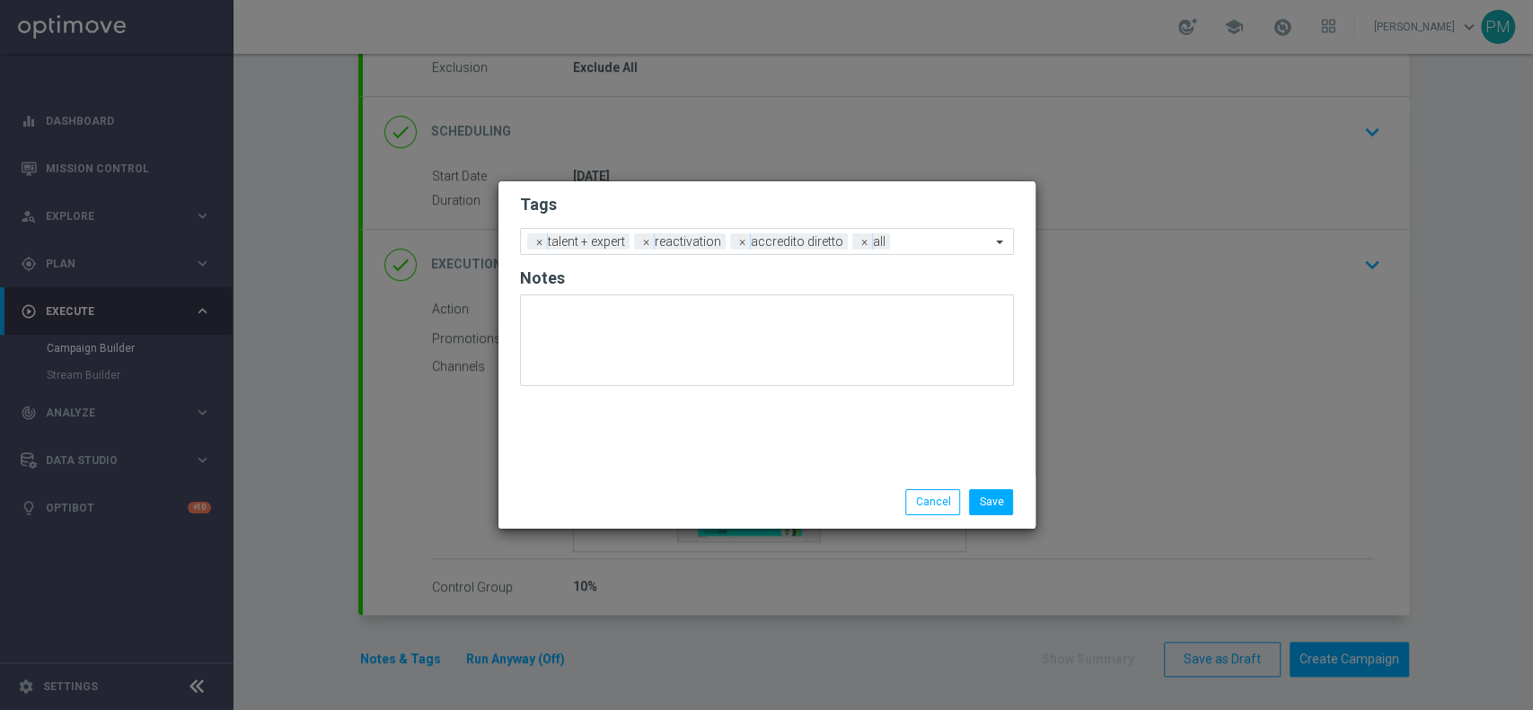
drag, startPoint x: 913, startPoint y: 198, endPoint x: 925, endPoint y: 212, distance: 17.8
click at [919, 202] on h2 "Tags" at bounding box center [767, 205] width 494 height 22
click at [937, 241] on input "text" at bounding box center [943, 242] width 93 height 15
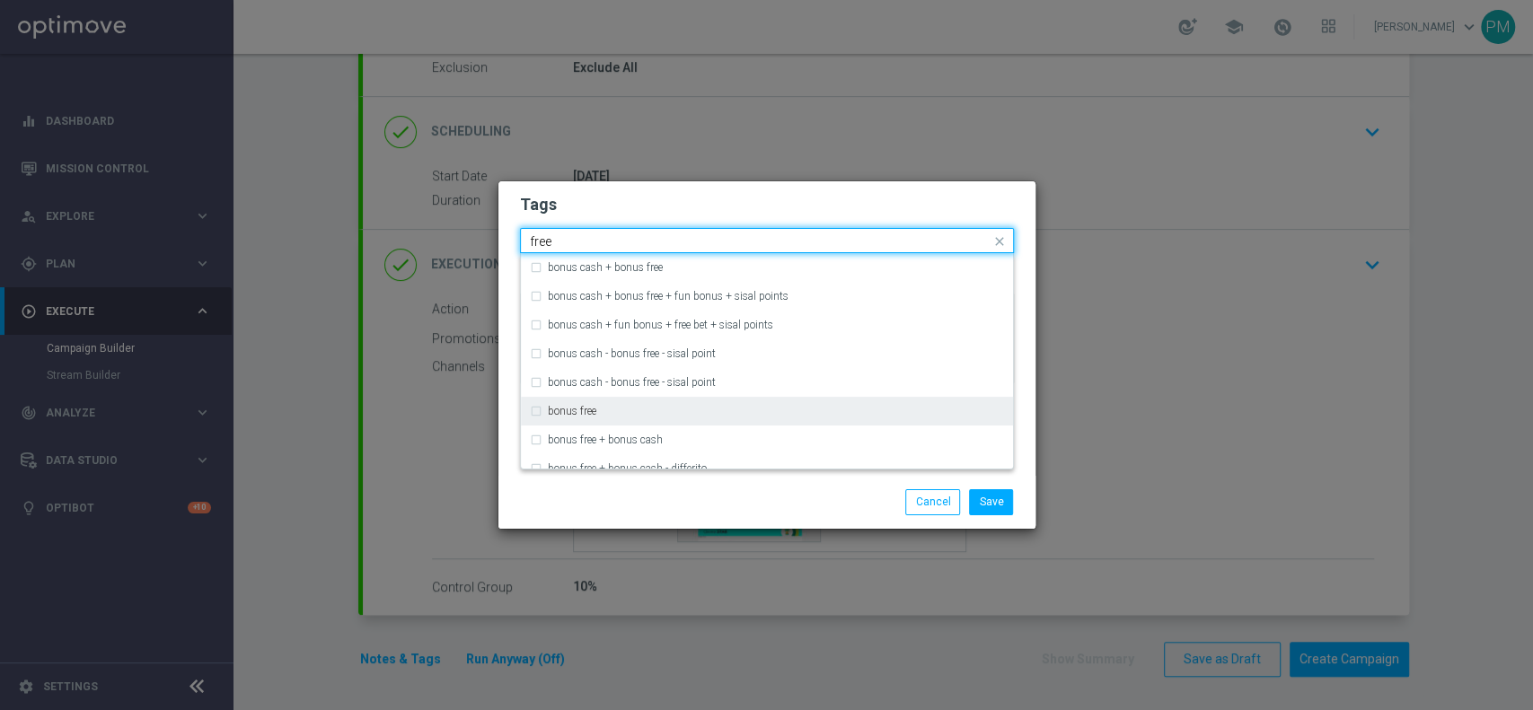
click at [785, 399] on div "bonus free" at bounding box center [767, 411] width 474 height 29
type input "free"
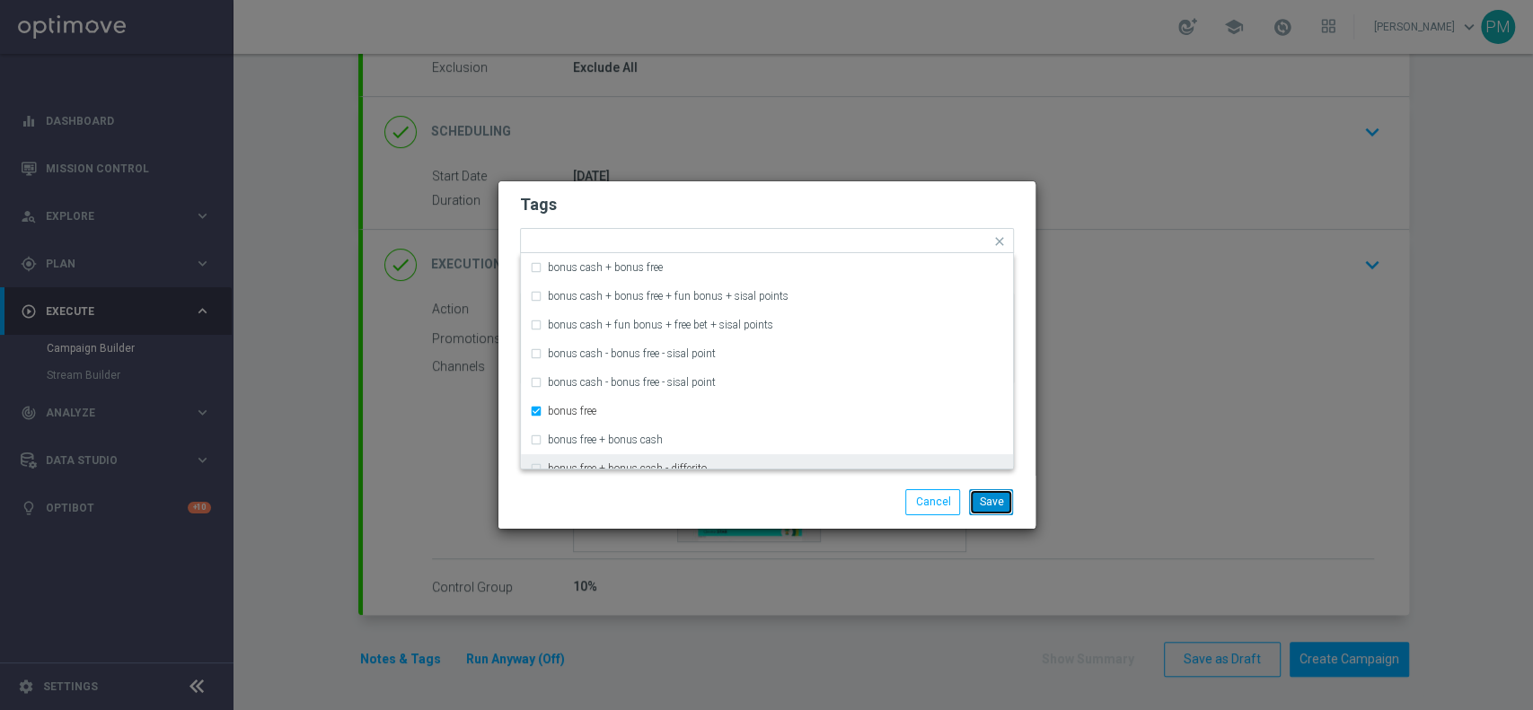
click at [991, 497] on button "Save" at bounding box center [991, 501] width 44 height 25
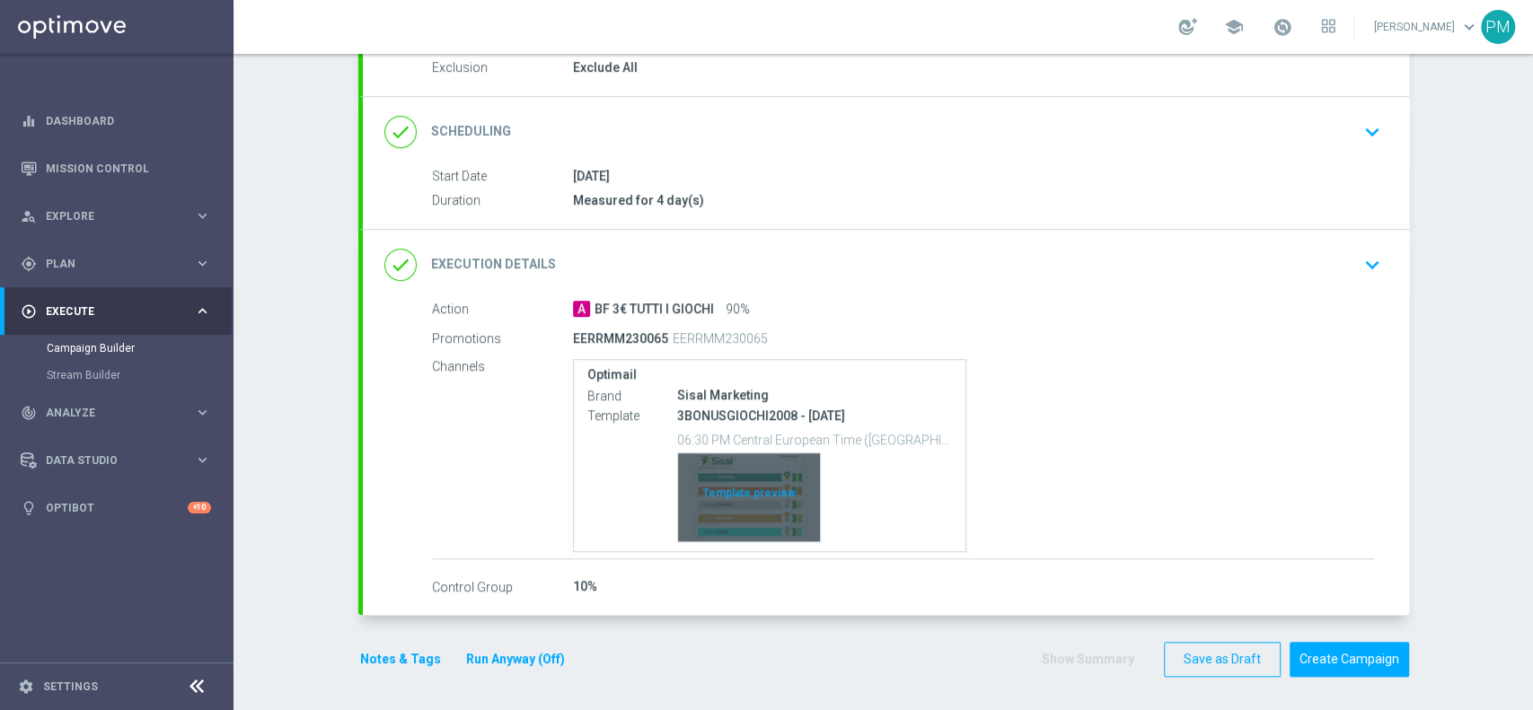
click at [733, 492] on div "Template preview" at bounding box center [749, 497] width 142 height 88
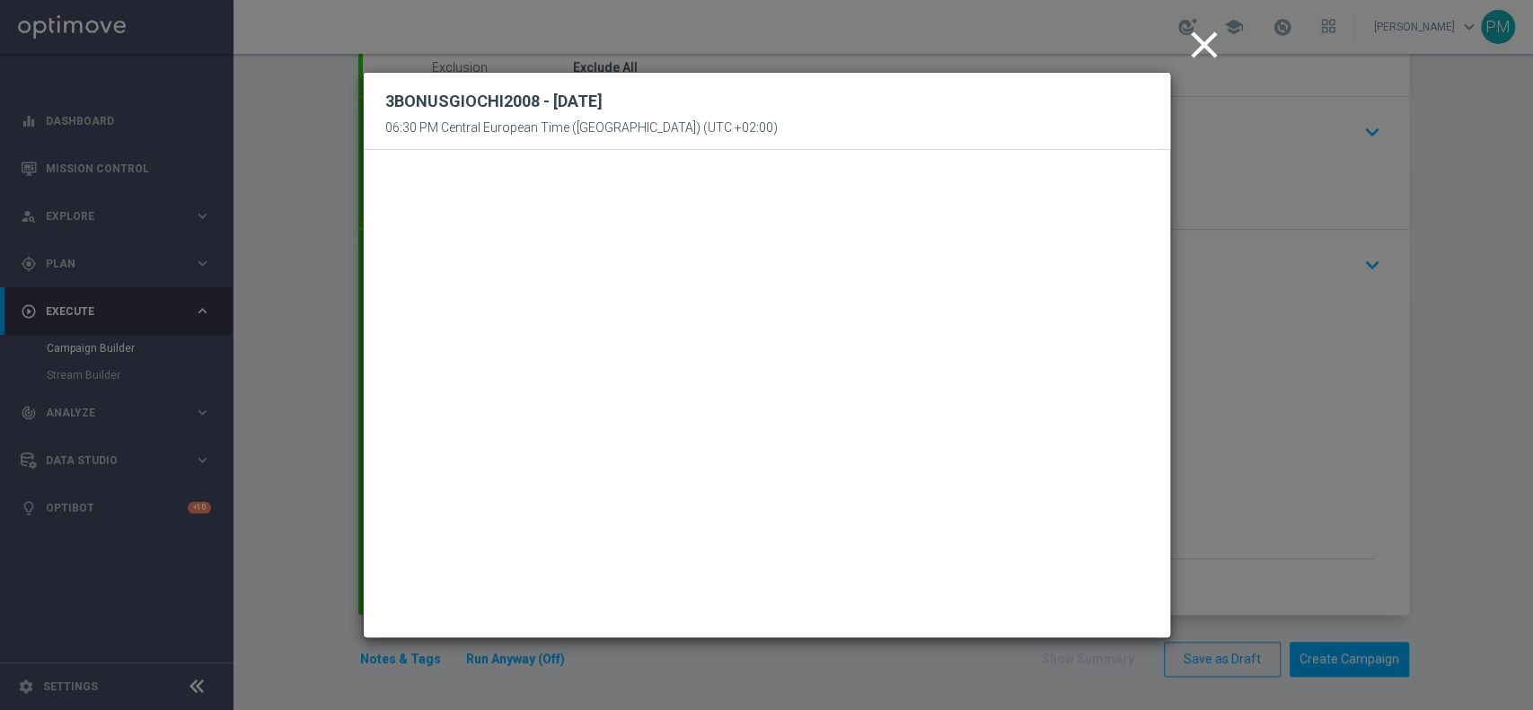
click at [1192, 49] on icon "close" at bounding box center [1204, 44] width 45 height 45
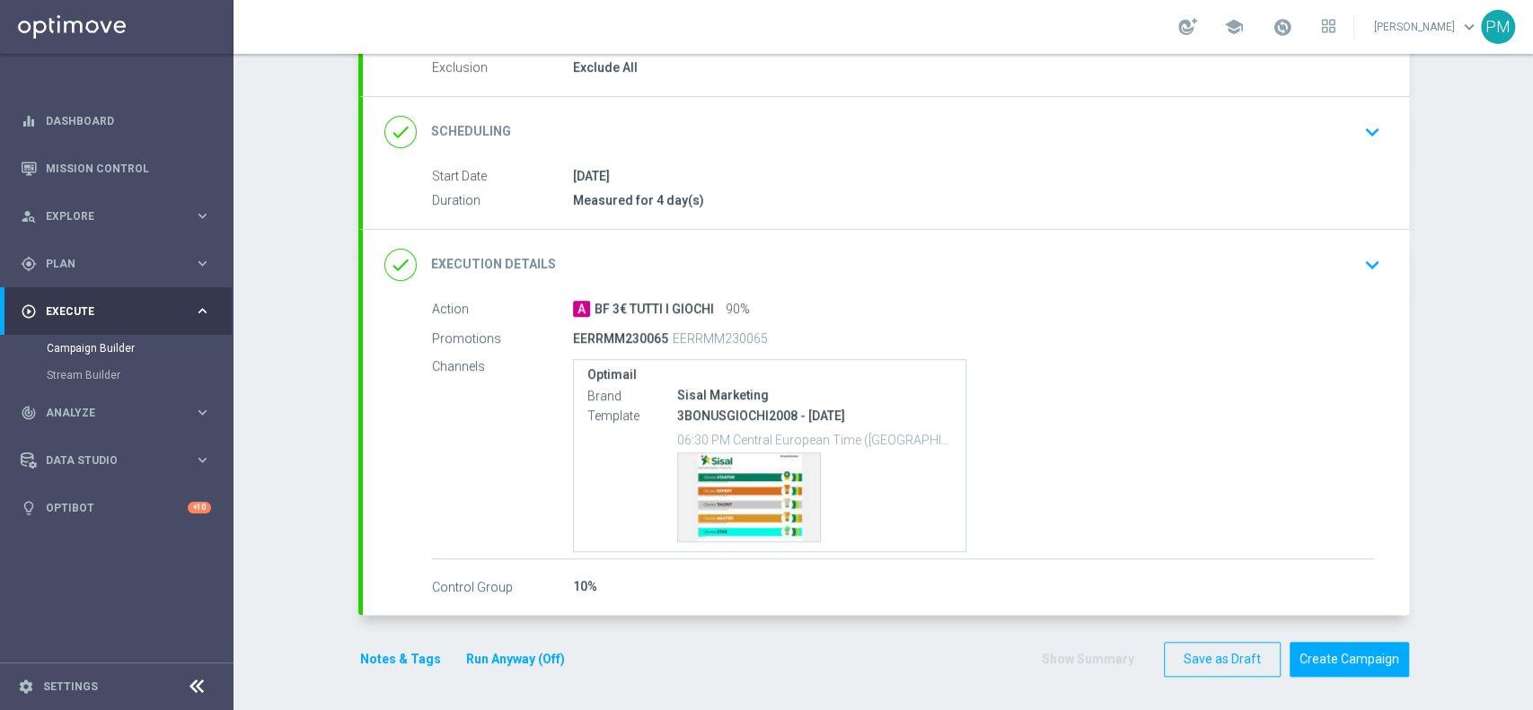
scroll to position [0, 0]
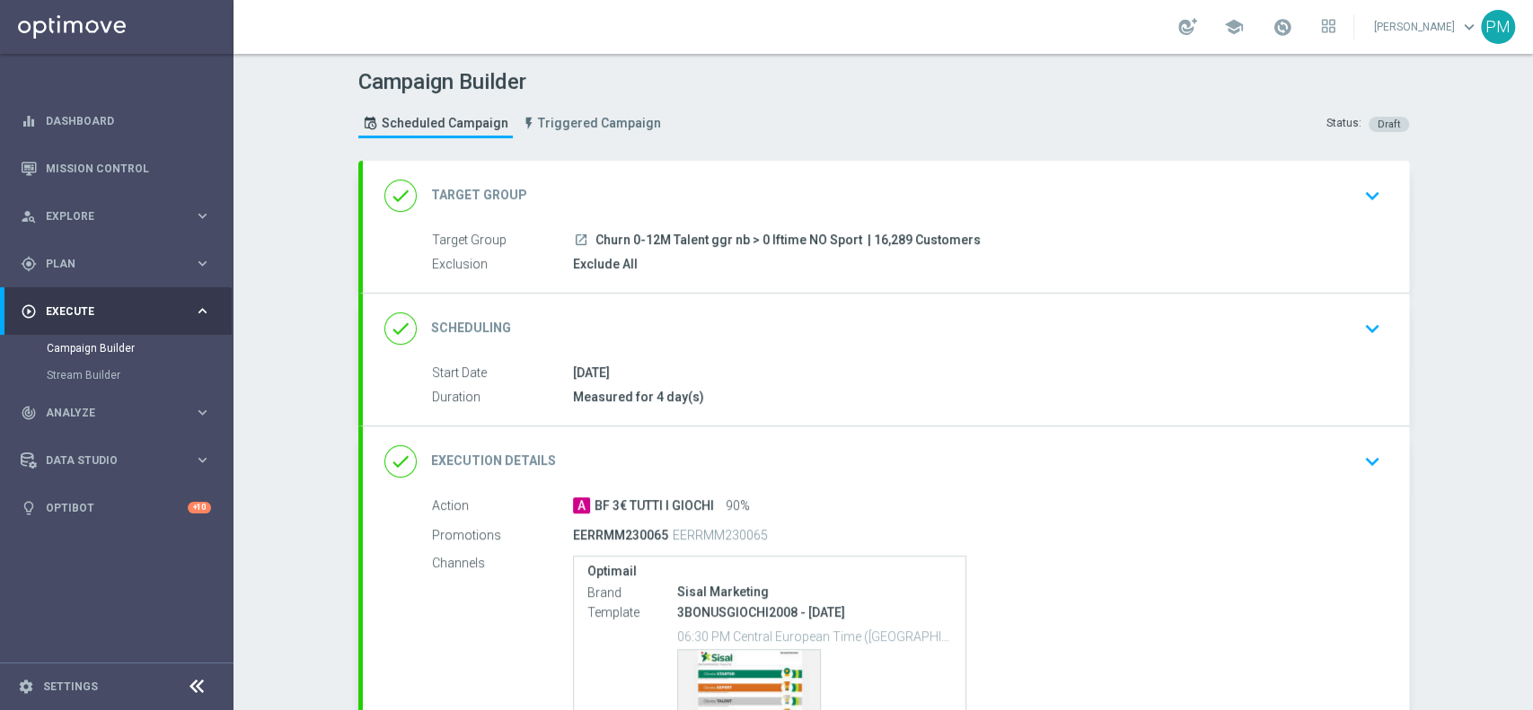
click at [892, 357] on div "done Scheduling keyboard_arrow_down" at bounding box center [886, 329] width 1046 height 70
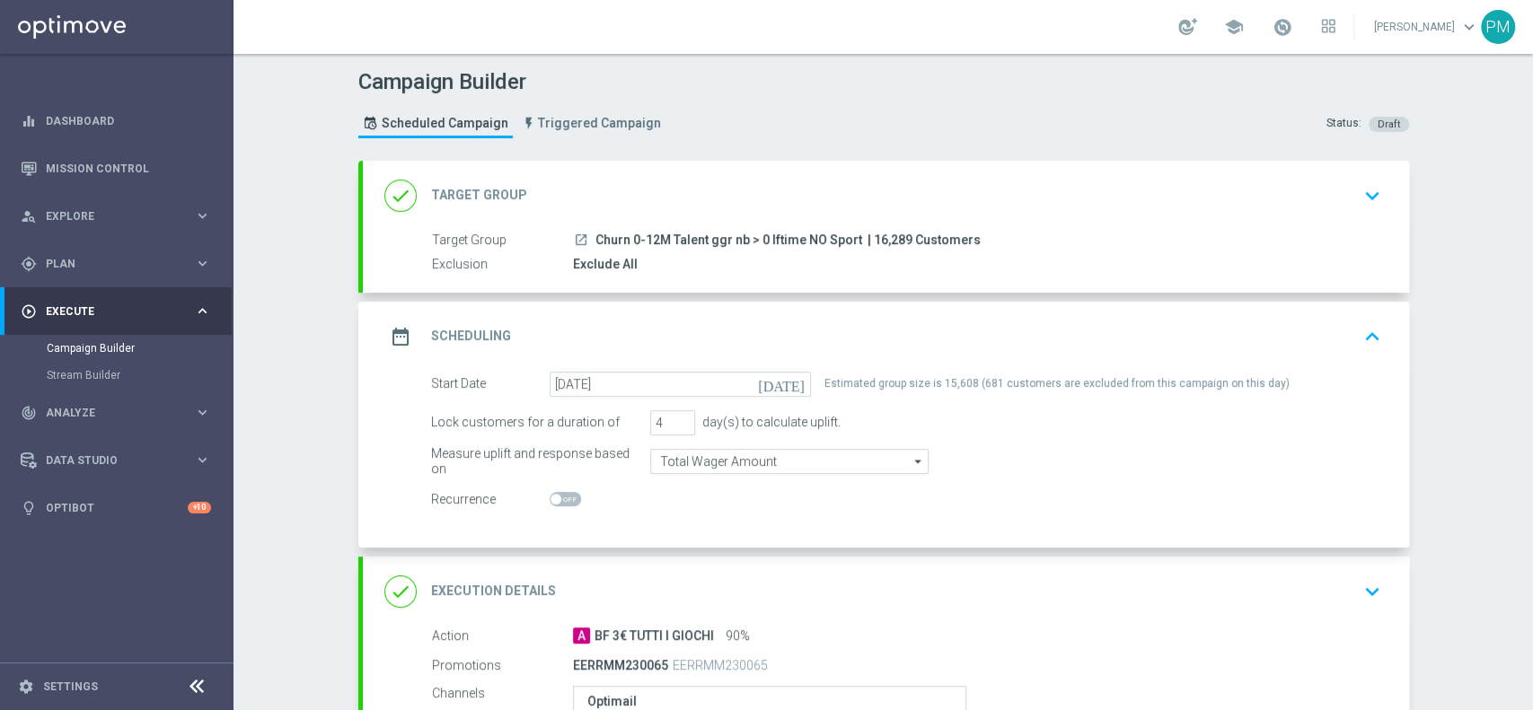
scroll to position [327, 0]
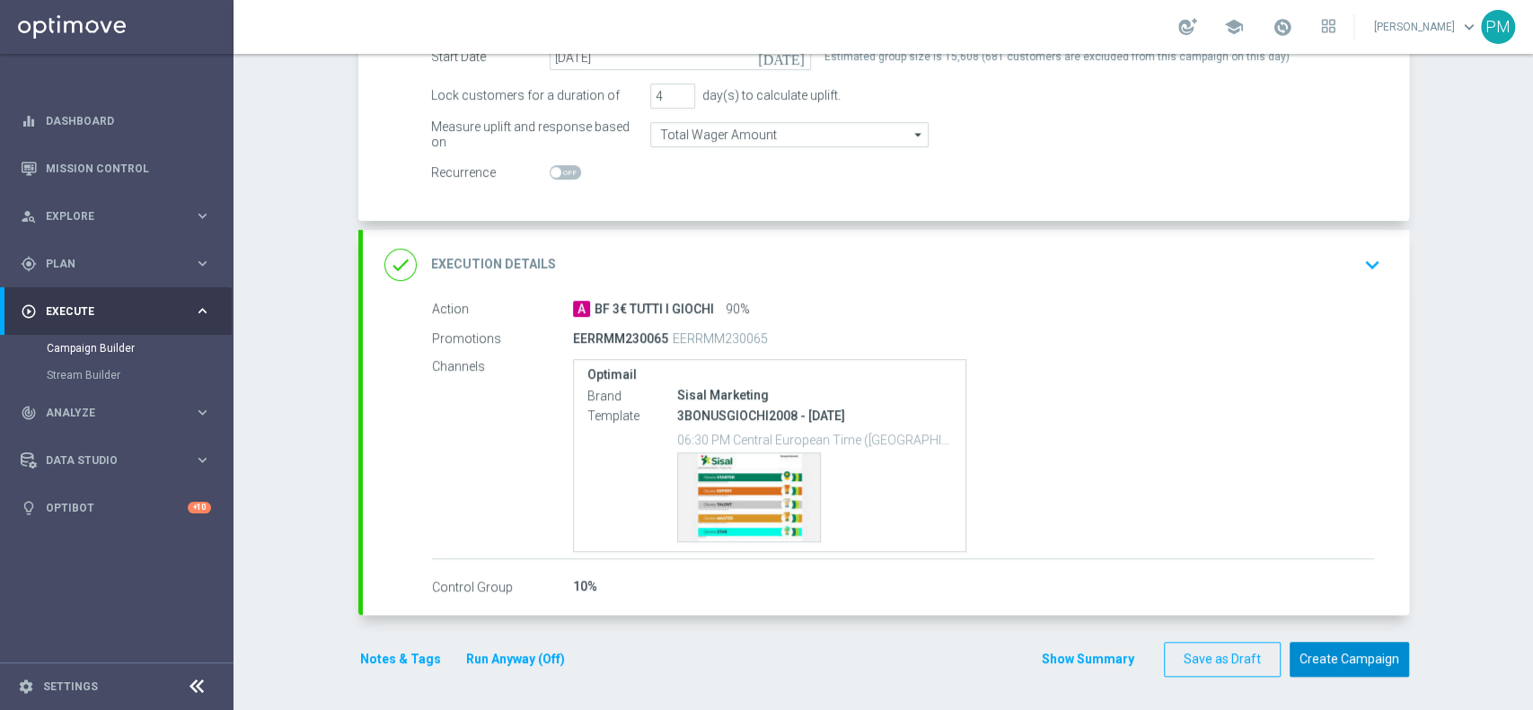
click at [1321, 643] on button "Create Campaign" at bounding box center [1348, 659] width 119 height 35
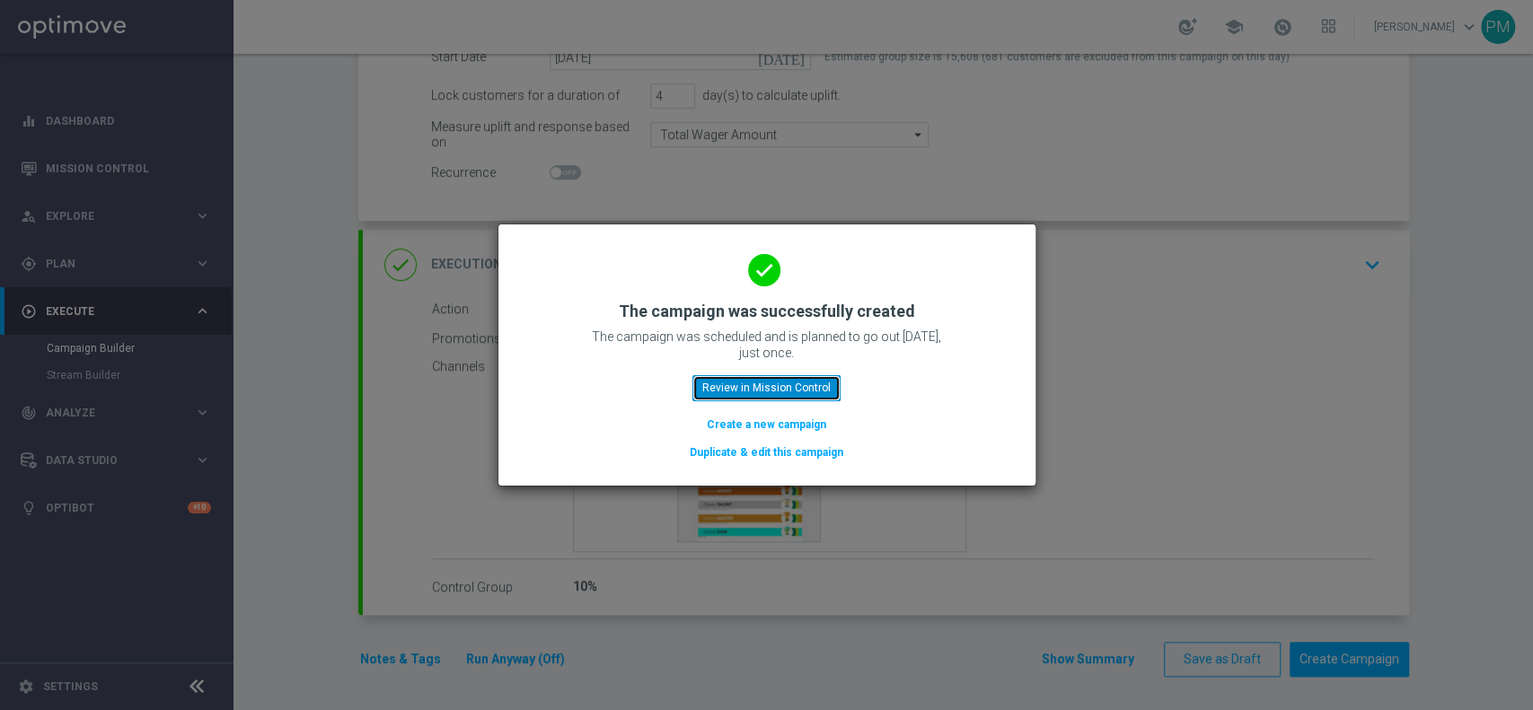
click at [723, 391] on button "Review in Mission Control" at bounding box center [766, 387] width 148 height 25
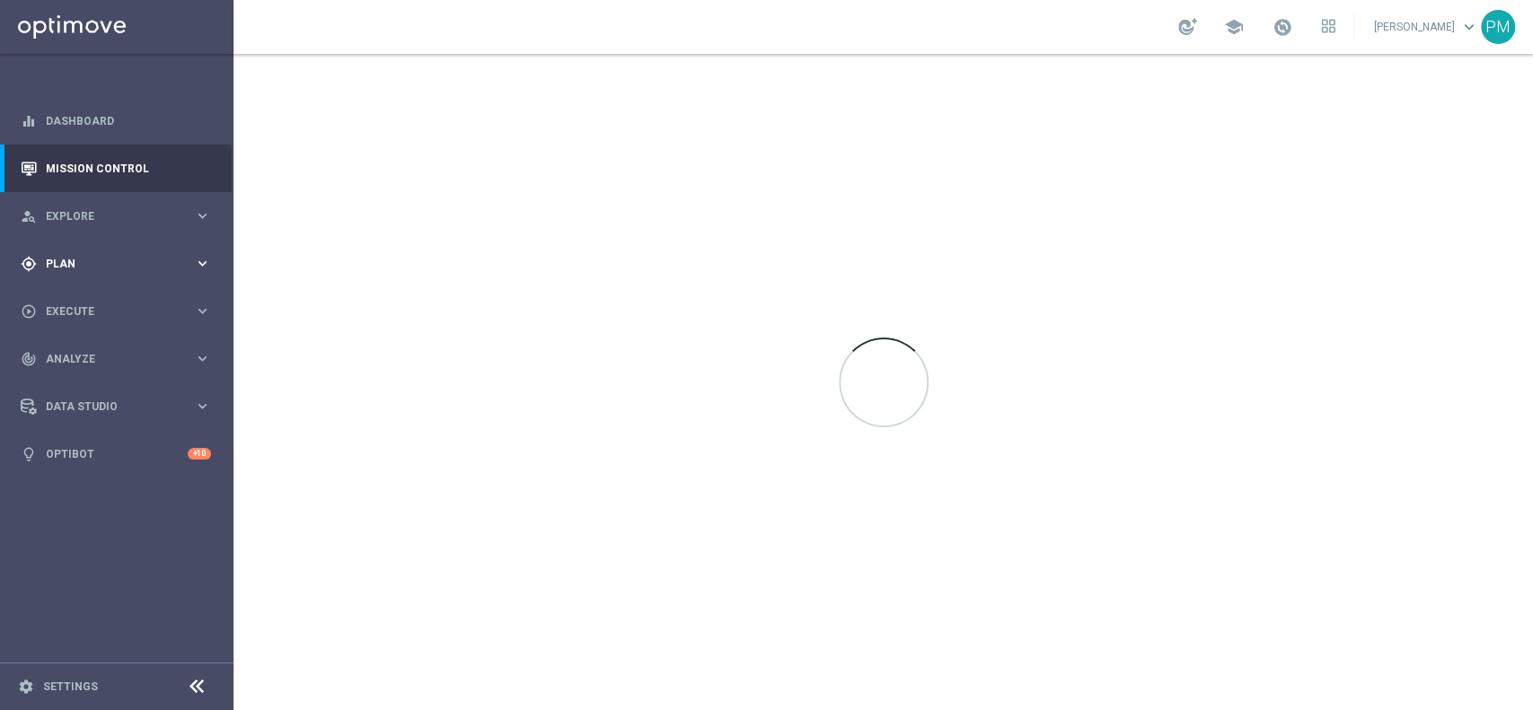
click at [101, 251] on div "gps_fixed Plan keyboard_arrow_right" at bounding box center [116, 264] width 232 height 48
click at [89, 297] on link "Target Groups" at bounding box center [117, 301] width 140 height 14
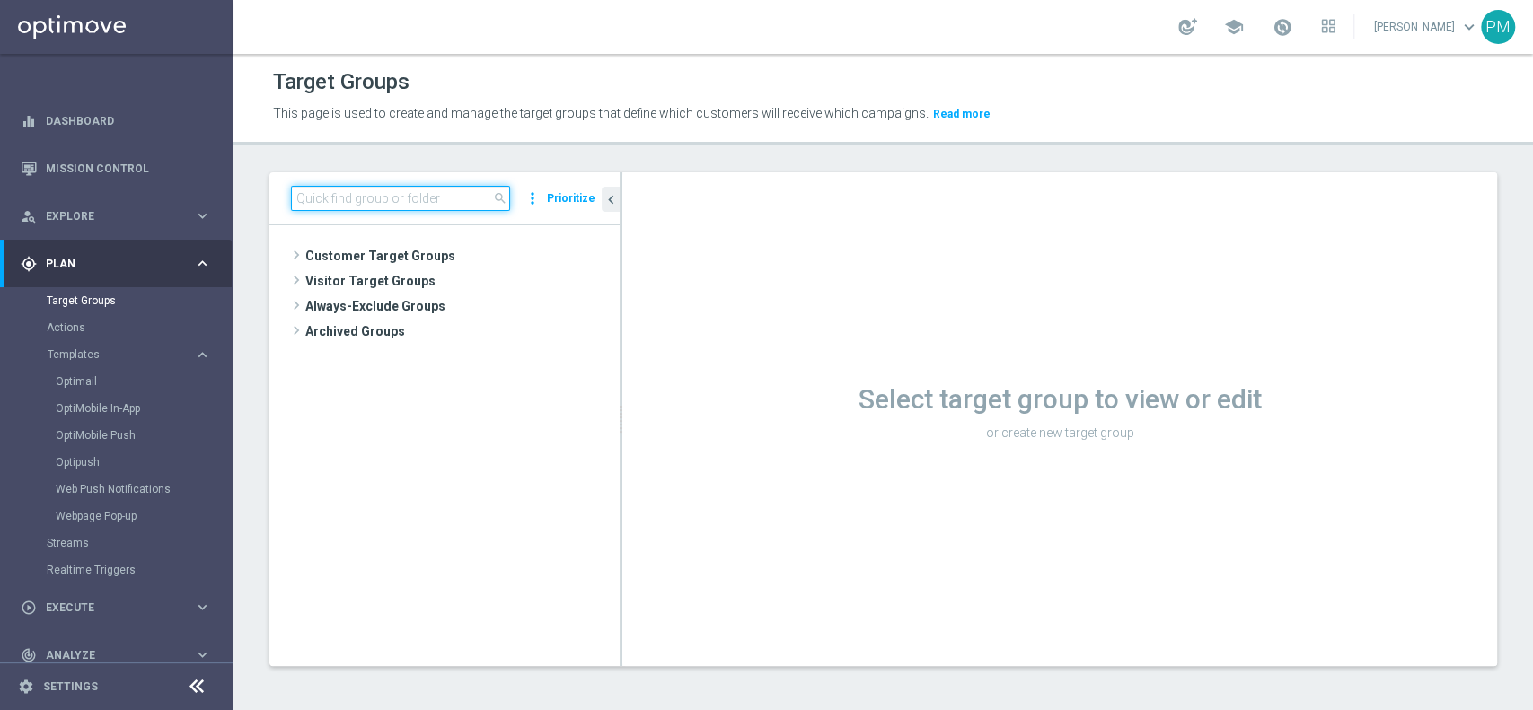
click at [409, 194] on input at bounding box center [400, 198] width 219 height 25
paste input "Churn 0-12M Talent ggr nb < 0 lftime"
type input "Churn 0-12M Talent ggr nb < 0 lftime"
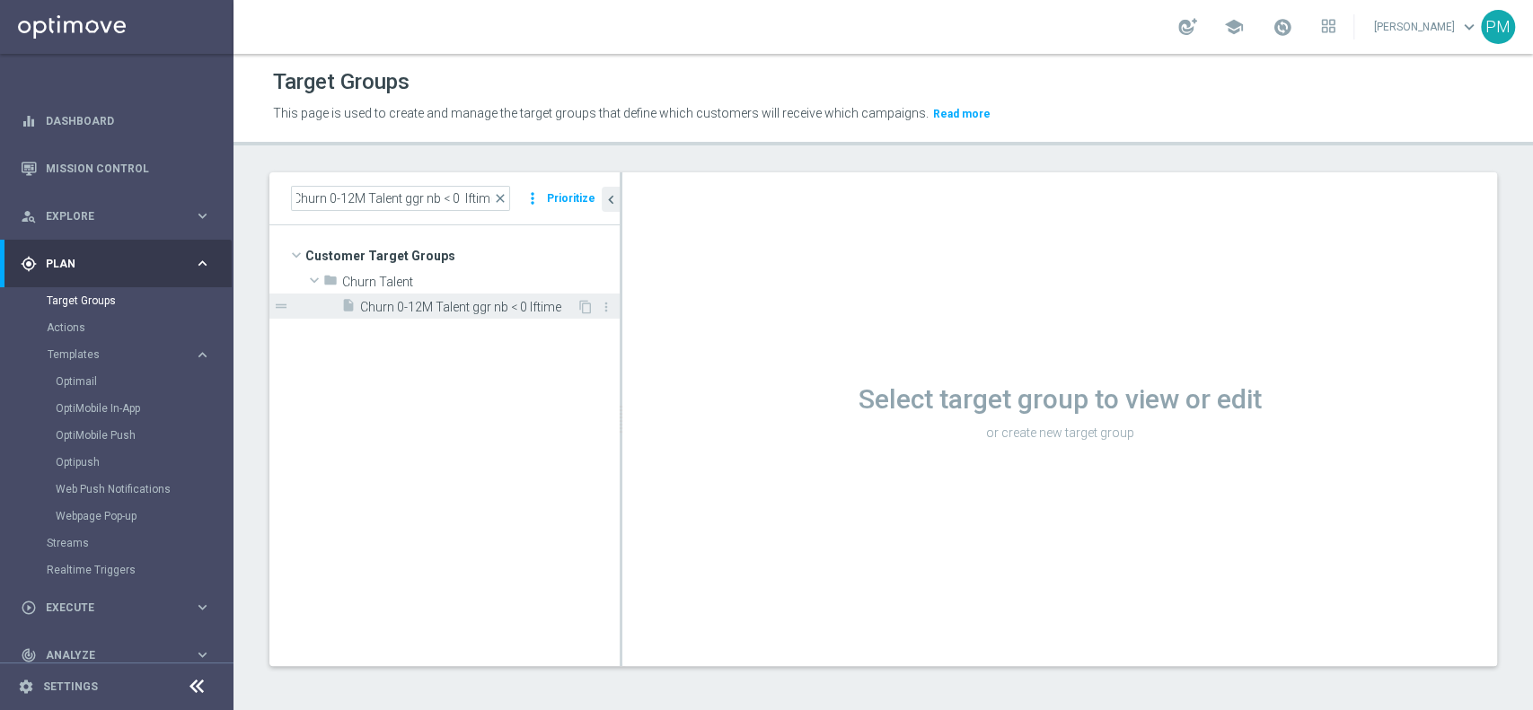
click at [453, 311] on span "Churn 0-12M Talent ggr nb < 0 lftime" at bounding box center [468, 307] width 216 height 15
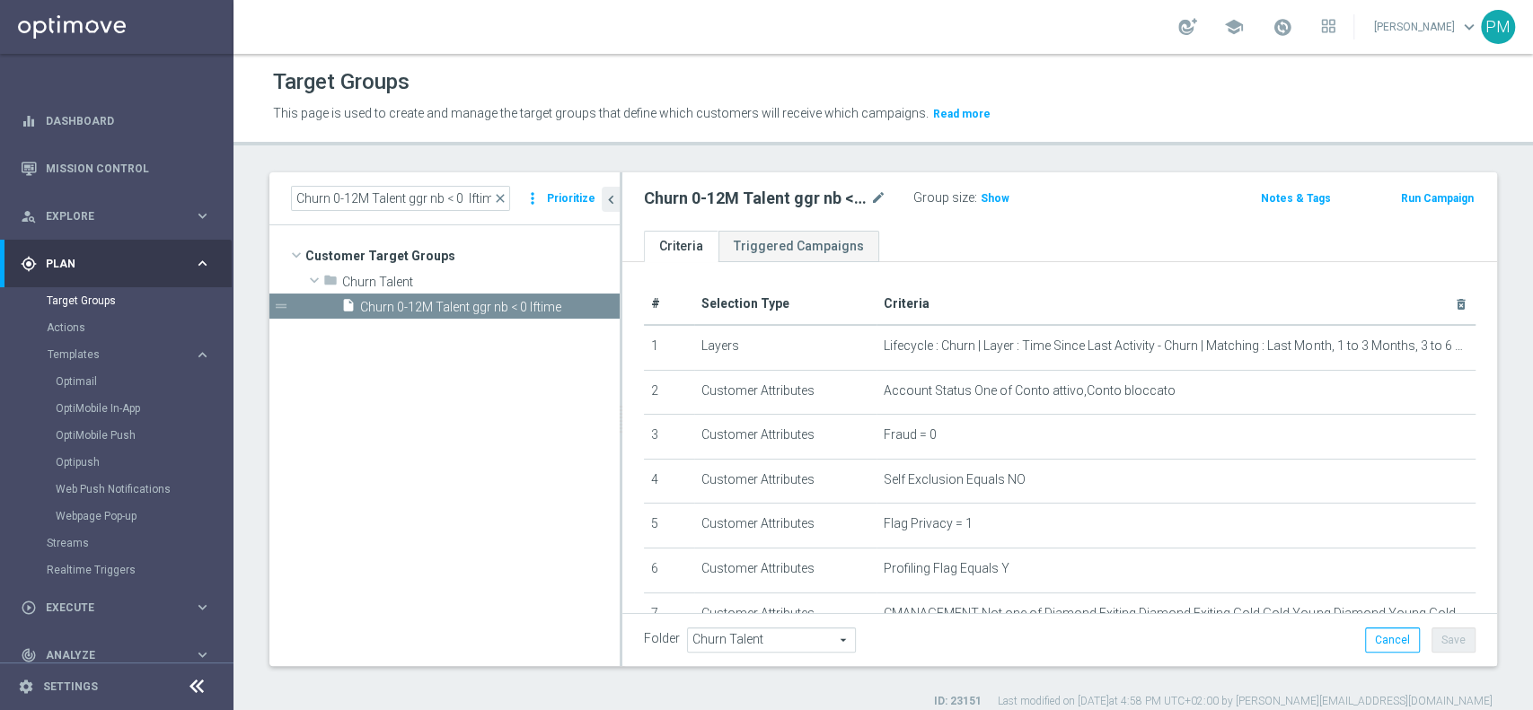
click at [1409, 198] on button "Run Campaign" at bounding box center [1437, 199] width 76 height 20
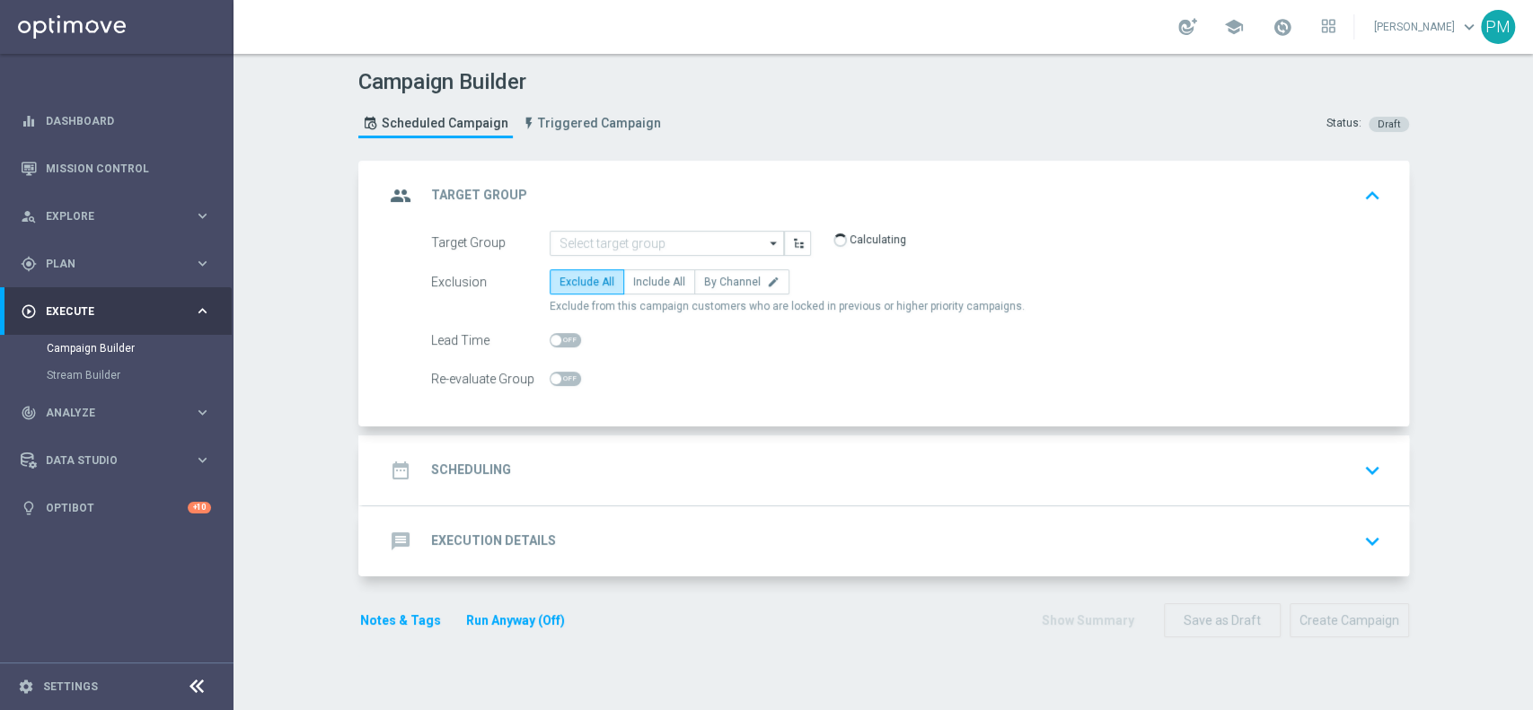
type input "Churn 0-12M Talent ggr nb < 0 lftime"
click at [690, 453] on div "date_range Scheduling keyboard_arrow_down" at bounding box center [885, 470] width 1003 height 34
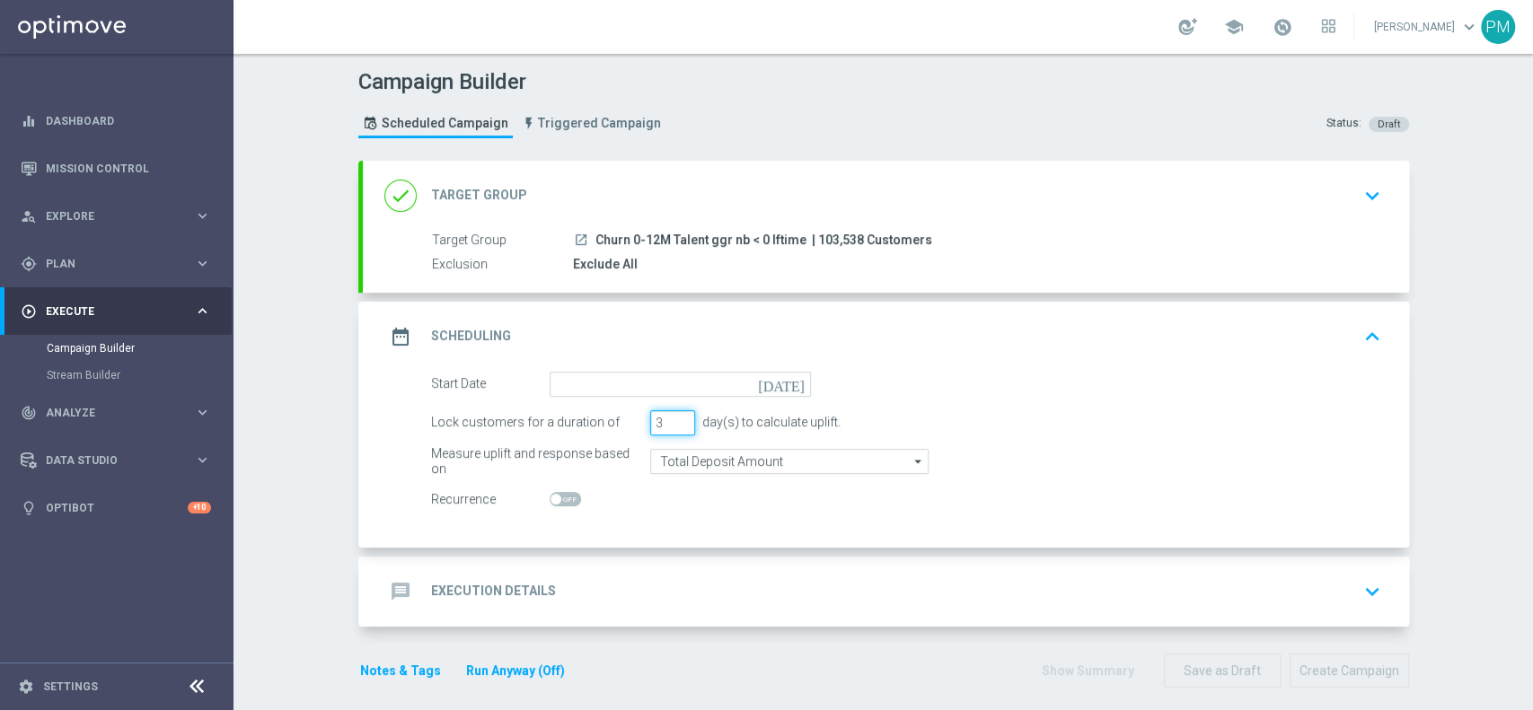
click at [672, 412] on input "3" at bounding box center [672, 422] width 45 height 25
type input "4"
click at [670, 418] on input "4" at bounding box center [672, 422] width 45 height 25
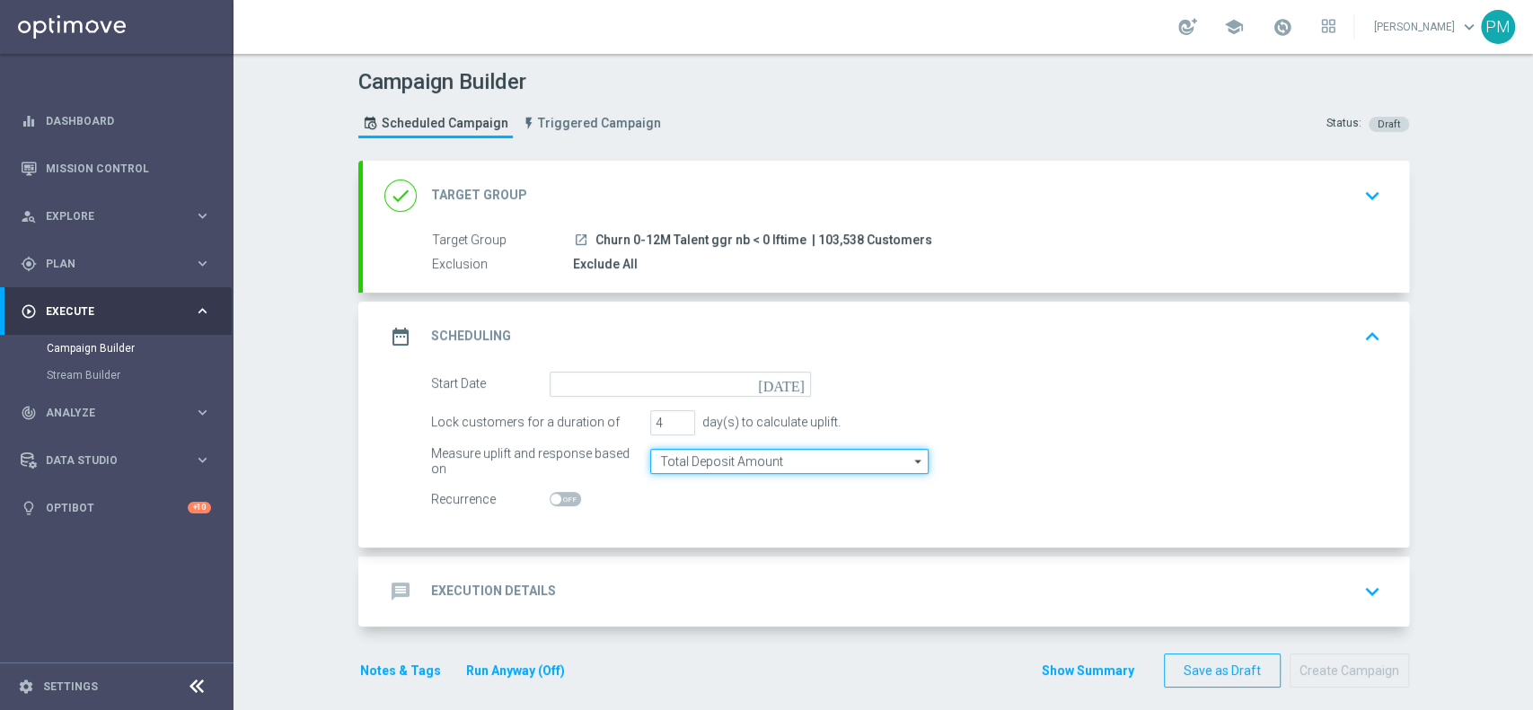
click at [689, 458] on input "Total Deposit Amount" at bounding box center [789, 461] width 278 height 25
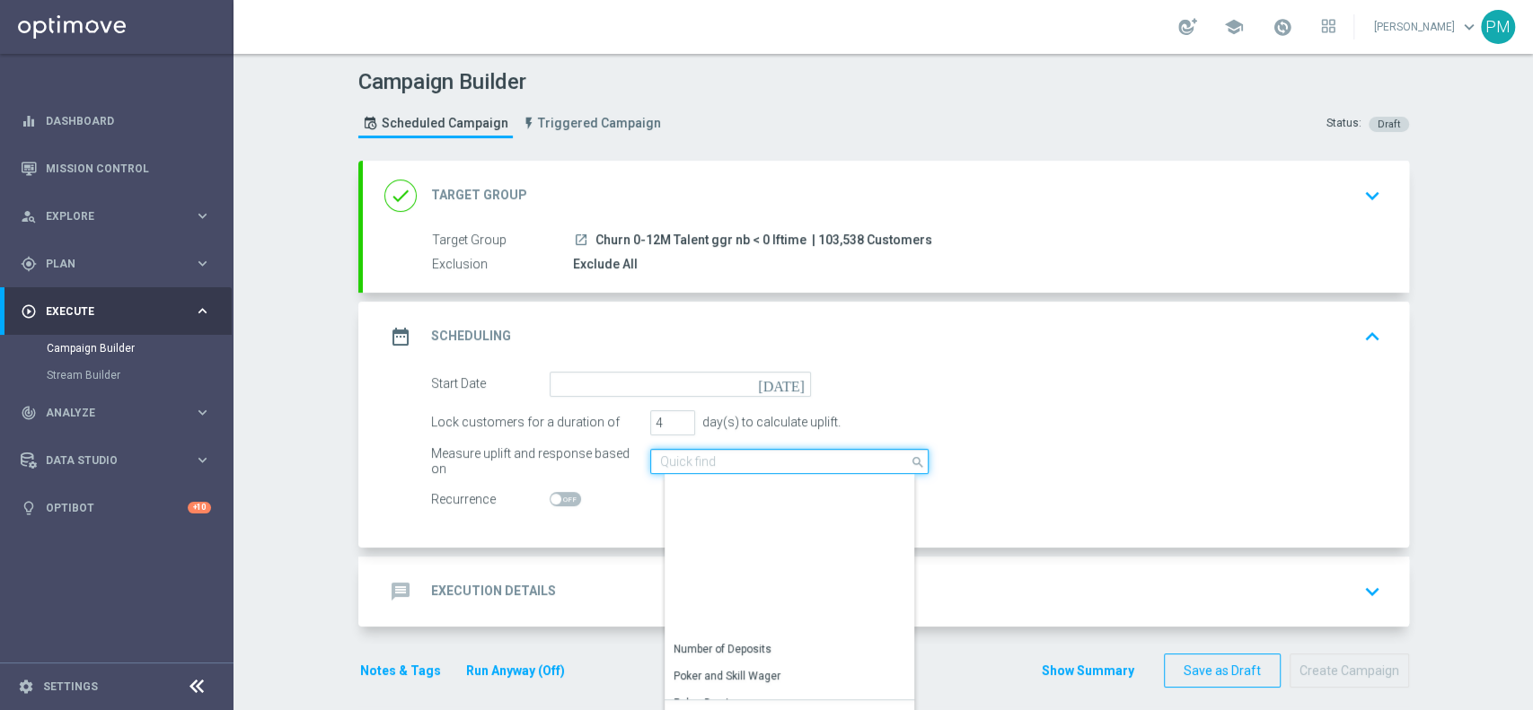
scroll to position [410, 0]
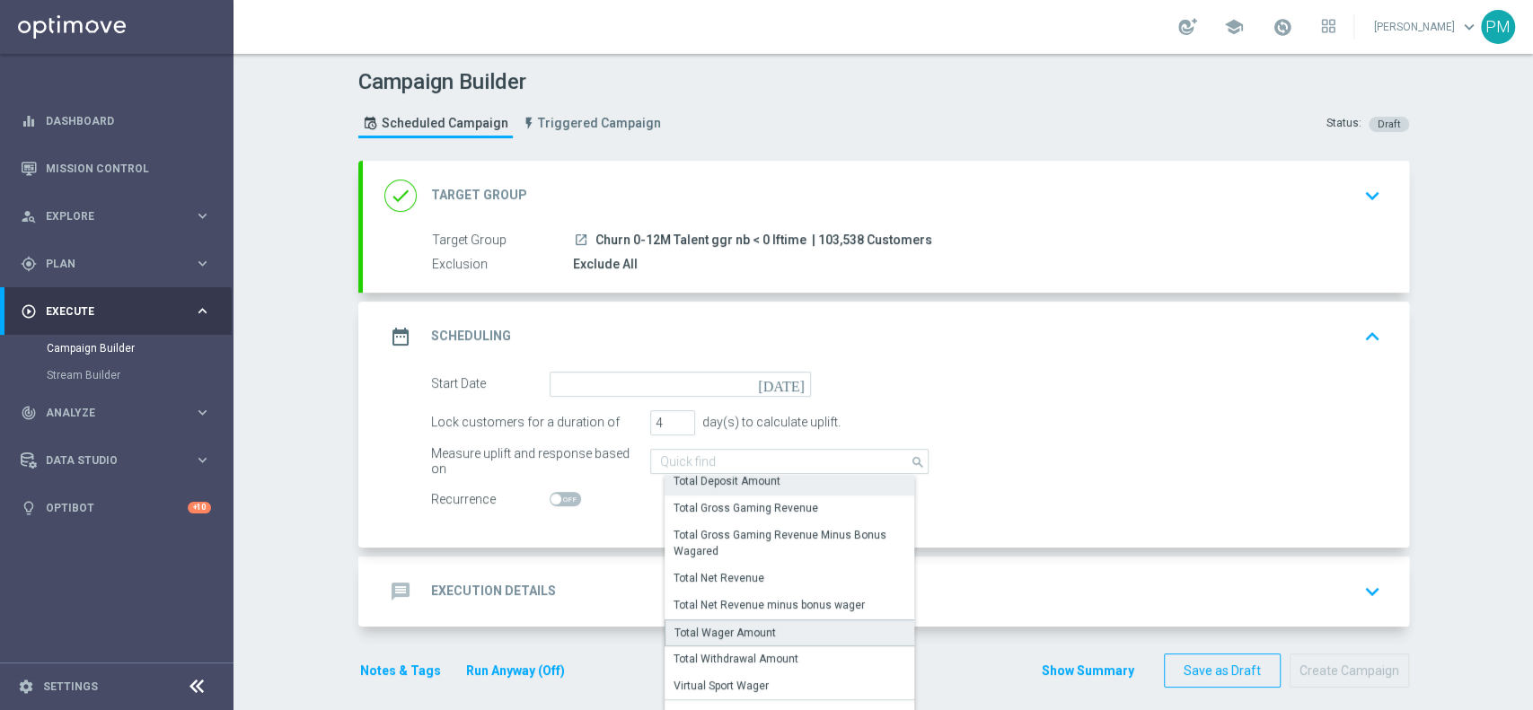
click at [719, 625] on div "Total Wager Amount" at bounding box center [724, 633] width 101 height 16
type input "Total Wager Amount"
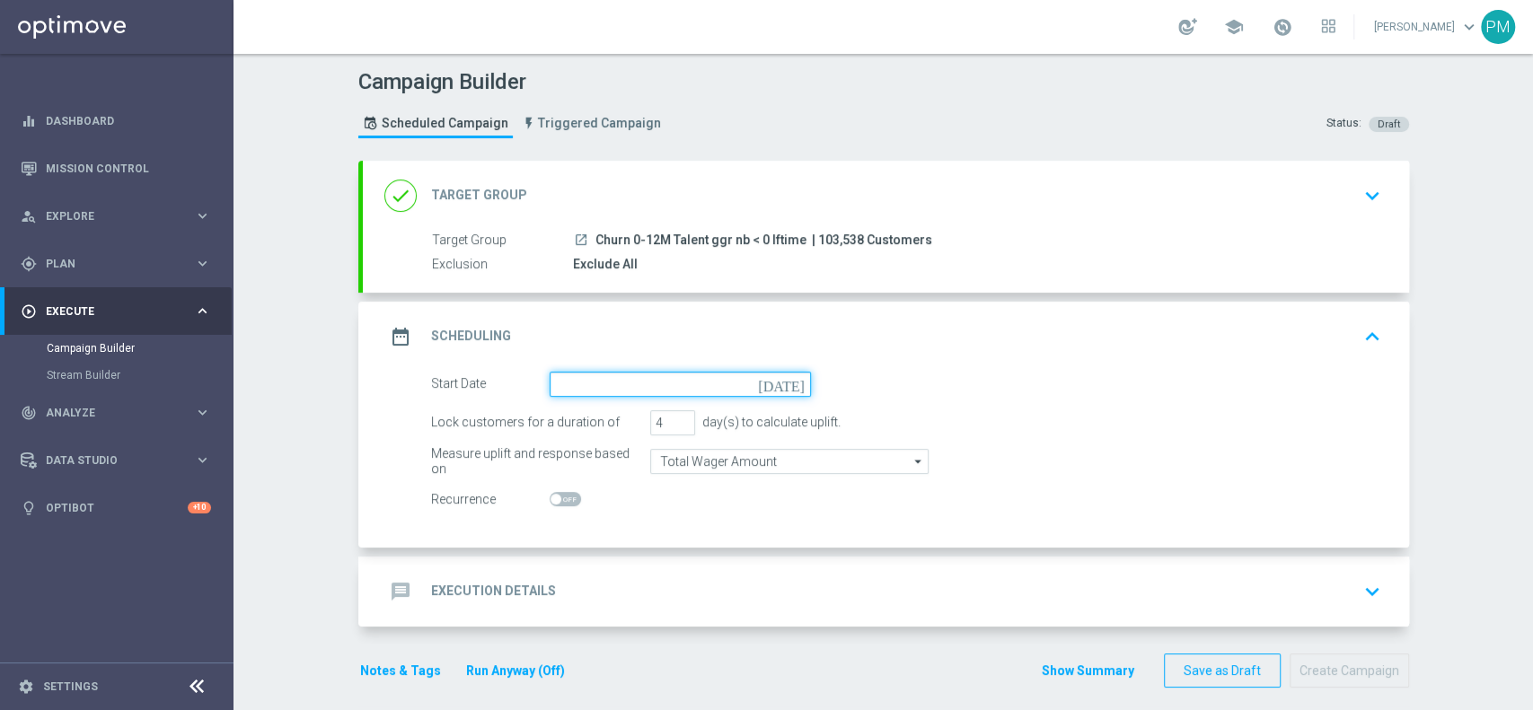
click at [654, 391] on input at bounding box center [679, 384] width 261 height 25
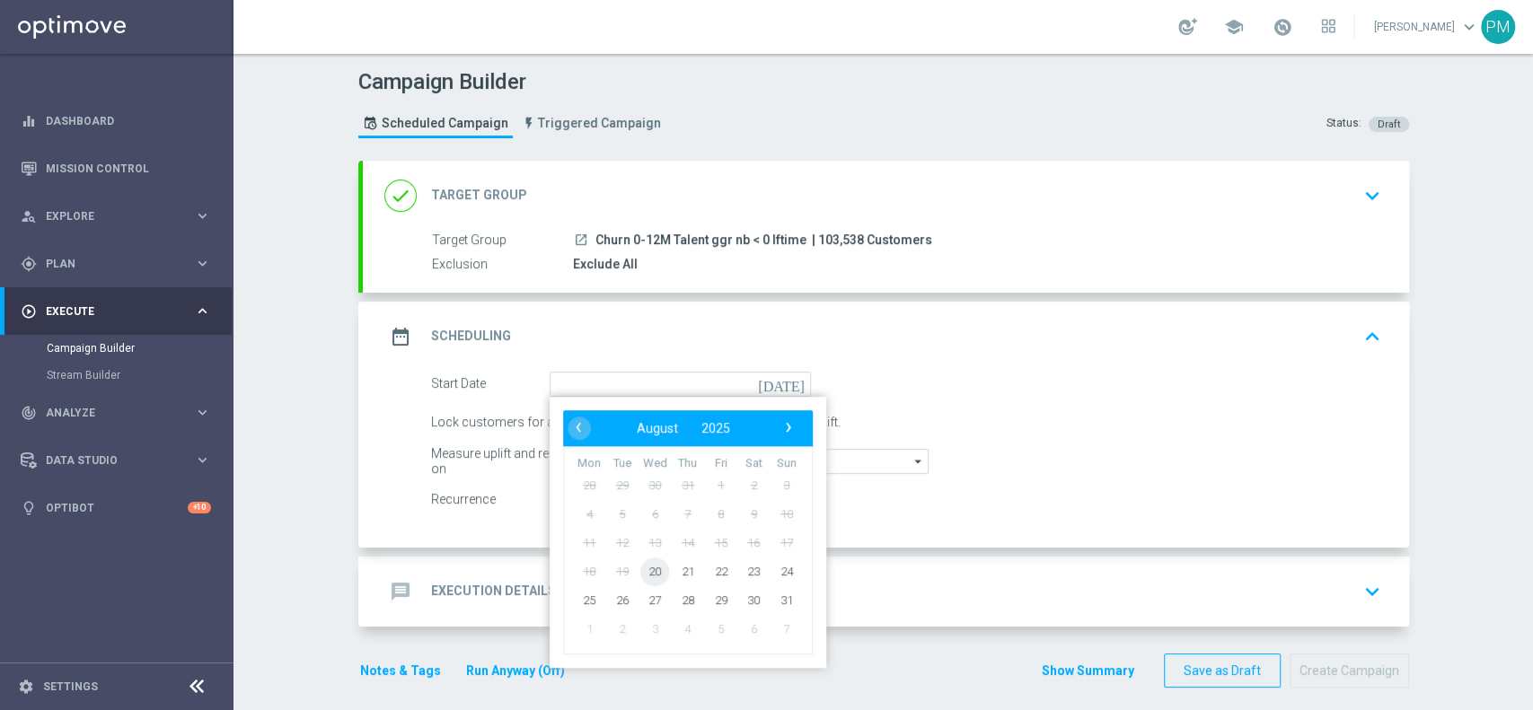
click at [643, 558] on span "20" at bounding box center [654, 571] width 29 height 29
type input "[DATE]"
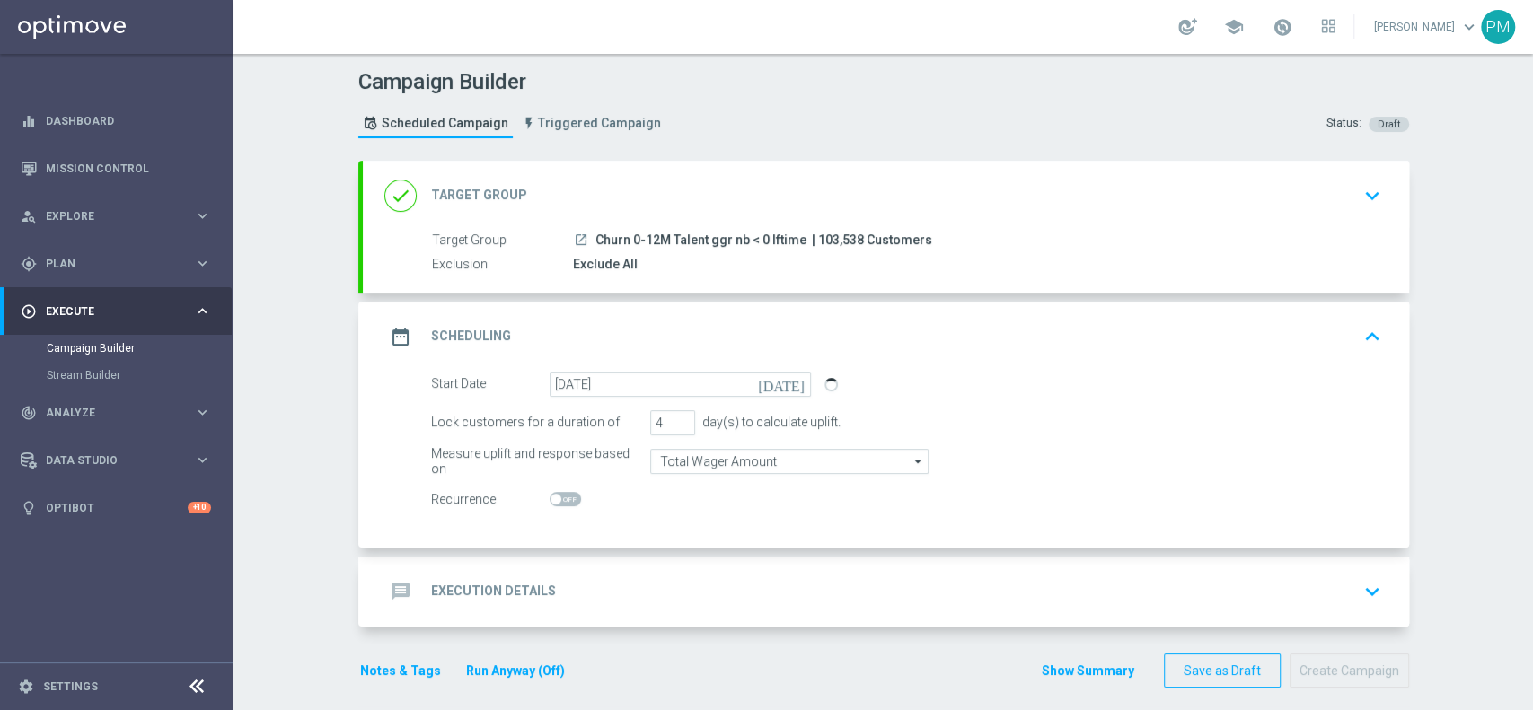
click at [667, 560] on div "message Execution Details keyboard_arrow_down" at bounding box center [886, 592] width 1046 height 70
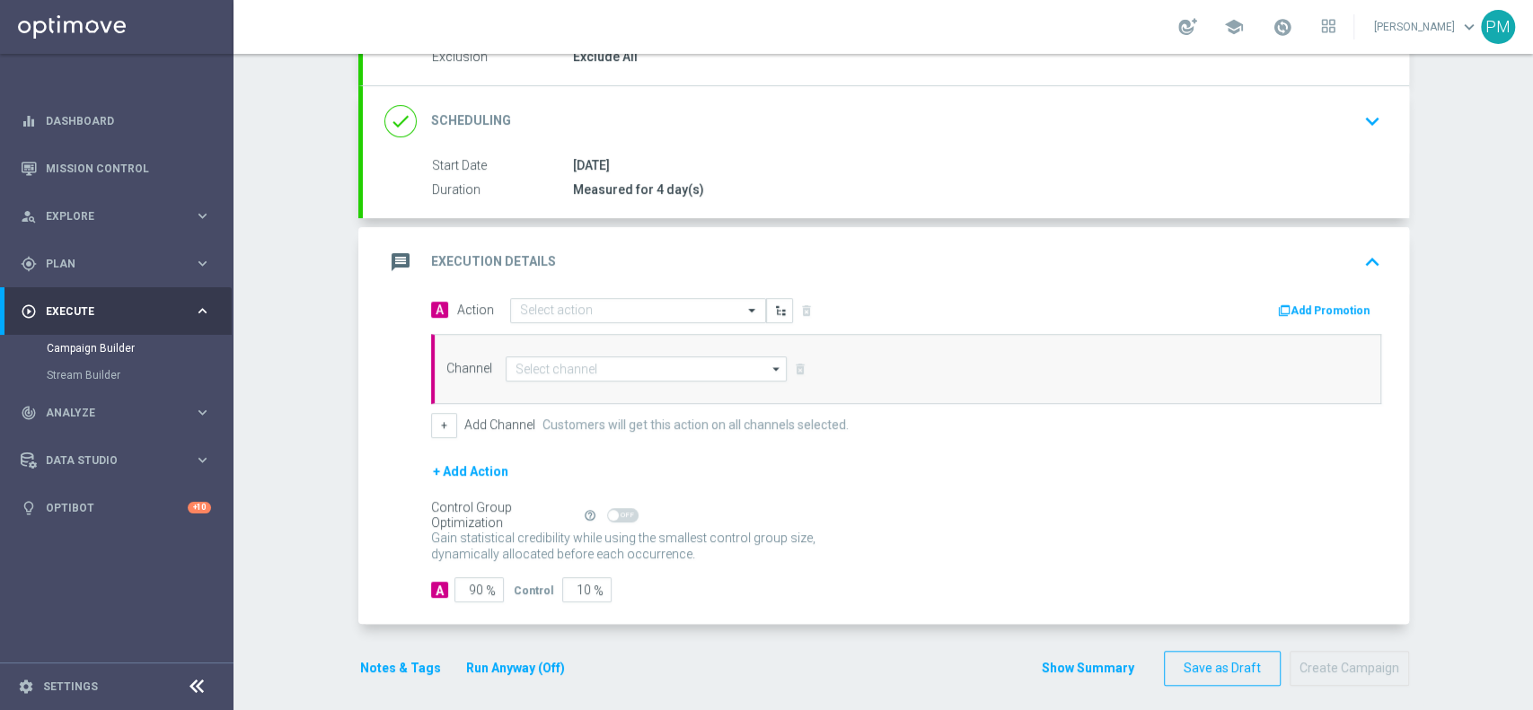
scroll to position [210, 0]
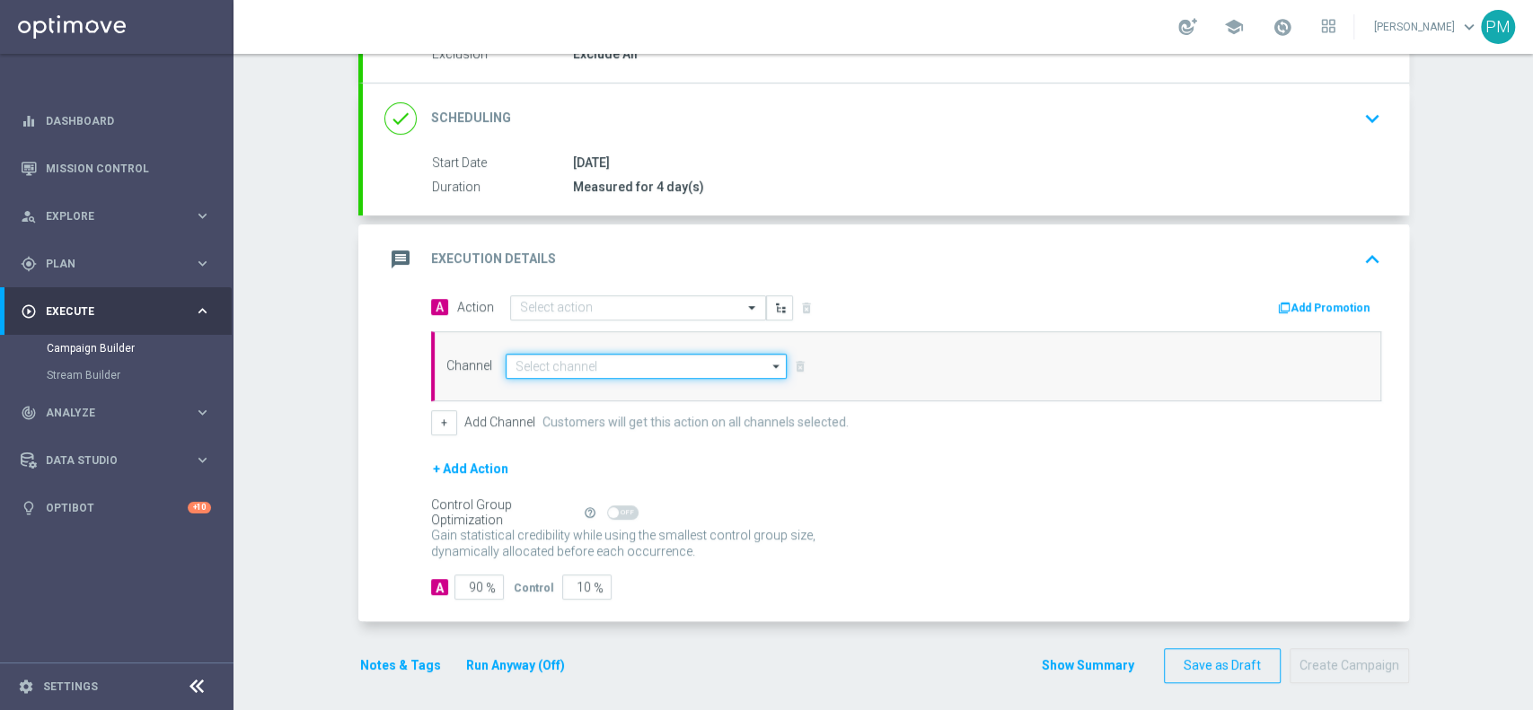
click at [598, 354] on input at bounding box center [646, 366] width 282 height 25
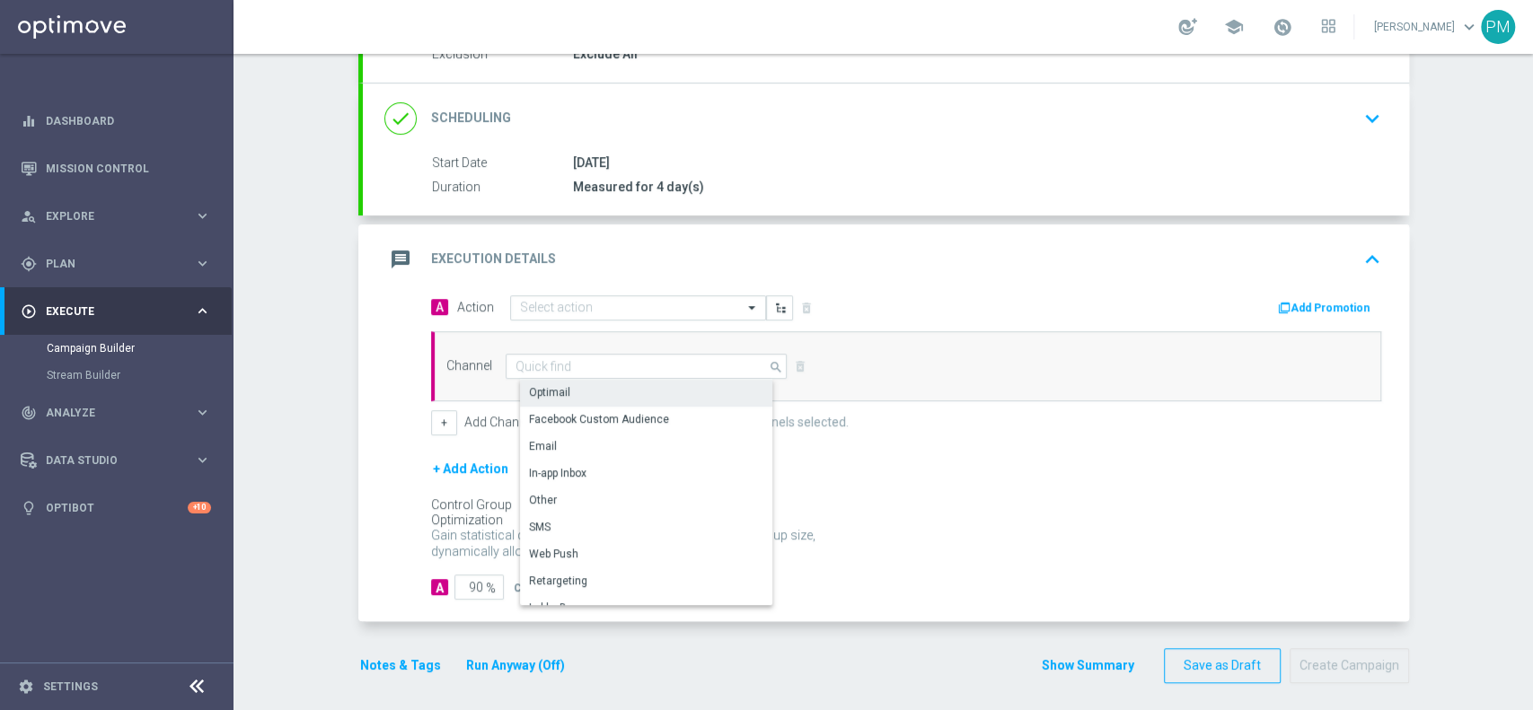
click at [602, 384] on div "Optimail" at bounding box center [654, 392] width 268 height 25
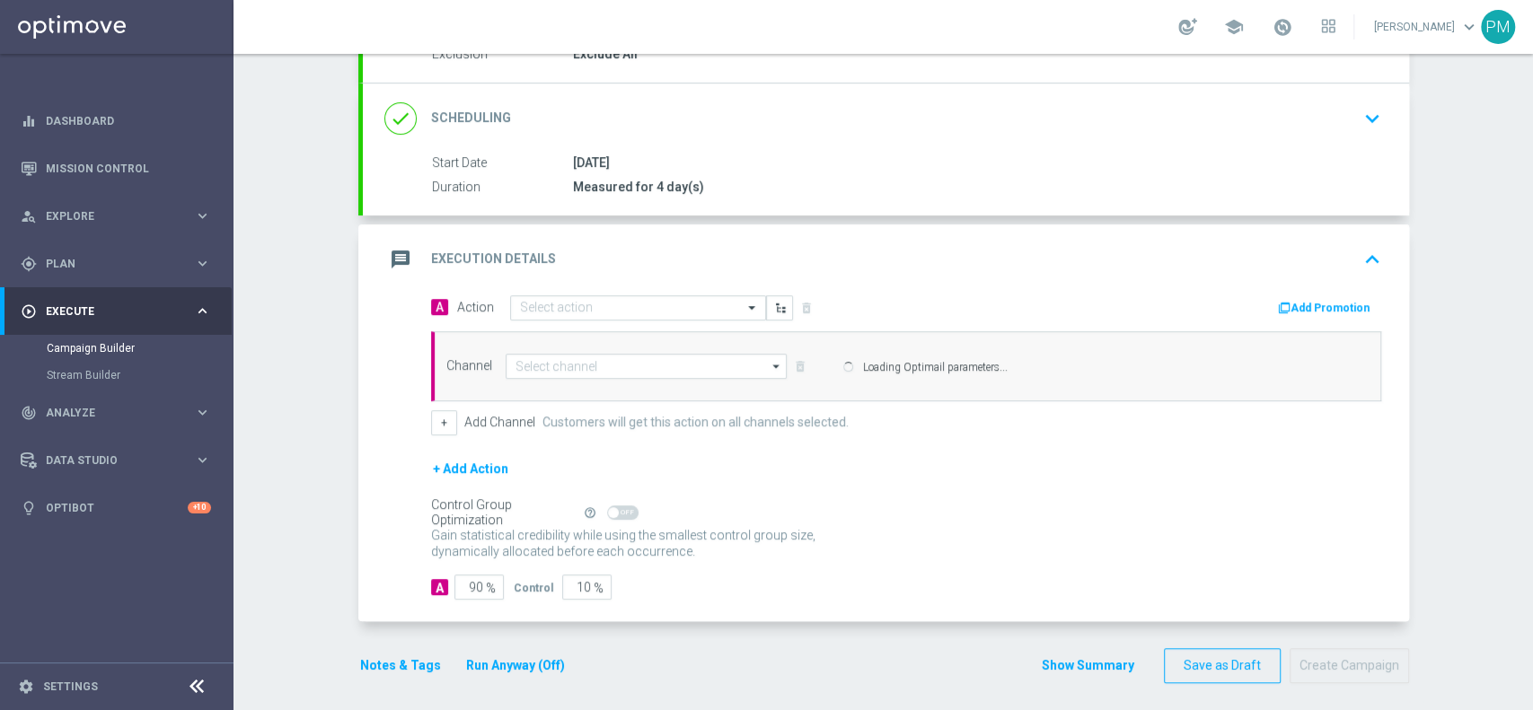
type input "Optimail"
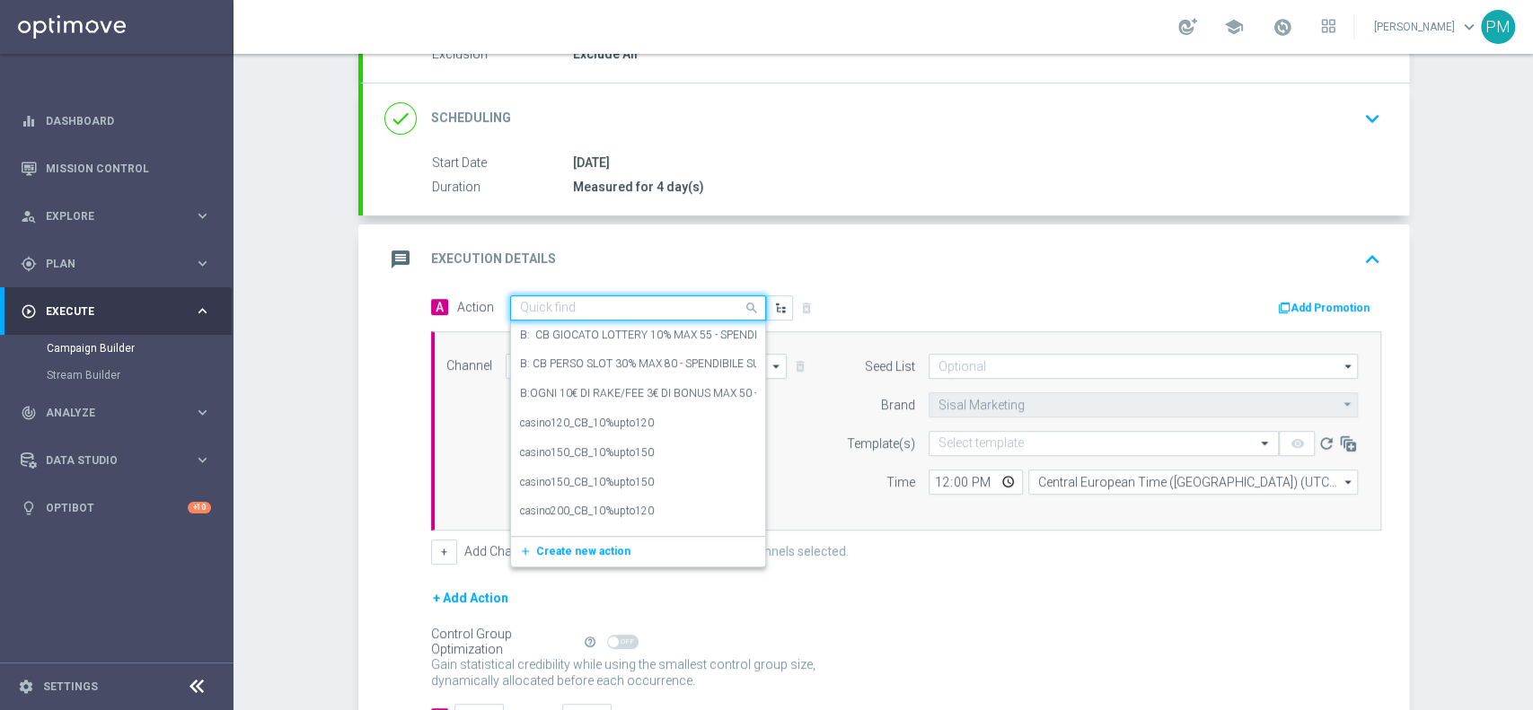
click at [571, 301] on input "text" at bounding box center [620, 308] width 200 height 15
paste input "BF 2€ TUTTI I GIOCHI"
type input "BF 2€ TUTTI I GIOCHI"
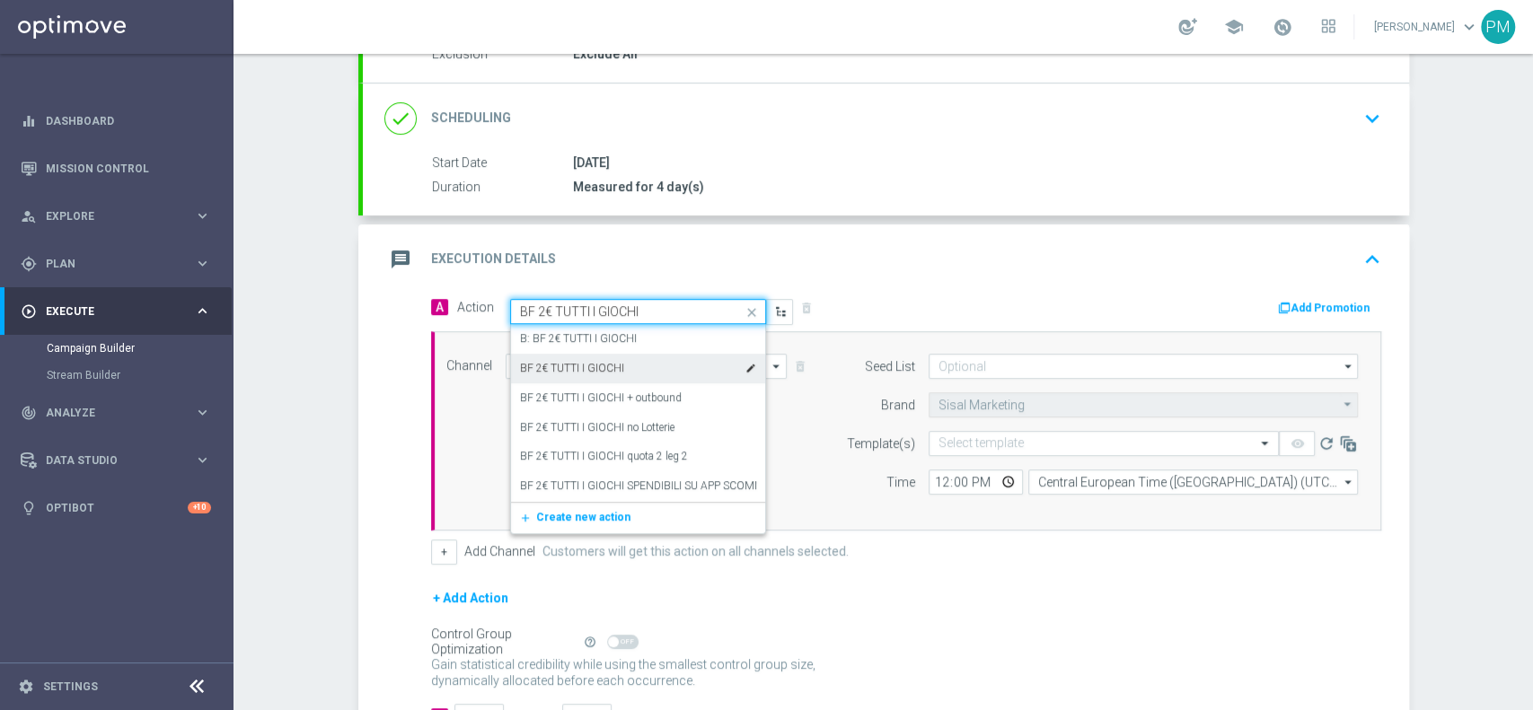
click at [561, 366] on label "BF 2€ TUTTI I GIOCHI" at bounding box center [572, 368] width 104 height 15
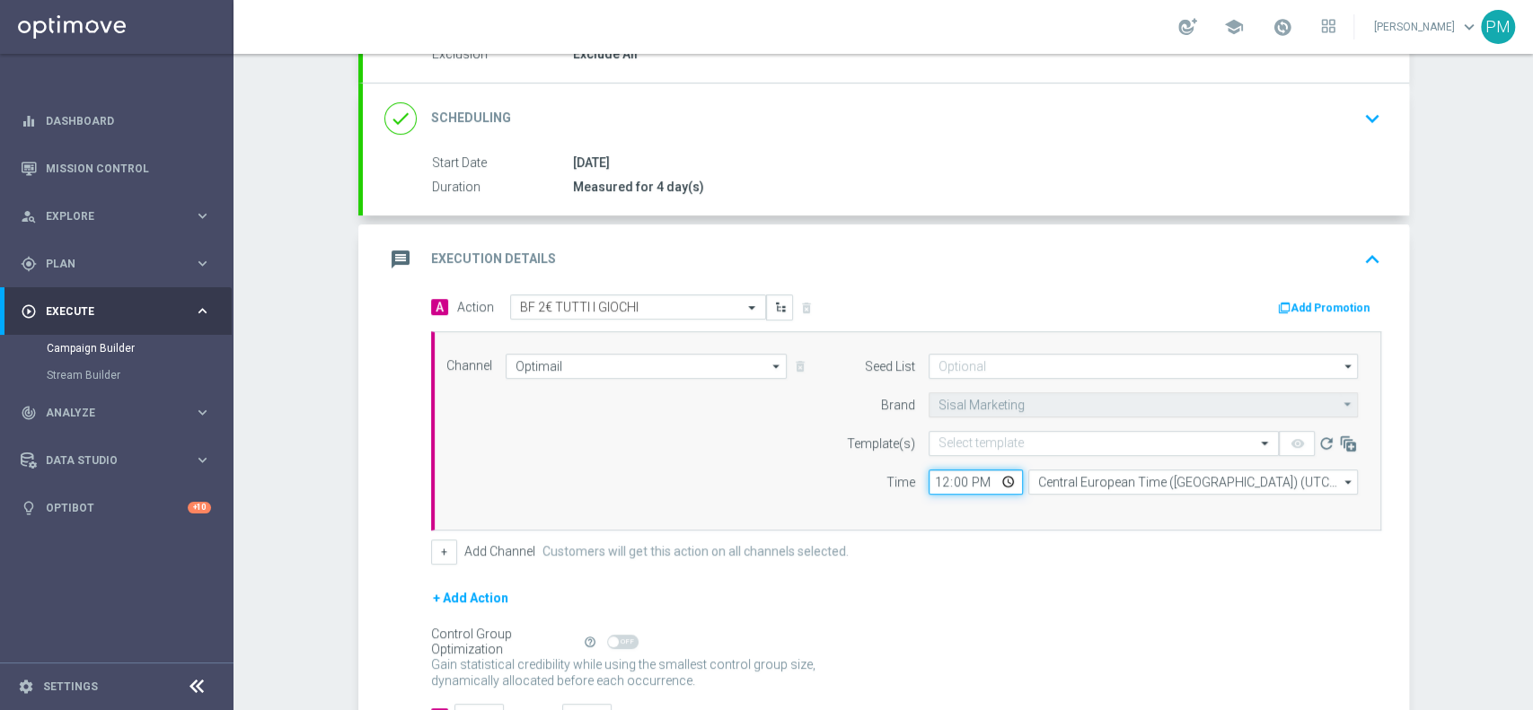
click at [933, 478] on input "12:00" at bounding box center [975, 482] width 94 height 25
type input "18:30"
click at [1330, 312] on button "Add Promotion" at bounding box center [1326, 308] width 100 height 20
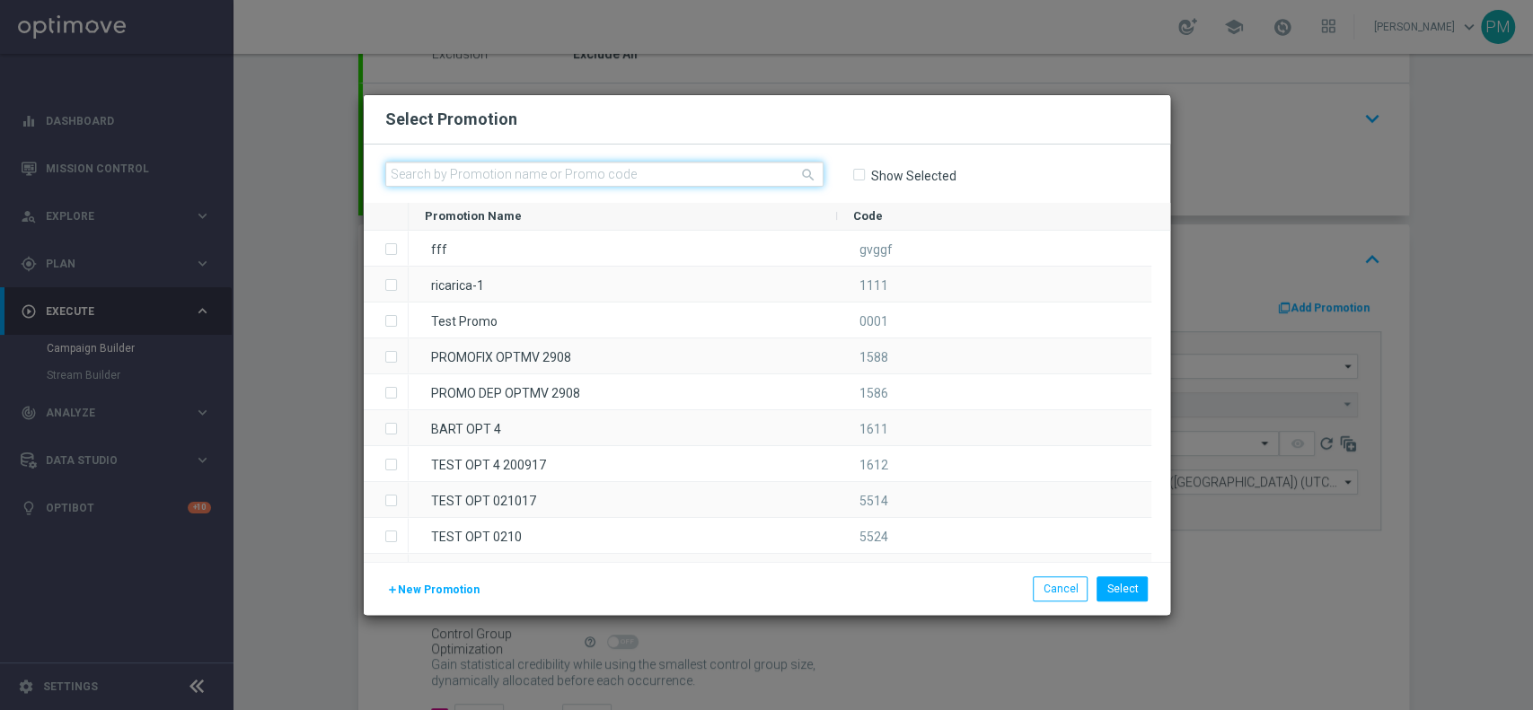
click at [616, 169] on input "text" at bounding box center [604, 174] width 438 height 25
paste input "230066"
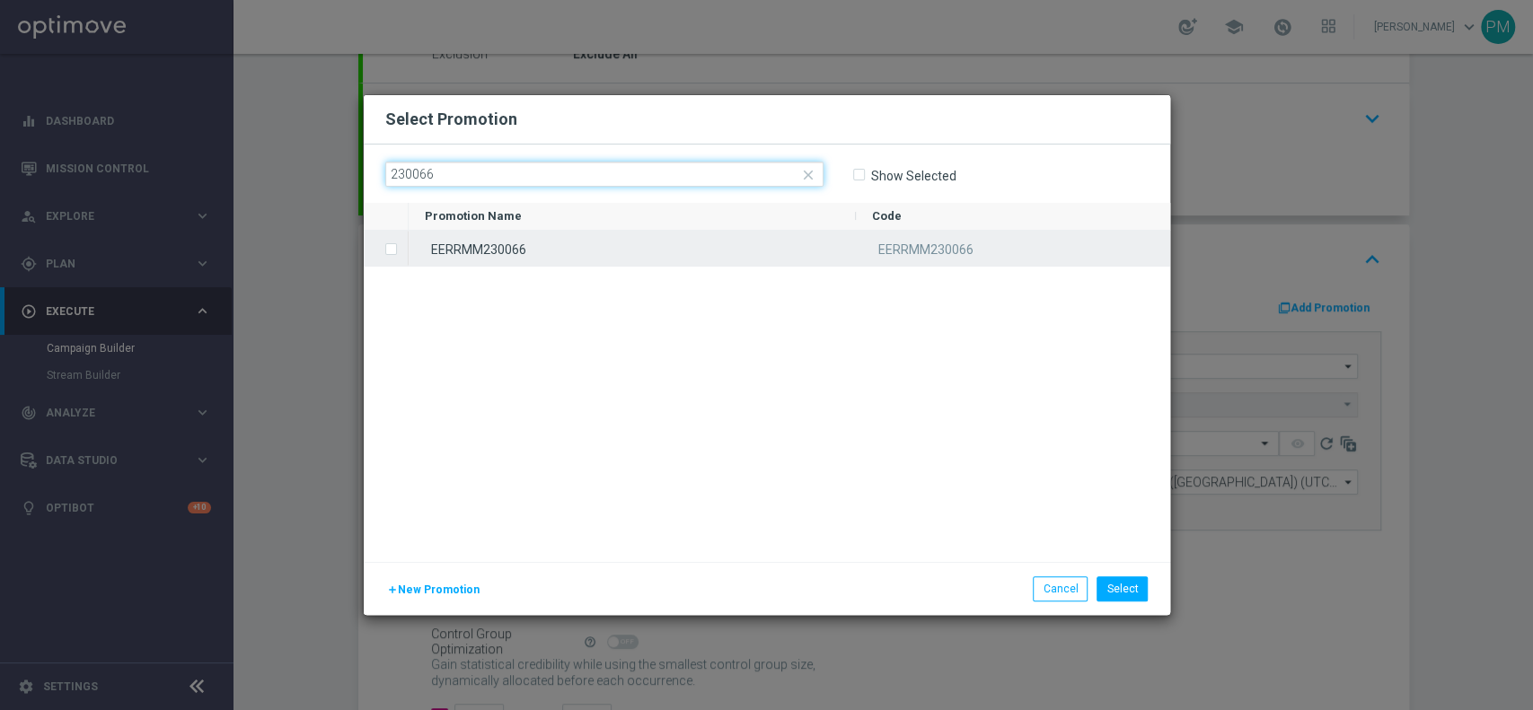
type input "230066"
click at [576, 250] on div "EERRMM230066" at bounding box center [632, 248] width 447 height 35
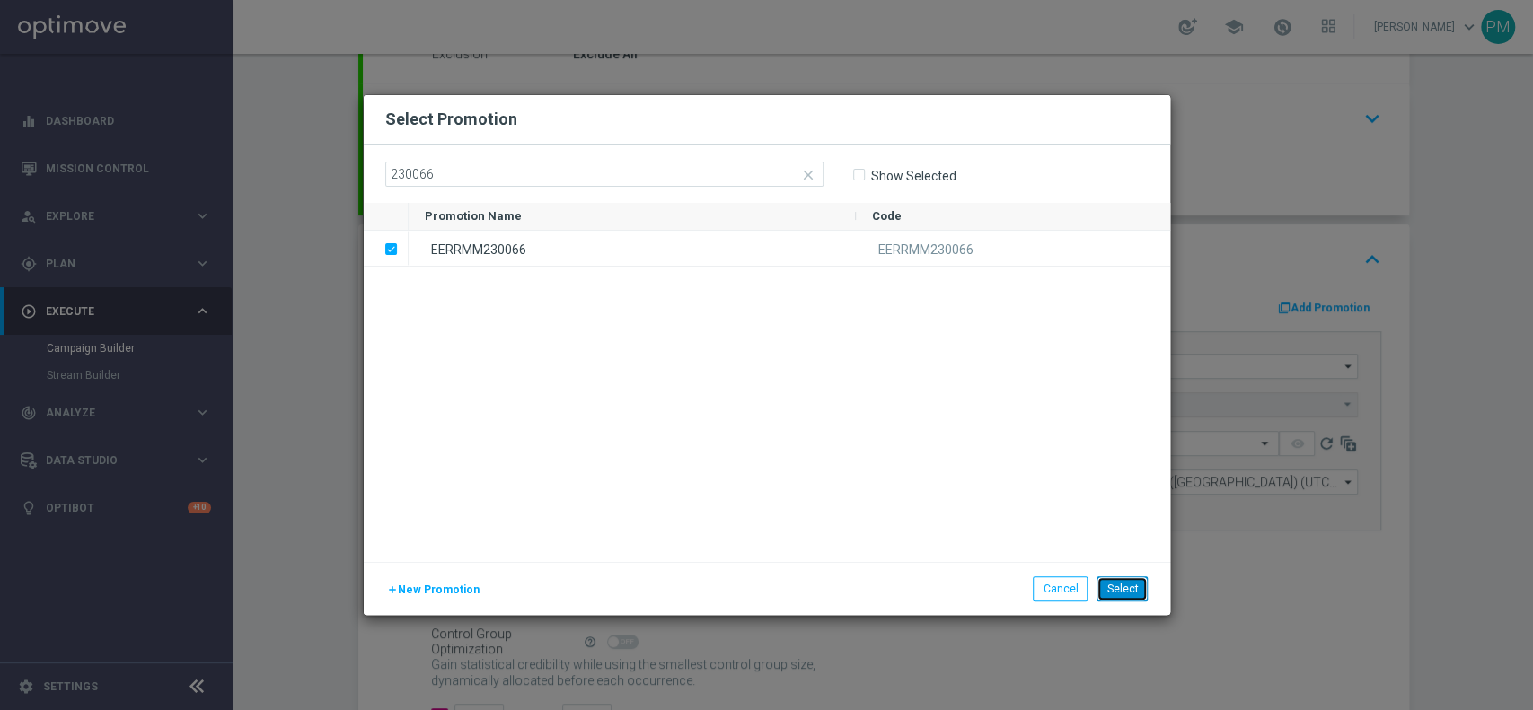
click at [1117, 583] on button "Select" at bounding box center [1121, 588] width 51 height 25
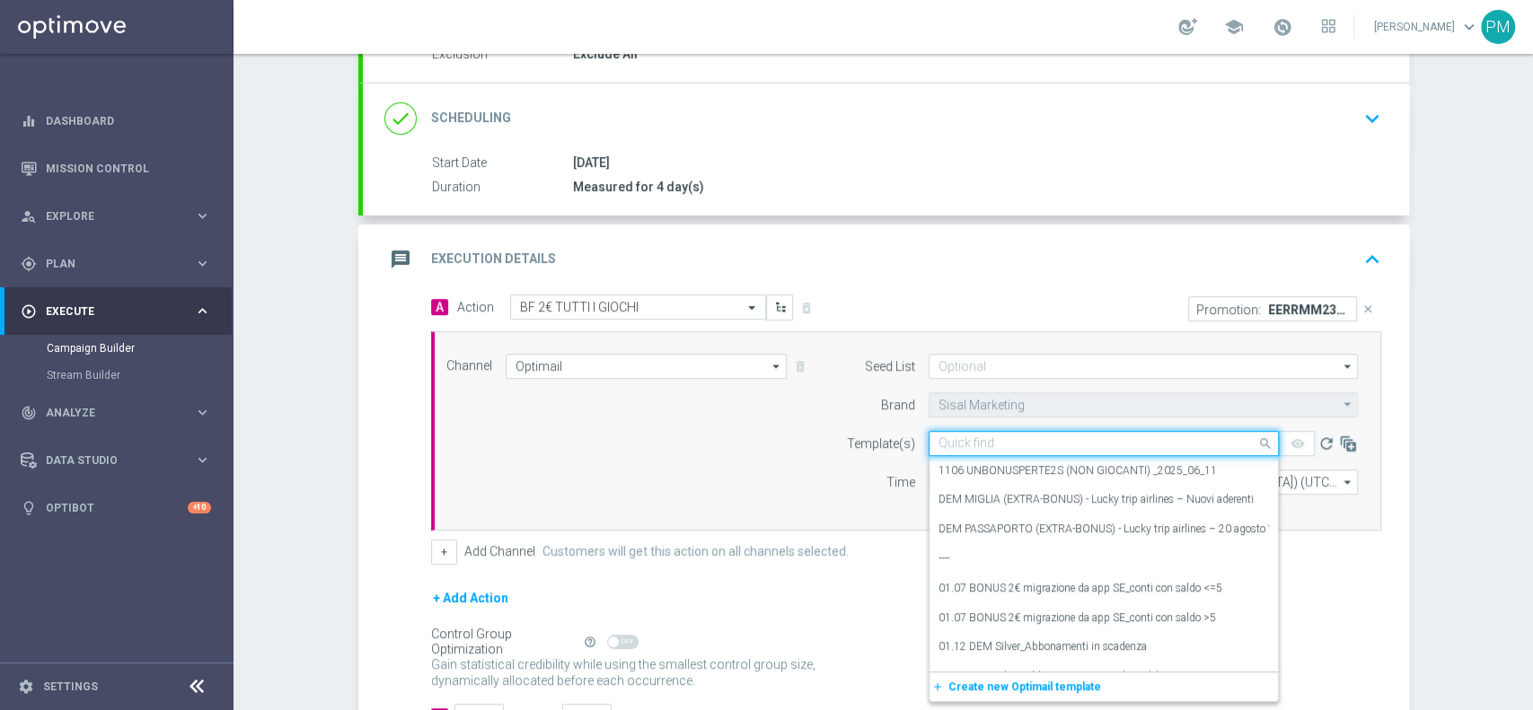
click at [960, 440] on input "text" at bounding box center [1085, 443] width 294 height 15
paste input "BFGIOCHI200825"
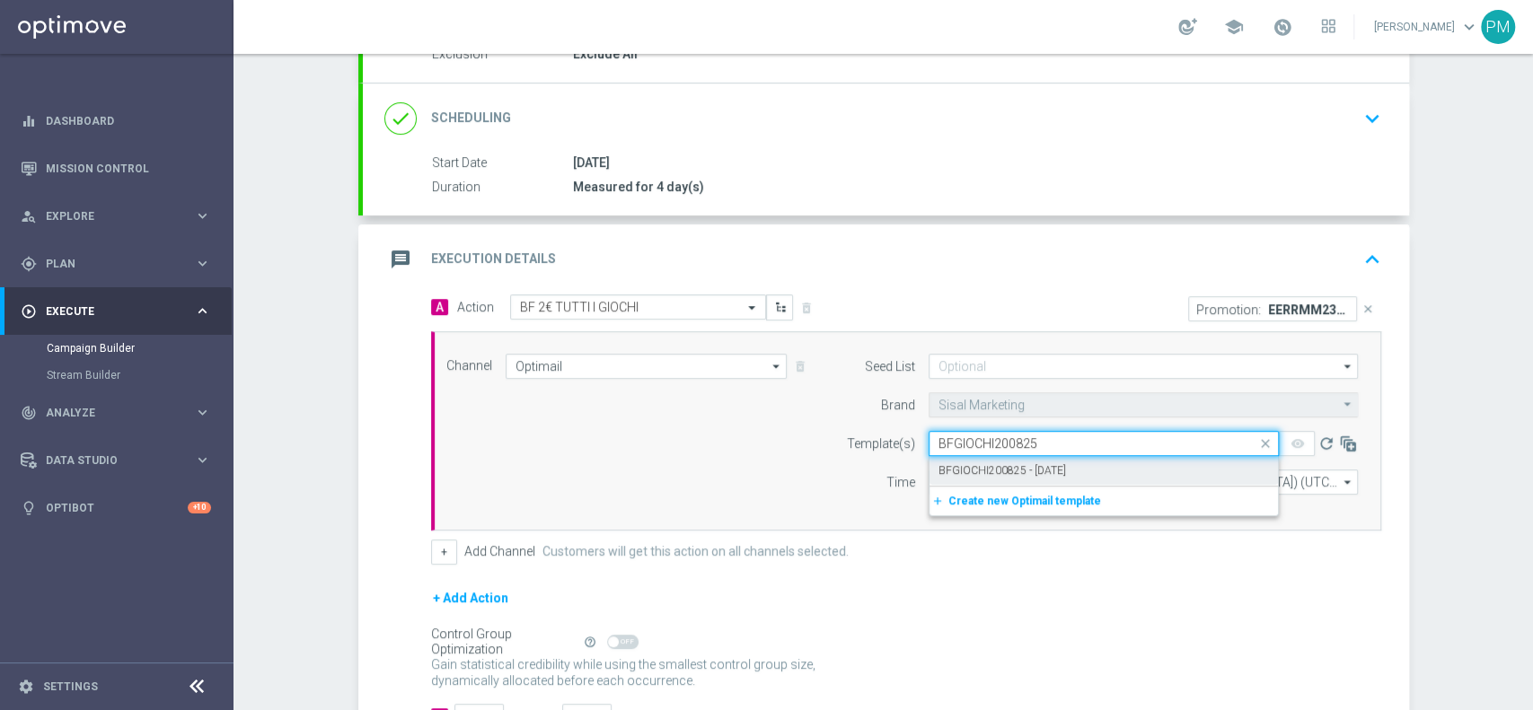
click at [969, 468] on label "BFGIOCHI200825 - [DATE]" at bounding box center [1001, 470] width 127 height 15
type input "BFGIOCHI200825"
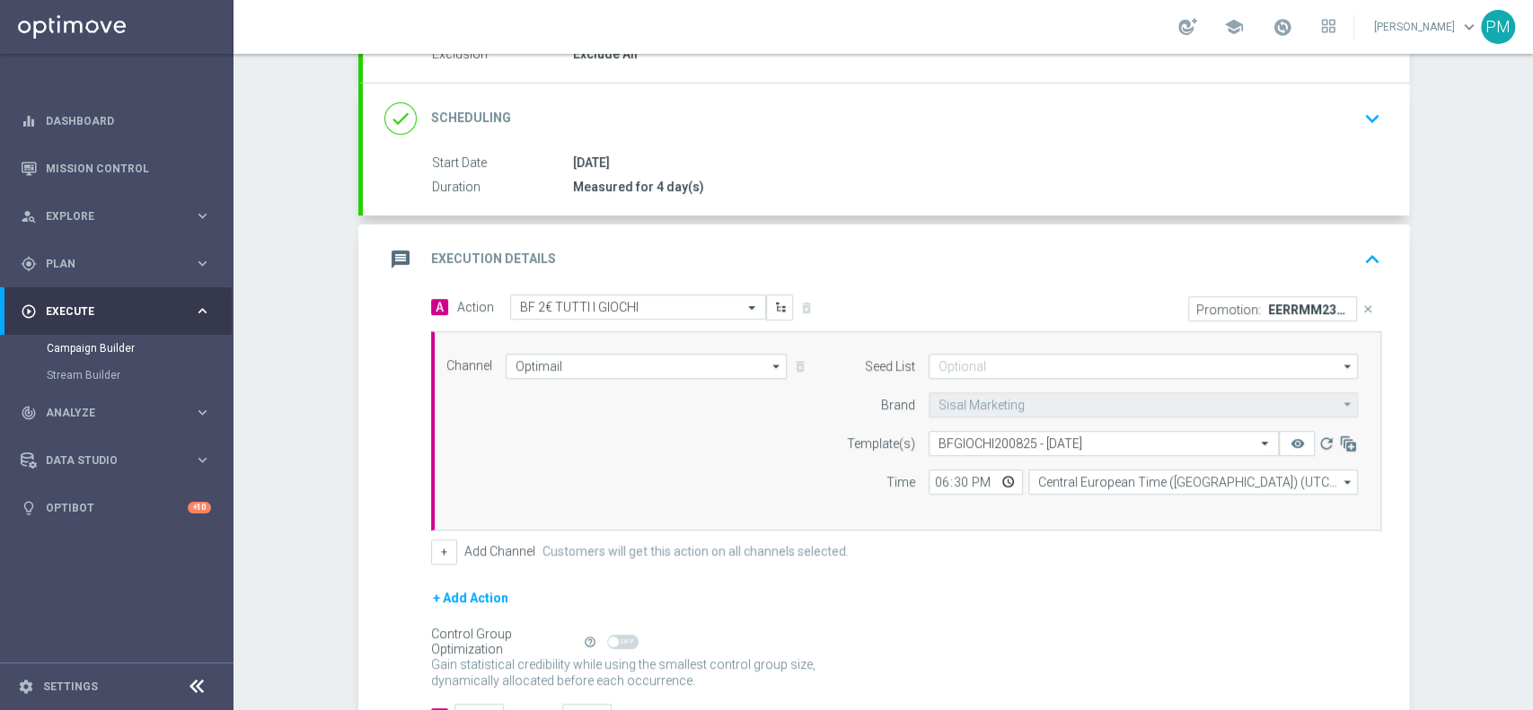
click at [1238, 237] on div "message Execution Details keyboard_arrow_up" at bounding box center [886, 259] width 1046 height 70
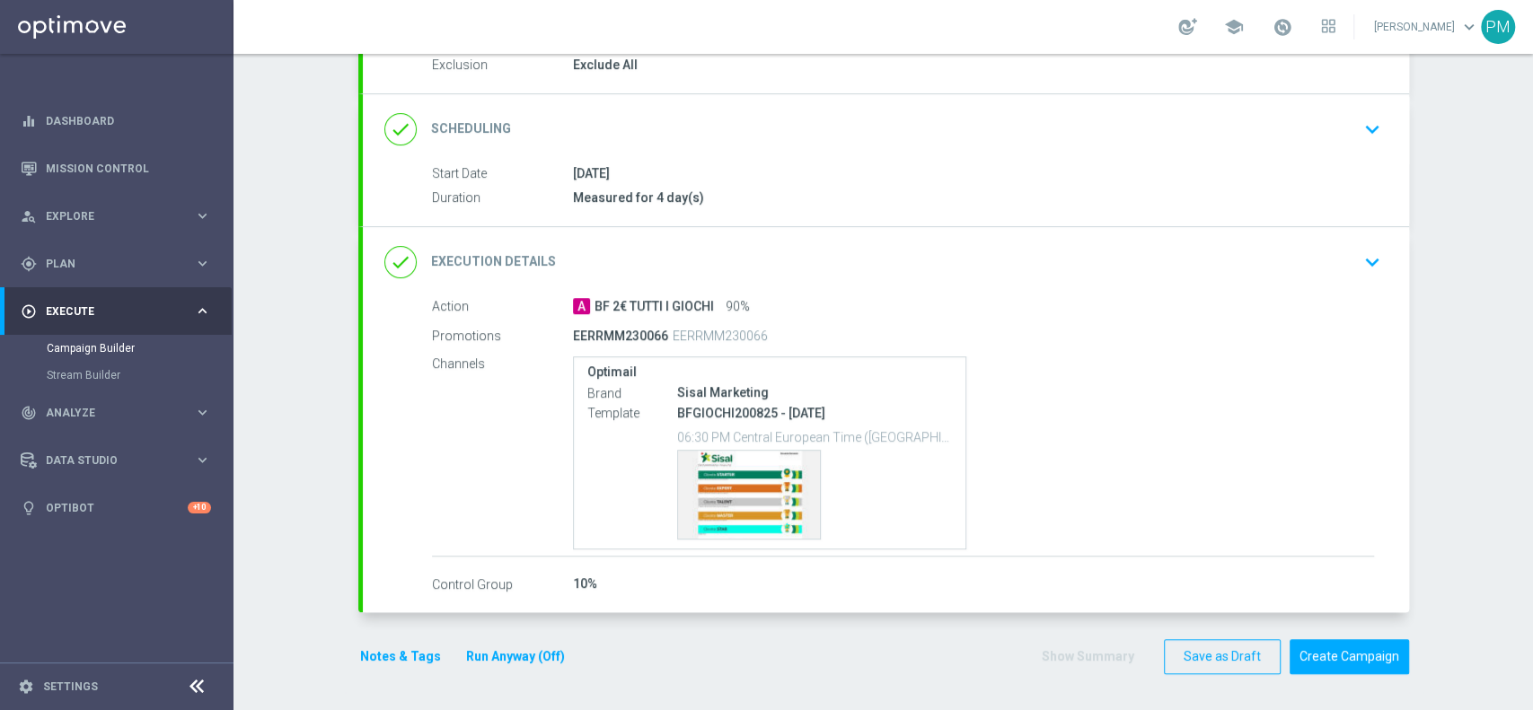
scroll to position [197, 0]
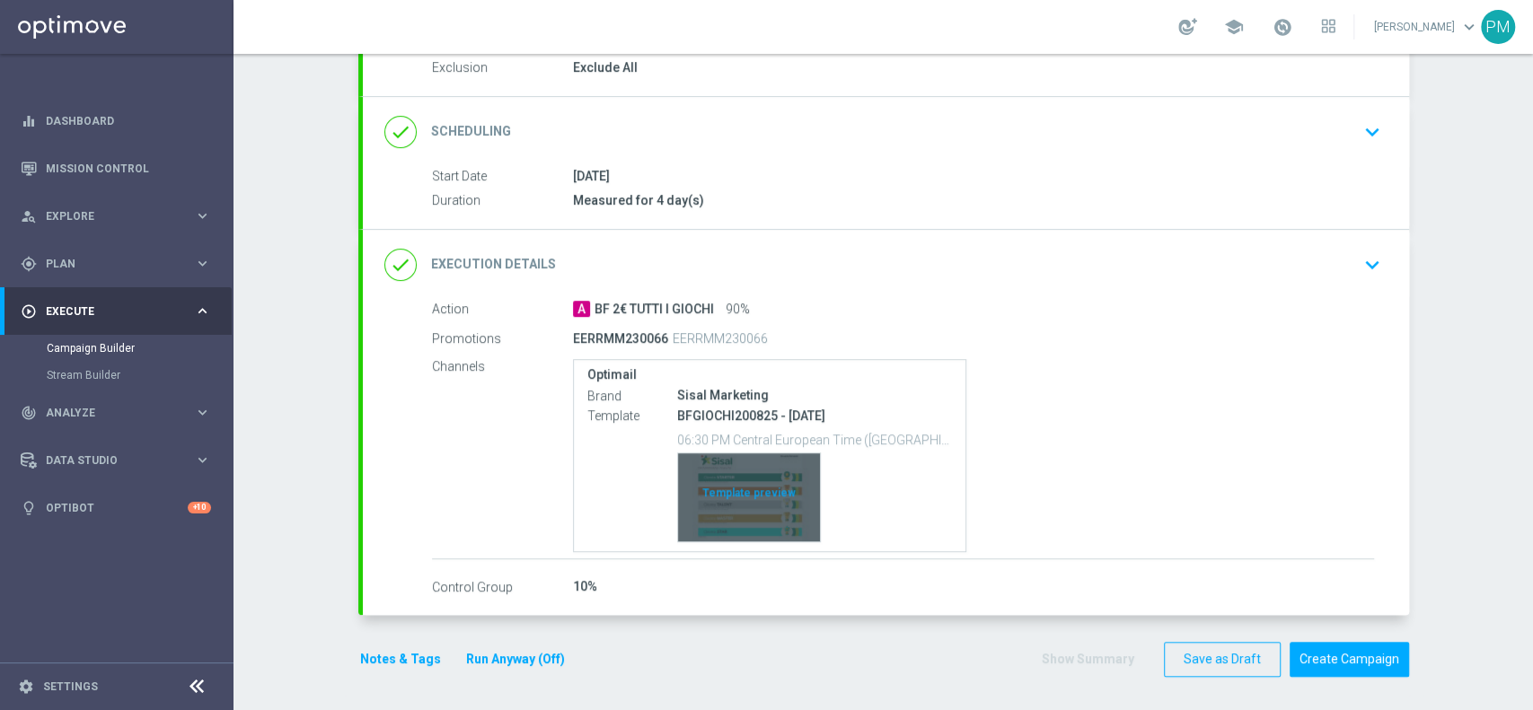
click at [722, 505] on div "Template preview" at bounding box center [749, 497] width 142 height 88
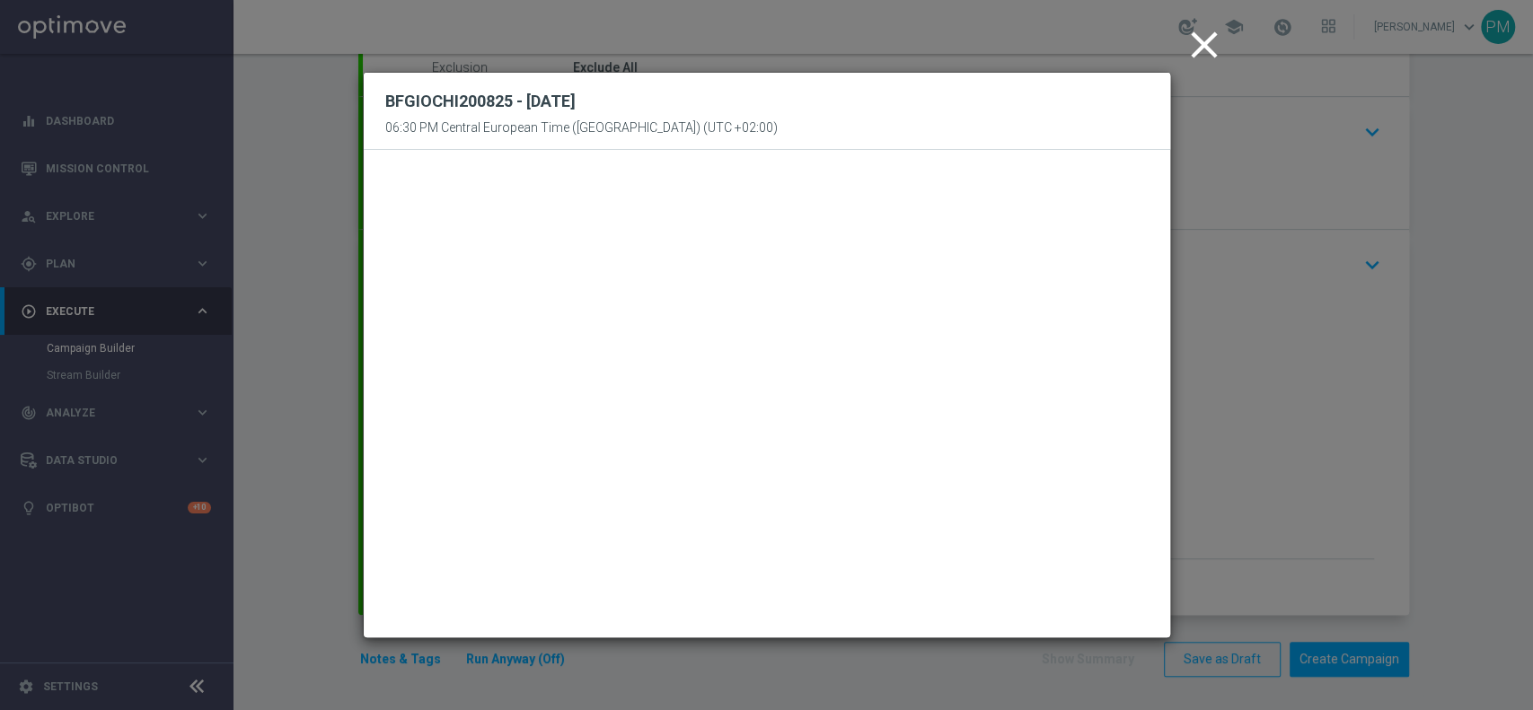
click at [1193, 46] on icon "close" at bounding box center [1204, 44] width 45 height 45
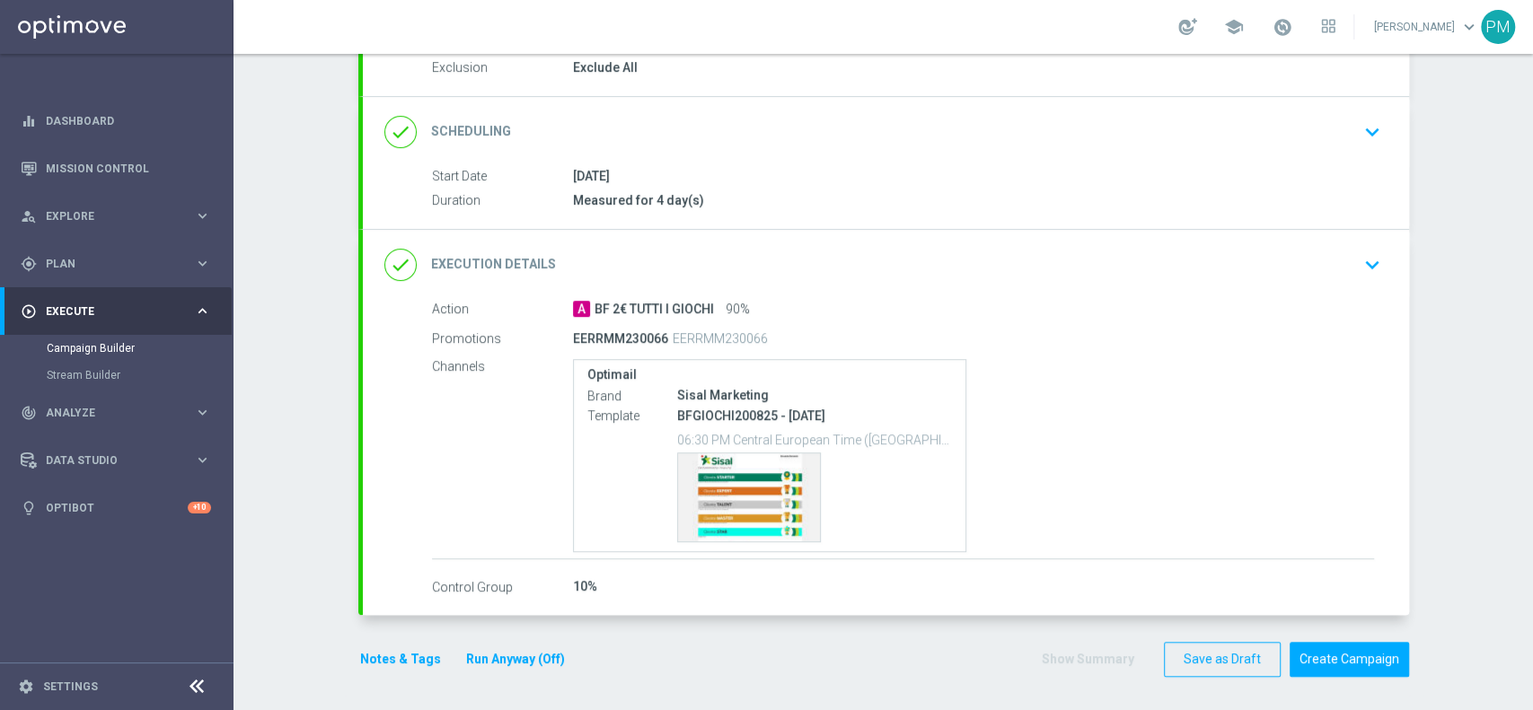
click at [394, 657] on button "Notes & Tags" at bounding box center [400, 659] width 84 height 22
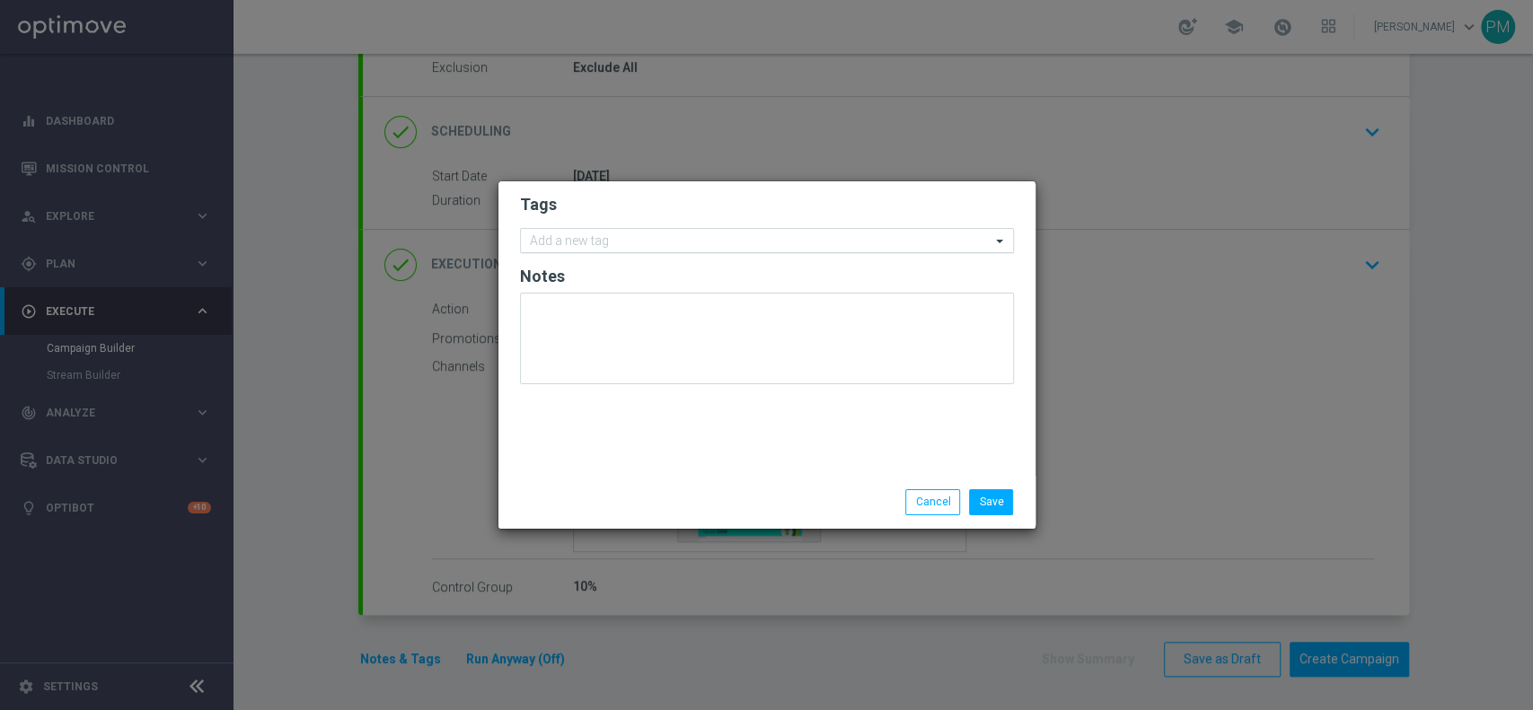
click at [678, 245] on input "text" at bounding box center [760, 241] width 461 height 15
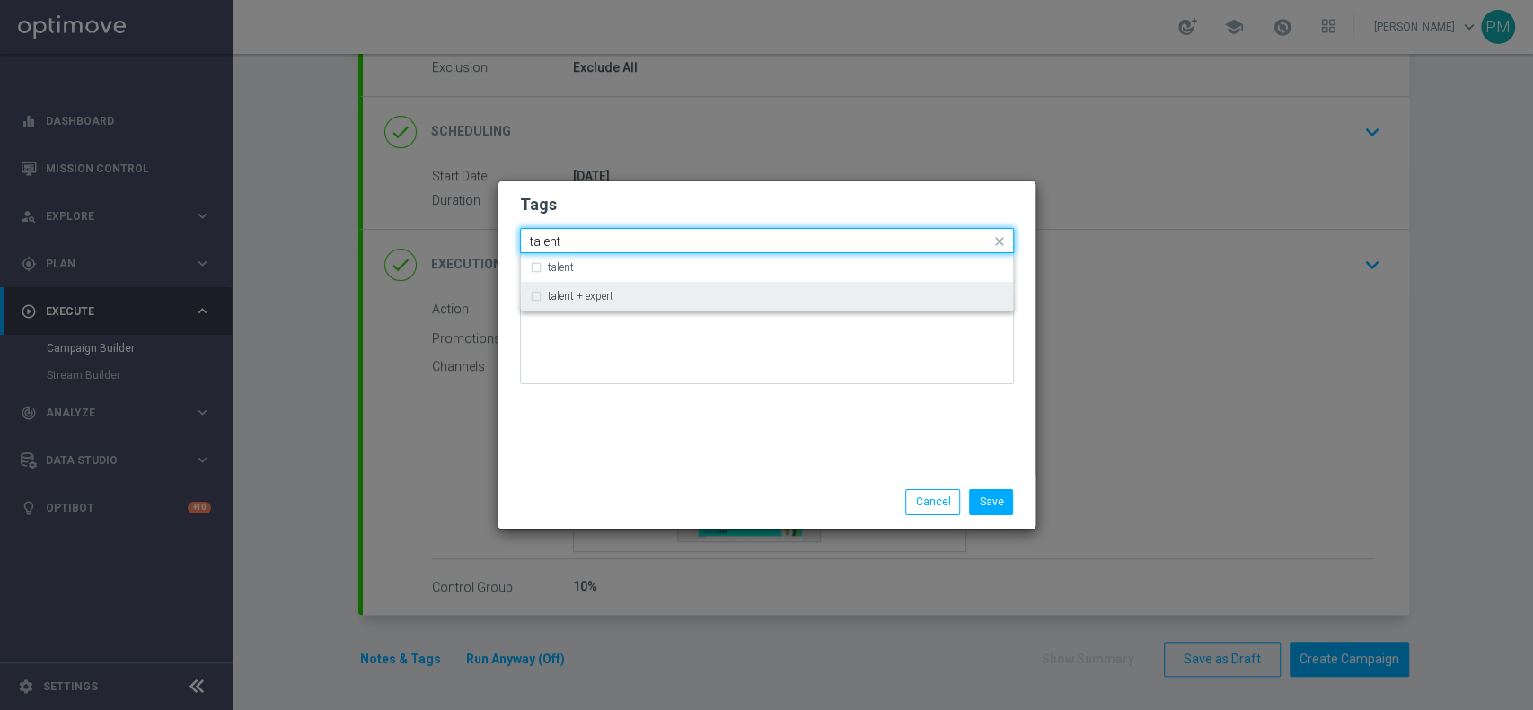
click at [671, 284] on div "talent + expert" at bounding box center [767, 296] width 474 height 29
type input "talent"
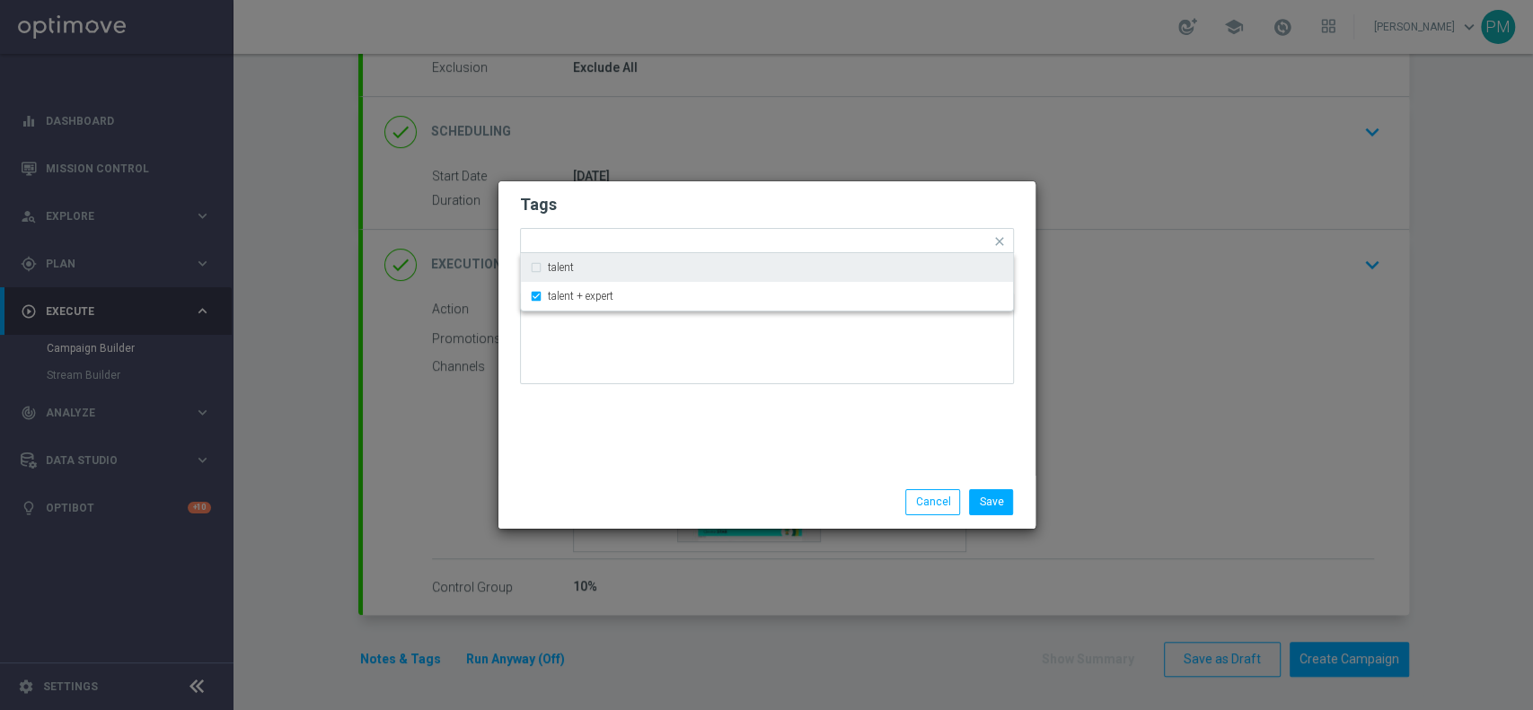
drag, startPoint x: 739, startPoint y: 197, endPoint x: 768, endPoint y: 228, distance: 42.6
click at [740, 197] on h2 "Tags" at bounding box center [767, 205] width 494 height 22
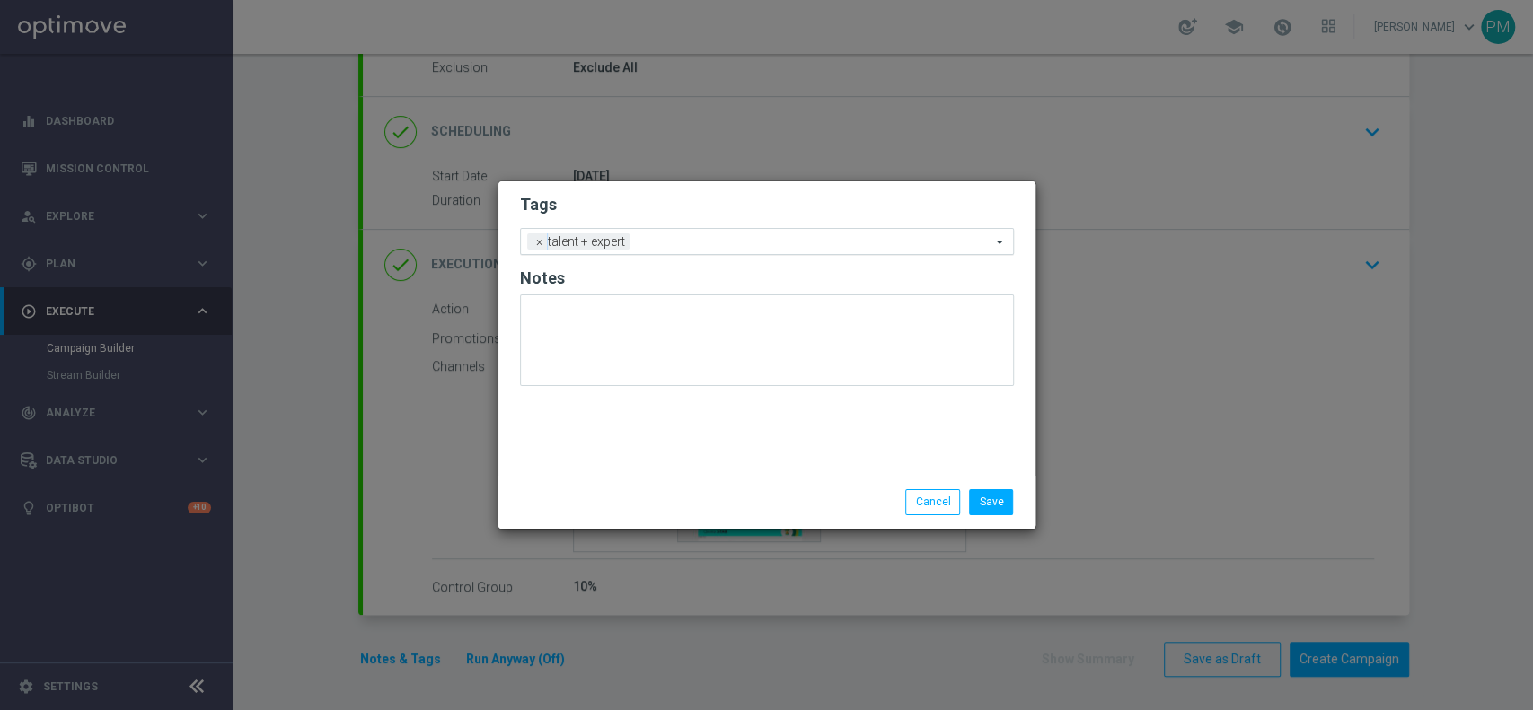
click at [777, 238] on input "text" at bounding box center [814, 242] width 354 height 15
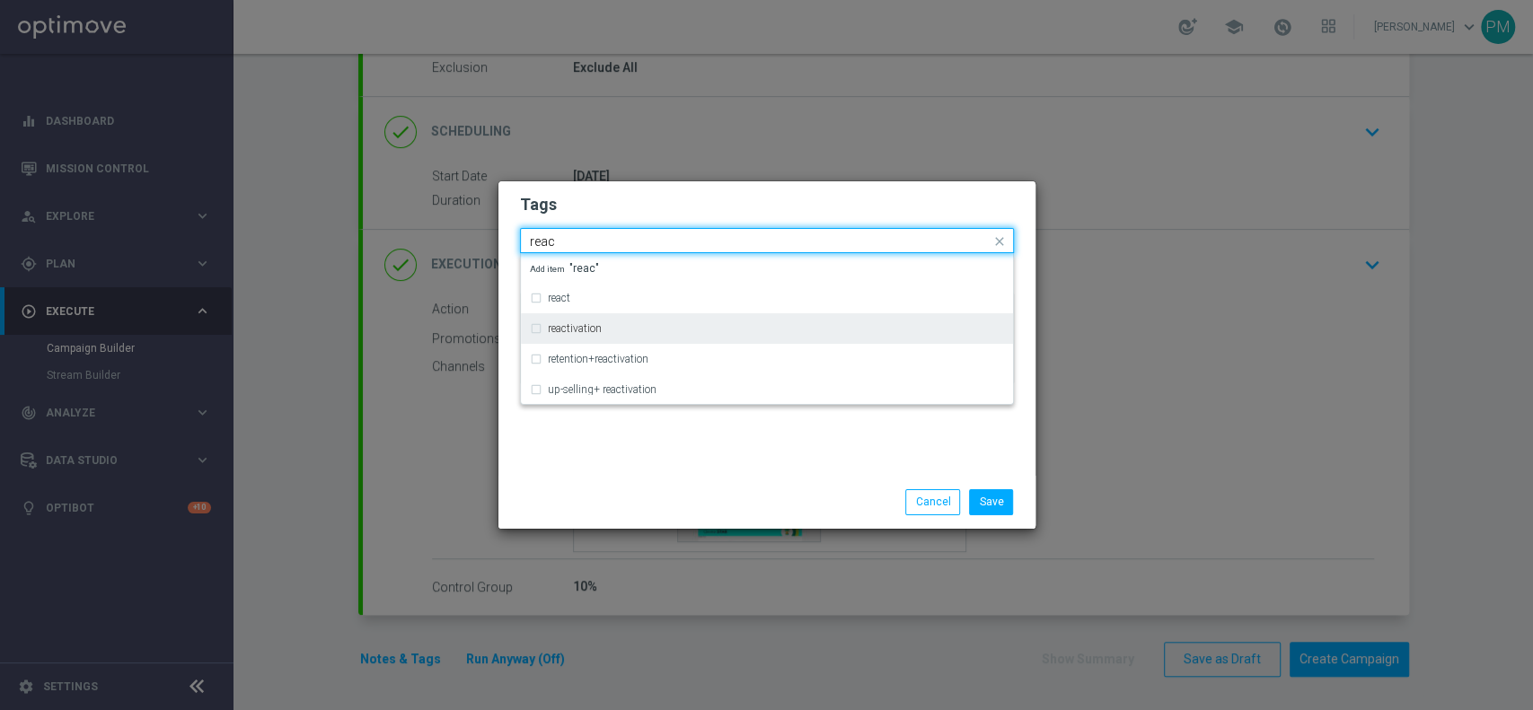
click at [683, 330] on div "reactivation" at bounding box center [776, 328] width 456 height 11
type input "reac"
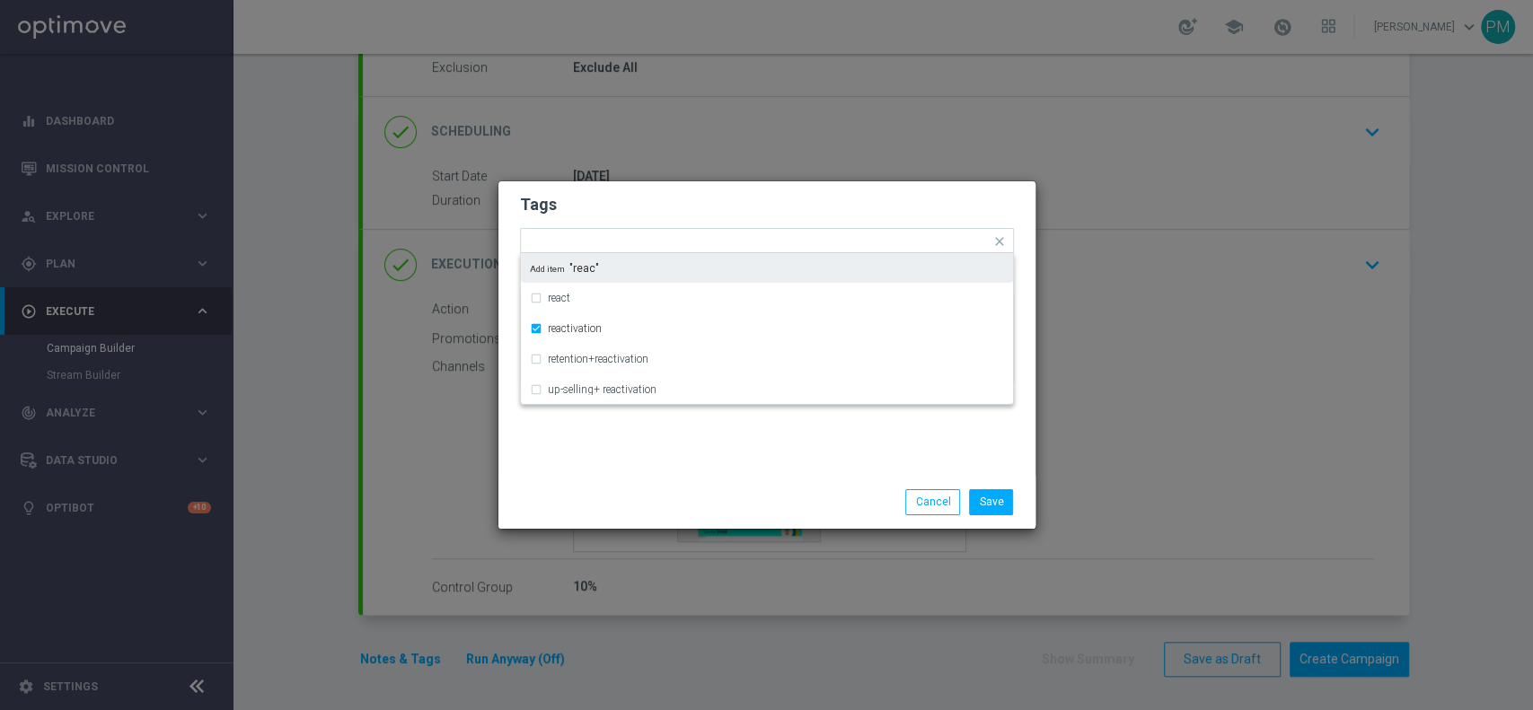
click at [764, 211] on h2 "Tags" at bounding box center [767, 205] width 494 height 22
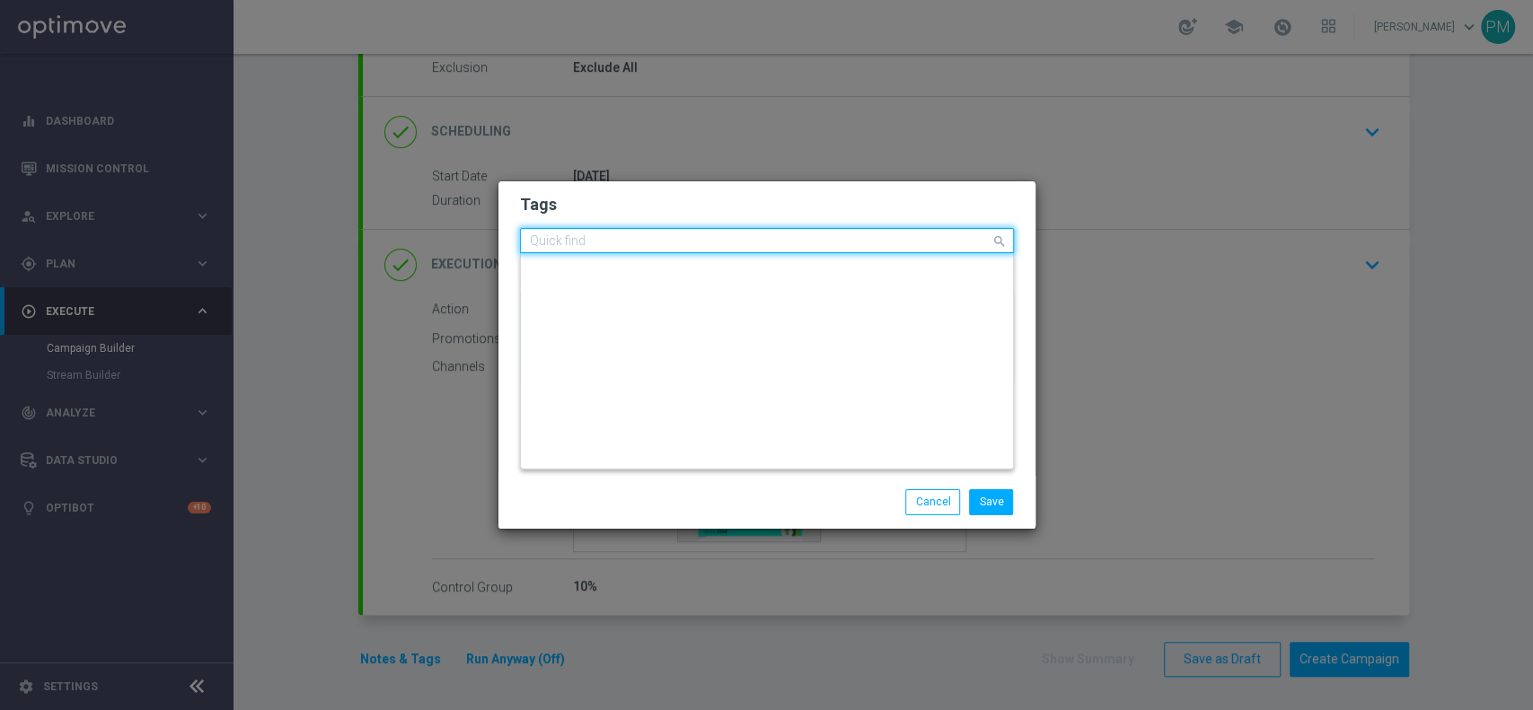
click at [815, 240] on input "text" at bounding box center [760, 241] width 461 height 15
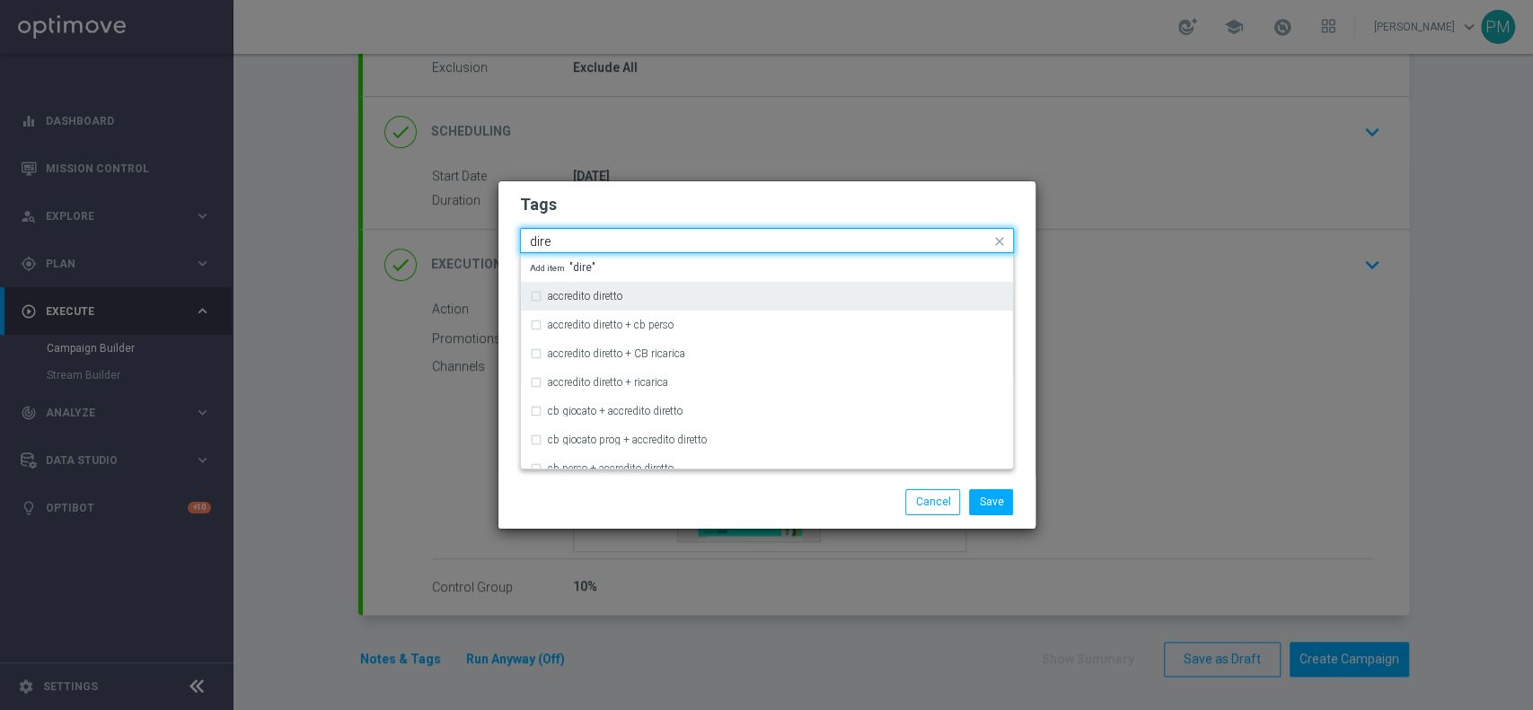
click at [799, 288] on div "accredito diretto" at bounding box center [767, 296] width 474 height 29
type input "dire"
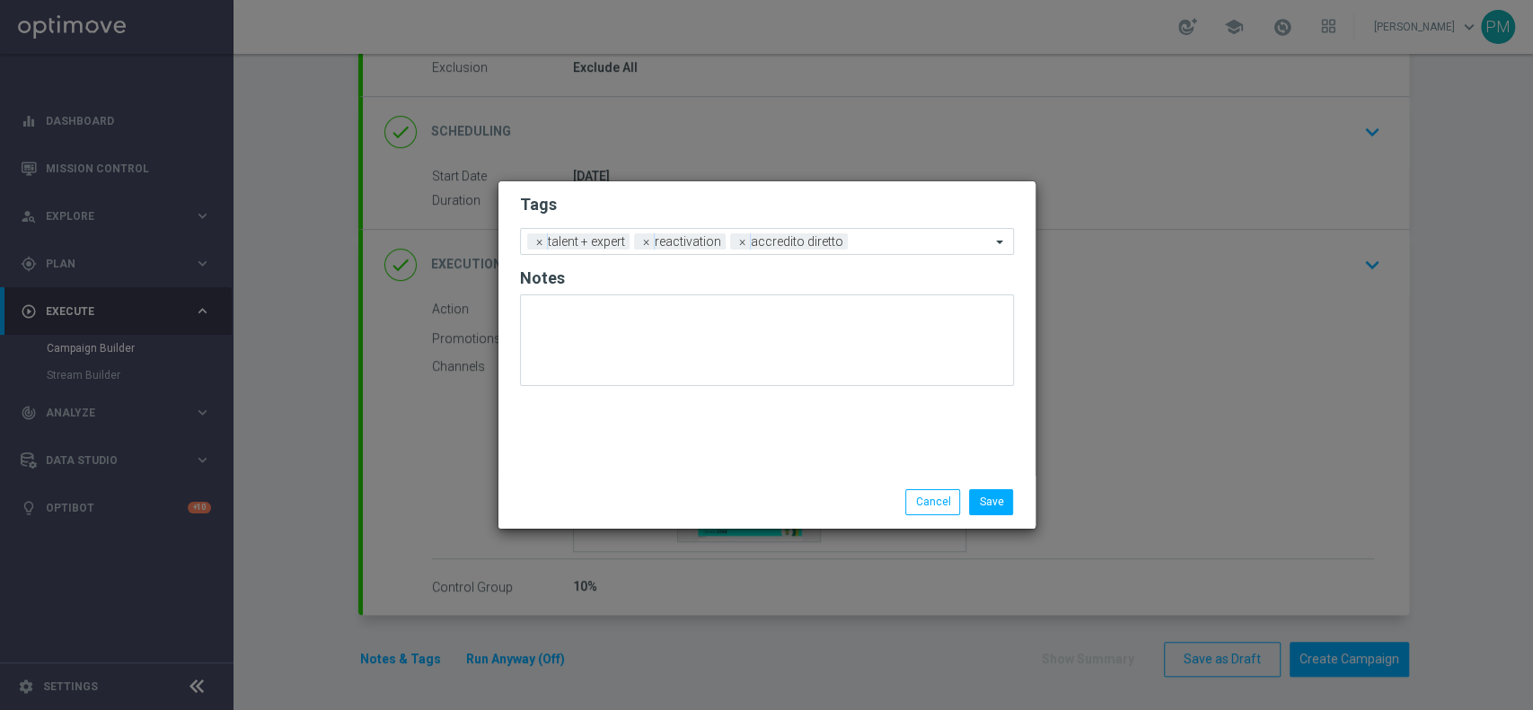
drag, startPoint x: 843, startPoint y: 199, endPoint x: 873, endPoint y: 219, distance: 35.6
click at [847, 199] on h2 "Tags" at bounding box center [767, 205] width 494 height 22
click at [885, 233] on div "Add a new tag × talent + expert × reactivation × accredito diretto" at bounding box center [756, 241] width 470 height 25
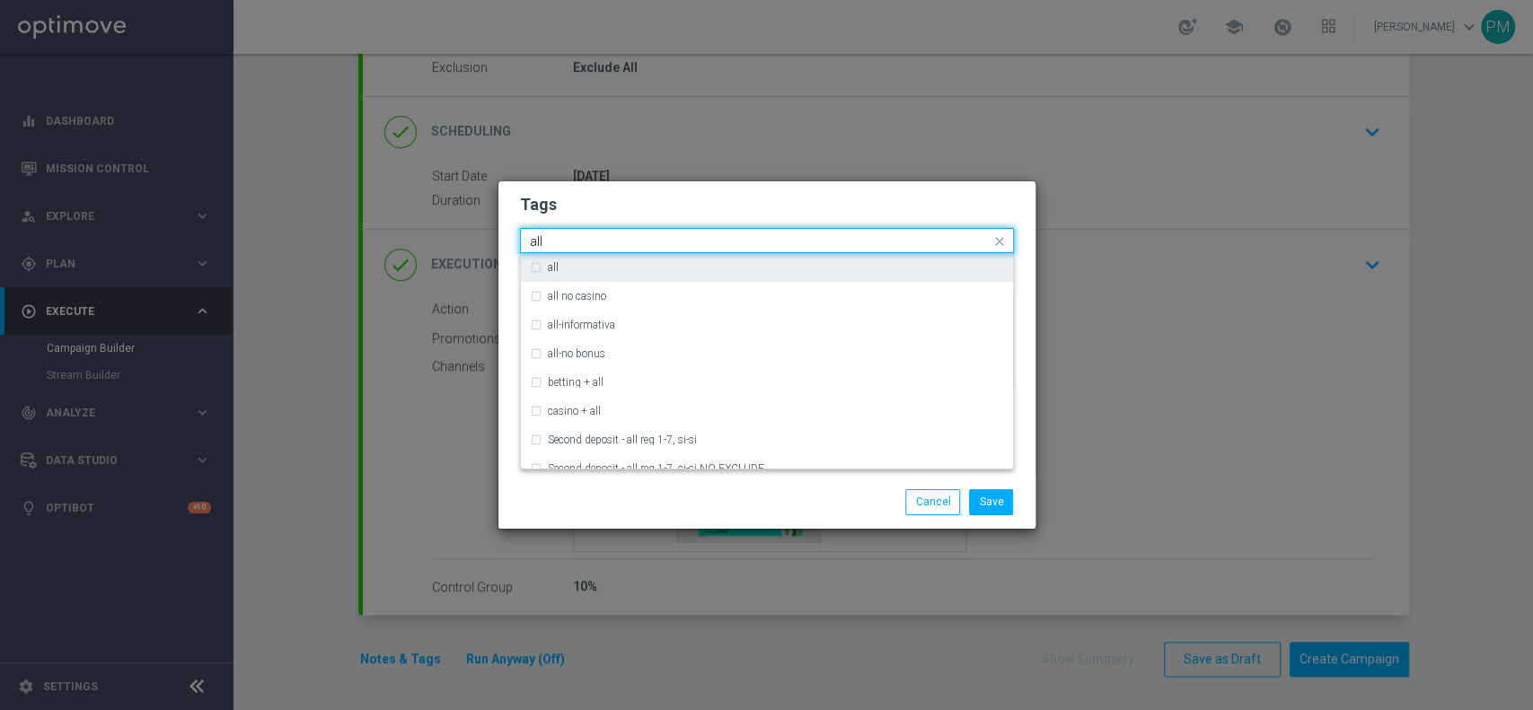
click at [879, 259] on div "all" at bounding box center [767, 267] width 474 height 29
type input "all"
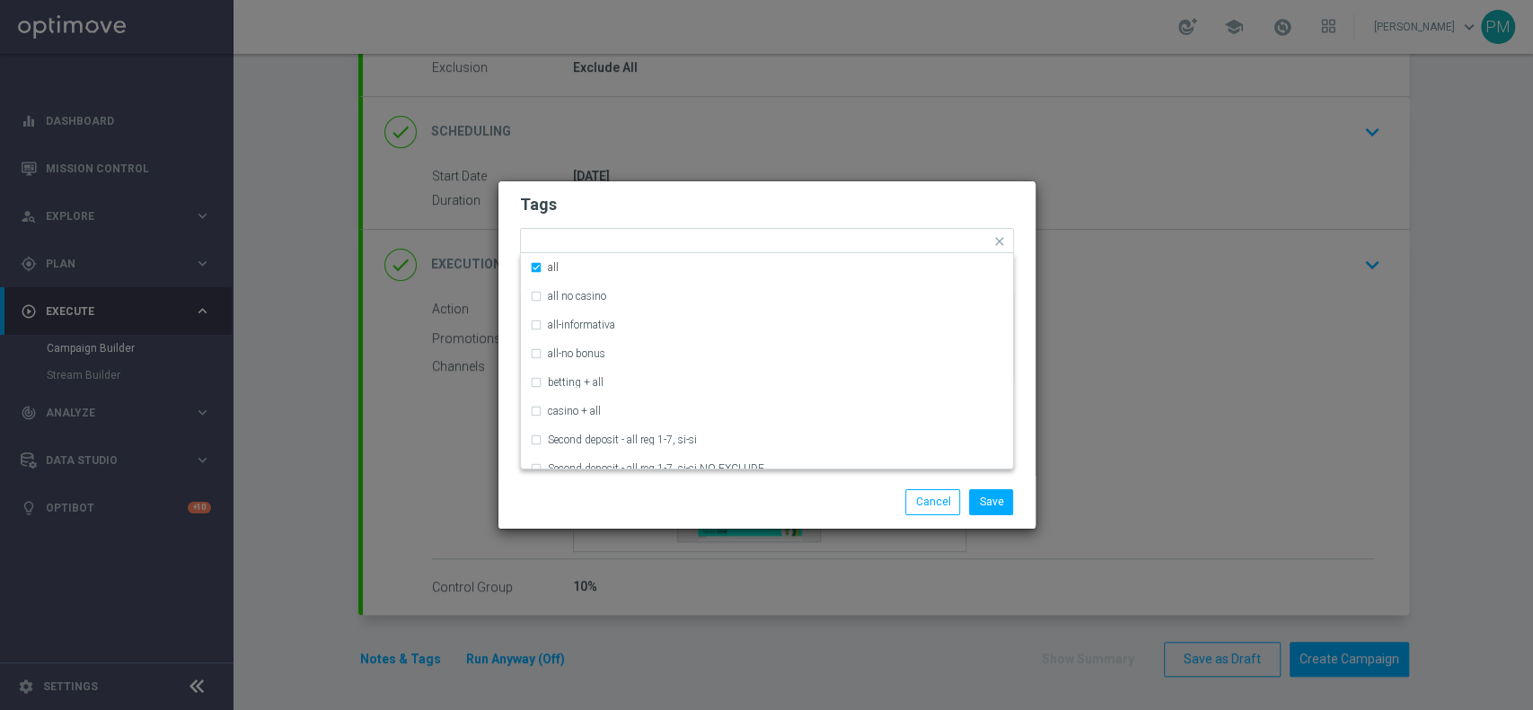
click at [898, 196] on h2 "Tags" at bounding box center [767, 205] width 494 height 22
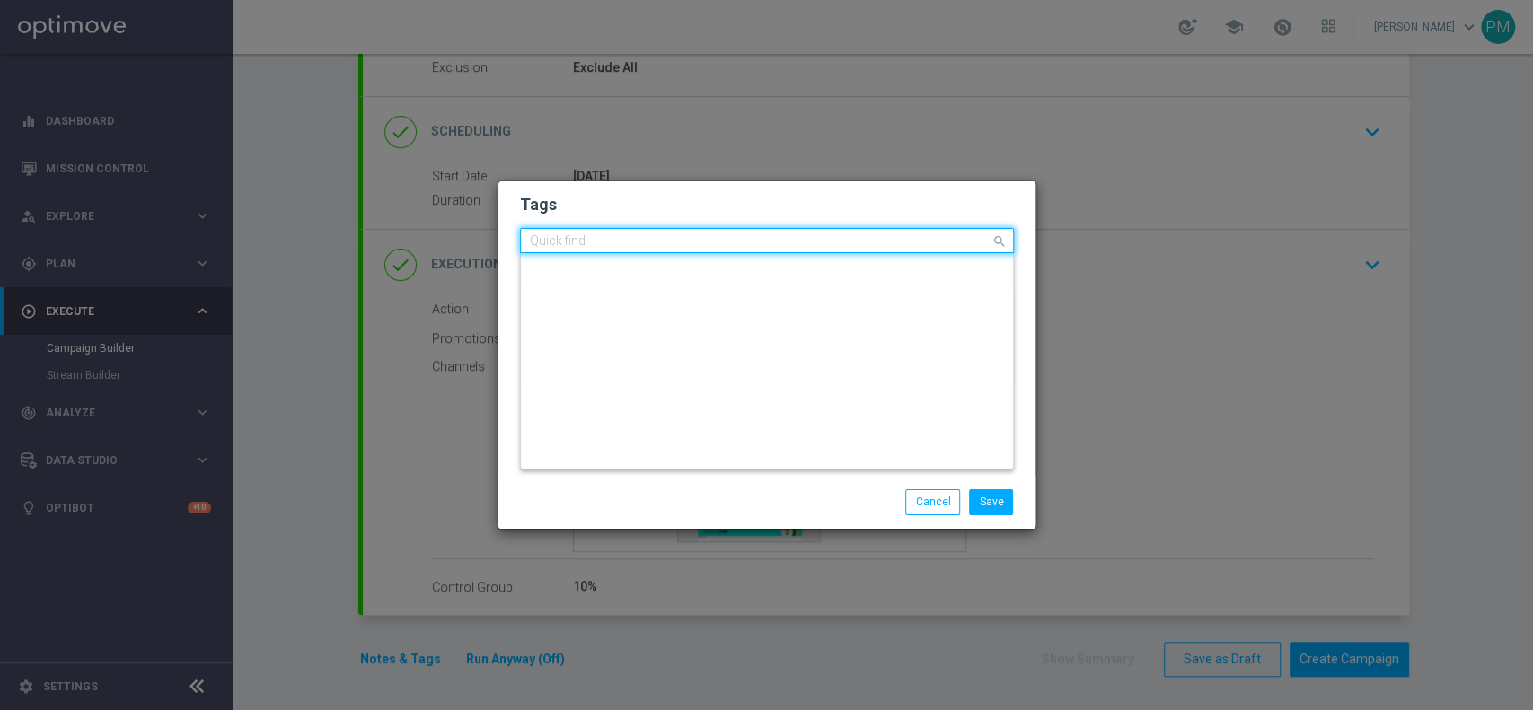
click at [933, 243] on input "text" at bounding box center [760, 241] width 461 height 15
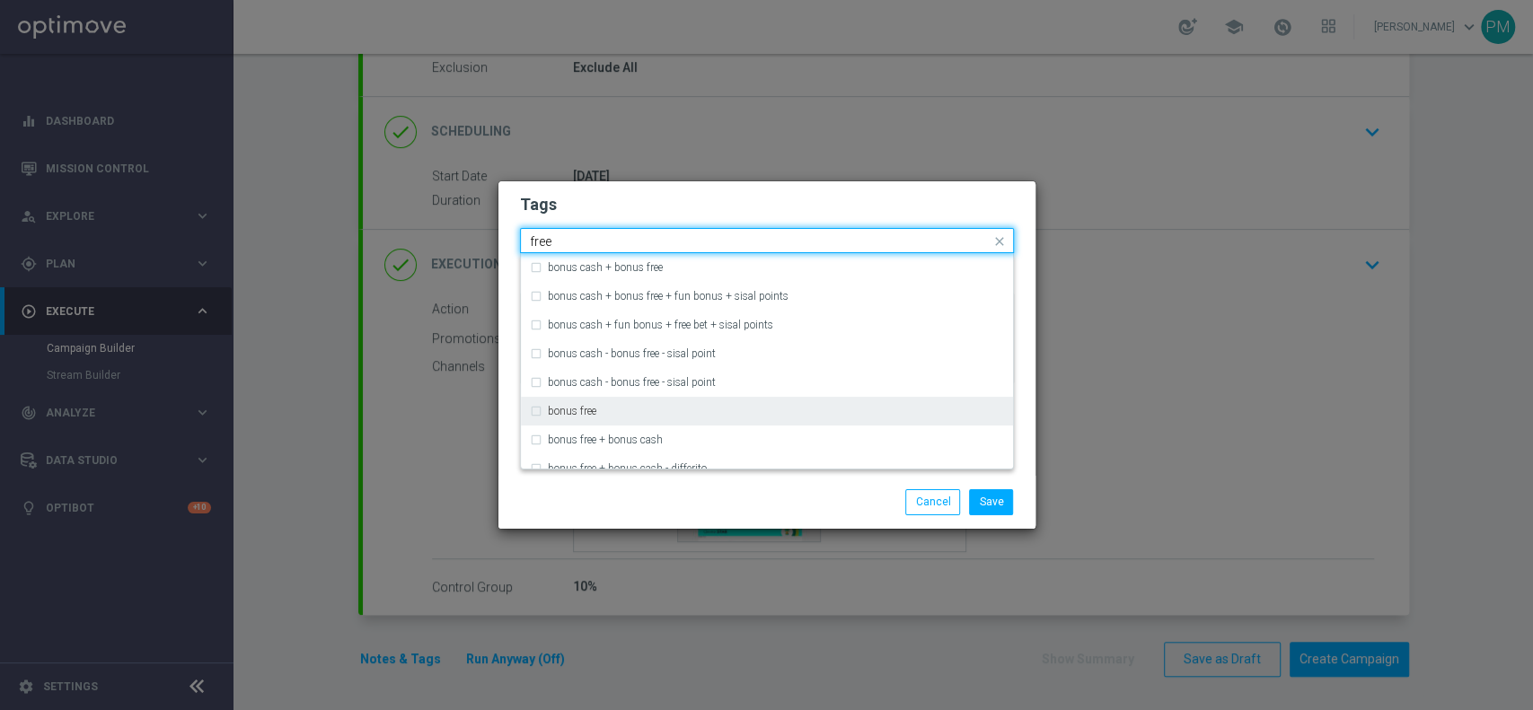
click at [778, 401] on div "bonus free" at bounding box center [767, 411] width 474 height 29
type input "free"
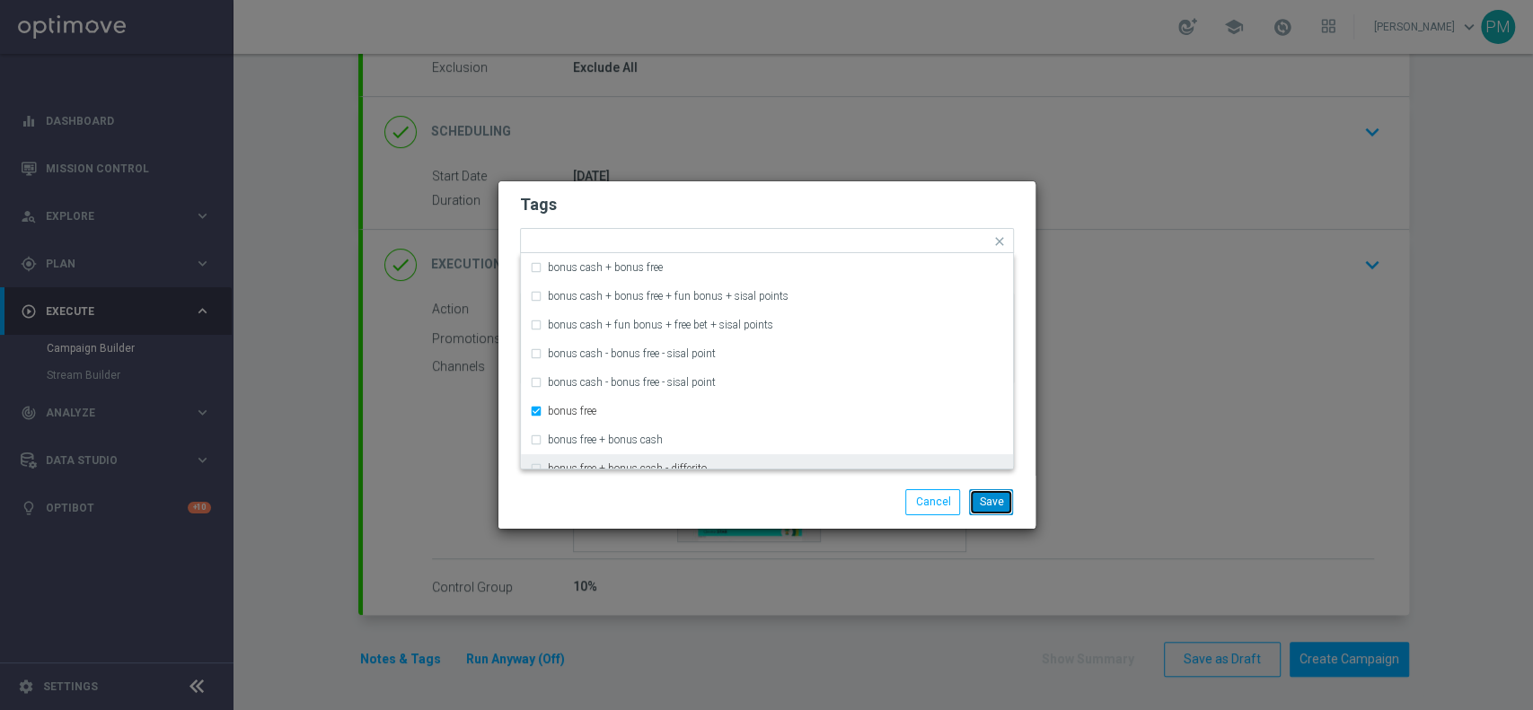
click at [994, 503] on button "Save" at bounding box center [991, 501] width 44 height 25
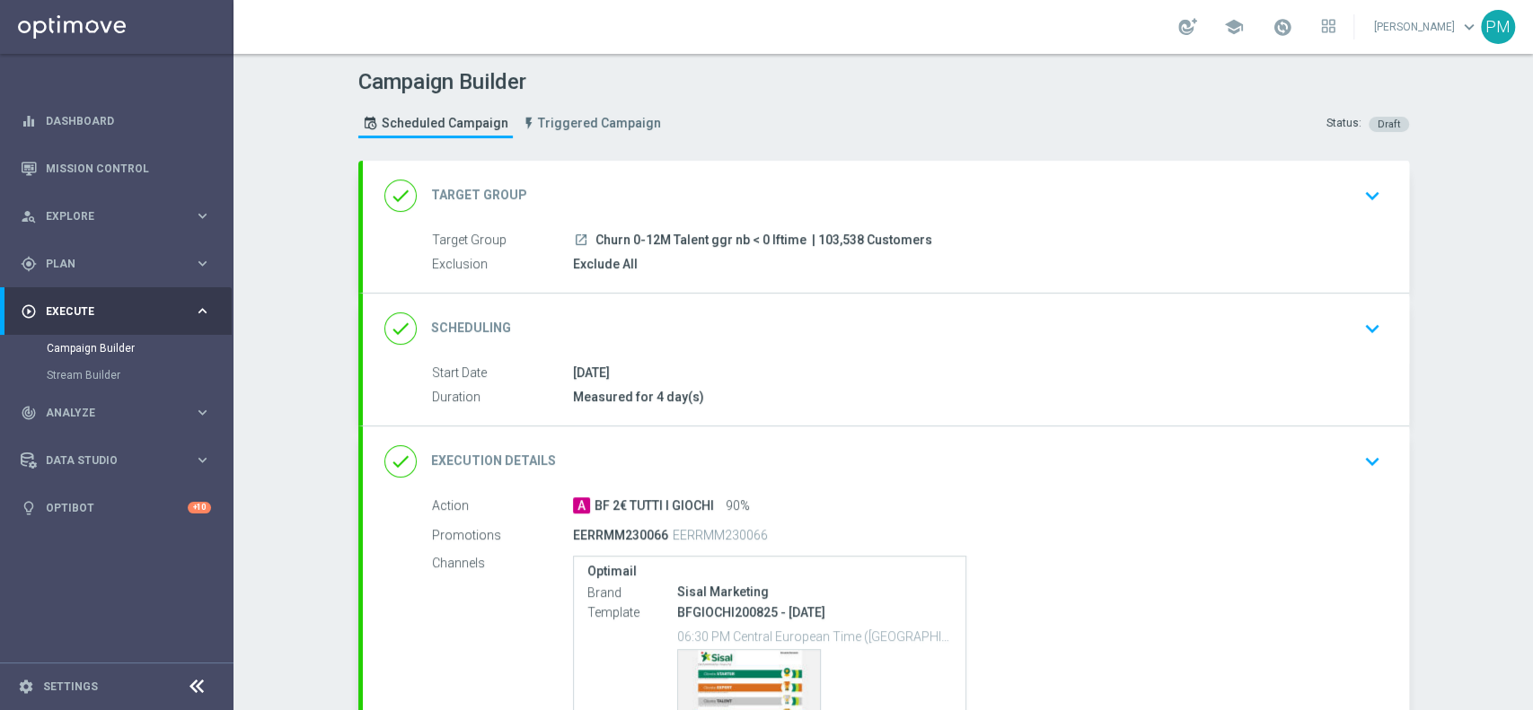
click at [880, 337] on div "done Scheduling keyboard_arrow_down" at bounding box center [885, 329] width 1003 height 34
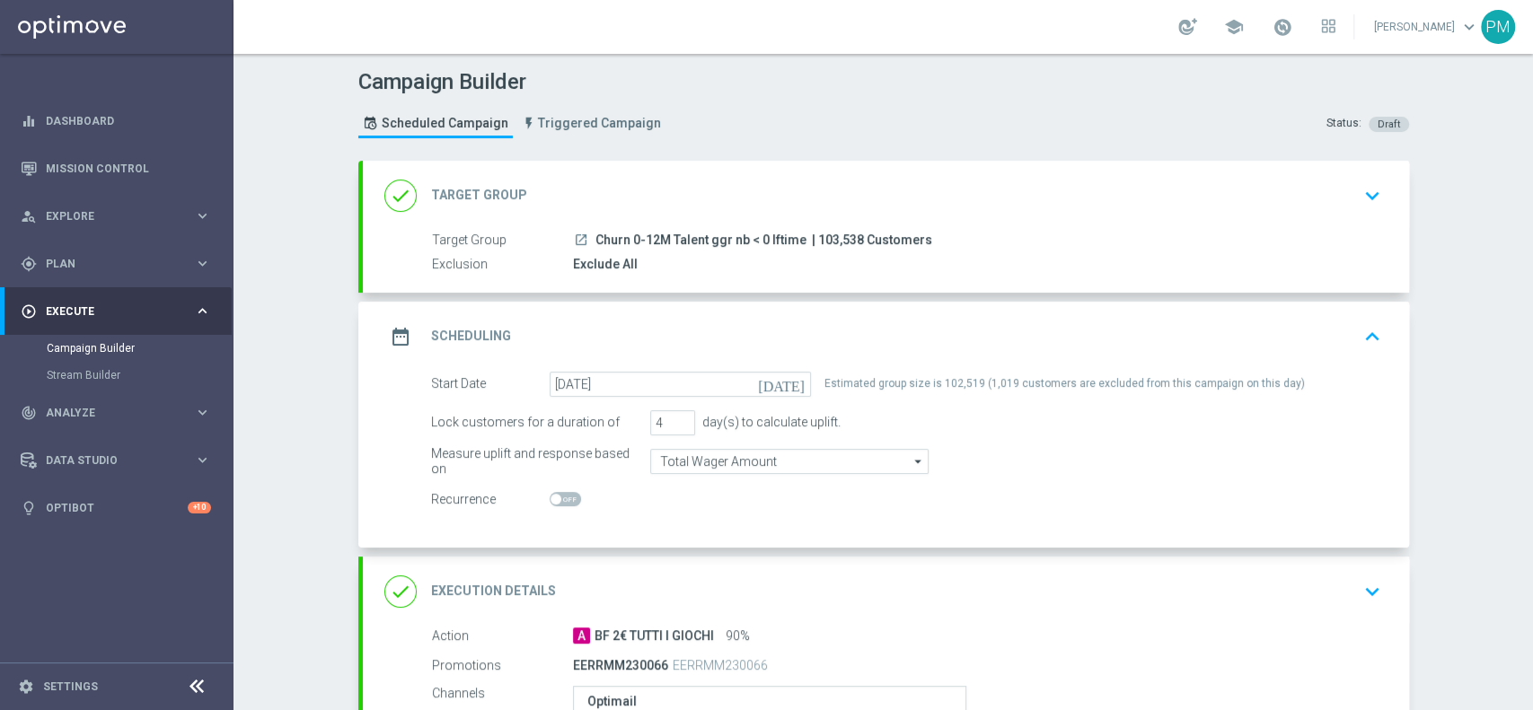
scroll to position [327, 0]
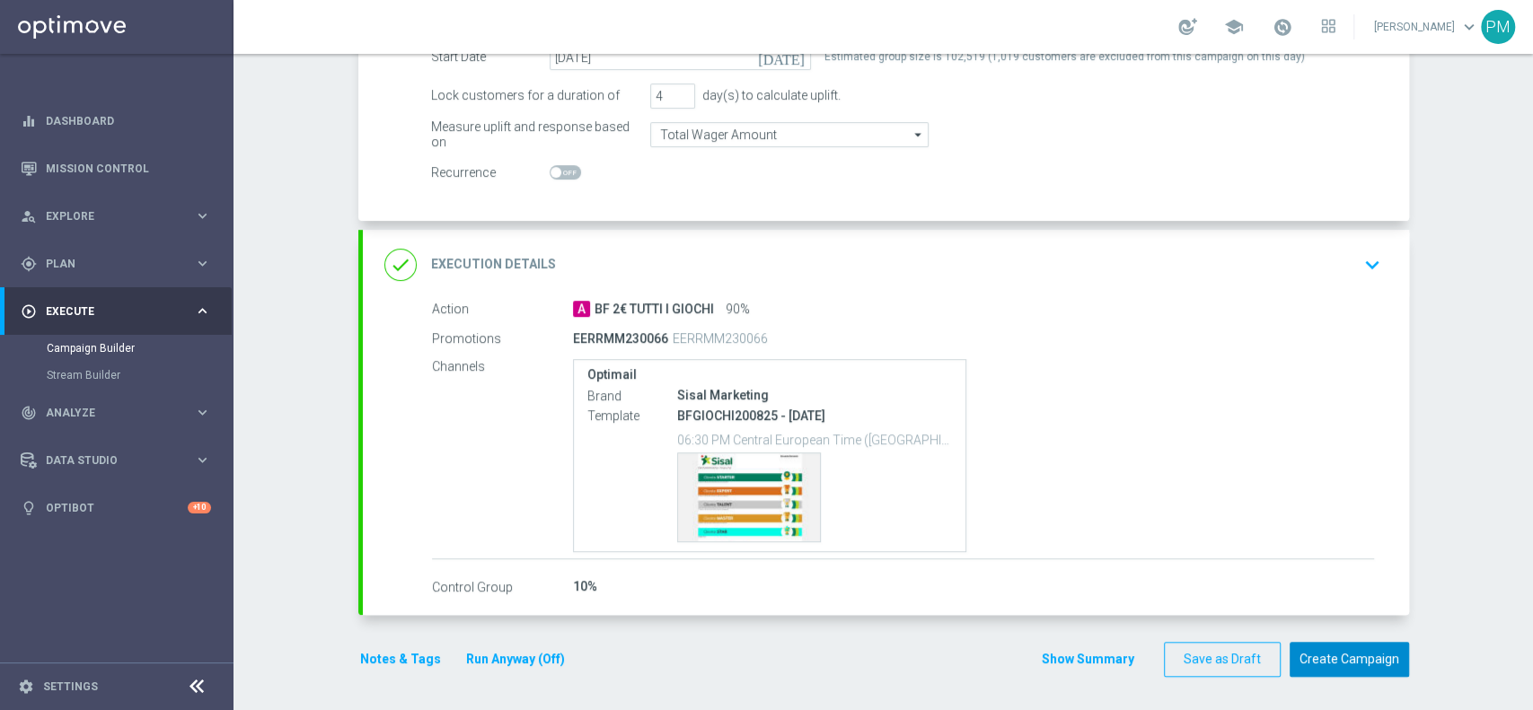
click at [1327, 662] on button "Create Campaign" at bounding box center [1348, 659] width 119 height 35
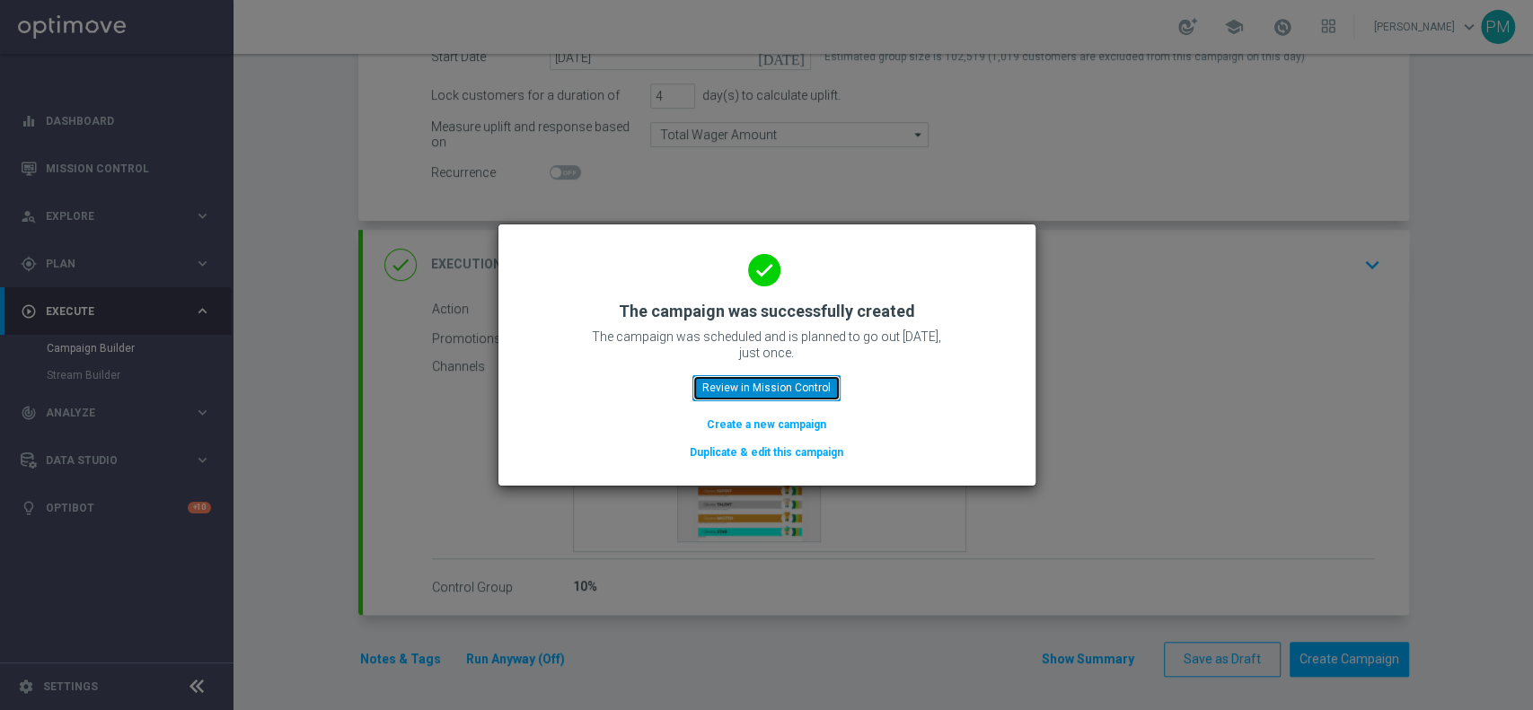
click at [780, 393] on button "Review in Mission Control" at bounding box center [766, 387] width 148 height 25
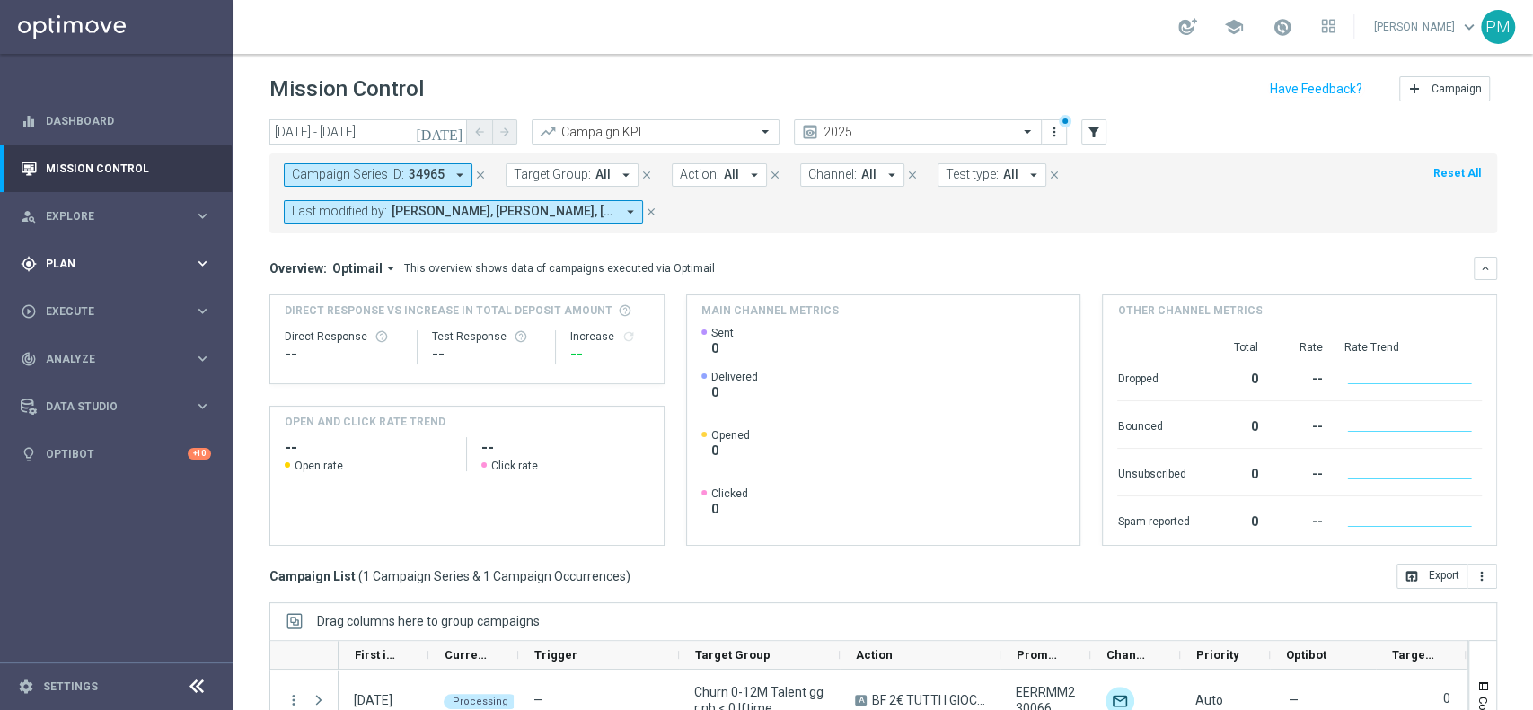
click at [92, 256] on div "gps_fixed Plan" at bounding box center [107, 264] width 173 height 16
click at [93, 294] on link "Target Groups" at bounding box center [117, 301] width 140 height 14
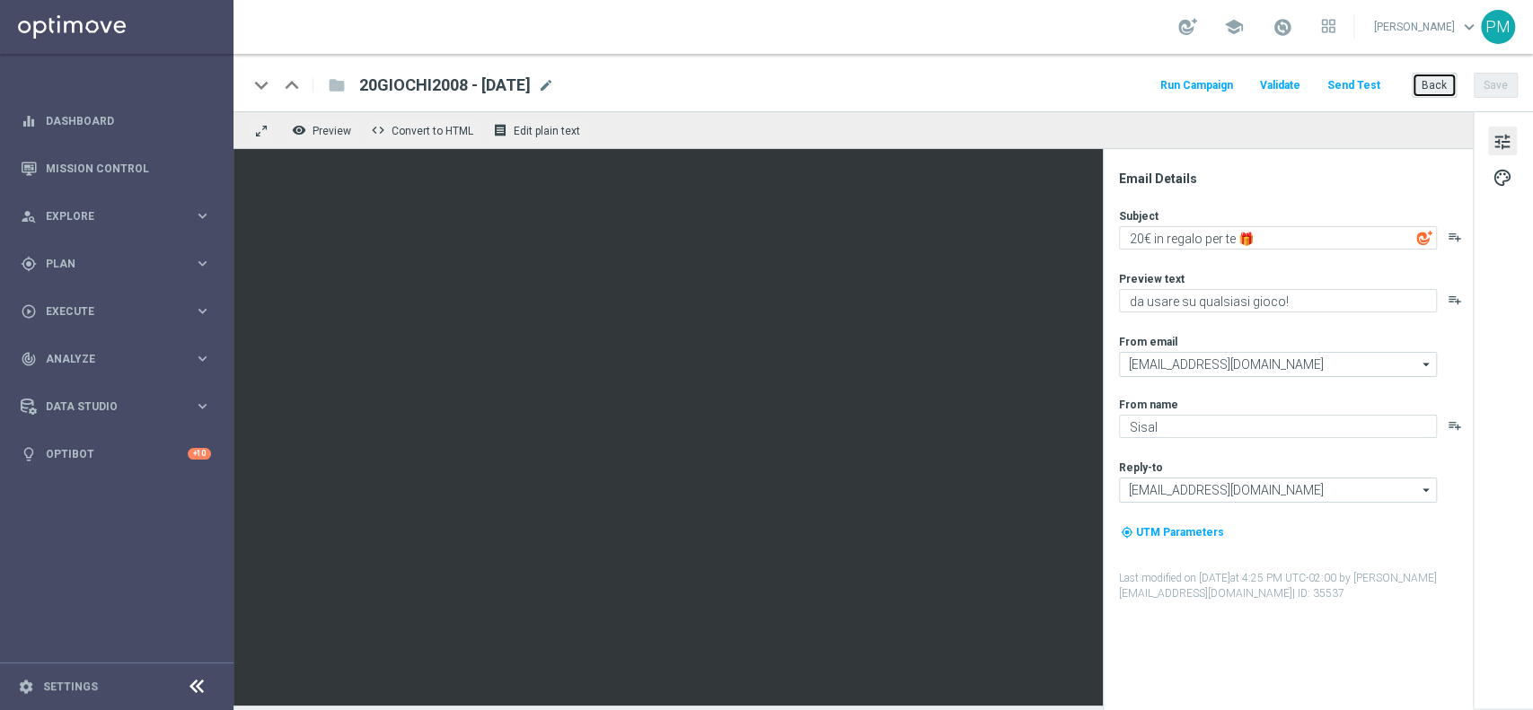
click at [1449, 77] on button "Back" at bounding box center [1433, 85] width 45 height 25
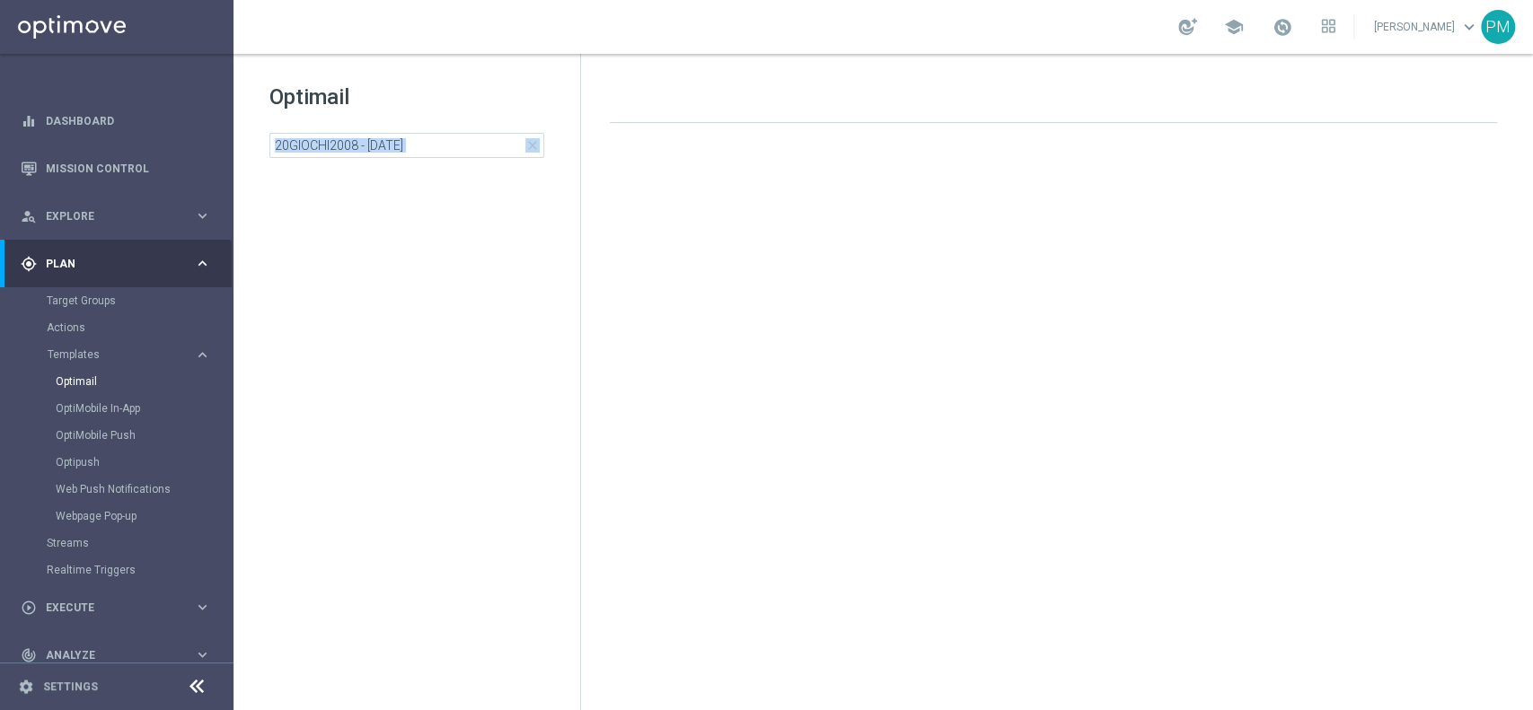
drag, startPoint x: 409, startPoint y: 128, endPoint x: 409, endPoint y: 154, distance: 25.1
click at [409, 154] on div "Optimail 20GIOCHI2008 - 2025-08-20 close" at bounding box center [424, 120] width 311 height 75
click at [409, 154] on input "20GIOCHI2008 - [DATE]" at bounding box center [406, 145] width 275 height 25
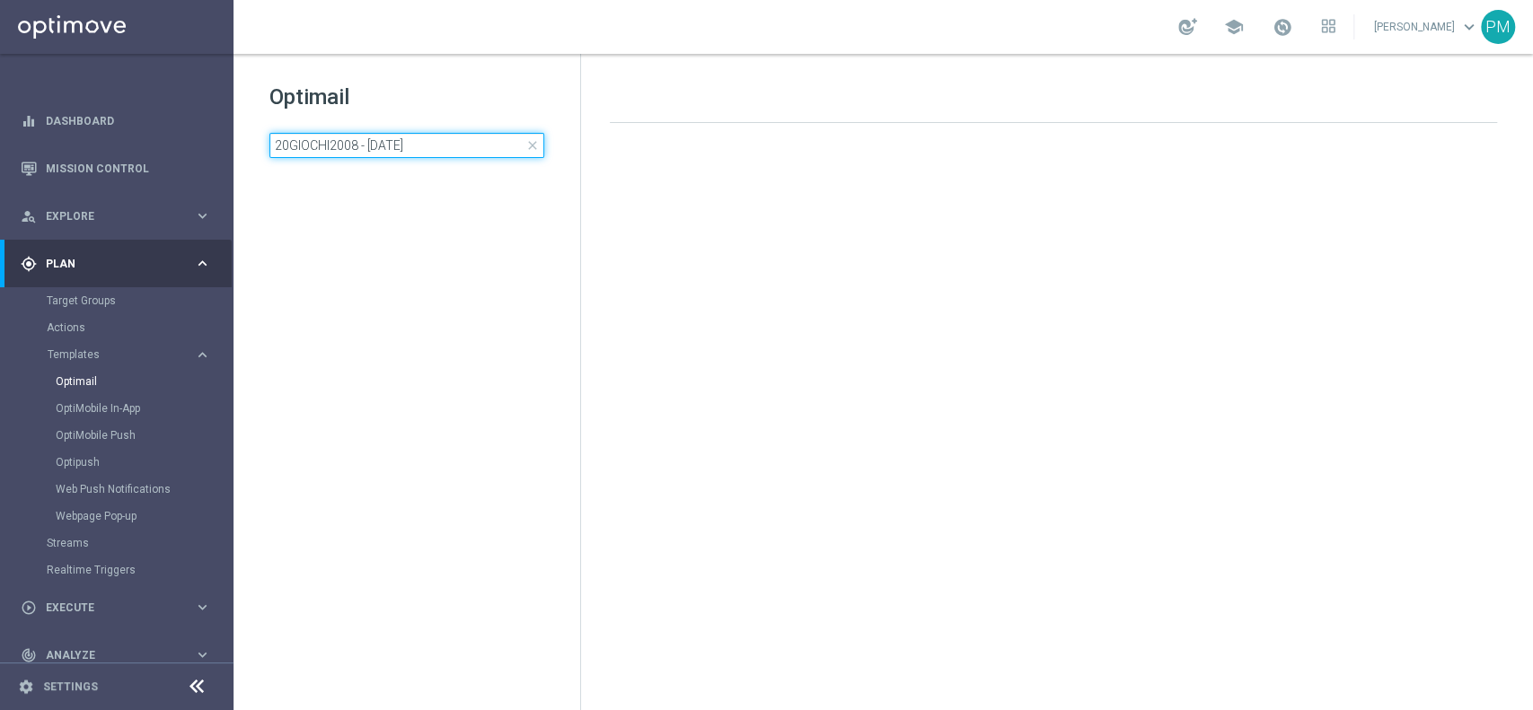
click at [409, 154] on input "20GIOCHI2008 - [DATE]" at bounding box center [406, 145] width 275 height 25
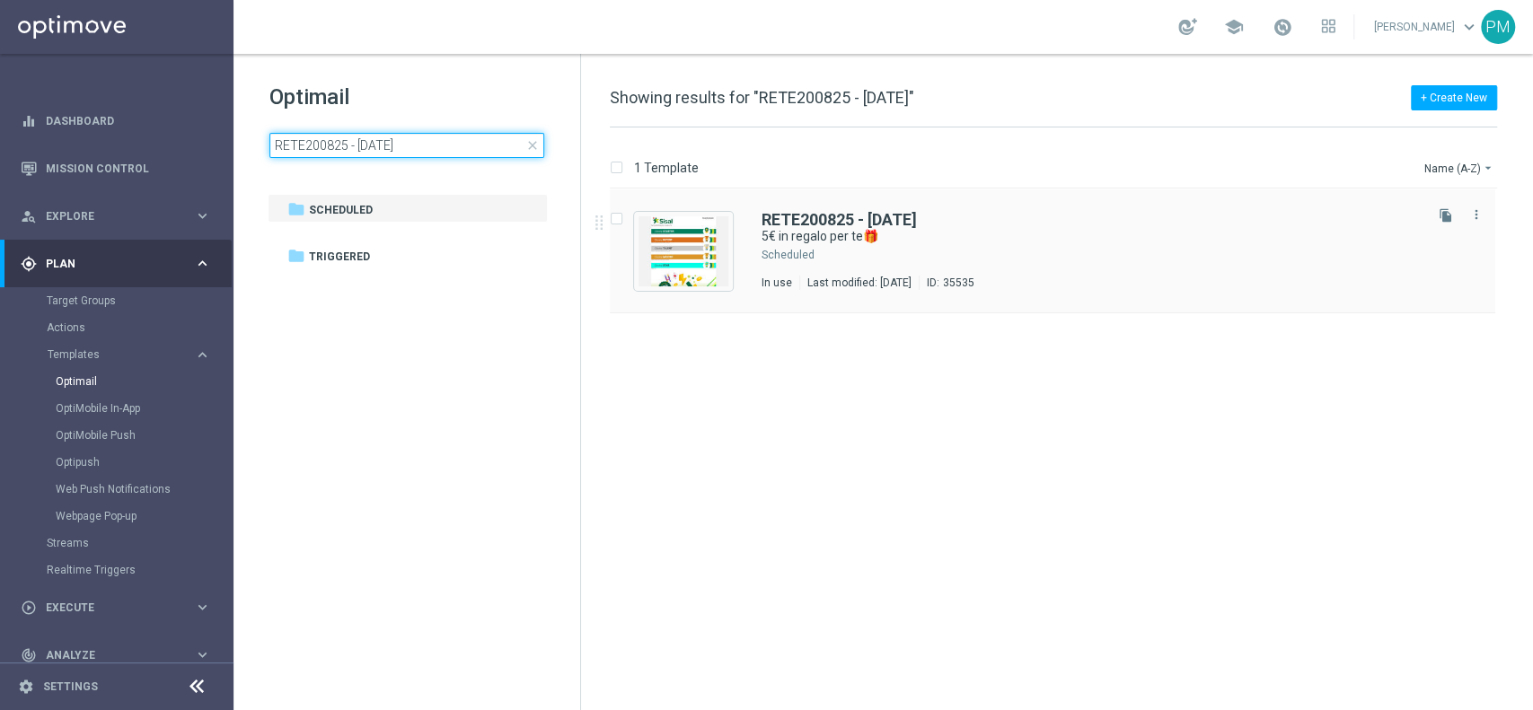
type input "RETE200825 - [DATE]"
click at [790, 209] on div "RETE200825 - 2025-08-20 5€ in regalo per te🎁 Scheduled In use Last modified: We…" at bounding box center [1052, 251] width 885 height 124
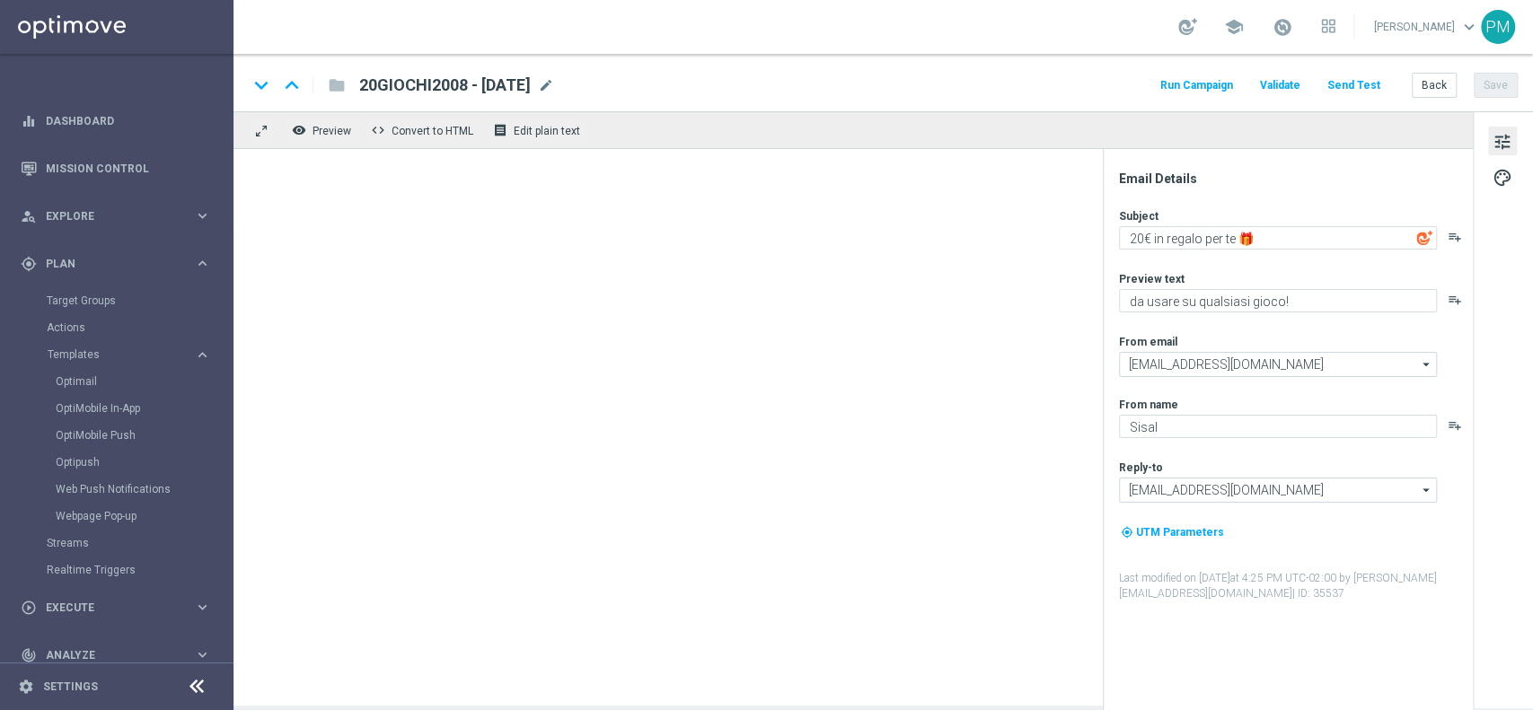
type textarea "5€ in regalo per te🎁"
